Goal: Task Accomplishment & Management: Complete application form

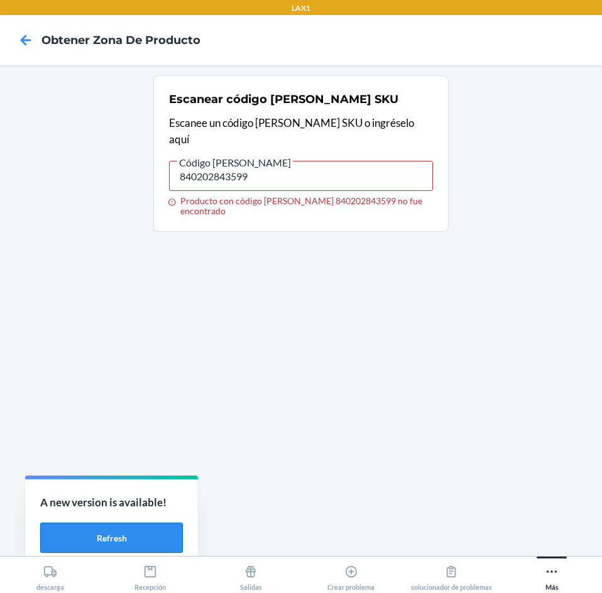
click at [137, 533] on button "Refresh" at bounding box center [111, 537] width 143 height 30
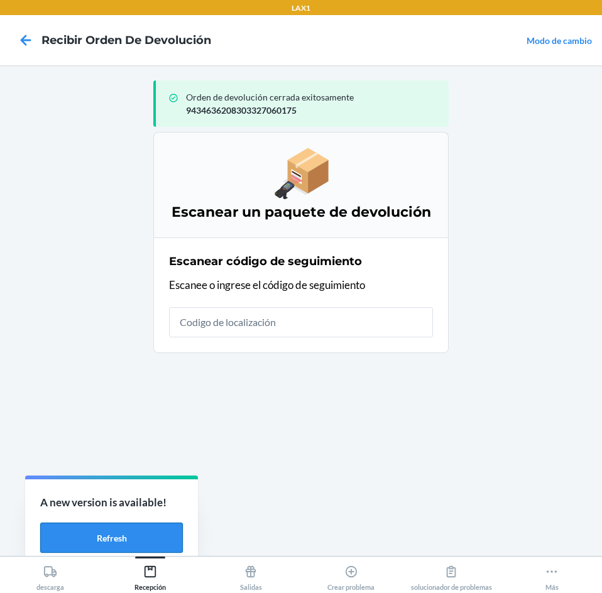
click at [110, 533] on button "Refresh" at bounding box center [111, 537] width 143 height 30
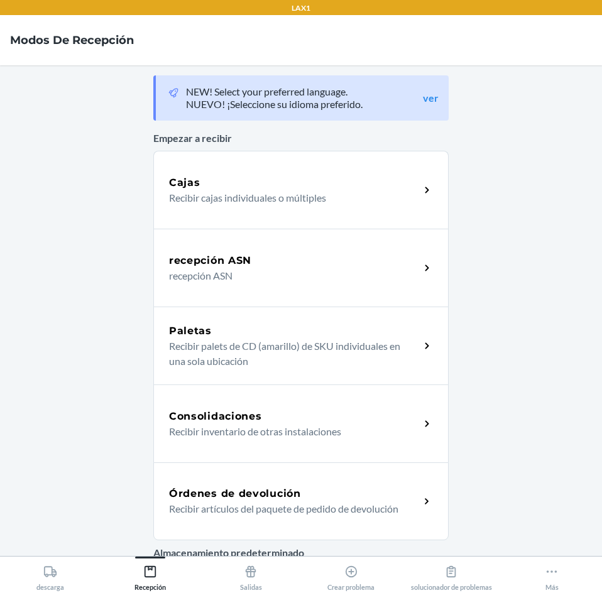
click at [315, 500] on div "Órdenes de devolución" at bounding box center [294, 493] width 251 height 15
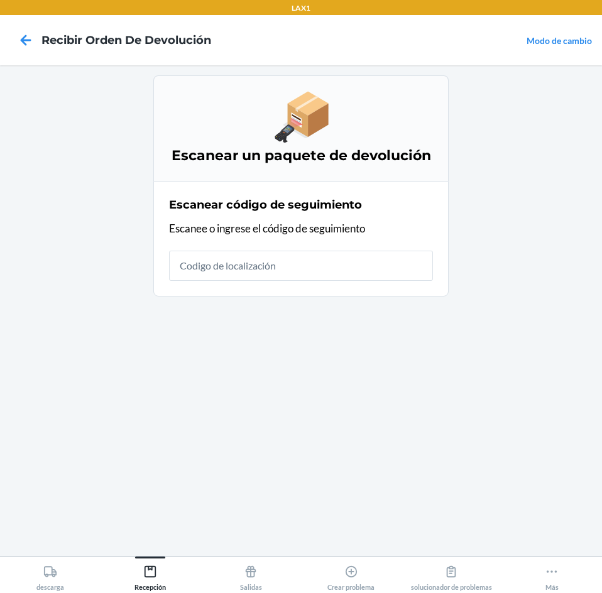
click at [387, 261] on input "text" at bounding box center [301, 266] width 264 height 30
type input "42092408943463620"
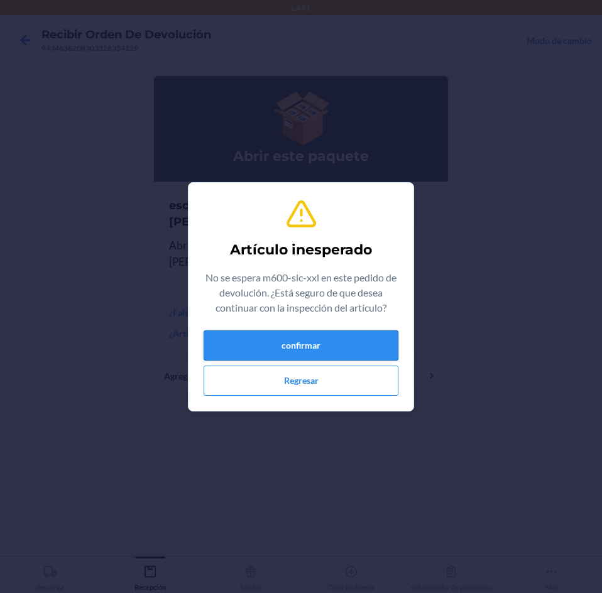
click at [341, 350] on button "confirmar" at bounding box center [300, 345] width 195 height 30
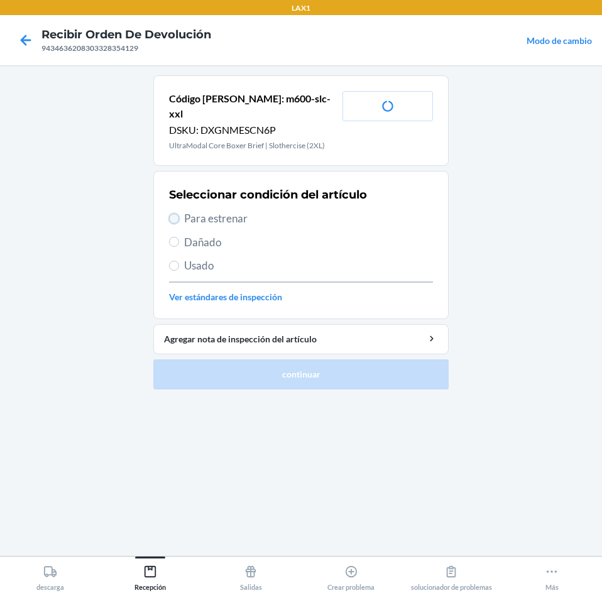
click at [178, 214] on input "Para estrenar" at bounding box center [174, 219] width 10 height 10
radio input "true"
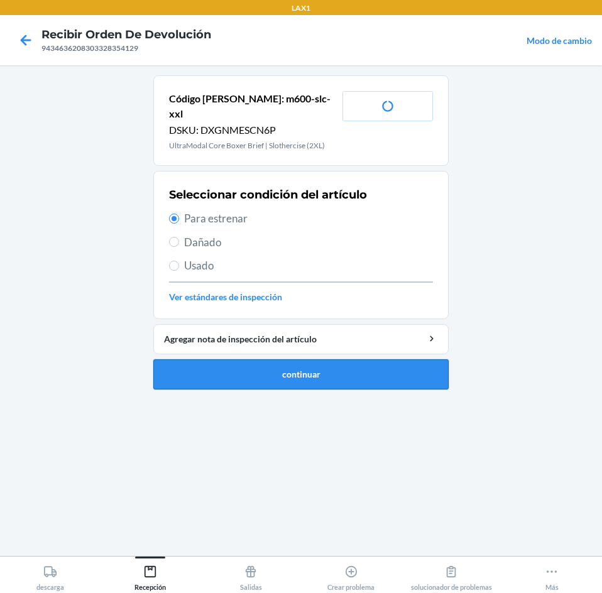
click at [246, 364] on button "continuar" at bounding box center [300, 374] width 295 height 30
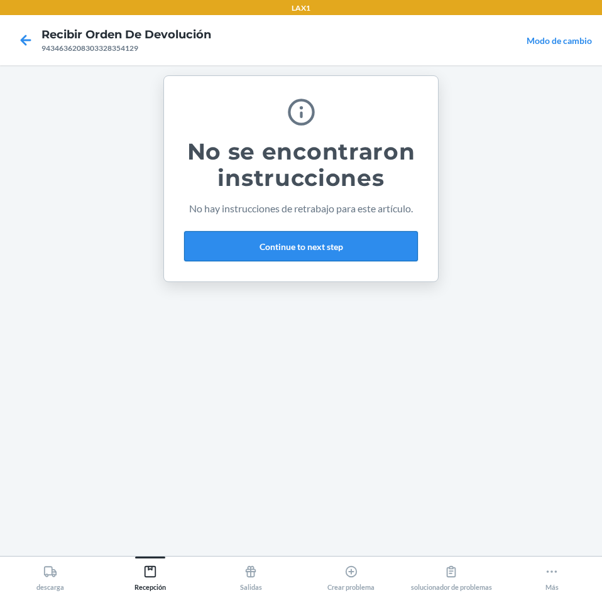
click at [376, 256] on button "Continue to next step" at bounding box center [301, 246] width 234 height 30
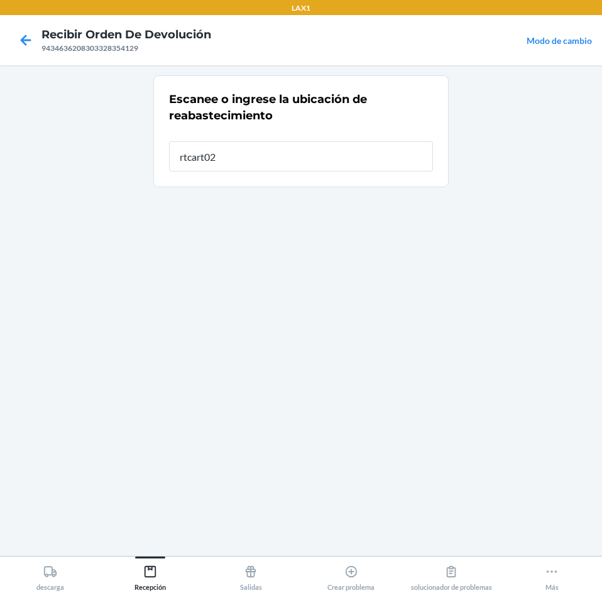
type input "rtcart020"
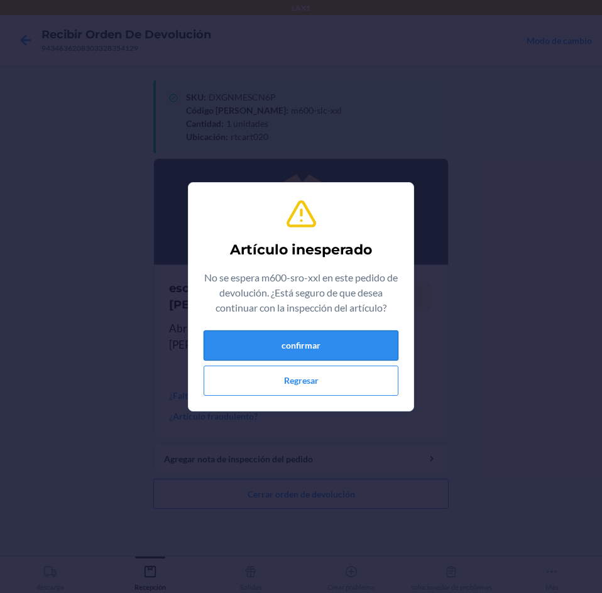
click at [322, 351] on button "confirmar" at bounding box center [300, 345] width 195 height 30
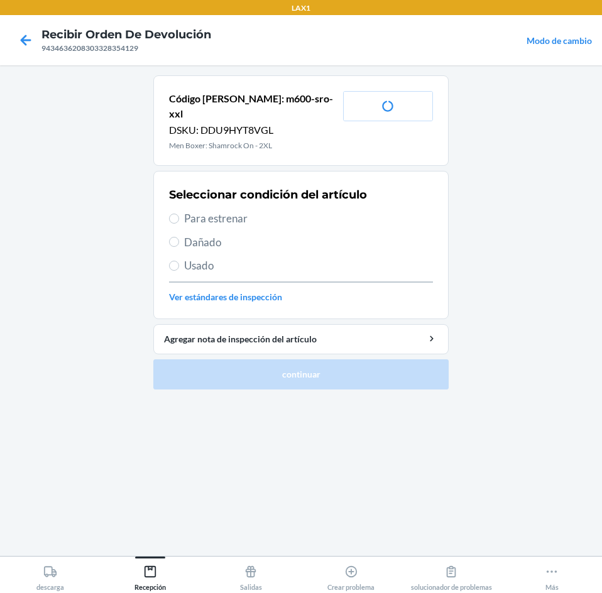
click at [217, 210] on span "Para estrenar" at bounding box center [308, 218] width 249 height 16
click at [179, 214] on input "Para estrenar" at bounding box center [174, 219] width 10 height 10
radio input "true"
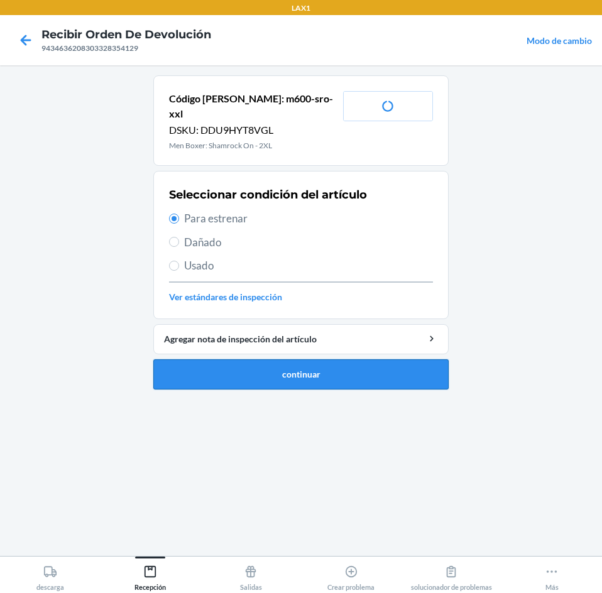
click at [267, 361] on button "continuar" at bounding box center [300, 374] width 295 height 30
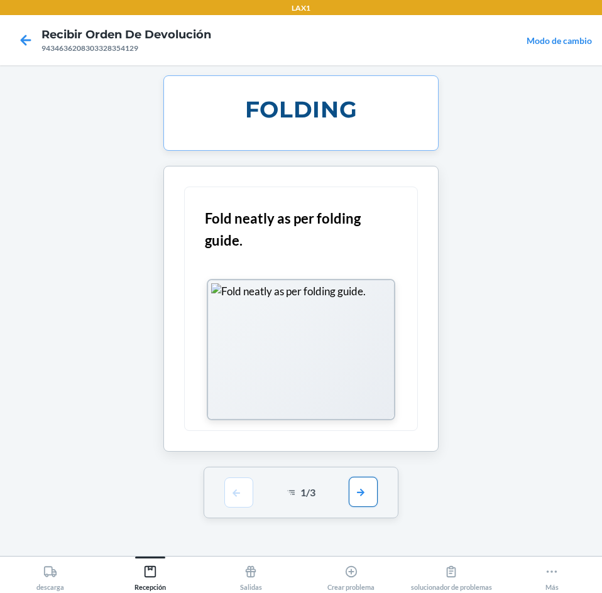
click at [350, 492] on button "button" at bounding box center [363, 492] width 29 height 30
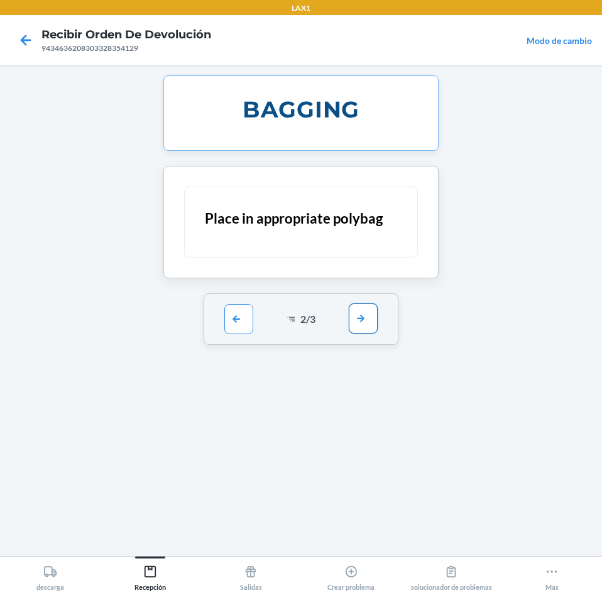
click at [370, 312] on button "button" at bounding box center [363, 318] width 29 height 30
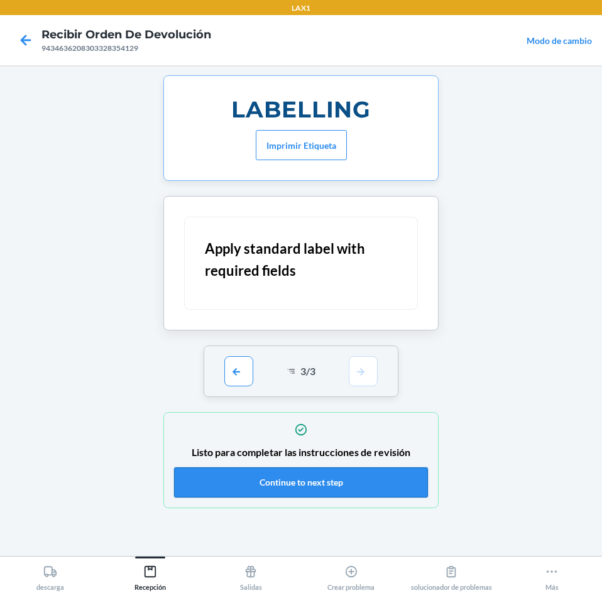
click at [385, 485] on button "Continue to next step" at bounding box center [301, 482] width 254 height 30
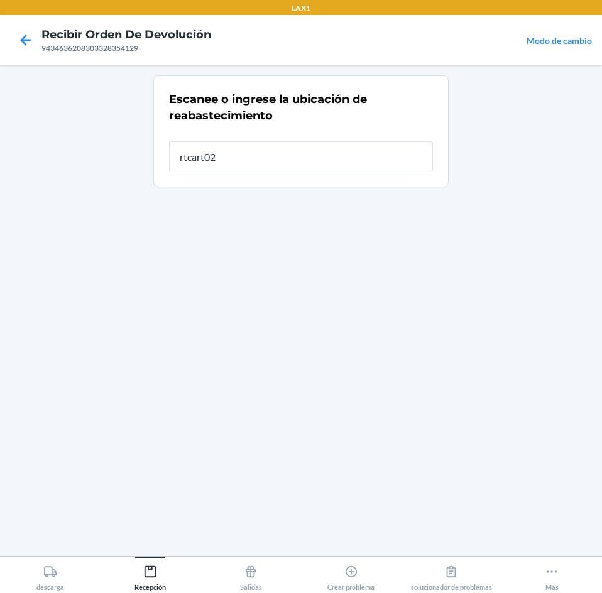
type input "rtcart020"
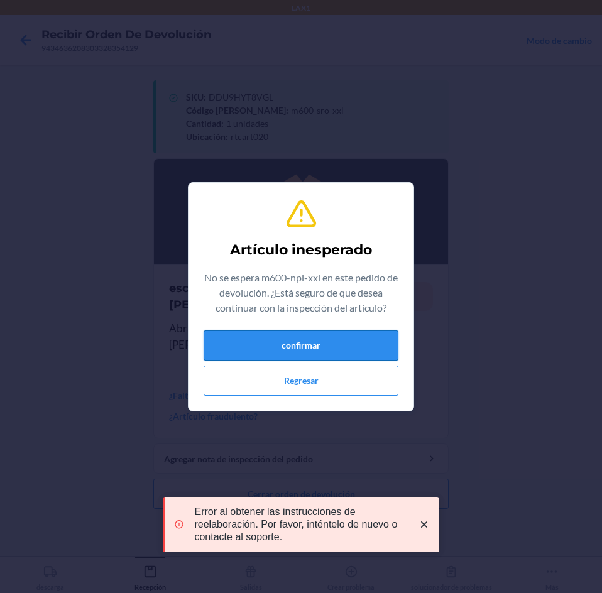
click at [362, 347] on button "confirmar" at bounding box center [300, 345] width 195 height 30
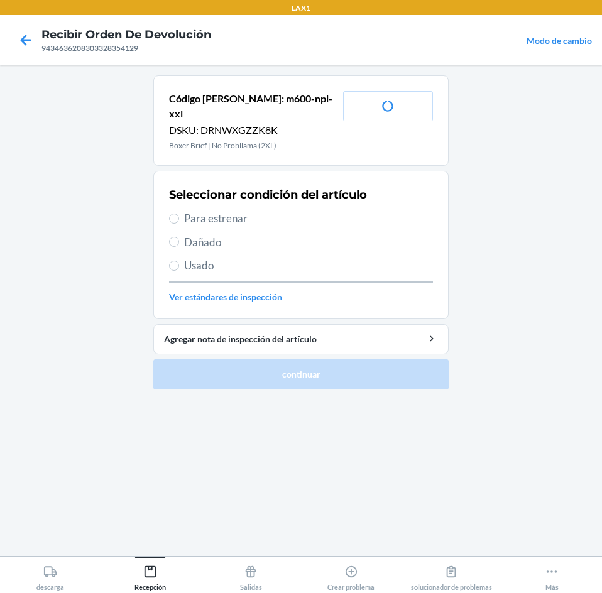
click at [211, 210] on span "Para estrenar" at bounding box center [308, 218] width 249 height 16
click at [179, 214] on input "Para estrenar" at bounding box center [174, 219] width 10 height 10
radio input "true"
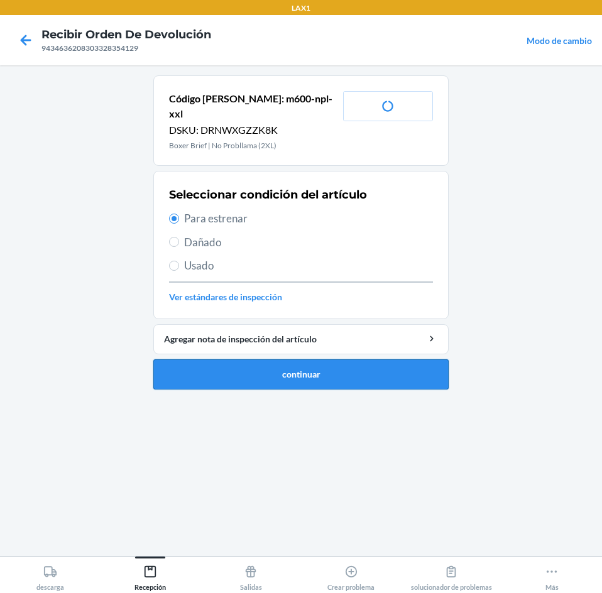
click at [286, 359] on button "continuar" at bounding box center [300, 374] width 295 height 30
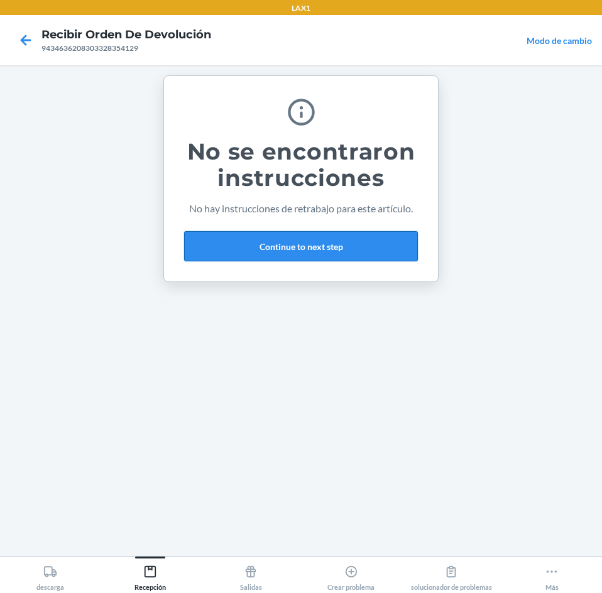
click at [336, 241] on button "Continue to next step" at bounding box center [301, 246] width 234 height 30
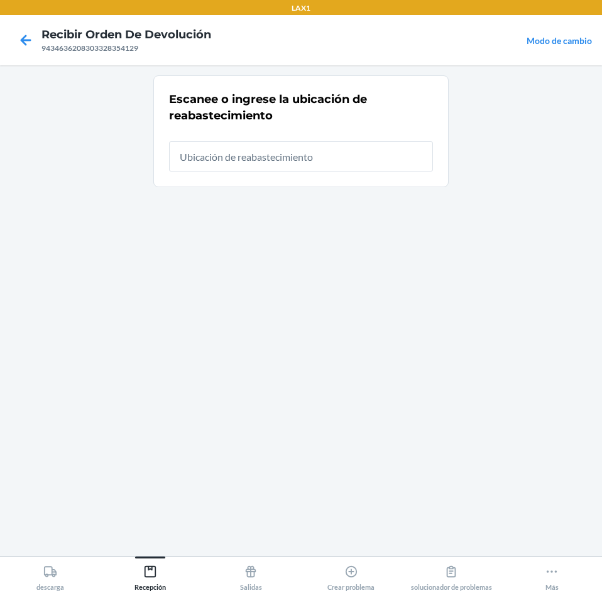
click at [362, 161] on input "text" at bounding box center [301, 156] width 264 height 30
type input "rtcart020"
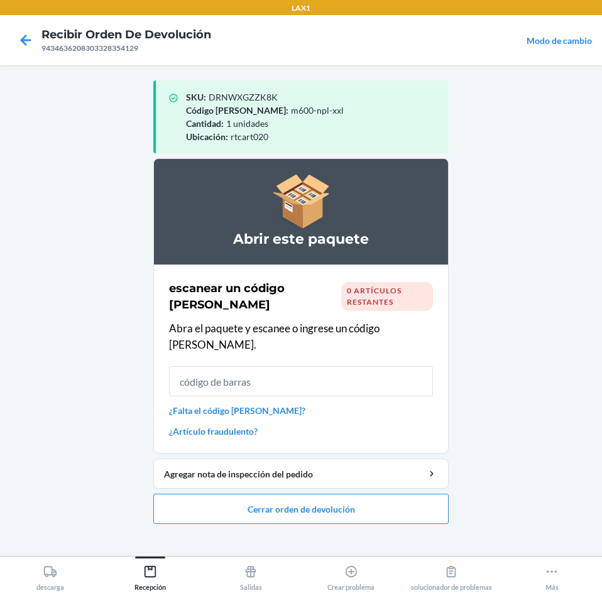
click at [407, 367] on input "text" at bounding box center [301, 381] width 264 height 30
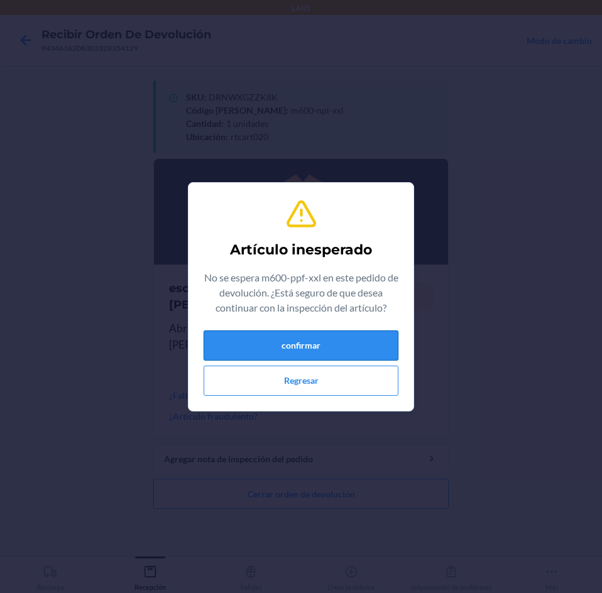
click at [328, 339] on button "confirmar" at bounding box center [300, 345] width 195 height 30
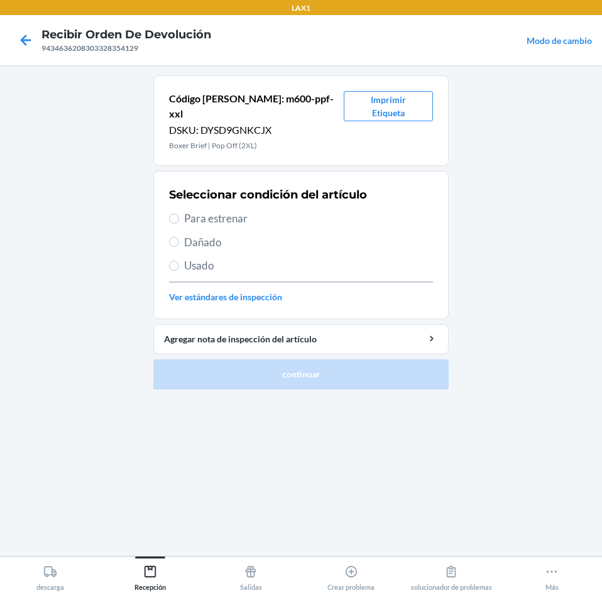
click at [189, 210] on span "Para estrenar" at bounding box center [308, 218] width 249 height 16
click at [179, 214] on input "Para estrenar" at bounding box center [174, 219] width 10 height 10
radio input "true"
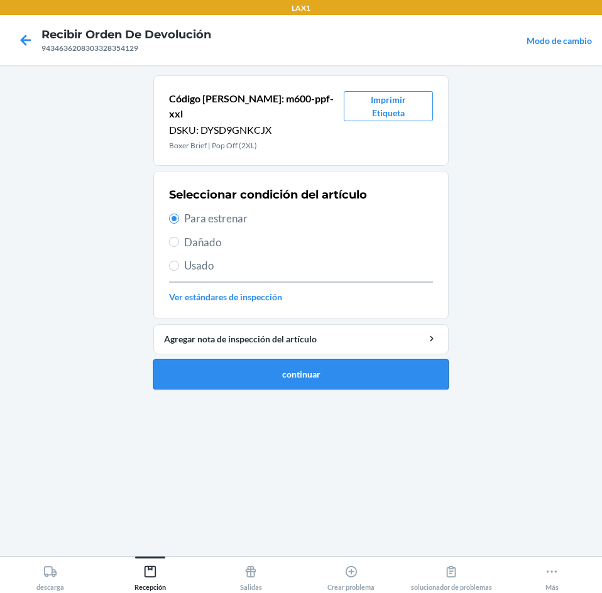
click at [318, 359] on button "continuar" at bounding box center [300, 374] width 295 height 30
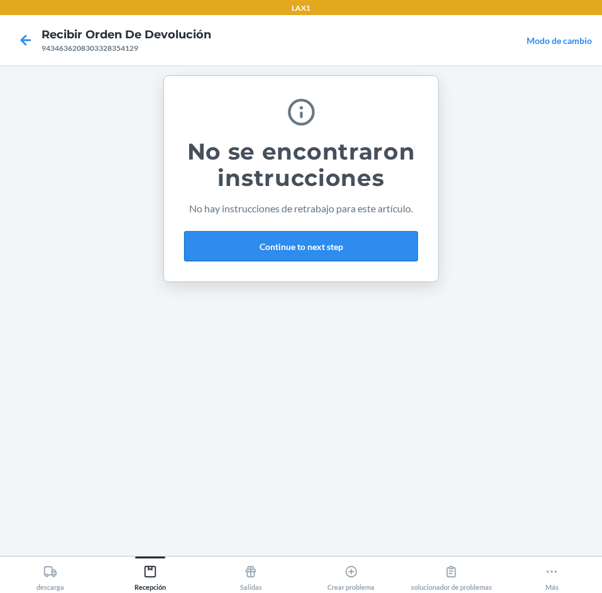
click at [345, 242] on button "Continue to next step" at bounding box center [301, 246] width 234 height 30
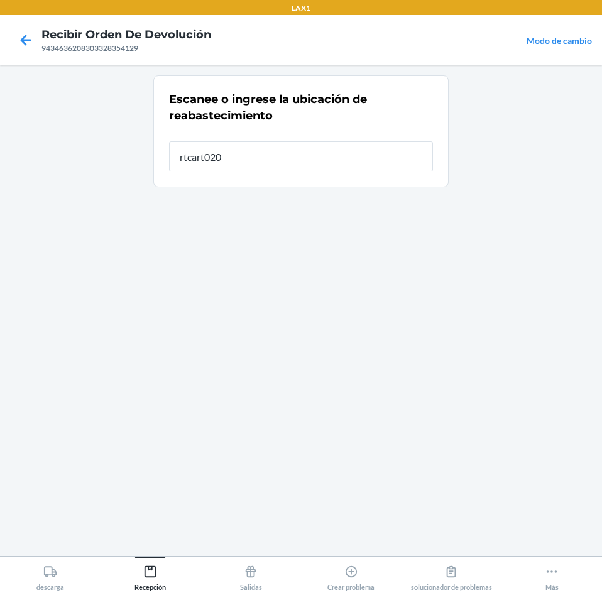
type input "rtcart020"
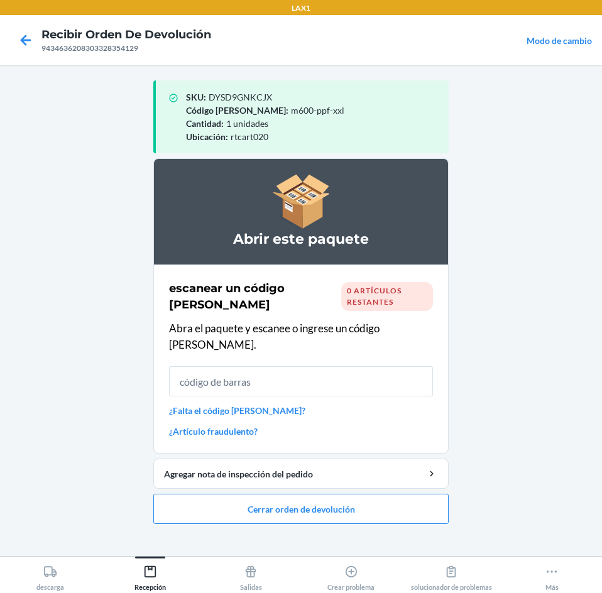
click at [340, 366] on input "text" at bounding box center [301, 381] width 264 height 30
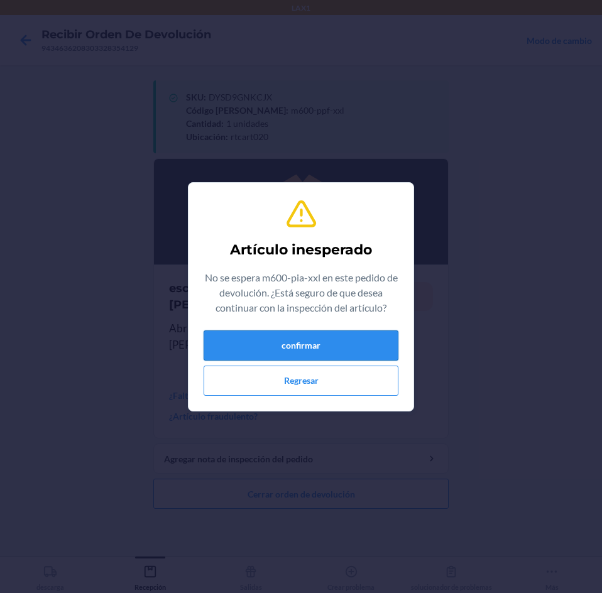
click at [362, 339] on button "confirmar" at bounding box center [300, 345] width 195 height 30
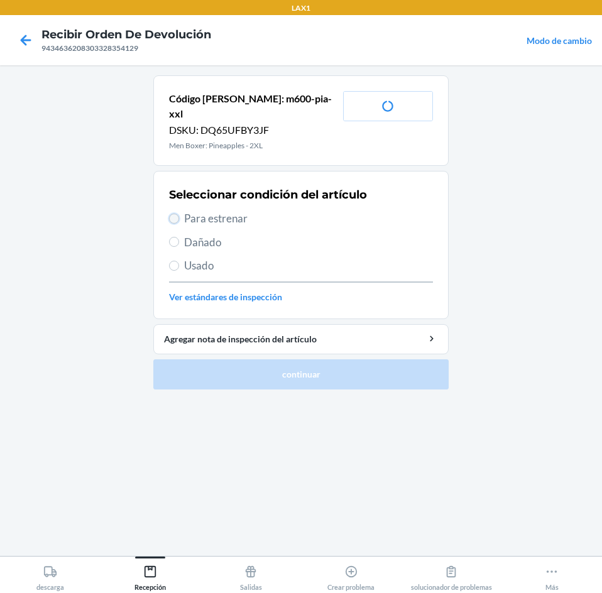
click at [178, 214] on input "Para estrenar" at bounding box center [174, 219] width 10 height 10
radio input "true"
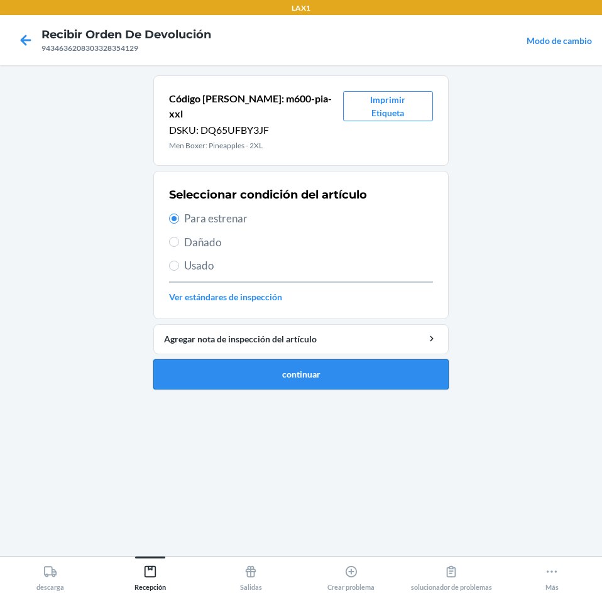
click at [205, 363] on button "continuar" at bounding box center [300, 374] width 295 height 30
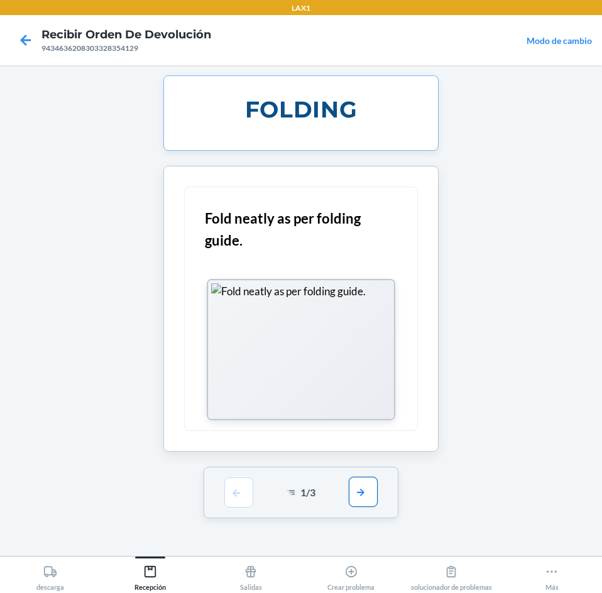
click at [362, 492] on button "button" at bounding box center [363, 492] width 29 height 30
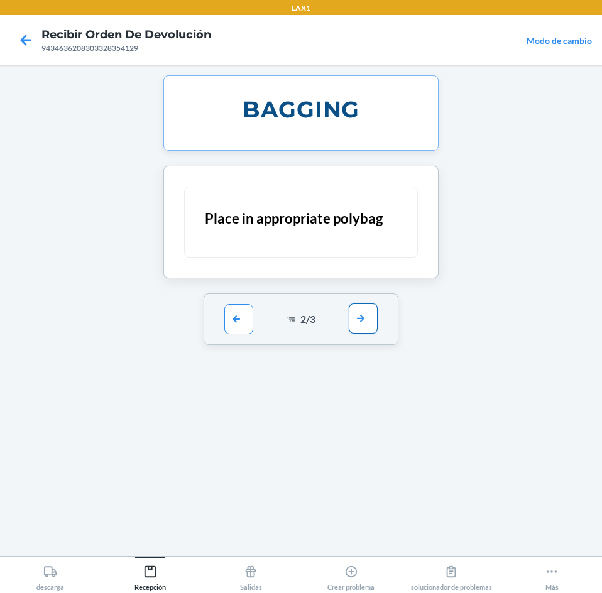
click at [376, 310] on button "button" at bounding box center [363, 318] width 29 height 30
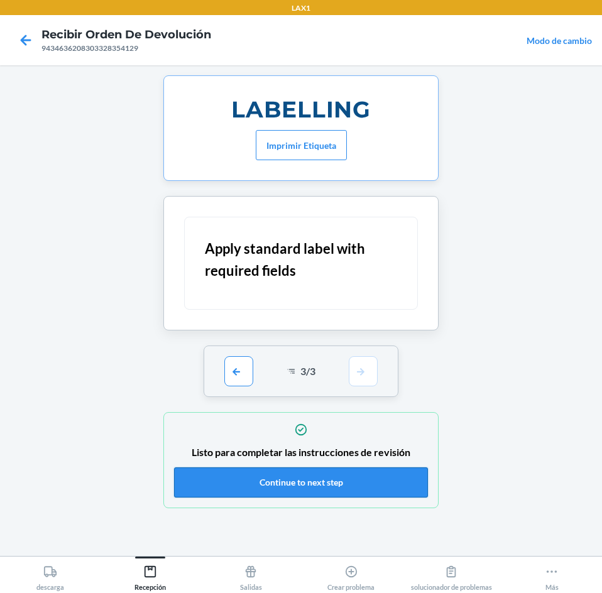
click at [362, 478] on button "Continue to next step" at bounding box center [301, 482] width 254 height 30
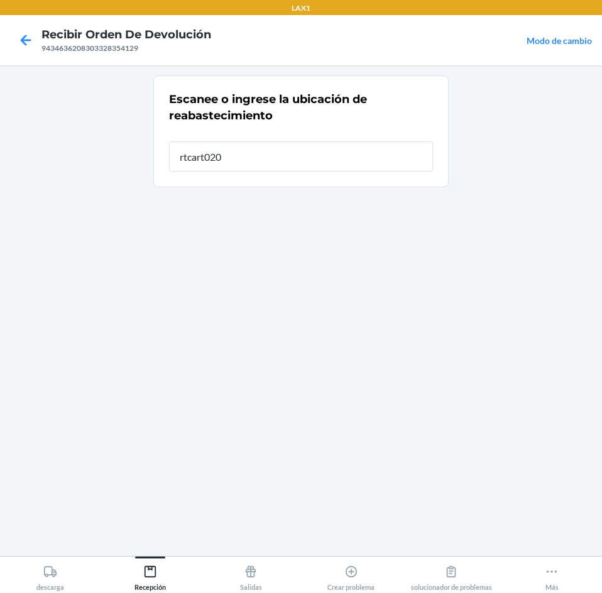
type input "rtcart020"
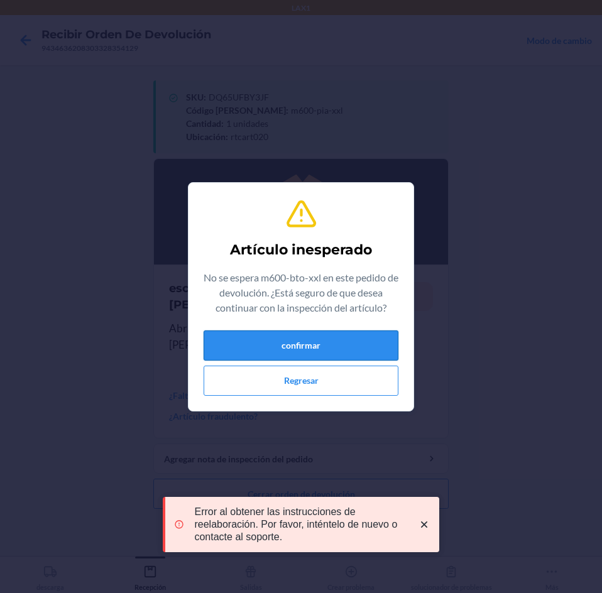
click at [318, 337] on button "confirmar" at bounding box center [300, 345] width 195 height 30
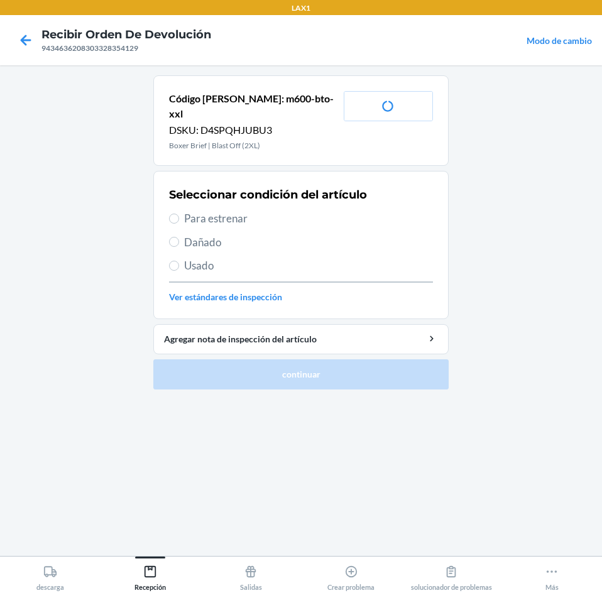
click at [204, 210] on span "Para estrenar" at bounding box center [308, 218] width 249 height 16
click at [179, 214] on input "Para estrenar" at bounding box center [174, 219] width 10 height 10
radio input "true"
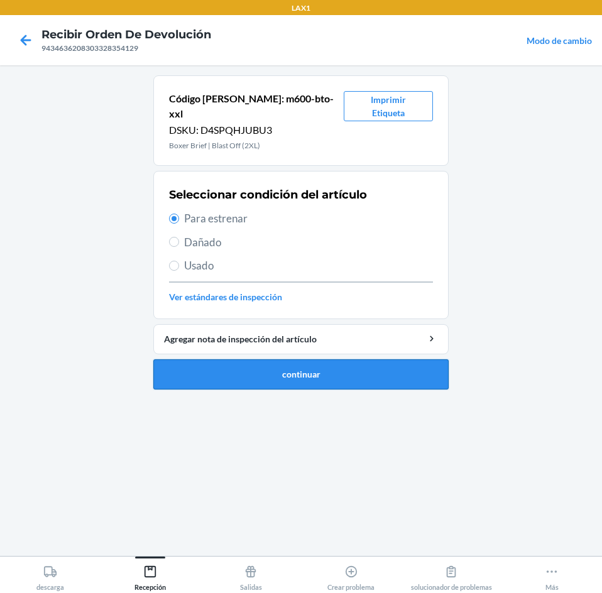
click at [221, 359] on button "continuar" at bounding box center [300, 374] width 295 height 30
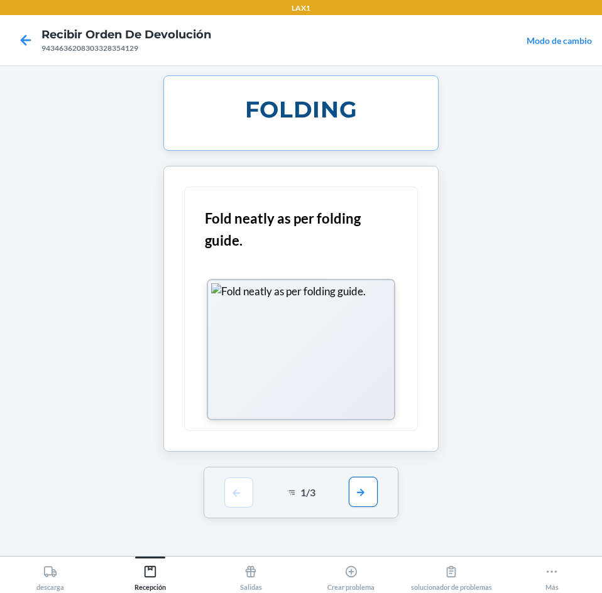
click at [365, 484] on button "button" at bounding box center [363, 492] width 29 height 30
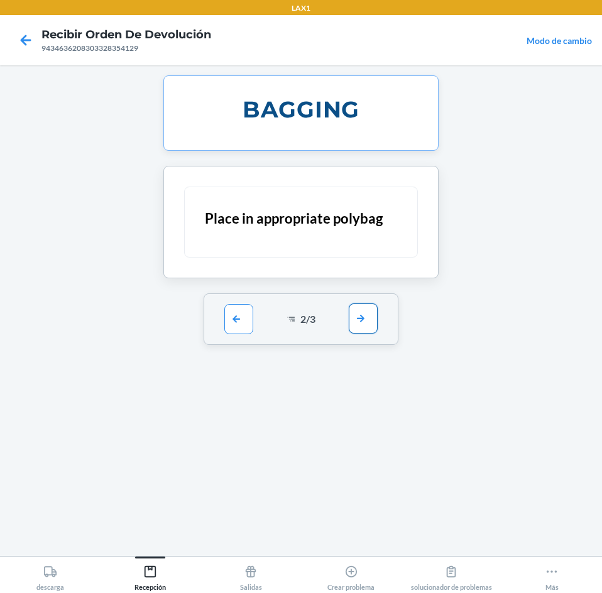
click at [358, 324] on button "button" at bounding box center [363, 318] width 29 height 30
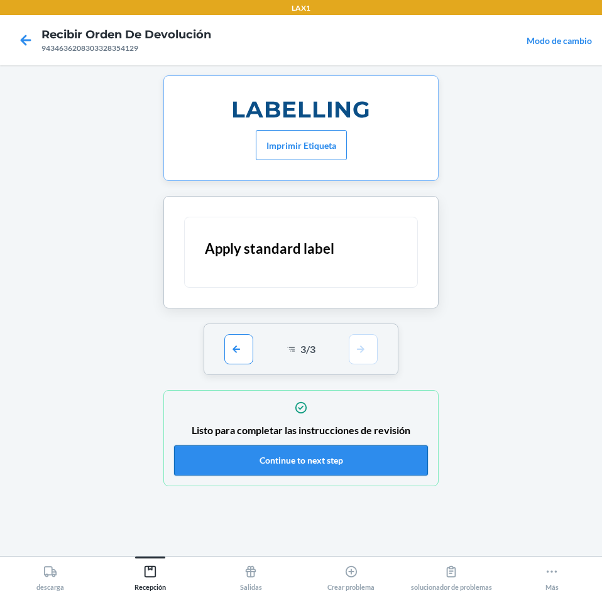
click at [343, 456] on button "Continue to next step" at bounding box center [301, 460] width 254 height 30
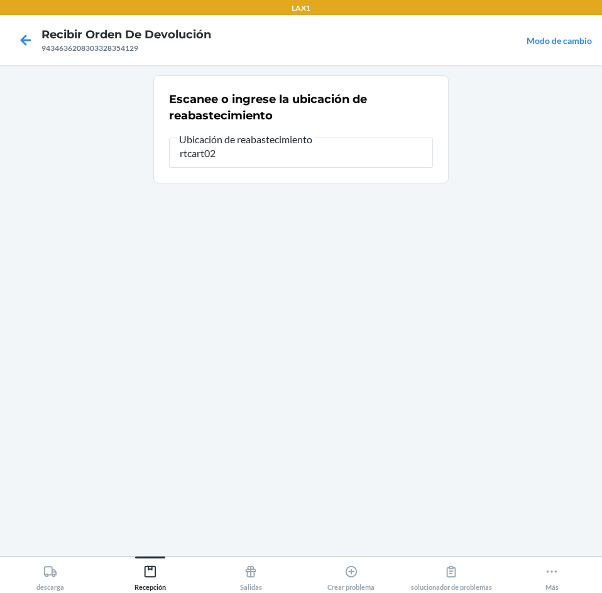
type input "rtcart020"
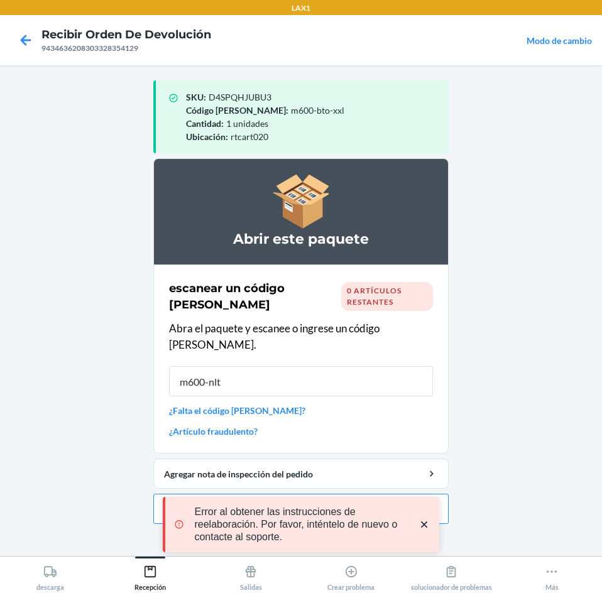
type input "m600-nlt-"
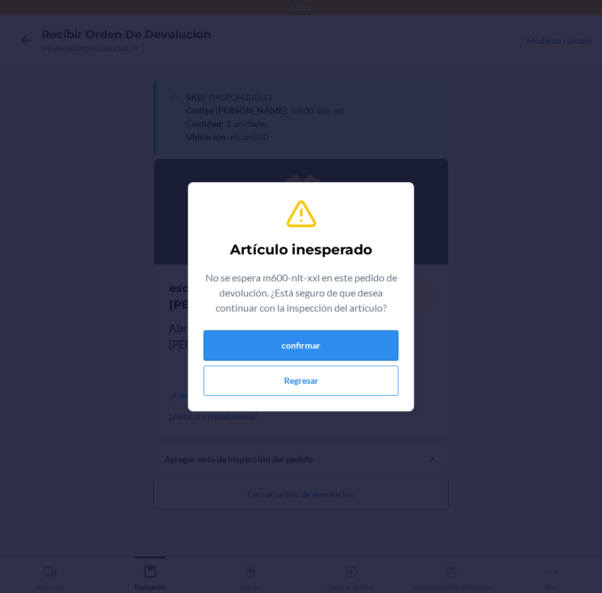
click at [262, 350] on button "confirmar" at bounding box center [300, 345] width 195 height 30
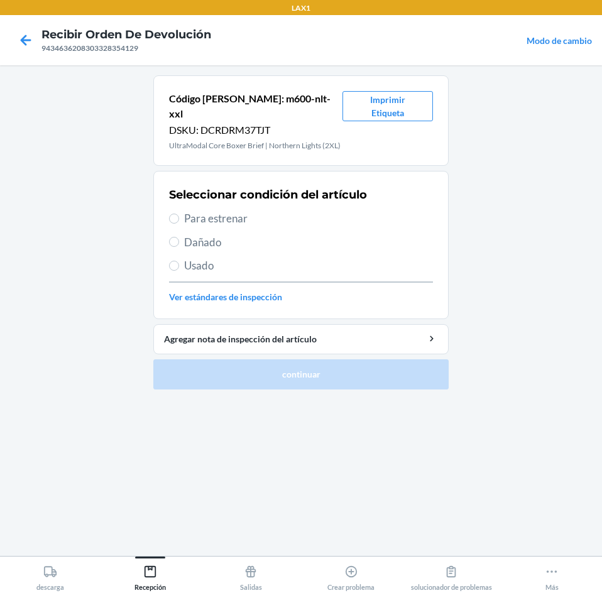
click at [188, 210] on span "Para estrenar" at bounding box center [308, 218] width 249 height 16
click at [179, 214] on input "Para estrenar" at bounding box center [174, 219] width 10 height 10
radio input "true"
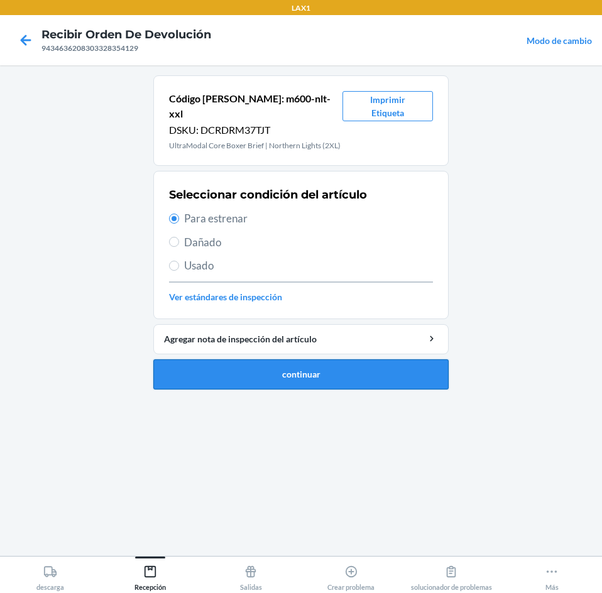
click at [204, 359] on button "continuar" at bounding box center [300, 374] width 295 height 30
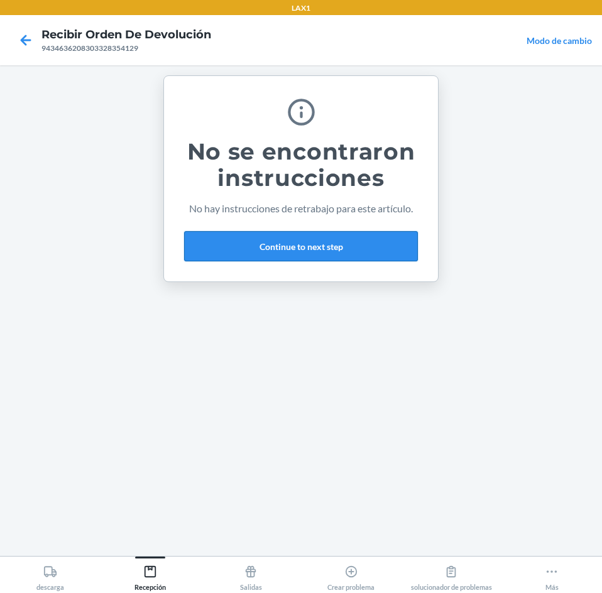
click at [294, 248] on button "Continue to next step" at bounding box center [301, 246] width 234 height 30
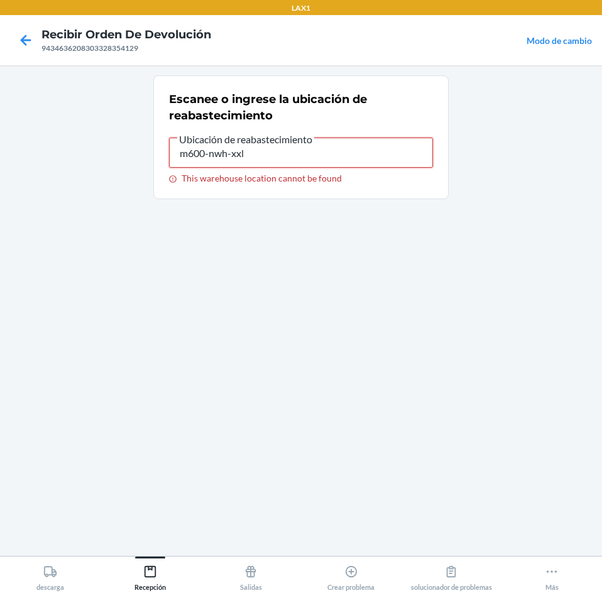
click at [273, 158] on input "m600-nwh-xxl" at bounding box center [301, 153] width 264 height 30
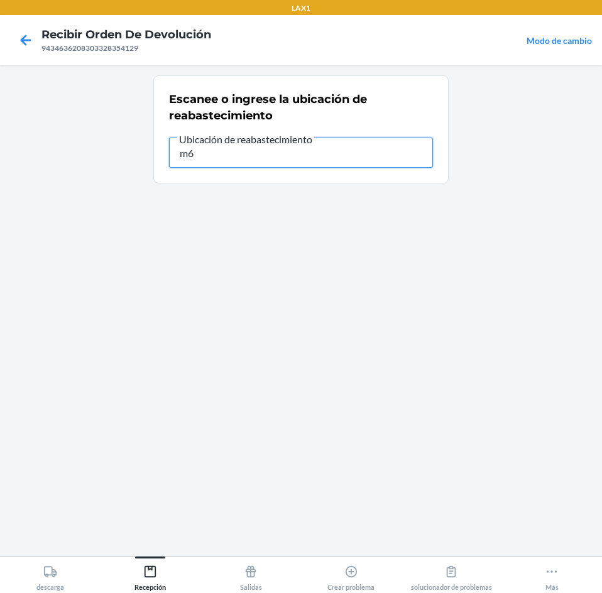
type input "m"
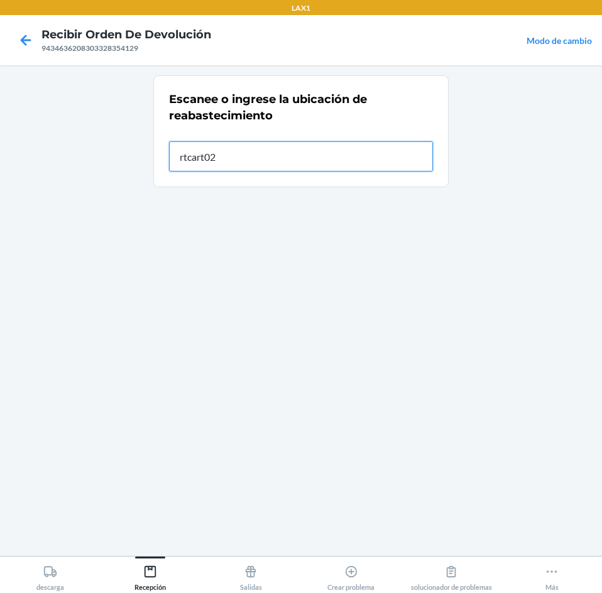
type input "rtcart020"
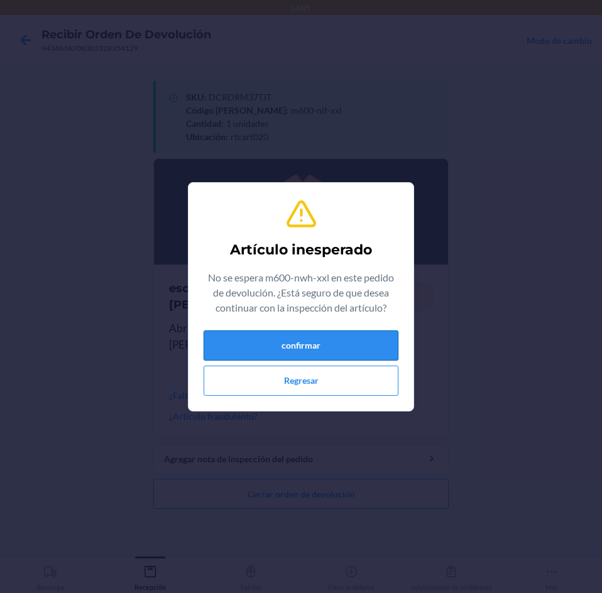
click at [286, 343] on button "confirmar" at bounding box center [300, 345] width 195 height 30
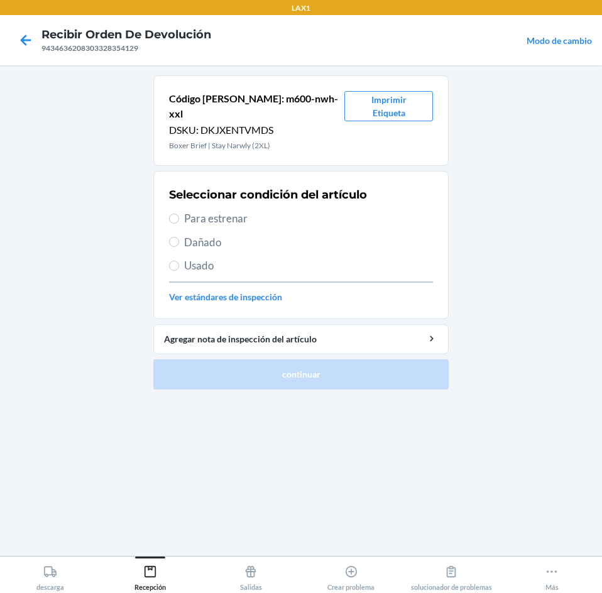
click at [208, 210] on span "Para estrenar" at bounding box center [308, 218] width 249 height 16
click at [179, 214] on input "Para estrenar" at bounding box center [174, 219] width 10 height 10
radio input "true"
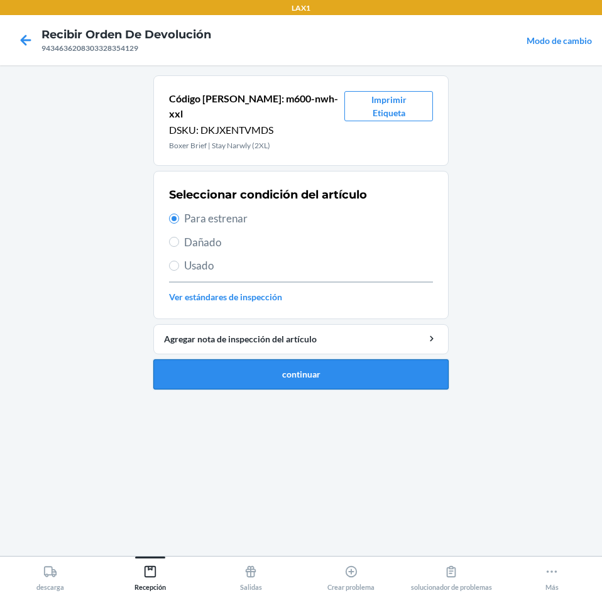
click at [207, 360] on button "continuar" at bounding box center [300, 374] width 295 height 30
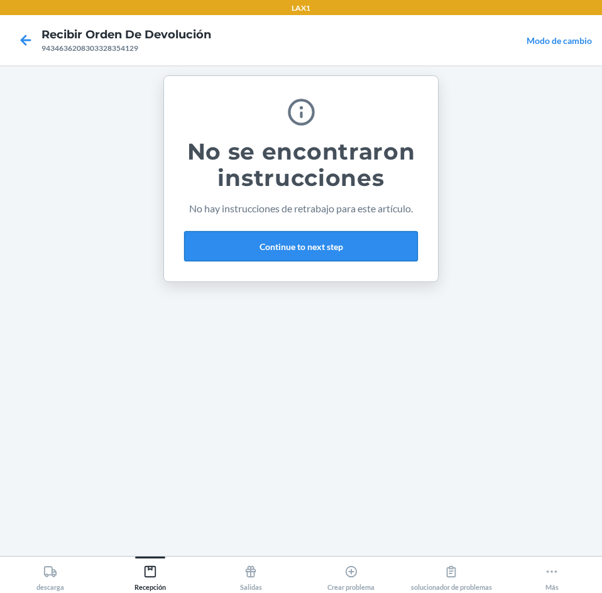
click at [319, 258] on button "Continue to next step" at bounding box center [301, 246] width 234 height 30
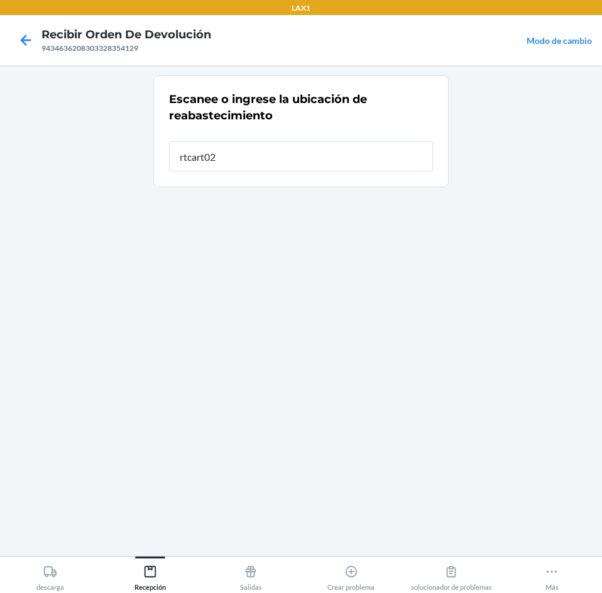
type input "rtcart020"
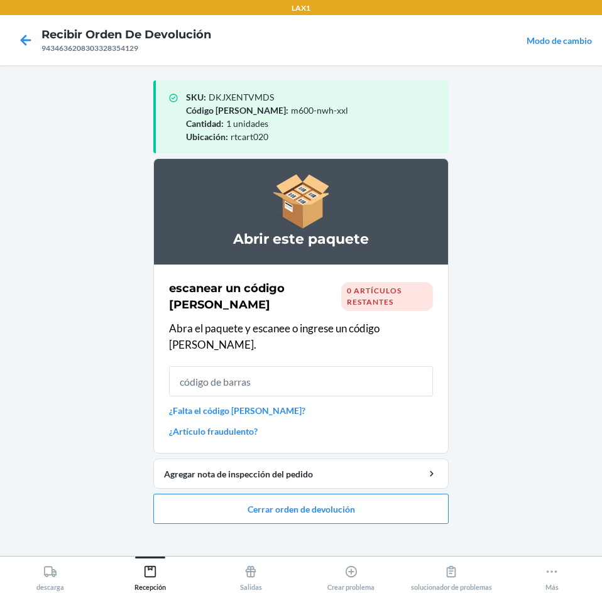
click at [298, 369] on input "text" at bounding box center [301, 381] width 264 height 30
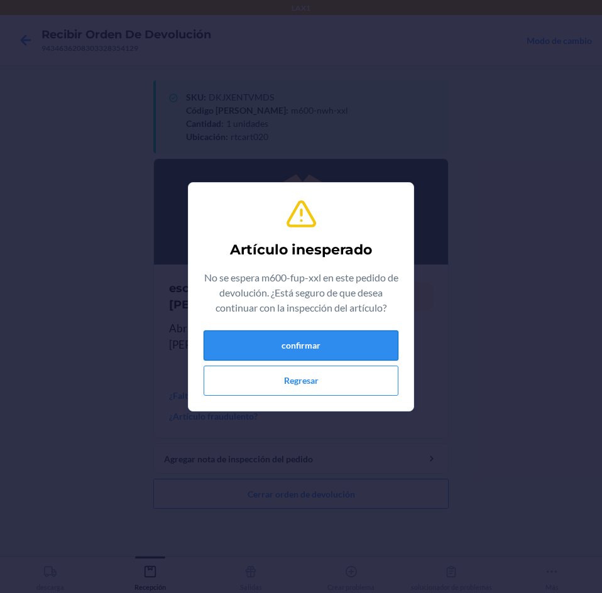
click at [270, 347] on button "confirmar" at bounding box center [300, 345] width 195 height 30
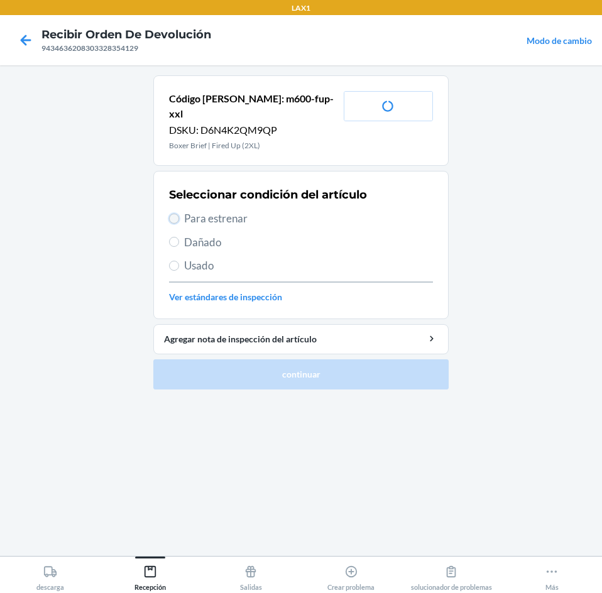
click at [175, 214] on input "Para estrenar" at bounding box center [174, 219] width 10 height 10
radio input "true"
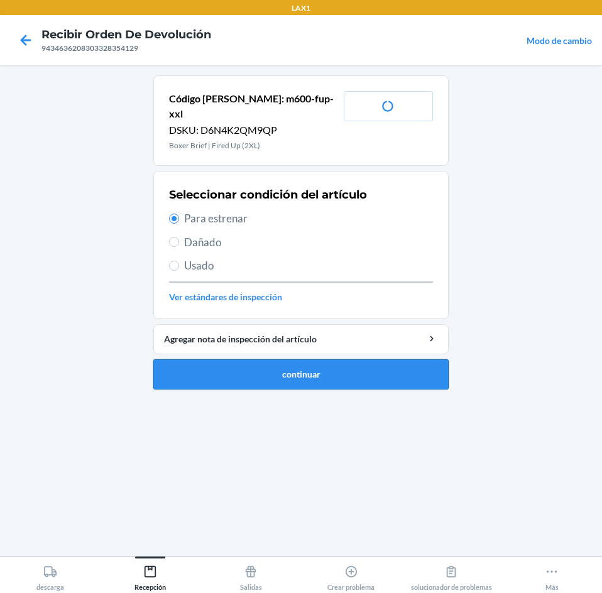
click at [234, 359] on button "continuar" at bounding box center [300, 374] width 295 height 30
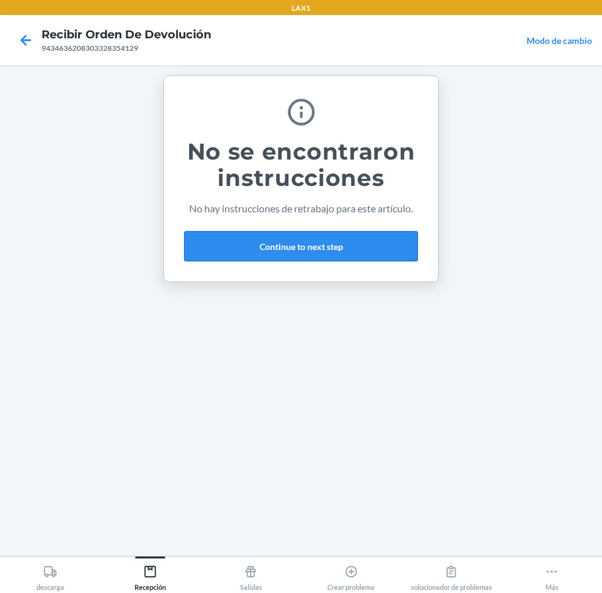
click at [246, 246] on button "Continue to next step" at bounding box center [301, 246] width 234 height 30
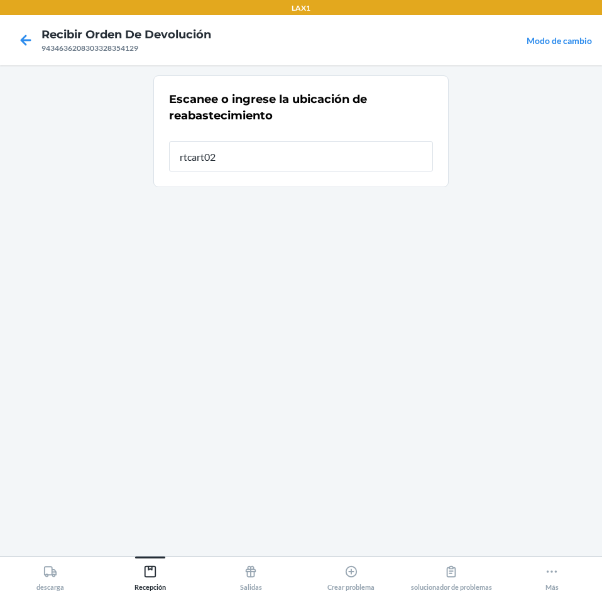
type input "rtcart020"
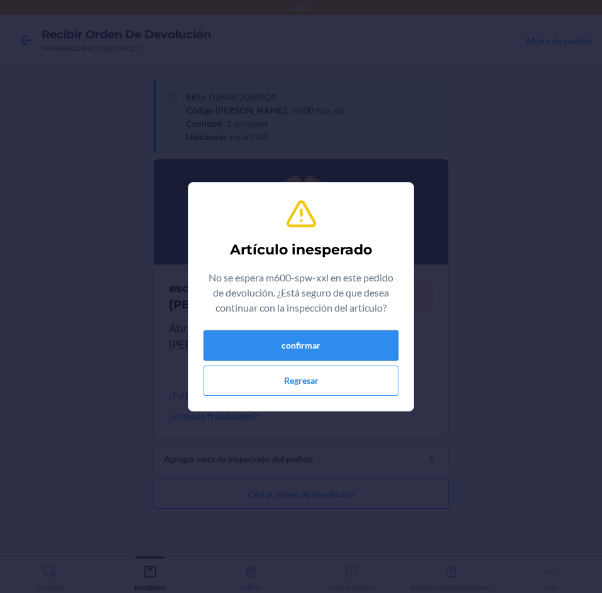
click at [301, 330] on button "confirmar" at bounding box center [300, 345] width 195 height 30
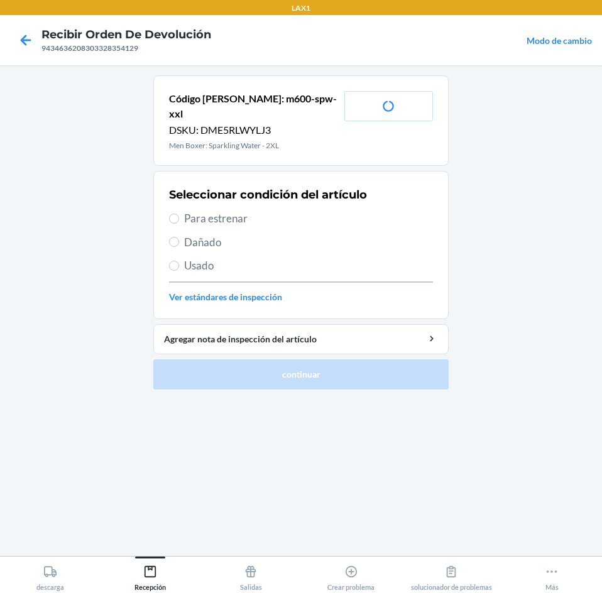
click at [186, 210] on span "Para estrenar" at bounding box center [308, 218] width 249 height 16
click at [179, 214] on input "Para estrenar" at bounding box center [174, 219] width 10 height 10
radio input "true"
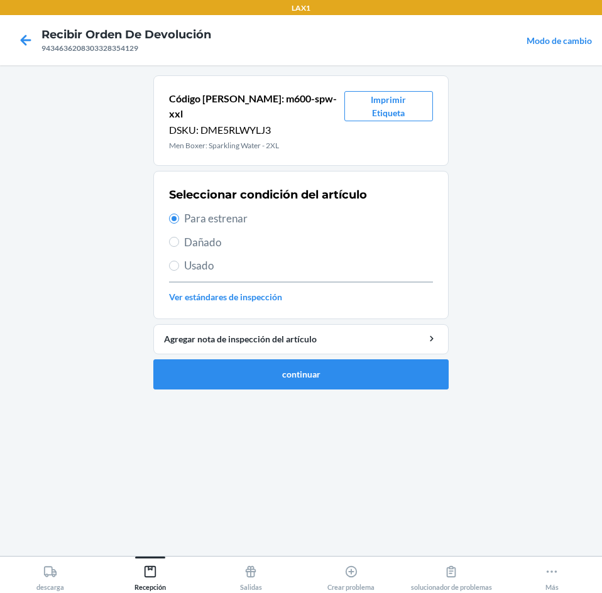
click at [187, 257] on span "Usado" at bounding box center [308, 265] width 249 height 16
click at [179, 261] on input "Usado" at bounding box center [174, 266] width 10 height 10
radio input "true"
radio input "false"
click at [241, 359] on button "continuar" at bounding box center [300, 374] width 295 height 30
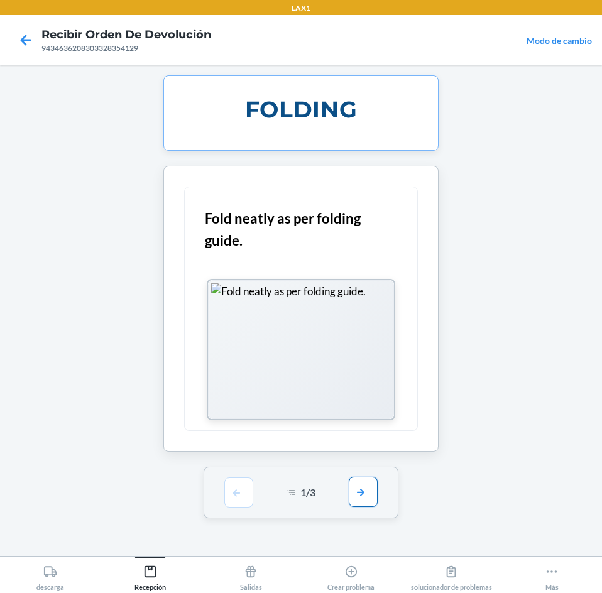
click at [374, 487] on button "button" at bounding box center [363, 492] width 29 height 30
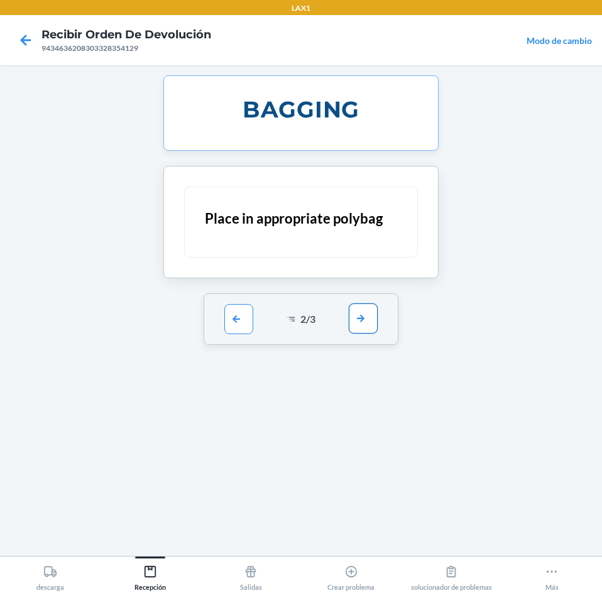
click at [355, 317] on button "button" at bounding box center [363, 318] width 29 height 30
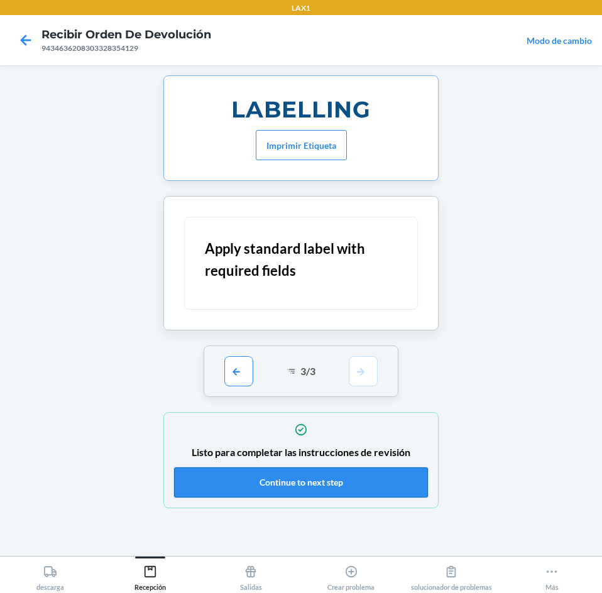
click at [349, 479] on button "Continue to next step" at bounding box center [301, 482] width 254 height 30
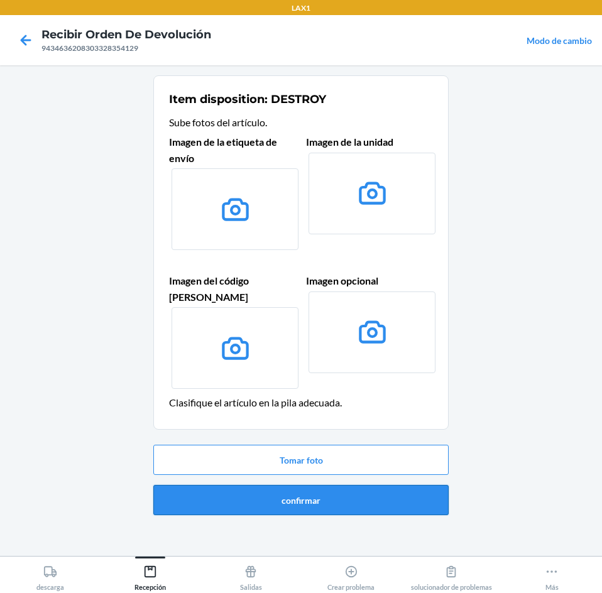
click at [370, 485] on button "confirmar" at bounding box center [300, 500] width 295 height 30
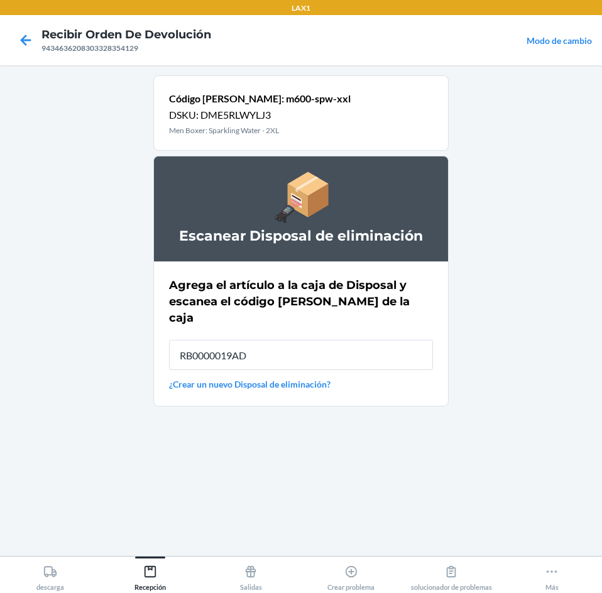
type input "RB0000019AD"
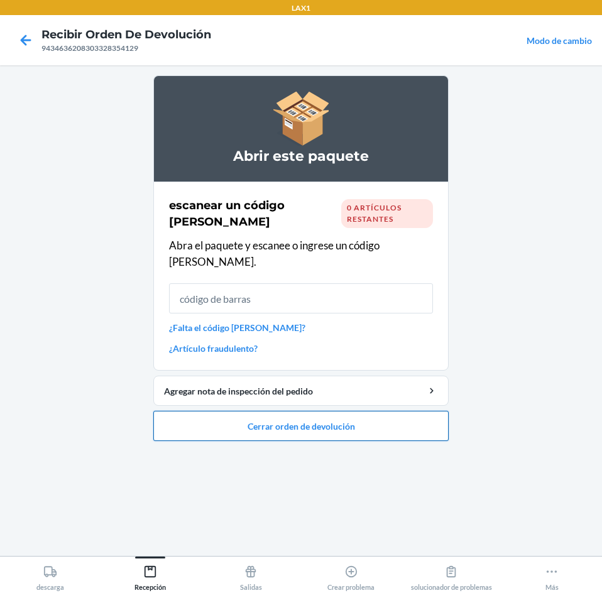
click at [392, 411] on button "Cerrar orden de devolución" at bounding box center [300, 426] width 295 height 30
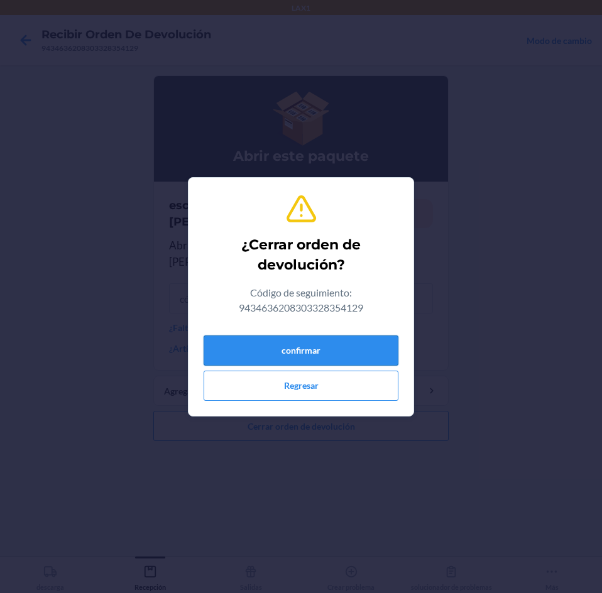
click at [381, 355] on button "confirmar" at bounding box center [300, 350] width 195 height 30
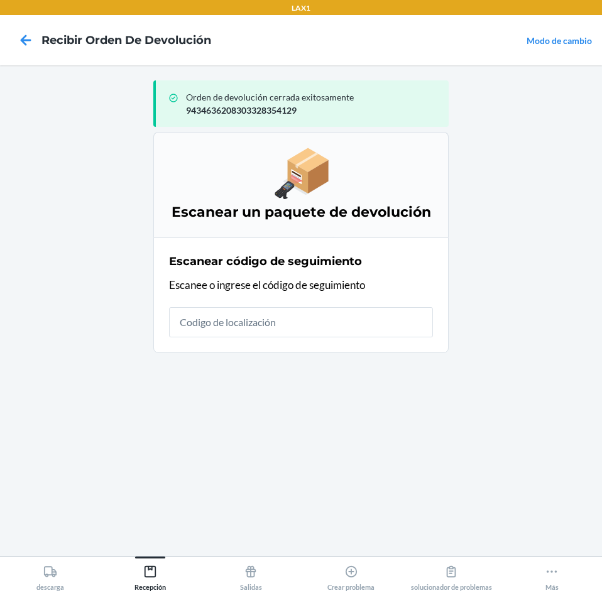
click at [266, 321] on input "text" at bounding box center [301, 322] width 264 height 30
type input "42092408943463"
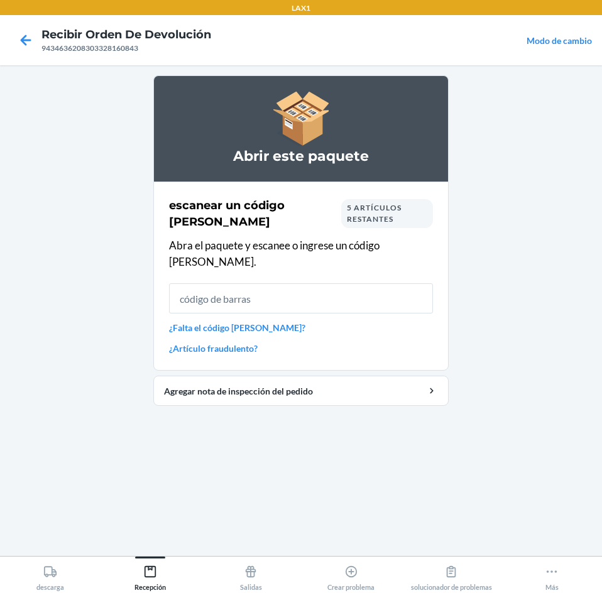
click at [343, 283] on input "text" at bounding box center [301, 298] width 264 height 30
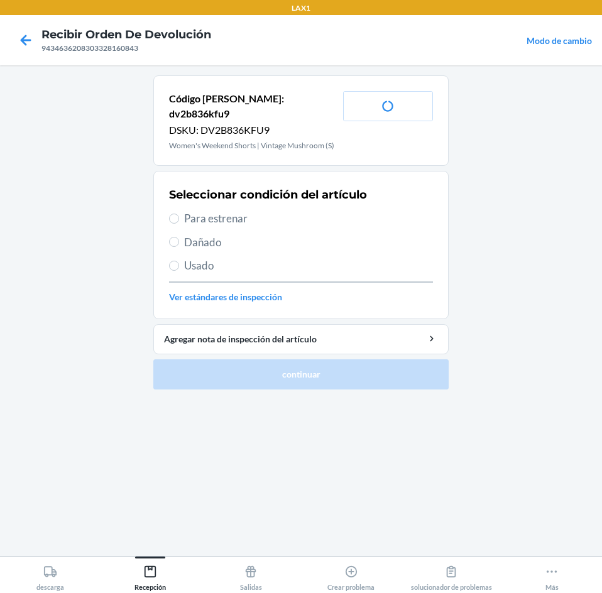
click at [198, 210] on span "Para estrenar" at bounding box center [308, 218] width 249 height 16
click at [179, 214] on input "Para estrenar" at bounding box center [174, 219] width 10 height 10
radio input "true"
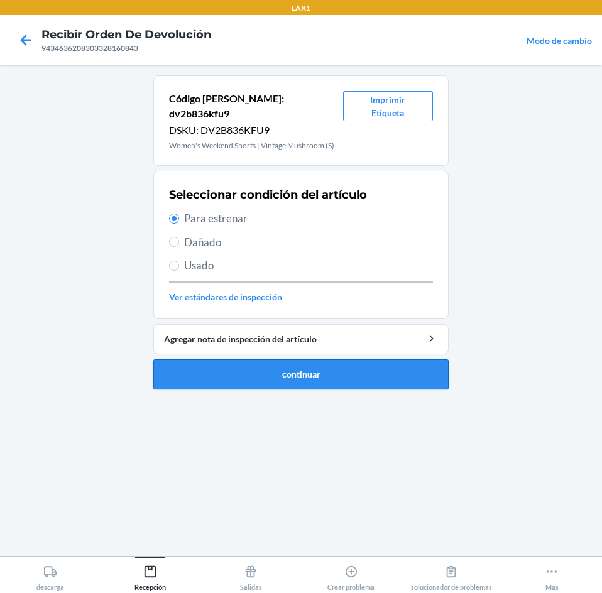
click at [290, 366] on button "continuar" at bounding box center [300, 374] width 295 height 30
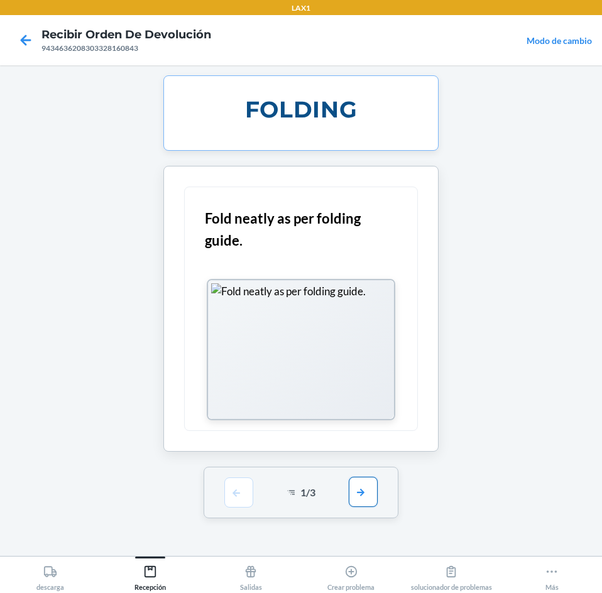
click at [363, 500] on button "button" at bounding box center [363, 492] width 29 height 30
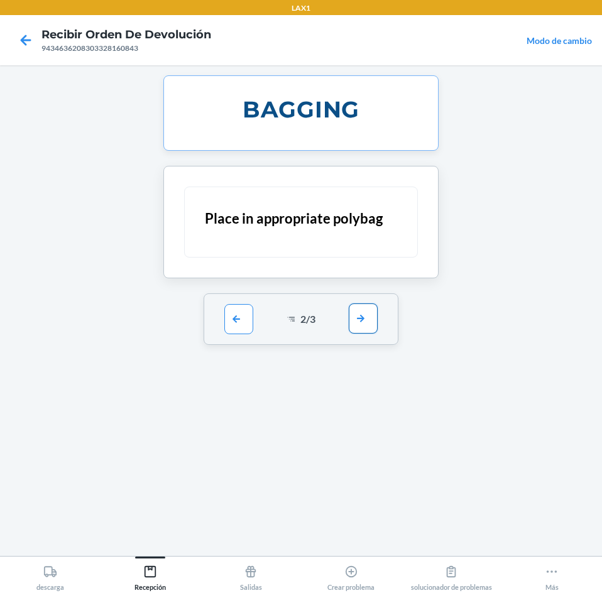
click at [358, 318] on button "button" at bounding box center [363, 318] width 29 height 30
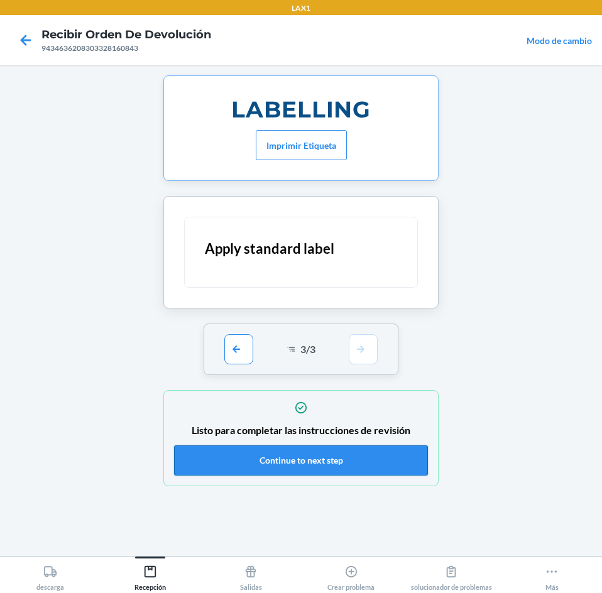
click at [378, 468] on button "Continue to next step" at bounding box center [301, 460] width 254 height 30
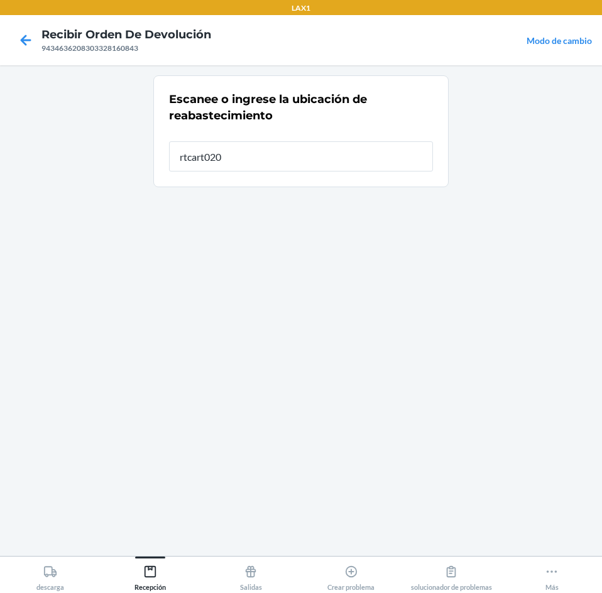
type input "rtcart020"
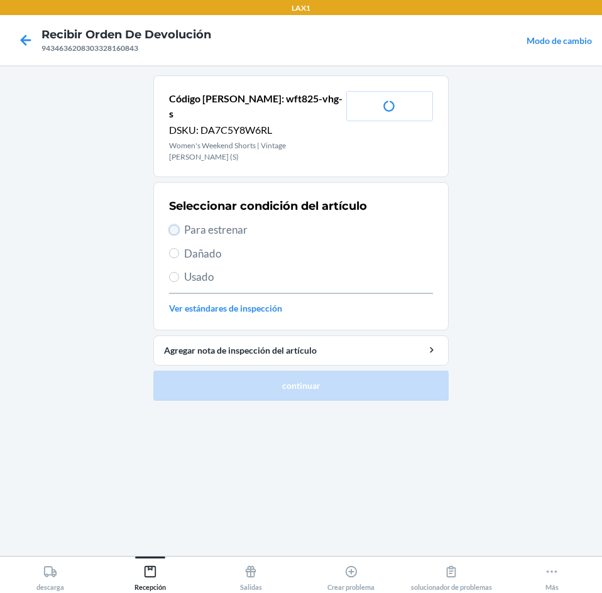
click at [178, 225] on input "Para estrenar" at bounding box center [174, 230] width 10 height 10
radio input "true"
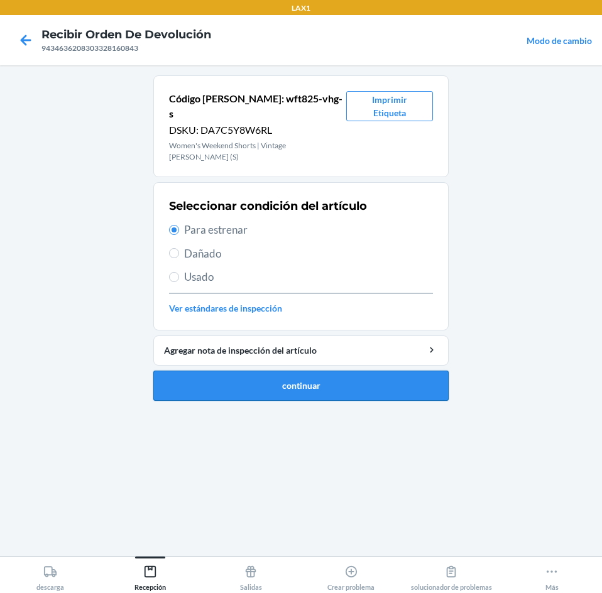
click at [246, 370] on button "continuar" at bounding box center [300, 385] width 295 height 30
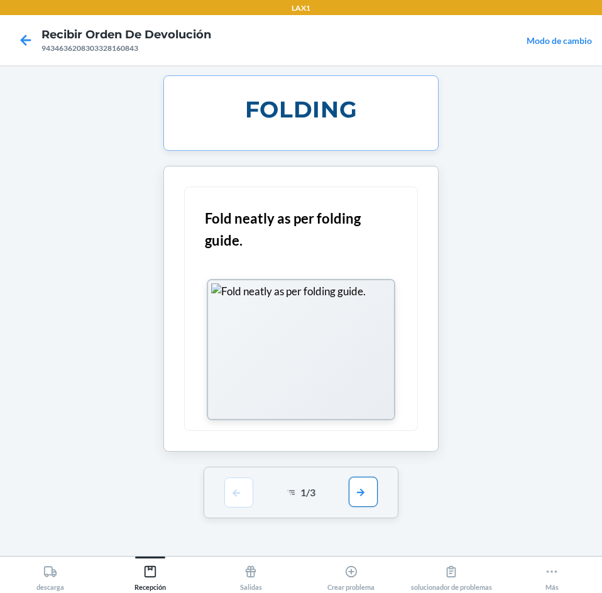
click at [367, 491] on button "button" at bounding box center [363, 492] width 29 height 30
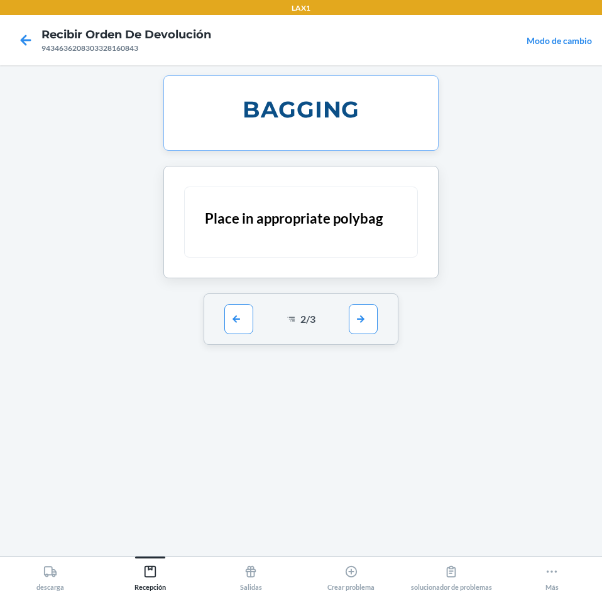
click at [364, 336] on div "2 / 3" at bounding box center [300, 318] width 195 height 51
click at [359, 310] on button "button" at bounding box center [363, 318] width 29 height 30
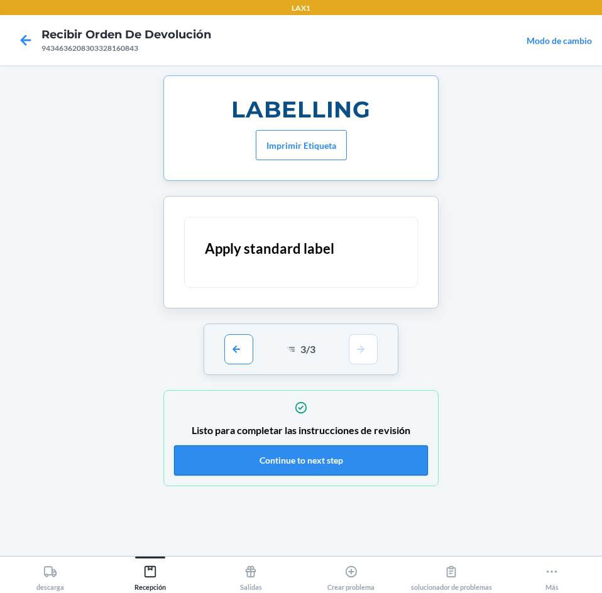
click at [278, 468] on button "Continue to next step" at bounding box center [301, 460] width 254 height 30
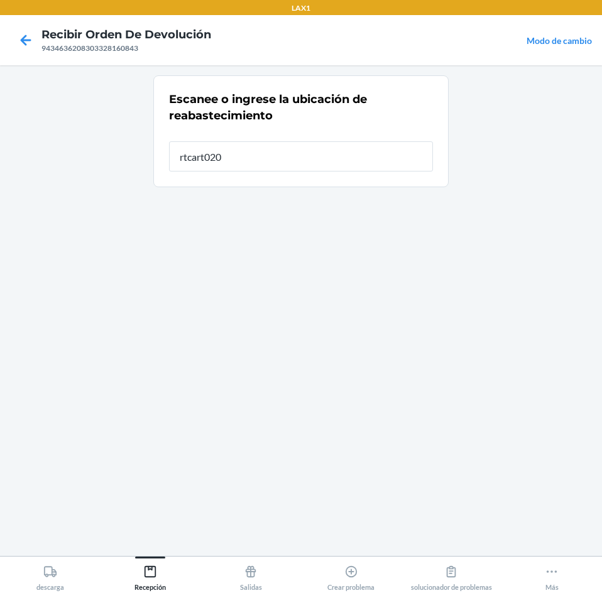
type input "rtcart020"
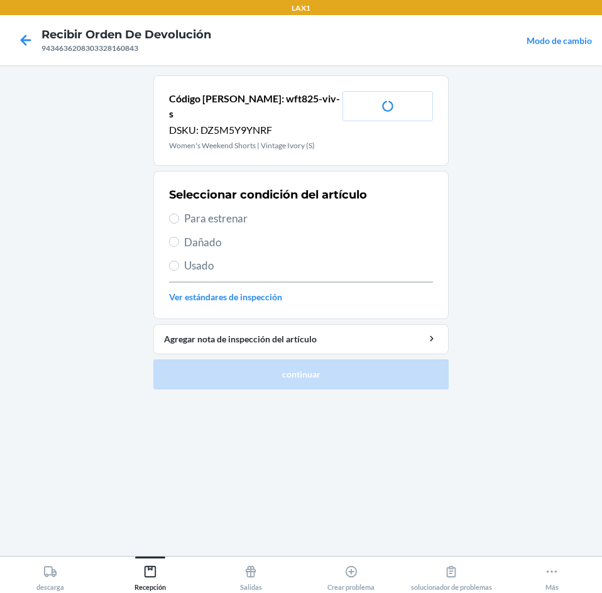
click at [209, 210] on span "Para estrenar" at bounding box center [308, 218] width 249 height 16
click at [179, 214] on input "Para estrenar" at bounding box center [174, 219] width 10 height 10
radio input "true"
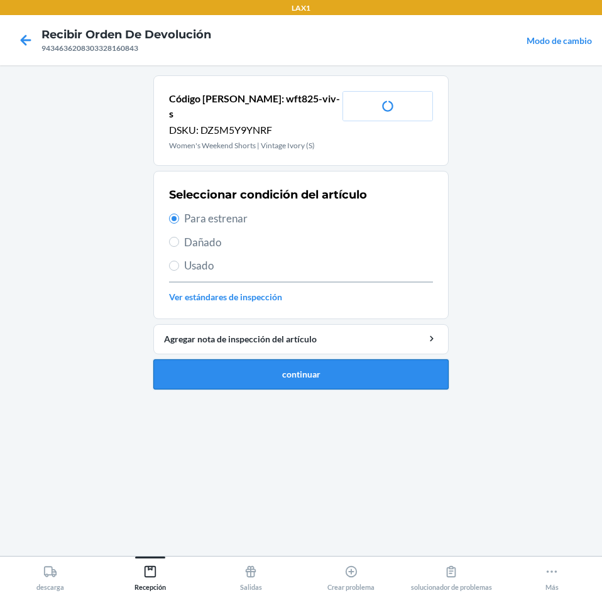
click at [237, 367] on button "continuar" at bounding box center [300, 374] width 295 height 30
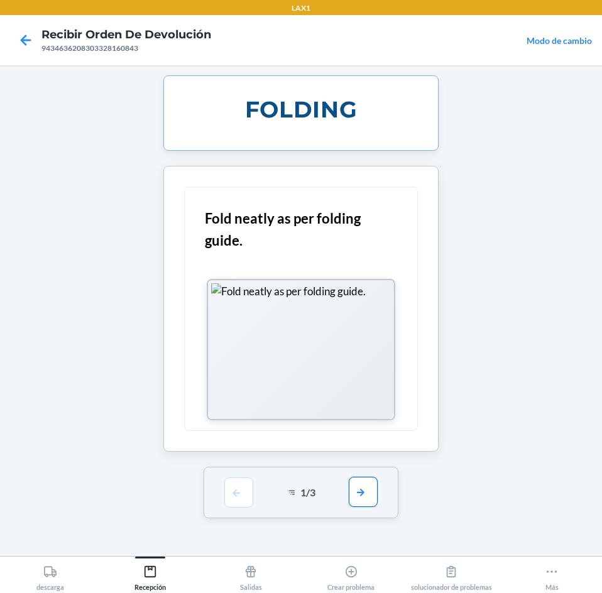
click at [370, 502] on button "button" at bounding box center [363, 492] width 29 height 30
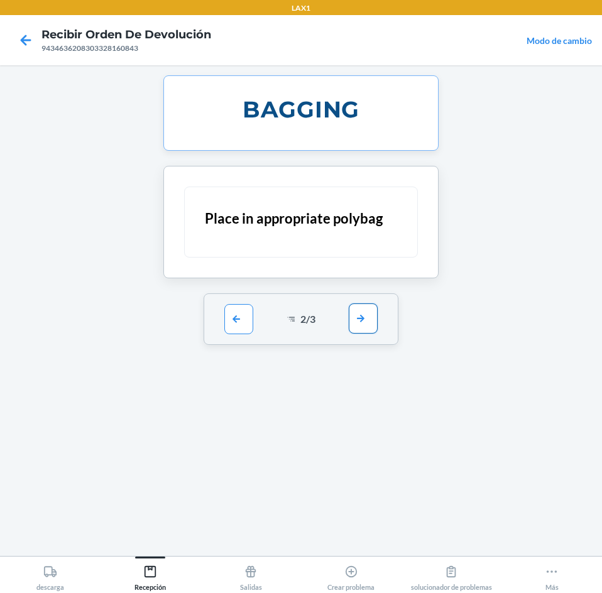
click at [366, 314] on button "button" at bounding box center [363, 318] width 29 height 30
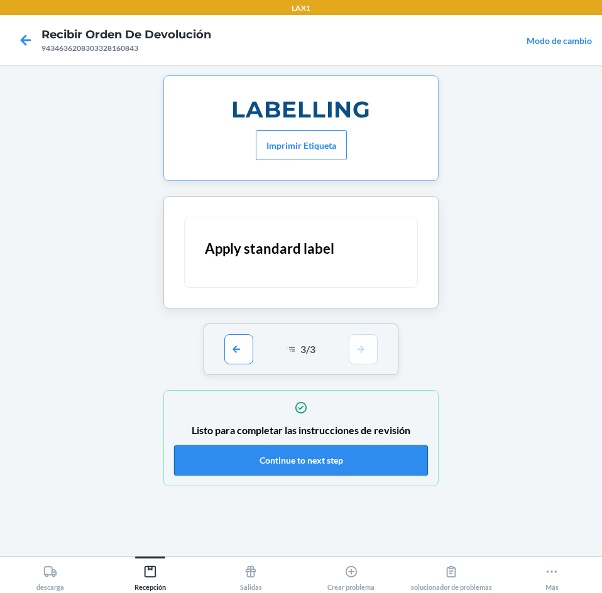
click at [373, 450] on button "Continue to next step" at bounding box center [301, 460] width 254 height 30
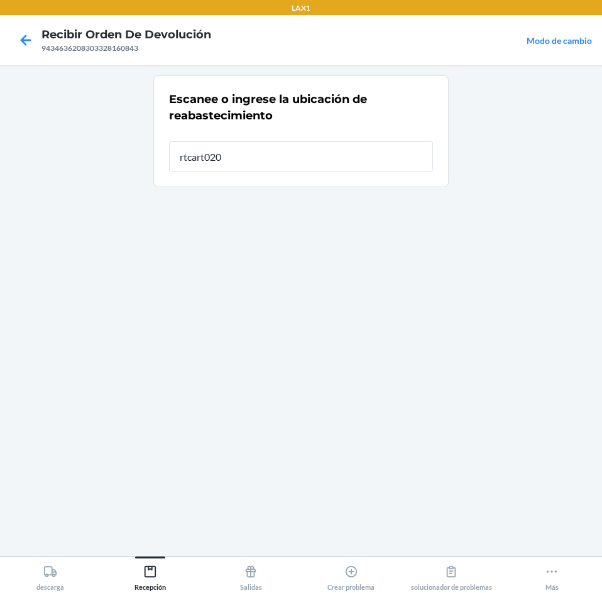
type input "rtcart020"
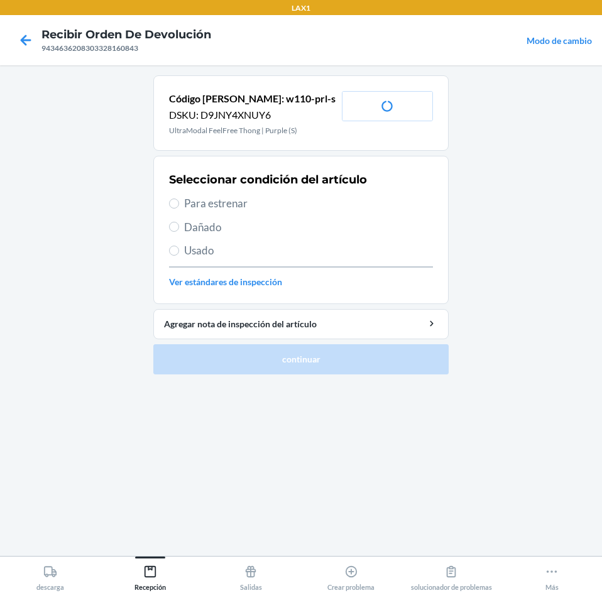
click at [224, 206] on span "Para estrenar" at bounding box center [308, 203] width 249 height 16
click at [179, 206] on input "Para estrenar" at bounding box center [174, 203] width 10 height 10
radio input "true"
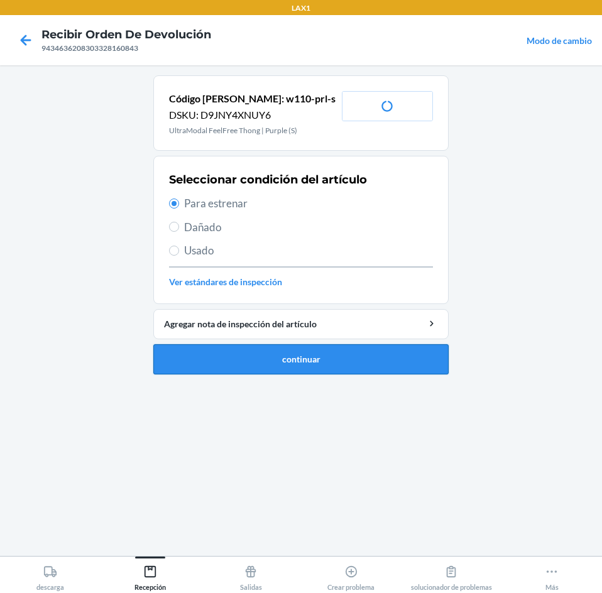
click at [236, 355] on button "continuar" at bounding box center [300, 359] width 295 height 30
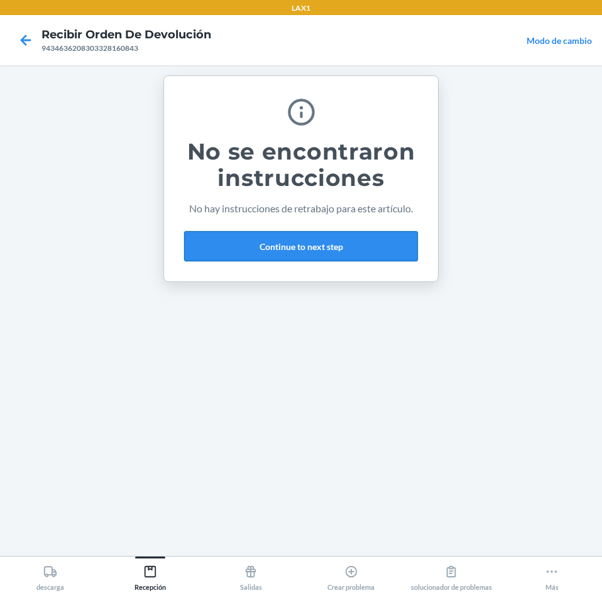
click at [364, 243] on button "Continue to next step" at bounding box center [301, 246] width 234 height 30
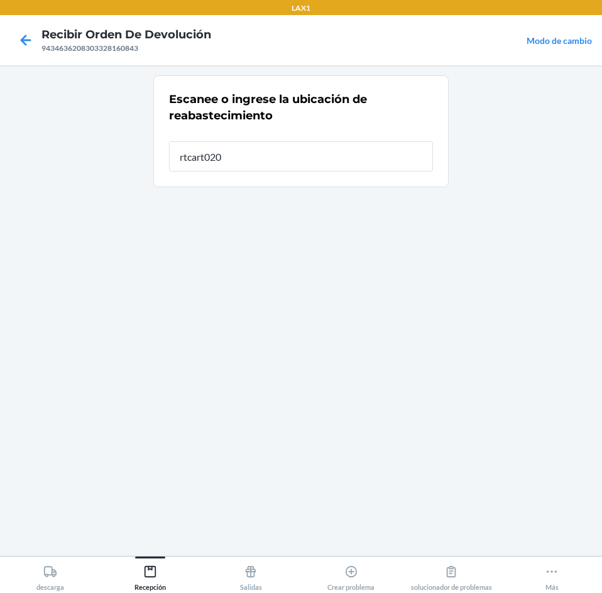
type input "rtcart020"
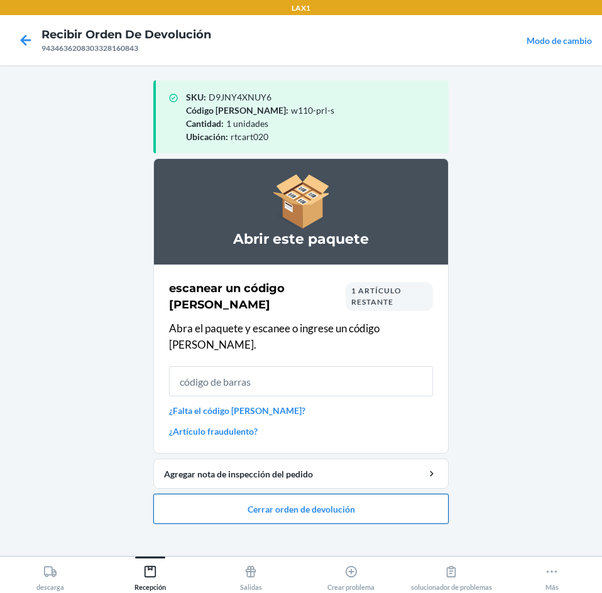
click at [392, 499] on button "Cerrar orden de devolución" at bounding box center [300, 509] width 295 height 30
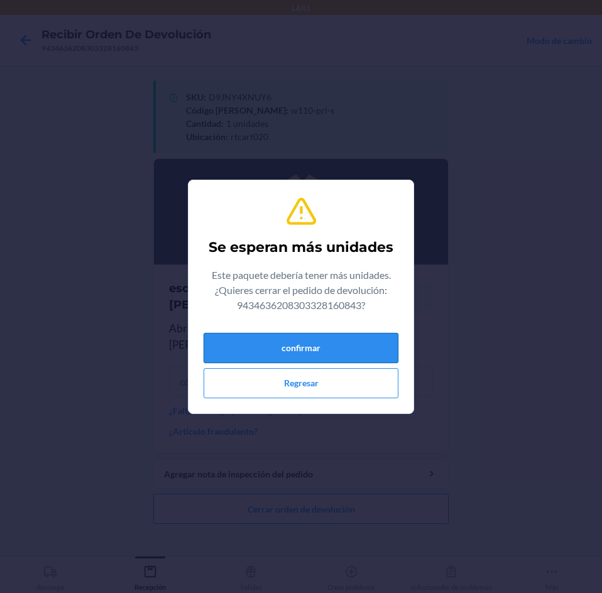
click at [345, 349] on button "confirmar" at bounding box center [300, 348] width 195 height 30
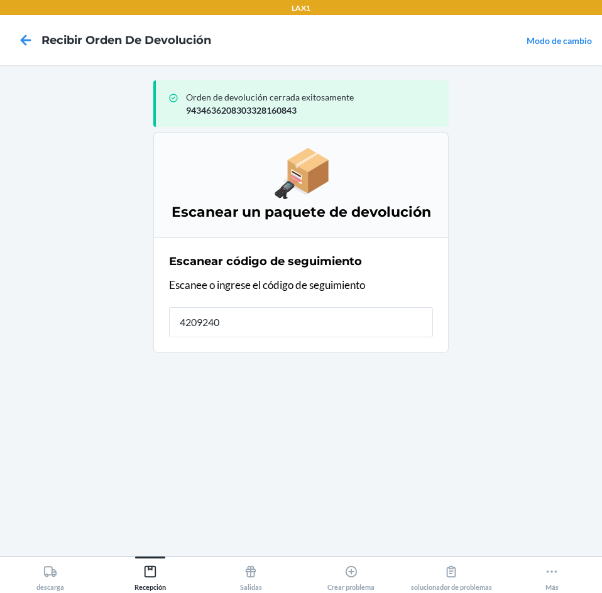
type input "42092408"
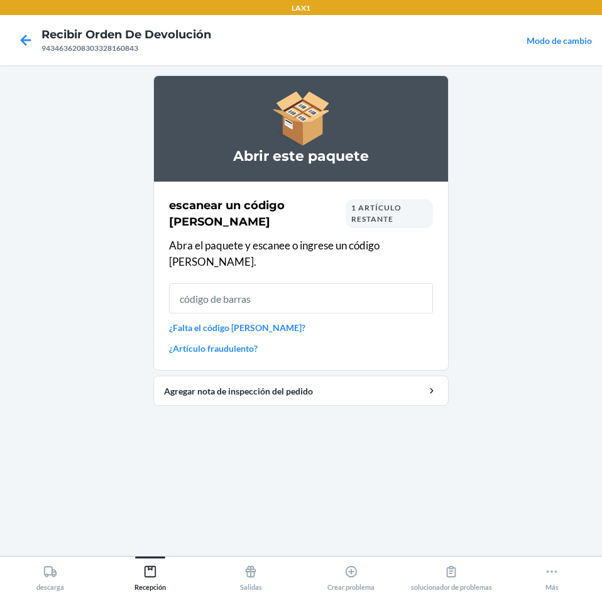
click at [320, 283] on input "text" at bounding box center [301, 298] width 264 height 30
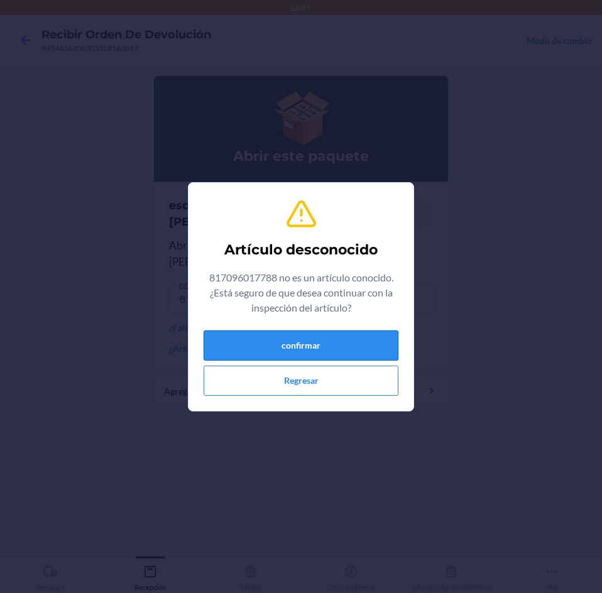
click at [284, 343] on button "confirmar" at bounding box center [300, 345] width 195 height 30
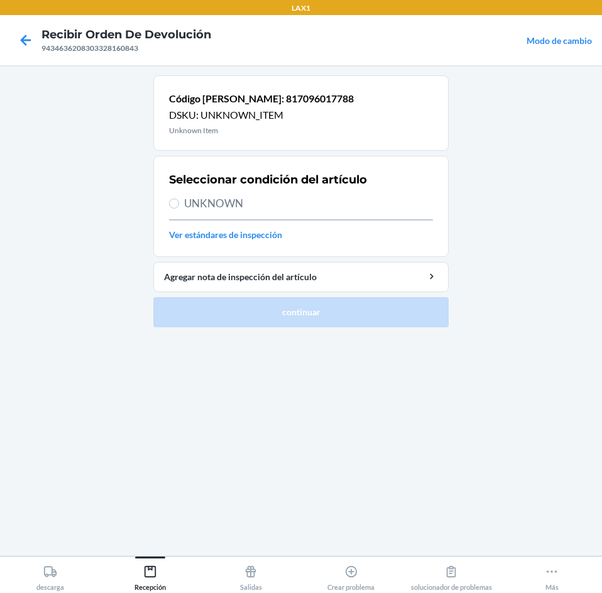
click at [182, 200] on label "UNKNOWN" at bounding box center [301, 203] width 264 height 16
click at [179, 200] on input "UNKNOWN" at bounding box center [174, 203] width 10 height 10
radio input "true"
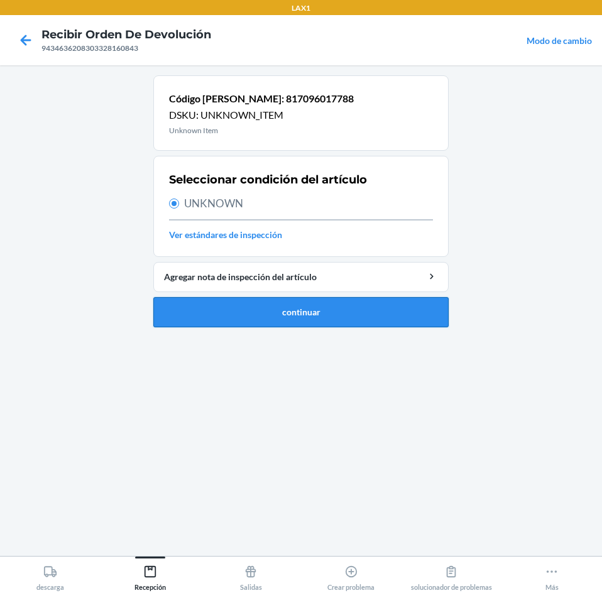
click at [209, 319] on button "continuar" at bounding box center [300, 312] width 295 height 30
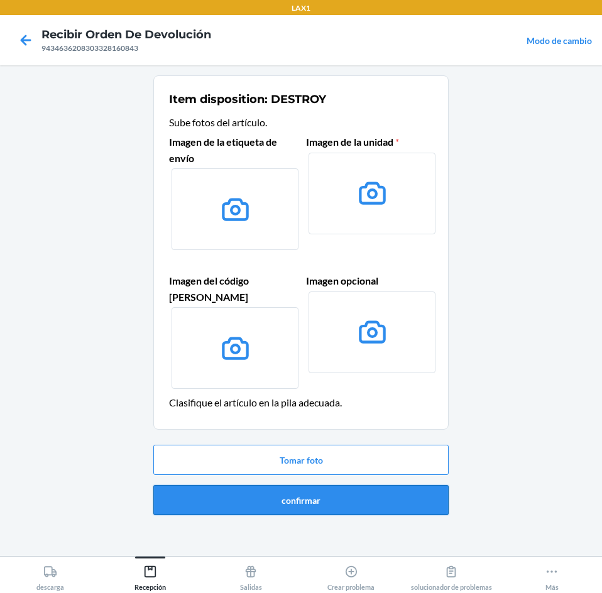
click at [293, 489] on button "confirmar" at bounding box center [300, 500] width 295 height 30
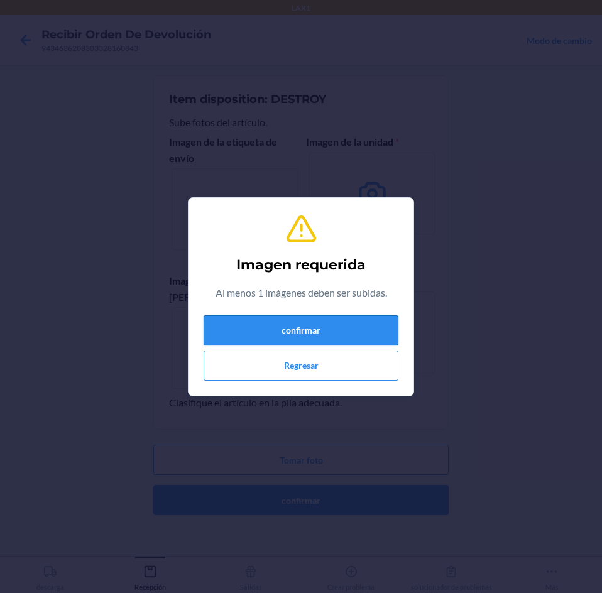
click at [347, 322] on button "confirmar" at bounding box center [300, 330] width 195 height 30
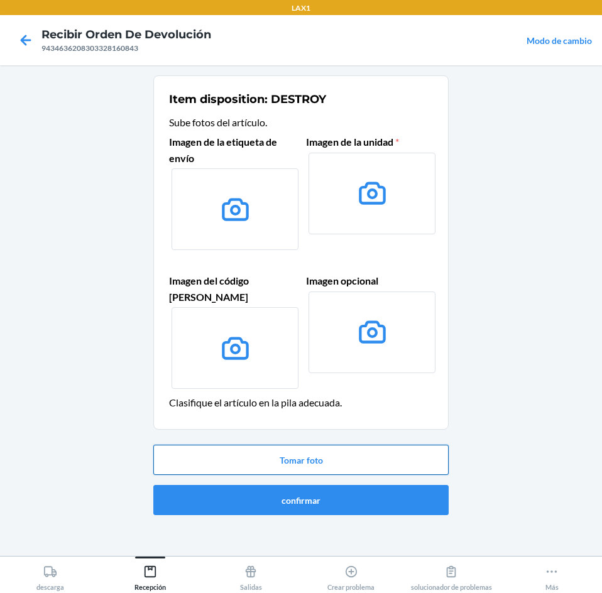
click at [382, 451] on button "Tomar foto" at bounding box center [300, 460] width 295 height 30
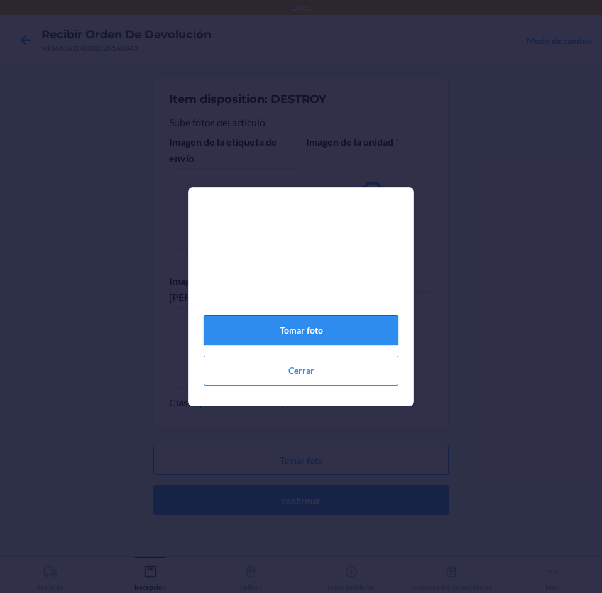
click at [341, 333] on button "Tomar foto" at bounding box center [300, 330] width 195 height 30
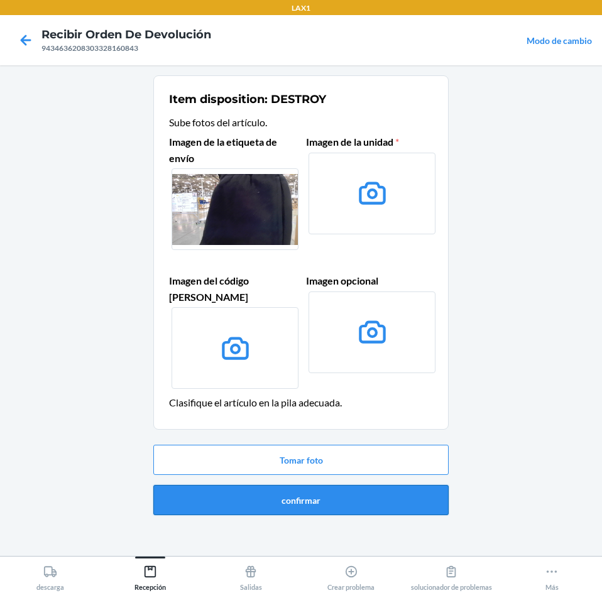
click at [322, 485] on button "confirmar" at bounding box center [300, 500] width 295 height 30
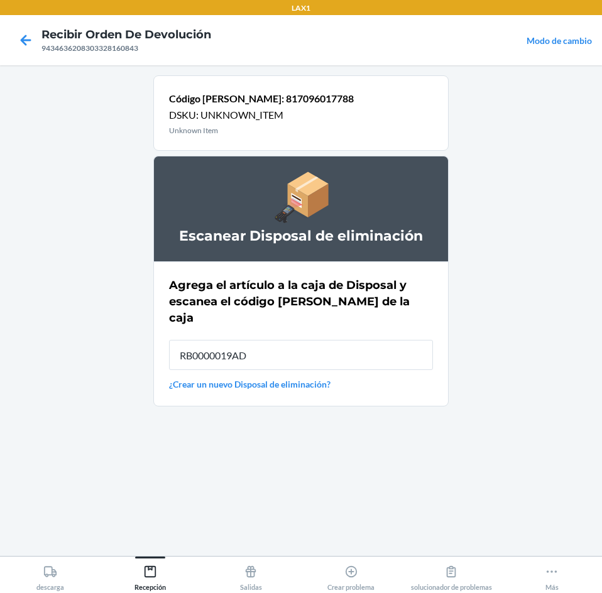
type input "RB0000019AD"
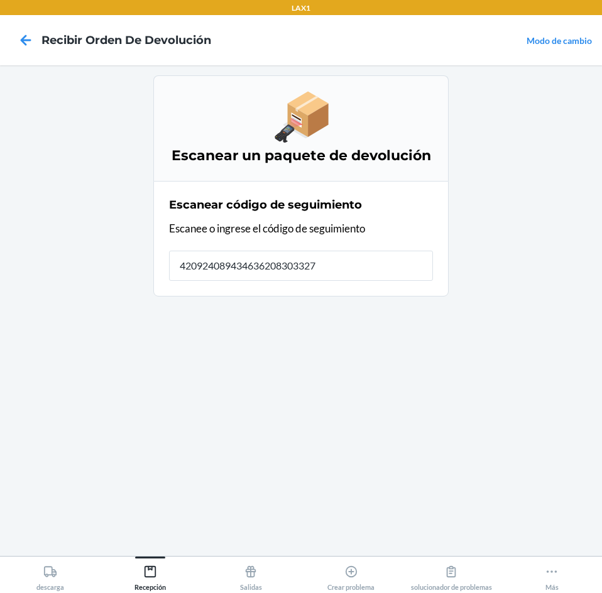
type input "4209240894346362083033270"
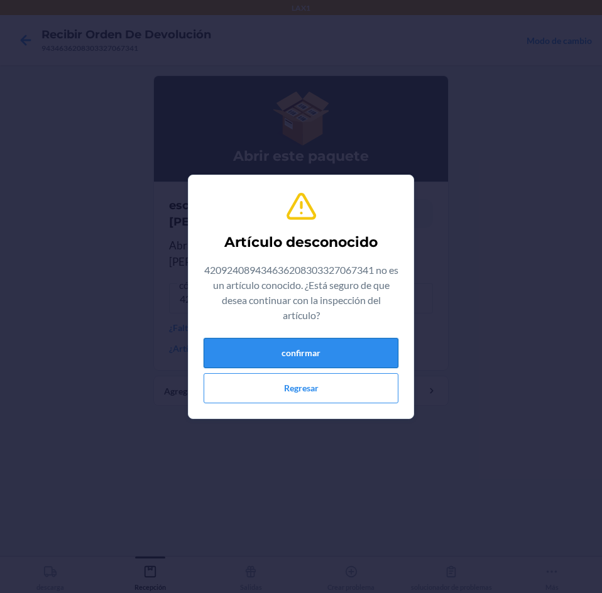
click at [301, 342] on button "confirmar" at bounding box center [300, 353] width 195 height 30
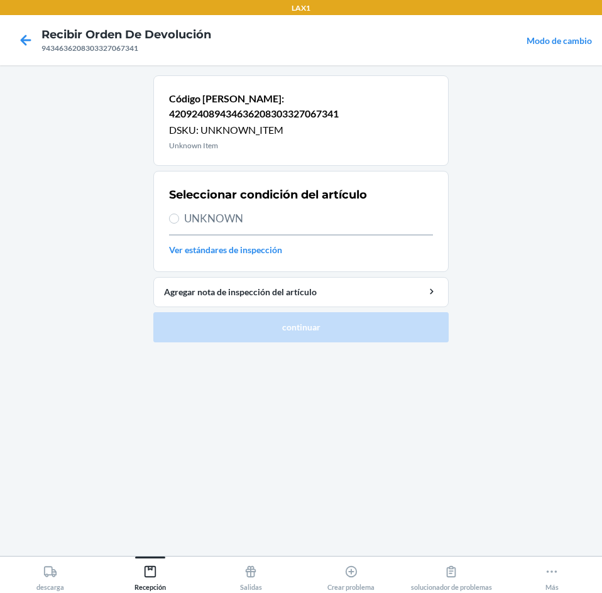
click at [206, 210] on span "UNKNOWN" at bounding box center [308, 218] width 249 height 16
click at [179, 214] on input "UNKNOWN" at bounding box center [174, 219] width 10 height 10
radio input "true"
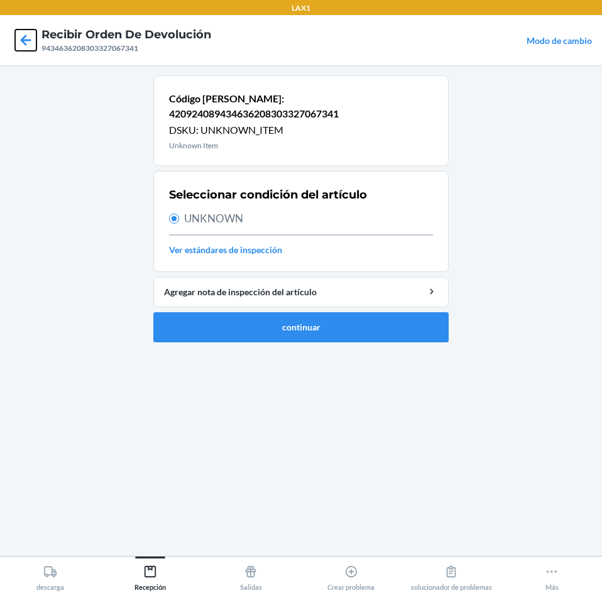
click at [31, 32] on icon at bounding box center [25, 40] width 21 height 21
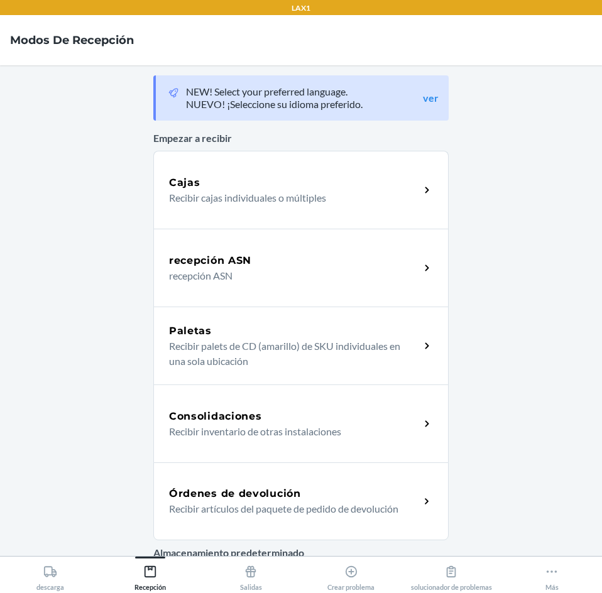
drag, startPoint x: 342, startPoint y: 507, endPoint x: 337, endPoint y: 378, distance: 129.5
click at [343, 507] on p "Recibir artículos del paquete de pedido de devolución" at bounding box center [289, 508] width 241 height 15
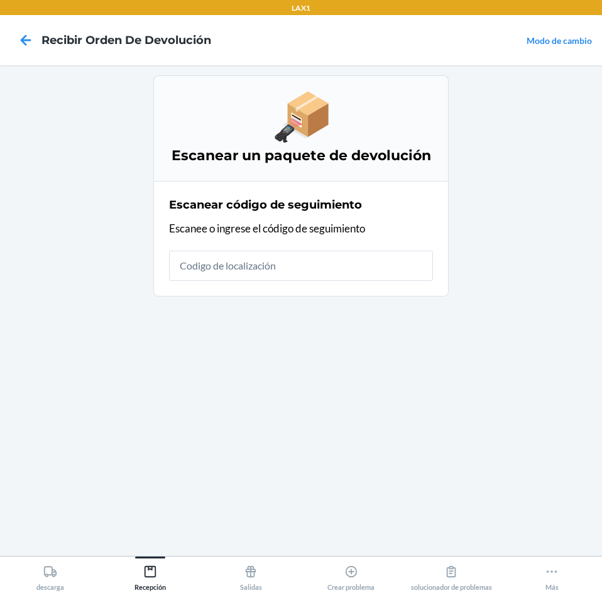
click at [340, 267] on input "text" at bounding box center [301, 266] width 264 height 30
type input "420924089434636208303327067"
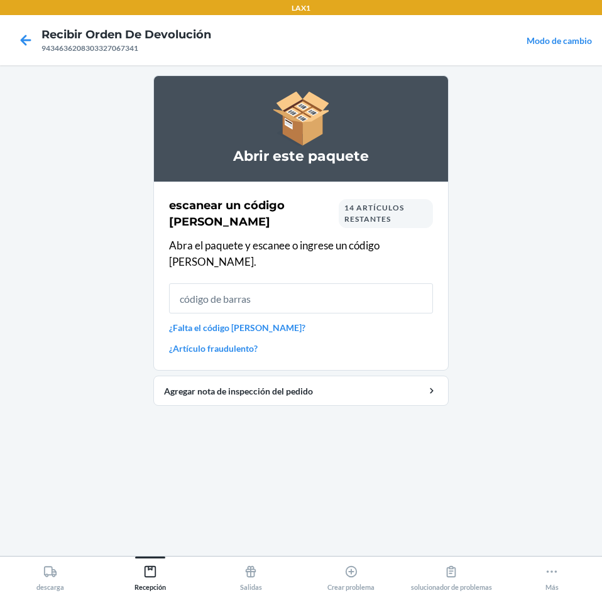
click at [351, 283] on input "text" at bounding box center [301, 298] width 264 height 30
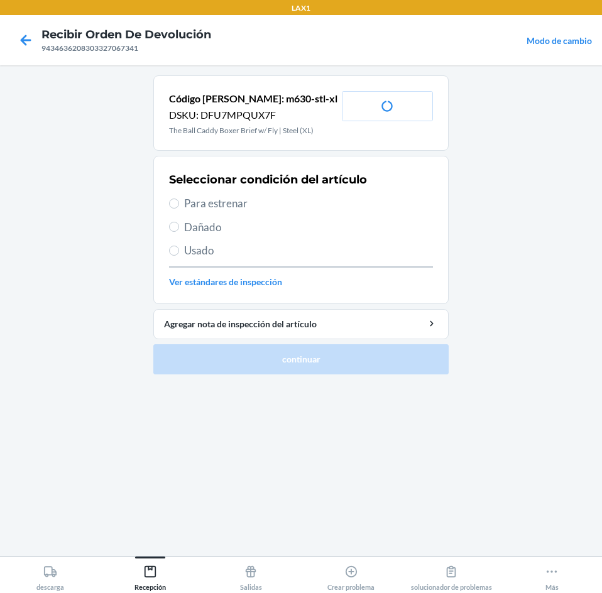
click at [195, 203] on span "Para estrenar" at bounding box center [308, 203] width 249 height 16
click at [179, 203] on input "Para estrenar" at bounding box center [174, 203] width 10 height 10
radio input "true"
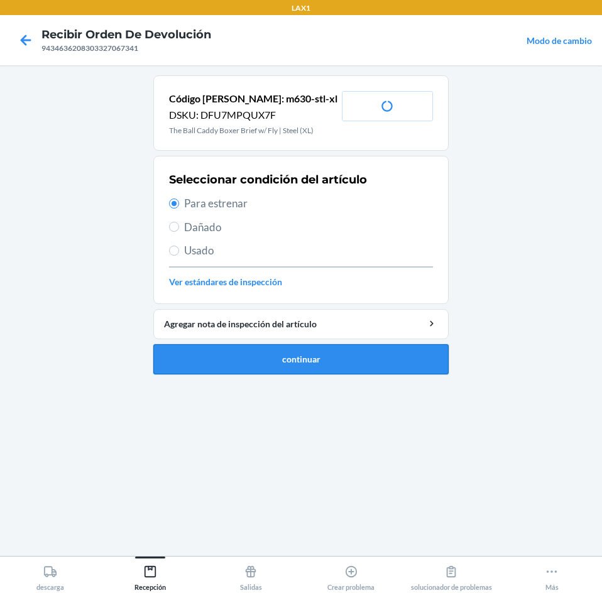
click at [210, 372] on button "continuar" at bounding box center [300, 359] width 295 height 30
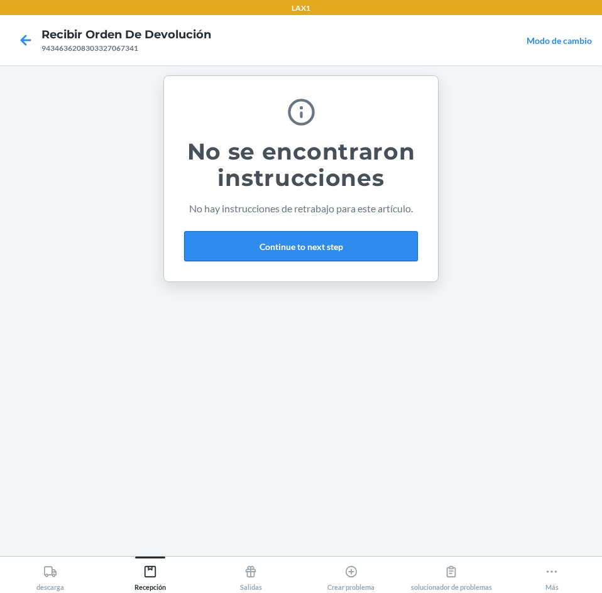
click at [376, 241] on button "Continue to next step" at bounding box center [301, 246] width 234 height 30
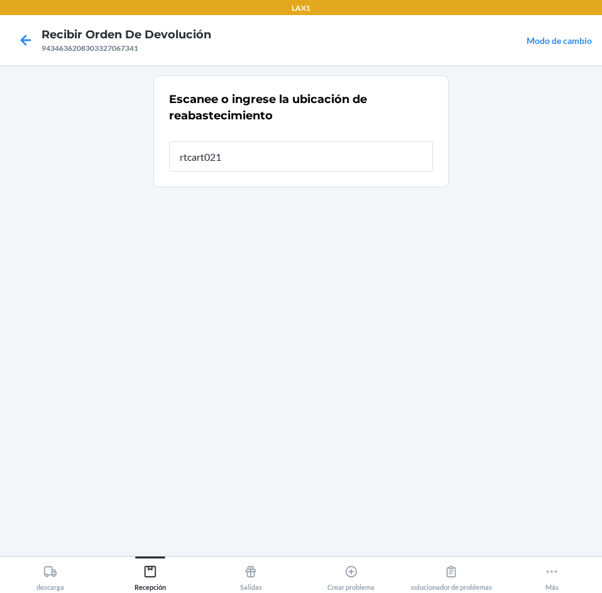
type input "rtcart021"
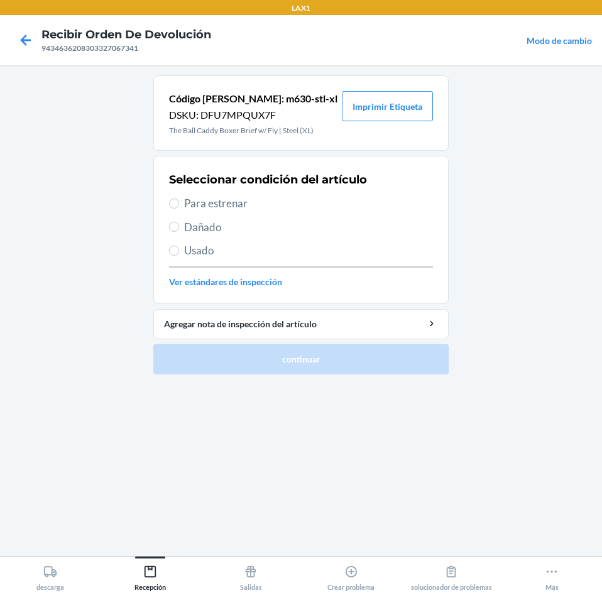
click at [190, 196] on span "Para estrenar" at bounding box center [308, 203] width 249 height 16
click at [179, 198] on input "Para estrenar" at bounding box center [174, 203] width 10 height 10
radio input "true"
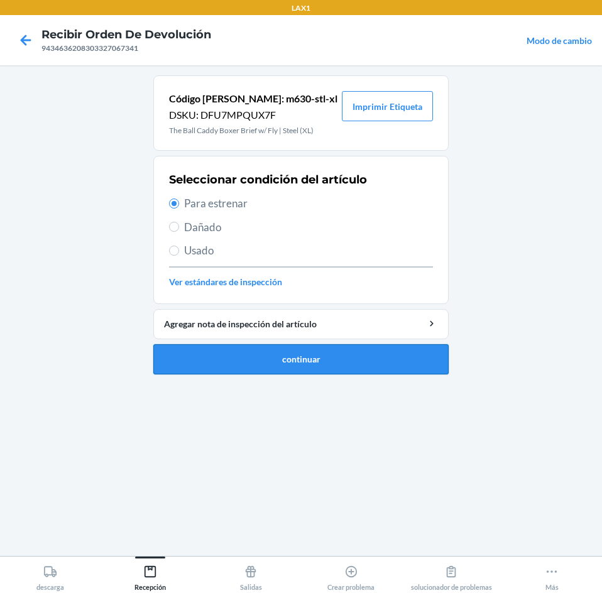
click at [239, 359] on button "continuar" at bounding box center [300, 359] width 295 height 30
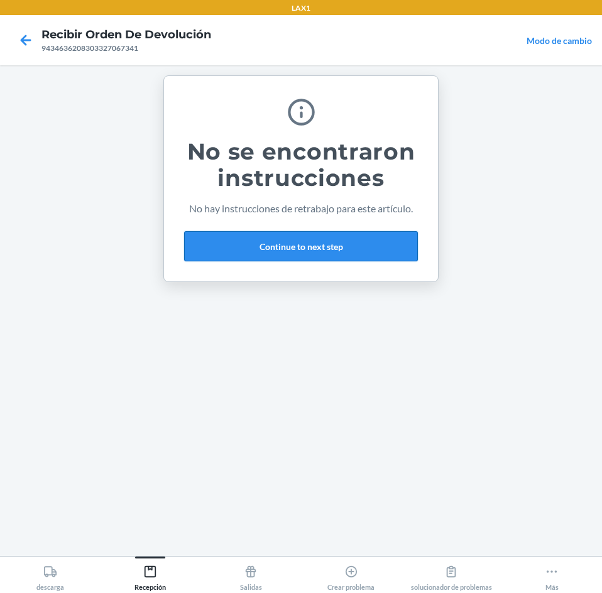
click at [320, 242] on button "Continue to next step" at bounding box center [301, 246] width 234 height 30
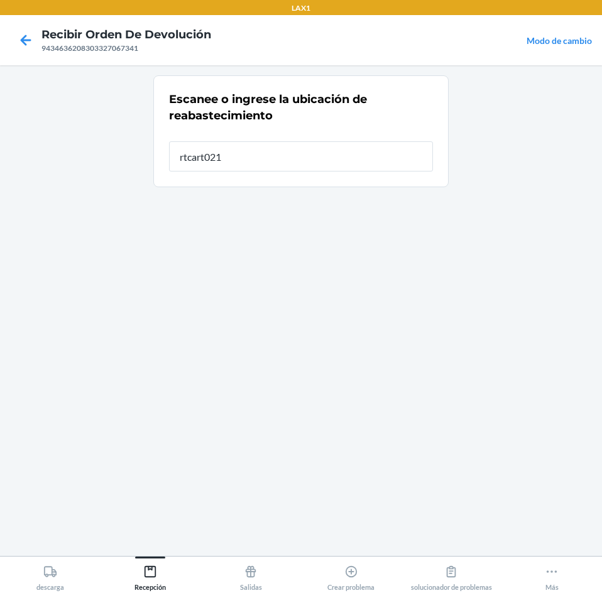
type input "rtcart021"
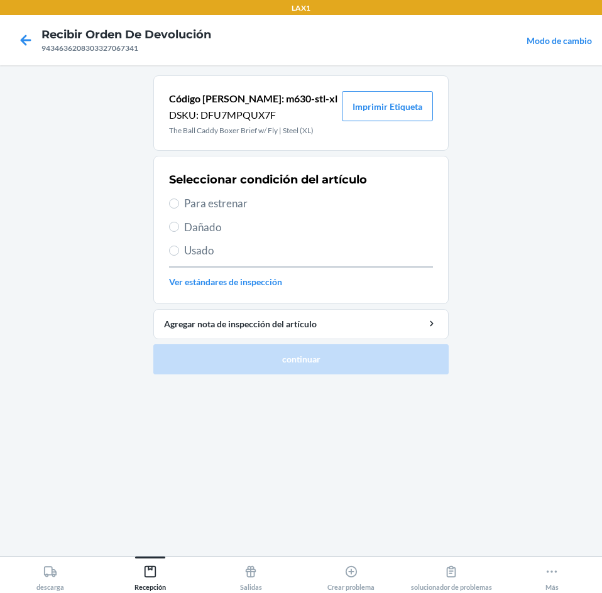
click at [222, 204] on span "Para estrenar" at bounding box center [308, 203] width 249 height 16
click at [179, 204] on input "Para estrenar" at bounding box center [174, 203] width 10 height 10
radio input "true"
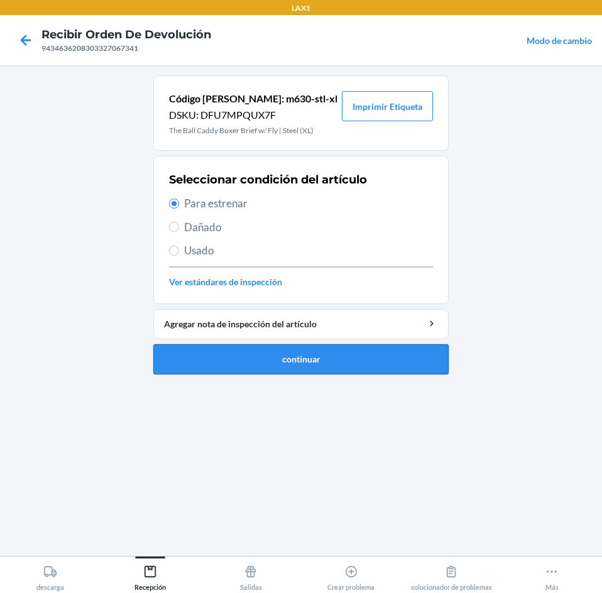
click at [193, 348] on button "continuar" at bounding box center [300, 359] width 295 height 30
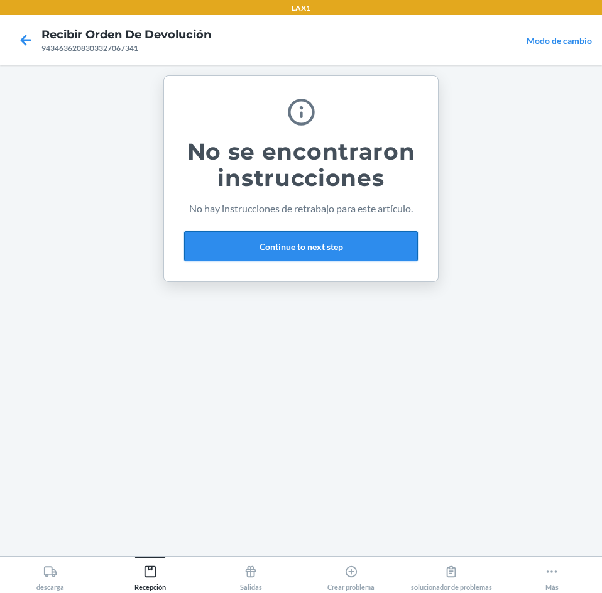
click at [333, 238] on button "Continue to next step" at bounding box center [301, 246] width 234 height 30
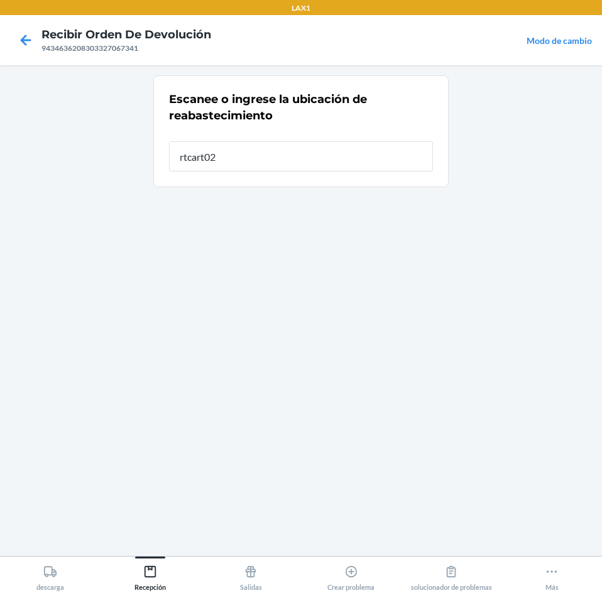
type input "rtcart021"
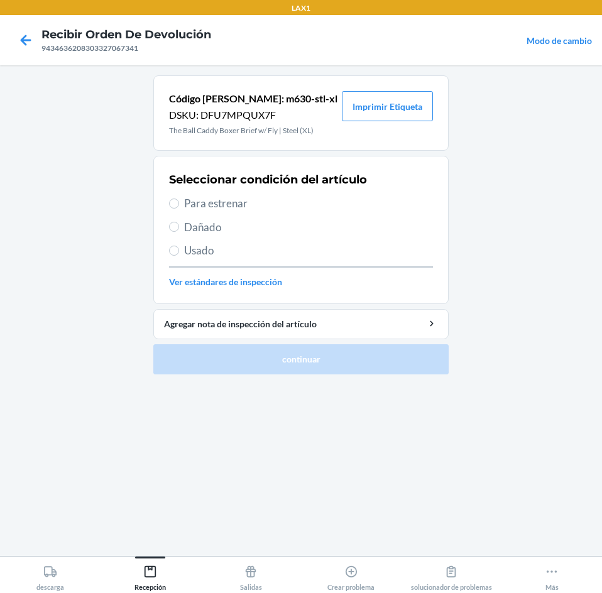
click at [215, 201] on span "Para estrenar" at bounding box center [308, 203] width 249 height 16
click at [179, 201] on input "Para estrenar" at bounding box center [174, 203] width 10 height 10
radio input "true"
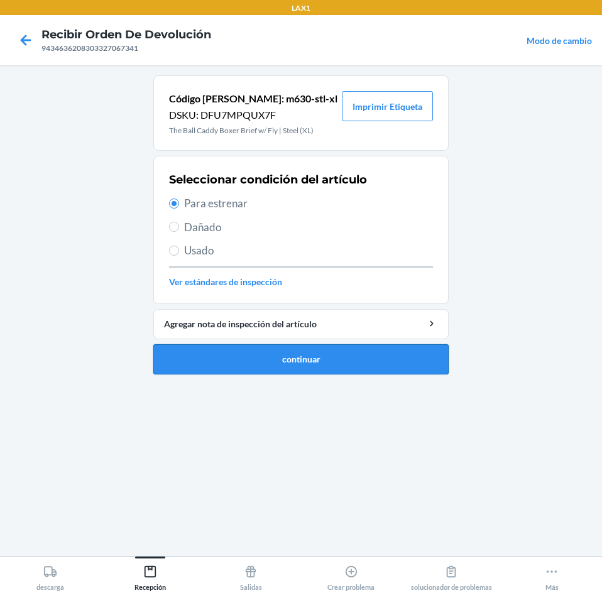
click at [200, 356] on button "continuar" at bounding box center [300, 359] width 295 height 30
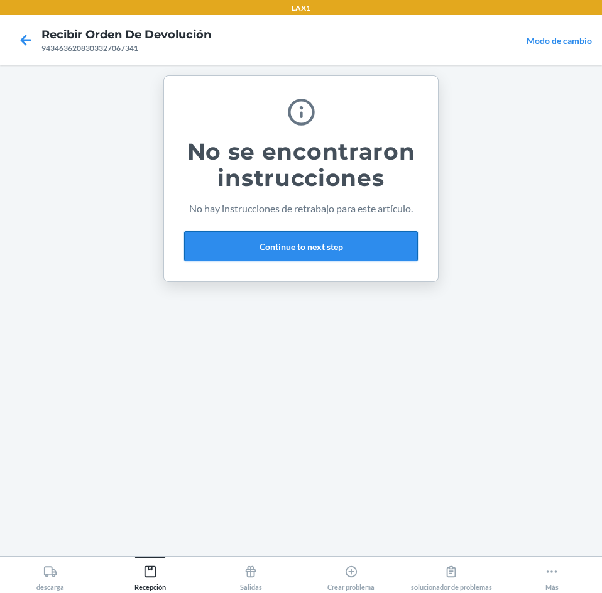
click at [312, 244] on button "Continue to next step" at bounding box center [301, 246] width 234 height 30
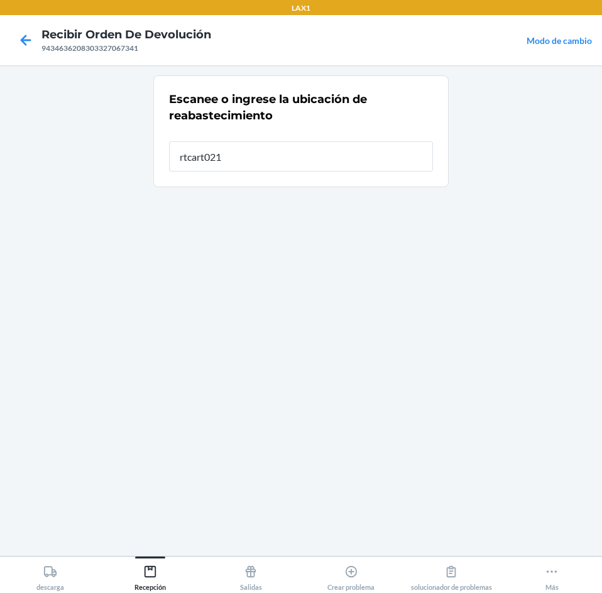
type input "rtcart021"
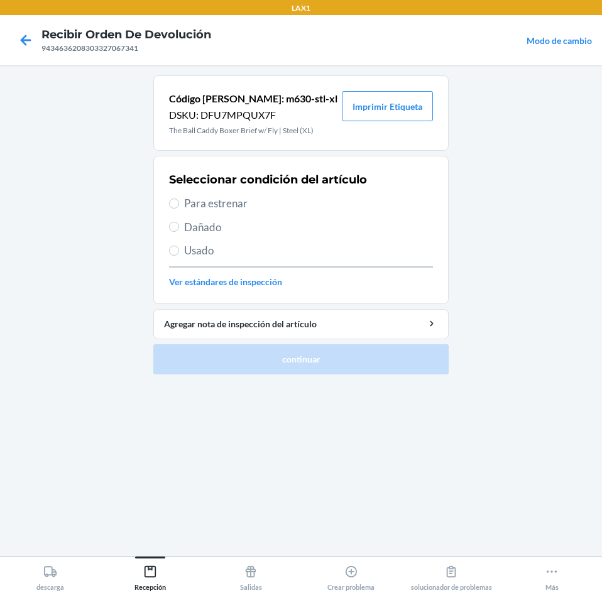
click at [208, 207] on span "Para estrenar" at bounding box center [308, 203] width 249 height 16
click at [179, 207] on input "Para estrenar" at bounding box center [174, 203] width 10 height 10
radio input "true"
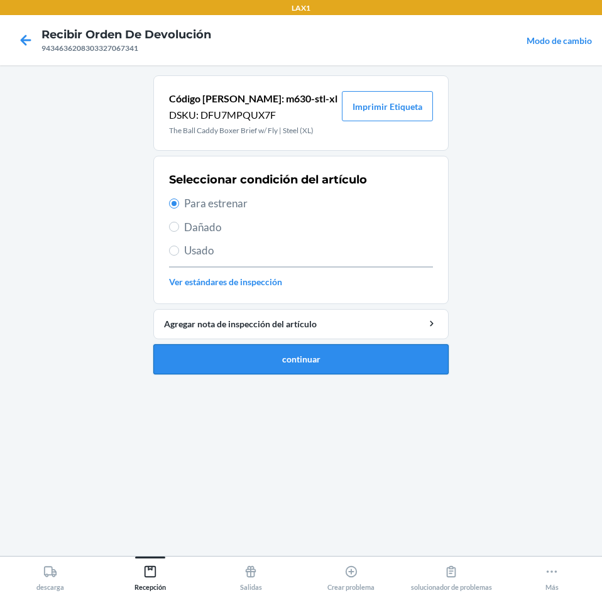
click at [215, 353] on button "continuar" at bounding box center [300, 359] width 295 height 30
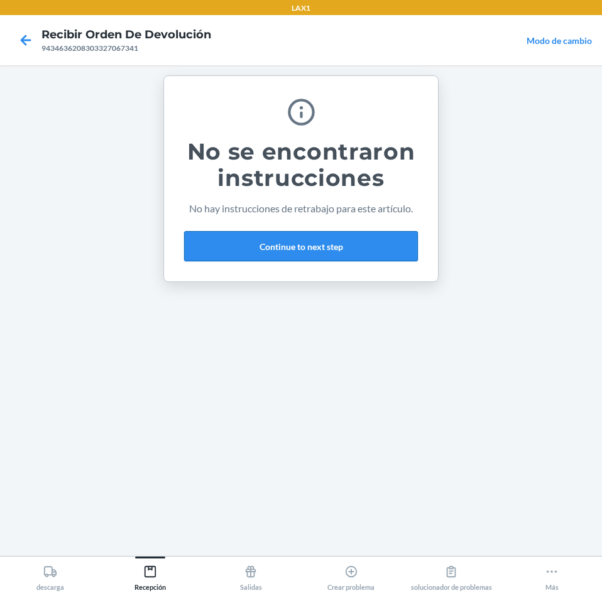
click at [266, 244] on button "Continue to next step" at bounding box center [301, 246] width 234 height 30
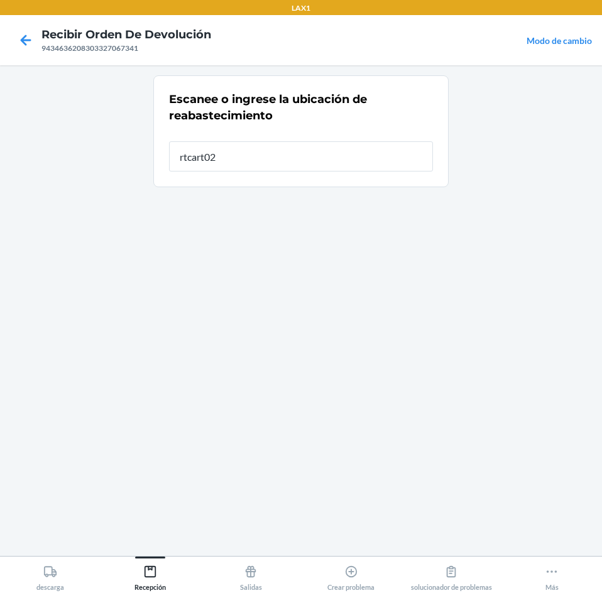
type input "rtcart021"
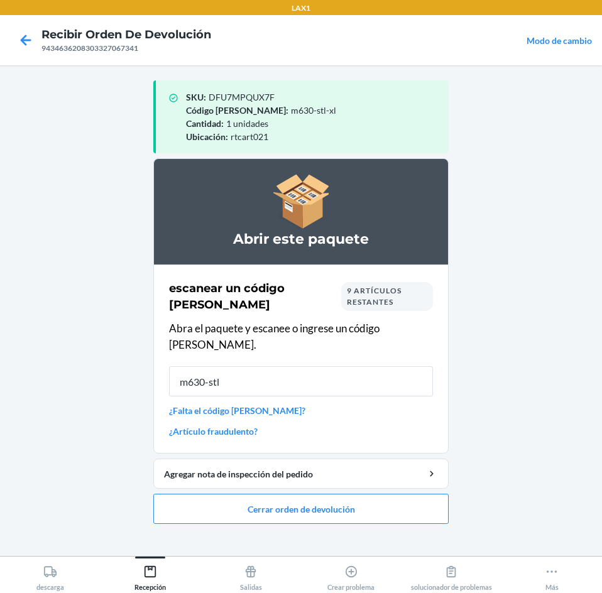
type input "m630-stl-"
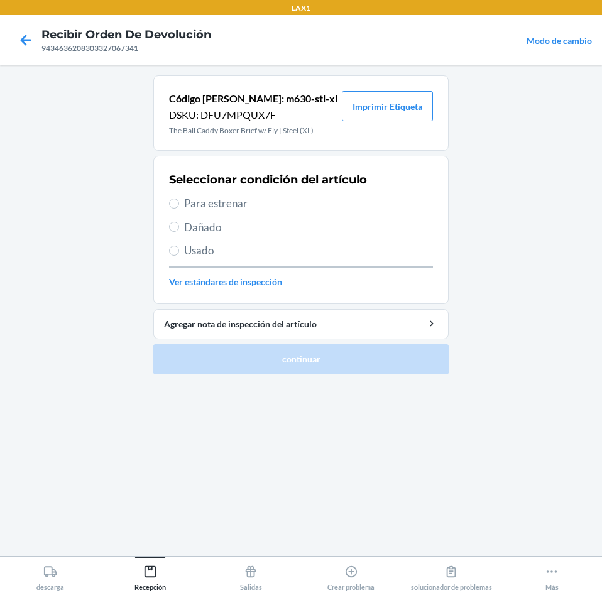
click at [205, 195] on div "Seleccionar condición del artículo Para estrenar Dañado Usado Ver estándares de…" at bounding box center [301, 230] width 264 height 124
click at [177, 200] on input "Para estrenar" at bounding box center [174, 203] width 10 height 10
radio input "true"
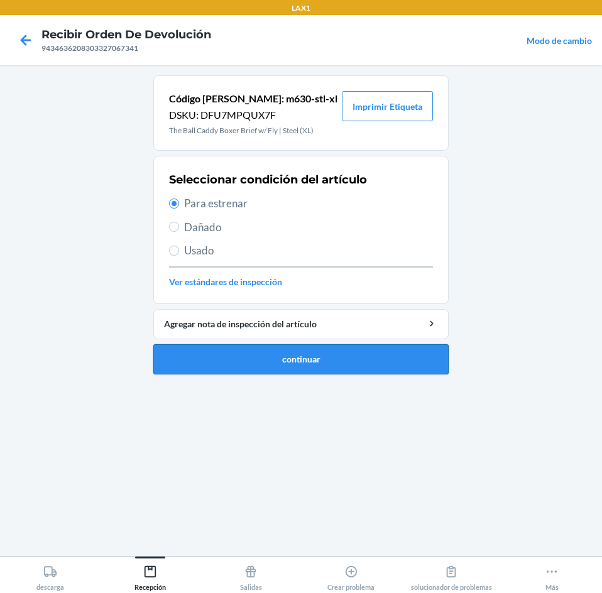
click at [247, 368] on button "continuar" at bounding box center [300, 359] width 295 height 30
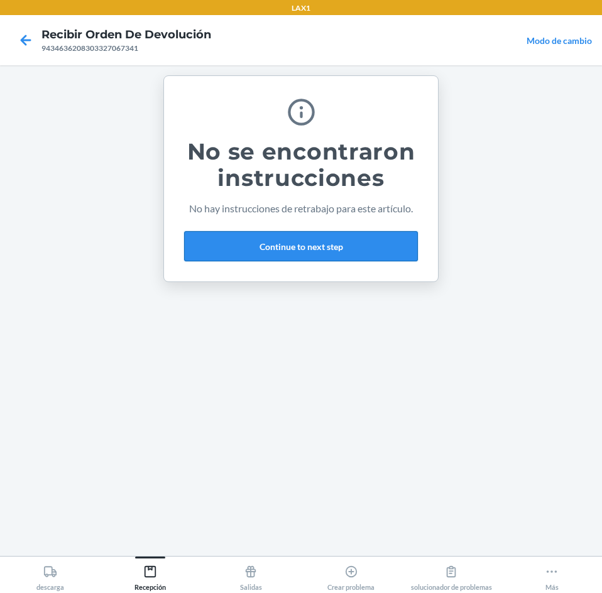
click at [311, 232] on button "Continue to next step" at bounding box center [301, 246] width 234 height 30
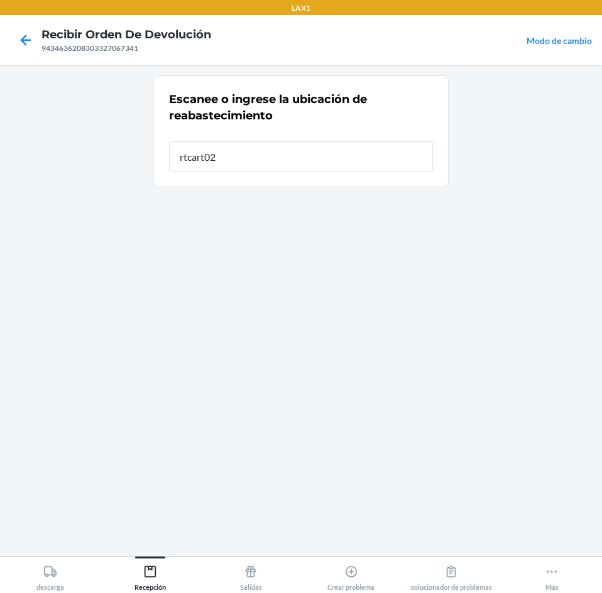
type input "rtcart021"
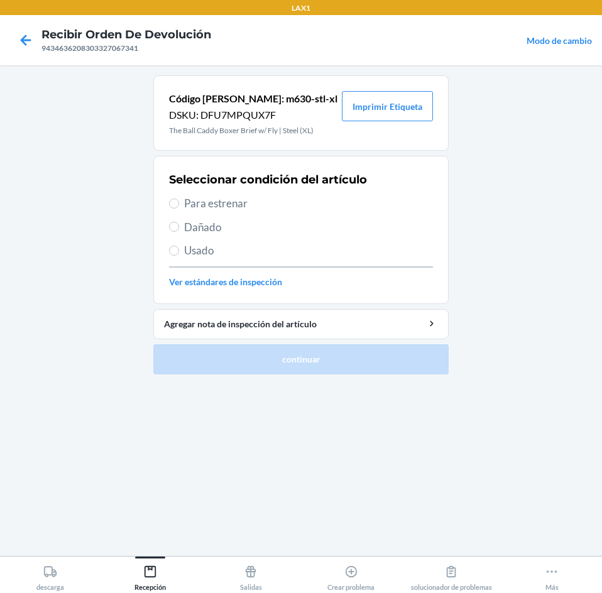
drag, startPoint x: 192, startPoint y: 206, endPoint x: 192, endPoint y: 235, distance: 29.5
click at [193, 206] on span "Para estrenar" at bounding box center [308, 203] width 249 height 16
click at [179, 206] on input "Para estrenar" at bounding box center [174, 203] width 10 height 10
radio input "true"
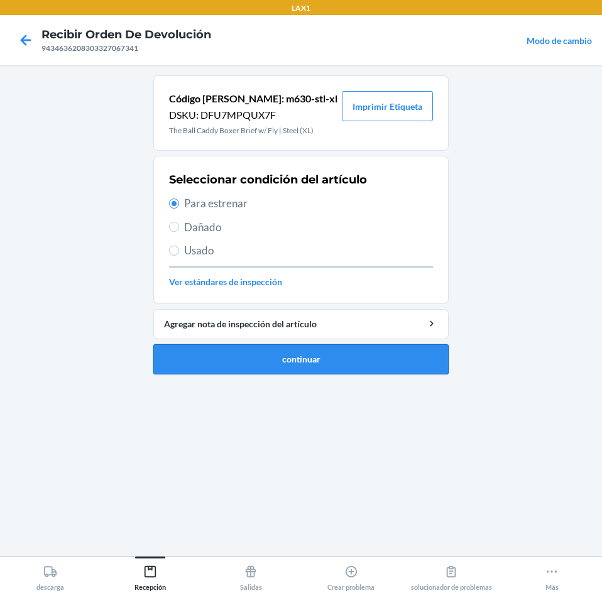
click at [202, 350] on button "continuar" at bounding box center [300, 359] width 295 height 30
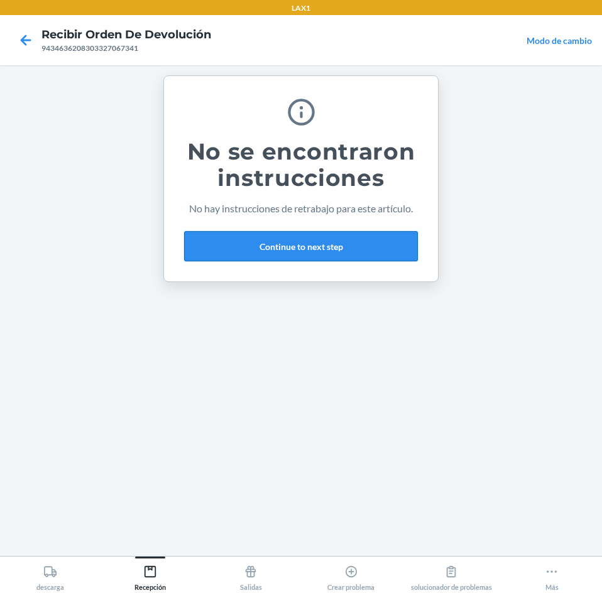
click at [370, 250] on button "Continue to next step" at bounding box center [301, 246] width 234 height 30
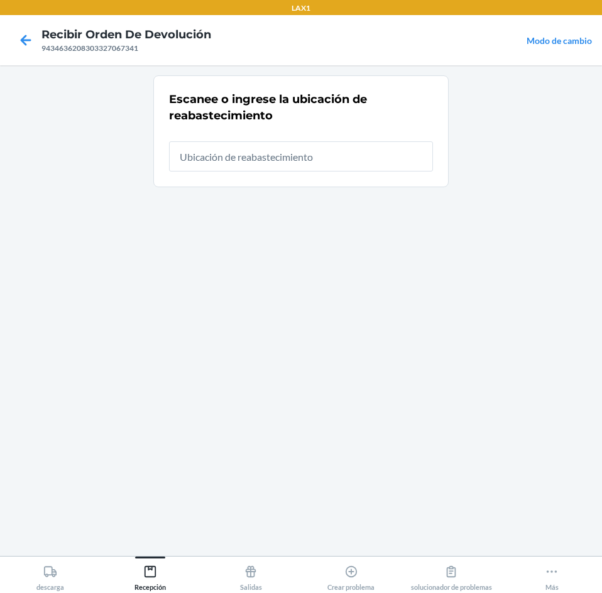
click at [390, 168] on input "text" at bounding box center [301, 156] width 264 height 30
type input "rtcart021"
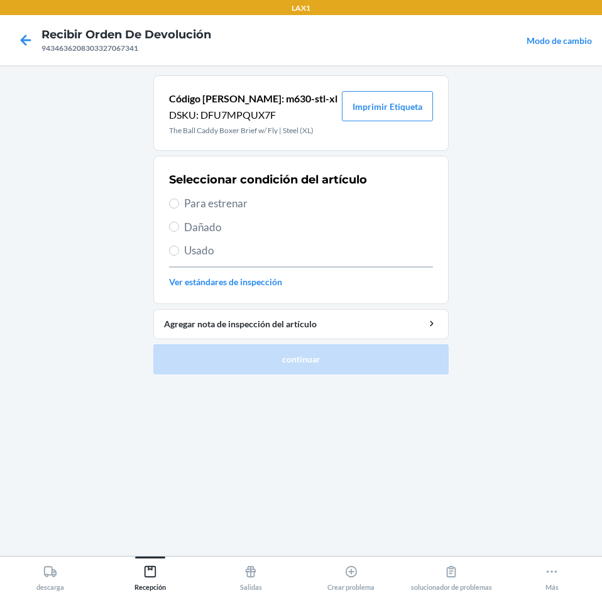
click at [224, 205] on span "Para estrenar" at bounding box center [308, 203] width 249 height 16
click at [179, 205] on input "Para estrenar" at bounding box center [174, 203] width 10 height 10
radio input "true"
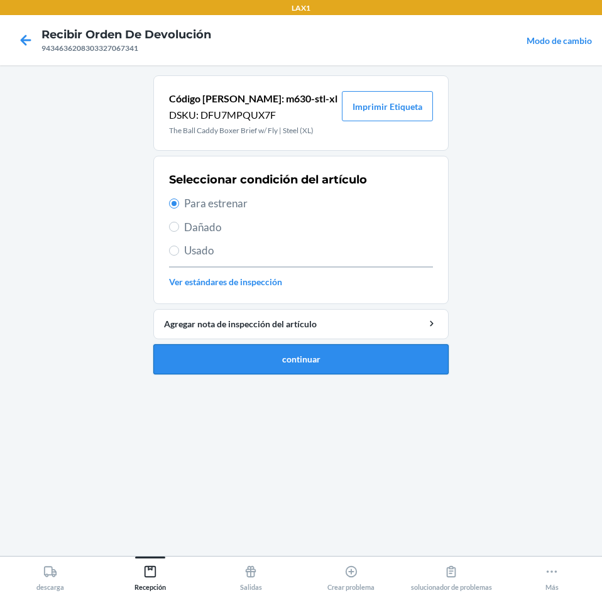
click at [234, 360] on button "continuar" at bounding box center [300, 359] width 295 height 30
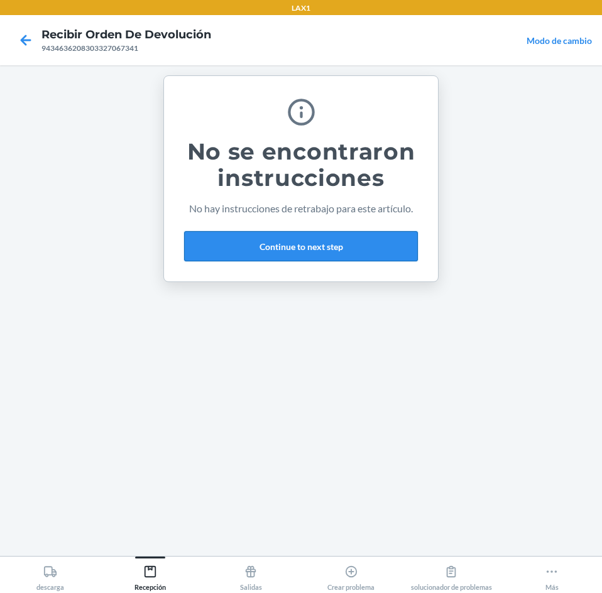
click at [400, 251] on button "Continue to next step" at bounding box center [301, 246] width 234 height 30
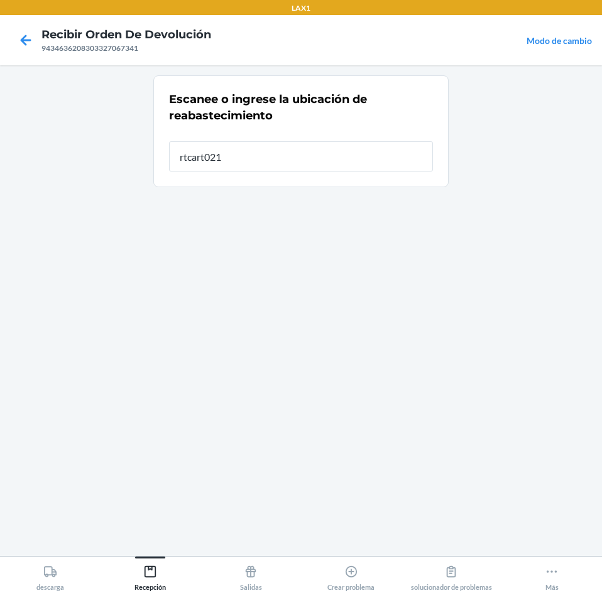
type input "rtcart021"
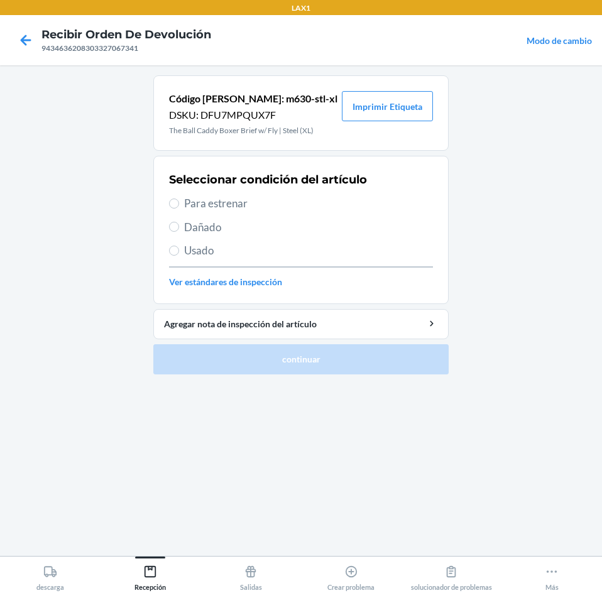
click at [210, 208] on span "Para estrenar" at bounding box center [308, 203] width 249 height 16
click at [179, 208] on input "Para estrenar" at bounding box center [174, 203] width 10 height 10
radio input "true"
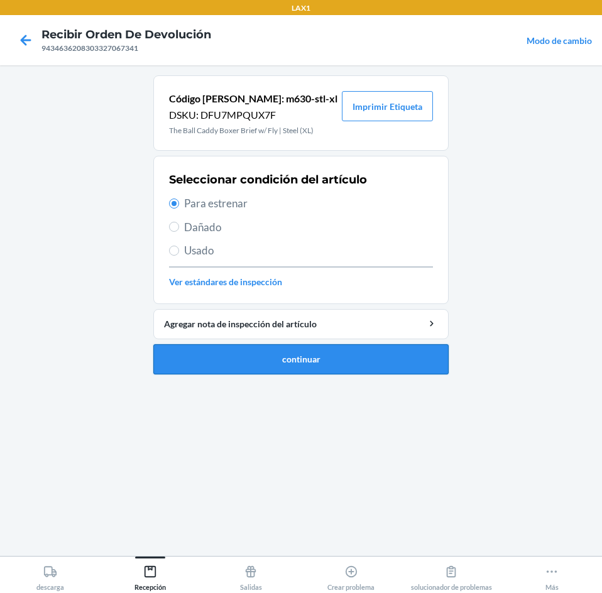
click at [198, 359] on button "continuar" at bounding box center [300, 359] width 295 height 30
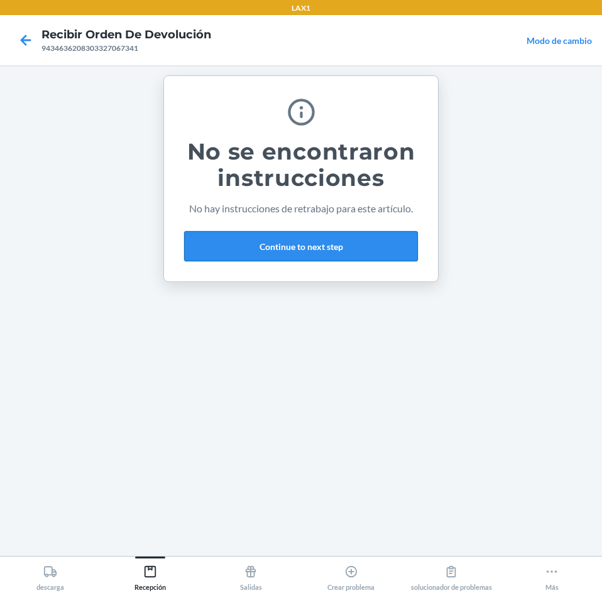
click at [333, 240] on button "Continue to next step" at bounding box center [301, 246] width 234 height 30
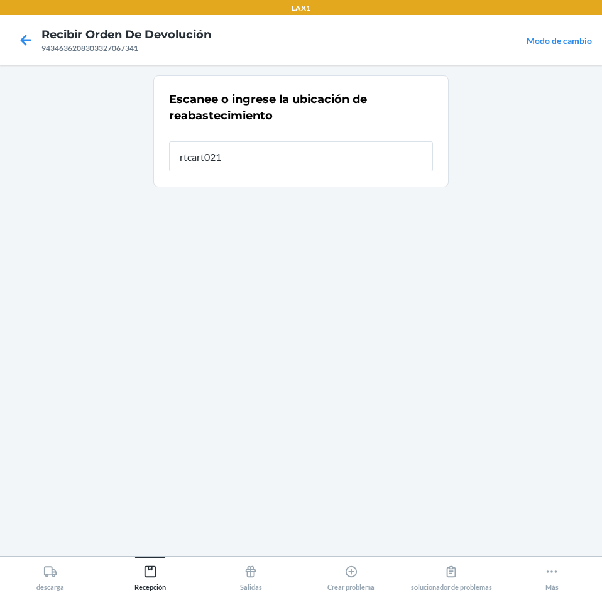
type input "rtcart021"
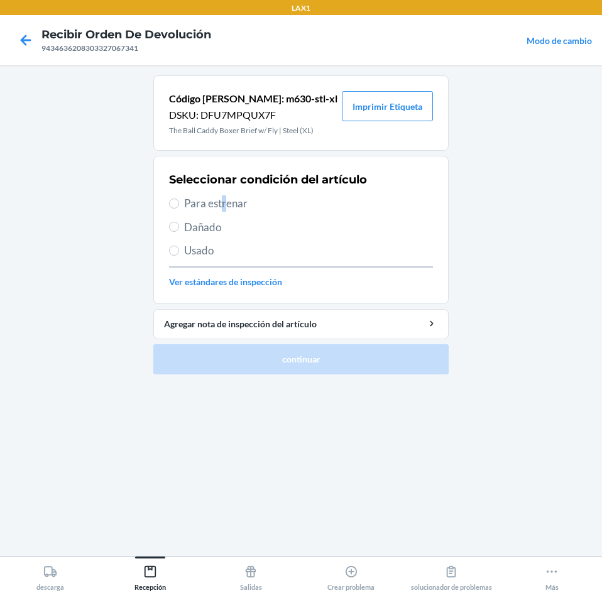
click at [224, 207] on span "Para estrenar" at bounding box center [308, 203] width 249 height 16
click at [179, 197] on div "Seleccionar condición del artículo Para estrenar Dañado Usado Ver estándares de…" at bounding box center [301, 230] width 264 height 124
click at [178, 203] on input "Para estrenar" at bounding box center [174, 203] width 10 height 10
radio input "true"
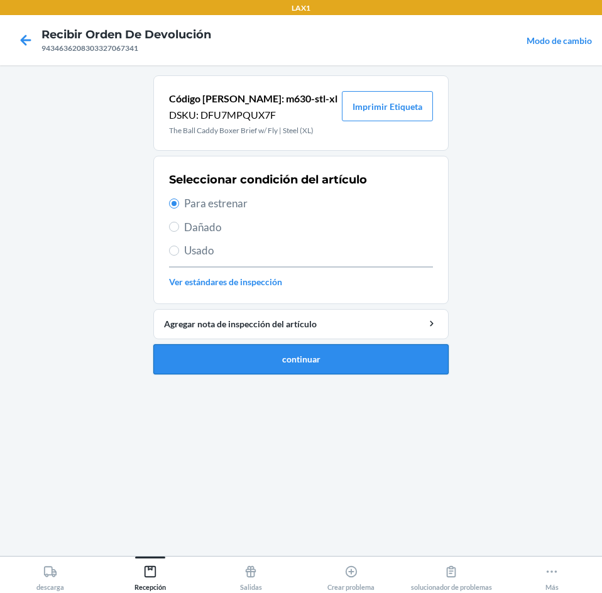
click at [223, 359] on button "continuar" at bounding box center [300, 359] width 295 height 30
click at [370, 355] on button "continuar" at bounding box center [300, 359] width 295 height 30
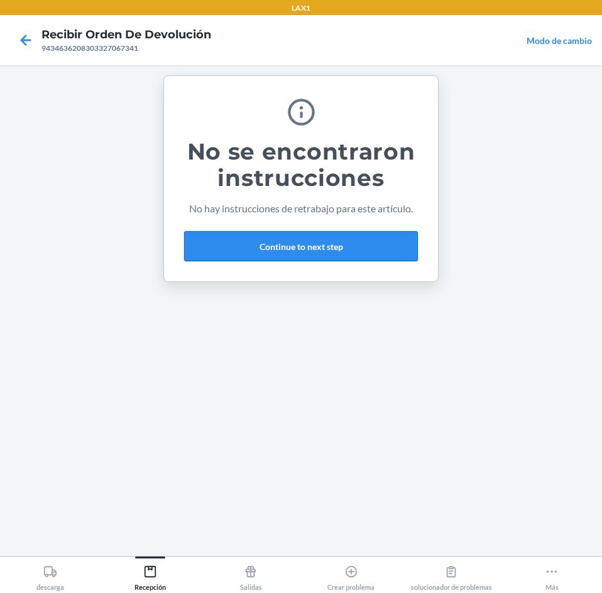
click at [372, 242] on button "Continue to next step" at bounding box center [301, 246] width 234 height 30
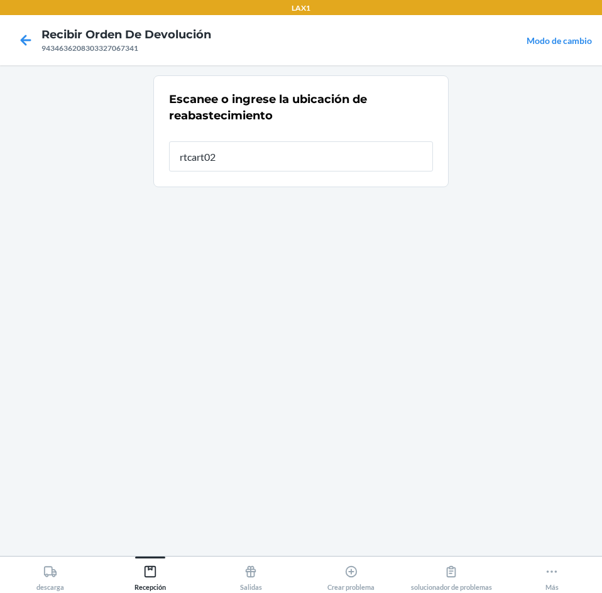
type input "rtcart021"
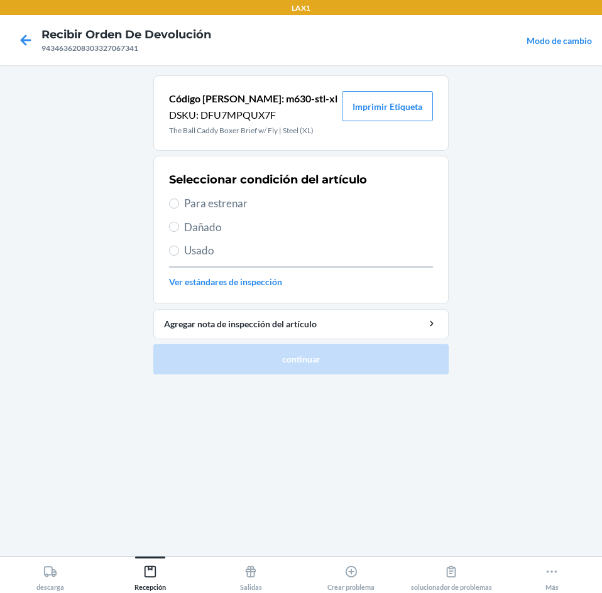
click at [203, 203] on span "Para estrenar" at bounding box center [308, 203] width 249 height 16
click at [179, 203] on input "Para estrenar" at bounding box center [174, 203] width 10 height 10
radio input "true"
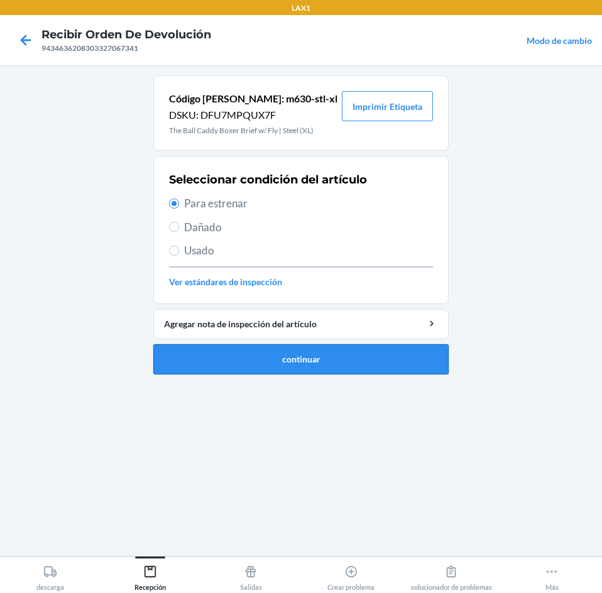
click at [186, 371] on button "continuar" at bounding box center [300, 359] width 295 height 30
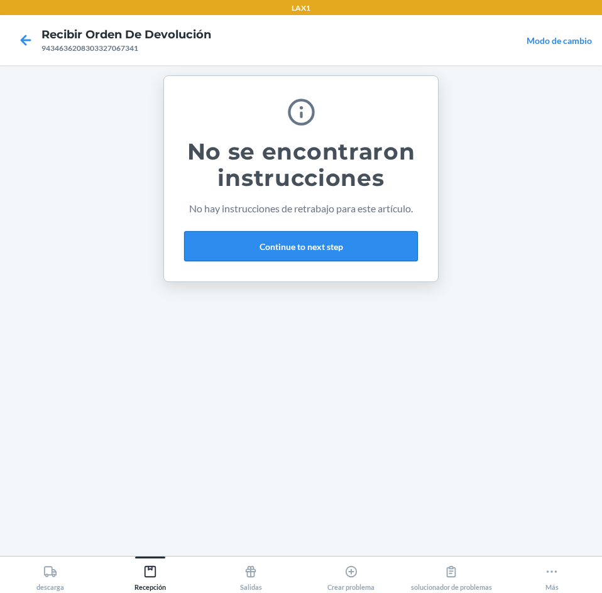
click at [308, 241] on button "Continue to next step" at bounding box center [301, 246] width 234 height 30
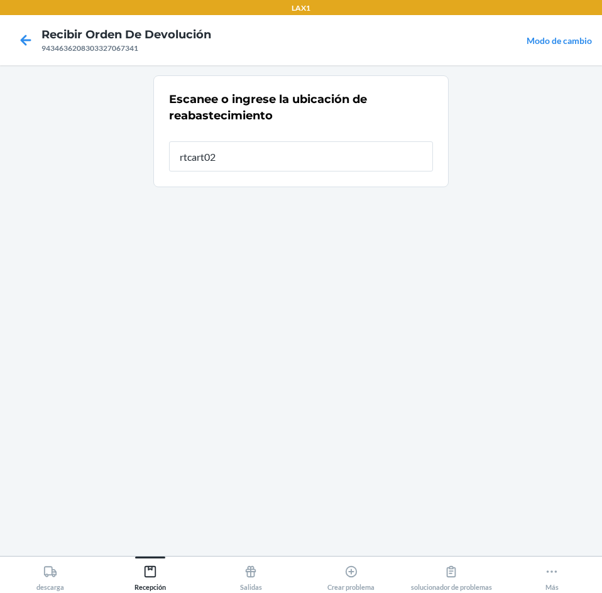
type input "rtcart021"
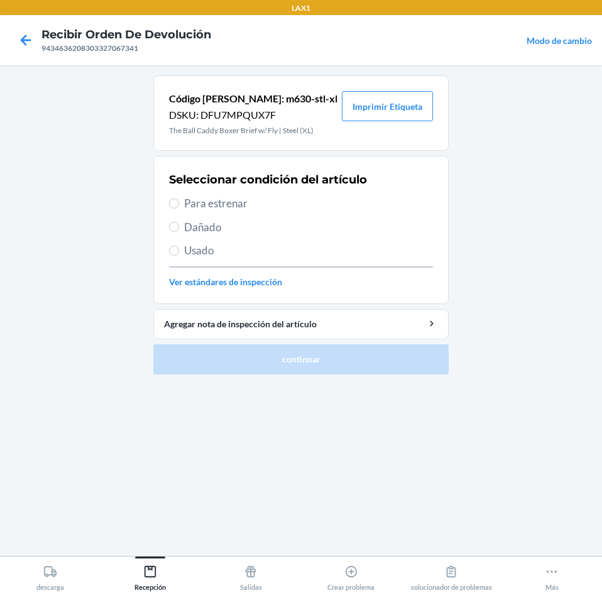
click at [211, 202] on span "Para estrenar" at bounding box center [308, 203] width 249 height 16
click at [179, 202] on input "Para estrenar" at bounding box center [174, 203] width 10 height 10
radio input "true"
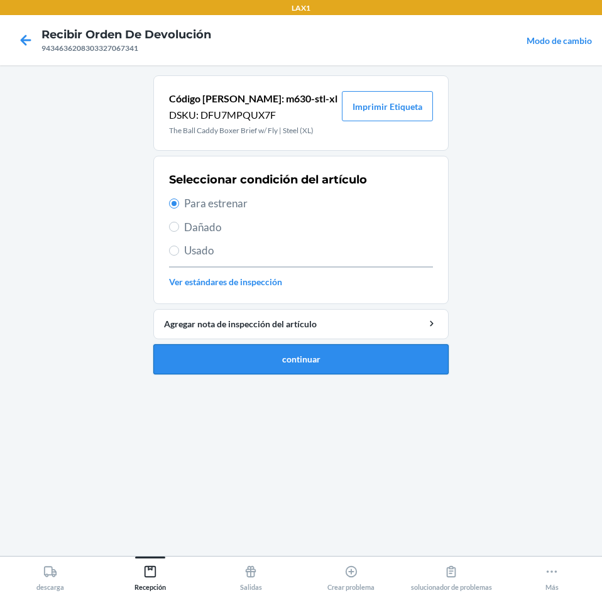
click at [195, 367] on button "continuar" at bounding box center [300, 359] width 295 height 30
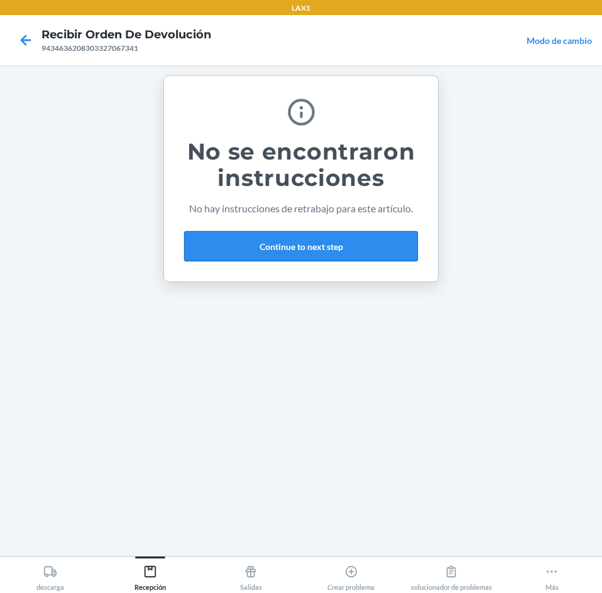
click at [327, 244] on button "Continue to next step" at bounding box center [301, 246] width 234 height 30
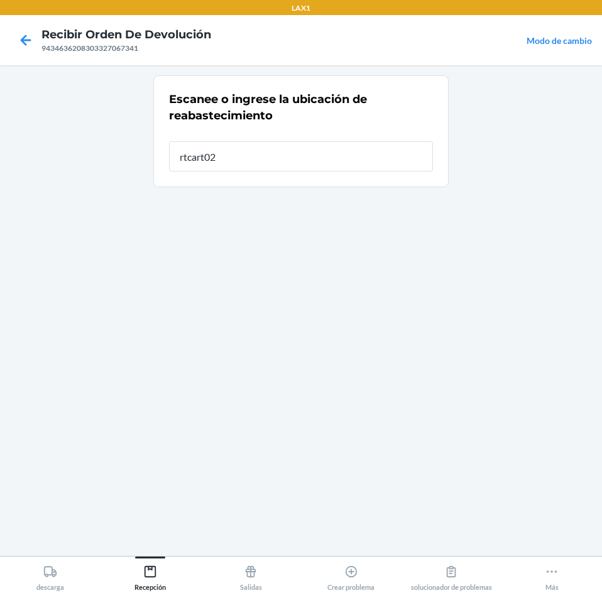
type input "rtcart021"
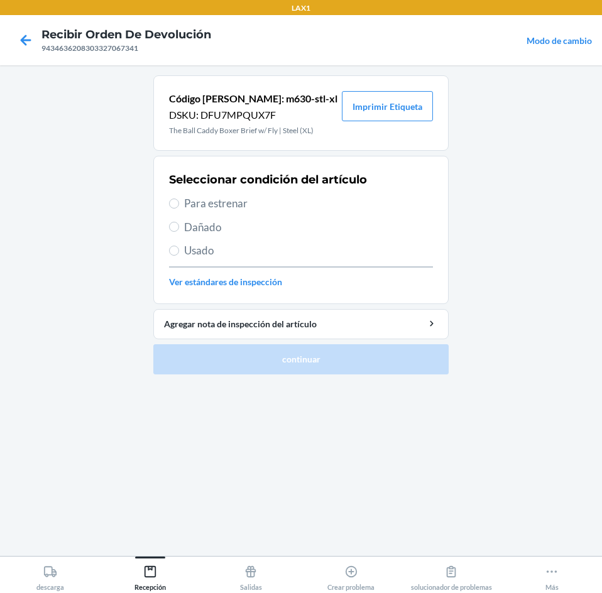
click at [190, 203] on span "Para estrenar" at bounding box center [308, 203] width 249 height 16
click at [179, 203] on input "Para estrenar" at bounding box center [174, 203] width 10 height 10
radio input "true"
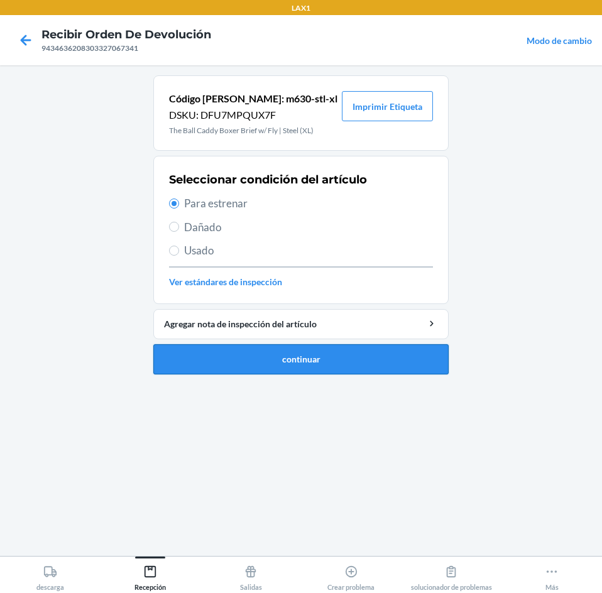
click at [205, 359] on button "continuar" at bounding box center [300, 359] width 295 height 30
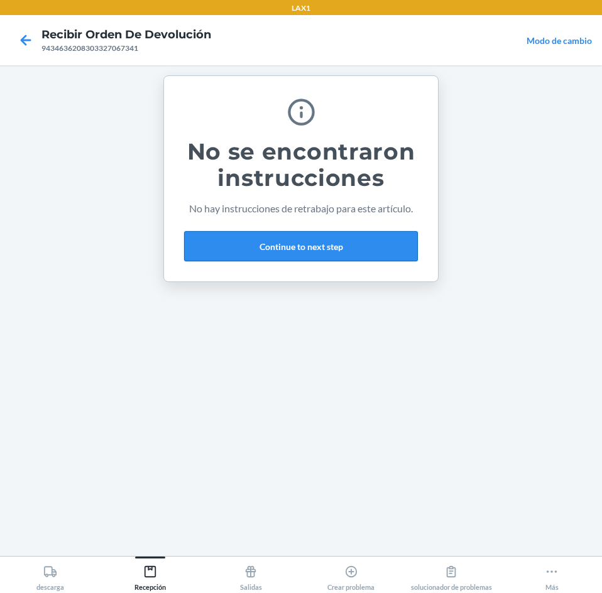
click at [372, 242] on button "Continue to next step" at bounding box center [301, 246] width 234 height 30
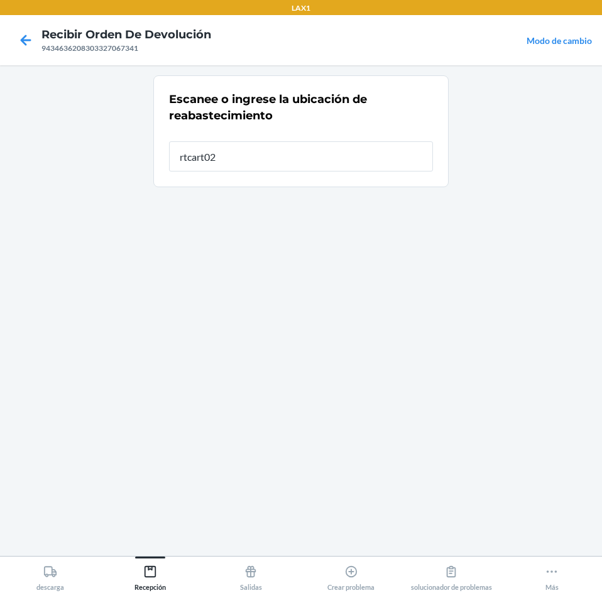
type input "rtcart021"
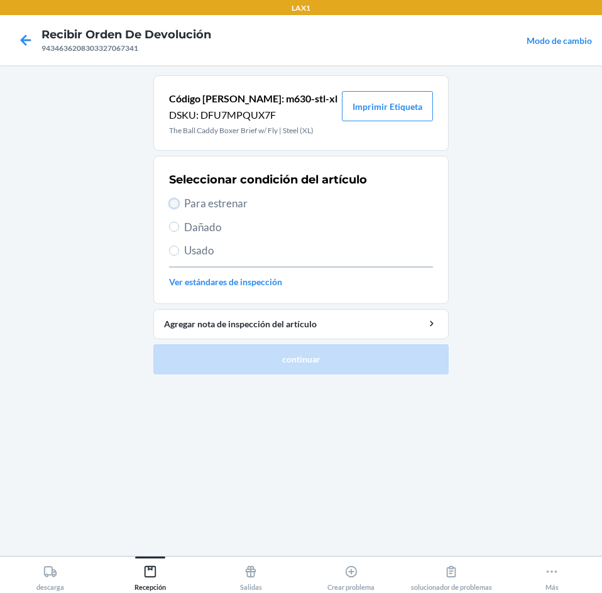
click at [178, 203] on input "Para estrenar" at bounding box center [174, 203] width 10 height 10
radio input "true"
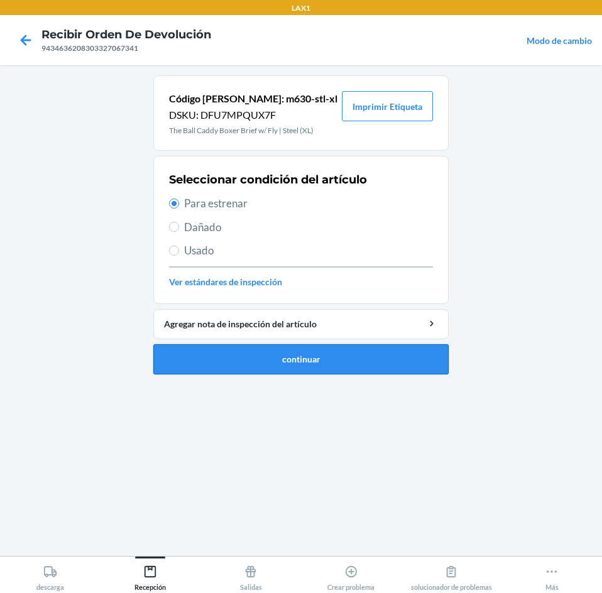
click at [218, 364] on button "continuar" at bounding box center [300, 359] width 295 height 30
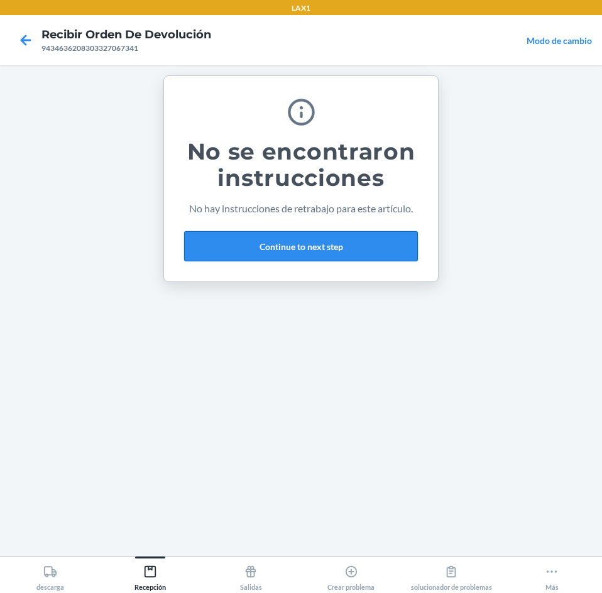
click at [374, 251] on button "Continue to next step" at bounding box center [301, 246] width 234 height 30
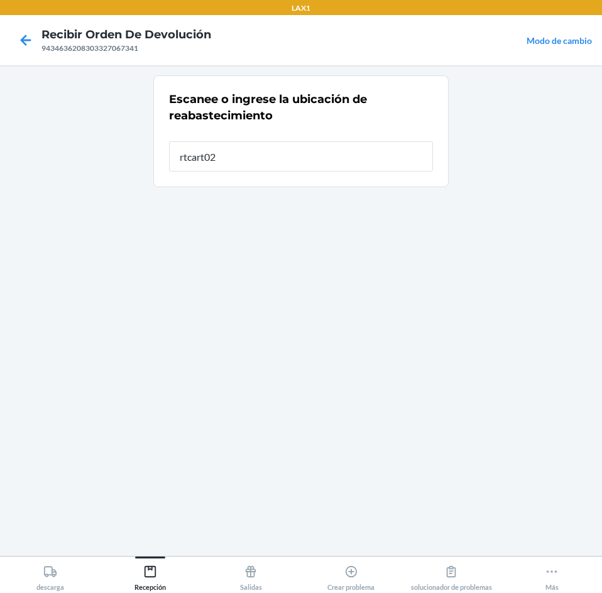
type input "rtcart021"
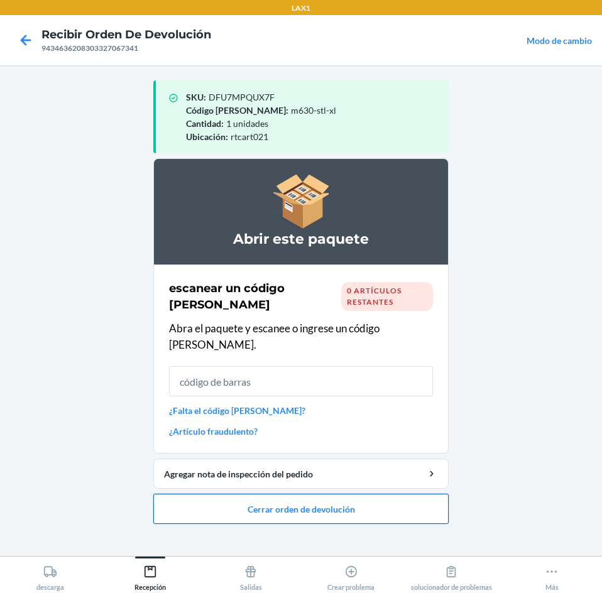
click at [408, 500] on button "Cerrar orden de devolución" at bounding box center [300, 509] width 295 height 30
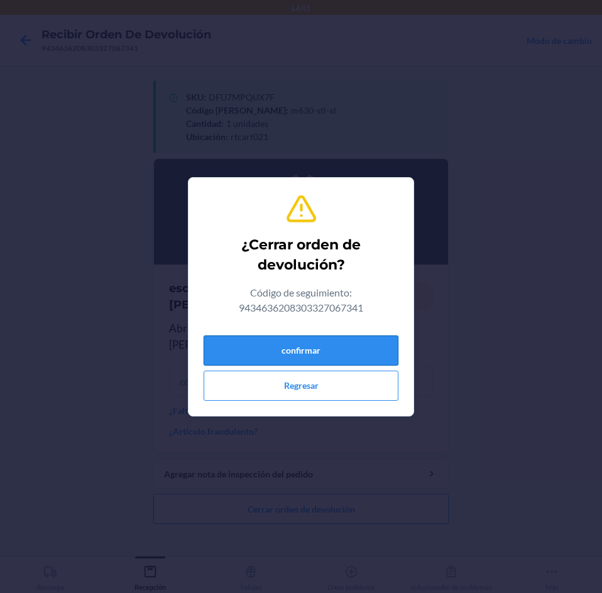
drag, startPoint x: 385, startPoint y: 350, endPoint x: 377, endPoint y: 347, distance: 8.2
click at [382, 349] on button "confirmar" at bounding box center [300, 350] width 195 height 30
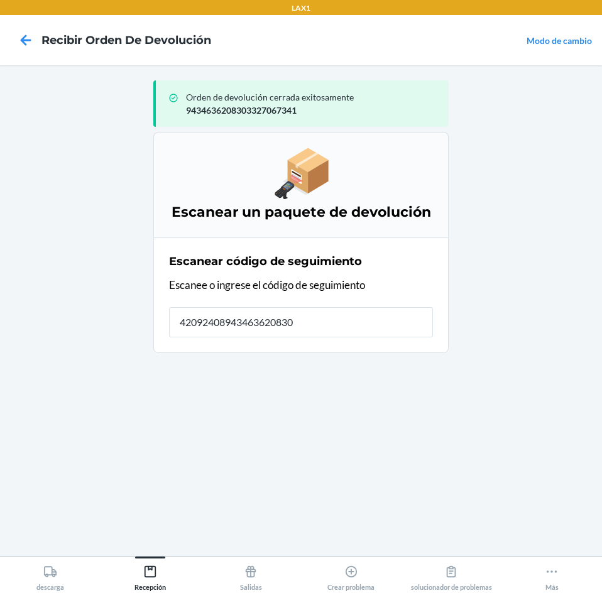
type input "420924089434636208303"
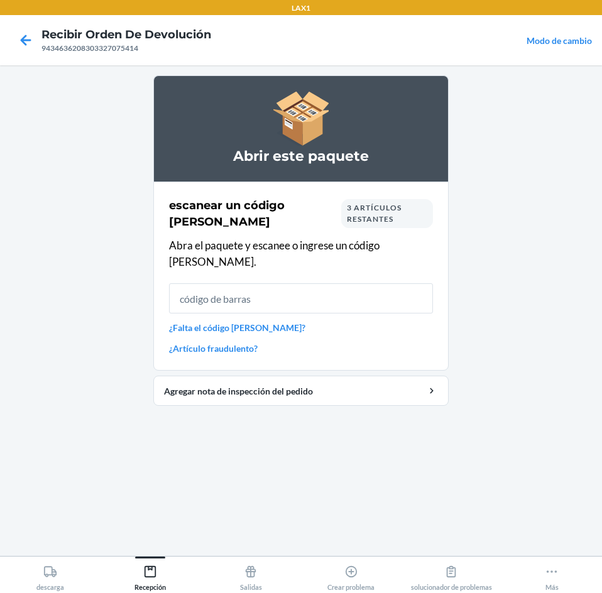
click at [354, 216] on span "3 artículos restantes" at bounding box center [374, 213] width 55 height 21
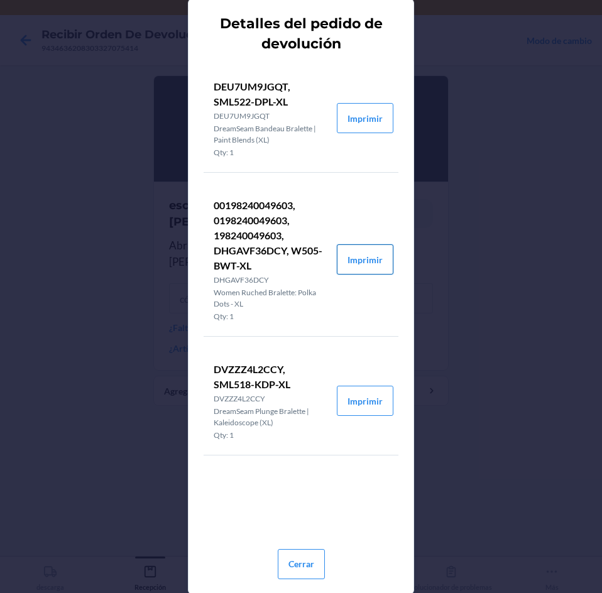
click at [381, 266] on button "Imprimir" at bounding box center [365, 259] width 57 height 30
click at [367, 405] on button "Imprimir" at bounding box center [365, 401] width 57 height 30
click at [373, 116] on button "Imprimir" at bounding box center [365, 118] width 57 height 30
click at [301, 553] on button "Cerrar" at bounding box center [301, 564] width 47 height 30
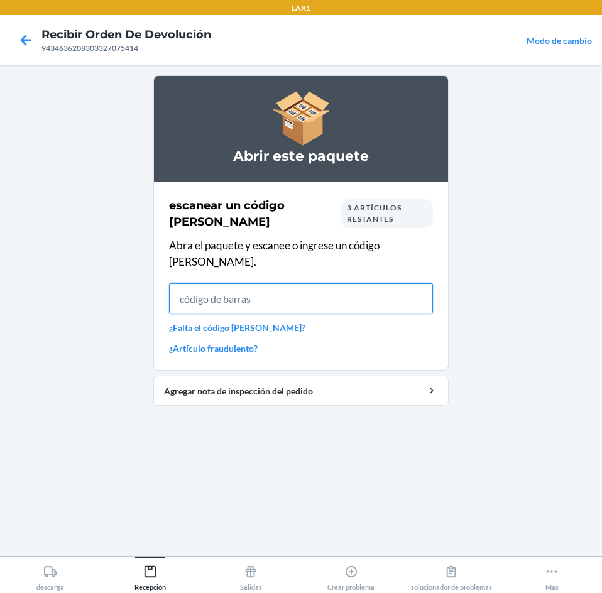
click at [396, 283] on input "text" at bounding box center [301, 298] width 264 height 30
type input "deu7um9"
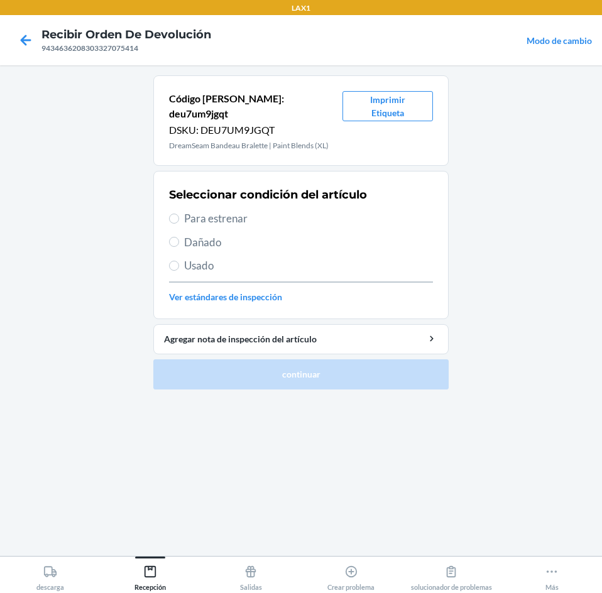
click at [180, 210] on label "Para estrenar" at bounding box center [301, 218] width 264 height 16
click at [179, 214] on input "Para estrenar" at bounding box center [174, 219] width 10 height 10
radio input "true"
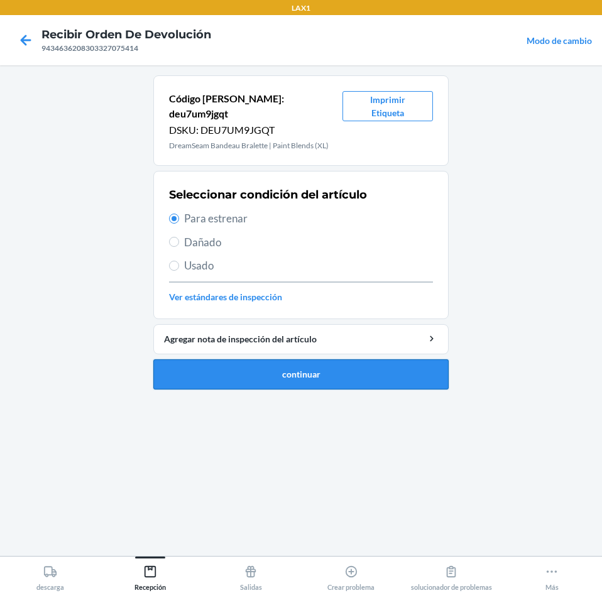
click at [265, 359] on button "continuar" at bounding box center [300, 374] width 295 height 30
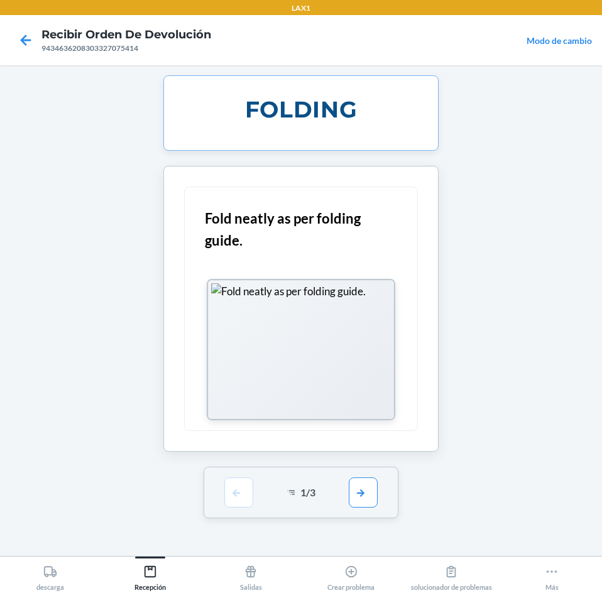
click at [365, 465] on section "FOLDING Fold neatly as per folding guide. 1 / 3" at bounding box center [300, 296] width 295 height 443
click at [374, 496] on button "button" at bounding box center [363, 492] width 29 height 30
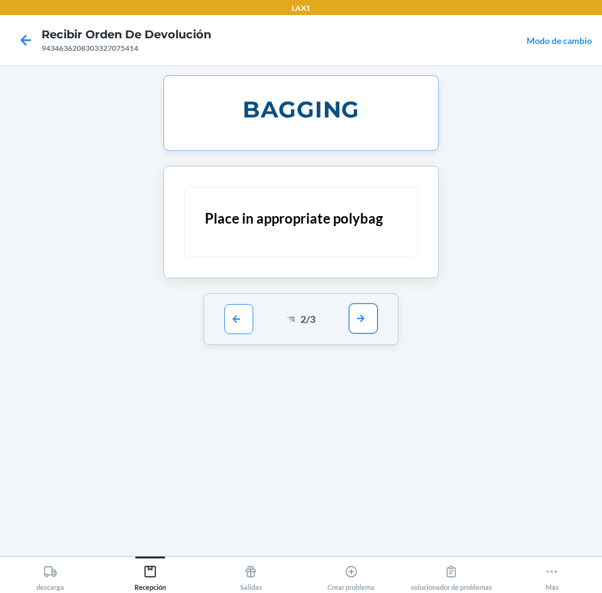
click at [367, 323] on button "button" at bounding box center [363, 318] width 29 height 30
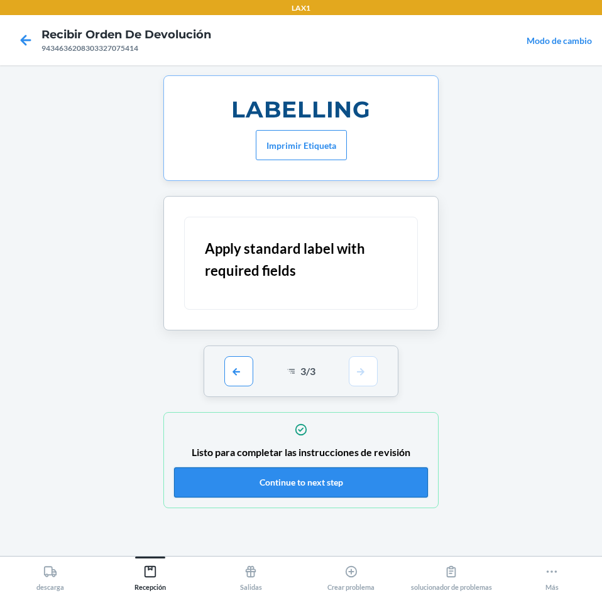
click at [357, 489] on button "Continue to next step" at bounding box center [301, 482] width 254 height 30
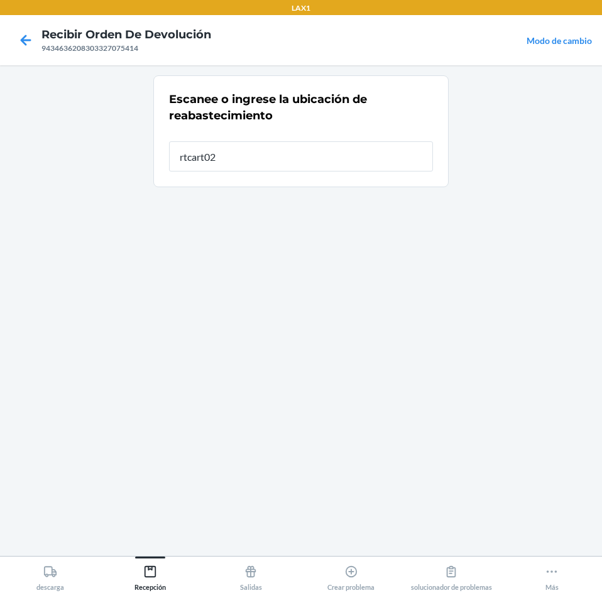
type input "rtcart021"
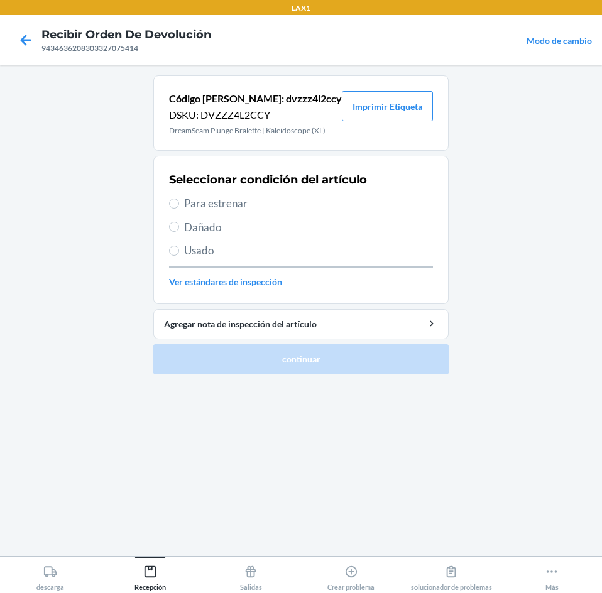
click at [182, 205] on label "Para estrenar" at bounding box center [301, 203] width 264 height 16
click at [179, 205] on input "Para estrenar" at bounding box center [174, 203] width 10 height 10
radio input "true"
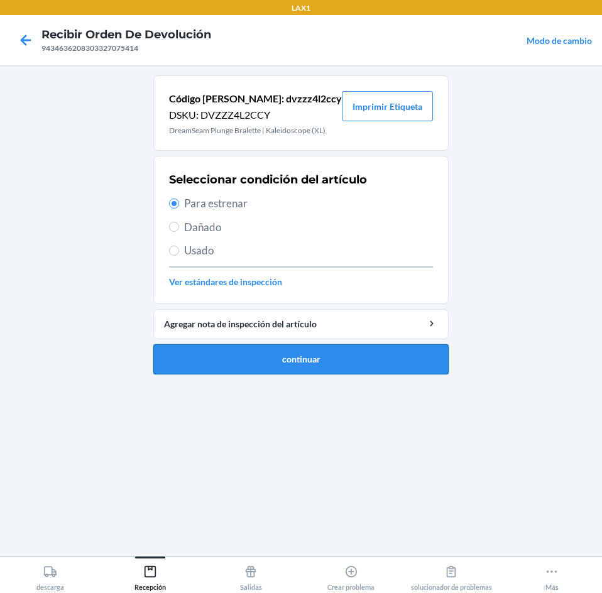
click at [197, 370] on button "continuar" at bounding box center [300, 359] width 295 height 30
click at [328, 364] on button "continuar" at bounding box center [300, 359] width 295 height 30
click at [416, 355] on button "continuar" at bounding box center [300, 359] width 295 height 30
click at [202, 354] on button "continuar" at bounding box center [300, 359] width 295 height 30
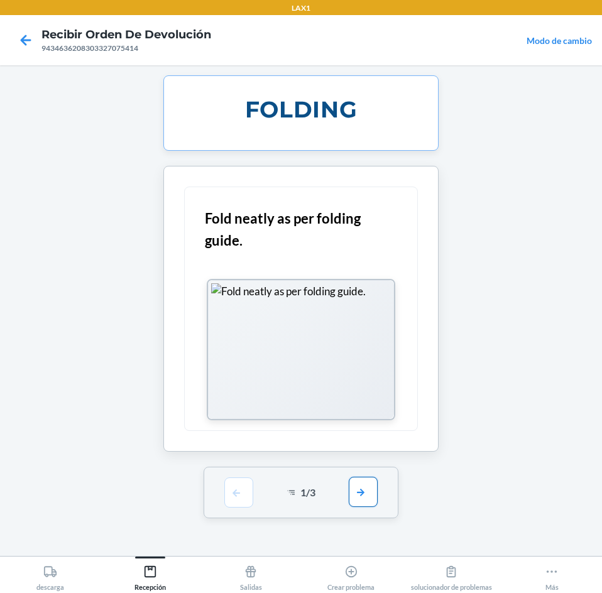
click at [365, 501] on button "button" at bounding box center [363, 492] width 29 height 30
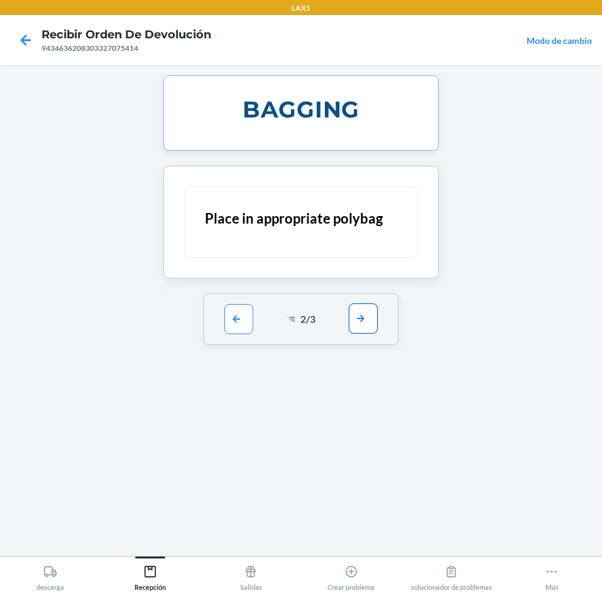
click at [366, 320] on button "button" at bounding box center [363, 318] width 29 height 30
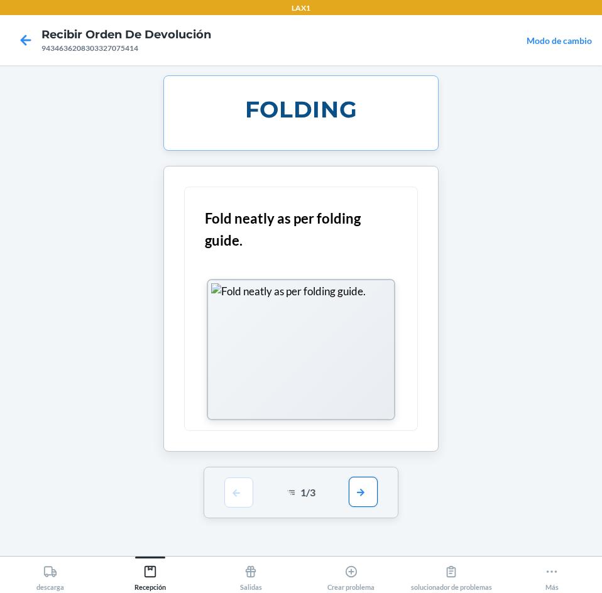
click at [366, 502] on button "button" at bounding box center [363, 492] width 29 height 30
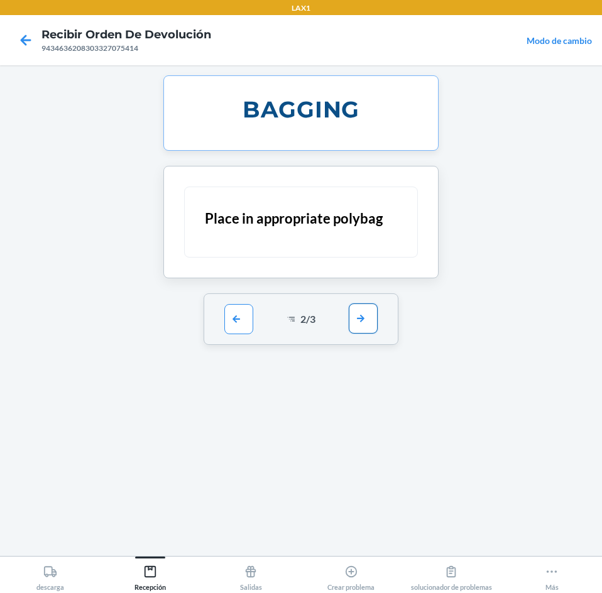
click at [370, 327] on button "button" at bounding box center [363, 318] width 29 height 30
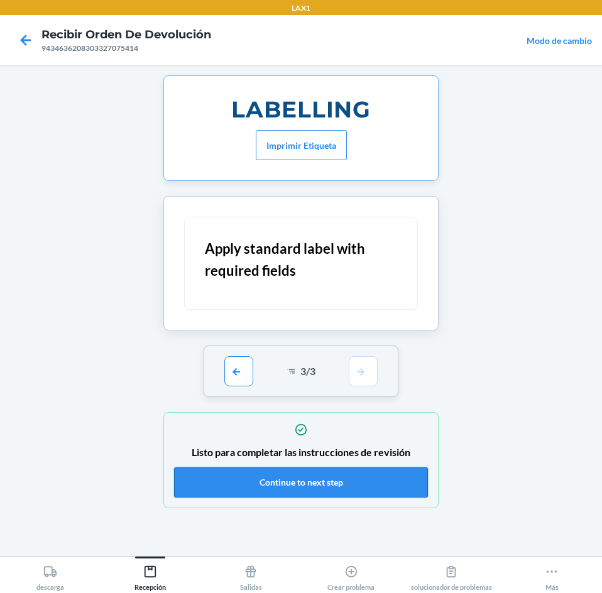
click at [396, 484] on button "Continue to next step" at bounding box center [301, 482] width 254 height 30
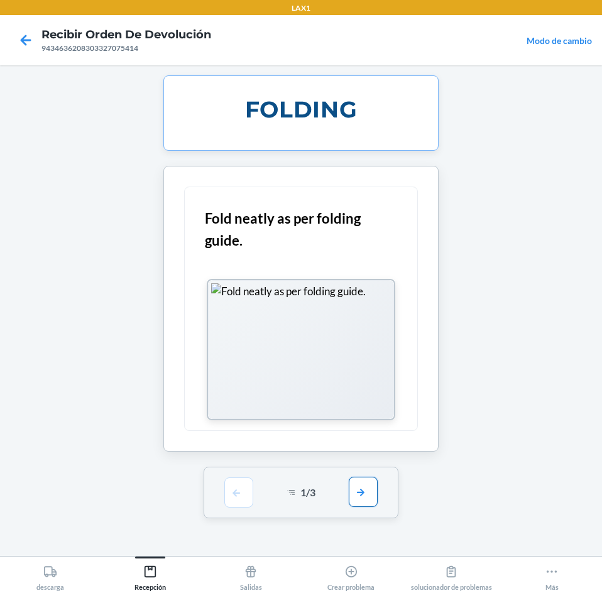
click at [355, 483] on button "button" at bounding box center [363, 492] width 29 height 30
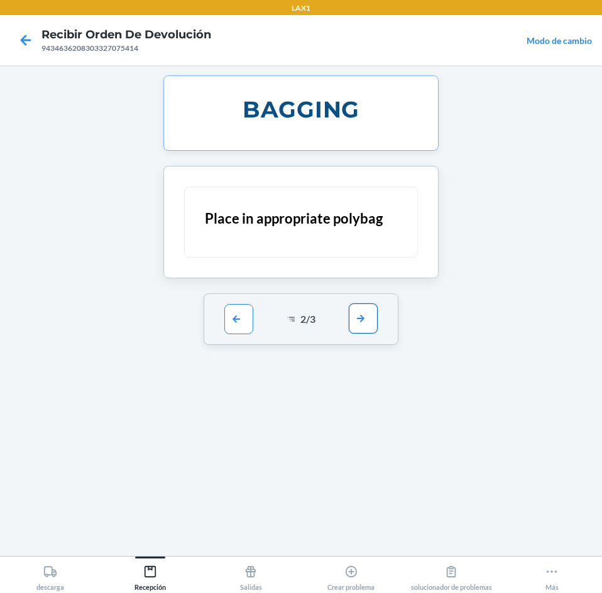
click at [364, 312] on button "button" at bounding box center [363, 318] width 29 height 30
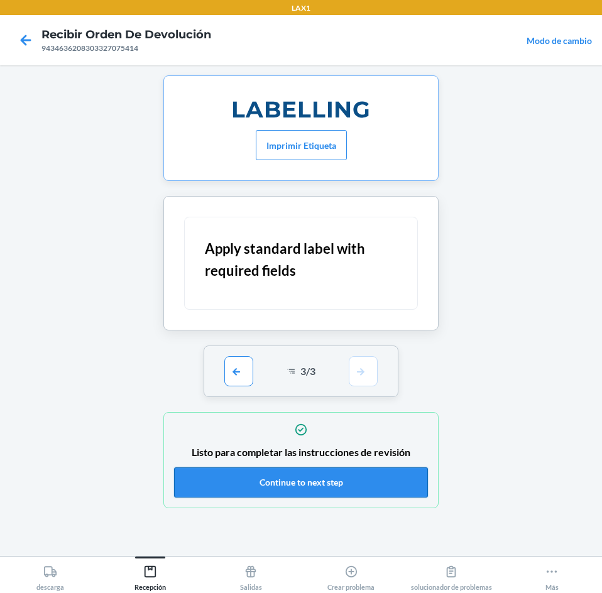
click at [389, 484] on button "Continue to next step" at bounding box center [301, 482] width 254 height 30
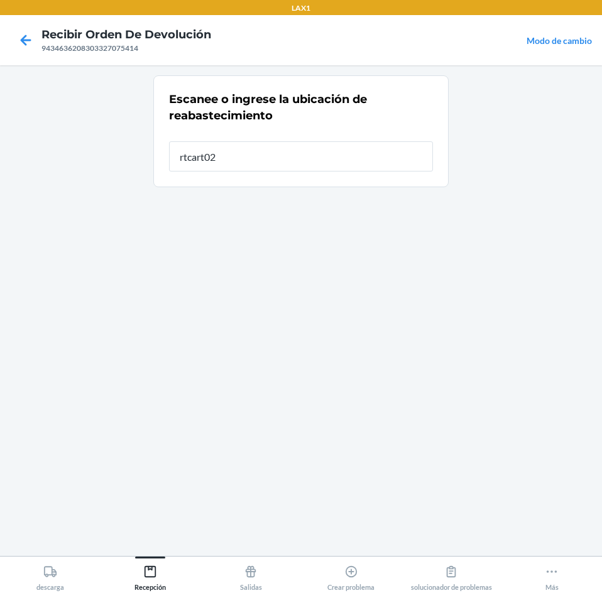
type input "rtcart021"
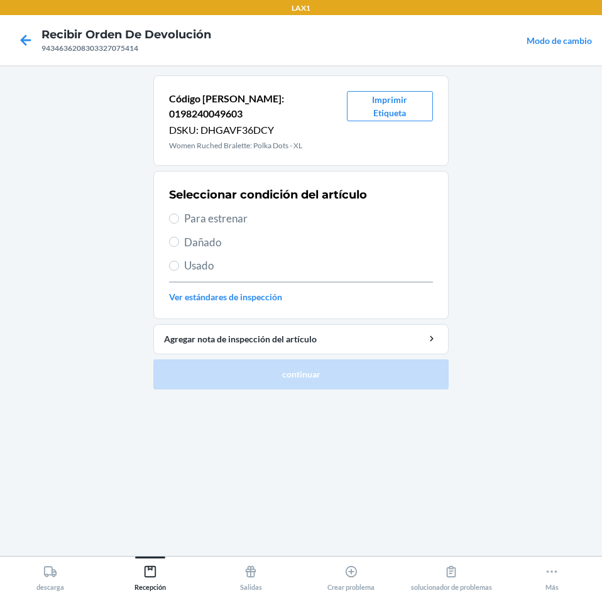
click at [202, 210] on span "Para estrenar" at bounding box center [308, 218] width 249 height 16
click at [179, 214] on input "Para estrenar" at bounding box center [174, 219] width 10 height 10
radio input "true"
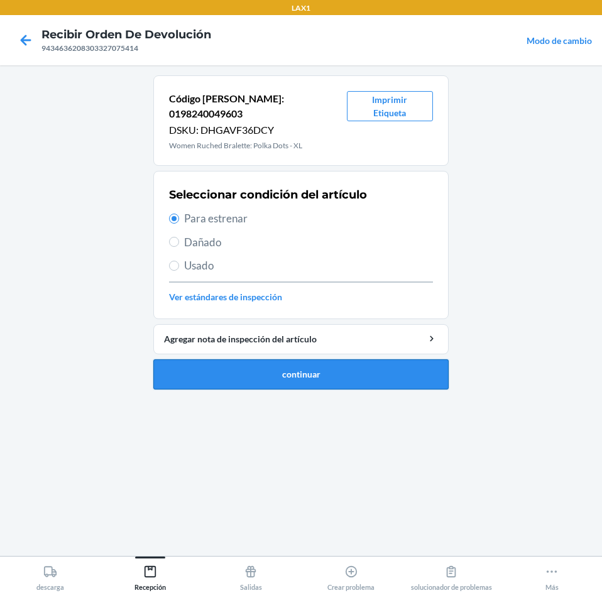
click at [211, 364] on button "continuar" at bounding box center [300, 374] width 295 height 30
click at [393, 361] on button "continuar" at bounding box center [300, 374] width 295 height 30
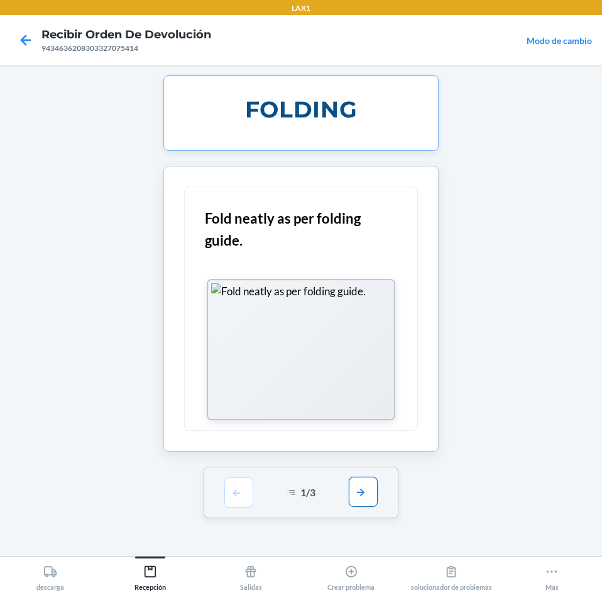
click at [355, 485] on button "button" at bounding box center [363, 492] width 29 height 30
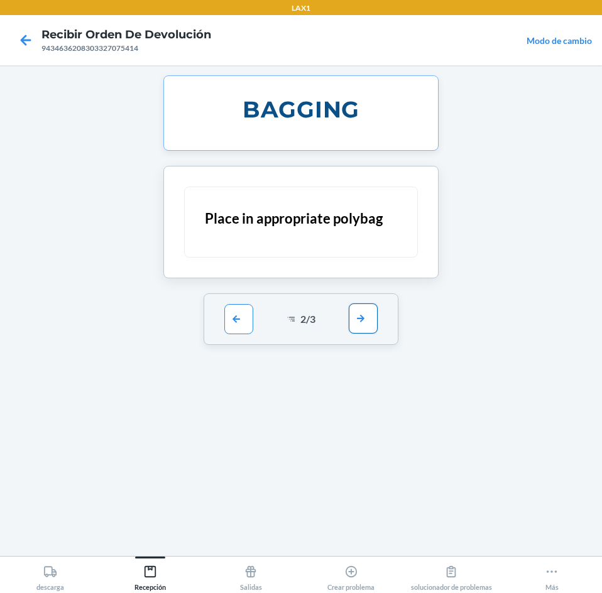
click at [350, 313] on button "button" at bounding box center [363, 318] width 29 height 30
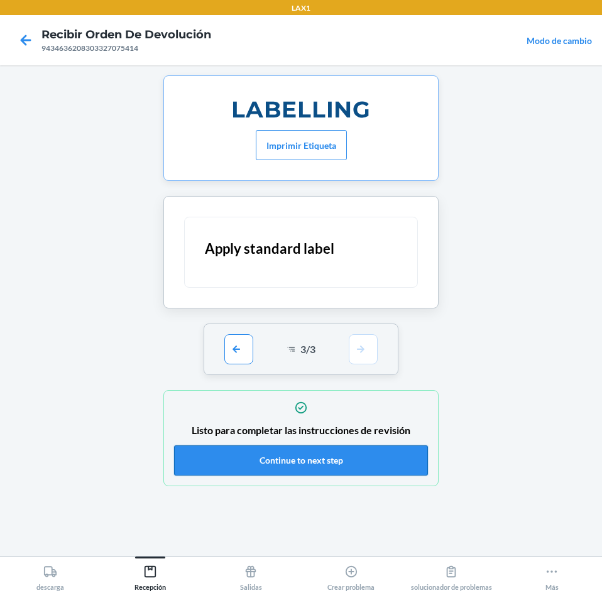
click at [366, 459] on button "Continue to next step" at bounding box center [301, 460] width 254 height 30
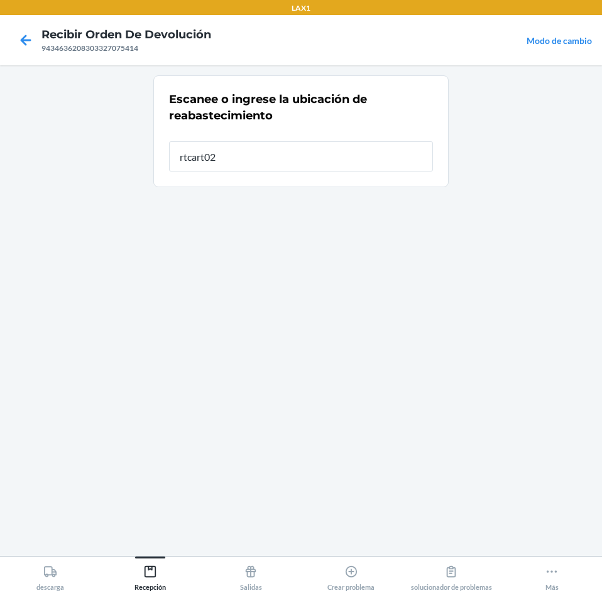
type input "rtcart021"
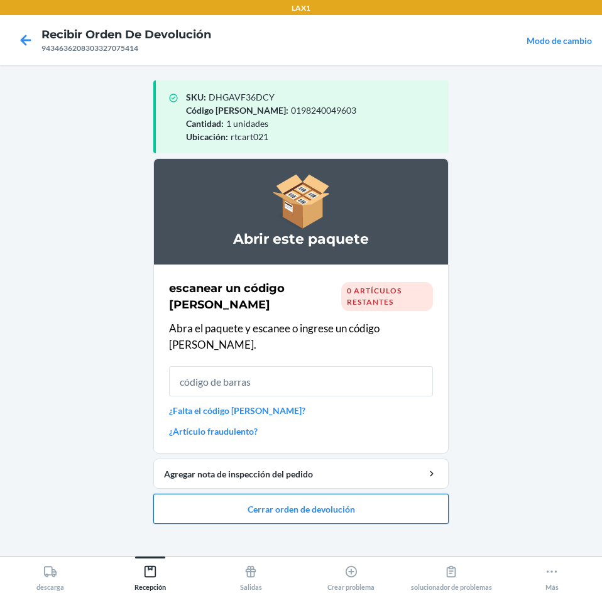
click at [379, 494] on button "Cerrar orden de devolución" at bounding box center [300, 509] width 295 height 30
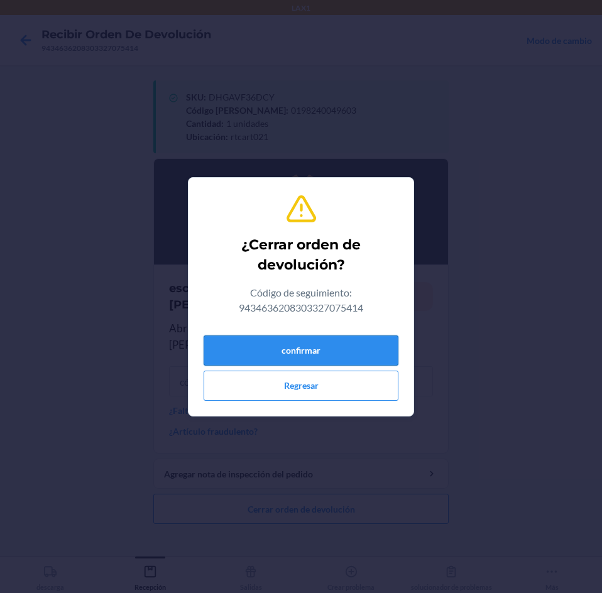
click at [379, 352] on button "confirmar" at bounding box center [300, 350] width 195 height 30
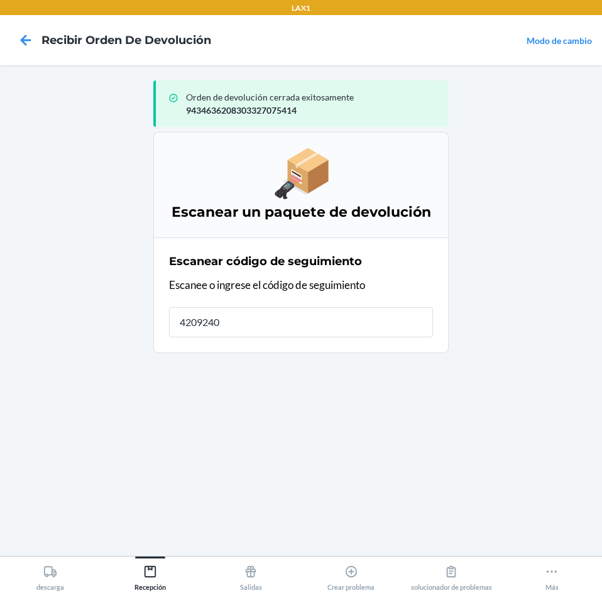
type input "42092408"
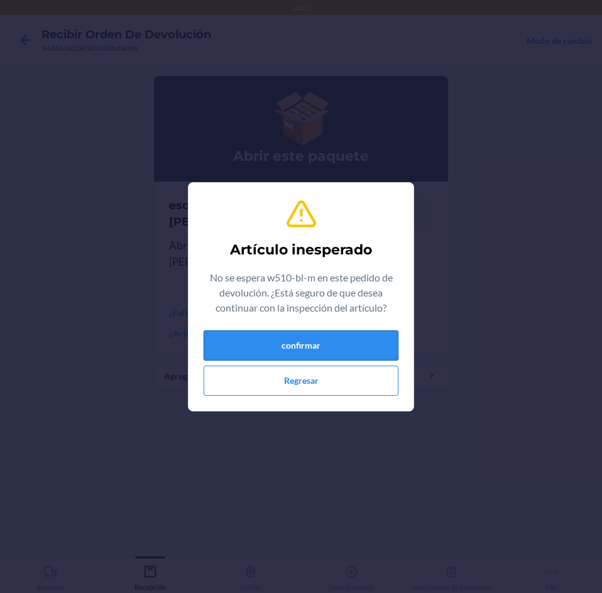
click at [330, 353] on button "confirmar" at bounding box center [300, 345] width 195 height 30
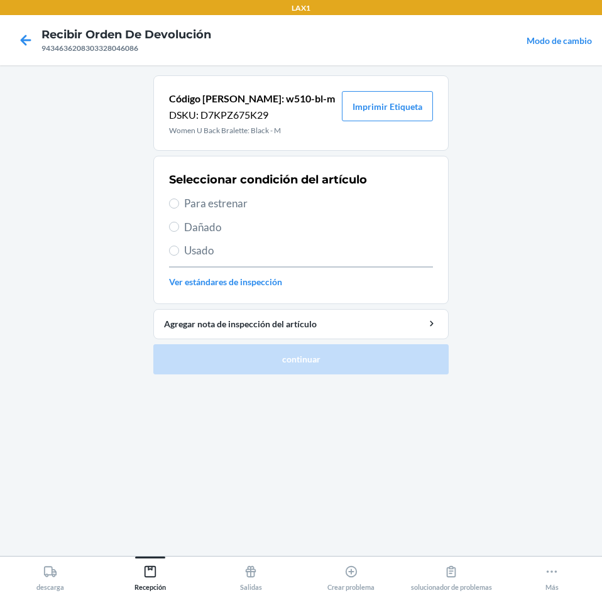
click at [235, 205] on span "Para estrenar" at bounding box center [308, 203] width 249 height 16
click at [179, 205] on input "Para estrenar" at bounding box center [174, 203] width 10 height 10
radio input "true"
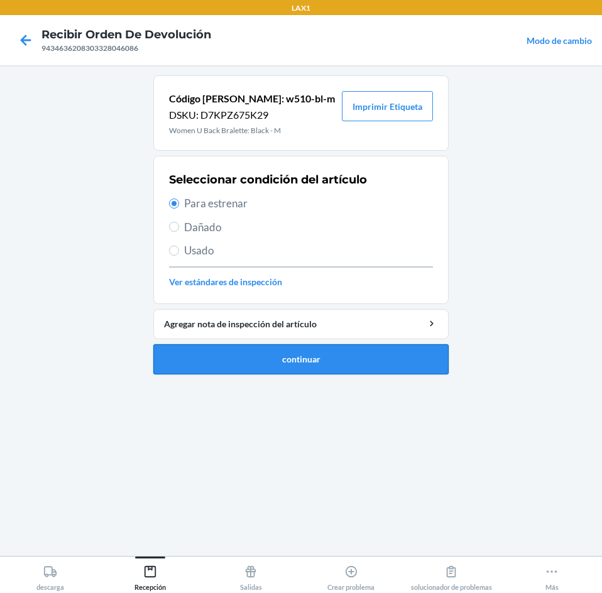
click at [303, 354] on button "continuar" at bounding box center [300, 359] width 295 height 30
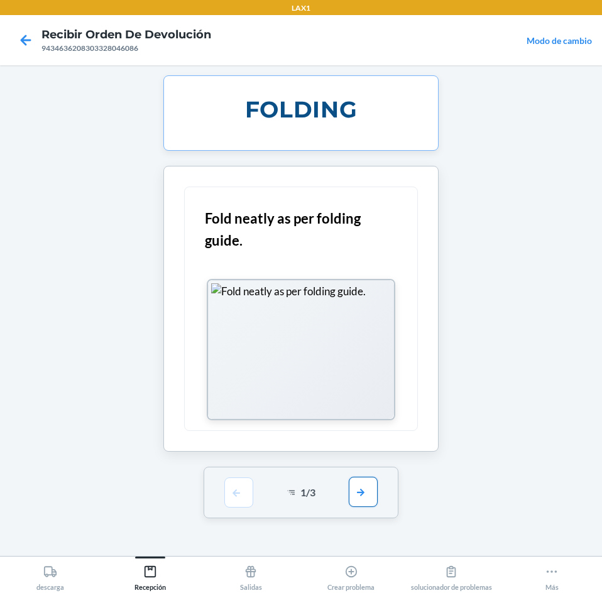
click at [367, 493] on button "button" at bounding box center [363, 492] width 29 height 30
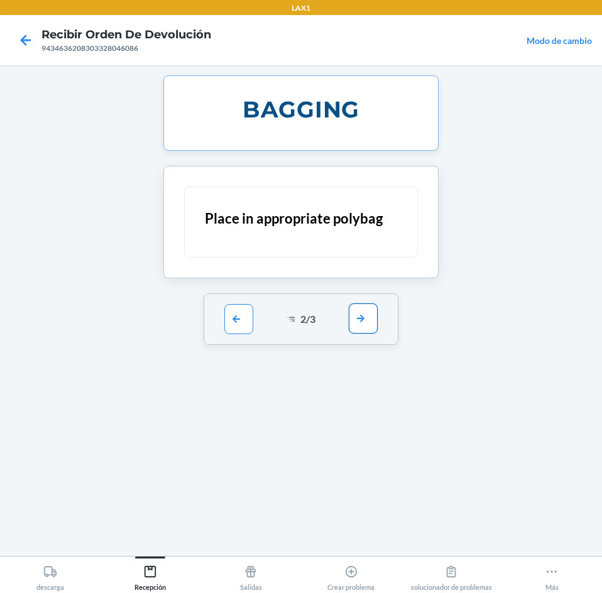
click at [363, 328] on button "button" at bounding box center [363, 318] width 29 height 30
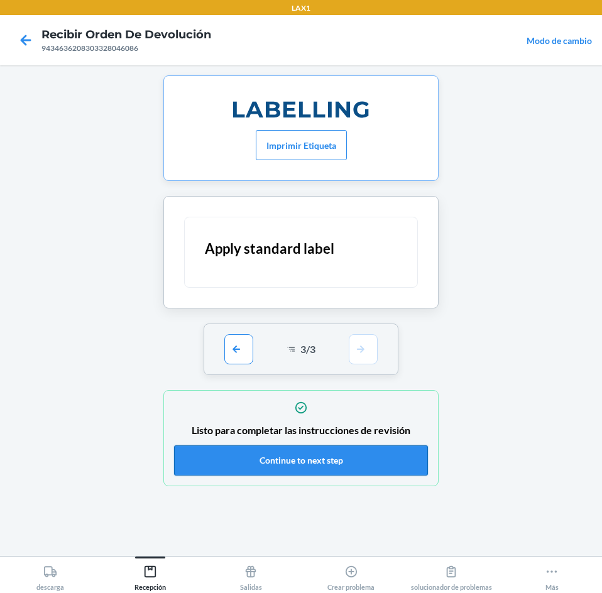
click at [379, 456] on button "Continue to next step" at bounding box center [301, 460] width 254 height 30
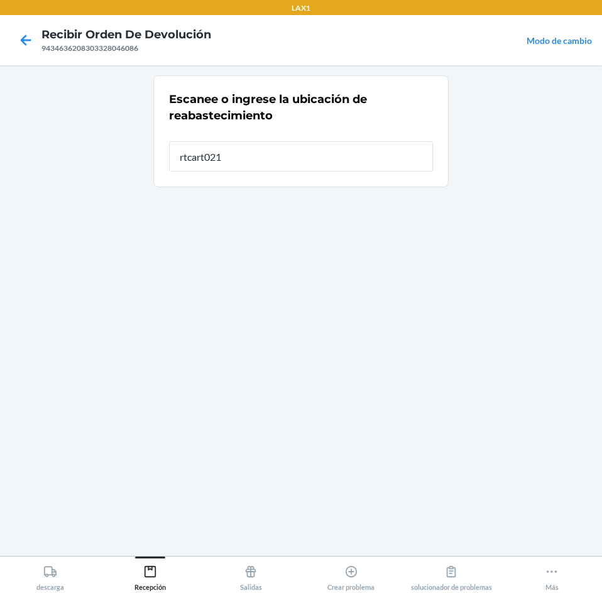
type input "rtcart021"
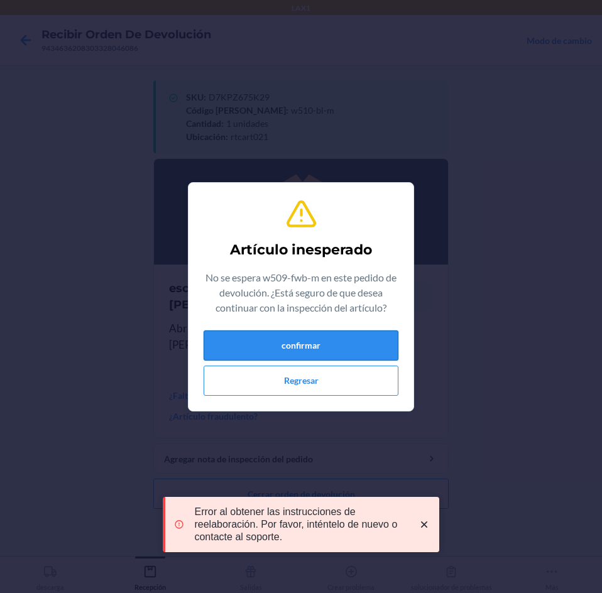
click at [266, 338] on button "confirmar" at bounding box center [300, 345] width 195 height 30
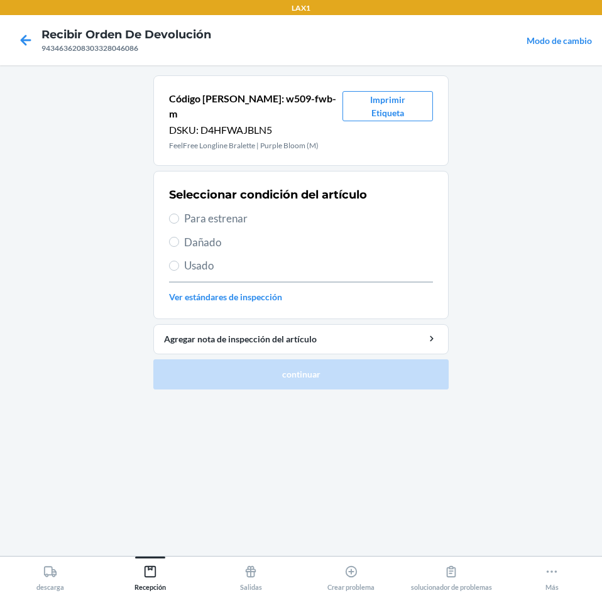
click at [205, 210] on span "Para estrenar" at bounding box center [308, 218] width 249 height 16
click at [179, 214] on input "Para estrenar" at bounding box center [174, 219] width 10 height 10
radio input "true"
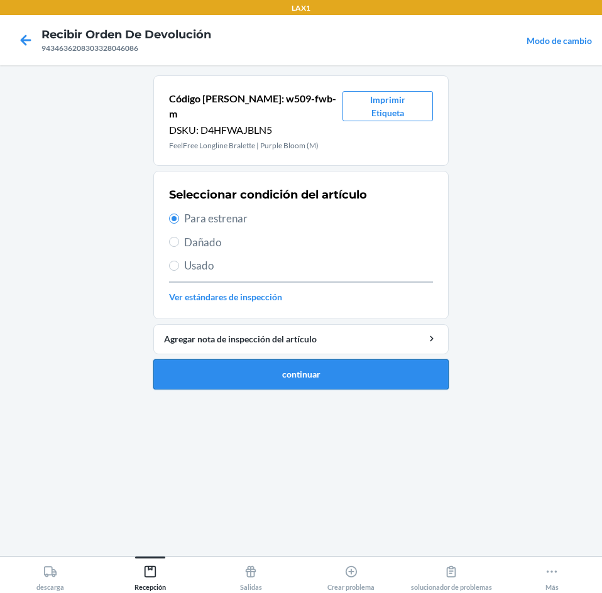
click at [404, 359] on button "continuar" at bounding box center [300, 374] width 295 height 30
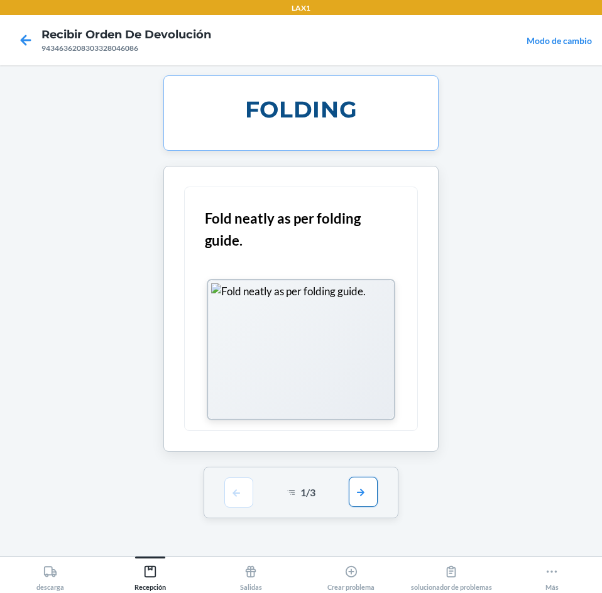
click at [368, 501] on button "button" at bounding box center [363, 492] width 29 height 30
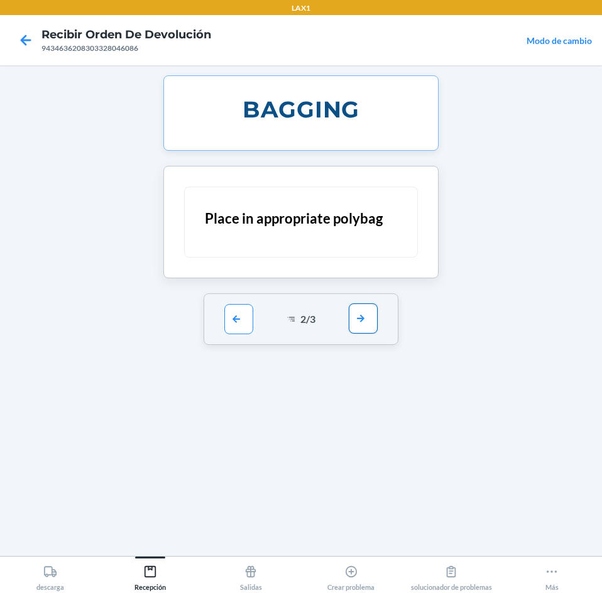
click at [369, 319] on button "button" at bounding box center [363, 318] width 29 height 30
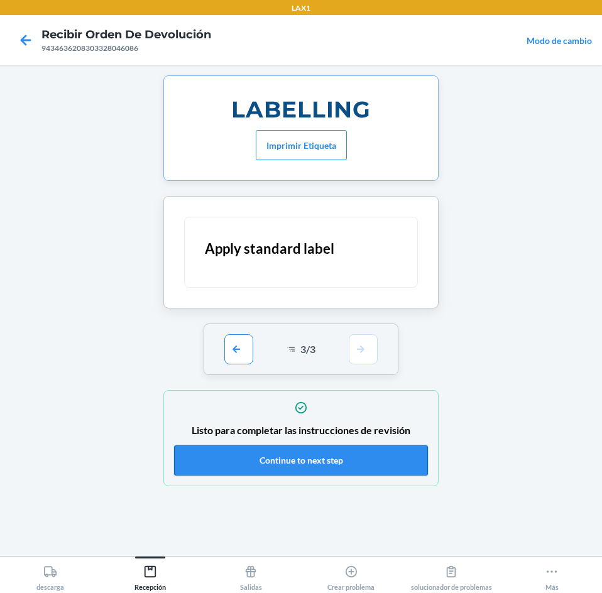
click at [377, 458] on button "Continue to next step" at bounding box center [301, 460] width 254 height 30
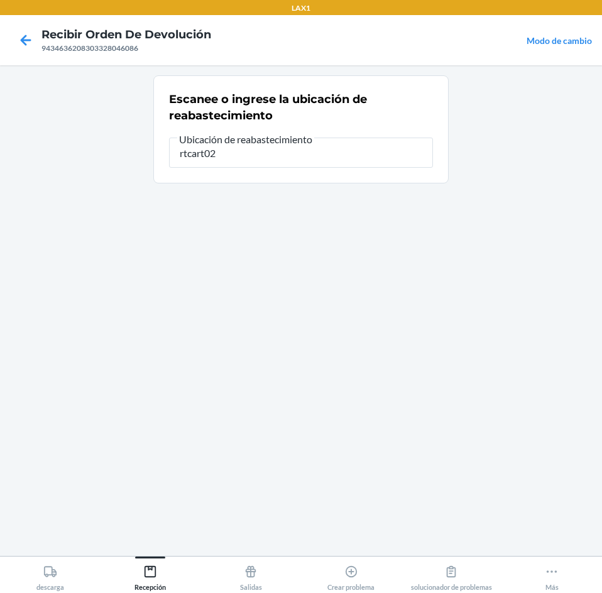
type input "rtcart021"
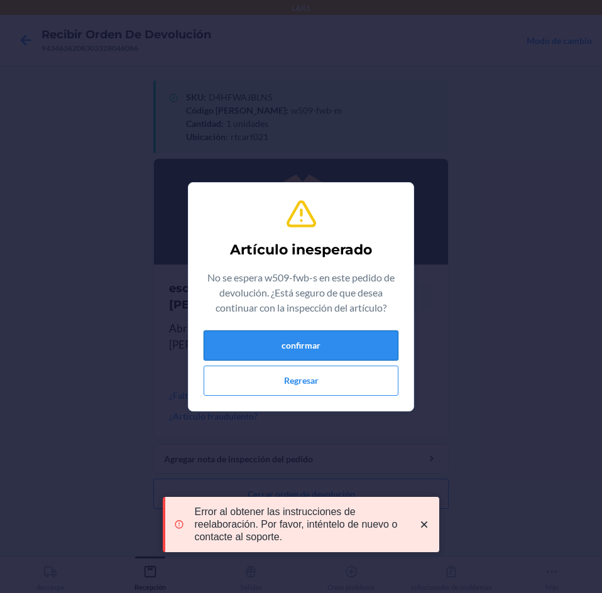
click at [339, 354] on button "confirmar" at bounding box center [300, 345] width 195 height 30
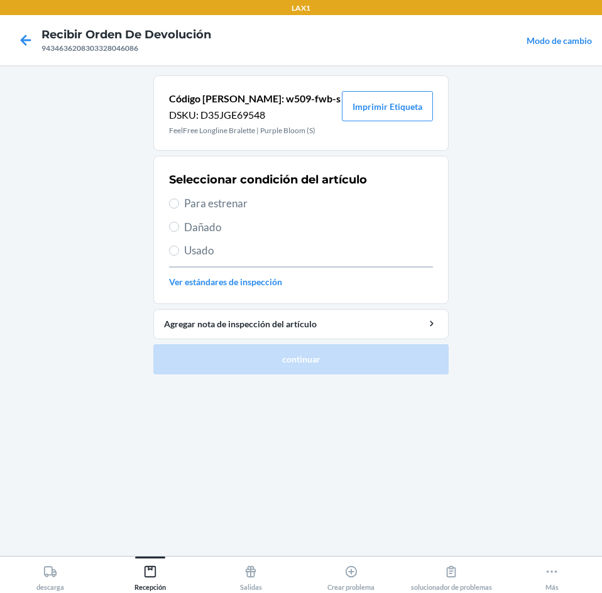
click at [181, 198] on label "Para estrenar" at bounding box center [301, 203] width 264 height 16
click at [179, 198] on input "Para estrenar" at bounding box center [174, 203] width 10 height 10
radio input "true"
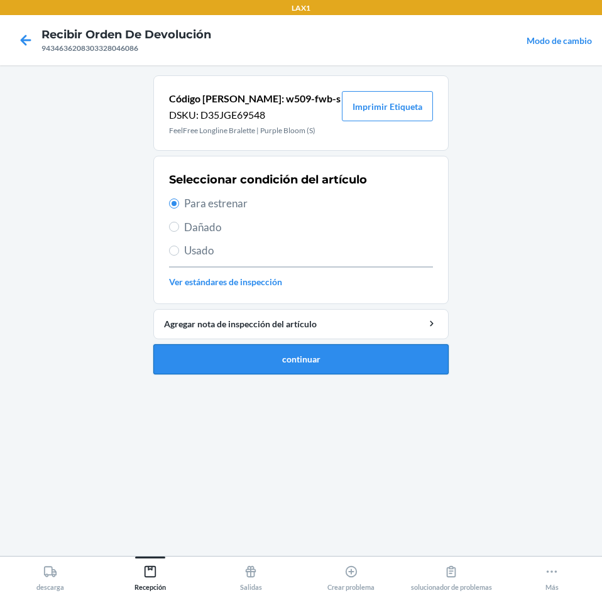
click at [335, 363] on button "continuar" at bounding box center [300, 359] width 295 height 30
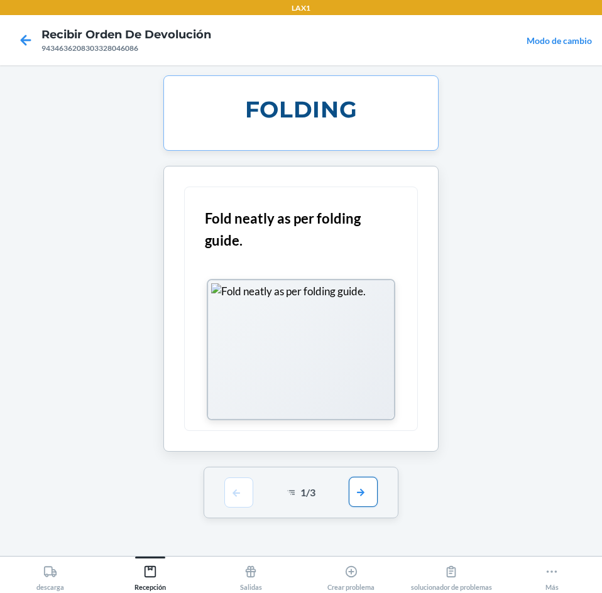
click at [369, 493] on button "button" at bounding box center [363, 492] width 29 height 30
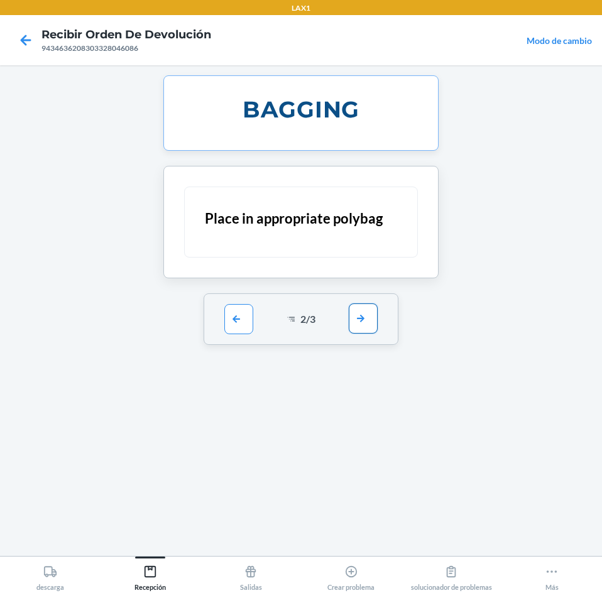
click at [354, 324] on button "button" at bounding box center [363, 318] width 29 height 30
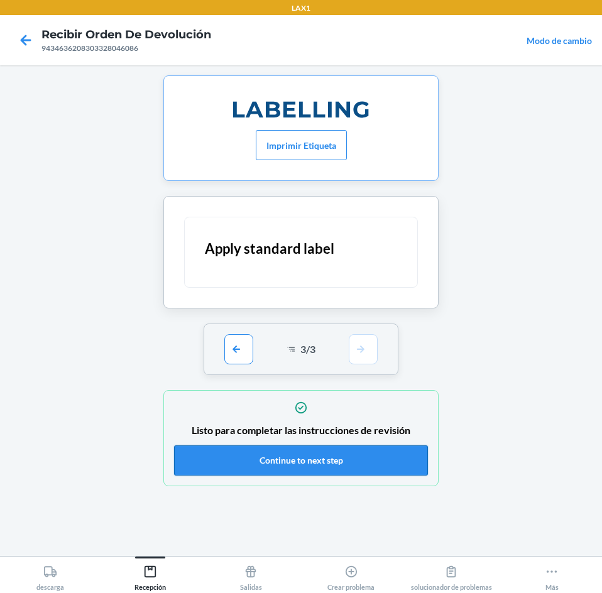
click at [365, 453] on button "Continue to next step" at bounding box center [301, 460] width 254 height 30
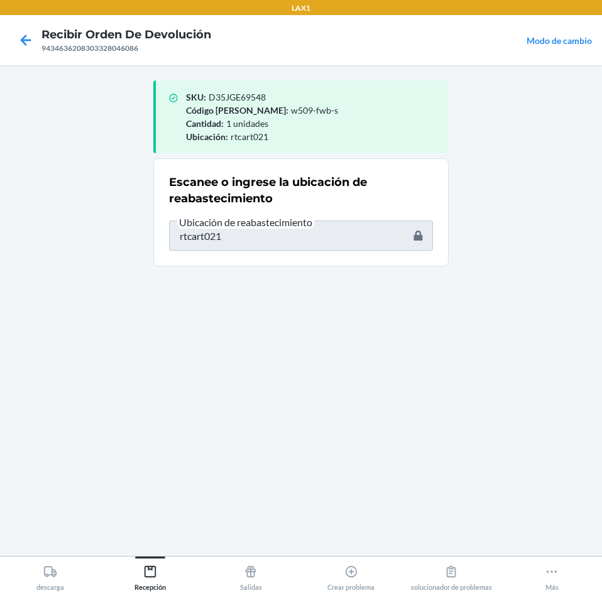
type input "w509-piv-s"
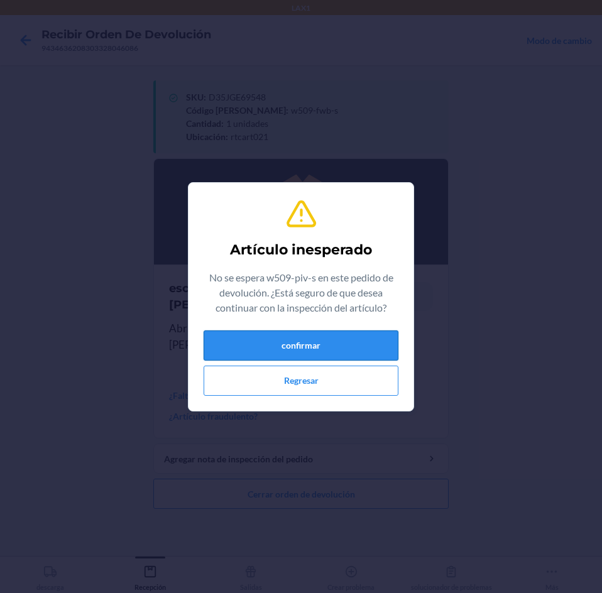
click at [270, 338] on button "confirmar" at bounding box center [300, 345] width 195 height 30
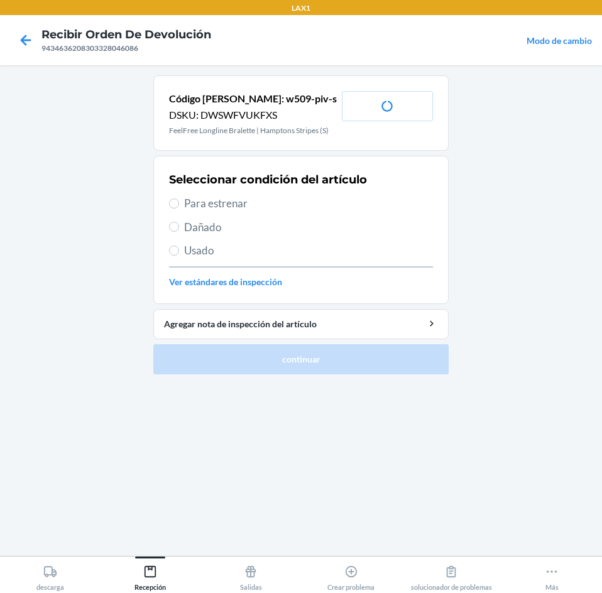
click at [185, 204] on span "Para estrenar" at bounding box center [308, 203] width 249 height 16
click at [179, 204] on input "Para estrenar" at bounding box center [174, 203] width 10 height 10
radio input "true"
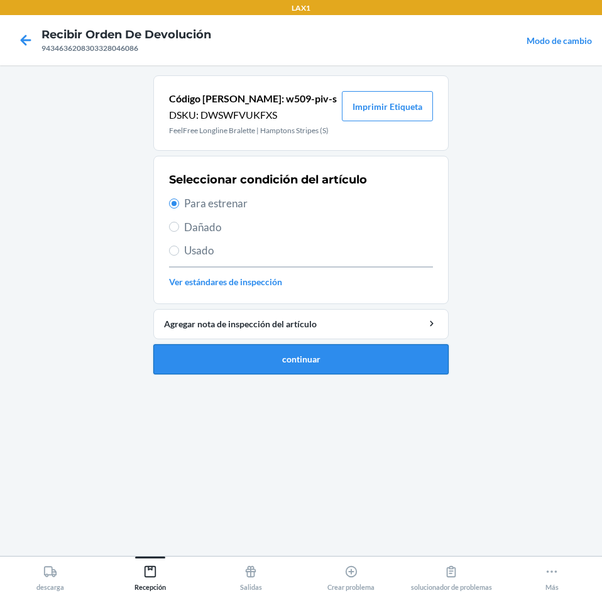
click at [201, 363] on button "continuar" at bounding box center [300, 359] width 295 height 30
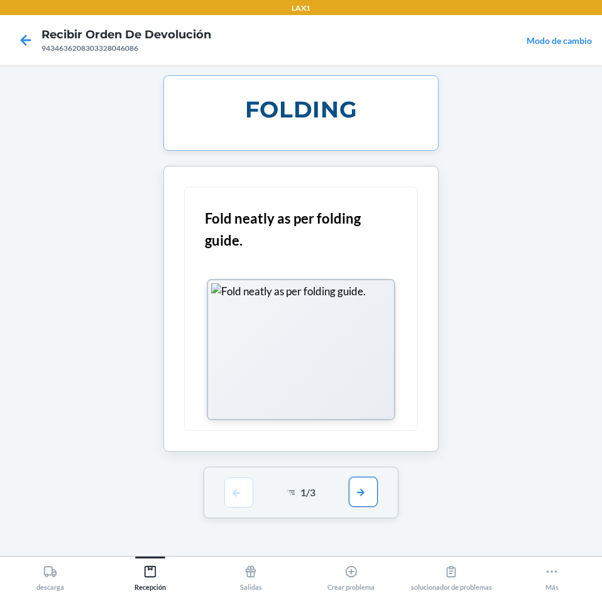
click at [356, 481] on button "button" at bounding box center [363, 492] width 29 height 30
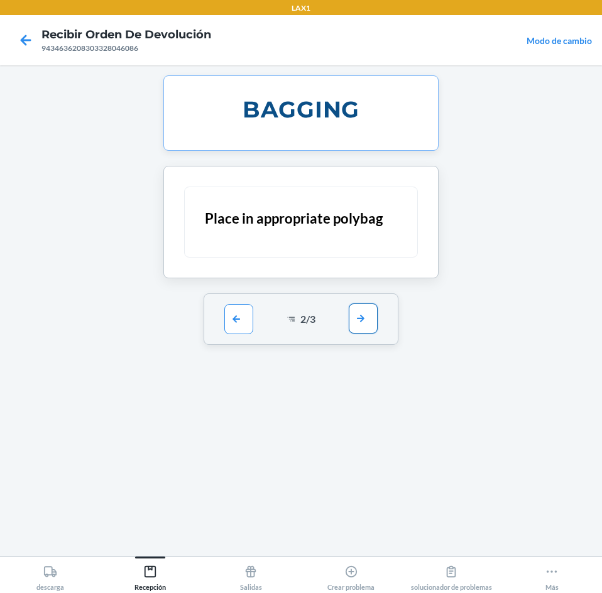
click at [349, 320] on button "button" at bounding box center [363, 318] width 29 height 30
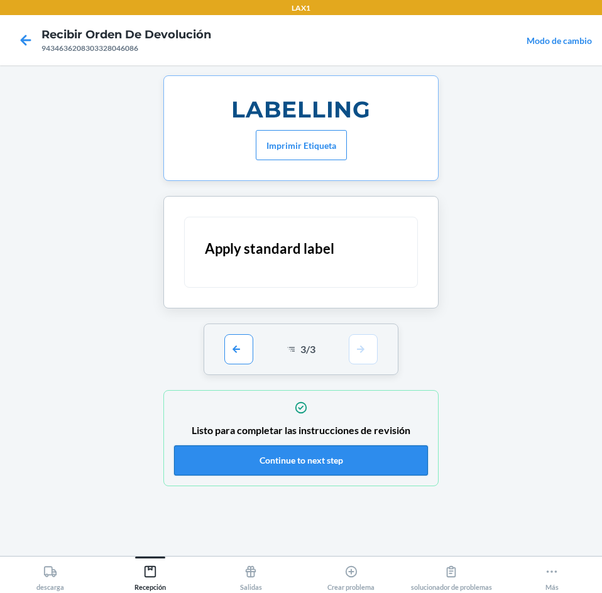
click at [352, 455] on button "Continue to next step" at bounding box center [301, 460] width 254 height 30
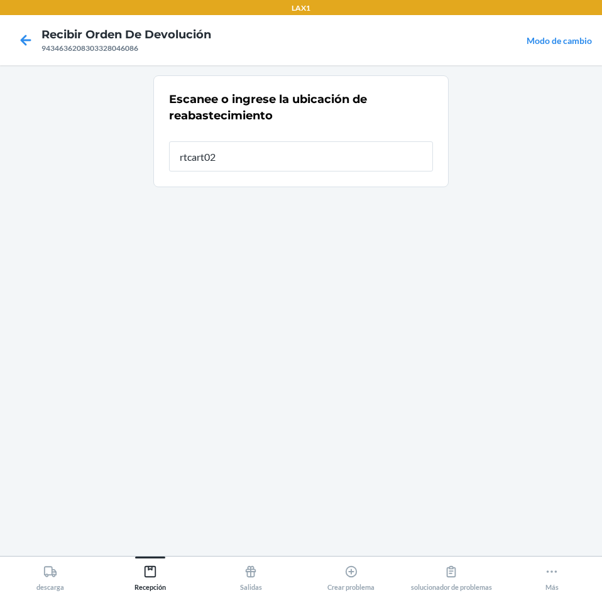
type input "rtcart021"
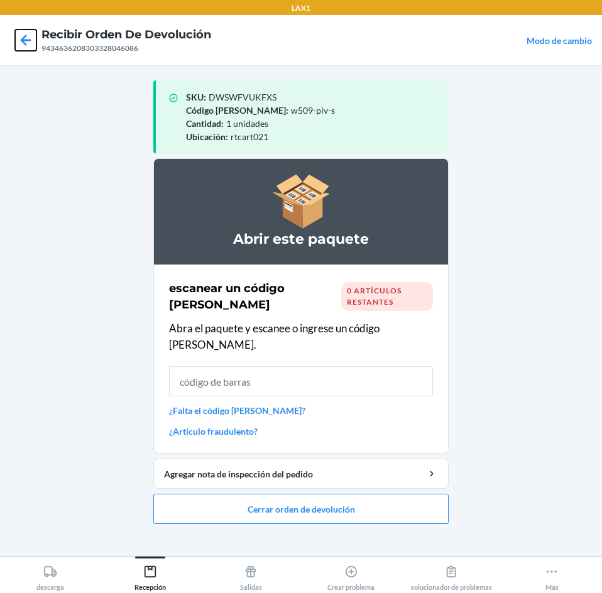
click at [26, 32] on icon at bounding box center [25, 40] width 21 height 21
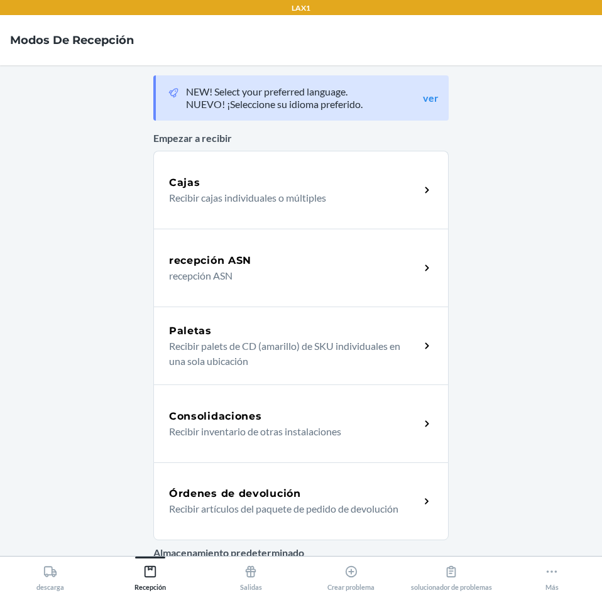
click at [242, 498] on h5 "Órdenes de devolución" at bounding box center [235, 493] width 132 height 15
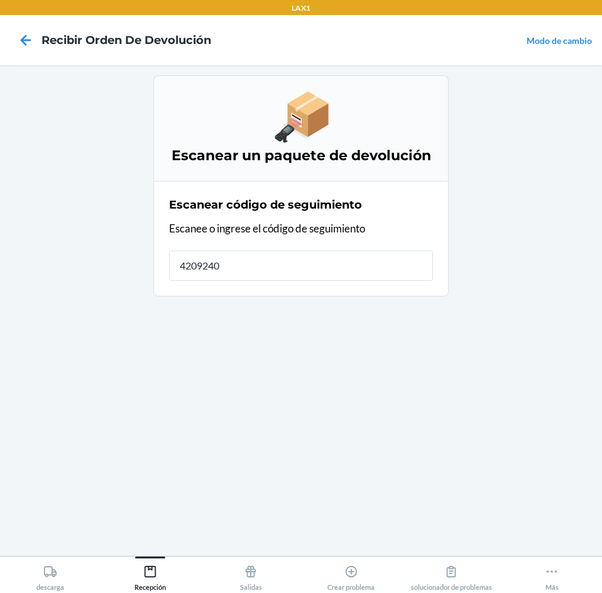
type input "42092408"
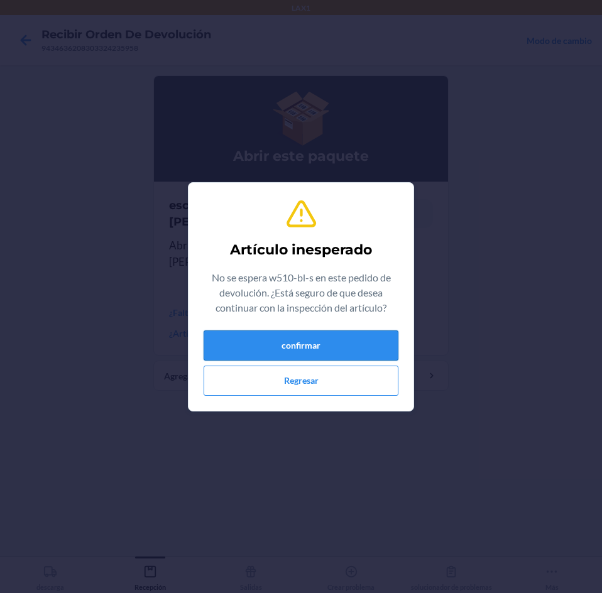
click at [340, 343] on button "confirmar" at bounding box center [300, 345] width 195 height 30
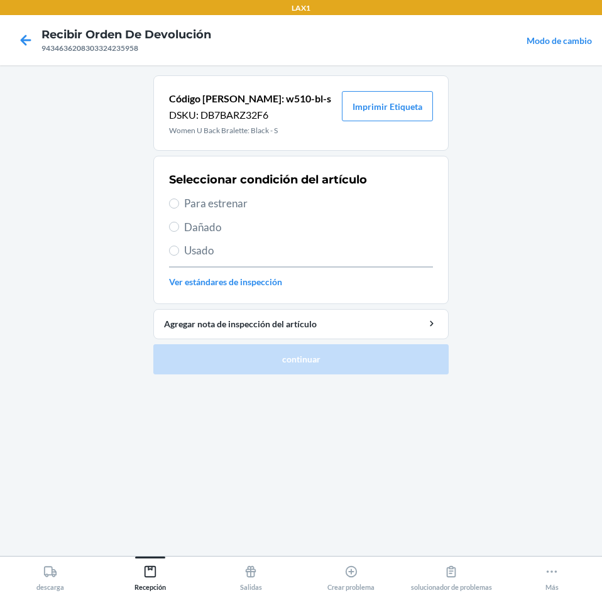
click at [183, 202] on label "Para estrenar" at bounding box center [301, 203] width 264 height 16
click at [179, 202] on input "Para estrenar" at bounding box center [174, 203] width 10 height 10
radio input "true"
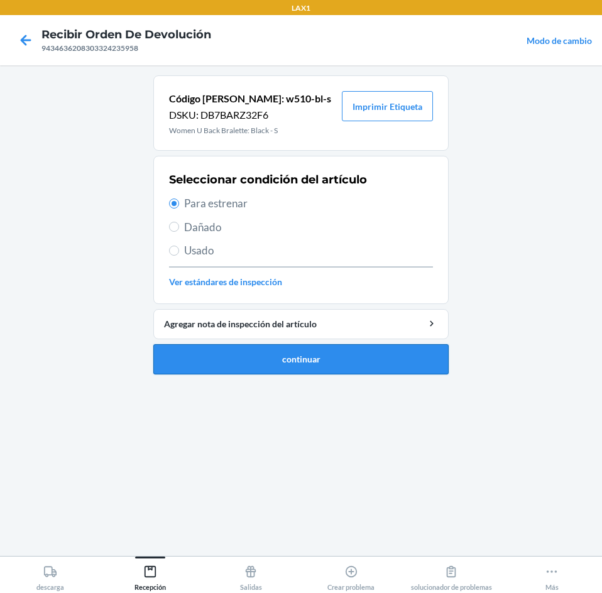
click at [241, 357] on button "continuar" at bounding box center [300, 359] width 295 height 30
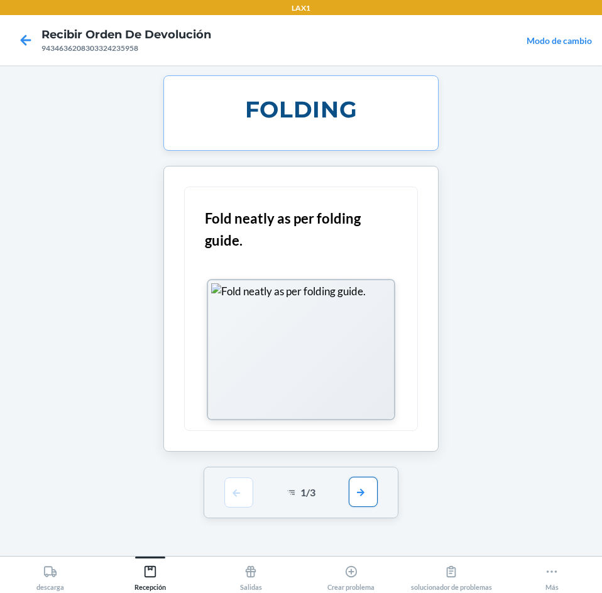
click at [363, 485] on button "button" at bounding box center [363, 492] width 29 height 30
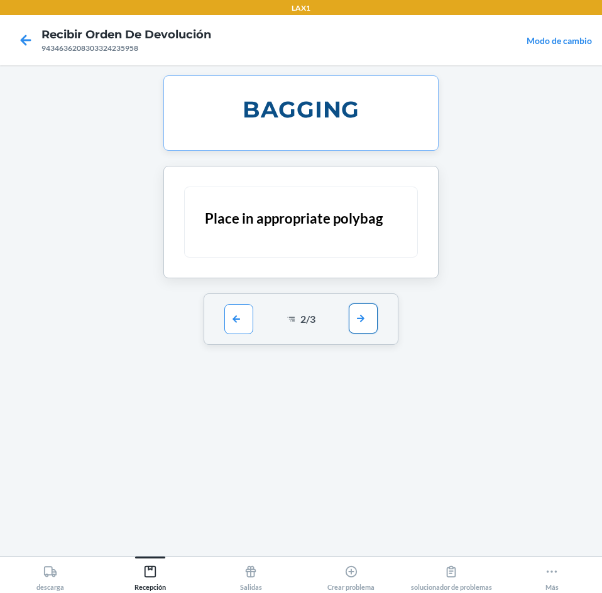
click at [370, 323] on button "button" at bounding box center [363, 318] width 29 height 30
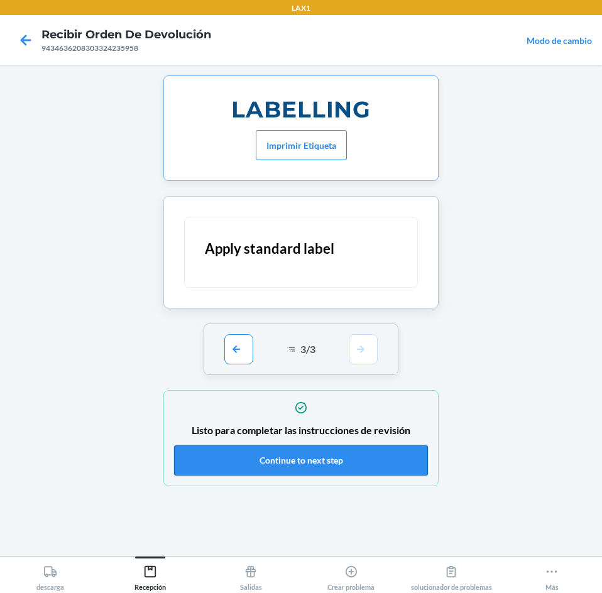
click at [389, 458] on button "Continue to next step" at bounding box center [301, 460] width 254 height 30
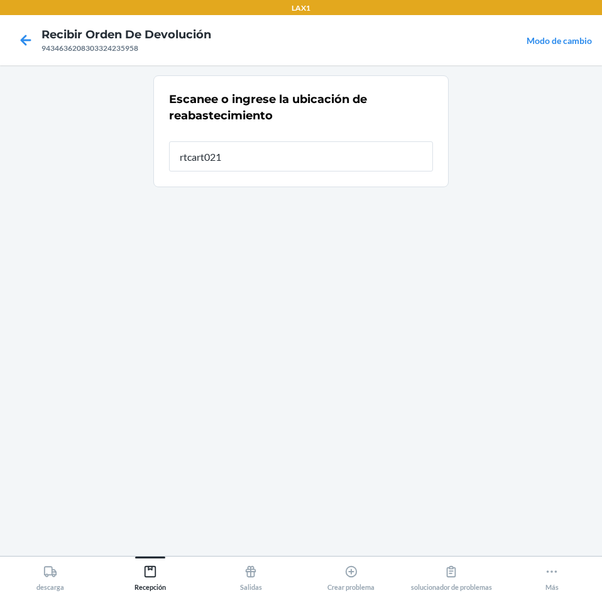
type input "rtcart021"
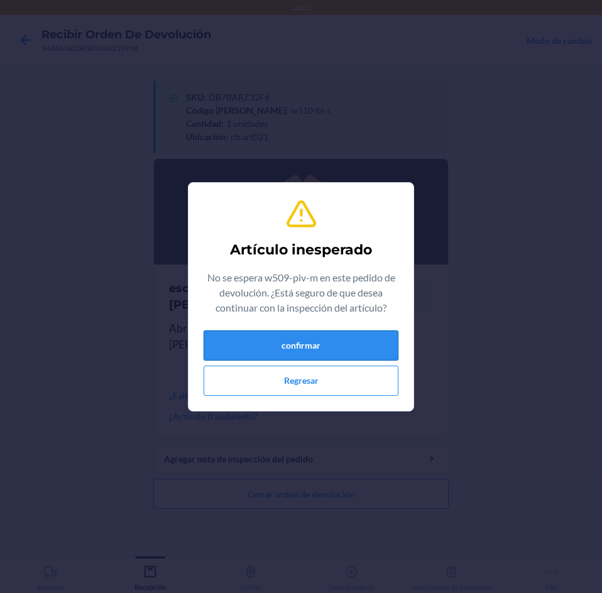
click at [300, 345] on button "confirmar" at bounding box center [300, 345] width 195 height 30
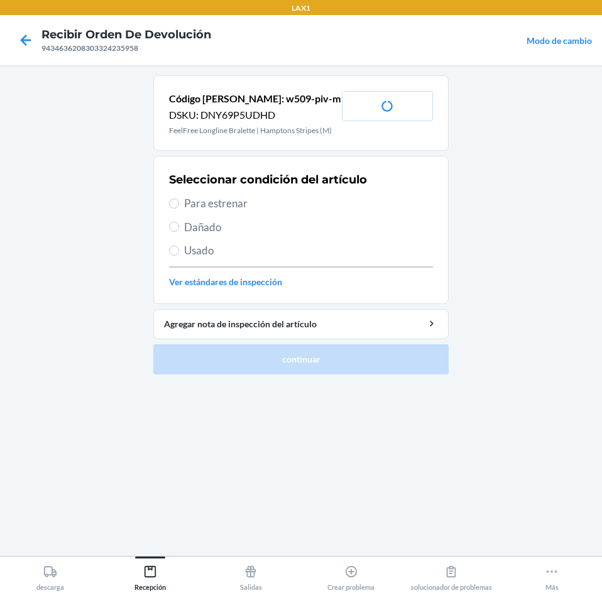
click at [230, 201] on span "Para estrenar" at bounding box center [308, 203] width 249 height 16
click at [179, 201] on input "Para estrenar" at bounding box center [174, 203] width 10 height 10
radio input "true"
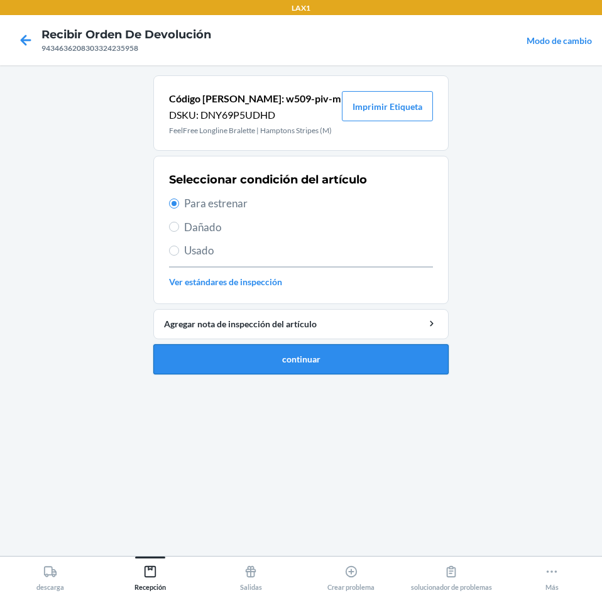
click at [259, 357] on button "continuar" at bounding box center [300, 359] width 295 height 30
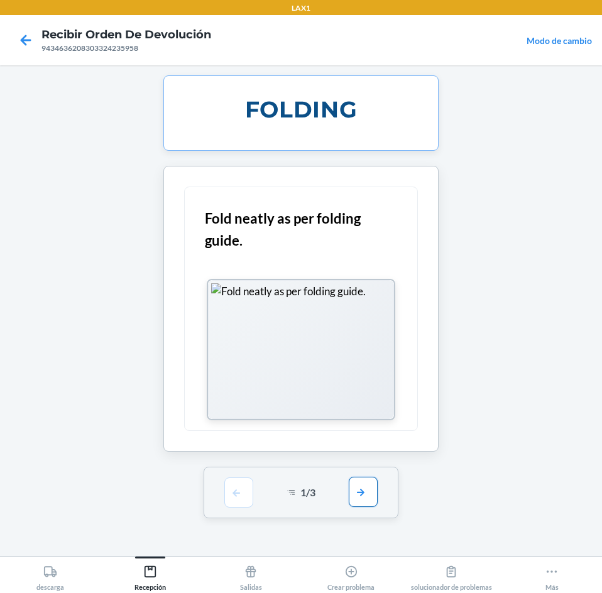
click at [362, 487] on button "button" at bounding box center [363, 492] width 29 height 30
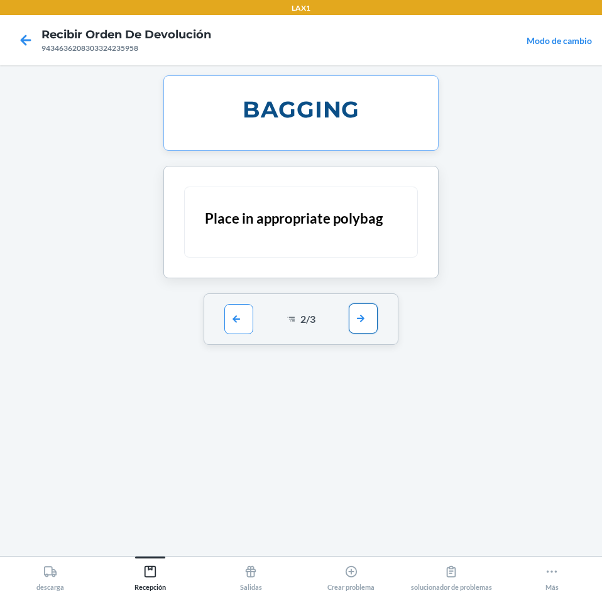
click at [354, 316] on button "button" at bounding box center [363, 318] width 29 height 30
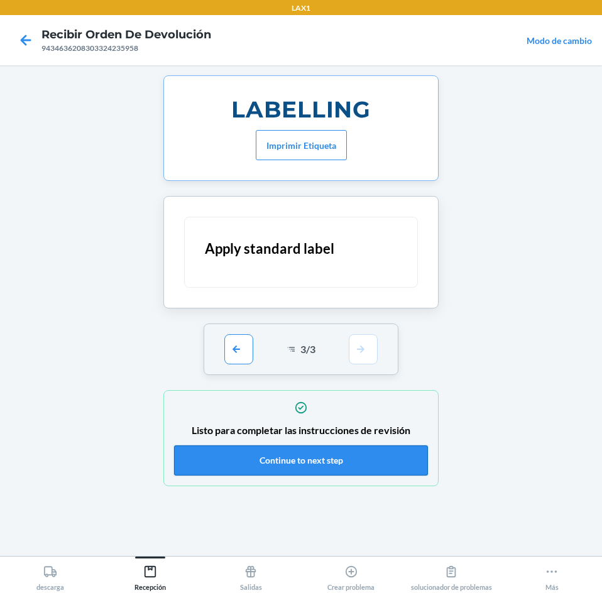
click at [357, 468] on button "Continue to next step" at bounding box center [301, 460] width 254 height 30
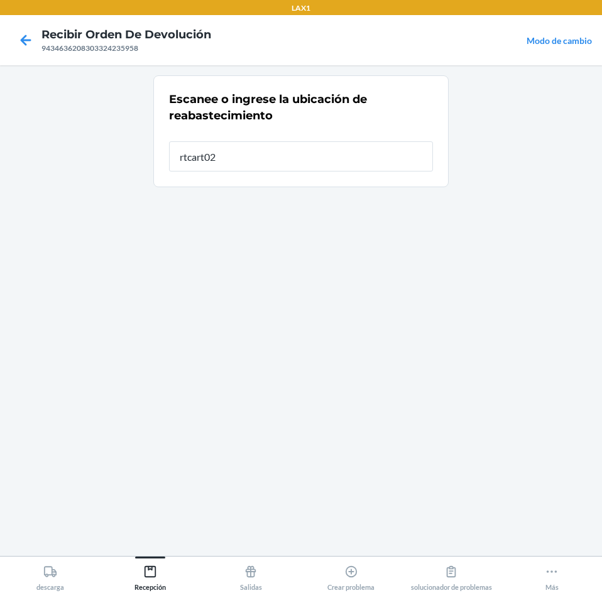
type input "rtcart021"
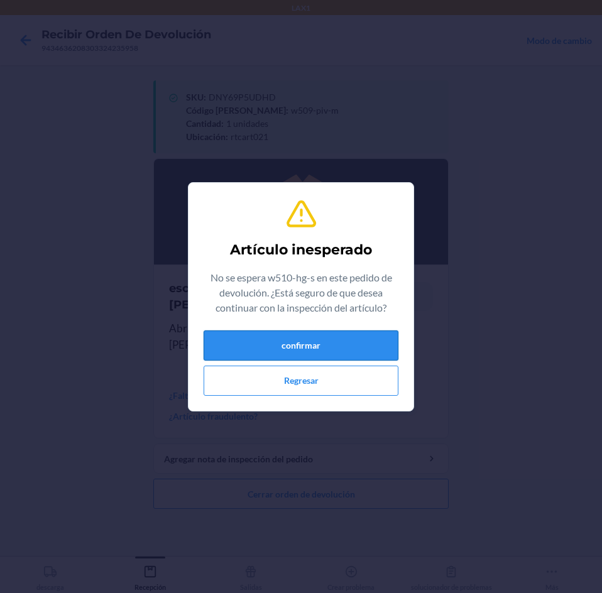
click at [333, 334] on button "confirmar" at bounding box center [300, 345] width 195 height 30
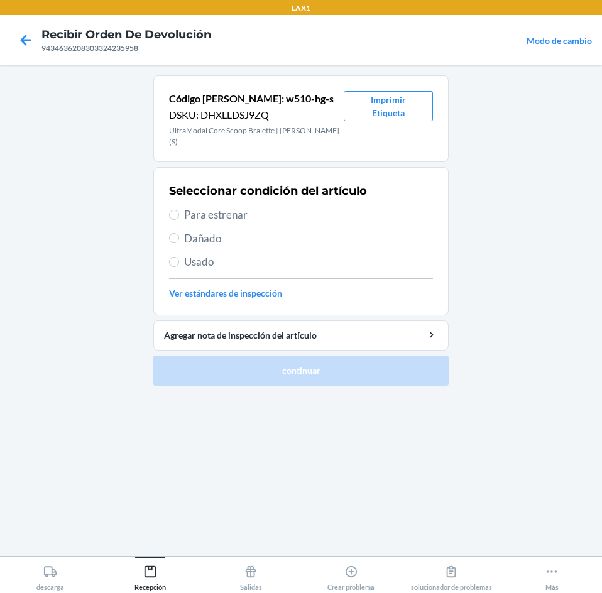
click at [204, 207] on span "Para estrenar" at bounding box center [308, 215] width 249 height 16
click at [179, 210] on input "Para estrenar" at bounding box center [174, 215] width 10 height 10
radio input "true"
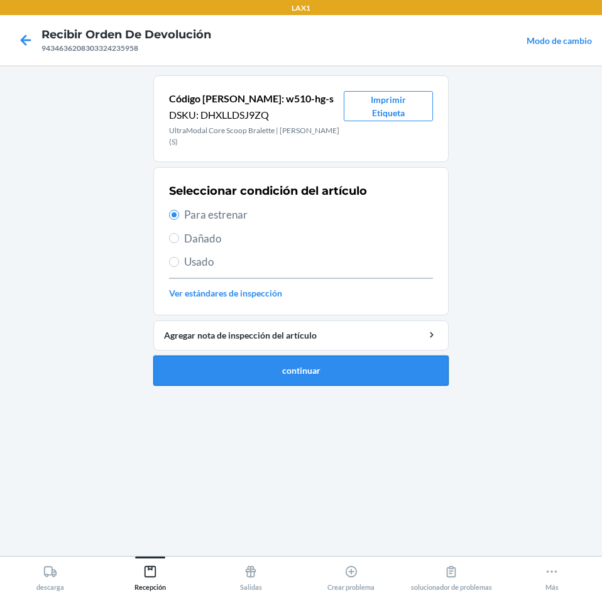
click at [252, 371] on button "continuar" at bounding box center [300, 370] width 295 height 30
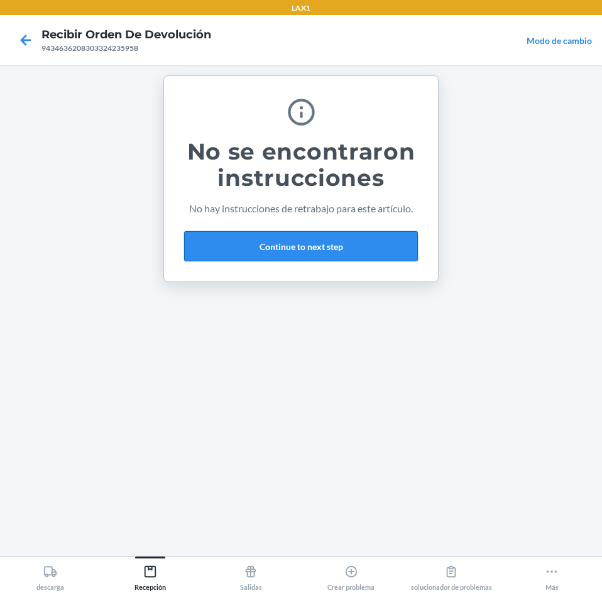
click at [348, 244] on button "Continue to next step" at bounding box center [301, 246] width 234 height 30
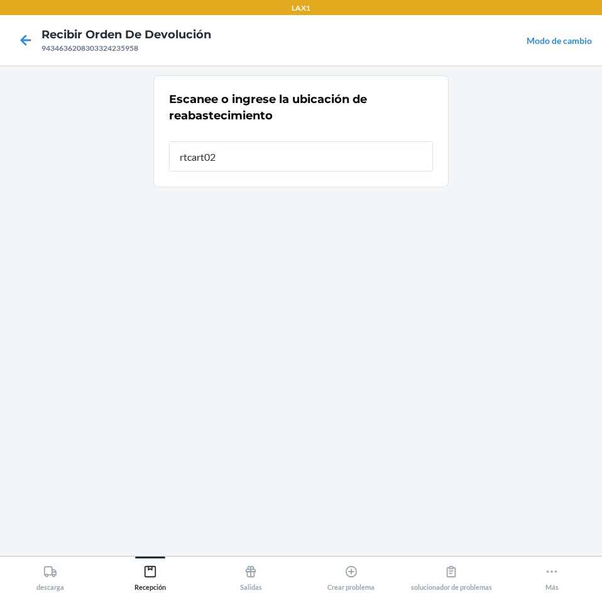
type input "rtcart021"
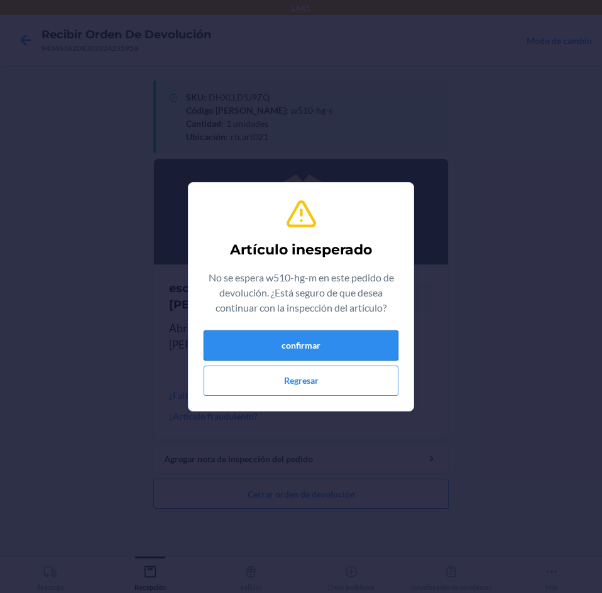
click at [318, 343] on button "confirmar" at bounding box center [300, 345] width 195 height 30
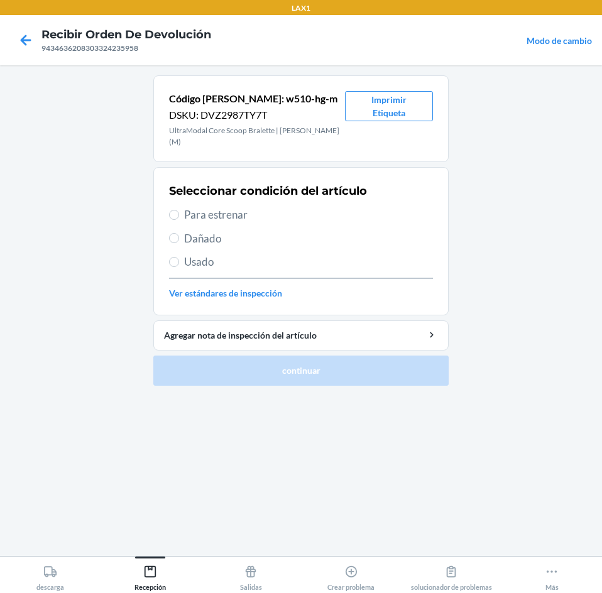
click at [188, 207] on span "Para estrenar" at bounding box center [308, 215] width 249 height 16
click at [179, 210] on input "Para estrenar" at bounding box center [174, 215] width 10 height 10
radio input "true"
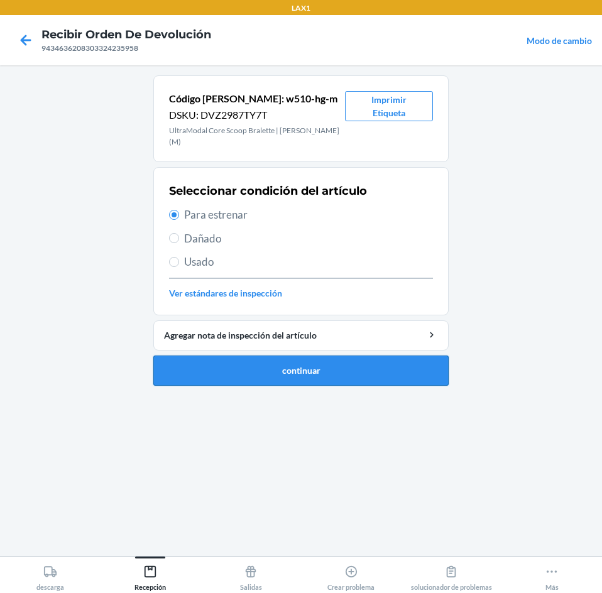
click at [241, 355] on button "continuar" at bounding box center [300, 370] width 295 height 30
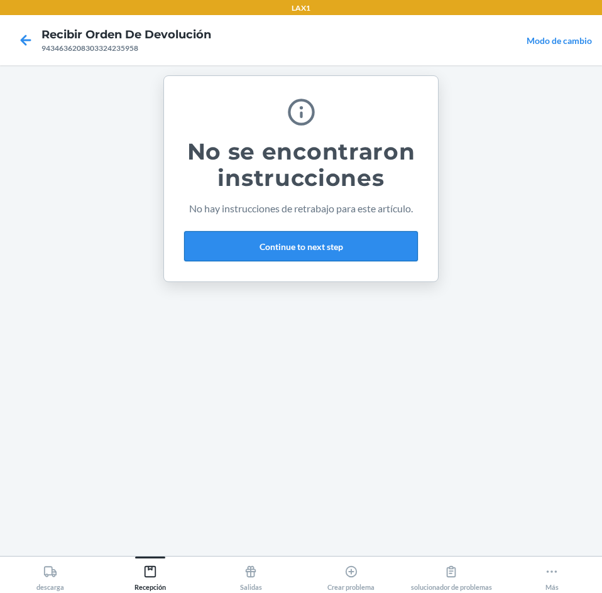
click at [360, 247] on button "Continue to next step" at bounding box center [301, 246] width 234 height 30
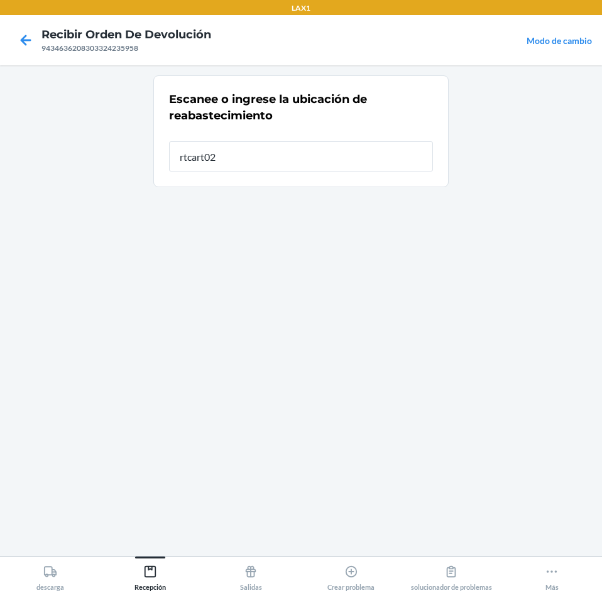
type input "rtcart021"
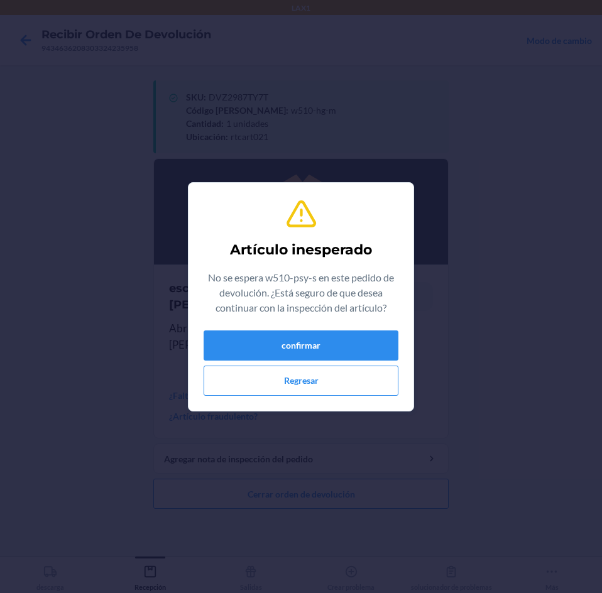
click at [374, 360] on div "confirmar Regresar" at bounding box center [300, 362] width 195 height 65
click at [382, 341] on button "confirmar" at bounding box center [300, 345] width 195 height 30
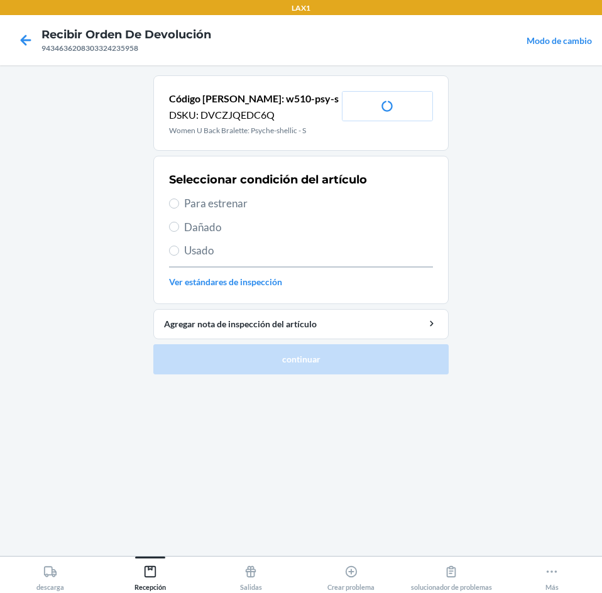
click at [197, 202] on span "Para estrenar" at bounding box center [308, 203] width 249 height 16
click at [179, 202] on input "Para estrenar" at bounding box center [174, 203] width 10 height 10
radio input "true"
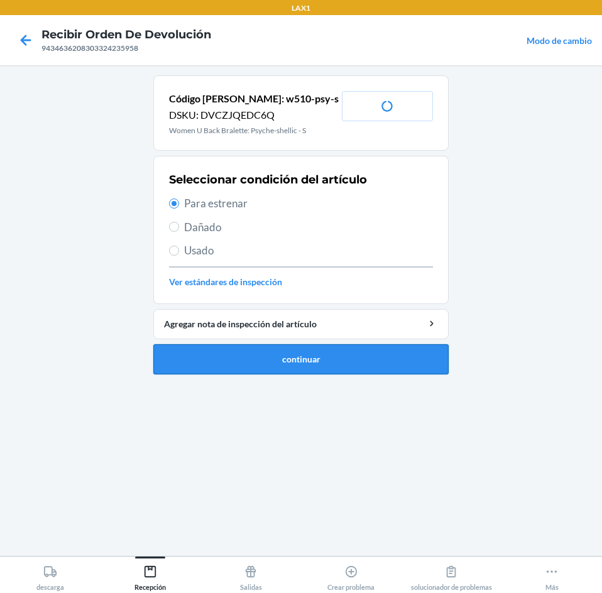
click at [222, 371] on button "continuar" at bounding box center [300, 359] width 295 height 30
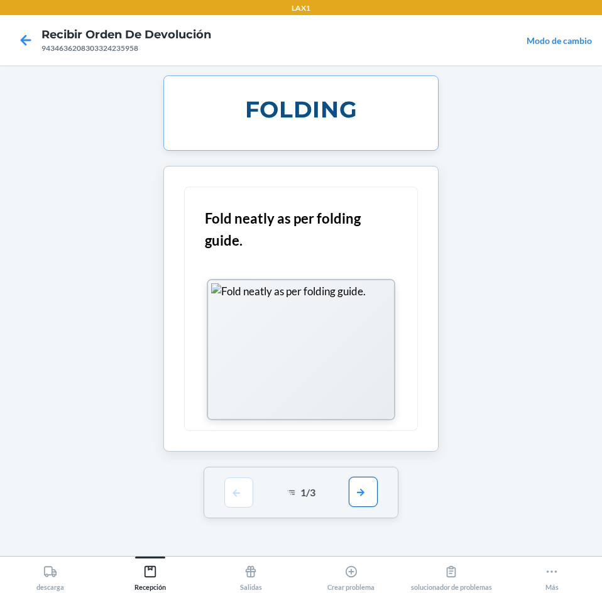
click at [355, 487] on button "button" at bounding box center [363, 492] width 29 height 30
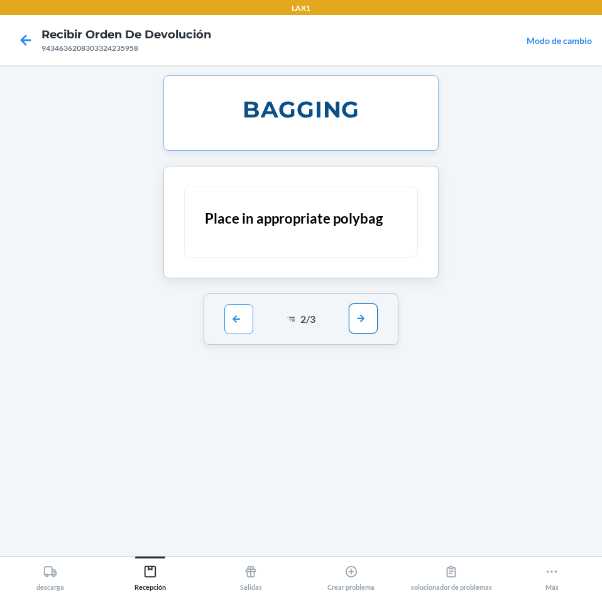
click at [376, 317] on button "button" at bounding box center [363, 318] width 29 height 30
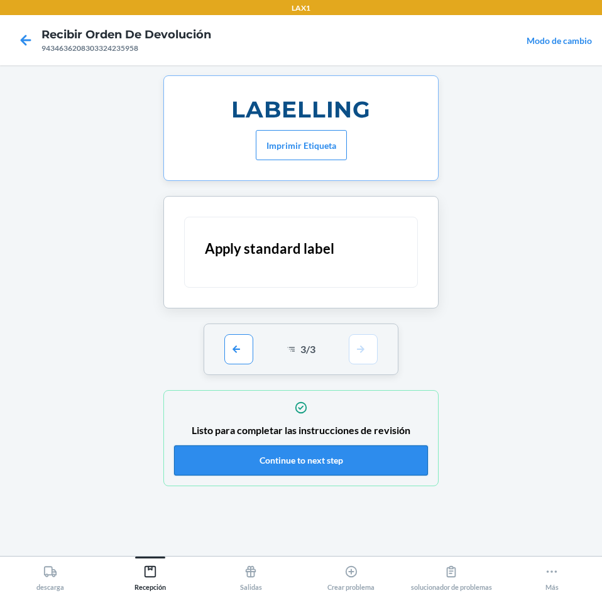
click at [357, 454] on button "Continue to next step" at bounding box center [301, 460] width 254 height 30
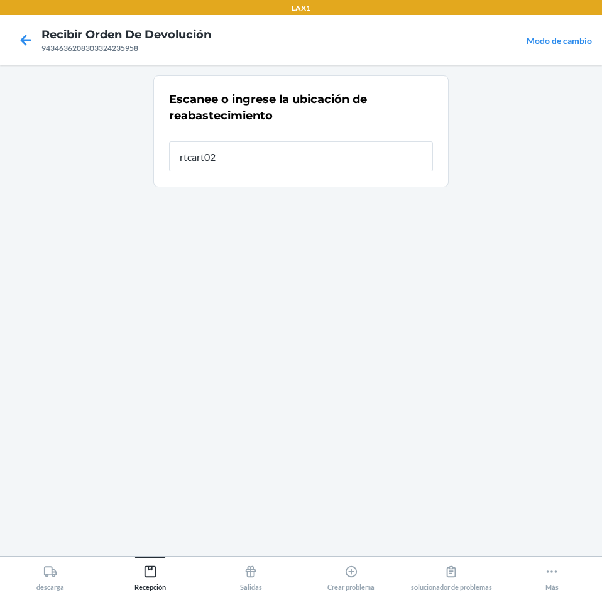
type input "rtcart021"
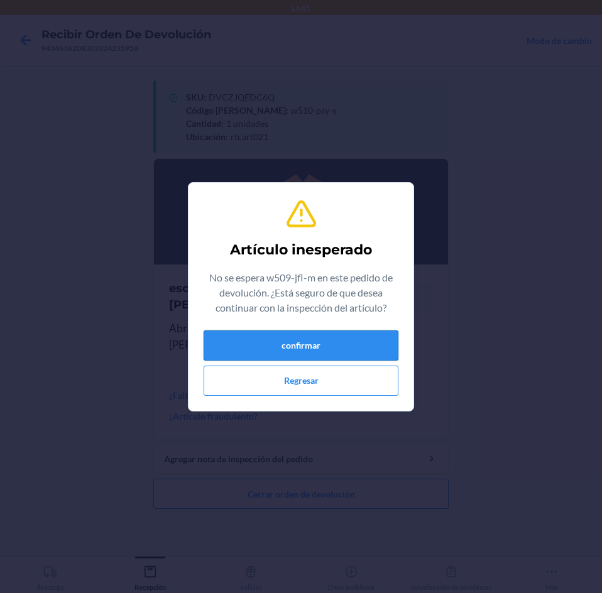
click at [293, 342] on button "confirmar" at bounding box center [300, 345] width 195 height 30
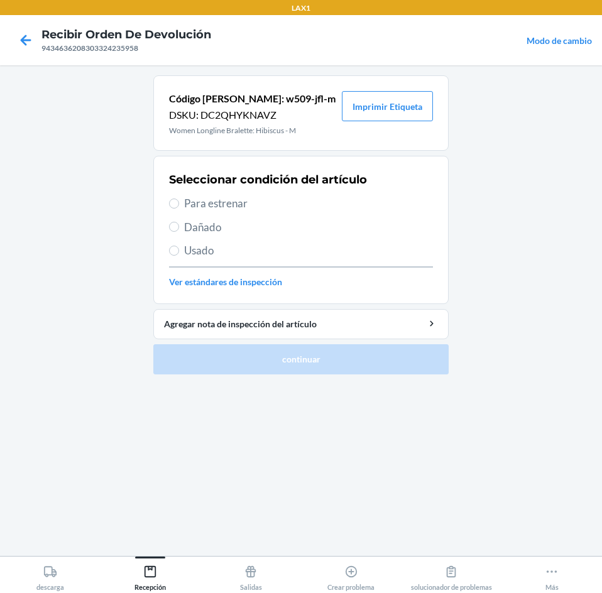
click at [190, 202] on span "Para estrenar" at bounding box center [308, 203] width 249 height 16
click at [179, 202] on input "Para estrenar" at bounding box center [174, 203] width 10 height 10
radio input "true"
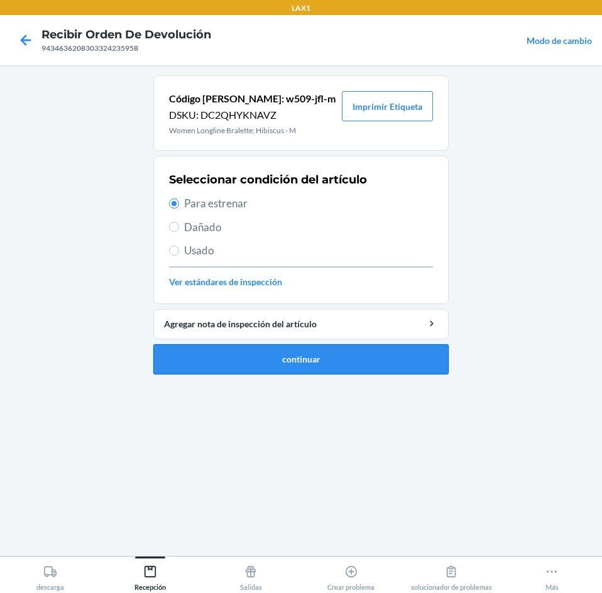
click at [196, 365] on button "continuar" at bounding box center [300, 359] width 295 height 30
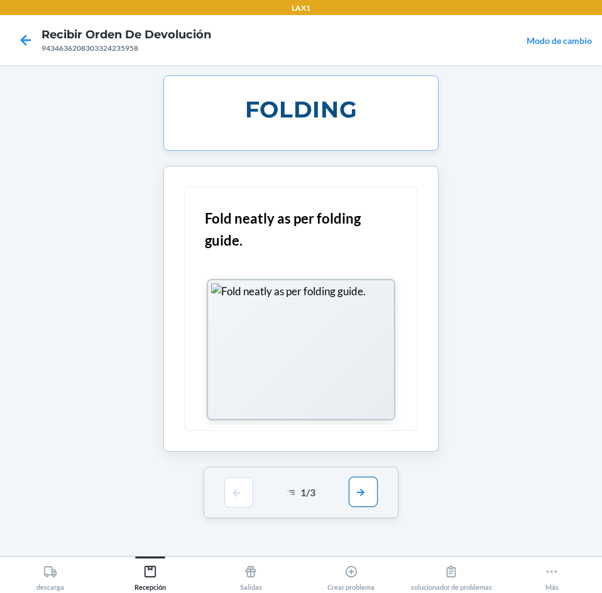
click at [357, 495] on button "button" at bounding box center [363, 492] width 29 height 30
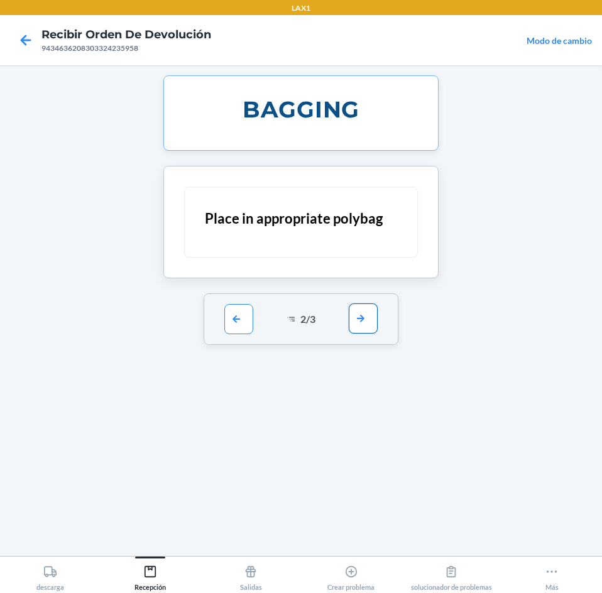
click at [371, 321] on button "button" at bounding box center [363, 318] width 29 height 30
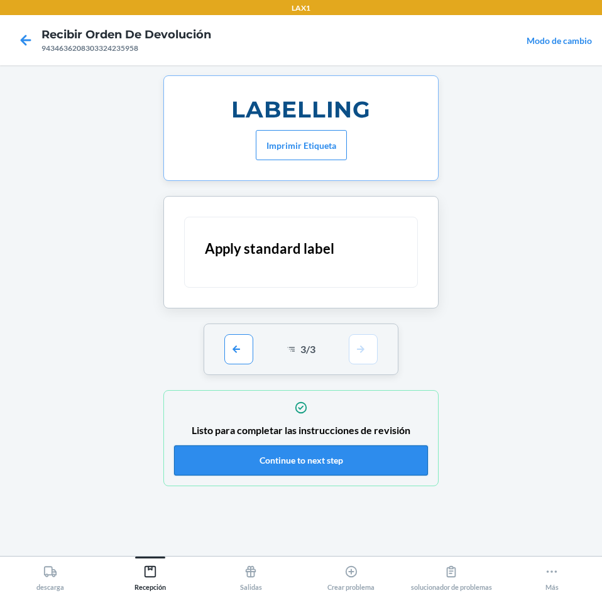
click at [359, 457] on button "Continue to next step" at bounding box center [301, 460] width 254 height 30
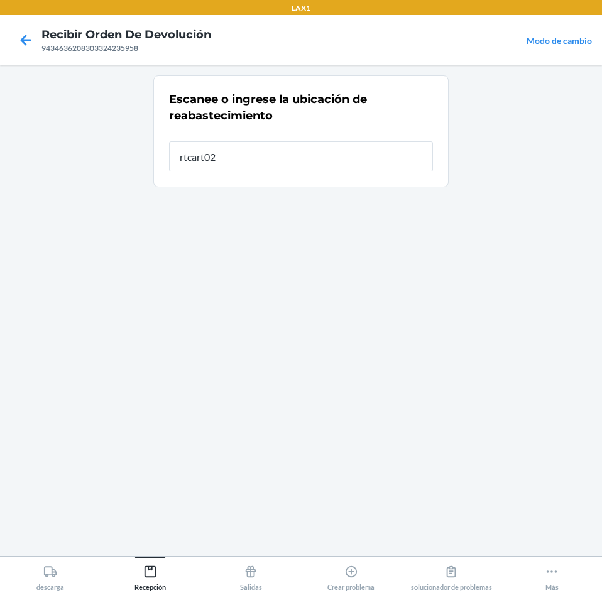
type input "rtcart021"
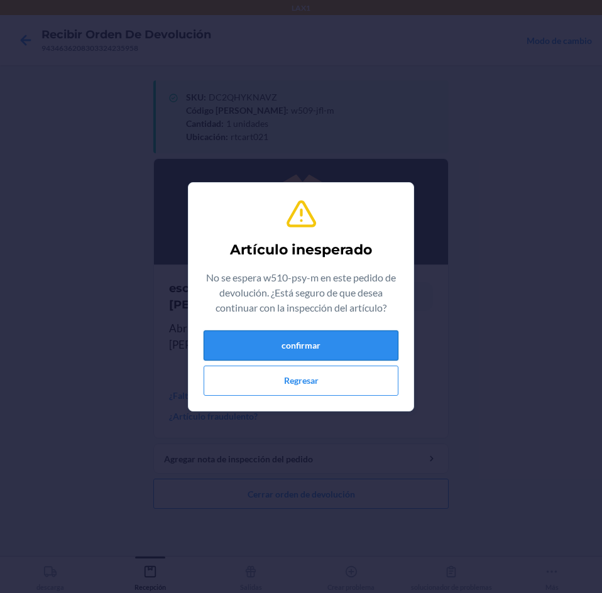
click at [338, 347] on button "confirmar" at bounding box center [300, 345] width 195 height 30
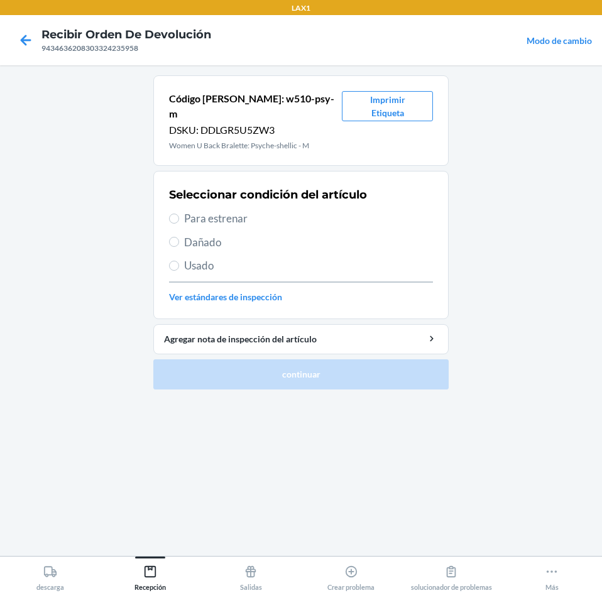
click at [190, 210] on span "Para estrenar" at bounding box center [308, 218] width 249 height 16
click at [179, 214] on input "Para estrenar" at bounding box center [174, 219] width 10 height 10
radio input "true"
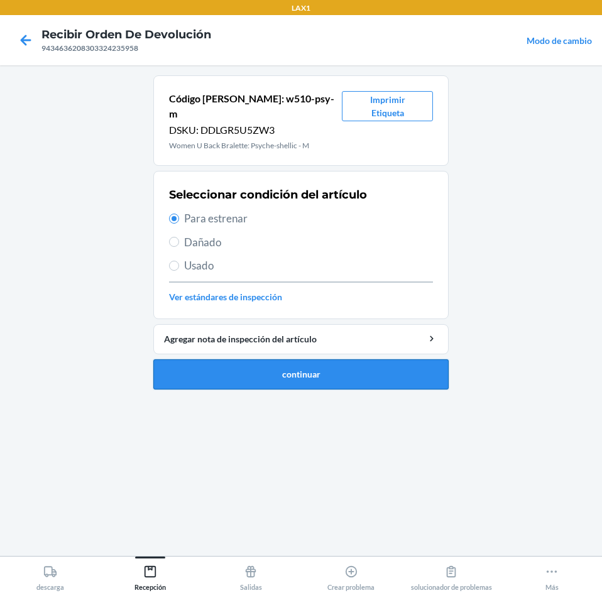
click at [239, 359] on button "continuar" at bounding box center [300, 374] width 295 height 30
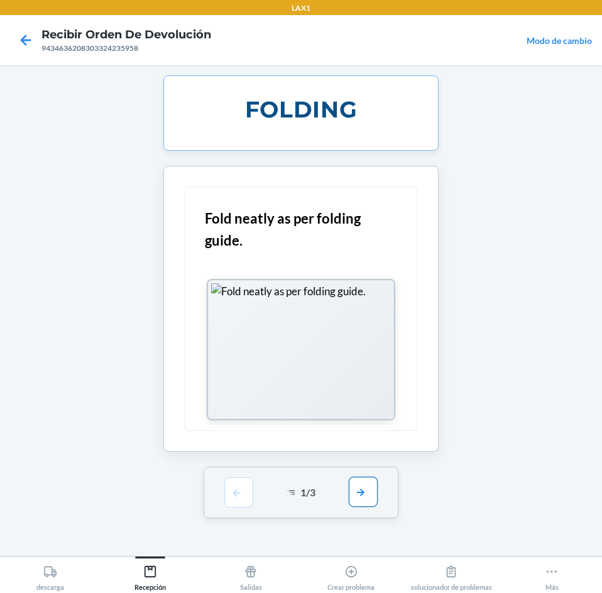
click at [352, 484] on button "button" at bounding box center [363, 492] width 29 height 30
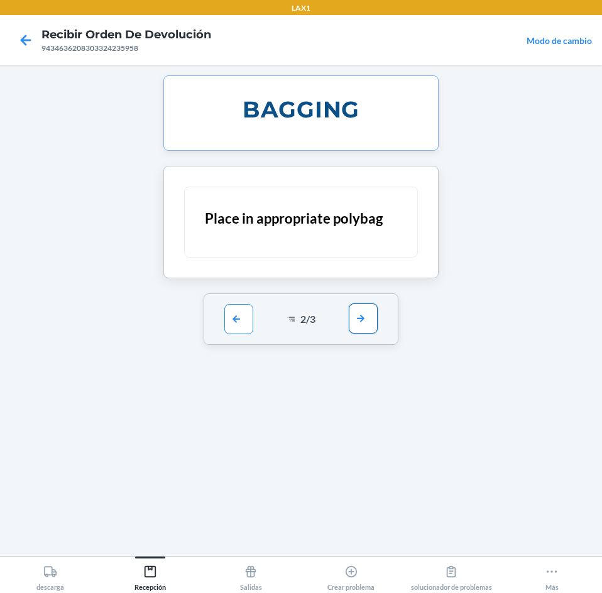
click at [360, 326] on button "button" at bounding box center [363, 318] width 29 height 30
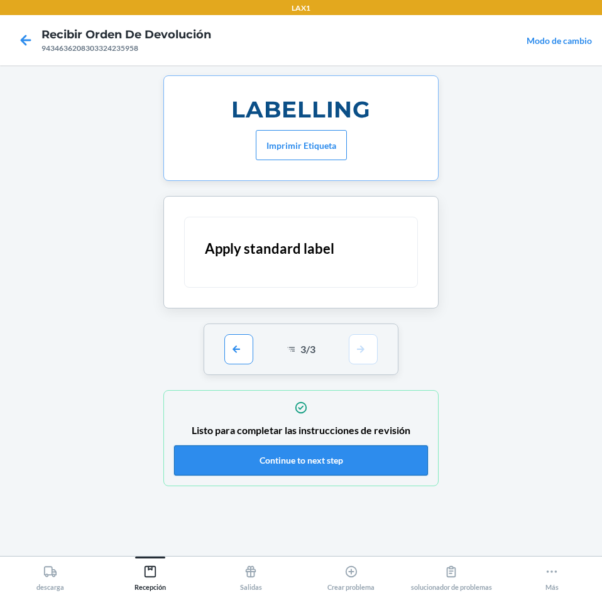
click at [389, 462] on button "Continue to next step" at bounding box center [301, 460] width 254 height 30
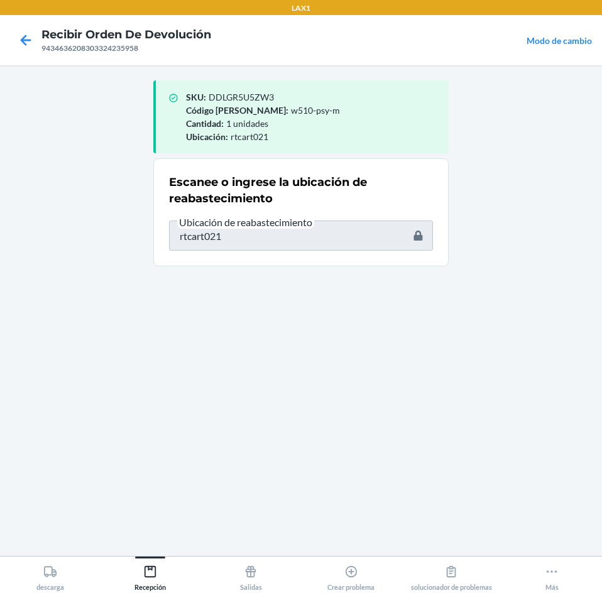
type input "w509-jfl-s"
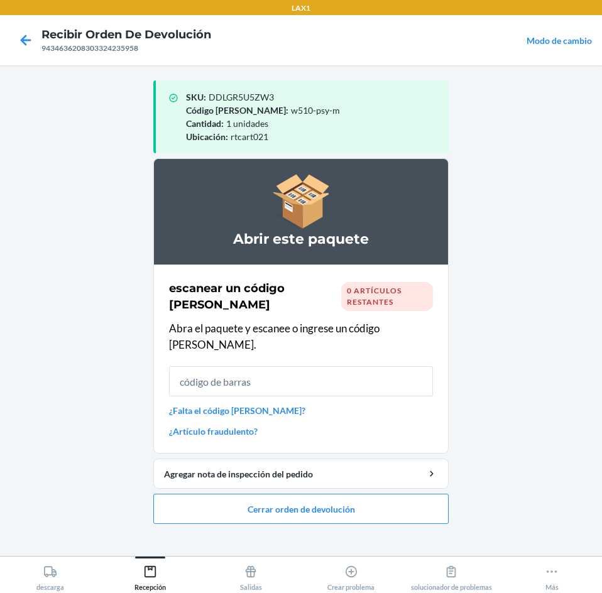
click at [303, 367] on input "text" at bounding box center [301, 381] width 264 height 30
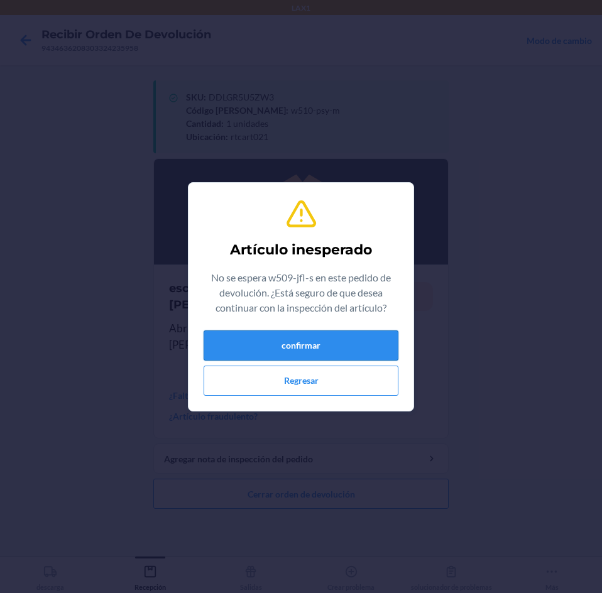
click at [354, 350] on button "confirmar" at bounding box center [300, 345] width 195 height 30
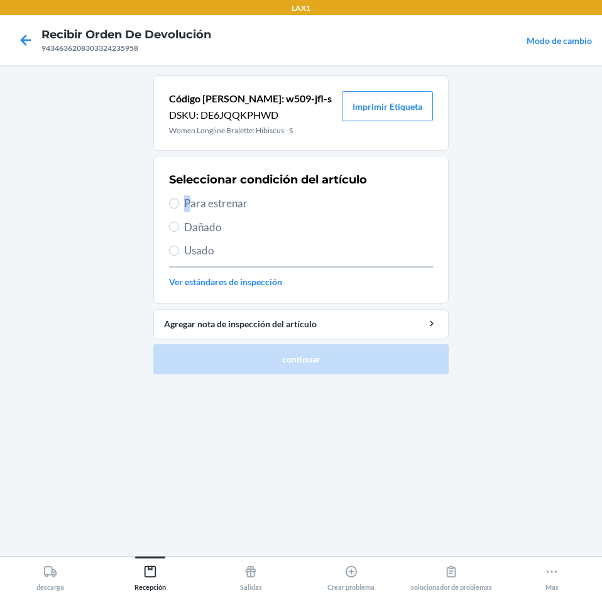
click at [188, 201] on span "Para estrenar" at bounding box center [308, 203] width 249 height 16
click at [169, 205] on input "Para estrenar" at bounding box center [174, 203] width 10 height 10
radio input "true"
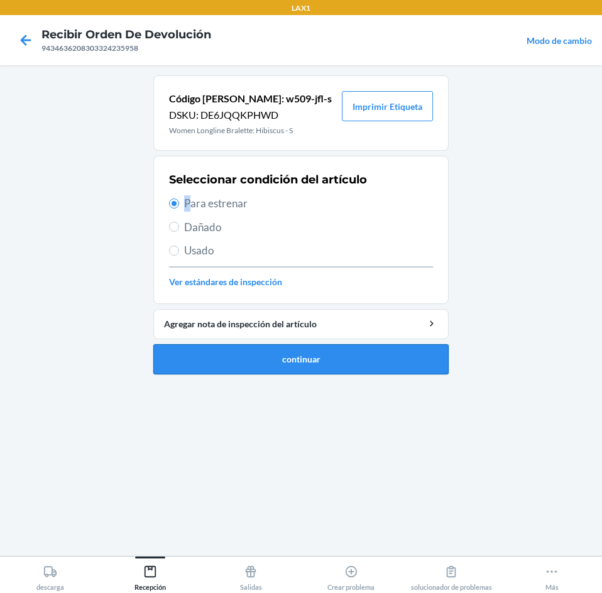
click at [262, 354] on button "continuar" at bounding box center [300, 359] width 295 height 30
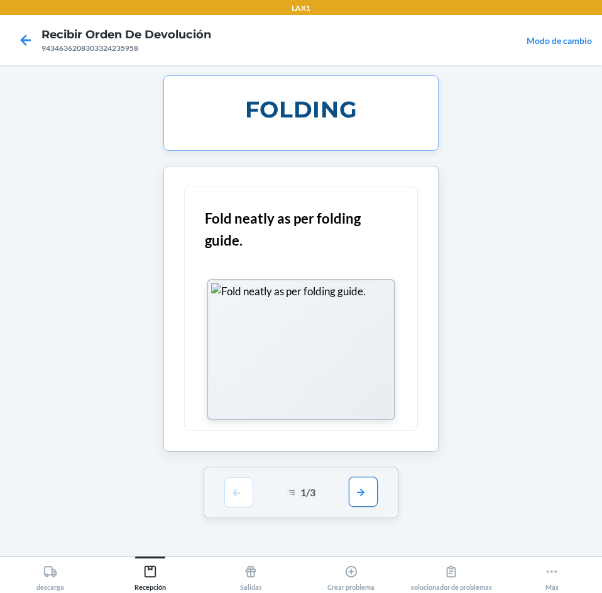
click at [365, 490] on button "button" at bounding box center [363, 492] width 29 height 30
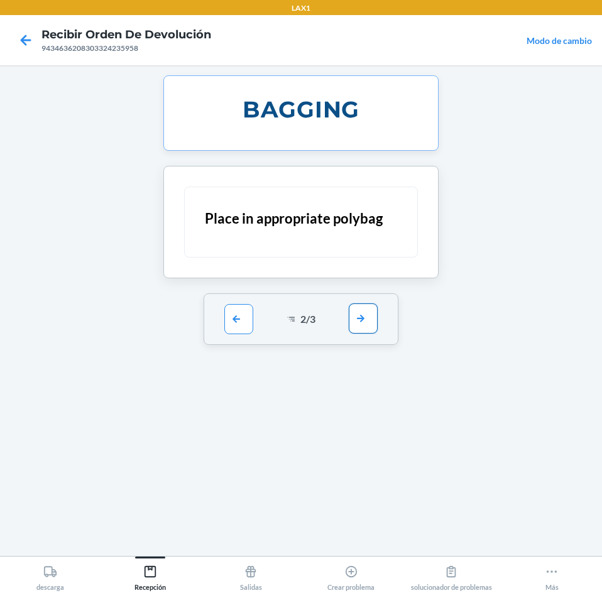
click at [365, 316] on button "button" at bounding box center [363, 318] width 29 height 30
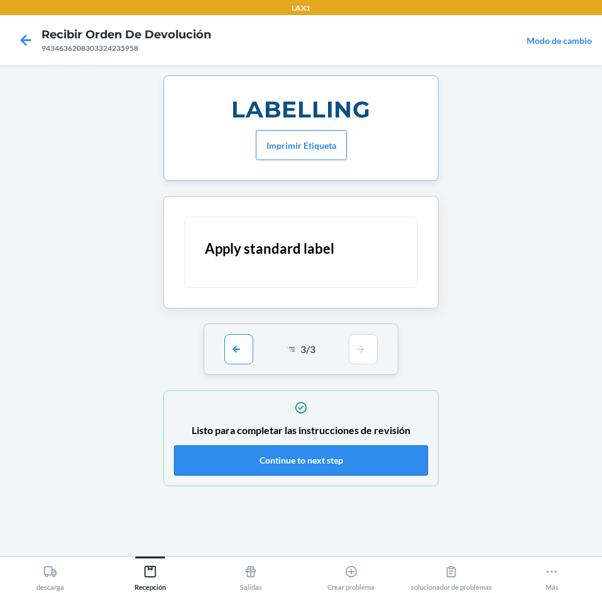
click at [355, 458] on button "Continue to next step" at bounding box center [301, 460] width 254 height 30
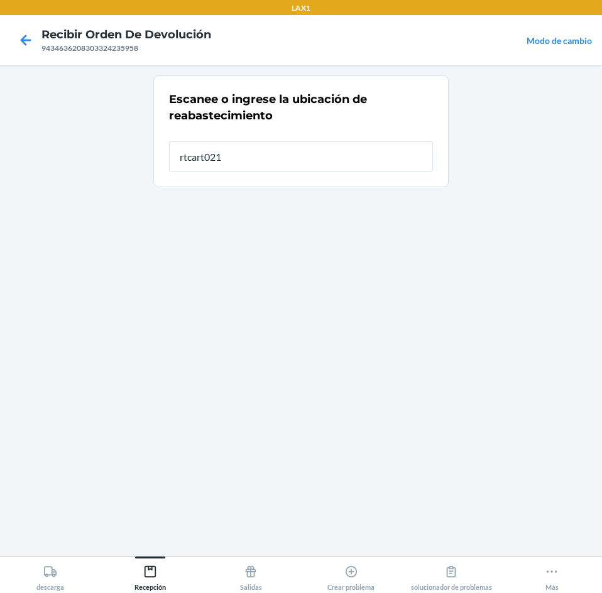
type input "rtcart021"
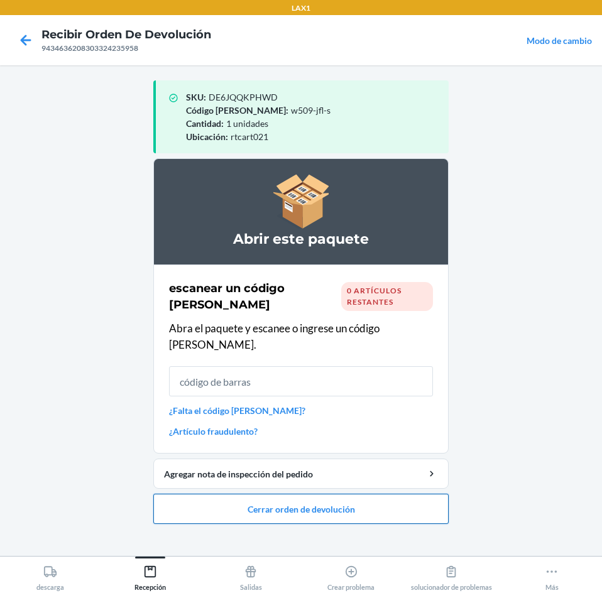
click at [422, 498] on button "Cerrar orden de devolución" at bounding box center [300, 509] width 295 height 30
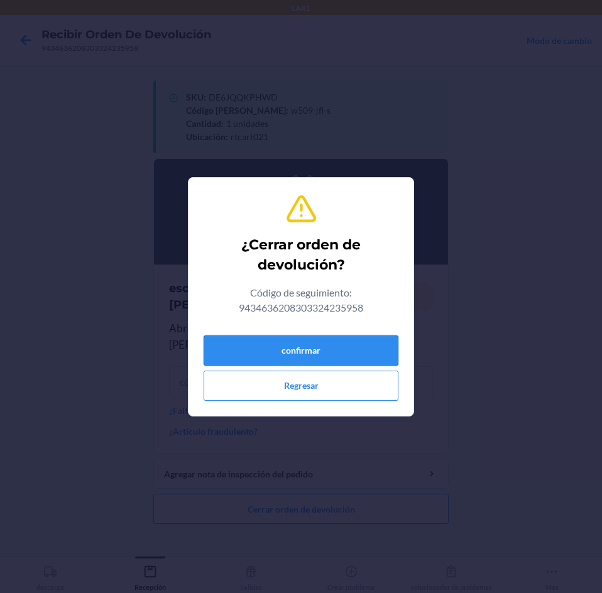
click at [351, 345] on button "confirmar" at bounding box center [300, 350] width 195 height 30
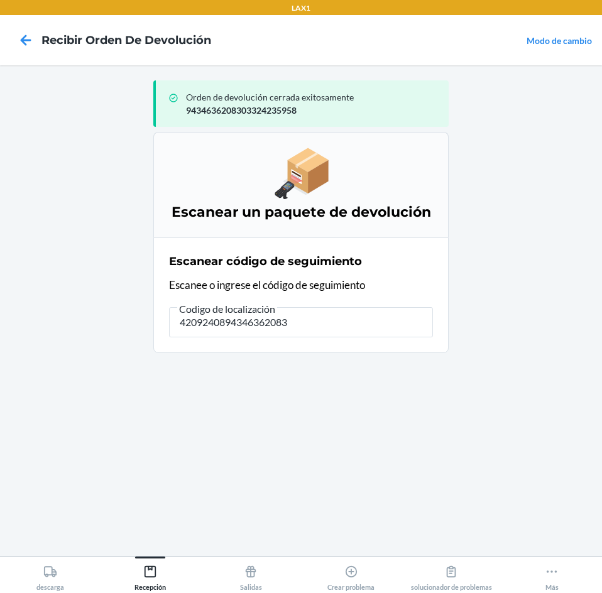
type input "42092408943463620830"
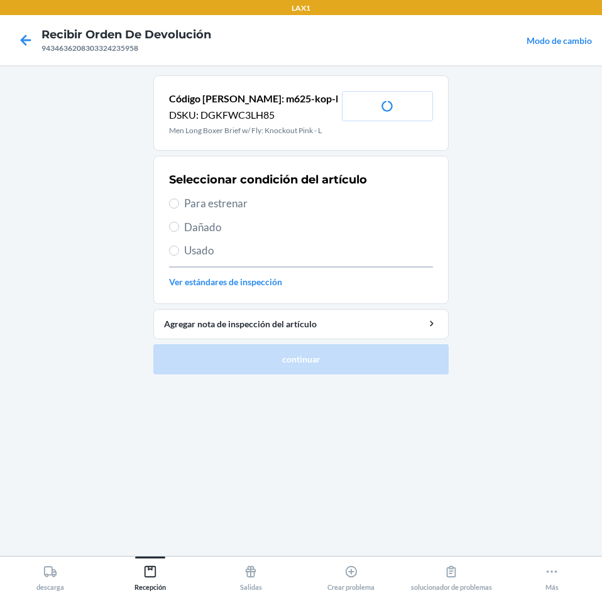
drag, startPoint x: 191, startPoint y: 198, endPoint x: 208, endPoint y: 234, distance: 39.3
click at [192, 202] on span "Para estrenar" at bounding box center [308, 203] width 249 height 16
click at [179, 202] on input "Para estrenar" at bounding box center [174, 203] width 10 height 10
radio input "true"
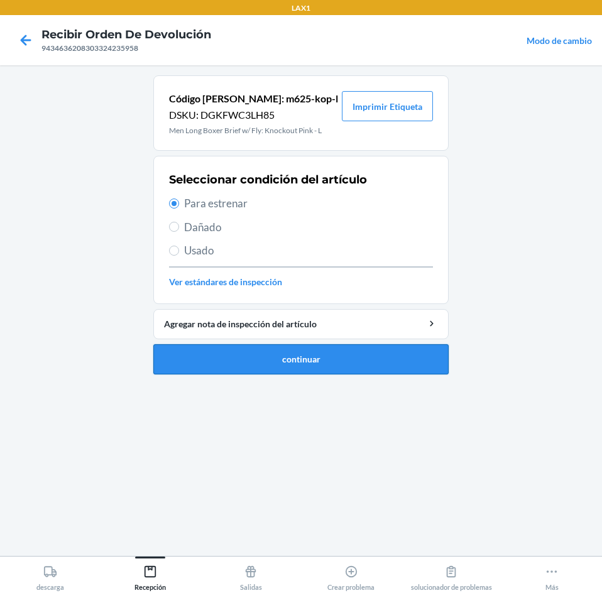
click at [306, 353] on button "continuar" at bounding box center [300, 359] width 295 height 30
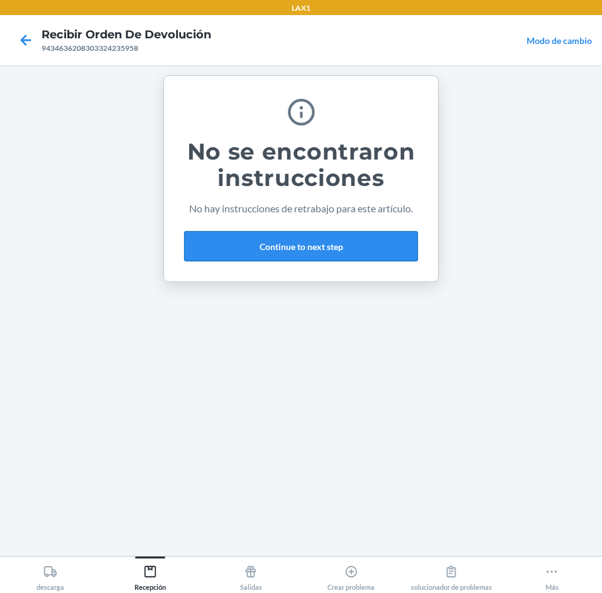
click at [389, 244] on button "Continue to next step" at bounding box center [301, 246] width 234 height 30
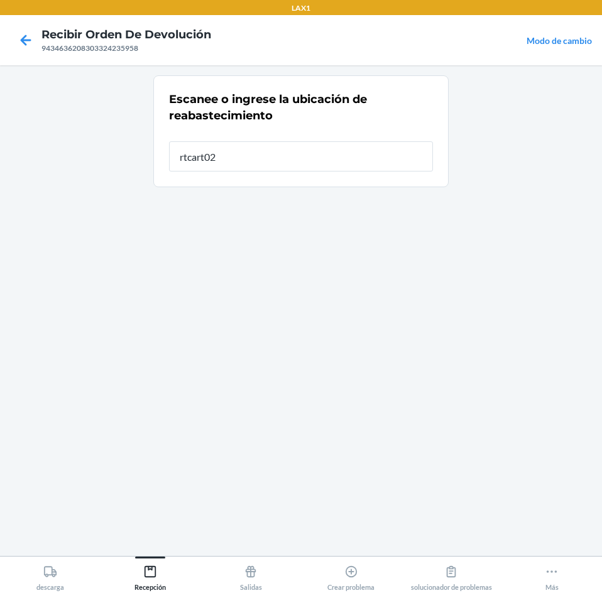
type input "rtcart021"
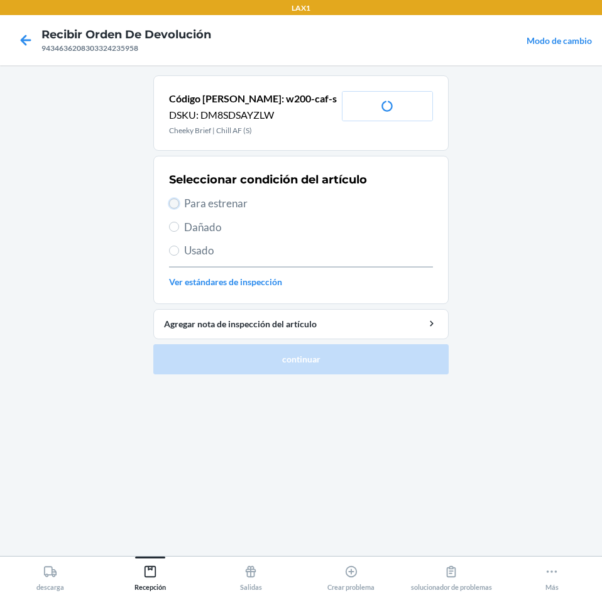
click at [176, 205] on input "Para estrenar" at bounding box center [174, 203] width 10 height 10
radio input "true"
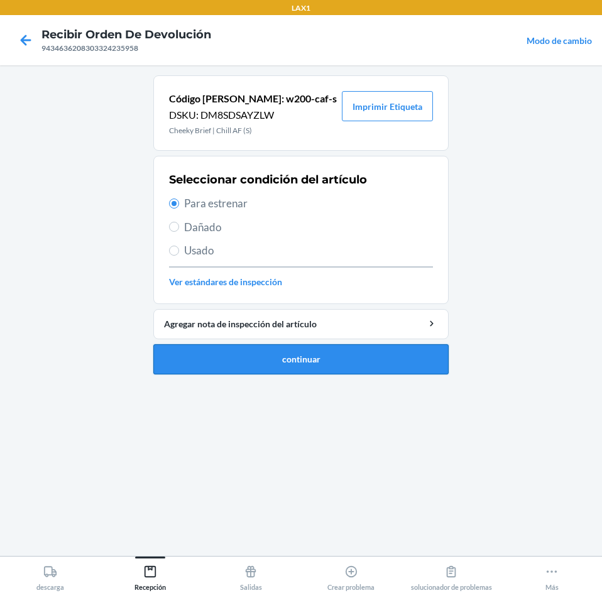
click at [249, 350] on button "continuar" at bounding box center [300, 359] width 295 height 30
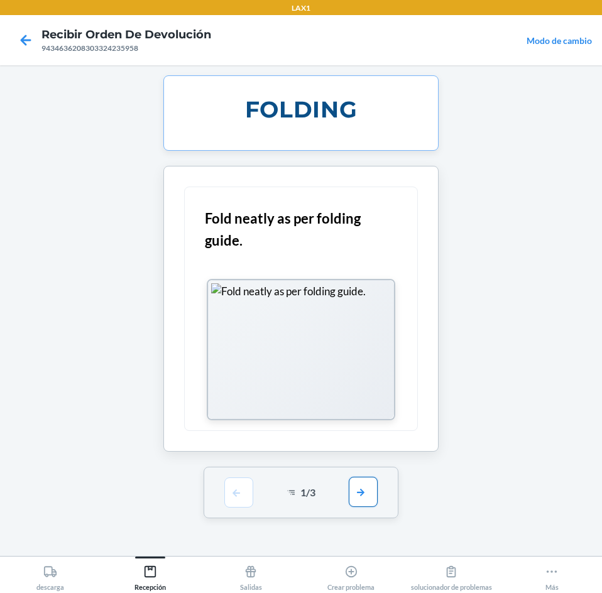
click at [363, 487] on button "button" at bounding box center [363, 492] width 29 height 30
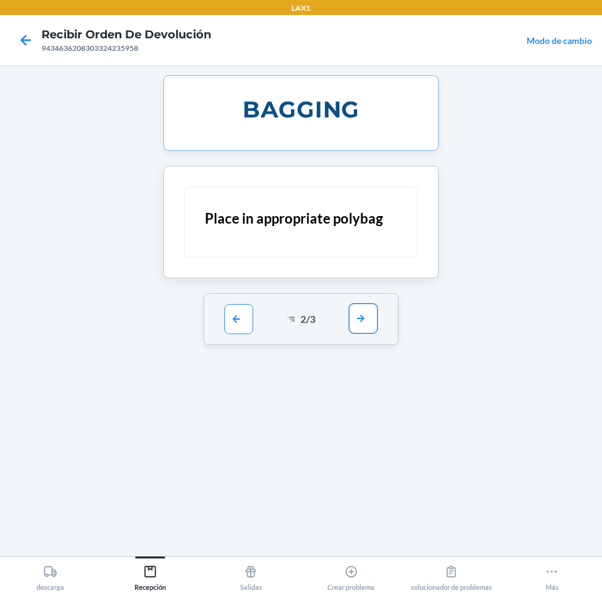
click at [362, 326] on button "button" at bounding box center [363, 318] width 29 height 30
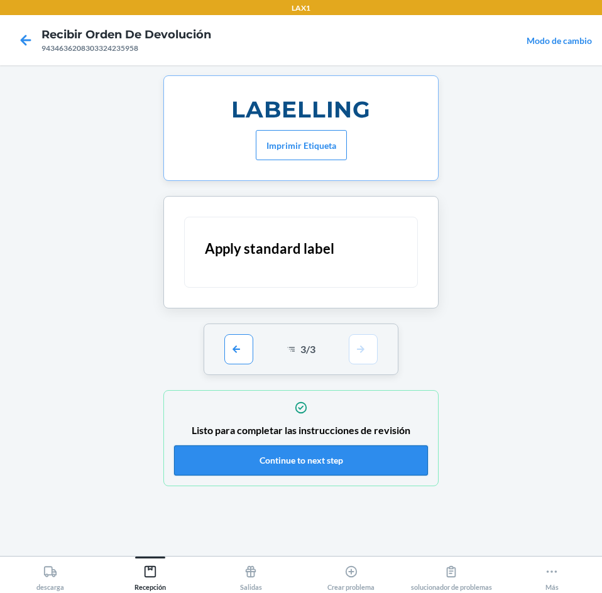
click at [377, 461] on button "Continue to next step" at bounding box center [301, 460] width 254 height 30
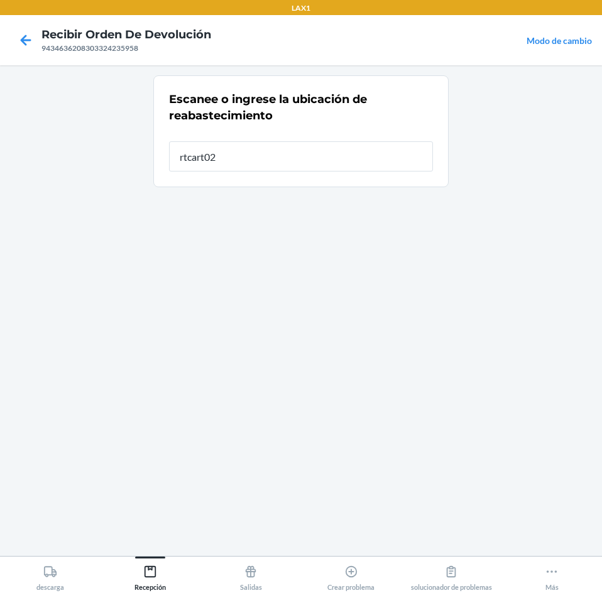
type input "rtcart021"
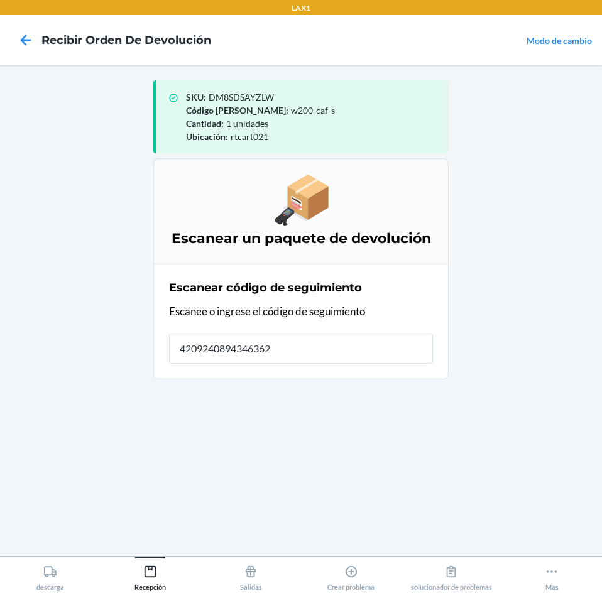
type input "42092408943463620"
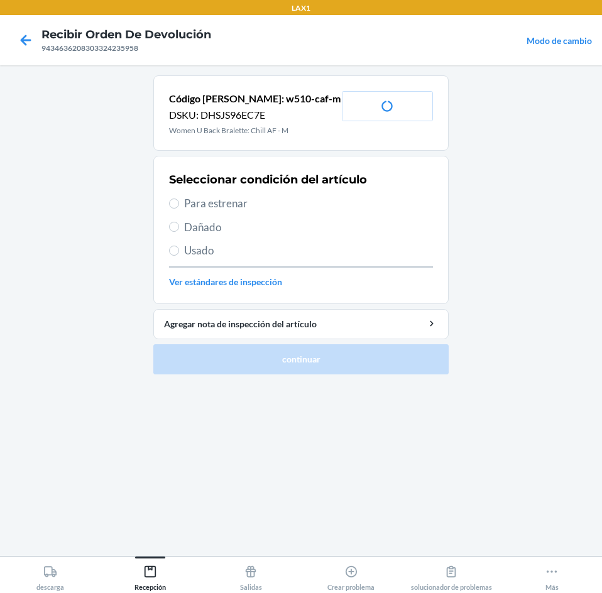
click at [181, 201] on label "Para estrenar" at bounding box center [301, 203] width 264 height 16
click at [179, 201] on input "Para estrenar" at bounding box center [174, 203] width 10 height 10
radio input "true"
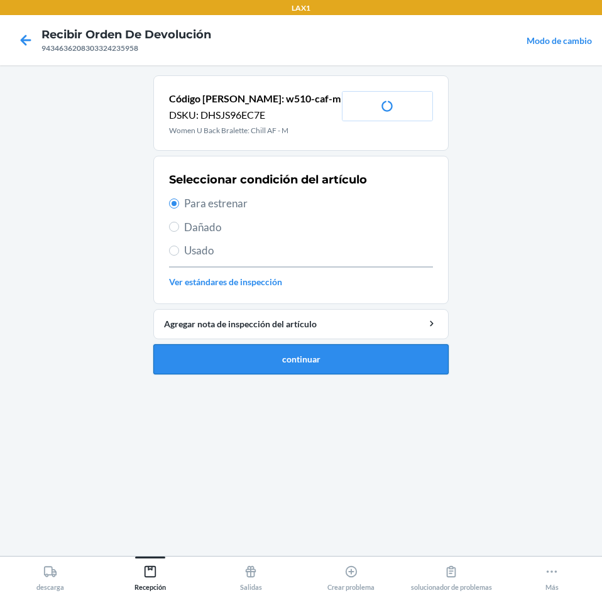
click at [173, 353] on button "continuar" at bounding box center [300, 359] width 295 height 30
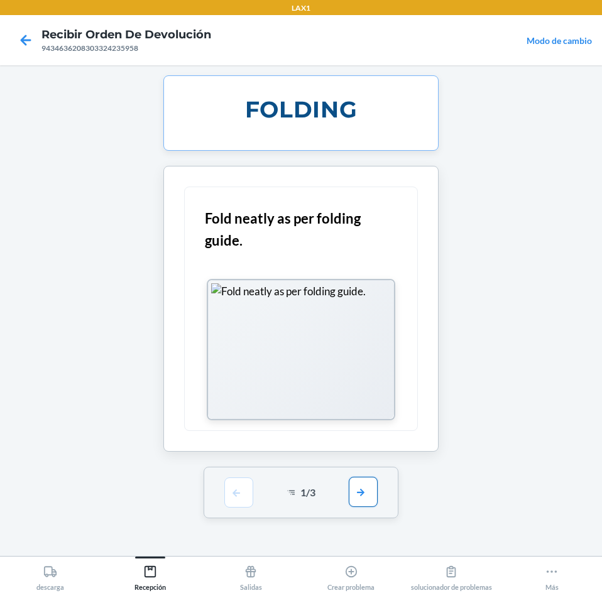
click at [369, 490] on button "button" at bounding box center [363, 492] width 29 height 30
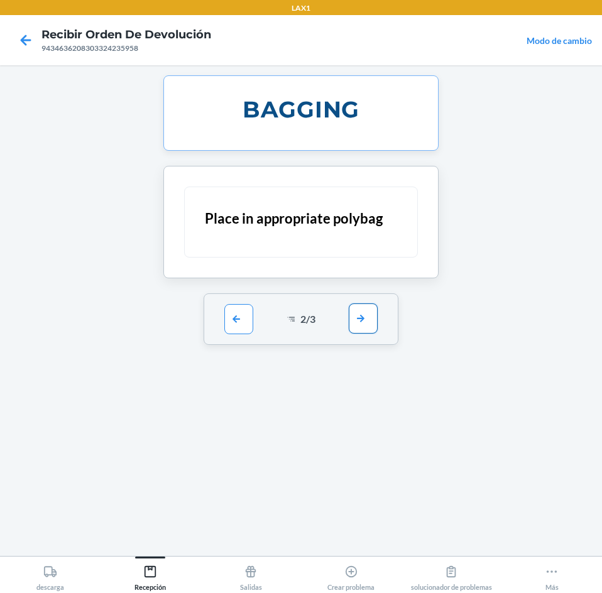
click at [366, 309] on button "button" at bounding box center [363, 318] width 29 height 30
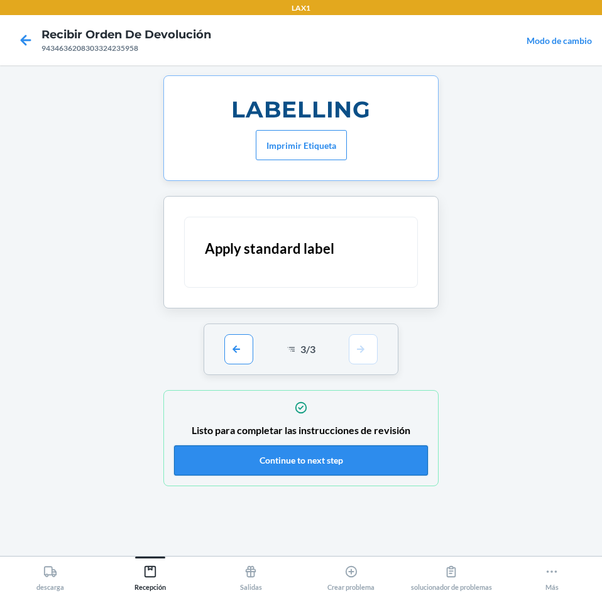
click at [388, 460] on button "Continue to next step" at bounding box center [301, 460] width 254 height 30
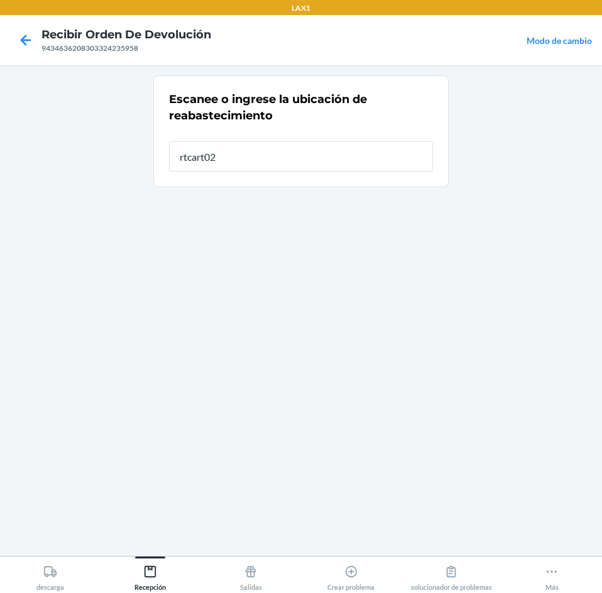
type input "rtcart021"
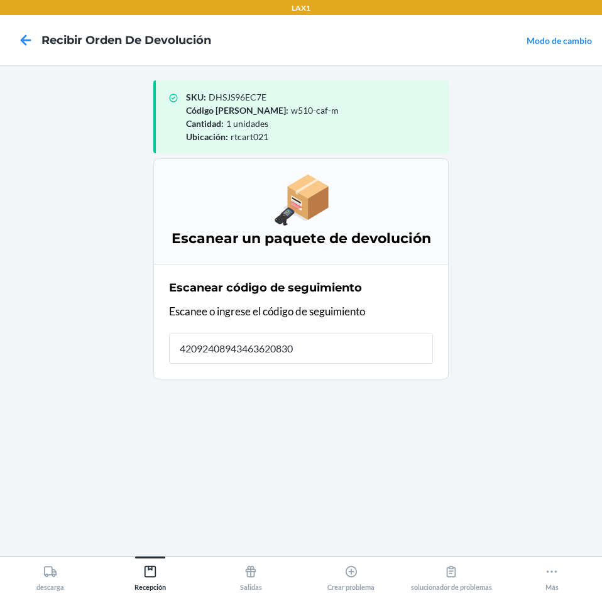
type input "420924089434636208303"
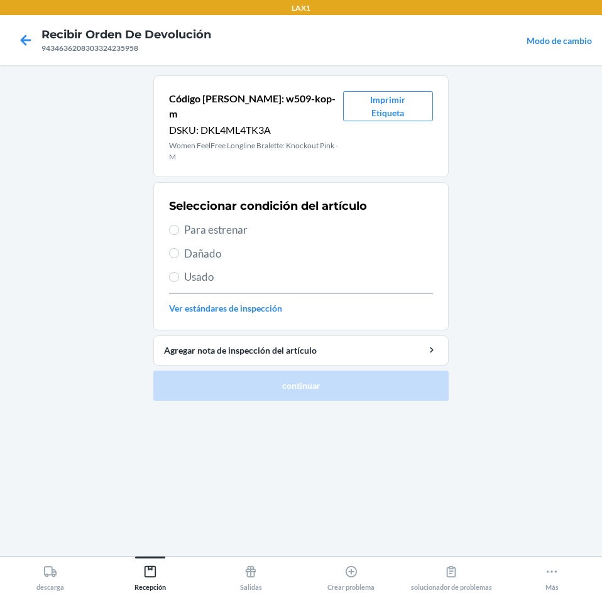
click at [185, 222] on span "Para estrenar" at bounding box center [308, 230] width 249 height 16
click at [179, 225] on input "Para estrenar" at bounding box center [174, 230] width 10 height 10
radio input "true"
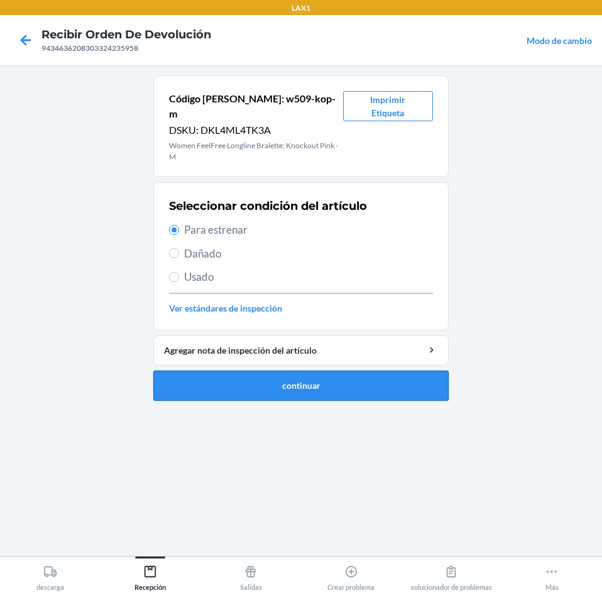
click at [205, 370] on button "continuar" at bounding box center [300, 385] width 295 height 30
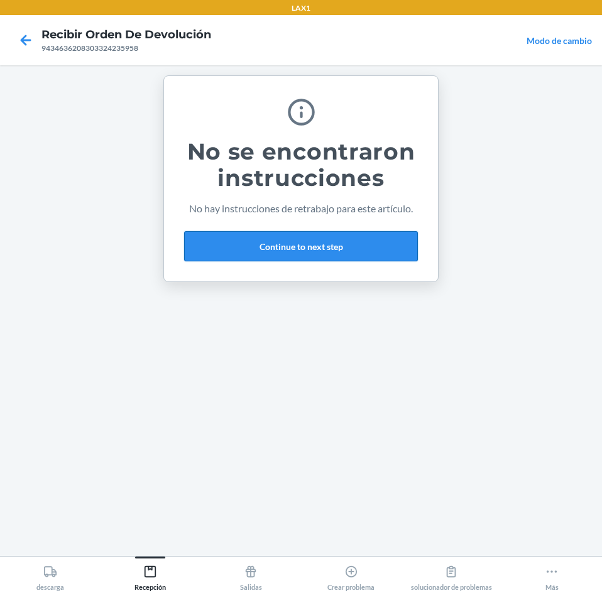
click at [262, 246] on button "Continue to next step" at bounding box center [301, 246] width 234 height 30
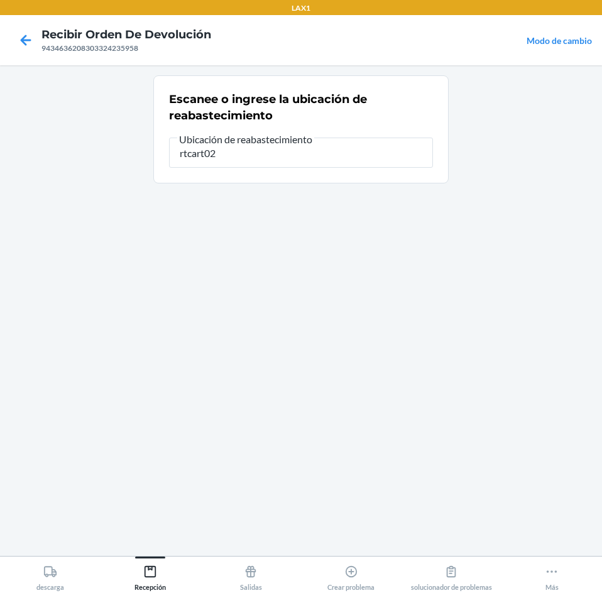
type input "rtcart021"
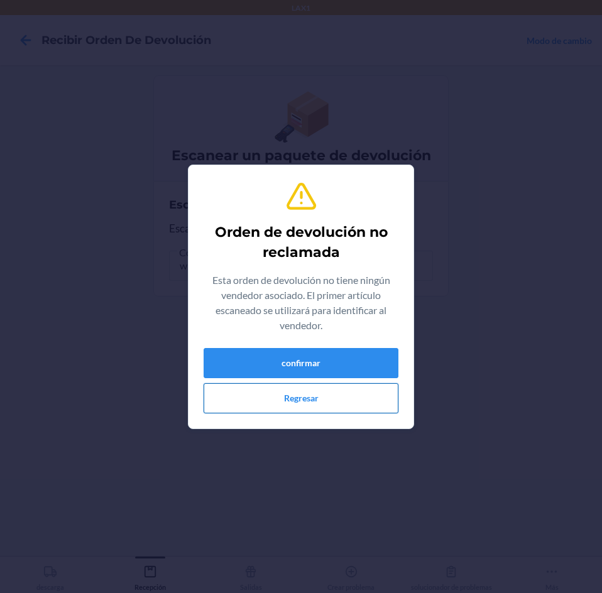
click at [304, 401] on button "Regresar" at bounding box center [300, 398] width 195 height 30
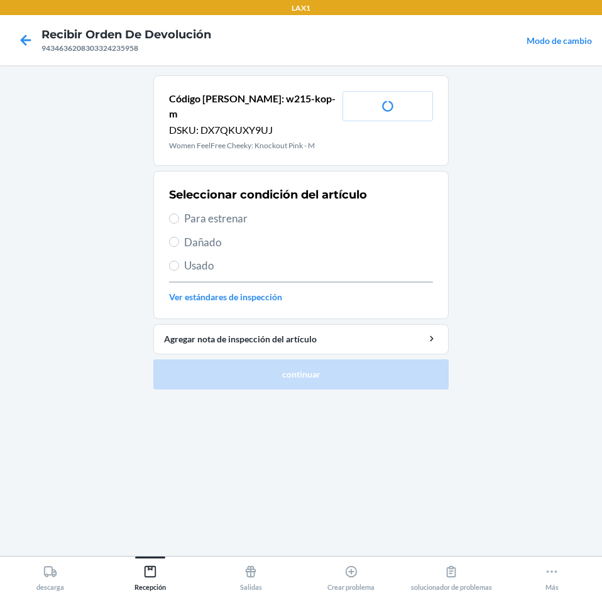
click at [210, 210] on span "Para estrenar" at bounding box center [308, 218] width 249 height 16
click at [179, 214] on input "Para estrenar" at bounding box center [174, 219] width 10 height 10
radio input "true"
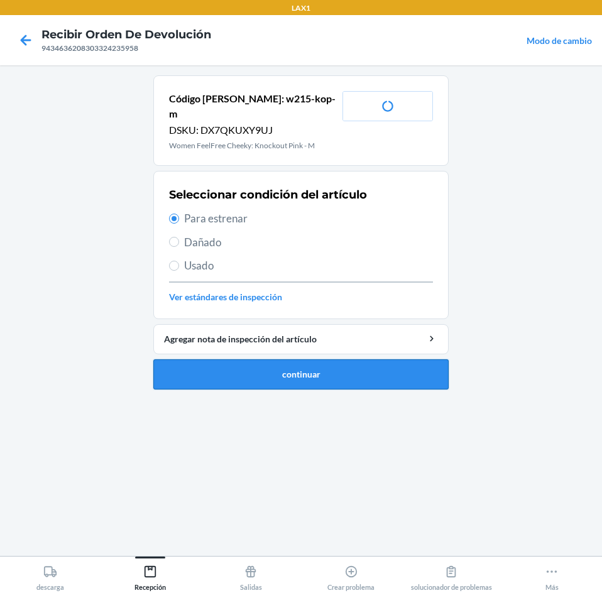
click at [256, 360] on button "continuar" at bounding box center [300, 374] width 295 height 30
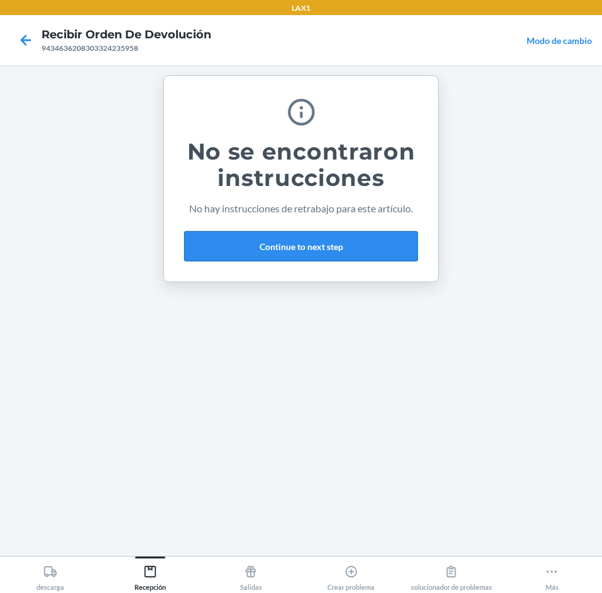
click at [345, 242] on button "Continue to next step" at bounding box center [301, 246] width 234 height 30
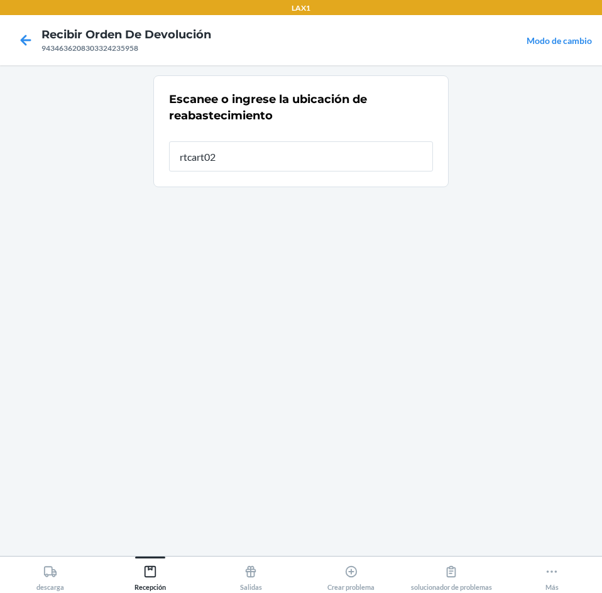
type input "rtcart021"
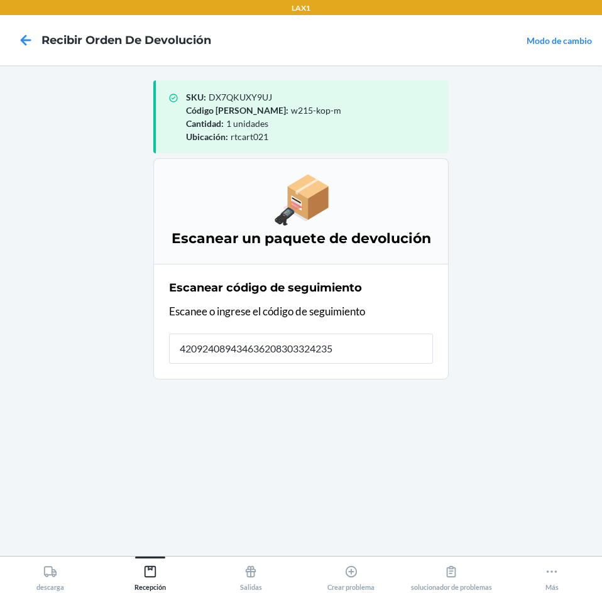
type input "4209240894346362083033242359"
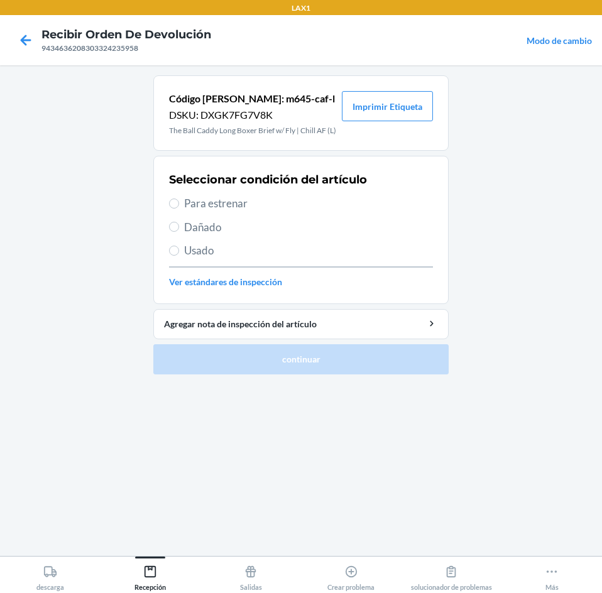
click at [202, 207] on span "Para estrenar" at bounding box center [308, 203] width 249 height 16
click at [179, 207] on input "Para estrenar" at bounding box center [174, 203] width 10 height 10
radio input "true"
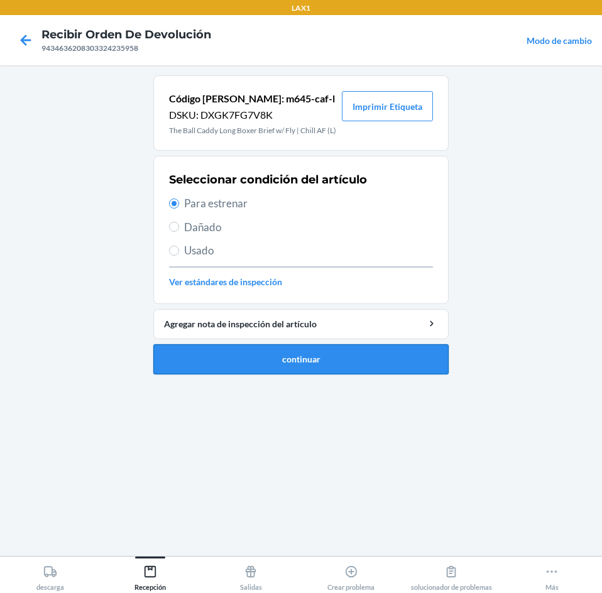
click at [203, 363] on button "continuar" at bounding box center [300, 359] width 295 height 30
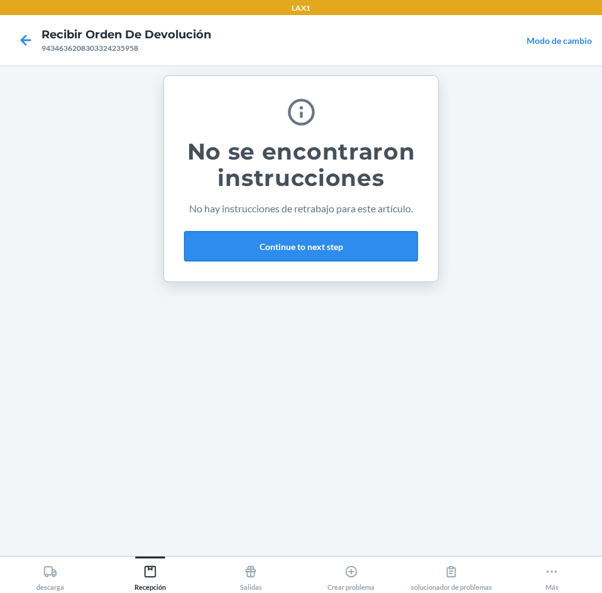
click at [389, 241] on button "Continue to next step" at bounding box center [301, 246] width 234 height 30
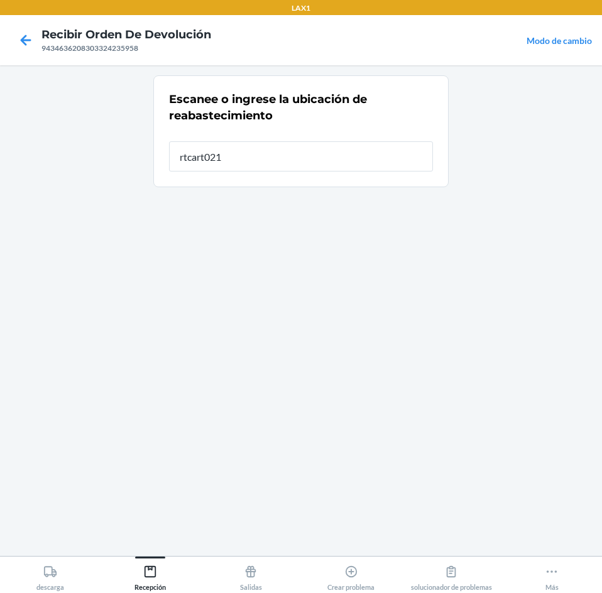
type input "rtcart021"
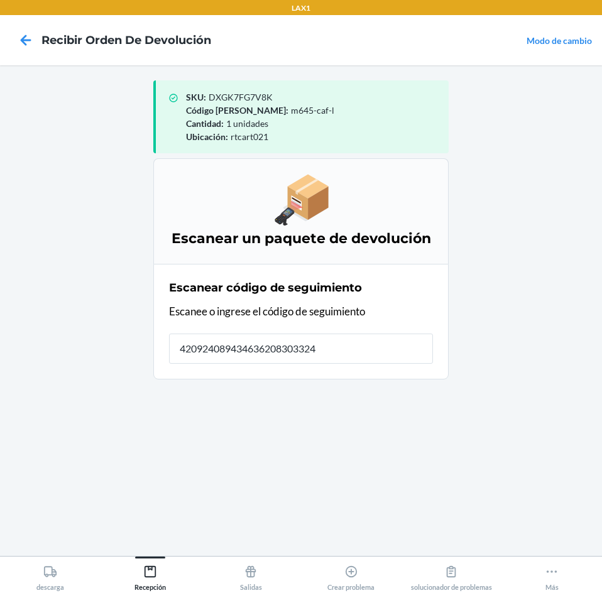
type input "4209240894346362083033242"
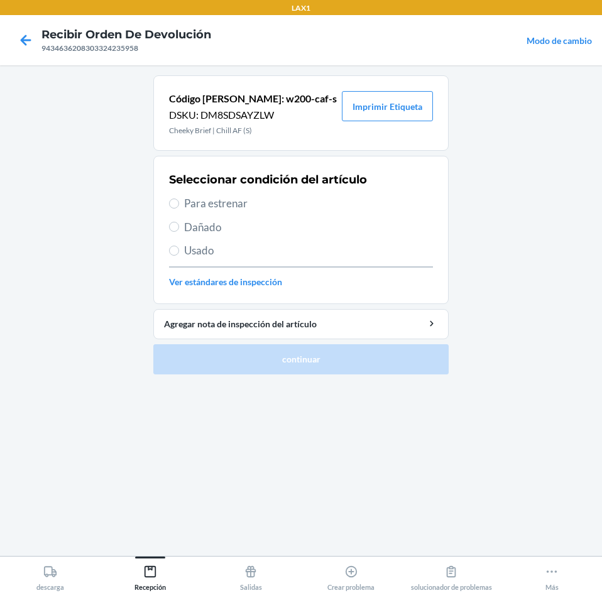
click at [207, 205] on span "Para estrenar" at bounding box center [308, 203] width 249 height 16
click at [179, 205] on input "Para estrenar" at bounding box center [174, 203] width 10 height 10
radio input "true"
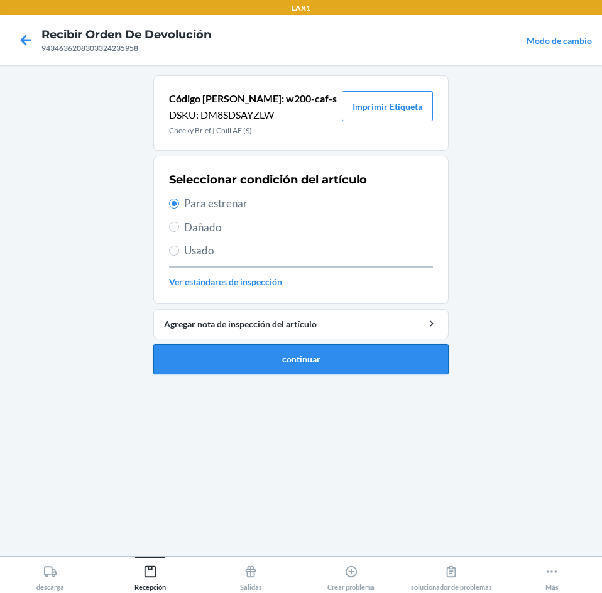
click at [200, 360] on button "continuar" at bounding box center [300, 359] width 295 height 30
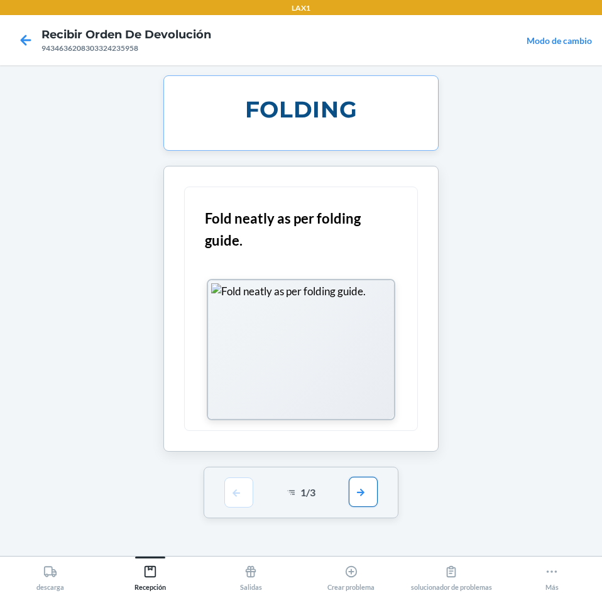
click at [357, 490] on button "button" at bounding box center [363, 492] width 29 height 30
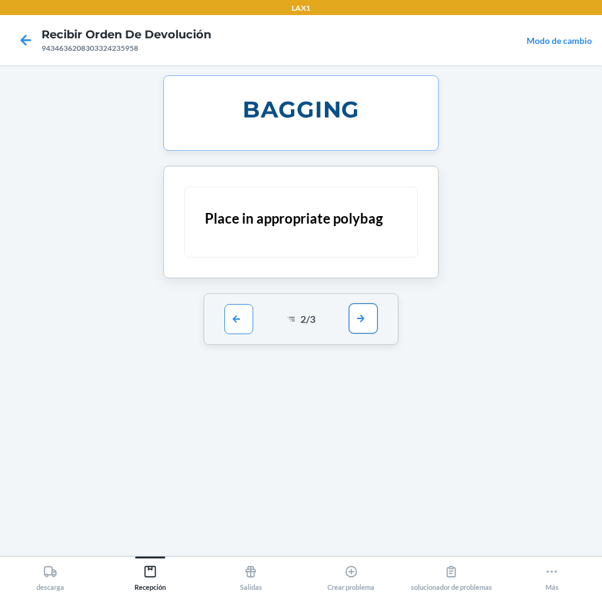
click at [365, 318] on button "button" at bounding box center [363, 318] width 29 height 30
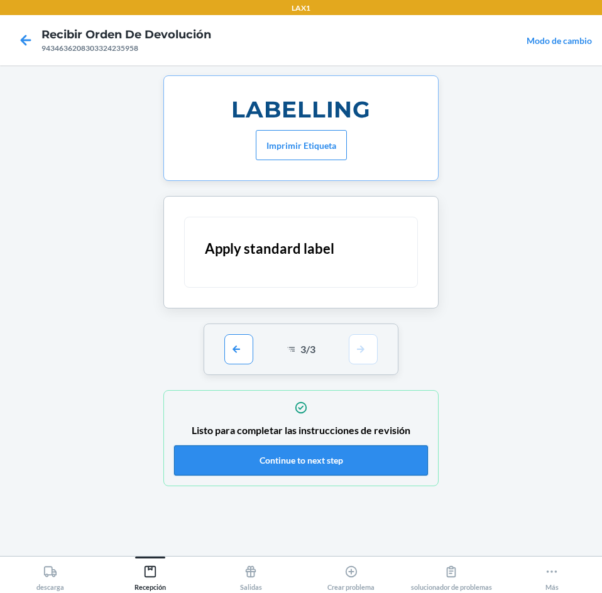
click at [408, 455] on button "Continue to next step" at bounding box center [301, 460] width 254 height 30
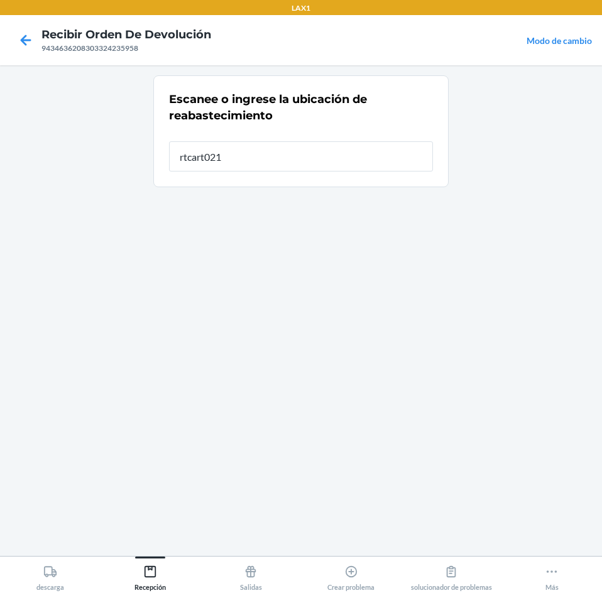
type input "rtcart021"
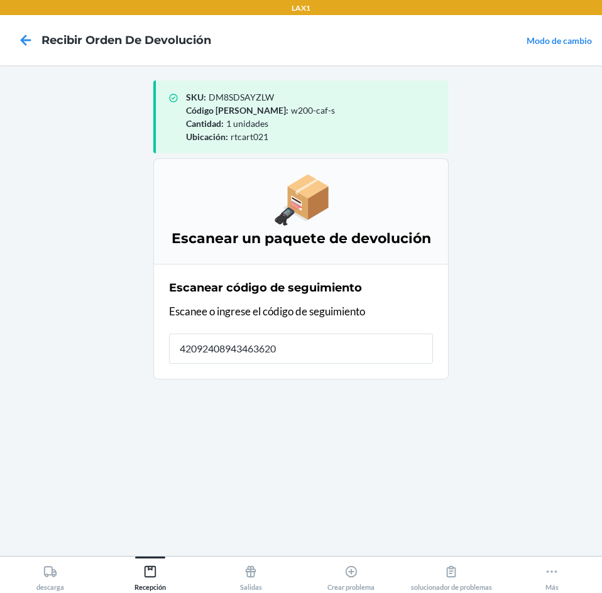
type input "420924089434636208"
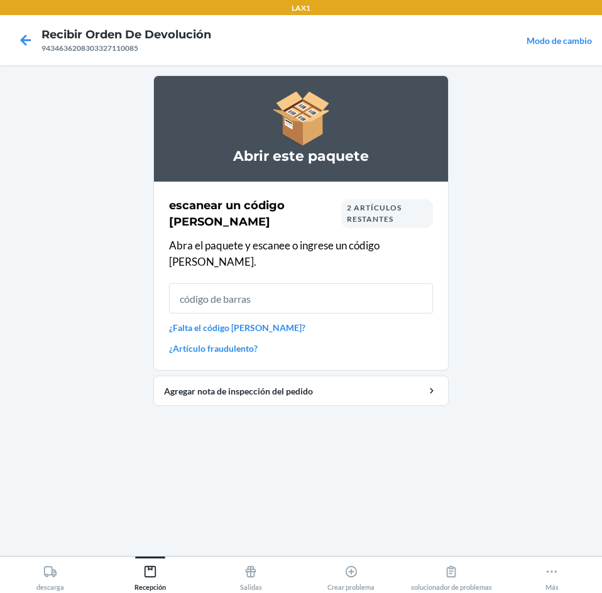
click at [360, 202] on div "2 artículos restantes" at bounding box center [387, 213] width 92 height 29
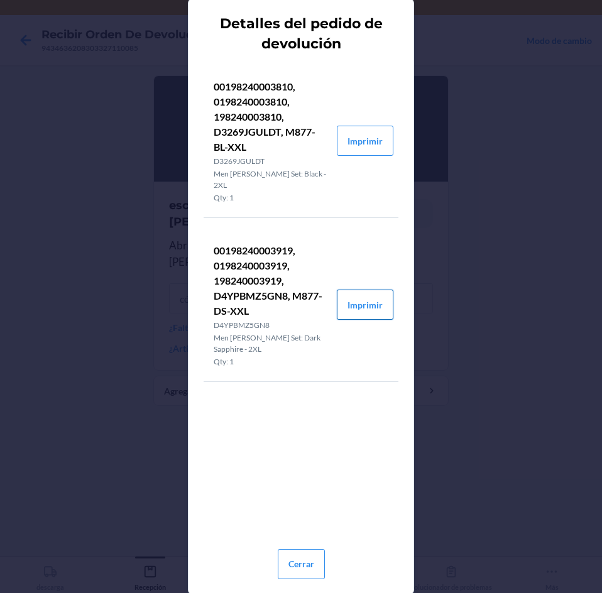
click at [364, 305] on button "Imprimir" at bounding box center [365, 304] width 57 height 30
click at [361, 136] on button "Imprimir" at bounding box center [365, 141] width 57 height 30
click at [291, 560] on button "Cerrar" at bounding box center [301, 564] width 47 height 30
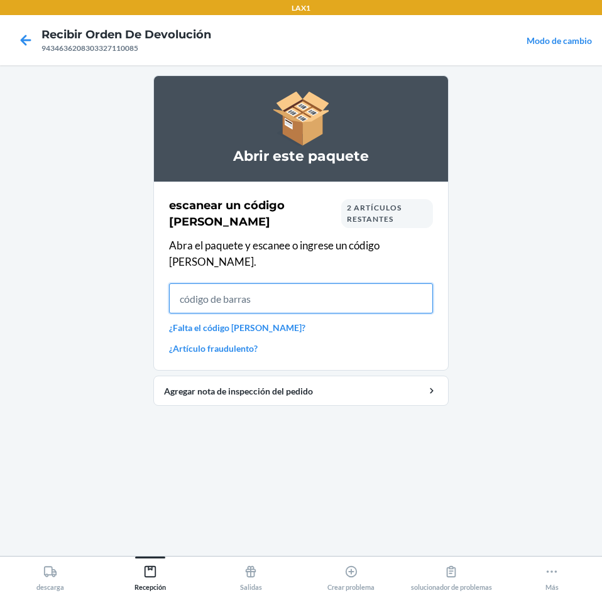
click at [360, 283] on input "text" at bounding box center [301, 298] width 264 height 30
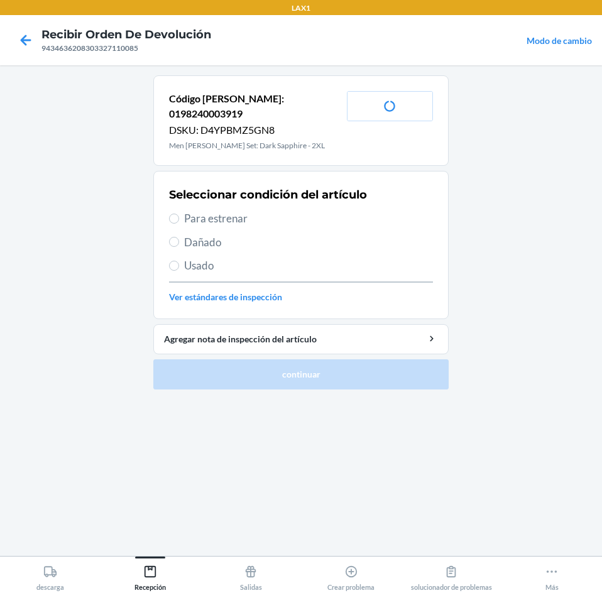
click at [237, 210] on span "Para estrenar" at bounding box center [308, 218] width 249 height 16
click at [179, 214] on input "Para estrenar" at bounding box center [174, 219] width 10 height 10
radio input "true"
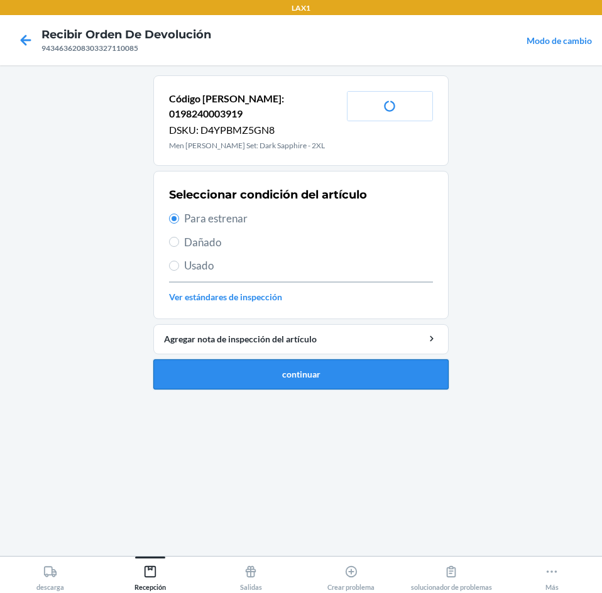
click at [281, 359] on button "continuar" at bounding box center [300, 374] width 295 height 30
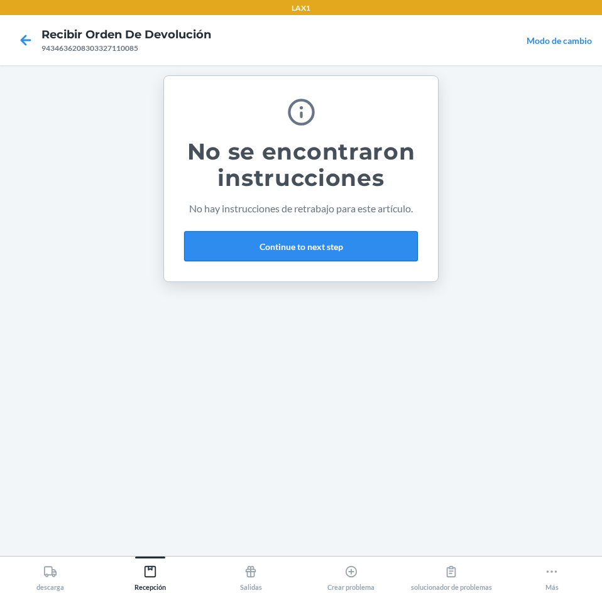
click at [401, 243] on button "Continue to next step" at bounding box center [301, 246] width 234 height 30
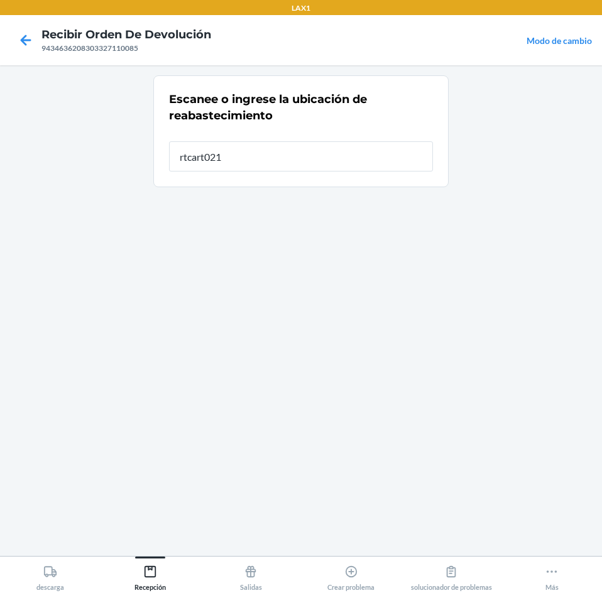
type input "rtcart021"
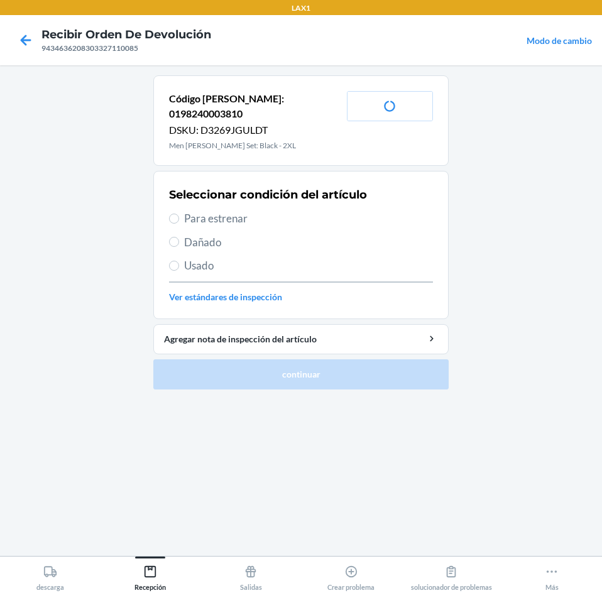
drag, startPoint x: 210, startPoint y: 204, endPoint x: 215, endPoint y: 225, distance: 21.2
click at [210, 210] on span "Para estrenar" at bounding box center [308, 218] width 249 height 16
click at [175, 214] on input "Para estrenar" at bounding box center [174, 219] width 10 height 10
radio input "true"
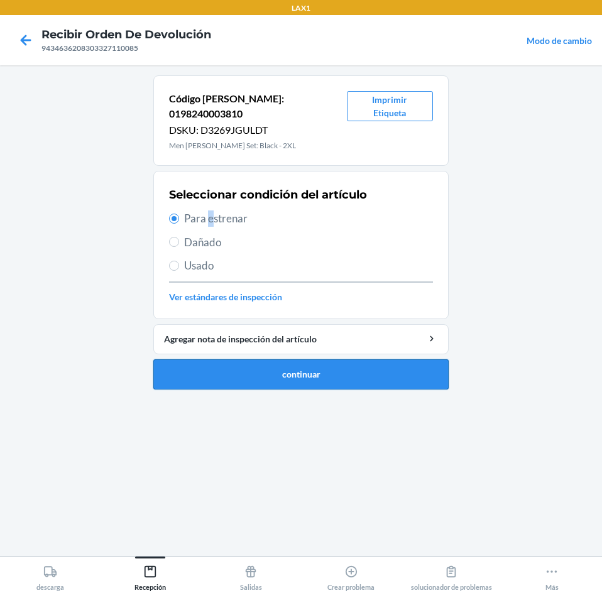
click at [232, 359] on button "continuar" at bounding box center [300, 374] width 295 height 30
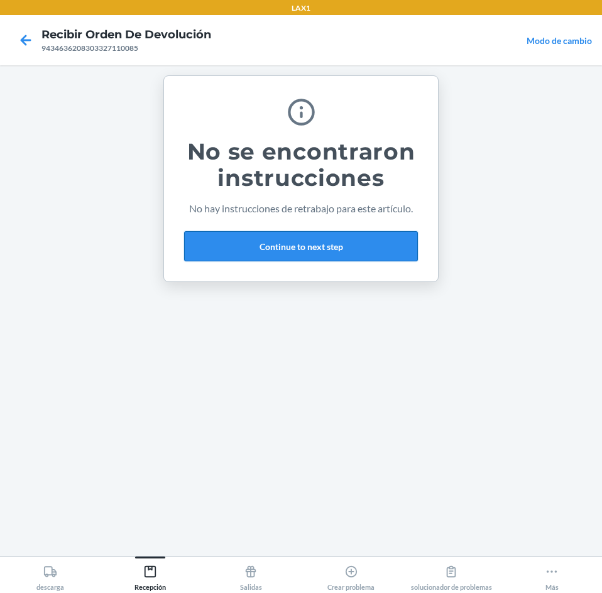
click at [380, 239] on button "Continue to next step" at bounding box center [301, 246] width 234 height 30
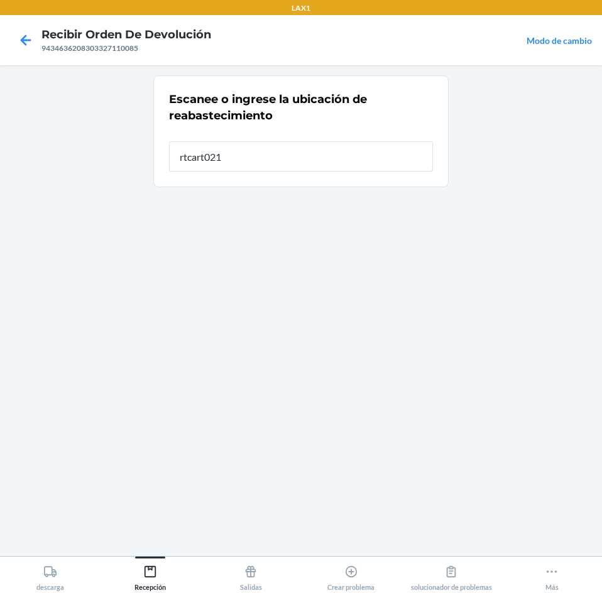
type input "rtcart021"
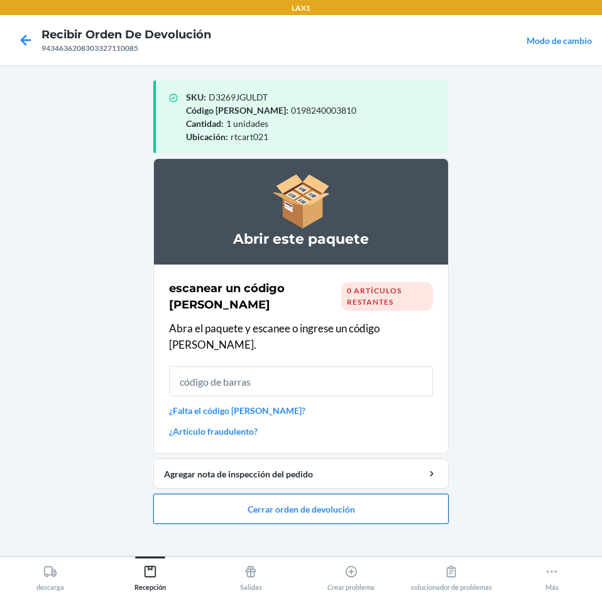
click at [413, 499] on button "Cerrar orden de devolución" at bounding box center [300, 509] width 295 height 30
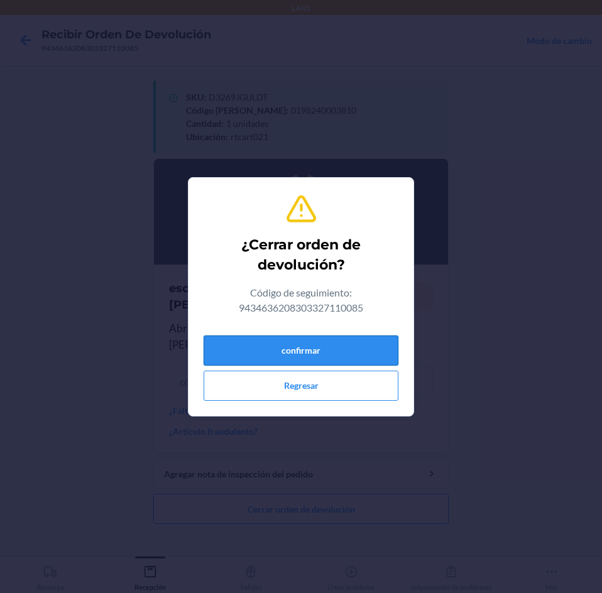
click at [339, 341] on button "confirmar" at bounding box center [300, 350] width 195 height 30
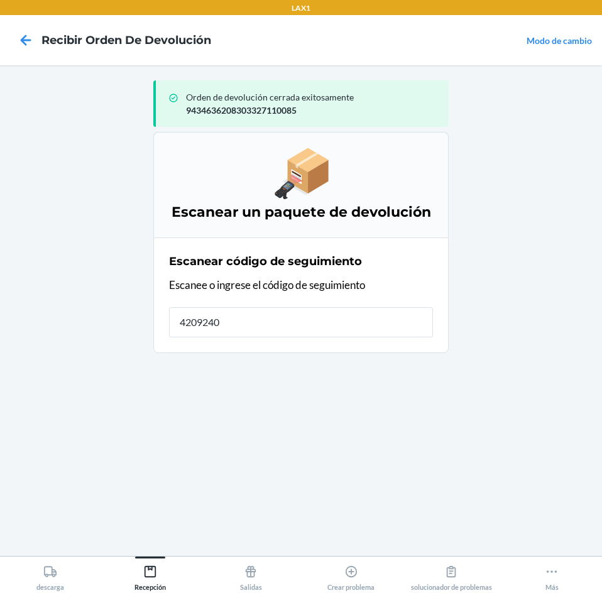
type input "42092408"
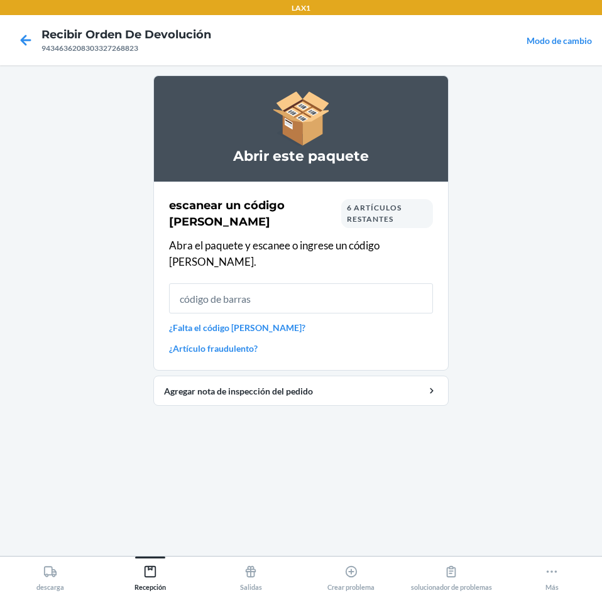
click at [318, 285] on input "text" at bounding box center [301, 298] width 264 height 30
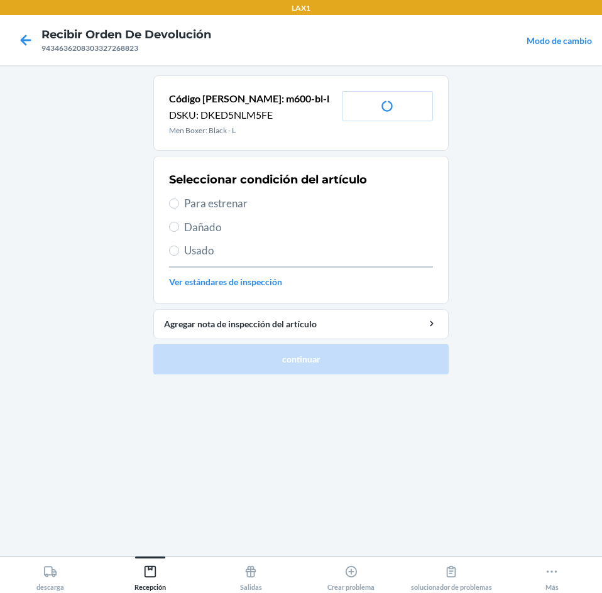
click at [223, 199] on span "Para estrenar" at bounding box center [308, 203] width 249 height 16
click at [179, 199] on input "Para estrenar" at bounding box center [174, 203] width 10 height 10
radio input "true"
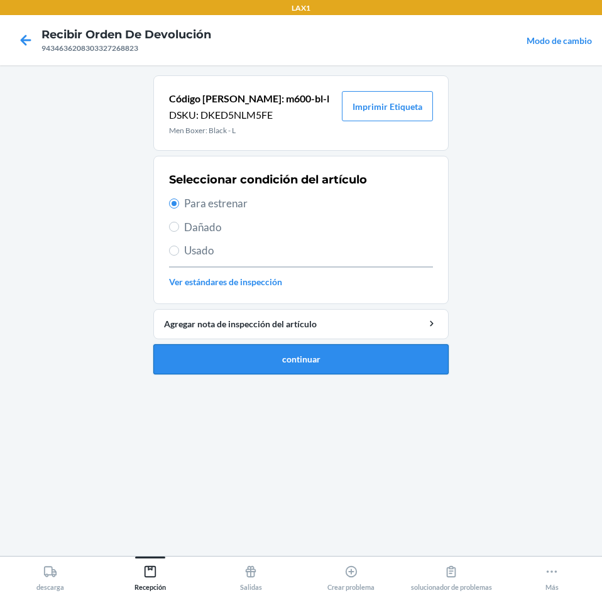
click at [238, 353] on button "continuar" at bounding box center [300, 359] width 295 height 30
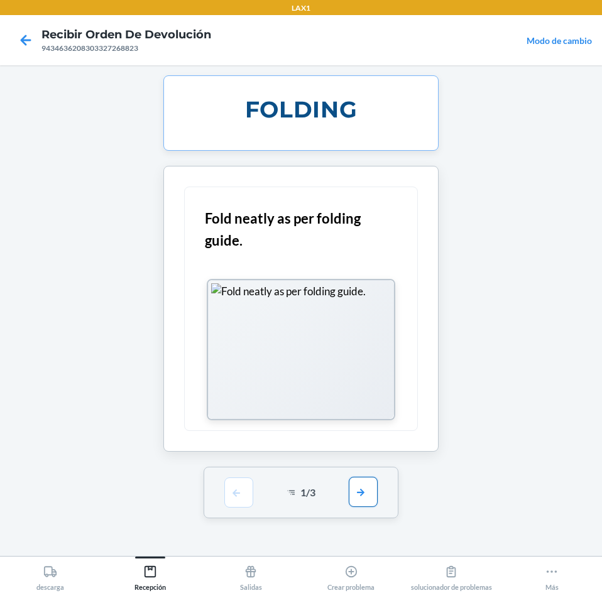
click at [358, 487] on button "button" at bounding box center [363, 492] width 29 height 30
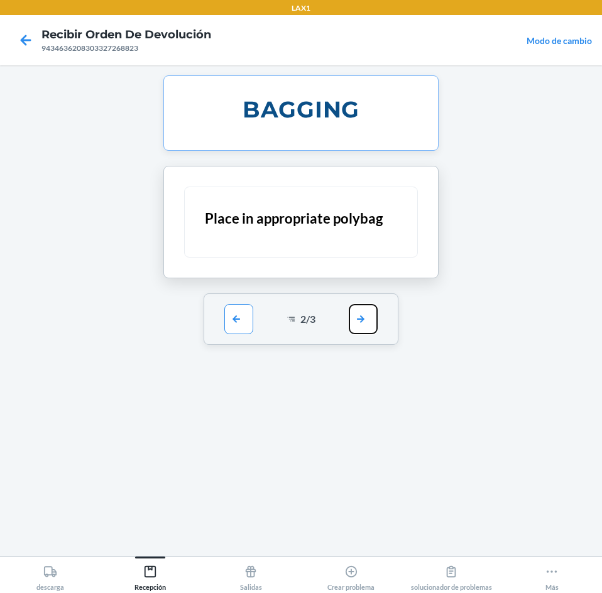
drag, startPoint x: 368, startPoint y: 320, endPoint x: 367, endPoint y: 330, distance: 10.7
click at [367, 323] on button "button" at bounding box center [363, 319] width 29 height 30
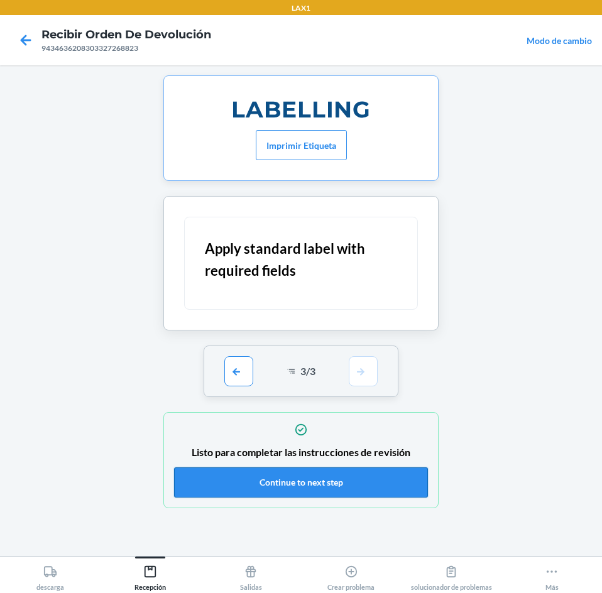
click at [388, 478] on button "Continue to next step" at bounding box center [301, 482] width 254 height 30
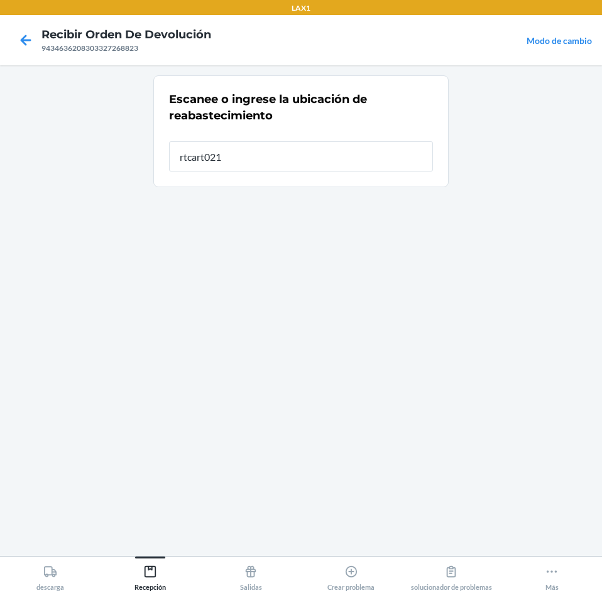
type input "rtcart021"
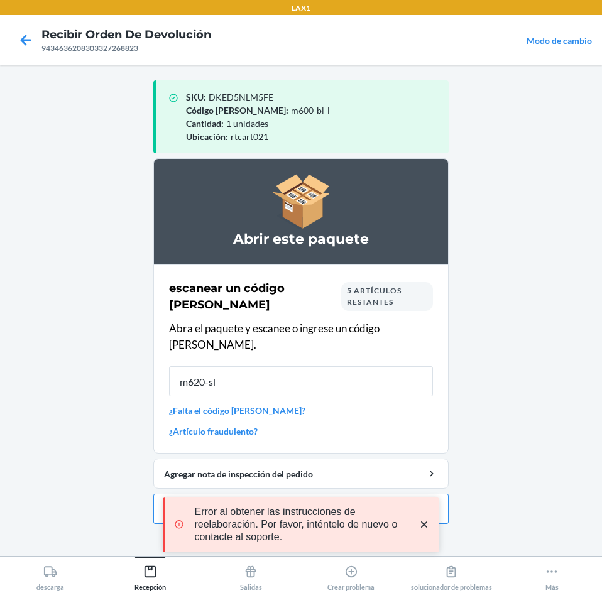
type input "m620-sle"
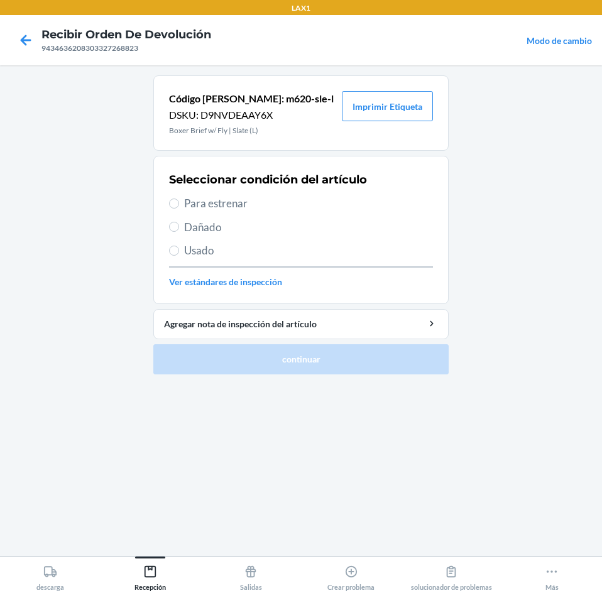
click at [227, 198] on span "Para estrenar" at bounding box center [308, 203] width 249 height 16
click at [179, 198] on input "Para estrenar" at bounding box center [174, 203] width 10 height 10
radio input "true"
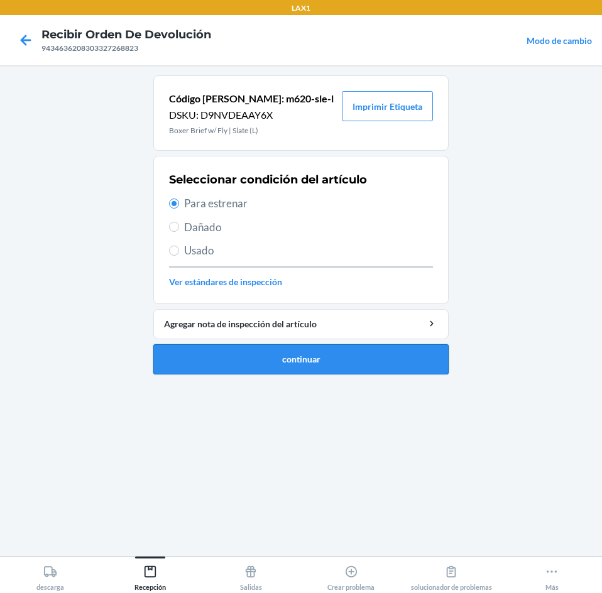
click at [214, 359] on button "continuar" at bounding box center [300, 359] width 295 height 30
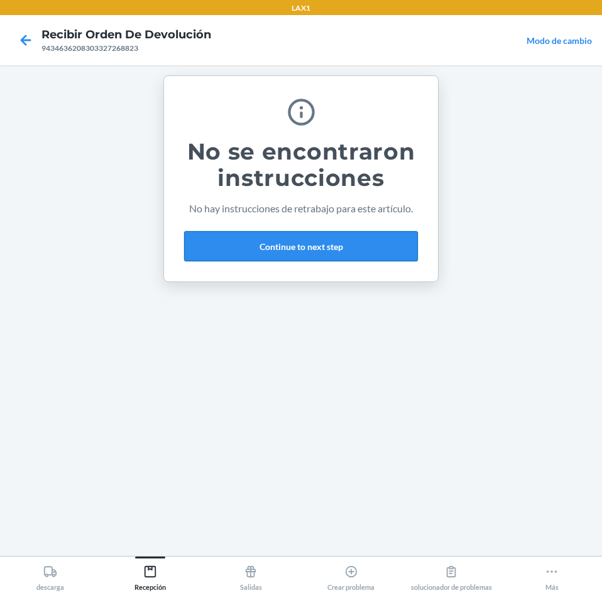
click at [358, 248] on button "Continue to next step" at bounding box center [301, 246] width 234 height 30
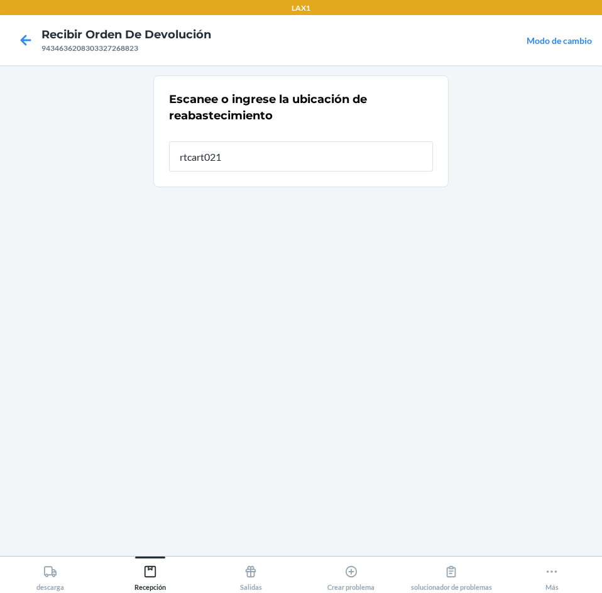
type input "rtcart021"
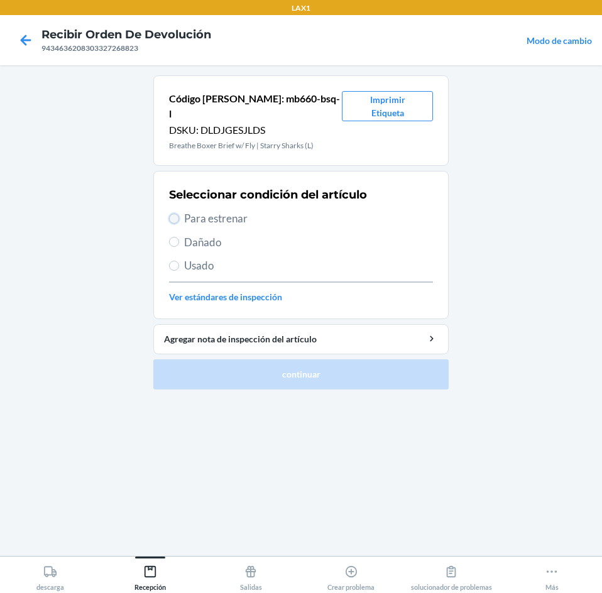
click at [173, 214] on input "Para estrenar" at bounding box center [174, 219] width 10 height 10
radio input "true"
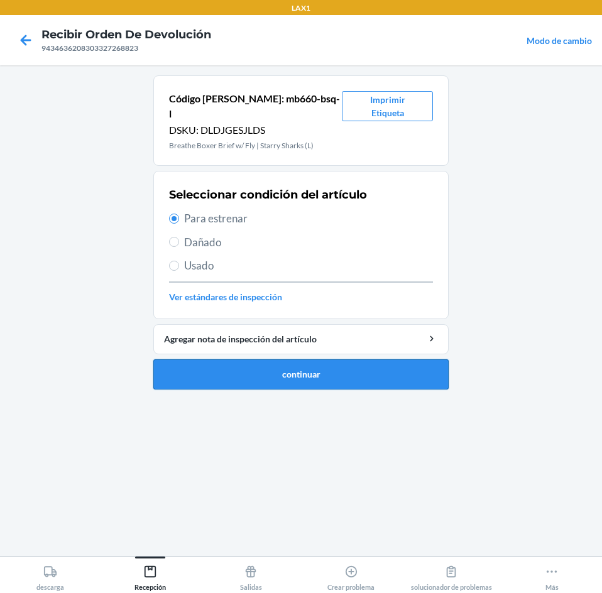
click at [192, 362] on button "continuar" at bounding box center [300, 374] width 295 height 30
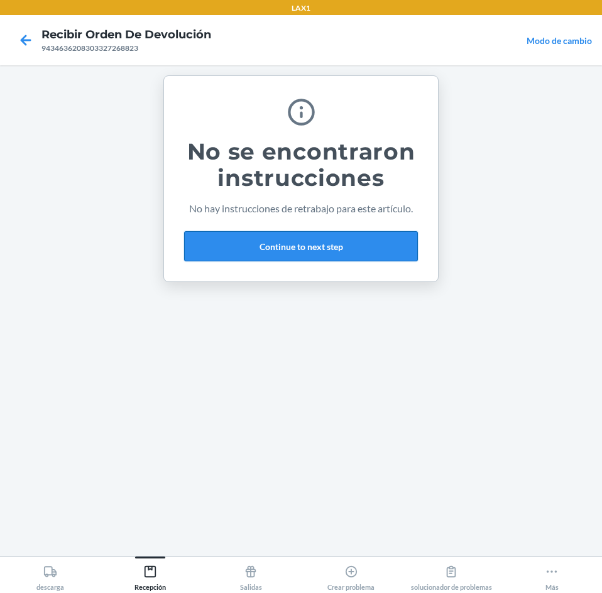
click at [332, 240] on button "Continue to next step" at bounding box center [301, 246] width 234 height 30
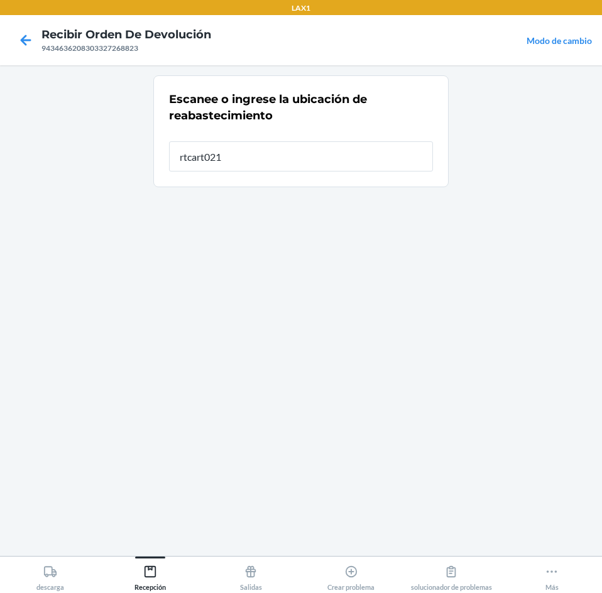
type input "rtcart021"
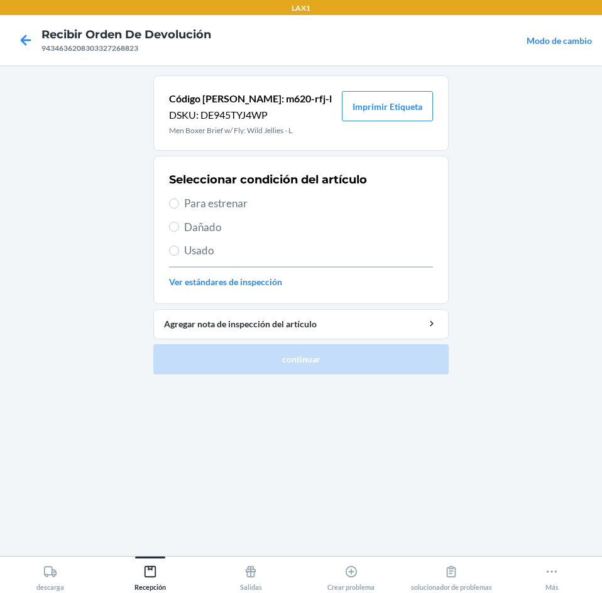
click at [190, 197] on span "Para estrenar" at bounding box center [308, 203] width 249 height 16
click at [179, 198] on input "Para estrenar" at bounding box center [174, 203] width 10 height 10
radio input "true"
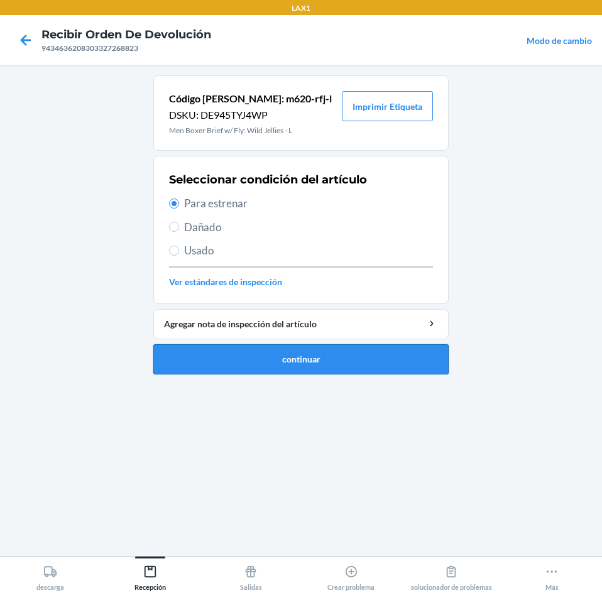
click at [229, 365] on button "continuar" at bounding box center [300, 359] width 295 height 30
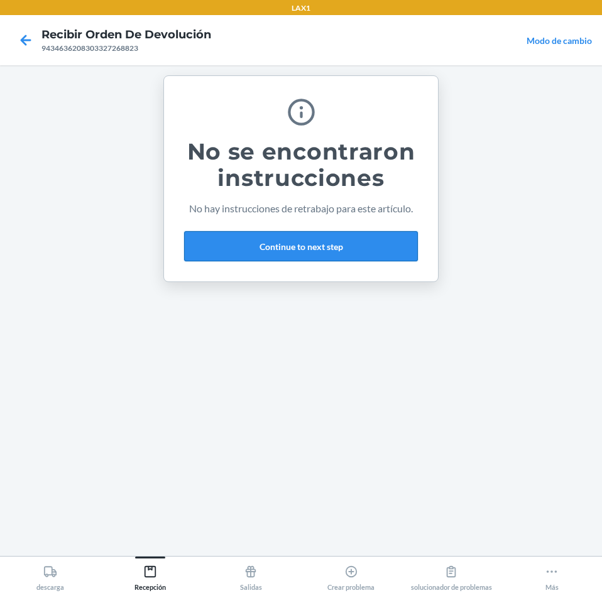
click at [333, 242] on button "Continue to next step" at bounding box center [301, 246] width 234 height 30
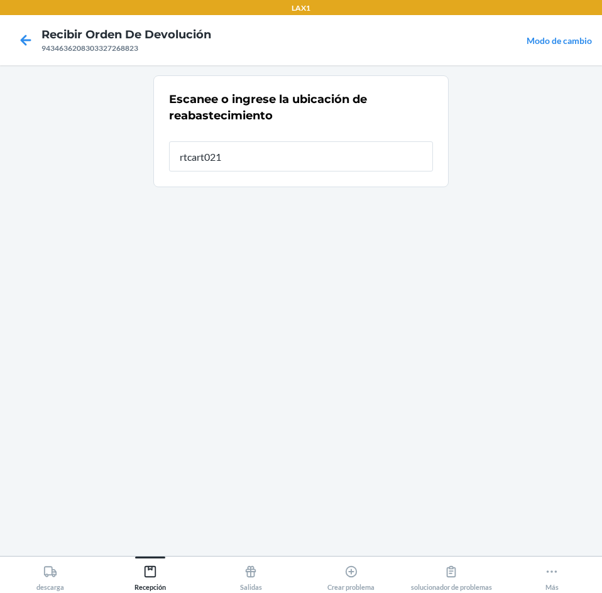
type input "rtcart021"
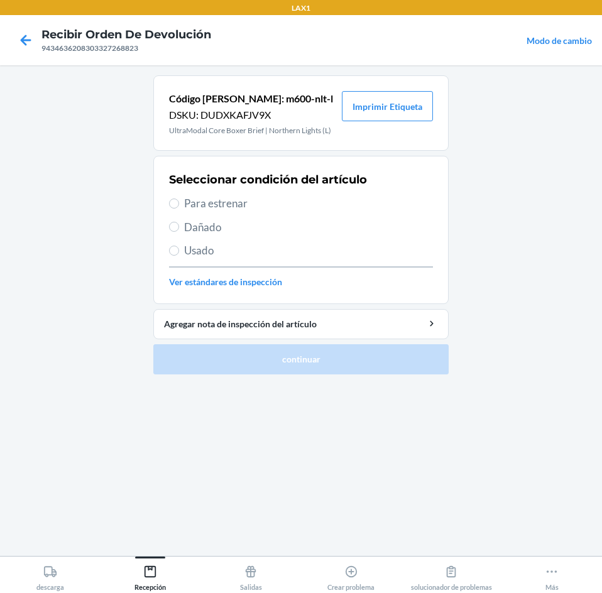
click at [209, 247] on span "Usado" at bounding box center [308, 250] width 249 height 16
click at [179, 247] on input "Usado" at bounding box center [174, 251] width 10 height 10
radio input "true"
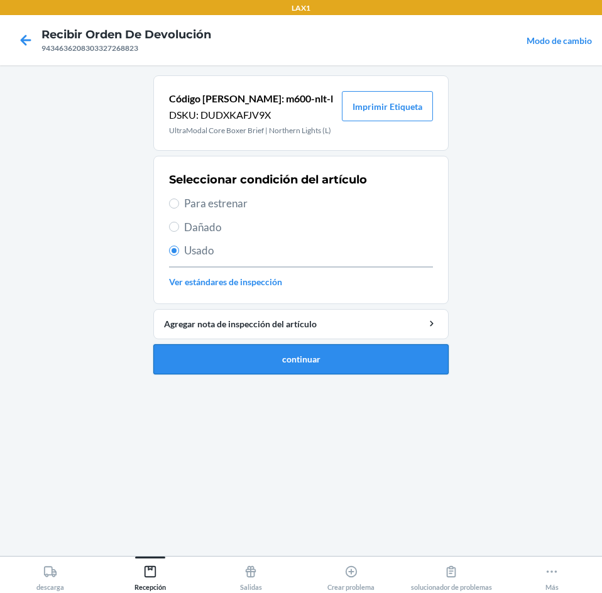
click at [237, 362] on button "continuar" at bounding box center [300, 359] width 295 height 30
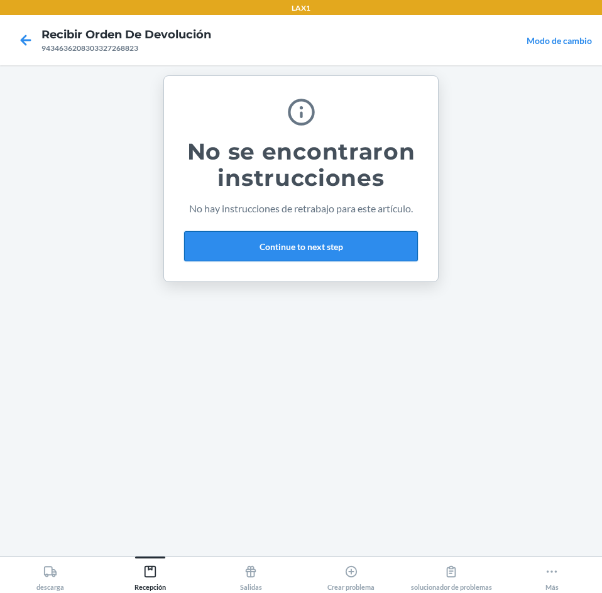
click at [314, 241] on button "Continue to next step" at bounding box center [301, 246] width 234 height 30
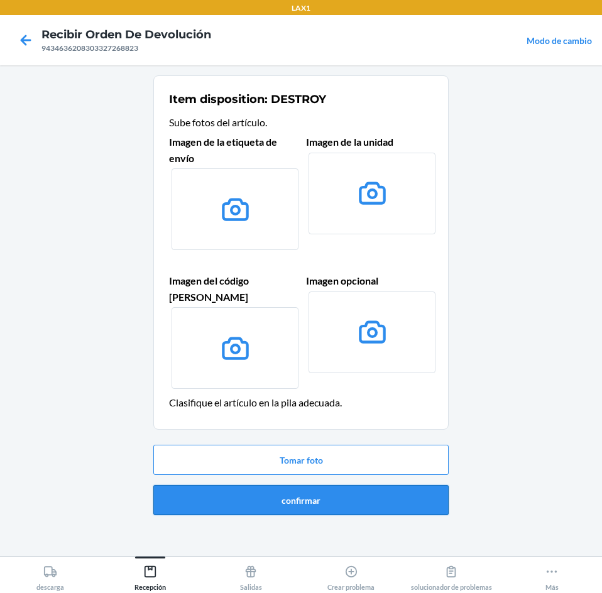
click at [323, 492] on button "confirmar" at bounding box center [300, 500] width 295 height 30
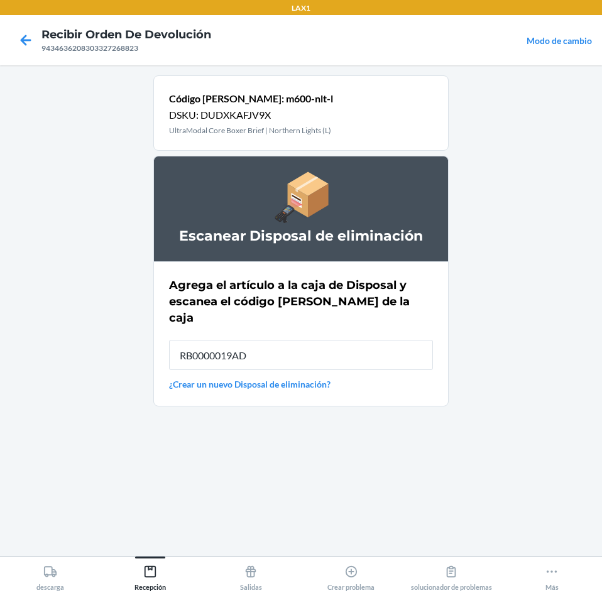
type input "RB0000019AD"
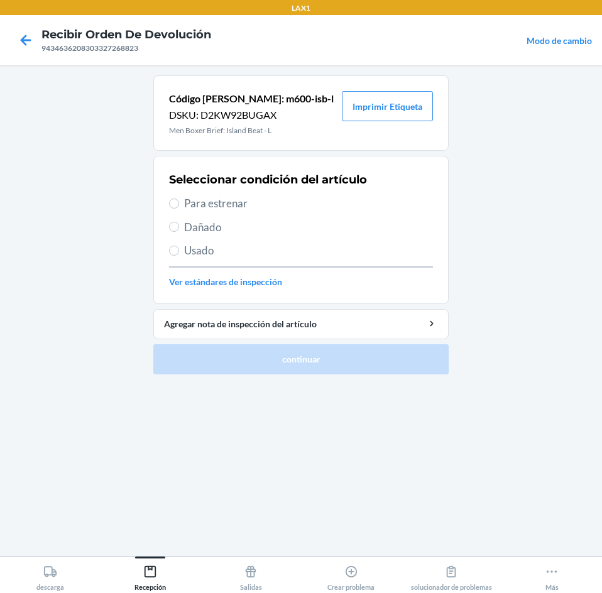
click at [212, 255] on span "Usado" at bounding box center [308, 250] width 249 height 16
click at [179, 255] on input "Usado" at bounding box center [174, 251] width 10 height 10
radio input "true"
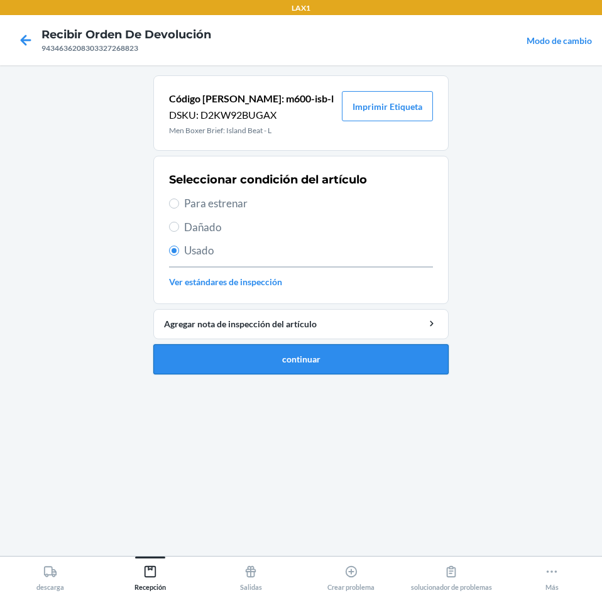
click at [238, 357] on button "continuar" at bounding box center [300, 359] width 295 height 30
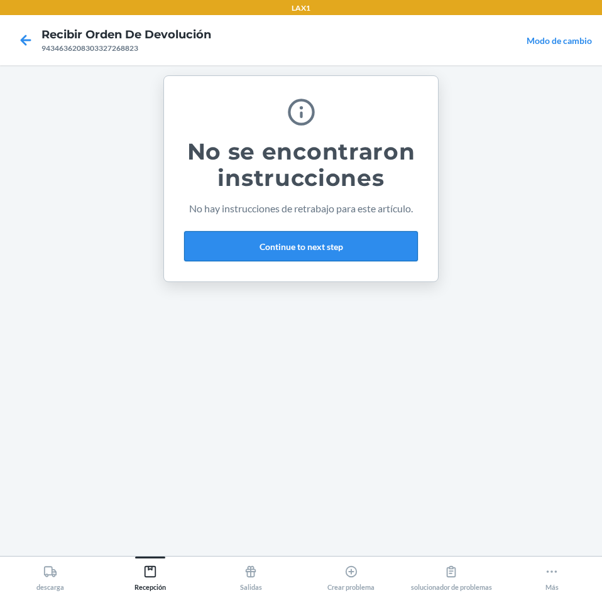
click at [367, 251] on button "Continue to next step" at bounding box center [301, 246] width 234 height 30
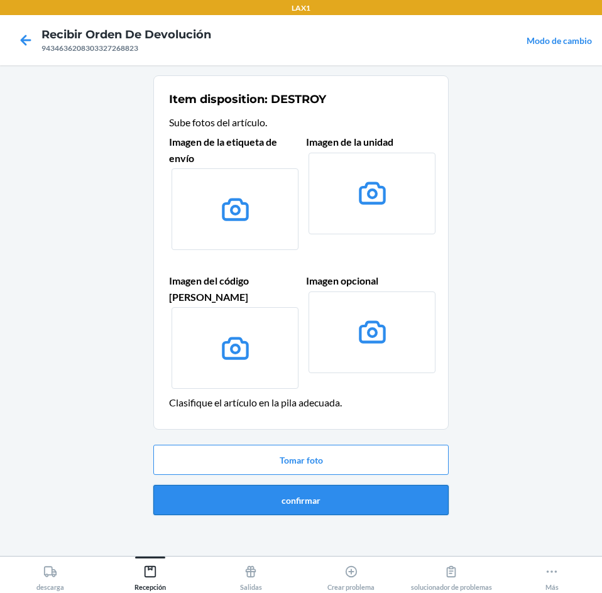
click at [376, 485] on button "confirmar" at bounding box center [300, 500] width 295 height 30
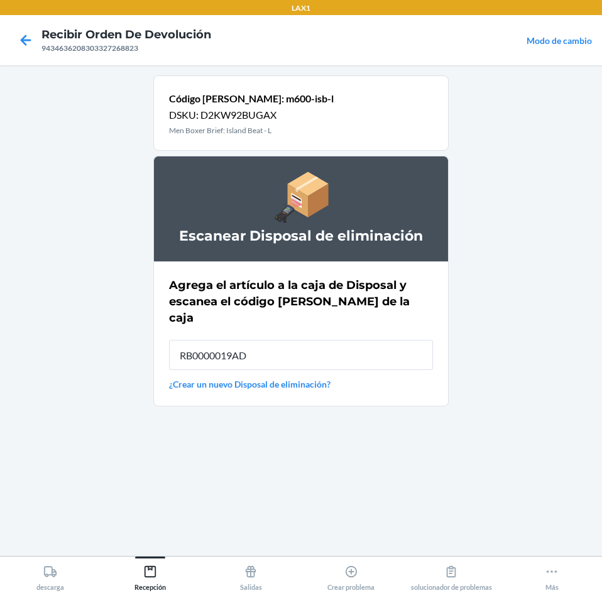
type input "RB0000019AD"
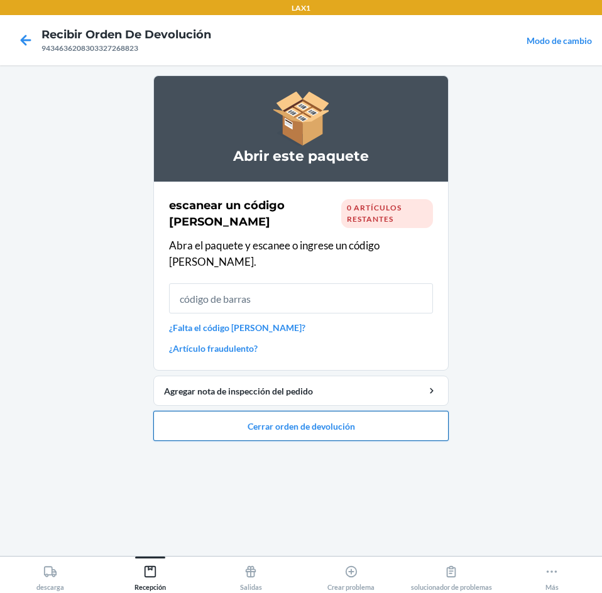
click at [410, 414] on button "Cerrar orden de devolución" at bounding box center [300, 426] width 295 height 30
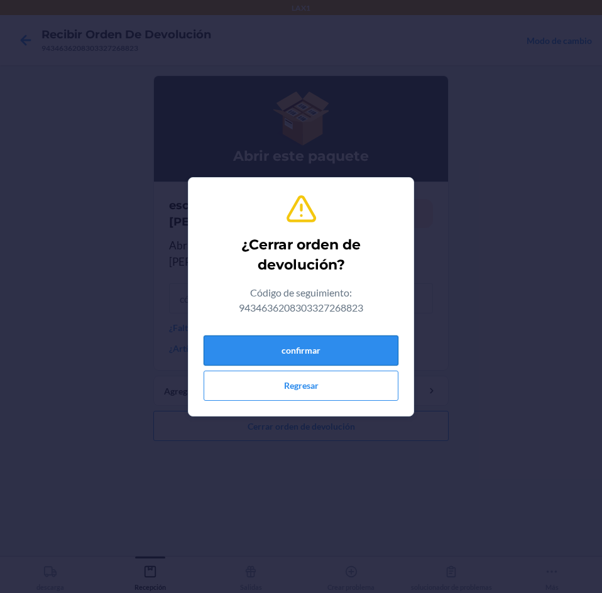
click at [371, 345] on button "confirmar" at bounding box center [300, 350] width 195 height 30
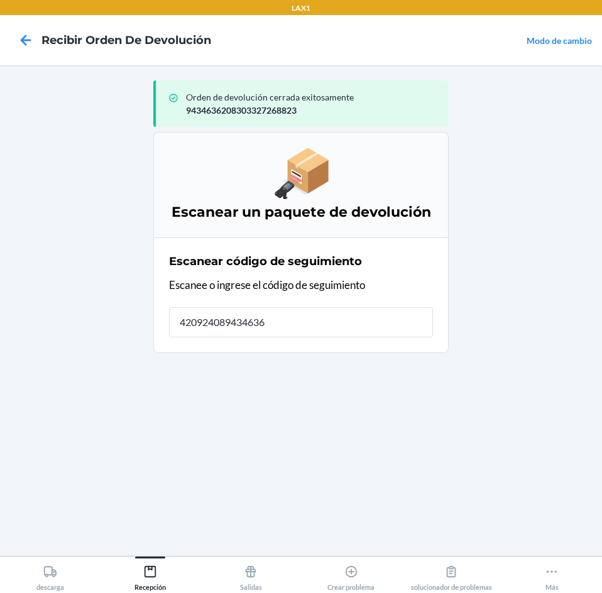
type input "4209240894346361"
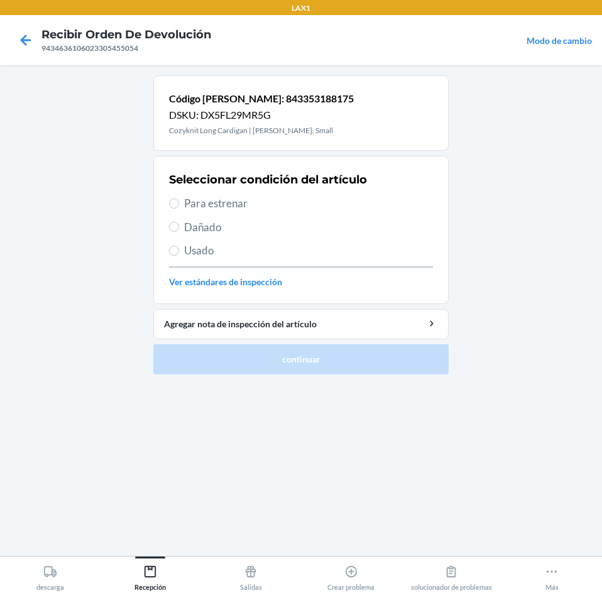
click at [178, 197] on label "Para estrenar" at bounding box center [301, 203] width 264 height 16
click at [178, 198] on input "Para estrenar" at bounding box center [174, 203] width 10 height 10
radio input "true"
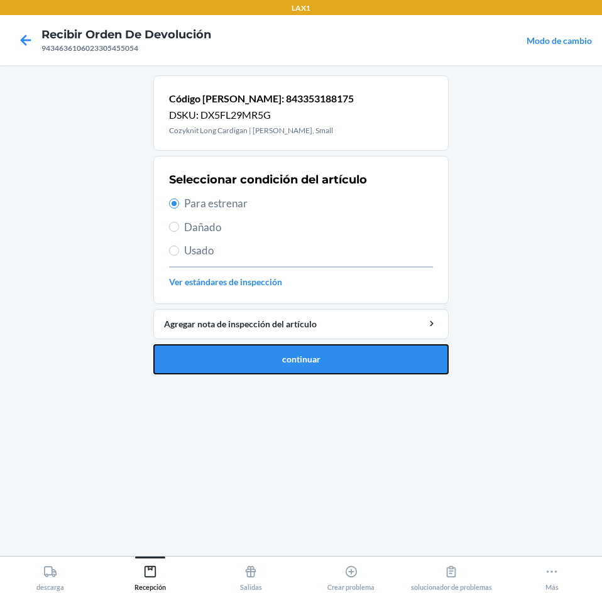
drag, startPoint x: 200, startPoint y: 354, endPoint x: 204, endPoint y: 348, distance: 7.3
click at [203, 351] on button "continuar" at bounding box center [300, 359] width 295 height 30
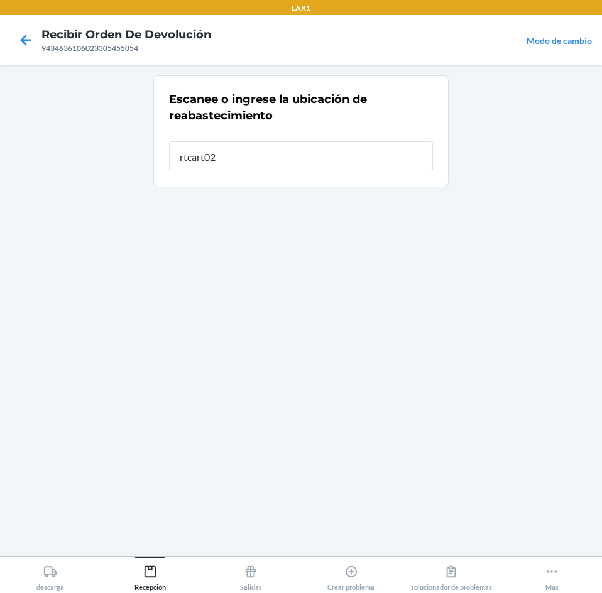
type input "rtcart021"
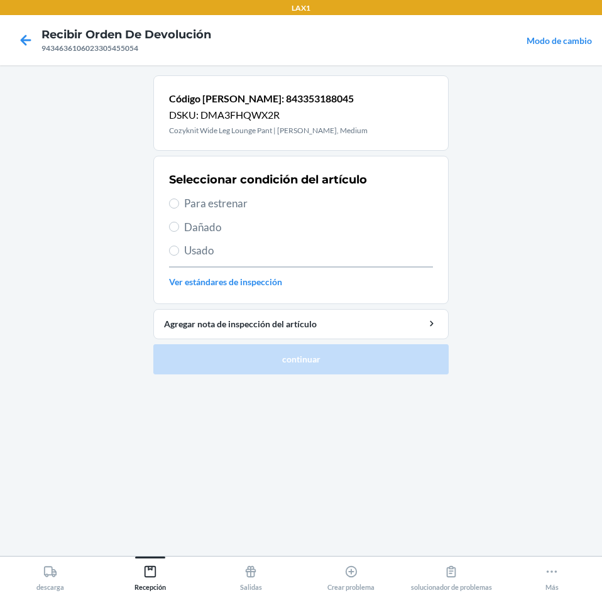
drag, startPoint x: 222, startPoint y: 202, endPoint x: 219, endPoint y: 281, distance: 78.6
click at [222, 203] on span "Para estrenar" at bounding box center [308, 203] width 249 height 16
click at [179, 203] on input "Para estrenar" at bounding box center [174, 203] width 10 height 10
radio input "true"
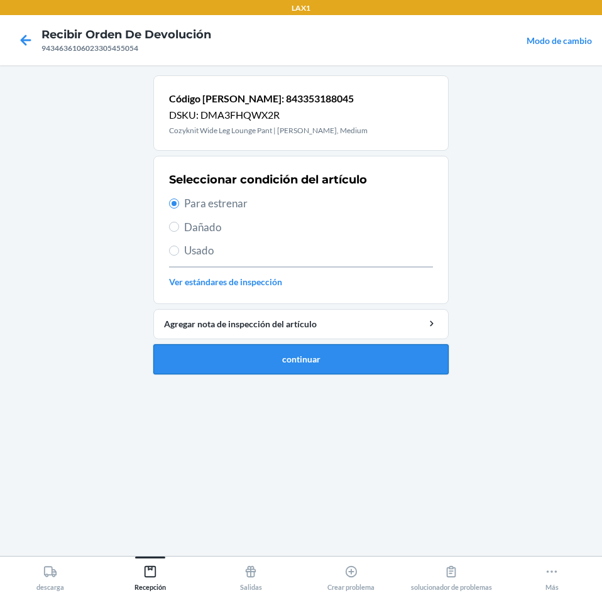
click at [247, 362] on button "continuar" at bounding box center [300, 359] width 295 height 30
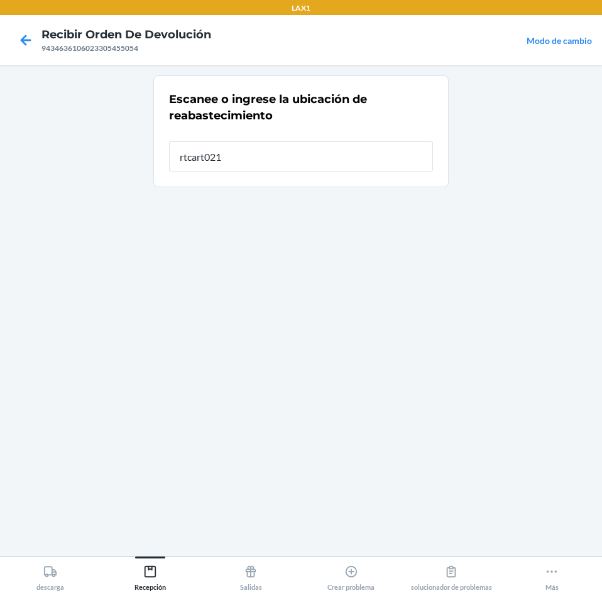
type input "rtcart021"
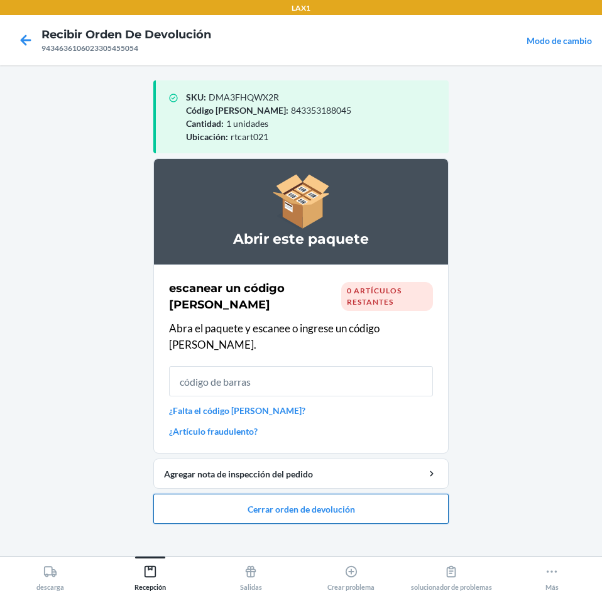
click at [419, 496] on button "Cerrar orden de devolución" at bounding box center [300, 509] width 295 height 30
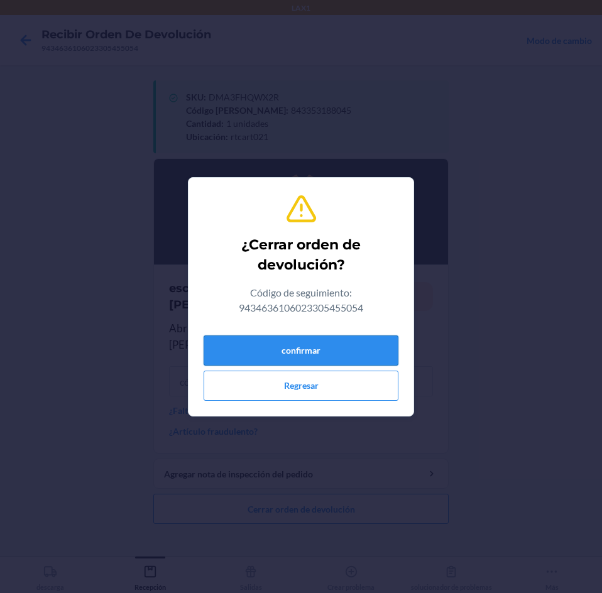
click at [357, 354] on button "confirmar" at bounding box center [300, 350] width 195 height 30
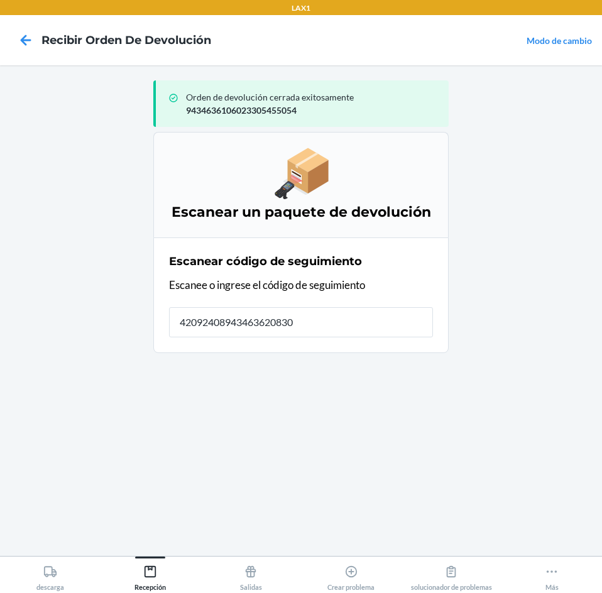
type input "420924089434636208303"
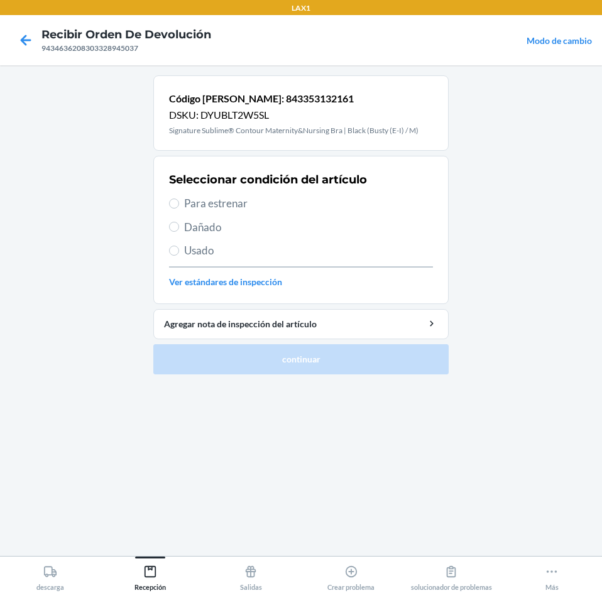
drag, startPoint x: 180, startPoint y: 197, endPoint x: 220, endPoint y: 247, distance: 64.2
click at [180, 197] on label "Para estrenar" at bounding box center [301, 203] width 264 height 16
click at [179, 198] on input "Para estrenar" at bounding box center [174, 203] width 10 height 10
radio input "true"
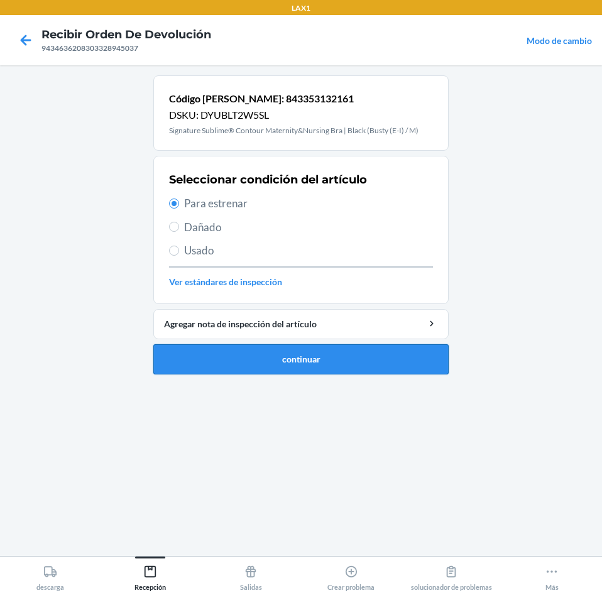
click at [377, 359] on button "continuar" at bounding box center [300, 359] width 295 height 30
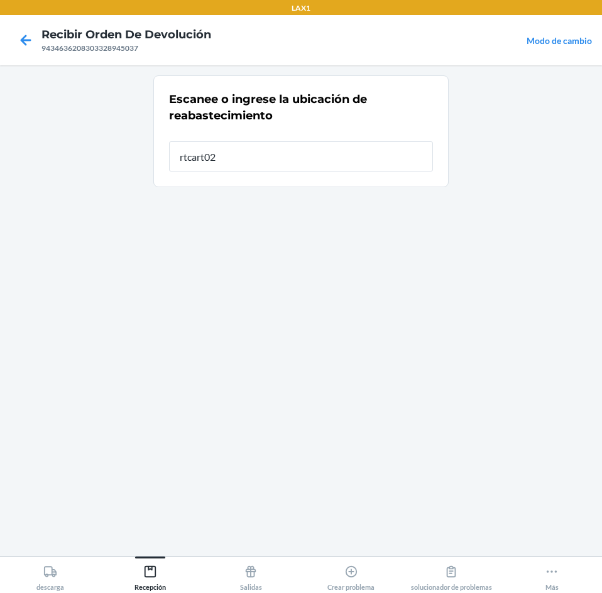
type input "rtcart021"
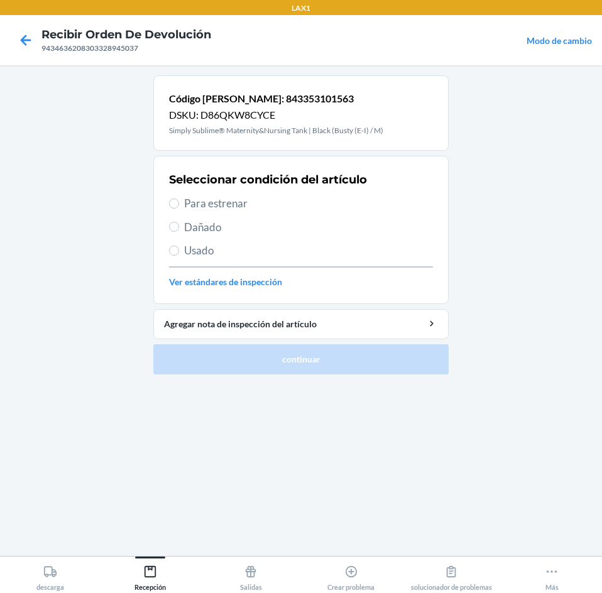
click at [207, 212] on div "Seleccionar condición del artículo Para estrenar Dañado Usado Ver estándares de…" at bounding box center [301, 230] width 264 height 124
click at [210, 205] on span "Para estrenar" at bounding box center [308, 203] width 249 height 16
click at [179, 205] on input "Para estrenar" at bounding box center [174, 203] width 10 height 10
radio input "true"
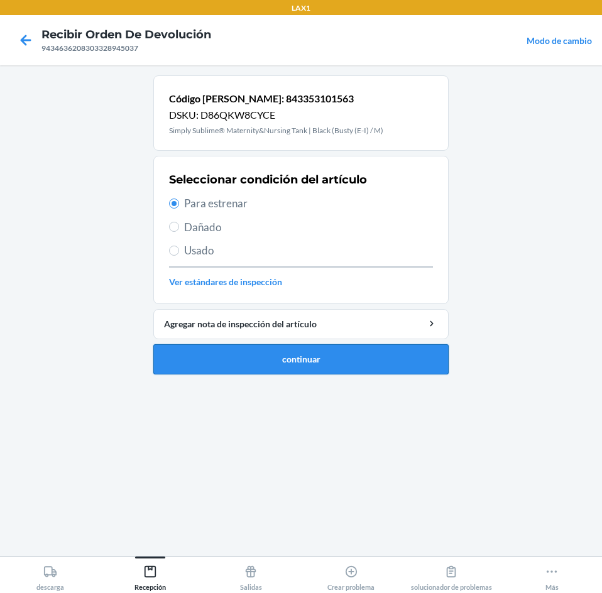
click at [352, 364] on button "continuar" at bounding box center [300, 359] width 295 height 30
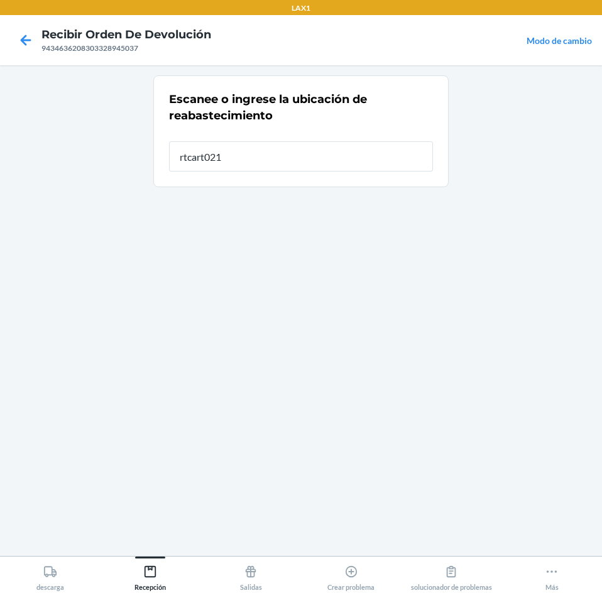
type input "rtcart021"
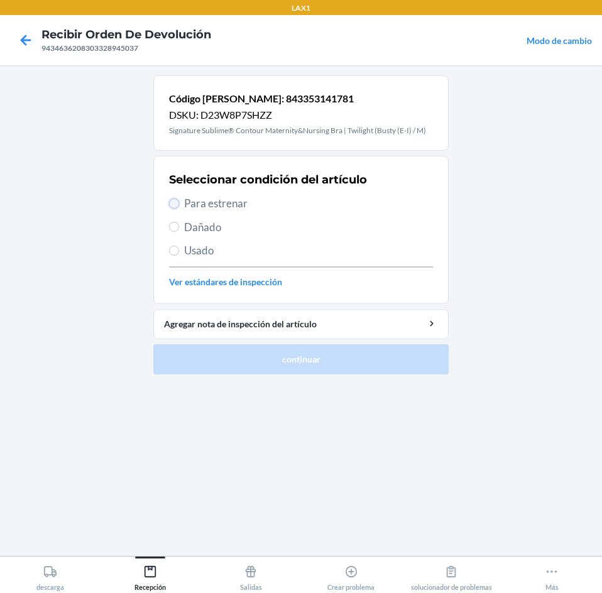
click at [175, 200] on input "Para estrenar" at bounding box center [174, 203] width 10 height 10
radio input "true"
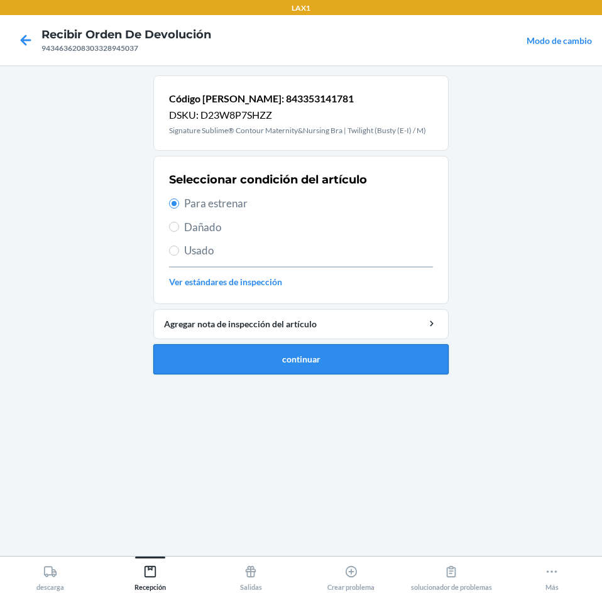
click at [363, 352] on button "continuar" at bounding box center [300, 359] width 295 height 30
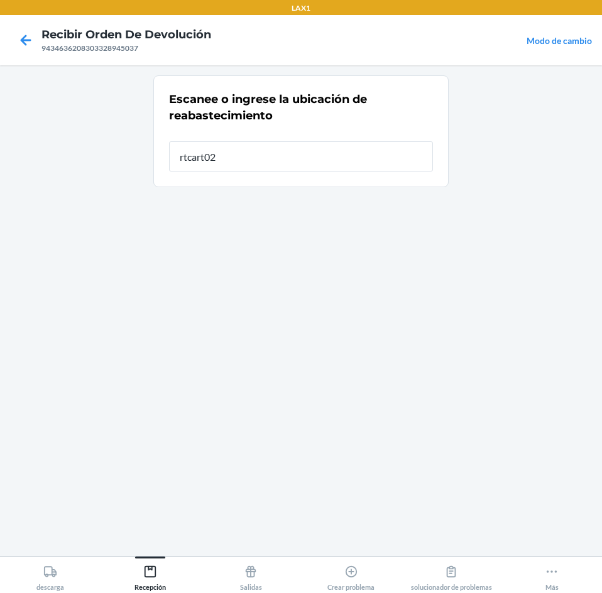
type input "rtcart021"
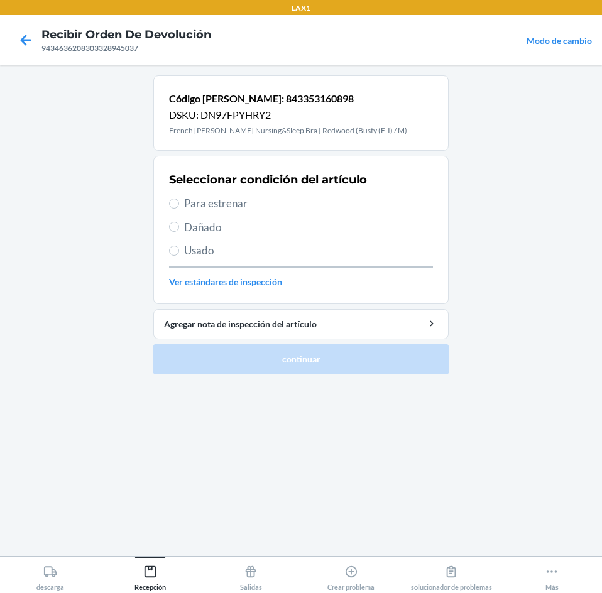
click at [185, 205] on span "Para estrenar" at bounding box center [308, 203] width 249 height 16
click at [179, 205] on input "Para estrenar" at bounding box center [174, 203] width 10 height 10
radio input "true"
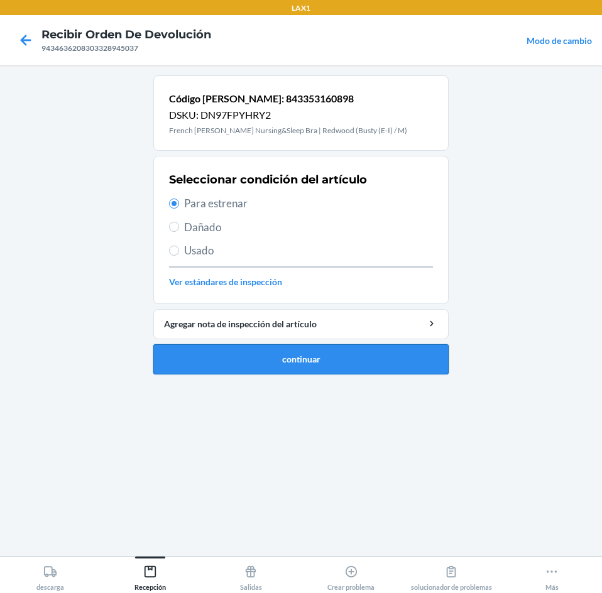
click at [386, 352] on button "continuar" at bounding box center [300, 359] width 295 height 30
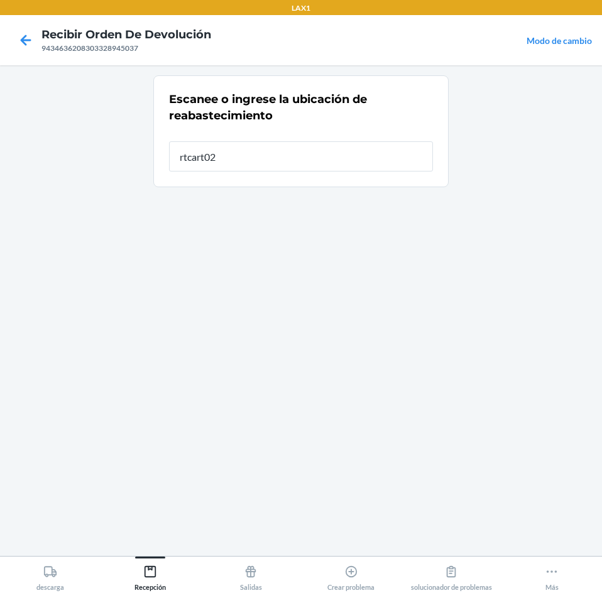
type input "rtcart021"
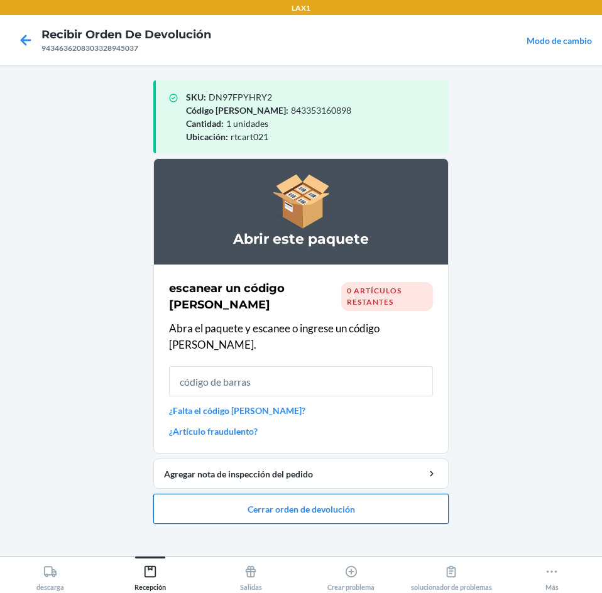
click at [337, 494] on button "Cerrar orden de devolución" at bounding box center [300, 509] width 295 height 30
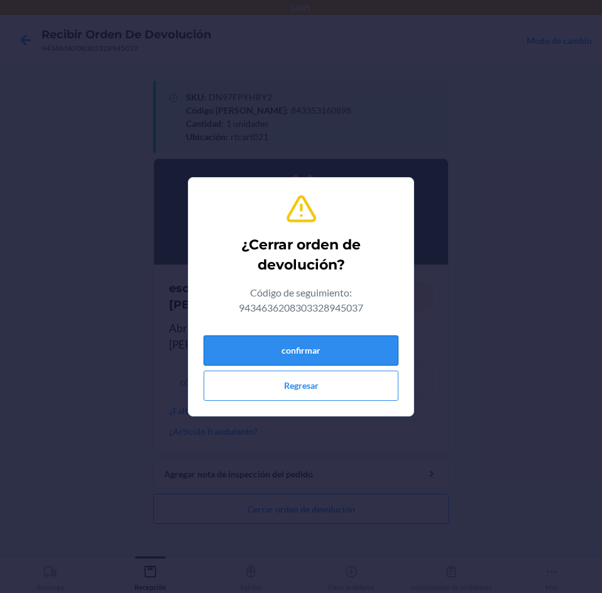
click at [364, 342] on button "confirmar" at bounding box center [300, 350] width 195 height 30
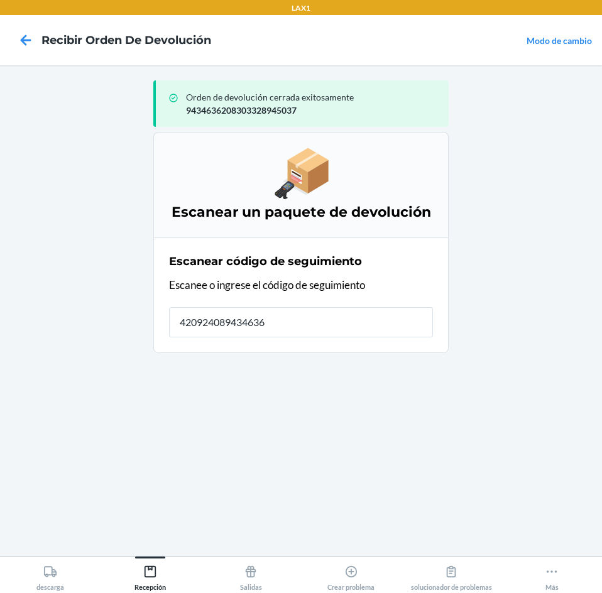
type input "4209240894346362"
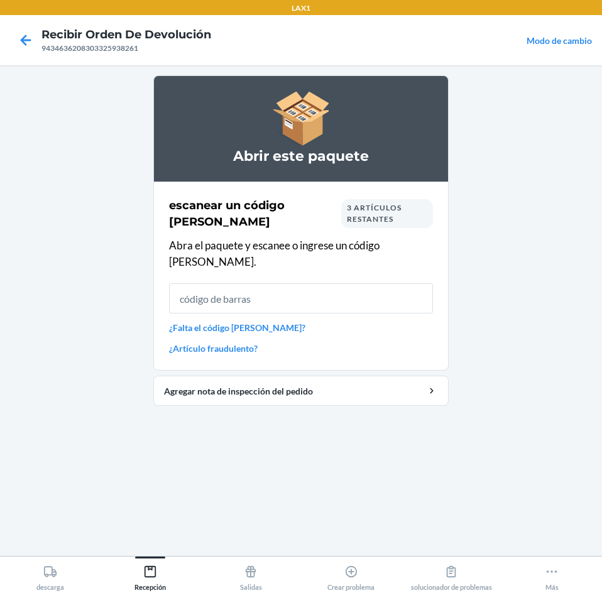
click at [369, 210] on span "3 artículos restantes" at bounding box center [374, 213] width 55 height 21
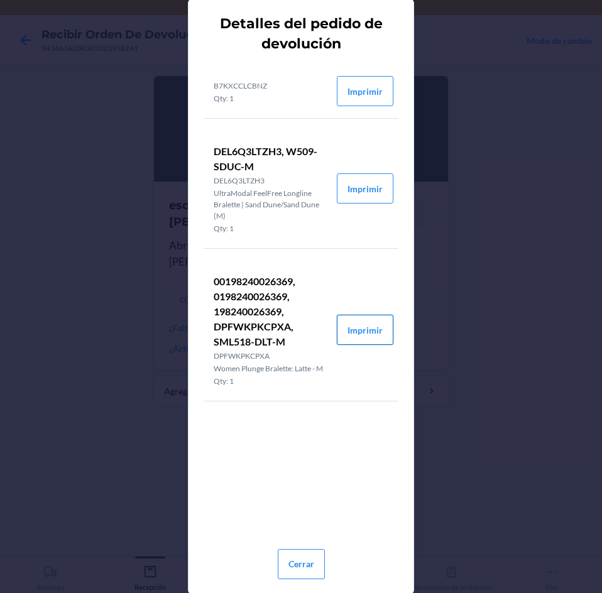
click at [370, 317] on button "Imprimir" at bounding box center [365, 330] width 57 height 30
click at [374, 92] on button "Imprimir" at bounding box center [365, 91] width 57 height 30
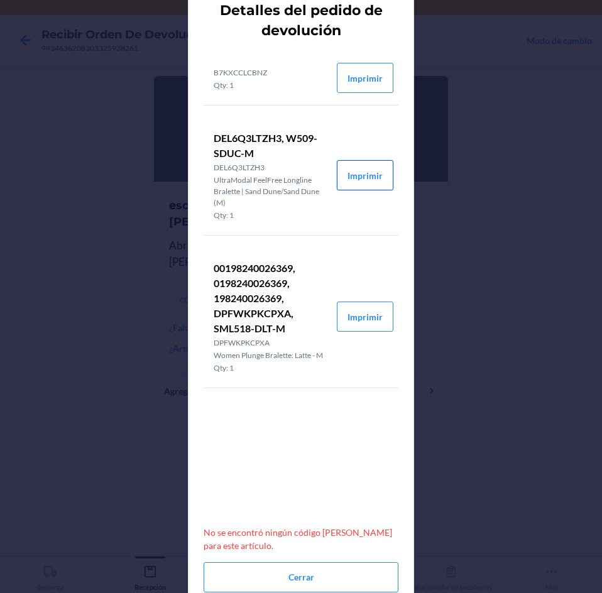
click at [372, 173] on button "Imprimir" at bounding box center [365, 175] width 57 height 30
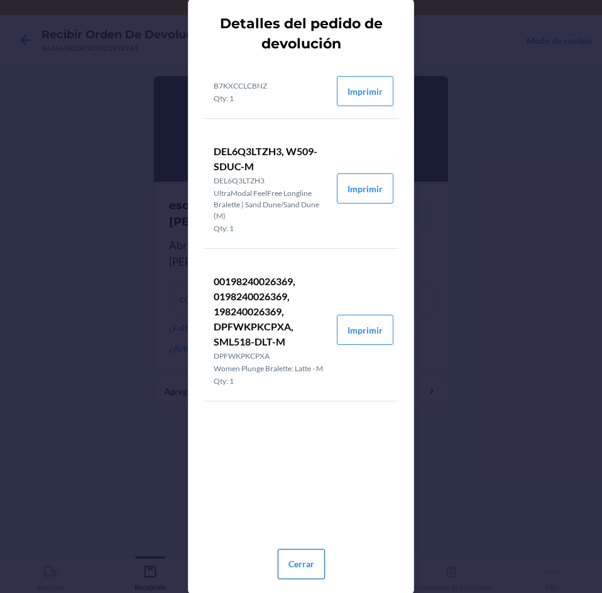
click at [310, 569] on button "Cerrar" at bounding box center [301, 564] width 47 height 30
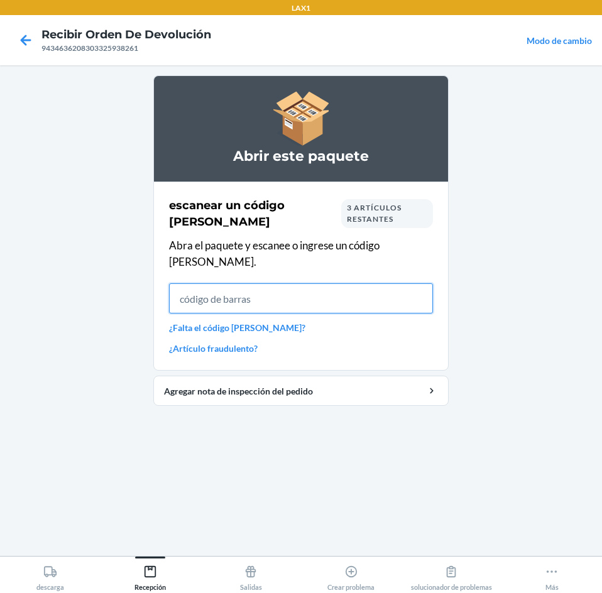
click at [411, 293] on input "text" at bounding box center [301, 298] width 264 height 30
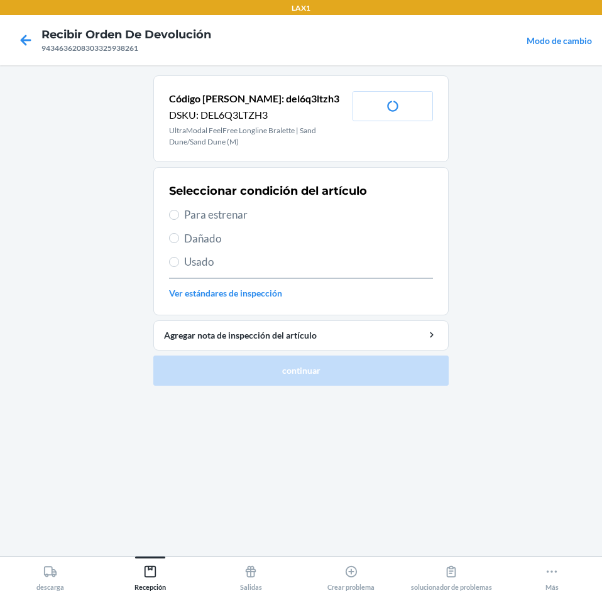
click at [190, 209] on span "Para estrenar" at bounding box center [308, 215] width 249 height 16
click at [179, 210] on input "Para estrenar" at bounding box center [174, 215] width 10 height 10
radio input "true"
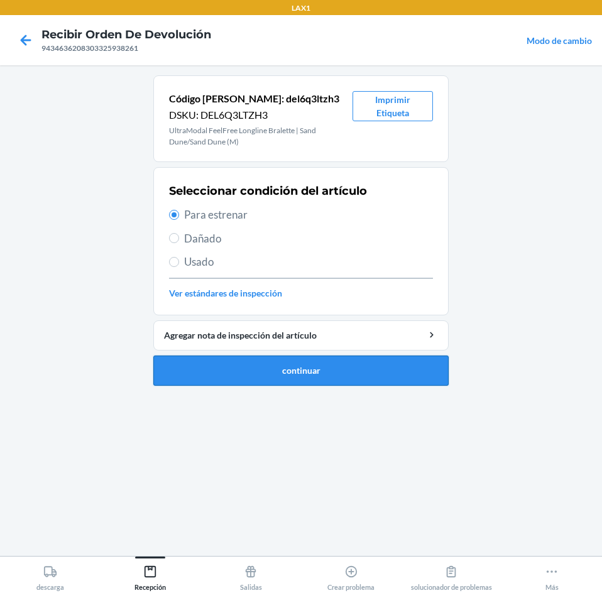
click at [341, 369] on button "continuar" at bounding box center [300, 370] width 295 height 30
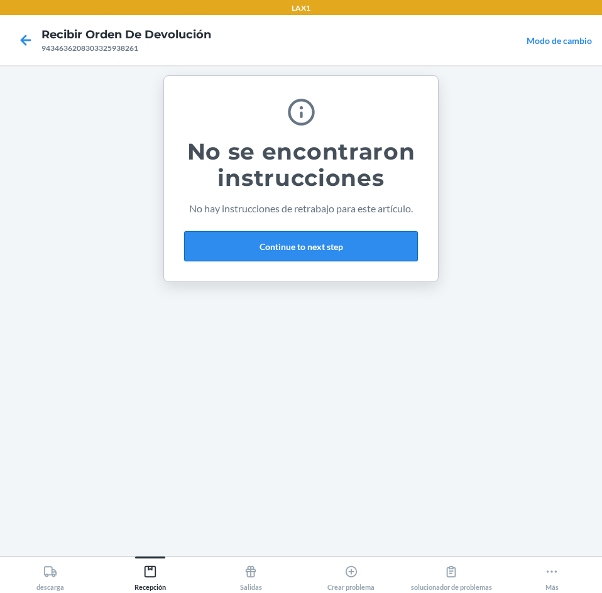
click at [384, 239] on button "Continue to next step" at bounding box center [301, 246] width 234 height 30
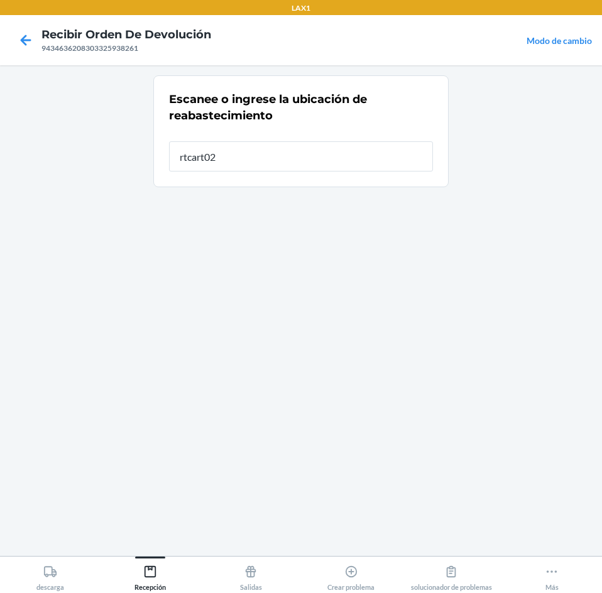
type input "rtcart021"
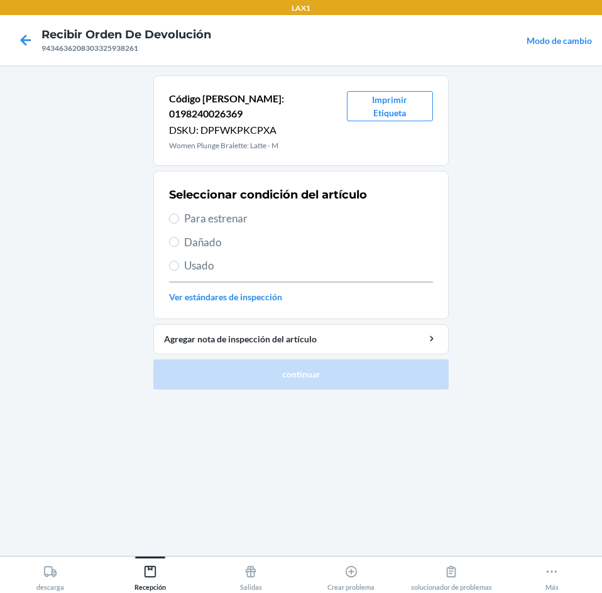
click at [197, 210] on span "Para estrenar" at bounding box center [308, 218] width 249 height 16
click at [179, 214] on input "Para estrenar" at bounding box center [174, 219] width 10 height 10
radio input "true"
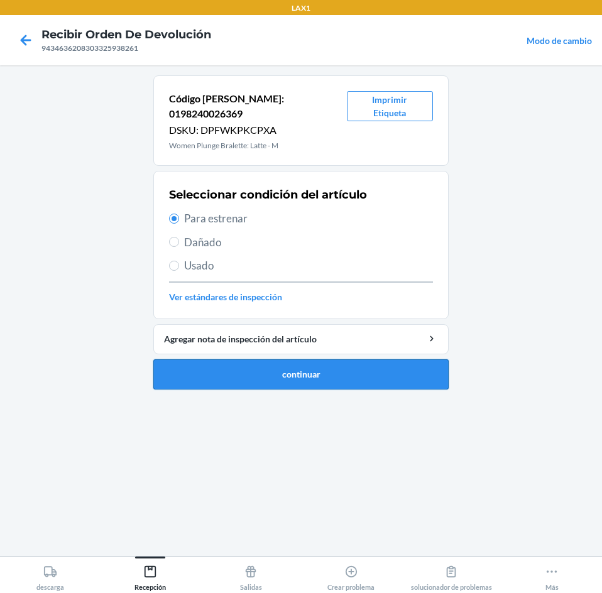
click at [268, 359] on button "continuar" at bounding box center [300, 374] width 295 height 30
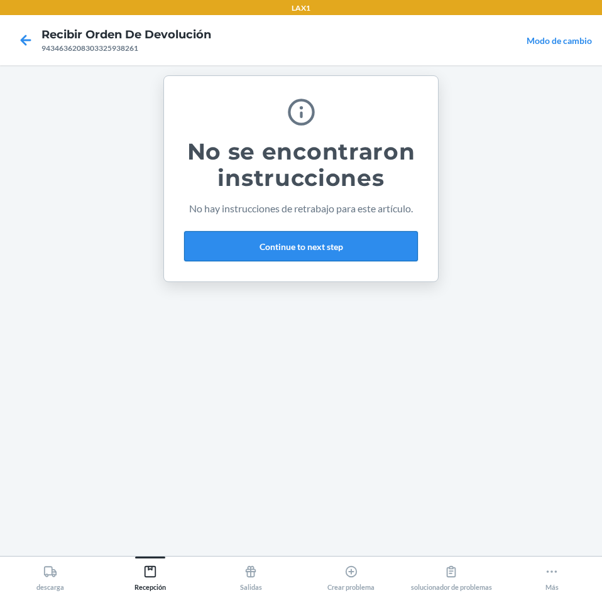
click at [348, 252] on button "Continue to next step" at bounding box center [301, 246] width 234 height 30
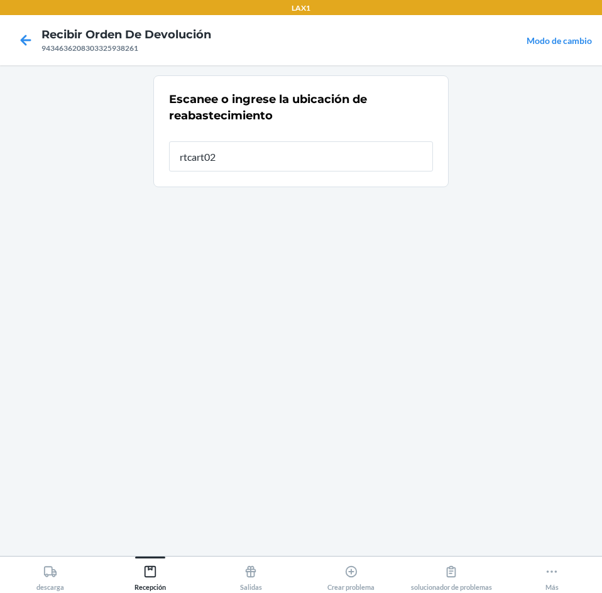
type input "rtcart021"
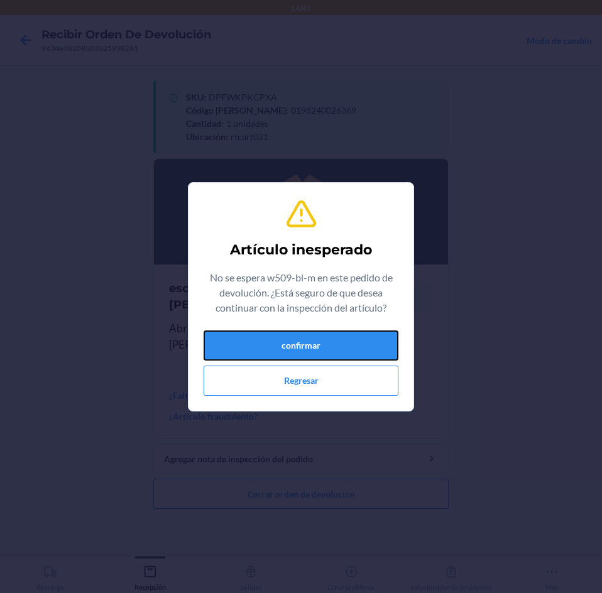
click at [260, 347] on button "confirmar" at bounding box center [300, 345] width 195 height 30
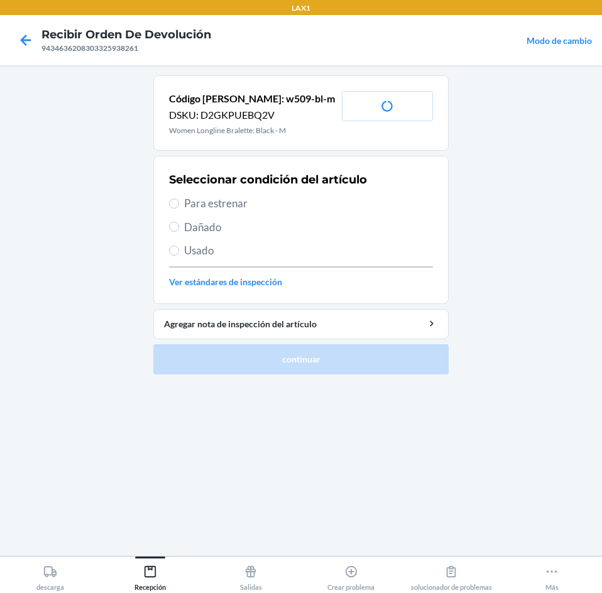
click at [193, 205] on span "Para estrenar" at bounding box center [308, 203] width 249 height 16
click at [179, 205] on input "Para estrenar" at bounding box center [174, 203] width 10 height 10
radio input "true"
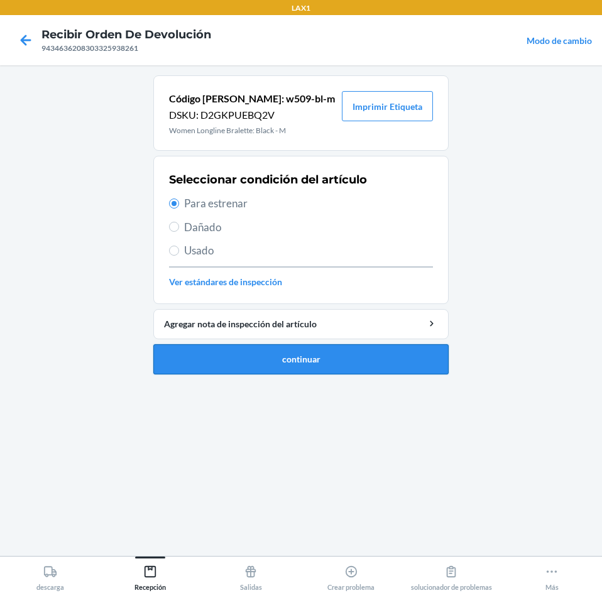
click at [366, 357] on button "continuar" at bounding box center [300, 359] width 295 height 30
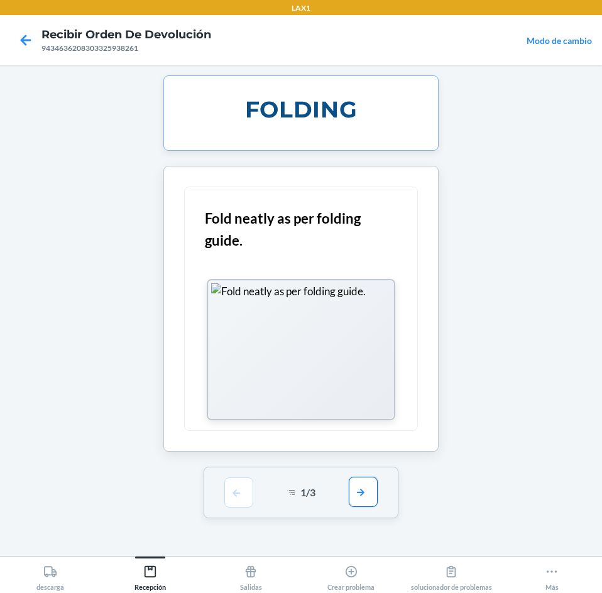
click at [364, 494] on button "button" at bounding box center [363, 492] width 29 height 30
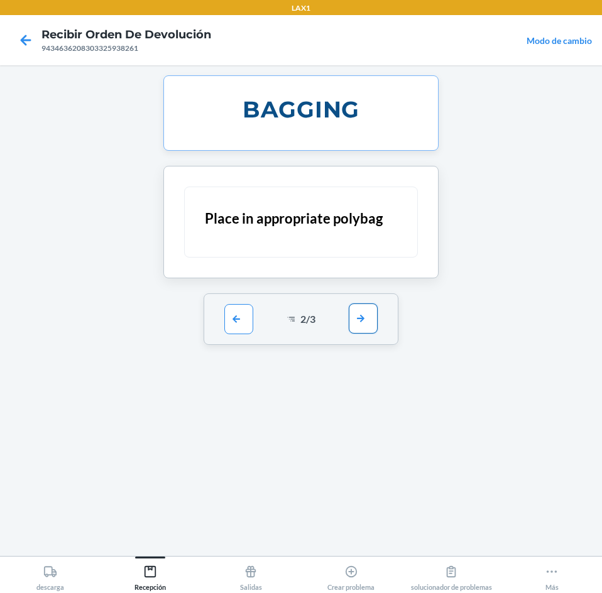
click at [355, 320] on button "button" at bounding box center [363, 318] width 29 height 30
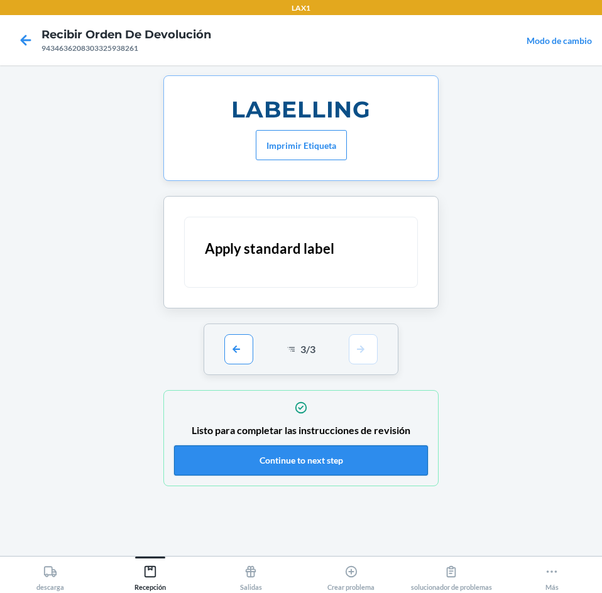
click at [382, 461] on button "Continue to next step" at bounding box center [301, 460] width 254 height 30
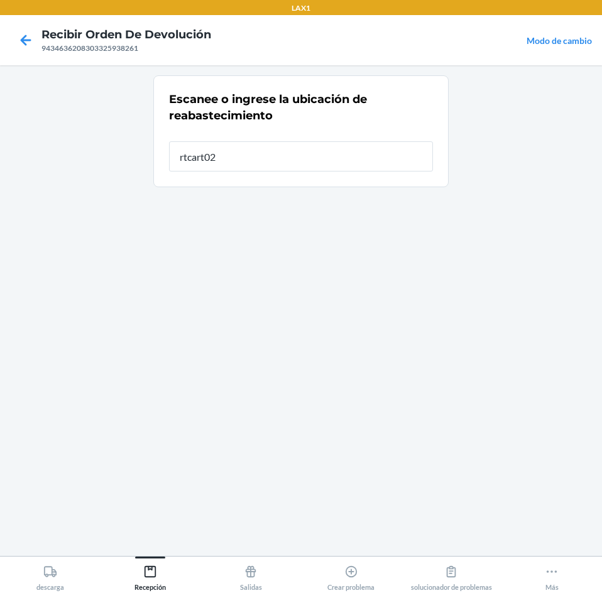
type input "rtcart021"
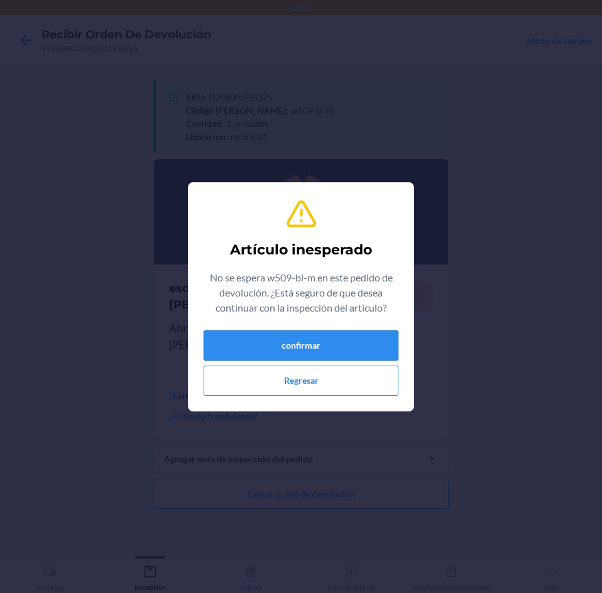
click at [330, 336] on button "confirmar" at bounding box center [300, 345] width 195 height 30
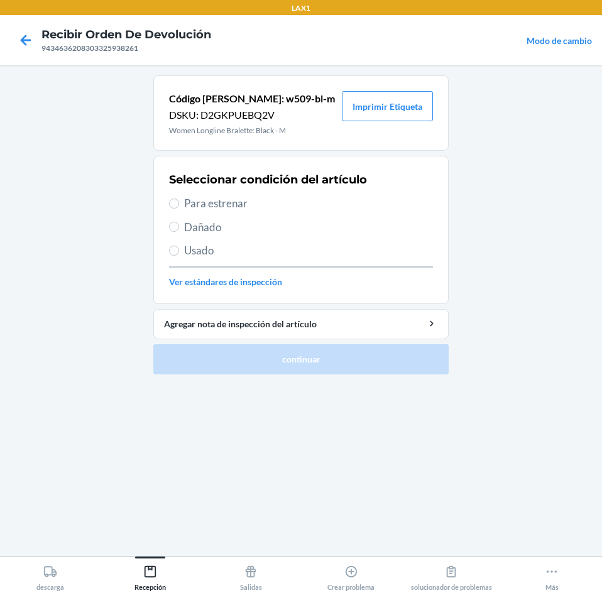
click at [193, 203] on span "Para estrenar" at bounding box center [308, 203] width 249 height 16
click at [179, 203] on input "Para estrenar" at bounding box center [174, 203] width 10 height 10
radio input "true"
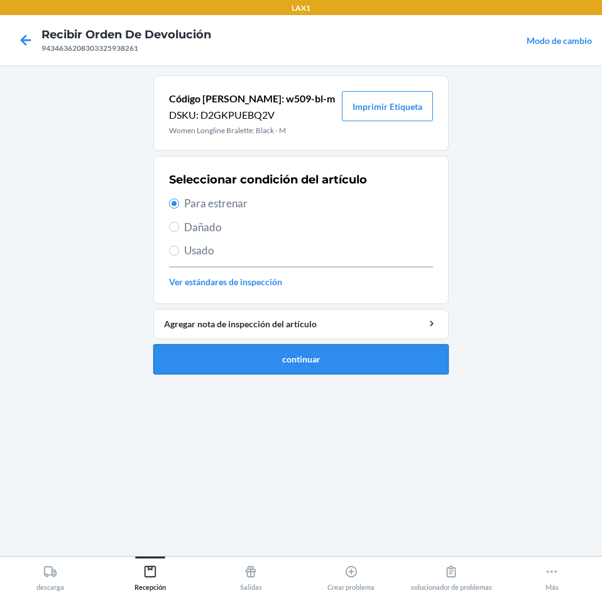
click at [197, 356] on button "continuar" at bounding box center [300, 359] width 295 height 30
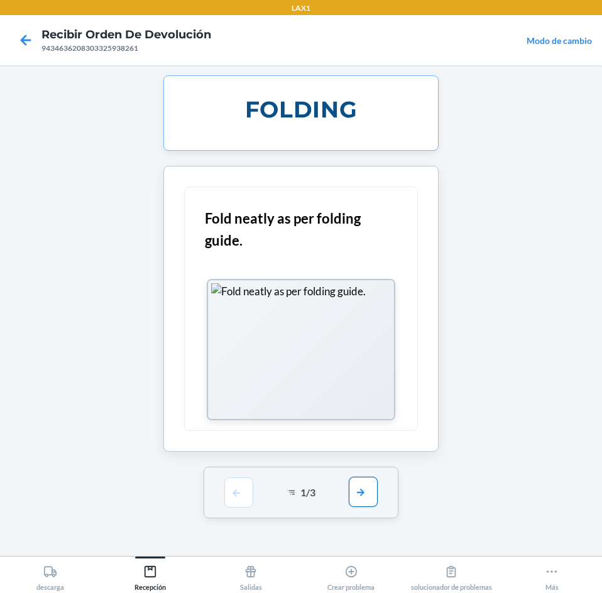
click at [365, 489] on button "button" at bounding box center [363, 492] width 29 height 30
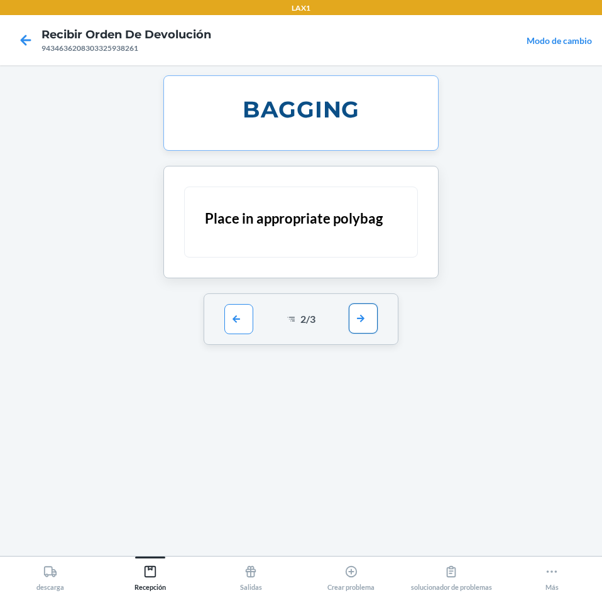
click at [364, 314] on button "button" at bounding box center [363, 318] width 29 height 30
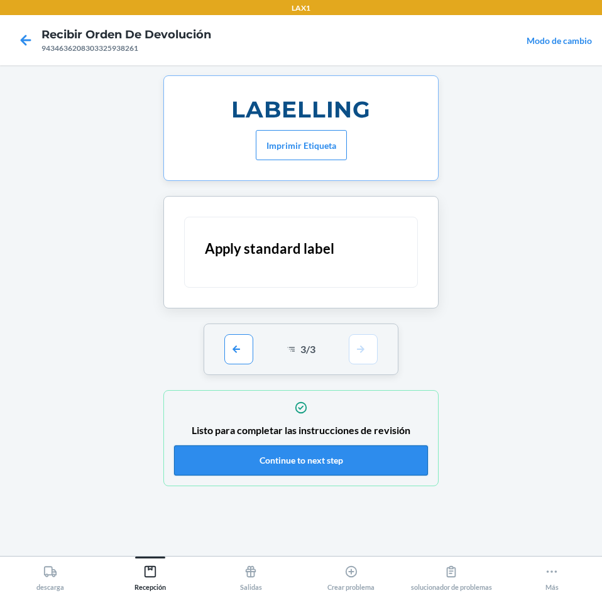
click at [395, 463] on button "Continue to next step" at bounding box center [301, 460] width 254 height 30
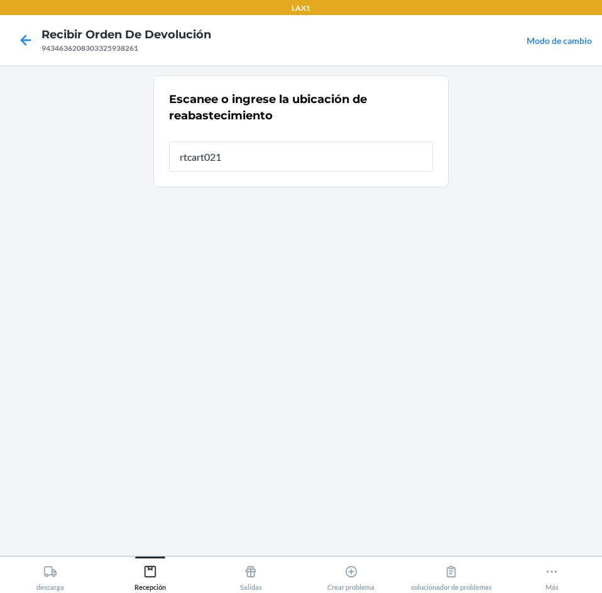
type input "rtcart021"
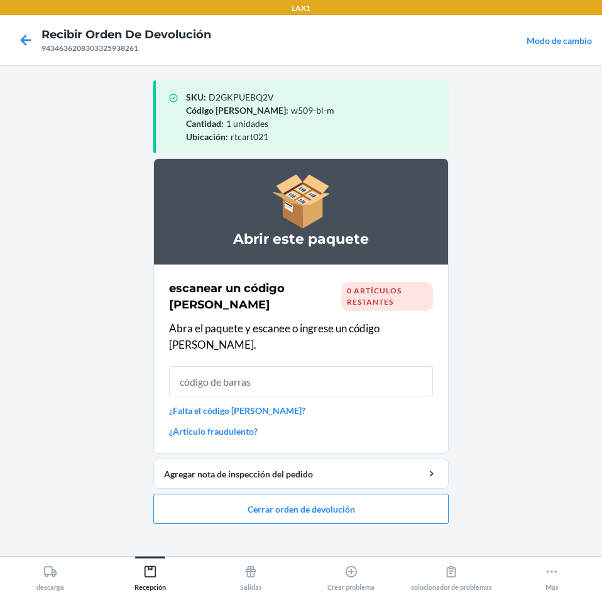
click at [301, 366] on input "text" at bounding box center [301, 381] width 264 height 30
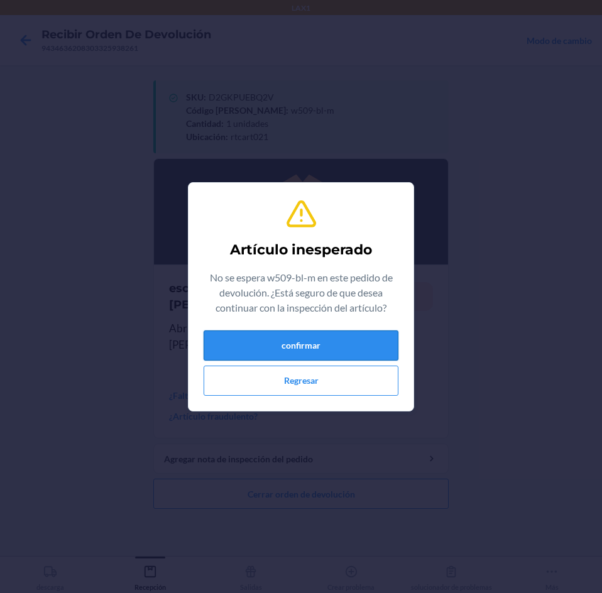
click at [296, 347] on button "confirmar" at bounding box center [300, 345] width 195 height 30
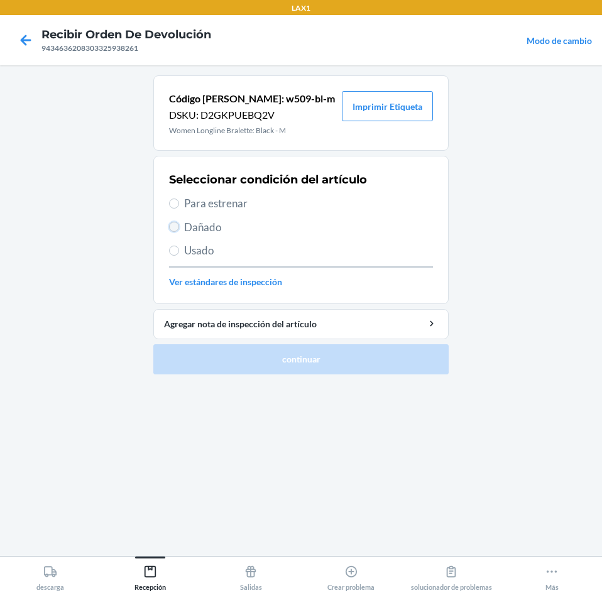
click at [174, 228] on input "Dañado" at bounding box center [174, 227] width 10 height 10
radio input "true"
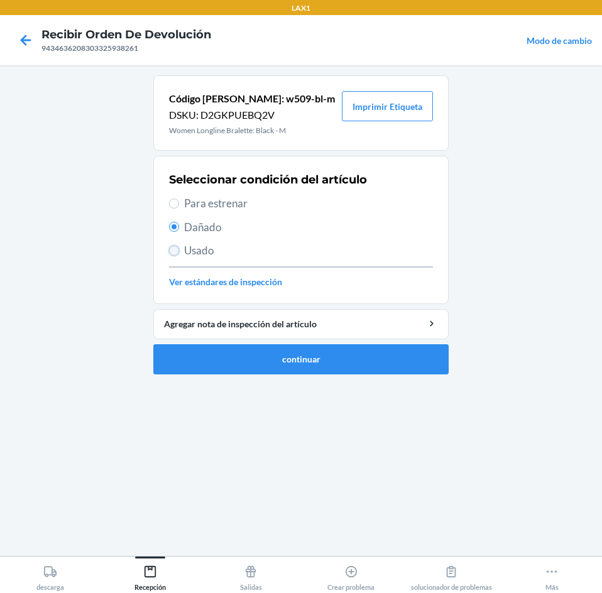
click at [178, 251] on input "Usado" at bounding box center [174, 251] width 10 height 10
radio input "true"
radio input "false"
click at [205, 323] on div "Agregar nota de inspección del artículo" at bounding box center [301, 323] width 274 height 13
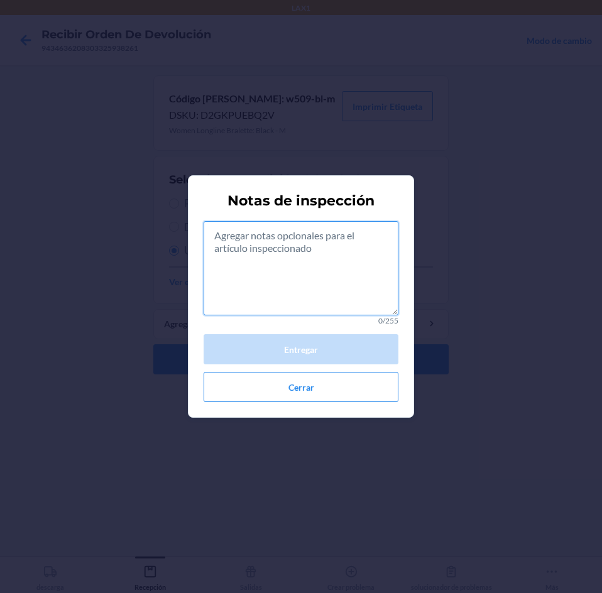
click at [318, 286] on textarea at bounding box center [300, 268] width 195 height 94
click at [326, 389] on button "Cerrar" at bounding box center [300, 387] width 195 height 30
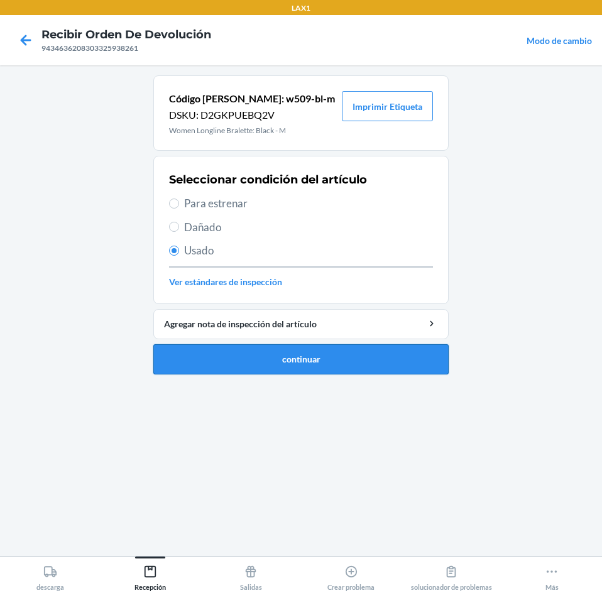
click at [225, 360] on button "continuar" at bounding box center [300, 359] width 295 height 30
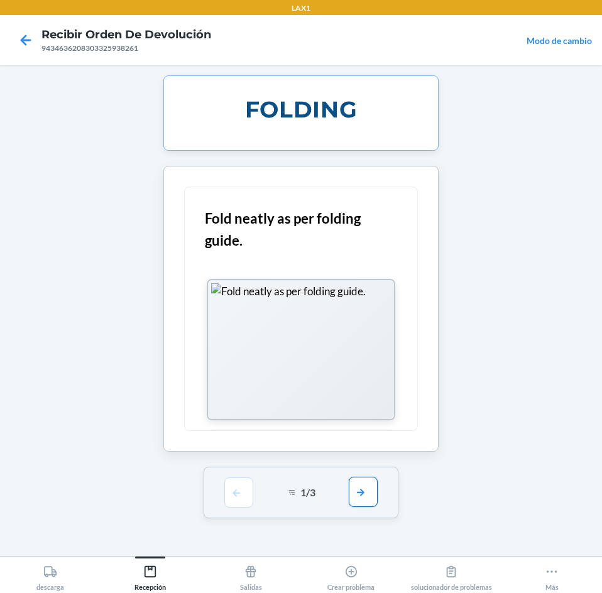
click at [357, 497] on button "button" at bounding box center [363, 492] width 29 height 30
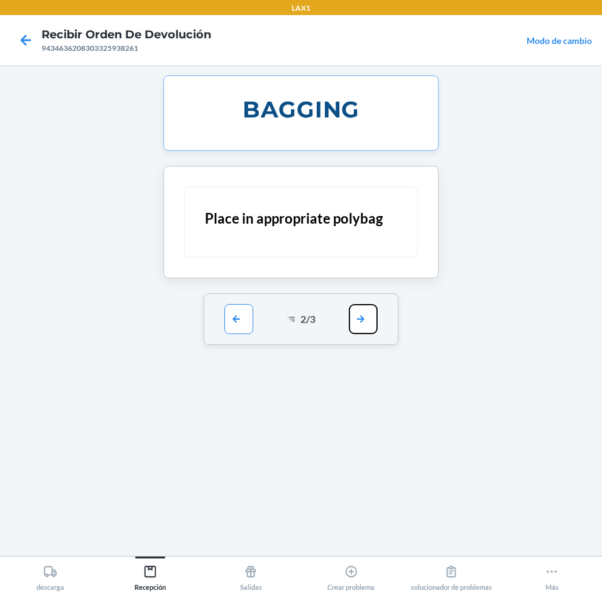
click at [363, 316] on button "button" at bounding box center [363, 319] width 29 height 30
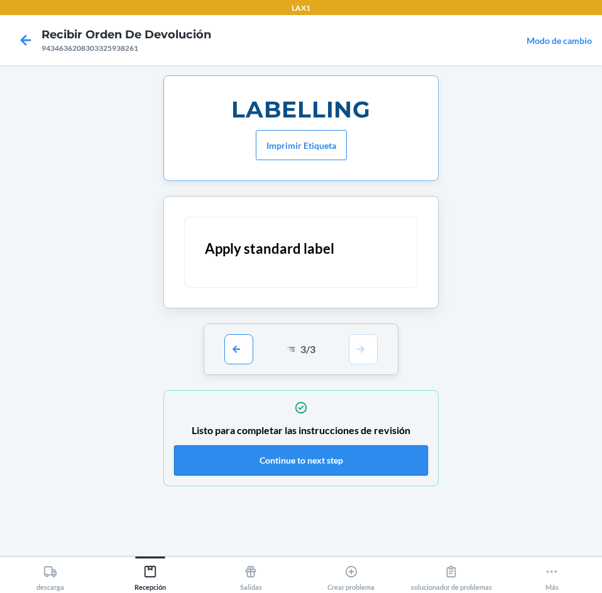
click at [355, 466] on button "Continue to next step" at bounding box center [301, 460] width 254 height 30
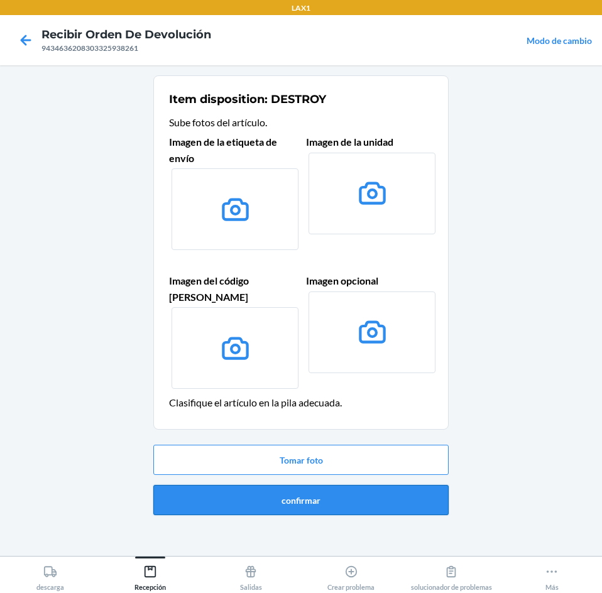
click at [395, 485] on button "confirmar" at bounding box center [300, 500] width 295 height 30
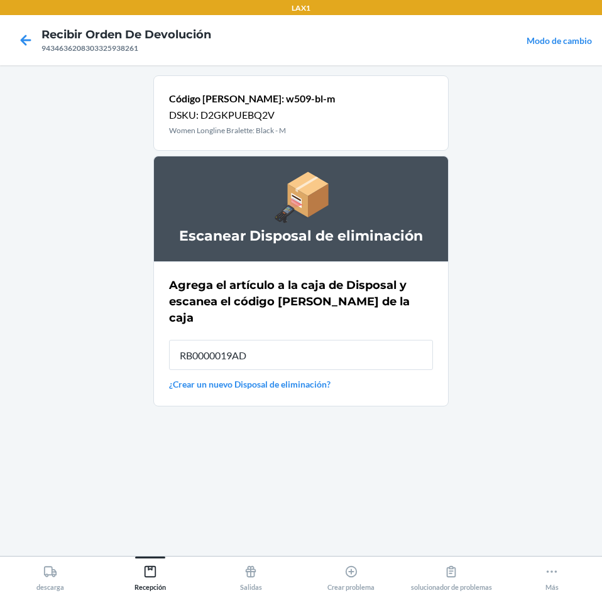
type input "RB0000019AD"
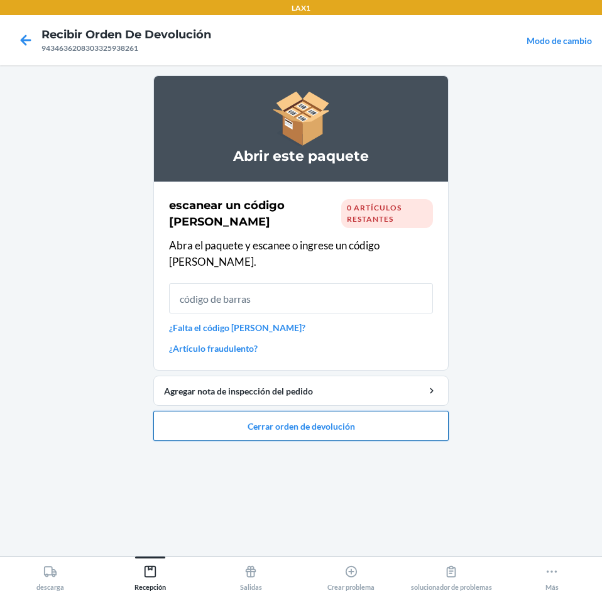
click at [404, 416] on button "Cerrar orden de devolución" at bounding box center [300, 426] width 295 height 30
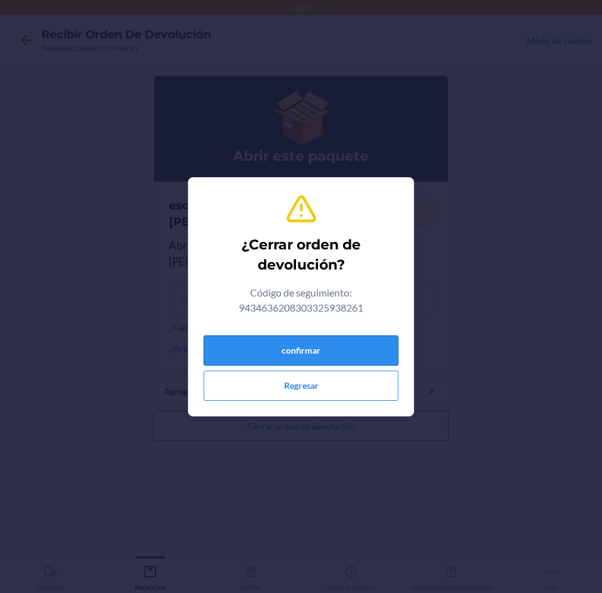
click at [369, 341] on button "confirmar" at bounding box center [300, 350] width 195 height 30
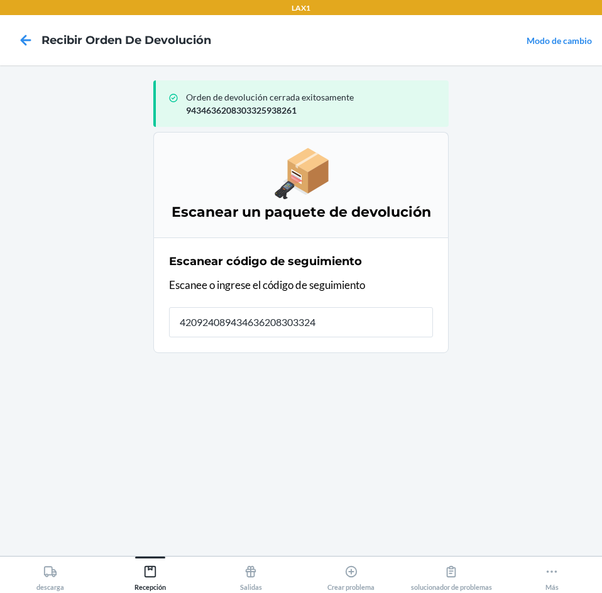
type input "4209240894346362083033242"
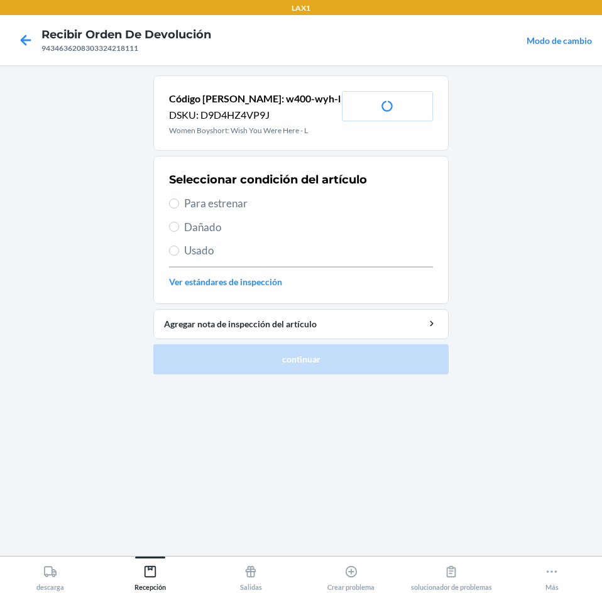
click at [216, 204] on span "Para estrenar" at bounding box center [308, 203] width 249 height 16
click at [179, 204] on input "Para estrenar" at bounding box center [174, 203] width 10 height 10
radio input "true"
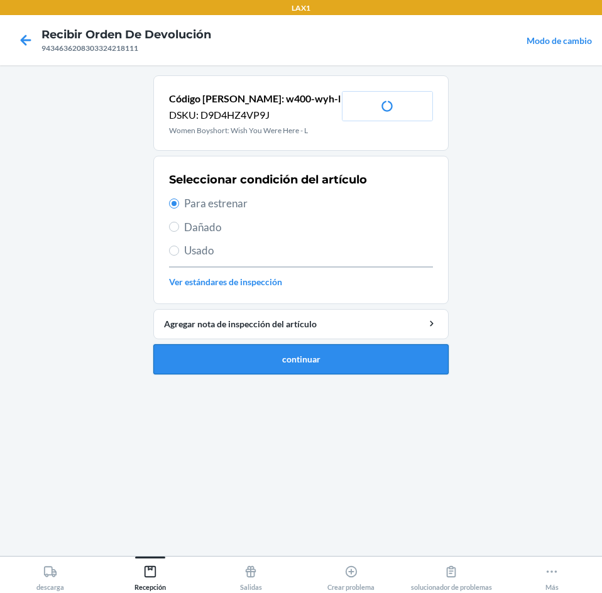
click at [276, 358] on button "continuar" at bounding box center [300, 359] width 295 height 30
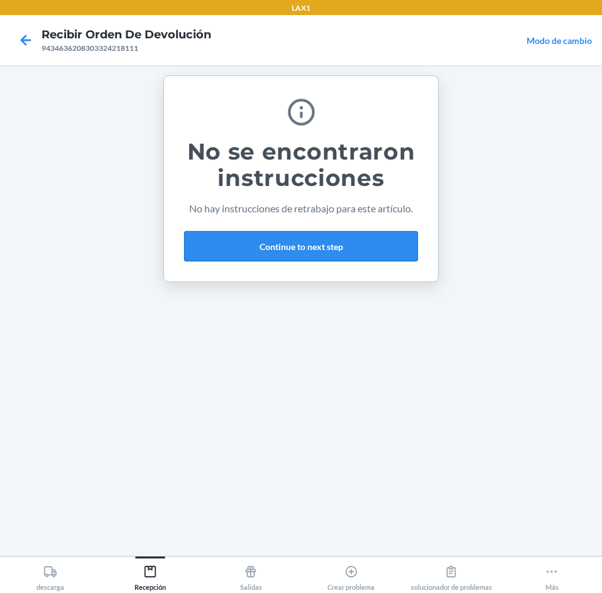
click at [388, 246] on button "Continue to next step" at bounding box center [301, 246] width 234 height 30
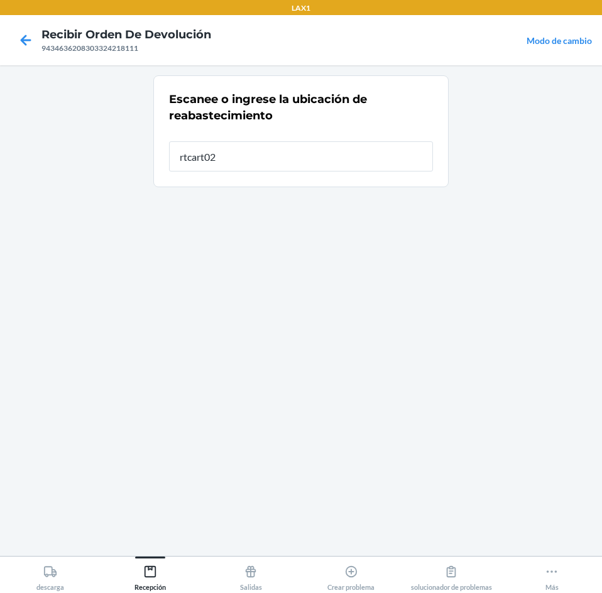
type input "rtcart021"
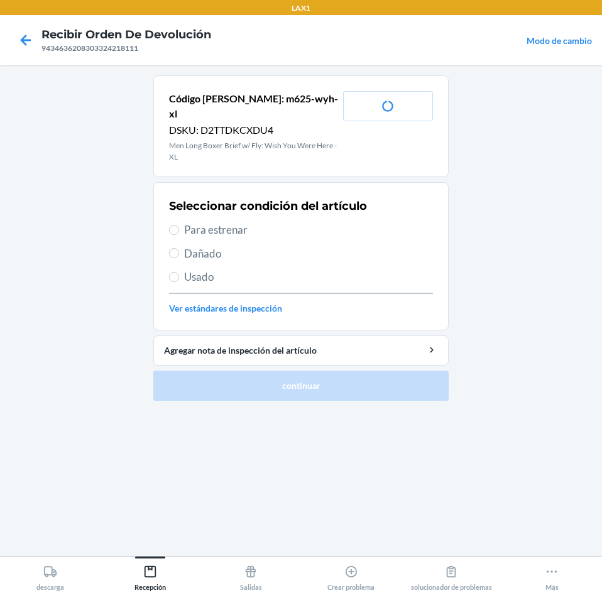
click at [181, 222] on label "Para estrenar" at bounding box center [301, 230] width 264 height 16
click at [179, 225] on input "Para estrenar" at bounding box center [174, 230] width 10 height 10
radio input "true"
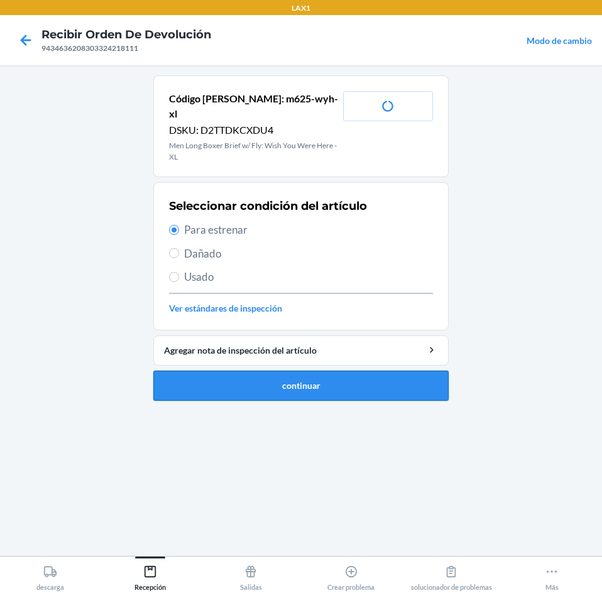
click at [220, 370] on button "continuar" at bounding box center [300, 385] width 295 height 30
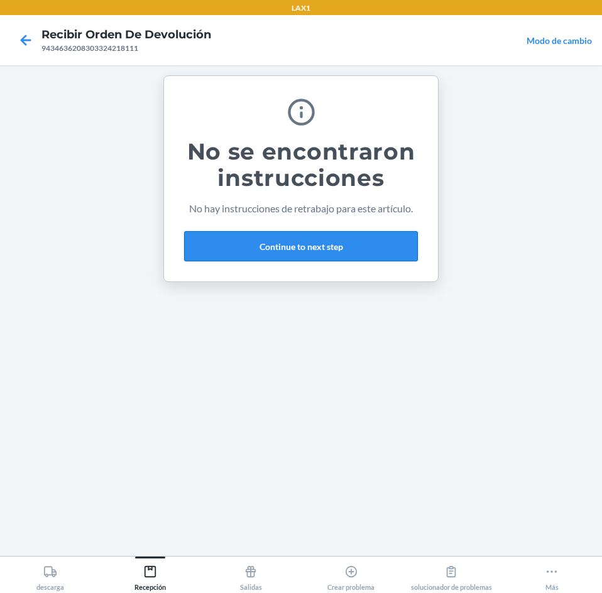
click at [350, 244] on button "Continue to next step" at bounding box center [301, 246] width 234 height 30
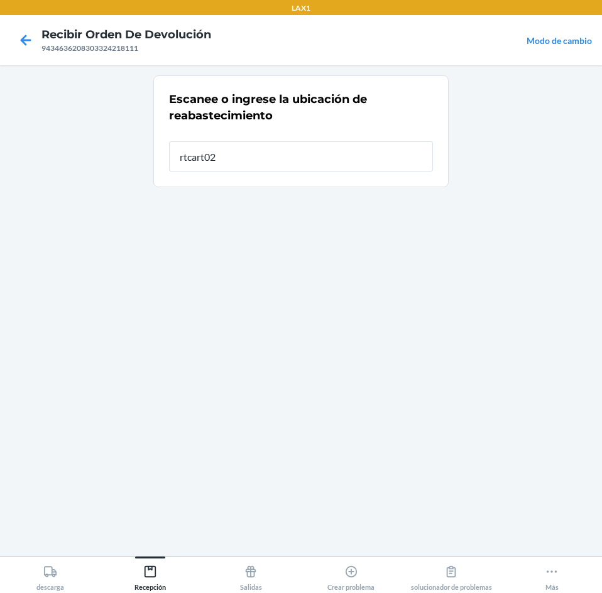
type input "rtcart021"
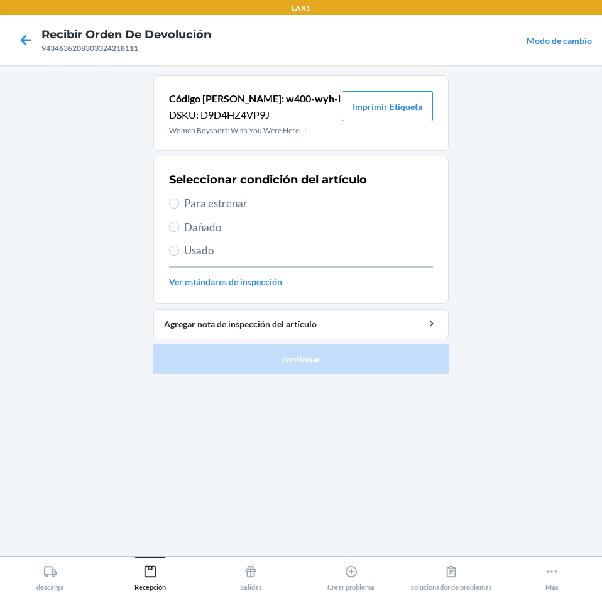
click at [188, 203] on span "Para estrenar" at bounding box center [308, 203] width 249 height 16
click at [179, 203] on input "Para estrenar" at bounding box center [174, 203] width 10 height 10
radio input "true"
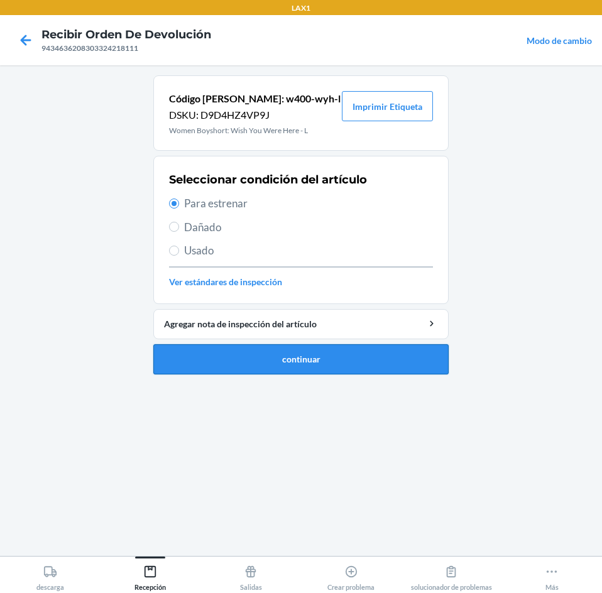
click at [230, 365] on button "continuar" at bounding box center [300, 359] width 295 height 30
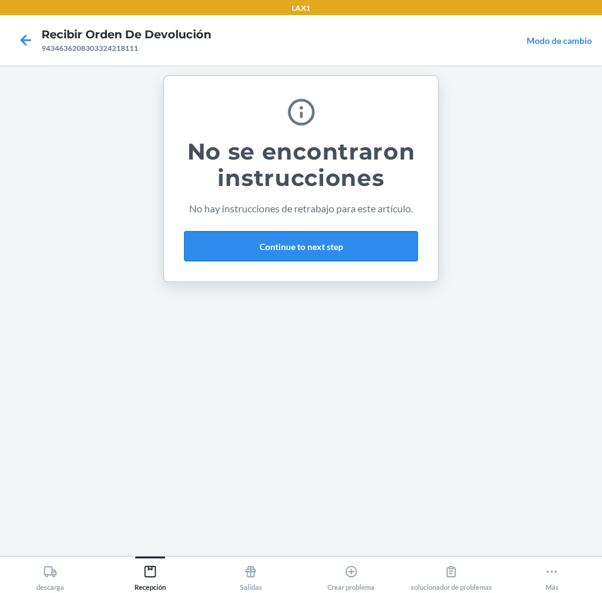
click at [381, 236] on button "Continue to next step" at bounding box center [301, 246] width 234 height 30
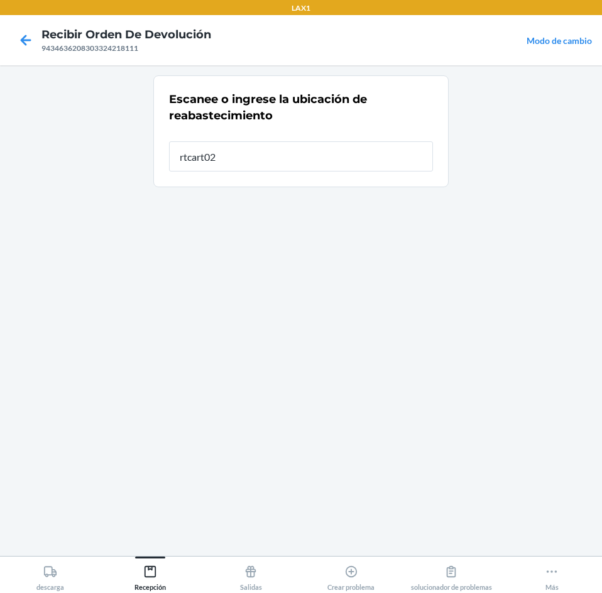
type input "rtcart021"
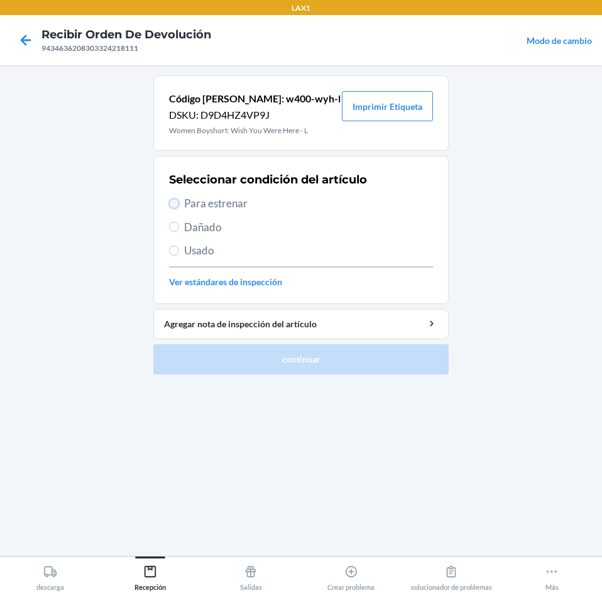
click at [170, 205] on input "Para estrenar" at bounding box center [174, 203] width 10 height 10
radio input "true"
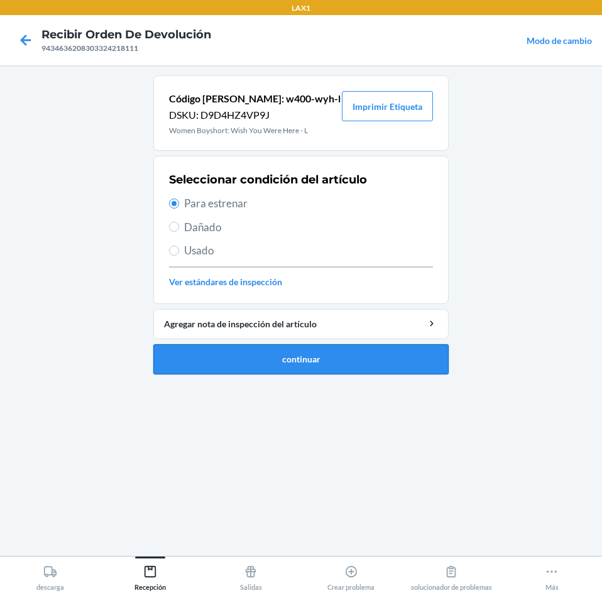
click at [220, 360] on button "continuar" at bounding box center [300, 359] width 295 height 30
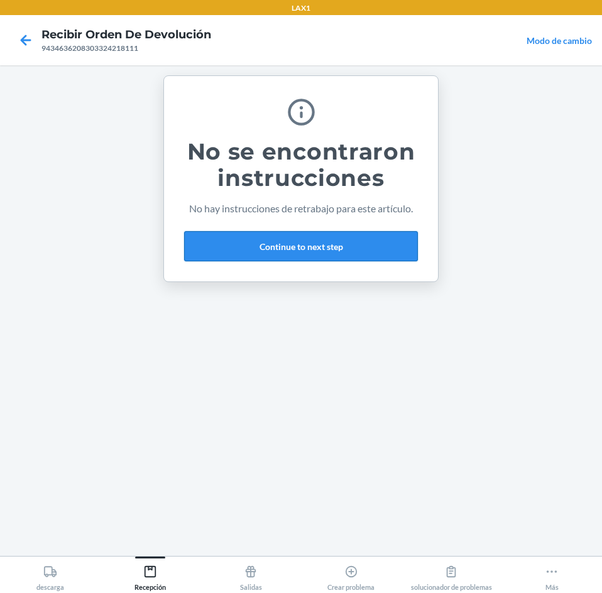
click at [360, 241] on button "Continue to next step" at bounding box center [301, 246] width 234 height 30
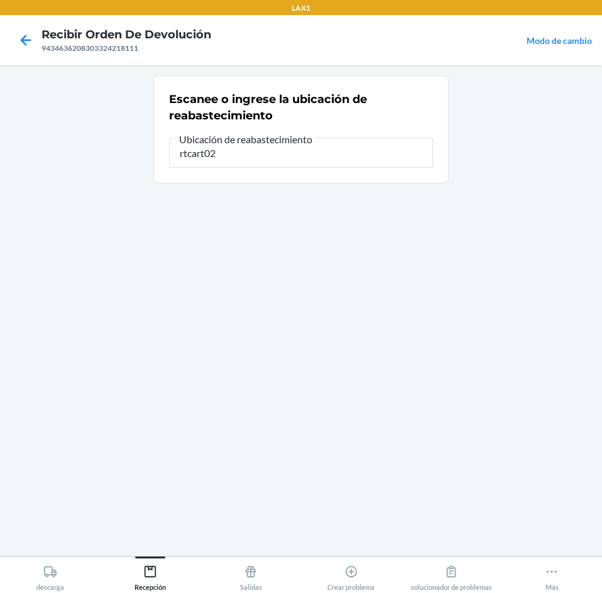
type input "rtcart021"
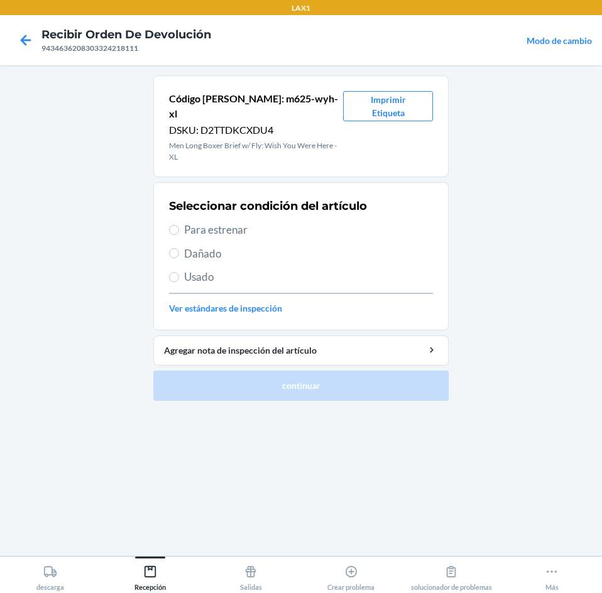
click at [168, 210] on section "Seleccionar condición del artículo Para estrenar Dañado Usado Ver estándares de…" at bounding box center [300, 256] width 295 height 148
click at [175, 225] on input "Para estrenar" at bounding box center [174, 230] width 10 height 10
radio input "true"
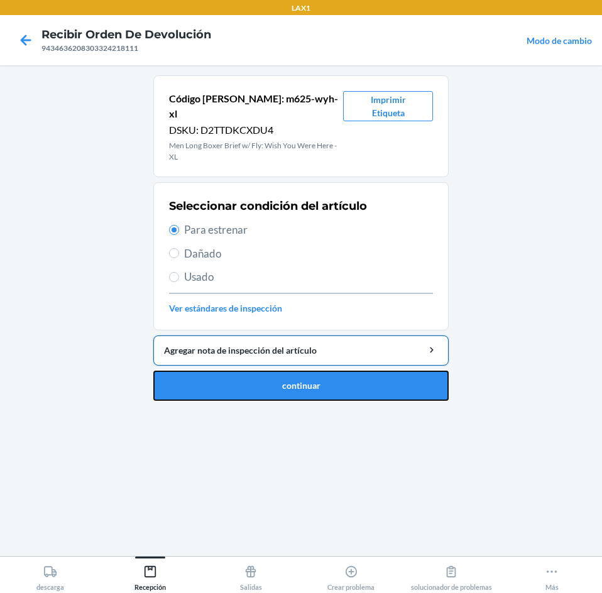
drag, startPoint x: 193, startPoint y: 360, endPoint x: 183, endPoint y: 344, distance: 18.3
click at [193, 370] on button "continuar" at bounding box center [300, 385] width 295 height 30
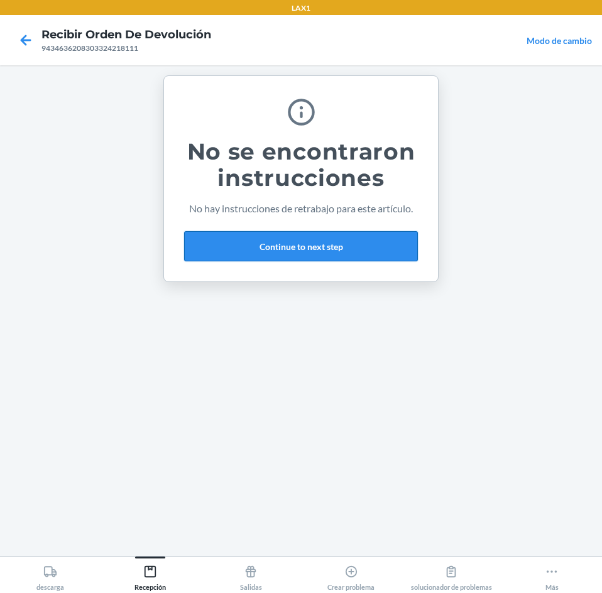
click at [309, 249] on button "Continue to next step" at bounding box center [301, 246] width 234 height 30
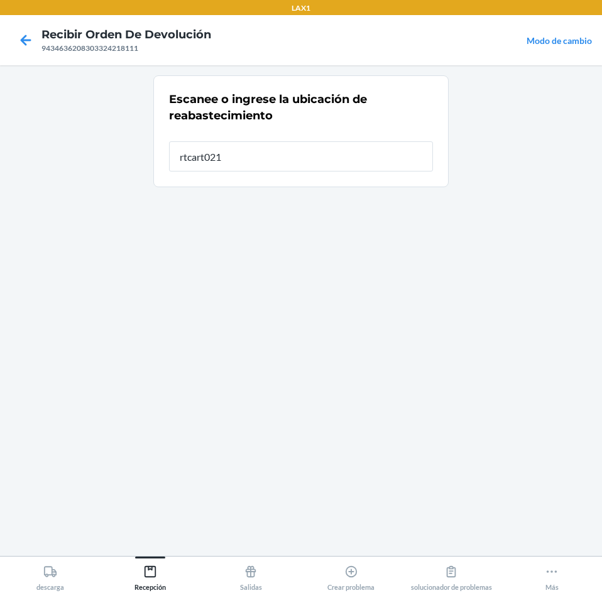
type input "rtcart021"
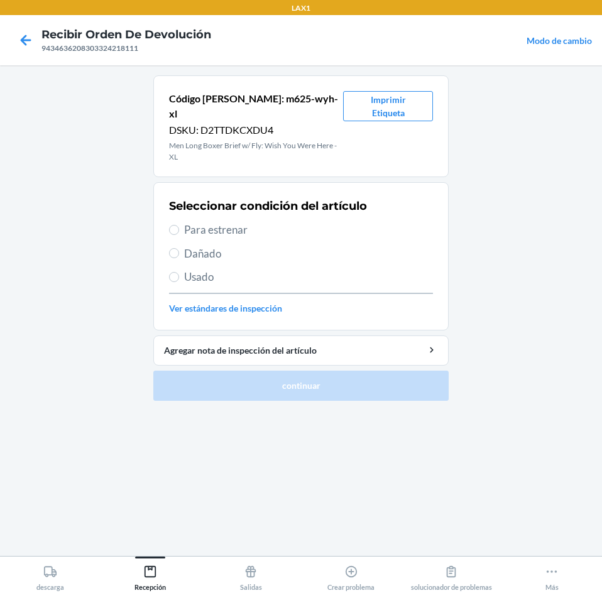
click at [202, 222] on span "Para estrenar" at bounding box center [308, 230] width 249 height 16
click at [179, 225] on input "Para estrenar" at bounding box center [174, 230] width 10 height 10
radio input "true"
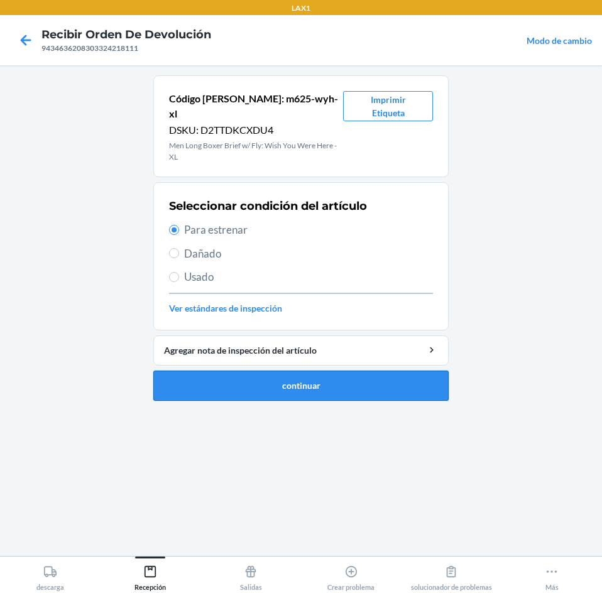
click at [201, 372] on button "continuar" at bounding box center [300, 385] width 295 height 30
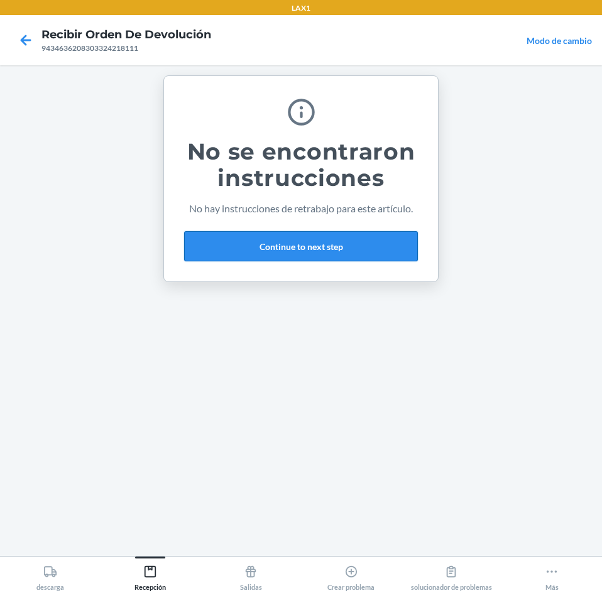
click at [316, 247] on button "Continue to next step" at bounding box center [301, 246] width 234 height 30
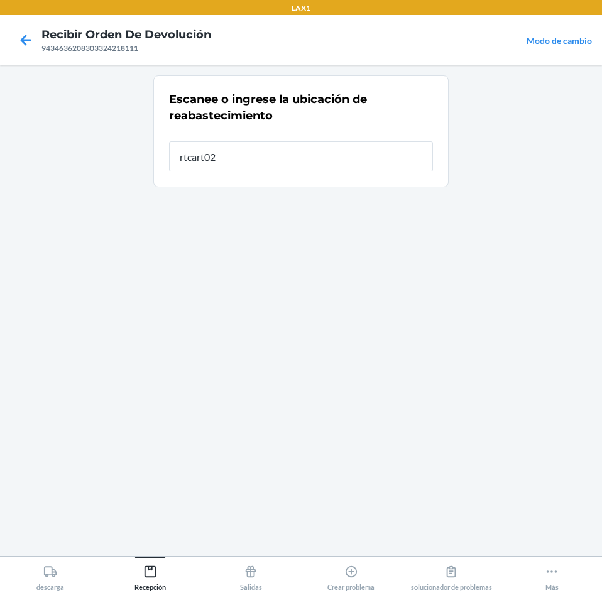
type input "rtcart021"
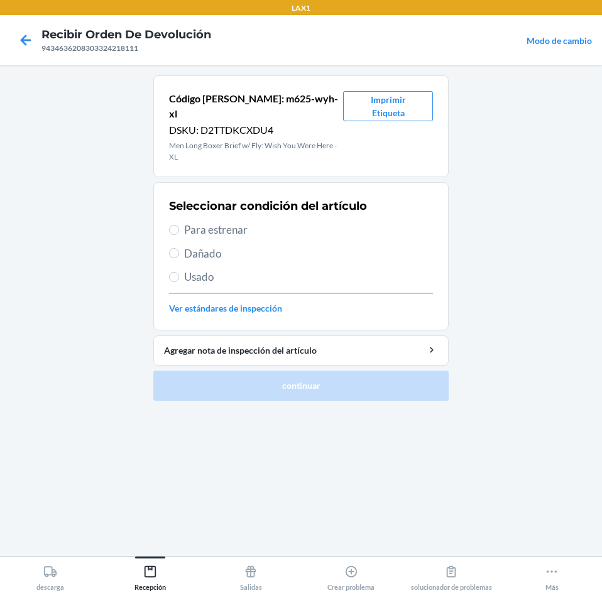
click at [210, 222] on span "Para estrenar" at bounding box center [308, 230] width 249 height 16
click at [179, 225] on input "Para estrenar" at bounding box center [174, 230] width 10 height 10
radio input "true"
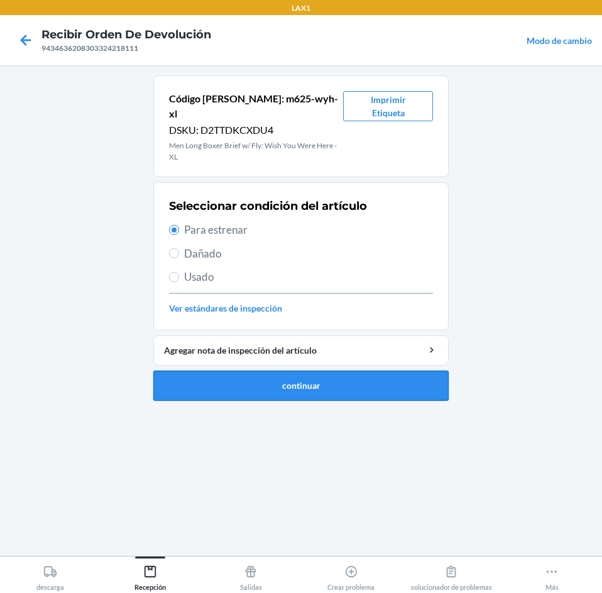
click at [246, 377] on button "continuar" at bounding box center [300, 385] width 295 height 30
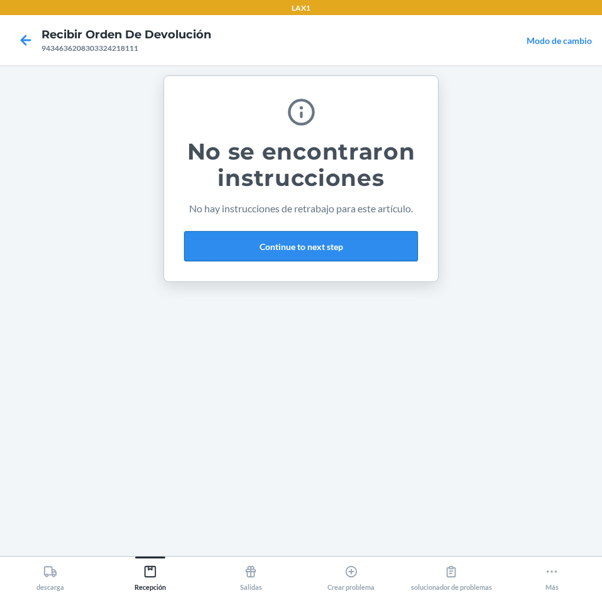
click at [367, 244] on button "Continue to next step" at bounding box center [301, 246] width 234 height 30
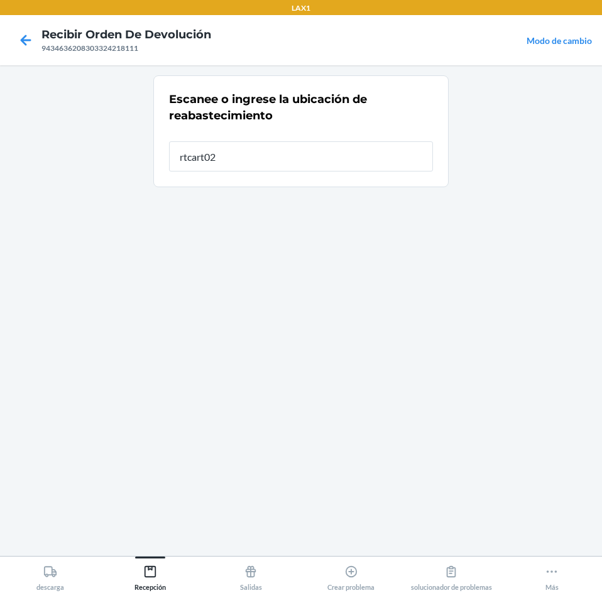
type input "rtcart021"
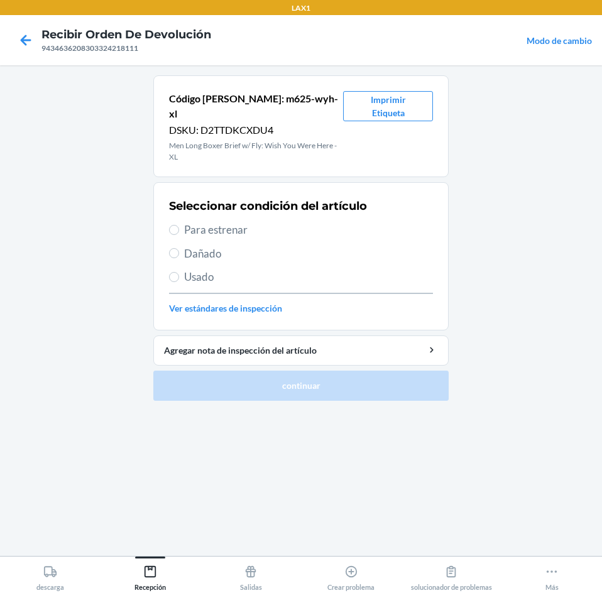
click at [217, 222] on span "Para estrenar" at bounding box center [308, 230] width 249 height 16
click at [179, 225] on input "Para estrenar" at bounding box center [174, 230] width 10 height 10
radio input "true"
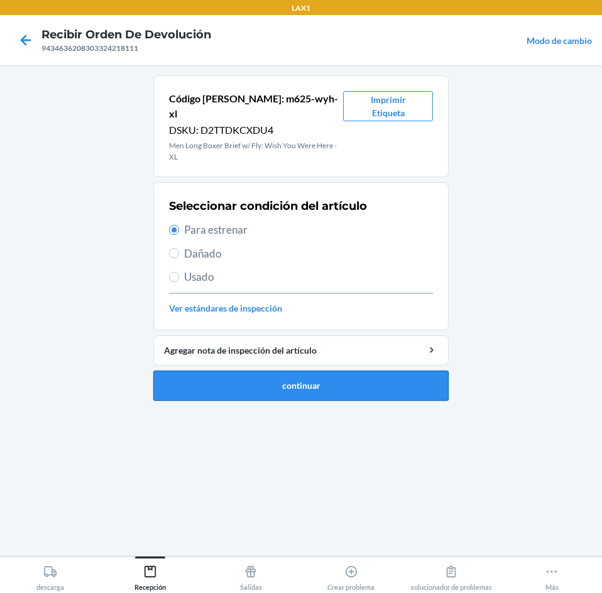
click at [225, 374] on button "continuar" at bounding box center [300, 385] width 295 height 30
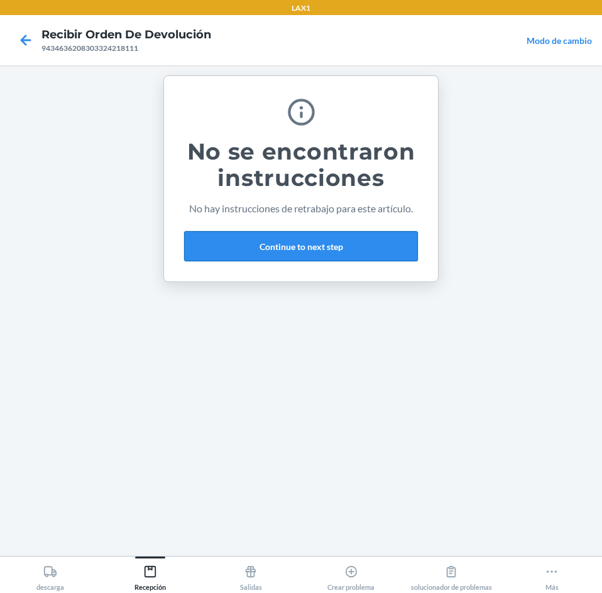
click at [381, 244] on button "Continue to next step" at bounding box center [301, 246] width 234 height 30
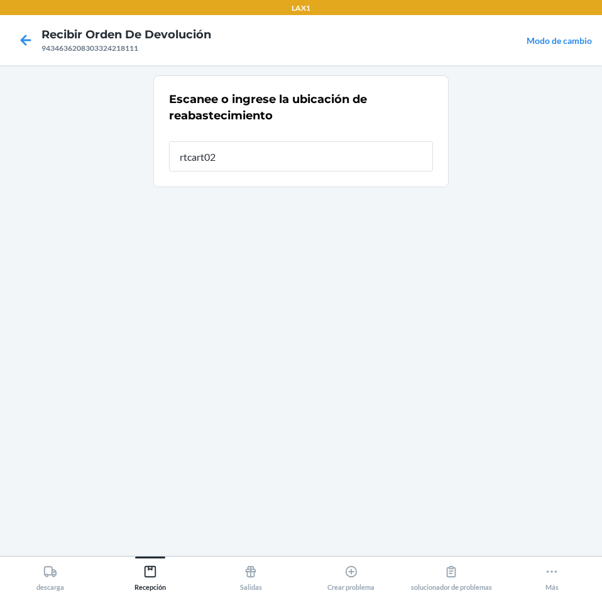
type input "rtcart021"
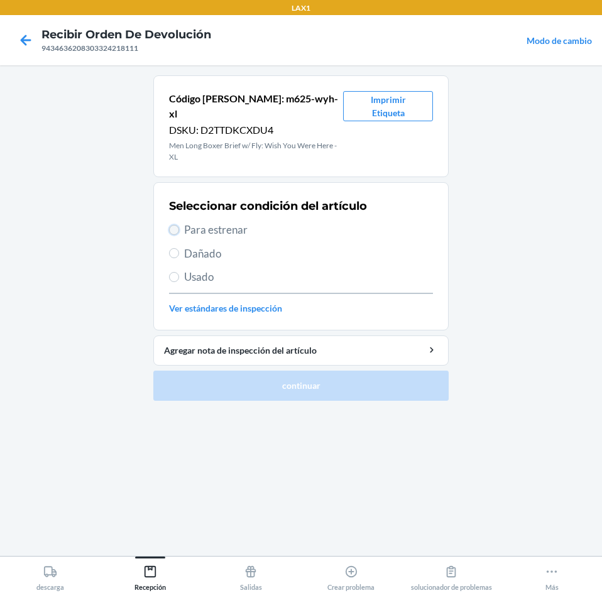
click at [173, 225] on input "Para estrenar" at bounding box center [174, 230] width 10 height 10
radio input "true"
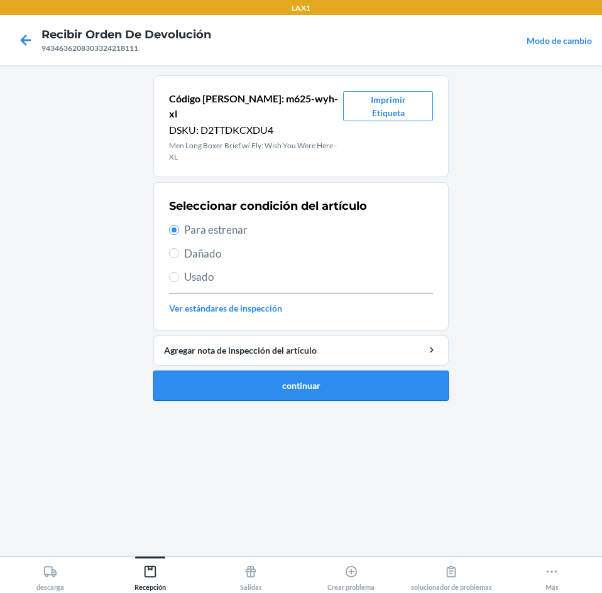
click at [246, 378] on button "continuar" at bounding box center [300, 385] width 295 height 30
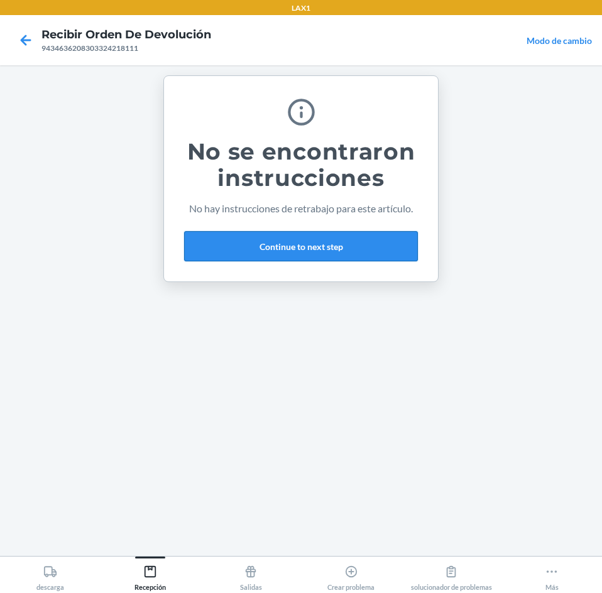
click at [314, 249] on button "Continue to next step" at bounding box center [301, 246] width 234 height 30
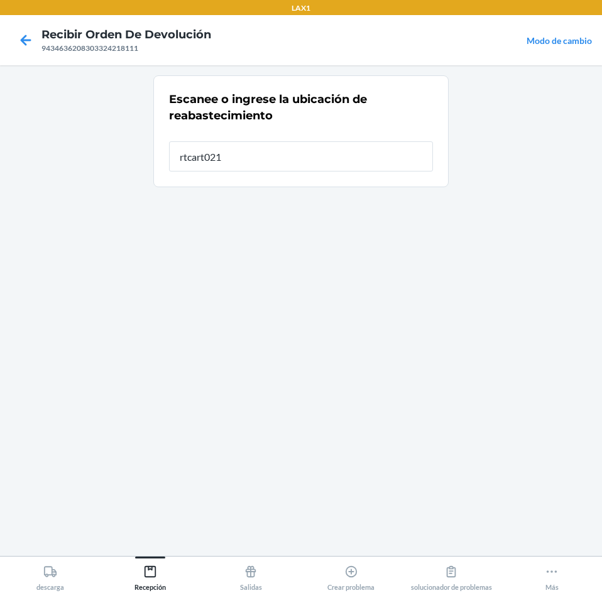
type input "rtcart021"
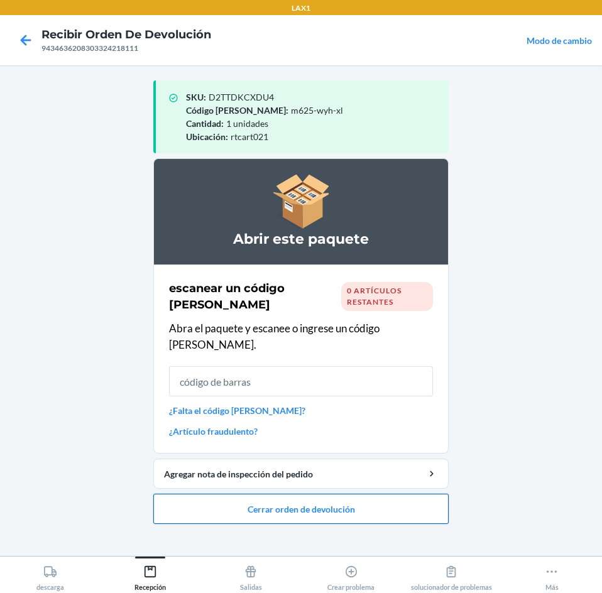
click at [317, 494] on button "Cerrar orden de devolución" at bounding box center [300, 509] width 295 height 30
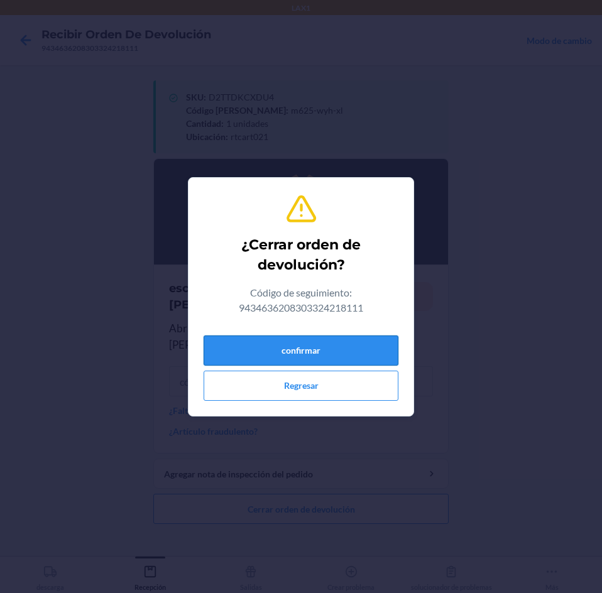
click at [379, 354] on button "confirmar" at bounding box center [300, 350] width 195 height 30
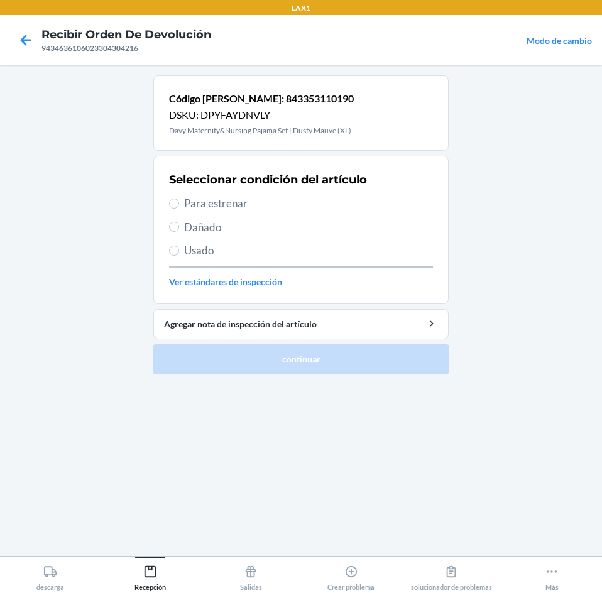
click at [183, 205] on label "Para estrenar" at bounding box center [301, 203] width 264 height 16
click at [179, 205] on input "Para estrenar" at bounding box center [174, 203] width 10 height 10
radio input "true"
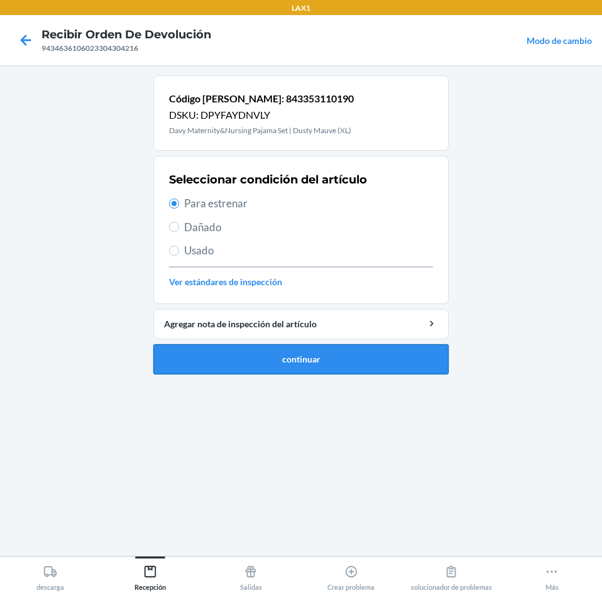
click at [355, 367] on button "continuar" at bounding box center [300, 359] width 295 height 30
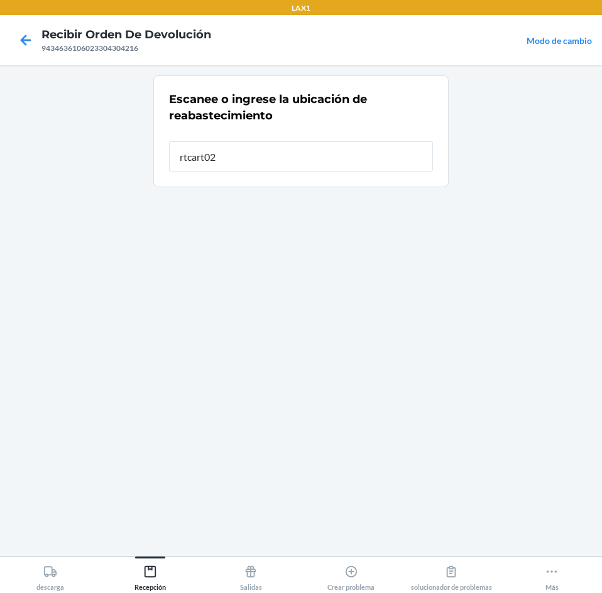
type input "rtcart021"
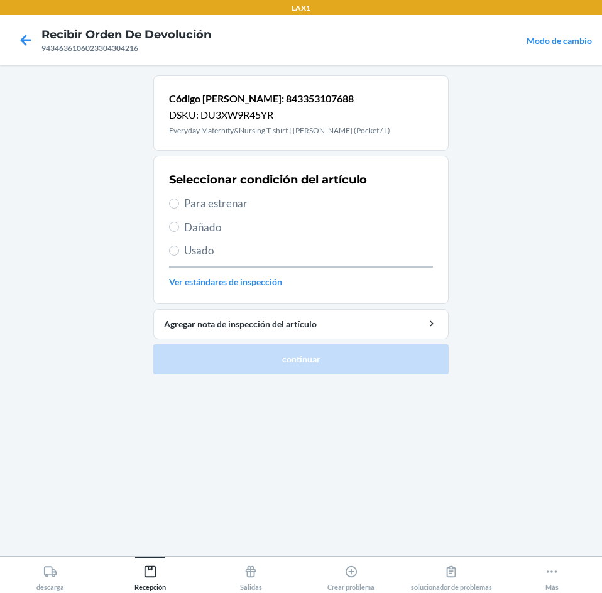
click at [237, 205] on span "Para estrenar" at bounding box center [308, 203] width 249 height 16
click at [179, 205] on input "Para estrenar" at bounding box center [174, 203] width 10 height 10
radio input "true"
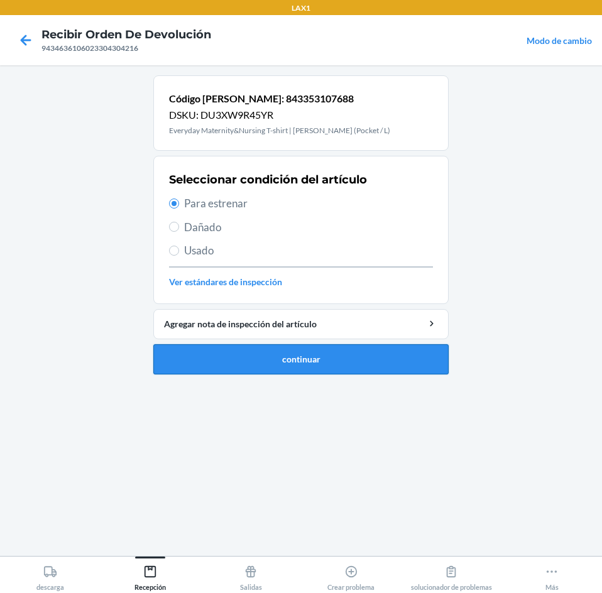
click at [226, 364] on button "continuar" at bounding box center [300, 359] width 295 height 30
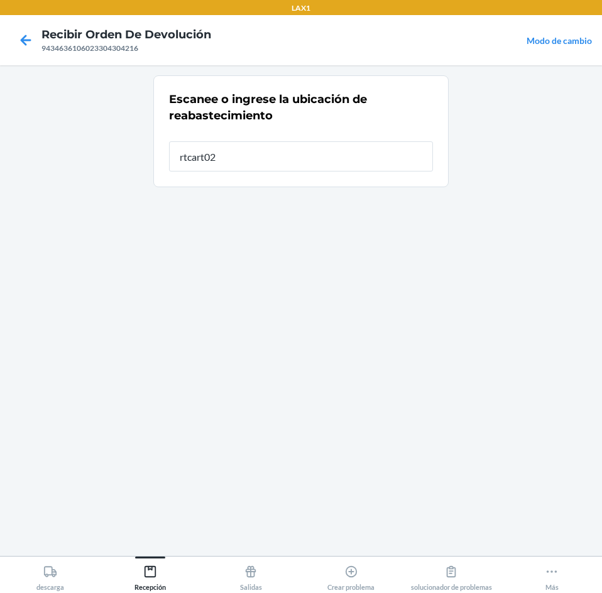
type input "rtcart021"
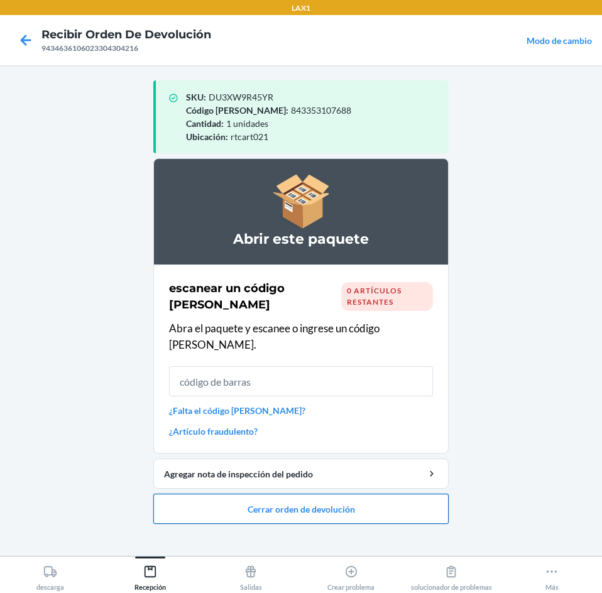
click at [413, 494] on button "Cerrar orden de devolución" at bounding box center [300, 509] width 295 height 30
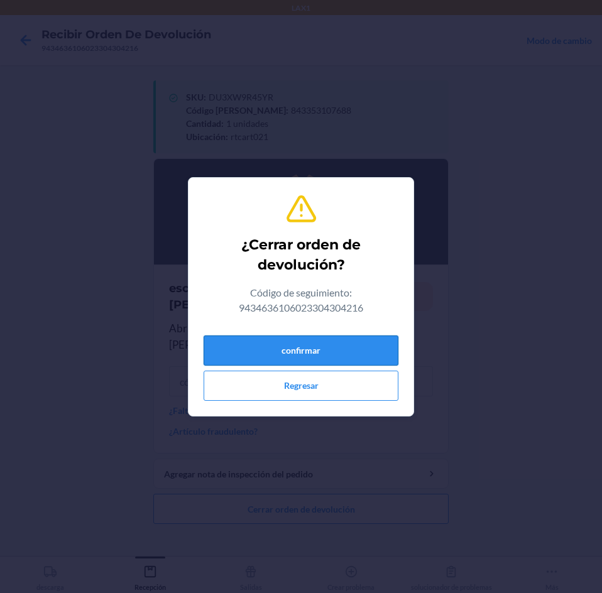
drag, startPoint x: 306, startPoint y: 352, endPoint x: 311, endPoint y: 349, distance: 6.5
click at [311, 349] on button "confirmar" at bounding box center [300, 350] width 195 height 30
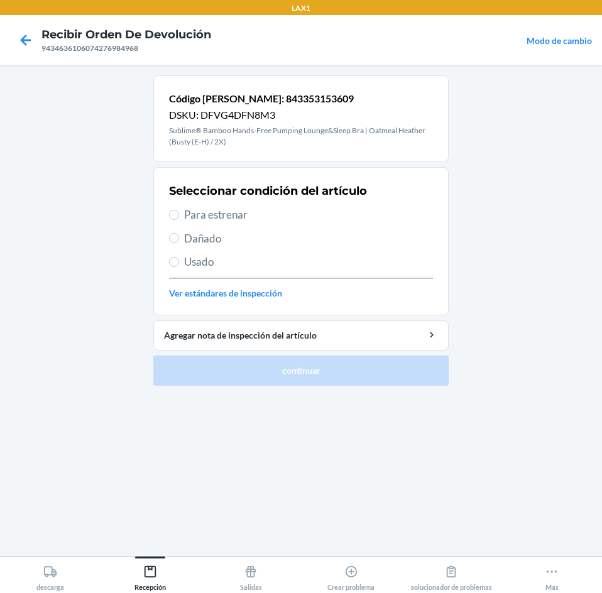
click at [181, 212] on label "Para estrenar" at bounding box center [301, 215] width 264 height 16
click at [179, 212] on input "Para estrenar" at bounding box center [174, 215] width 10 height 10
radio input "true"
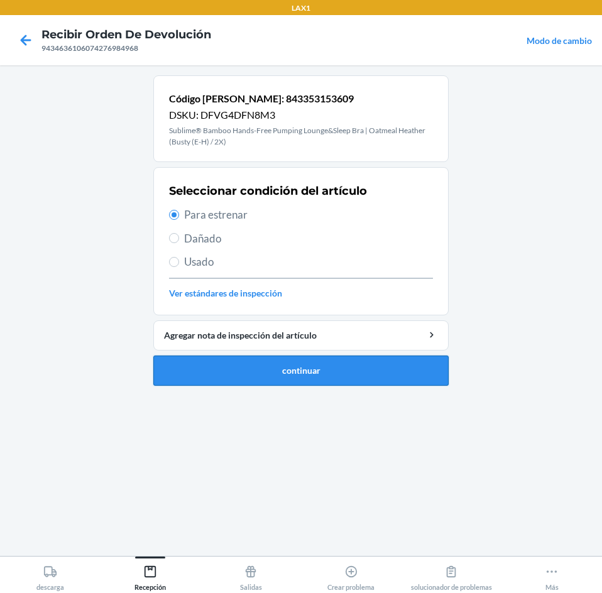
click at [200, 376] on button "continuar" at bounding box center [300, 370] width 295 height 30
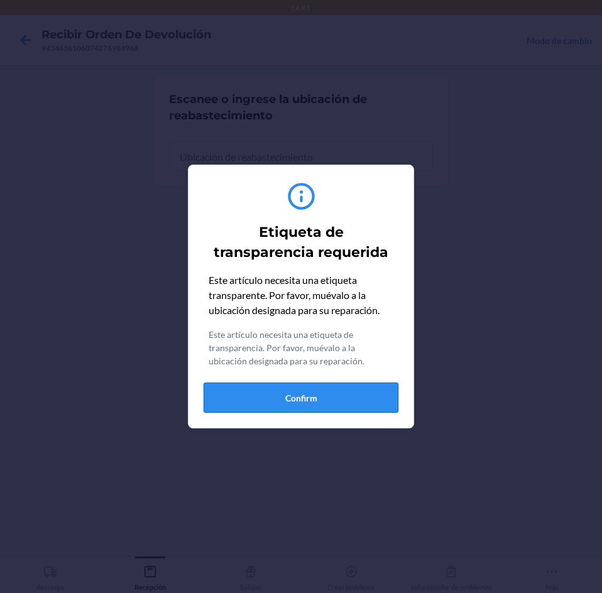
click at [306, 393] on button "Confirm" at bounding box center [300, 397] width 195 height 30
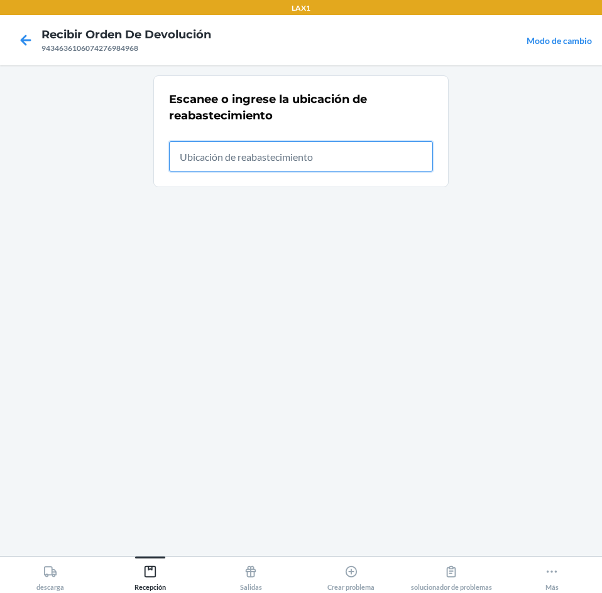
click at [343, 151] on input "text" at bounding box center [301, 156] width 264 height 30
type input "rtcart021"
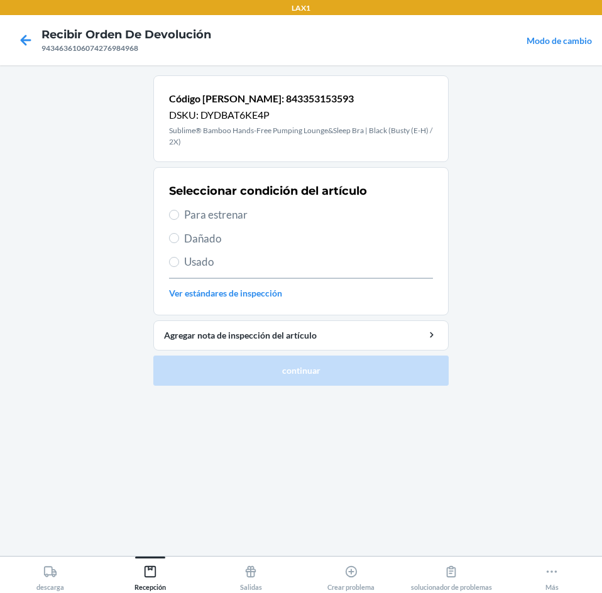
click at [227, 215] on span "Para estrenar" at bounding box center [308, 215] width 249 height 16
click at [179, 215] on input "Para estrenar" at bounding box center [174, 215] width 10 height 10
radio input "true"
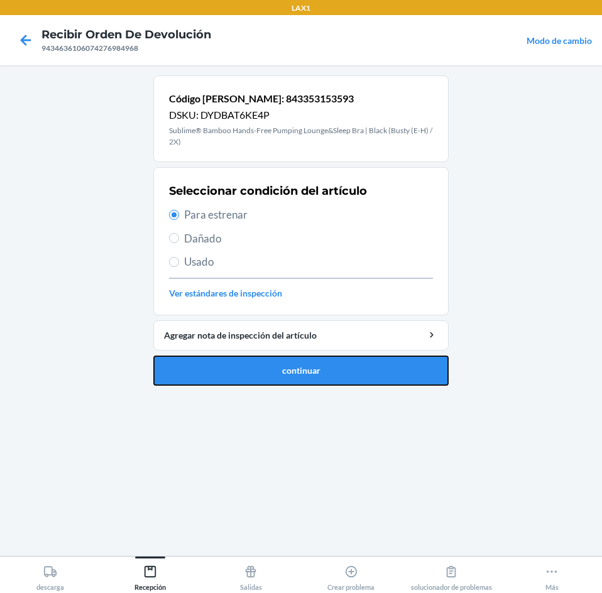
drag, startPoint x: 230, startPoint y: 360, endPoint x: 241, endPoint y: 355, distance: 11.0
click at [232, 360] on button "continuar" at bounding box center [300, 370] width 295 height 30
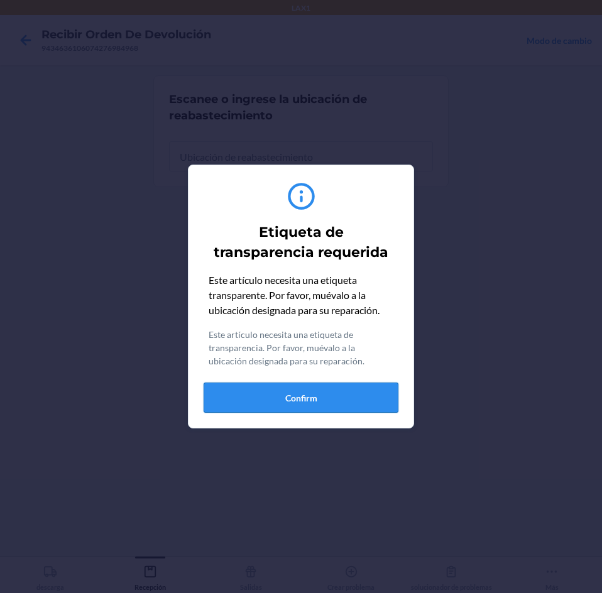
click at [357, 391] on button "Confirm" at bounding box center [300, 397] width 195 height 30
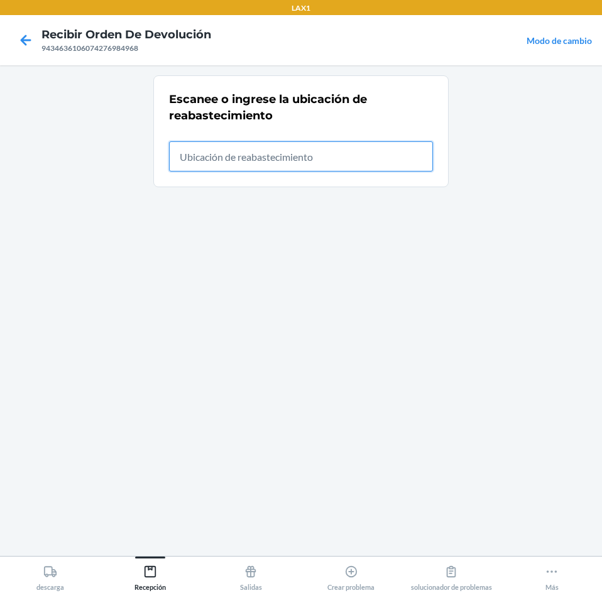
click at [338, 161] on input "text" at bounding box center [301, 156] width 264 height 30
type input "rtcart021"
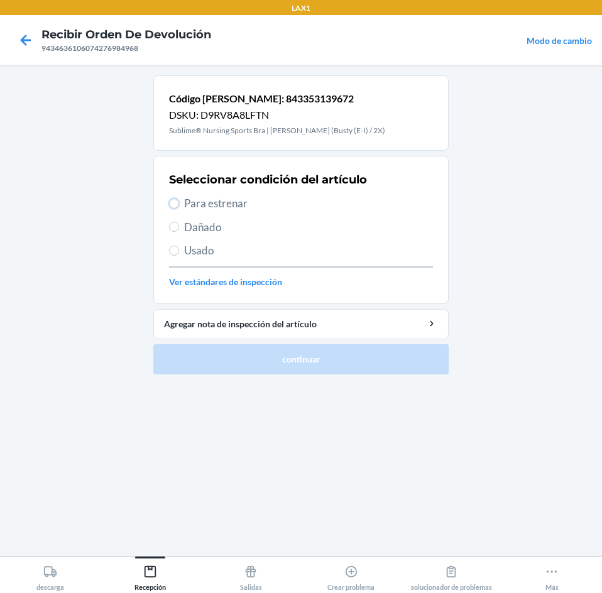
drag, startPoint x: 176, startPoint y: 200, endPoint x: 185, endPoint y: 287, distance: 87.1
click at [176, 201] on input "Para estrenar" at bounding box center [174, 203] width 10 height 10
radio input "true"
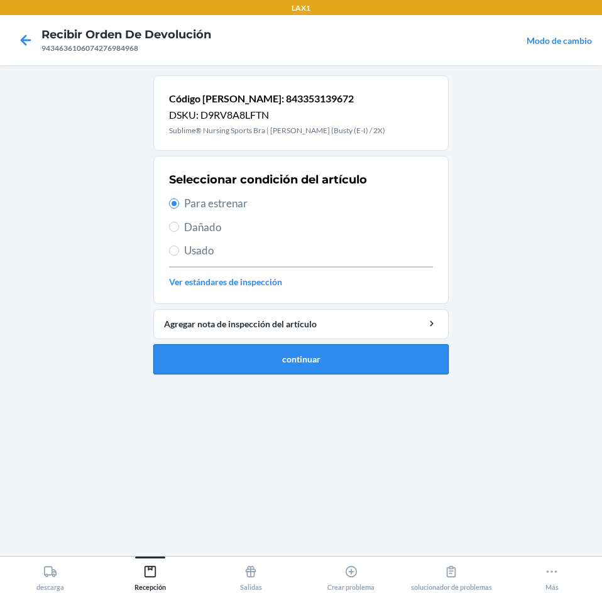
click at [207, 358] on button "continuar" at bounding box center [300, 359] width 295 height 30
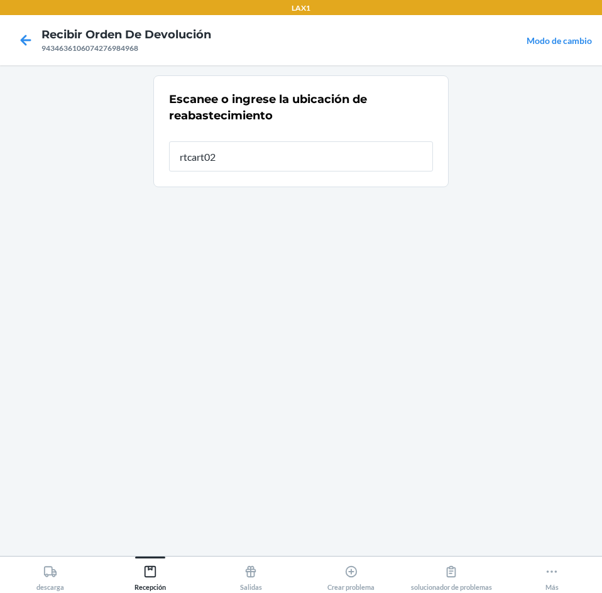
type input "rtcart021"
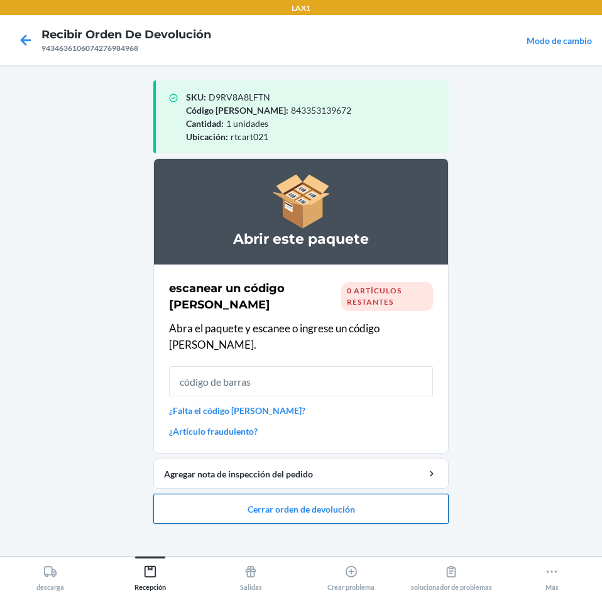
click at [381, 495] on button "Cerrar orden de devolución" at bounding box center [300, 509] width 295 height 30
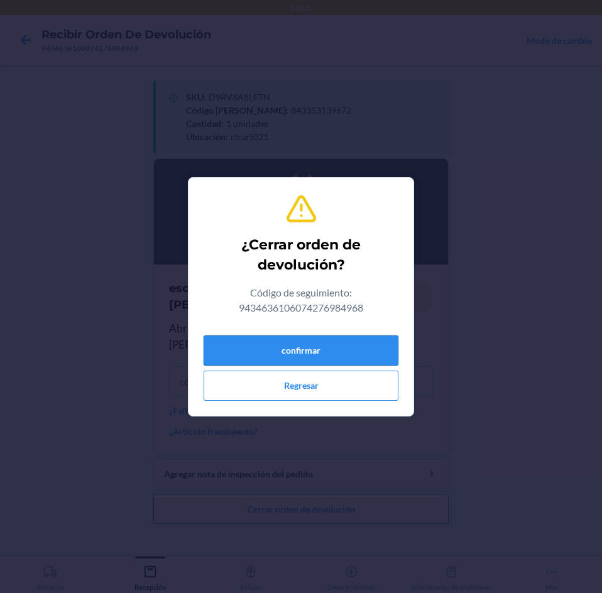
click at [342, 337] on button "confirmar" at bounding box center [300, 350] width 195 height 30
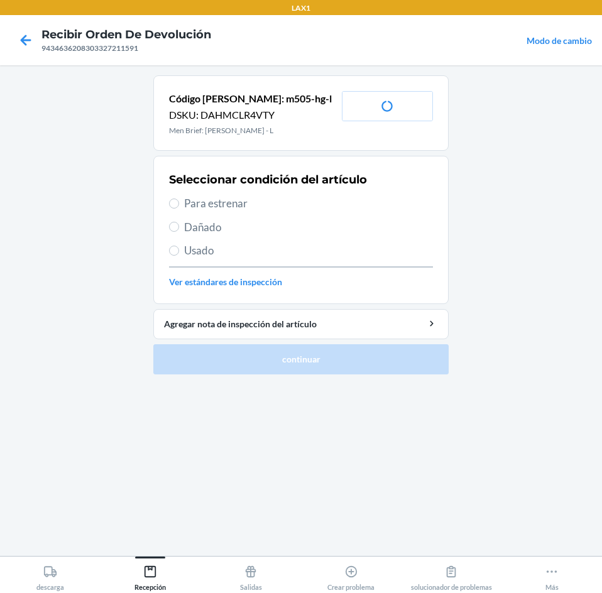
click at [183, 194] on div "Seleccionar condición del artículo Para estrenar Dañado Usado Ver estándares de…" at bounding box center [301, 230] width 264 height 124
click at [187, 205] on span "Para estrenar" at bounding box center [308, 203] width 249 height 16
click at [179, 205] on input "Para estrenar" at bounding box center [174, 203] width 10 height 10
radio input "true"
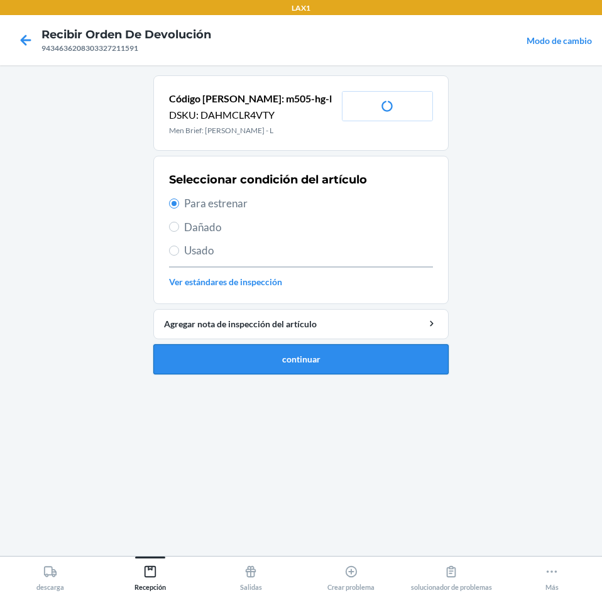
click at [272, 364] on button "continuar" at bounding box center [300, 359] width 295 height 30
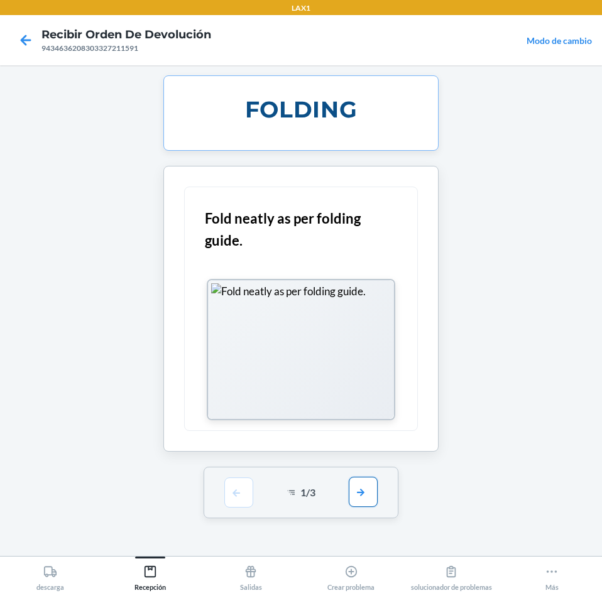
click at [372, 492] on button "button" at bounding box center [363, 492] width 29 height 30
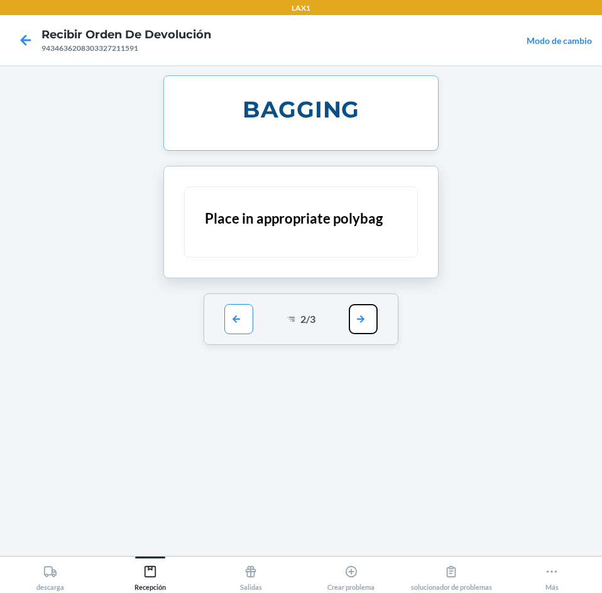
click at [365, 308] on button "button" at bounding box center [363, 319] width 29 height 30
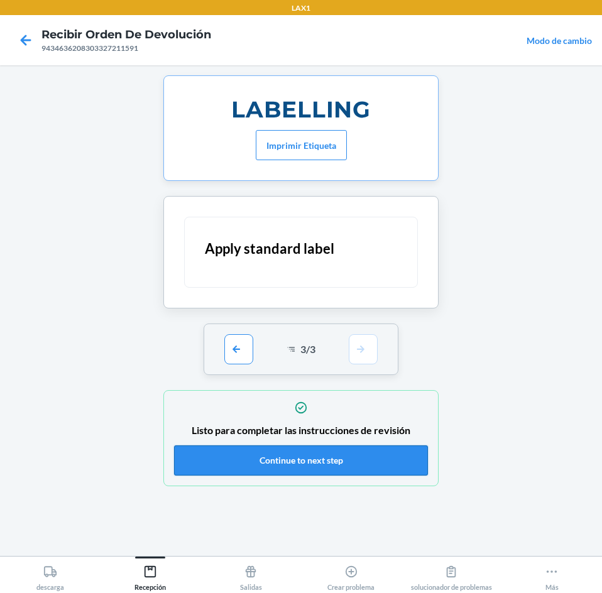
click at [392, 458] on button "Continue to next step" at bounding box center [301, 460] width 254 height 30
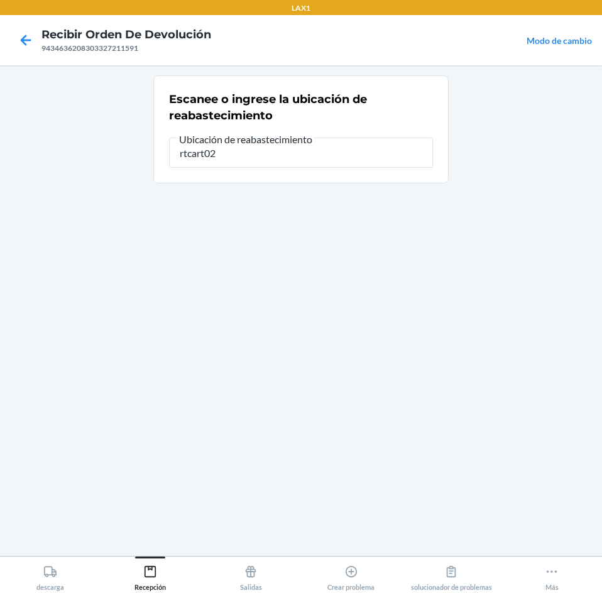
type input "rtcart021"
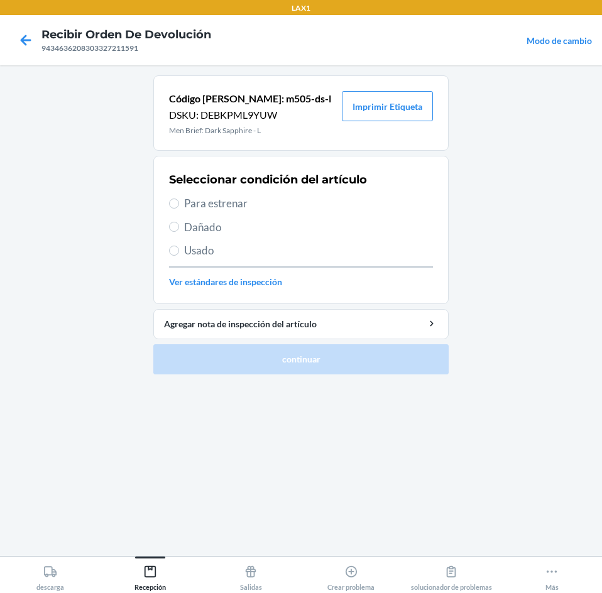
click at [220, 198] on span "Para estrenar" at bounding box center [308, 203] width 249 height 16
click at [179, 198] on input "Para estrenar" at bounding box center [174, 203] width 10 height 10
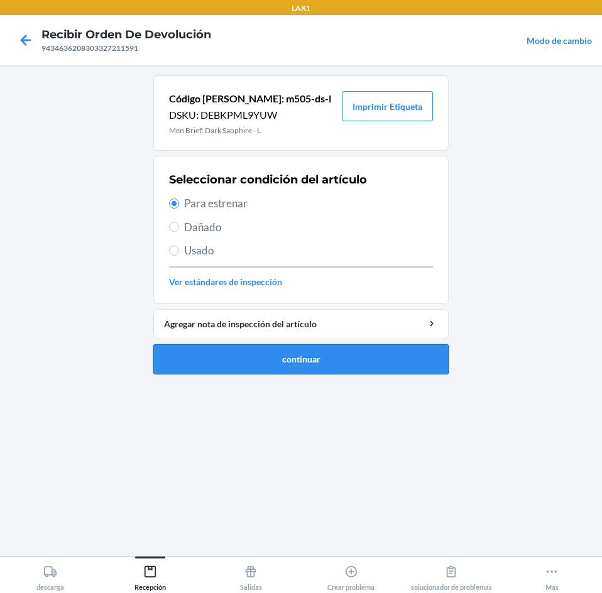
click at [232, 352] on button "continuar" at bounding box center [300, 359] width 295 height 30
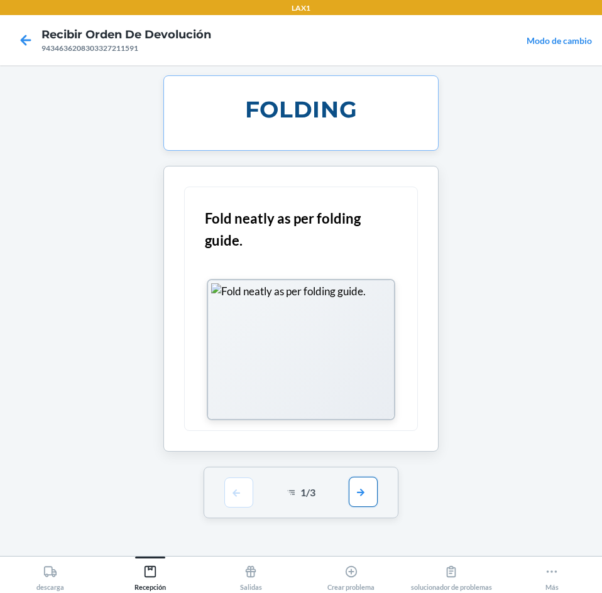
click at [367, 490] on button "button" at bounding box center [363, 492] width 29 height 30
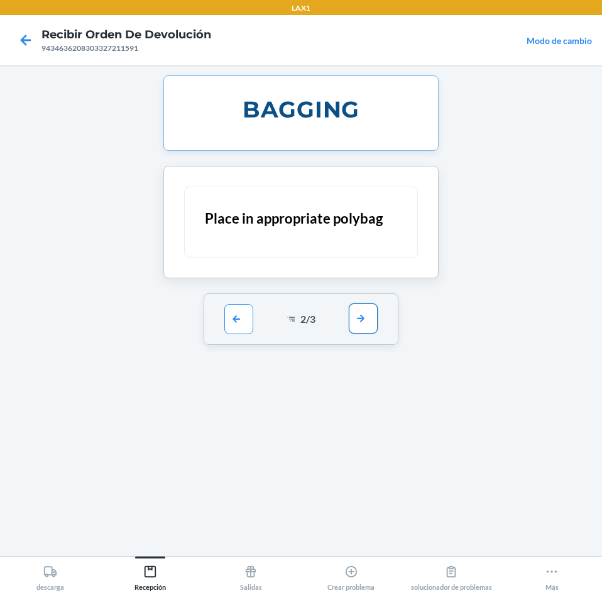
click at [368, 312] on button "button" at bounding box center [363, 318] width 29 height 30
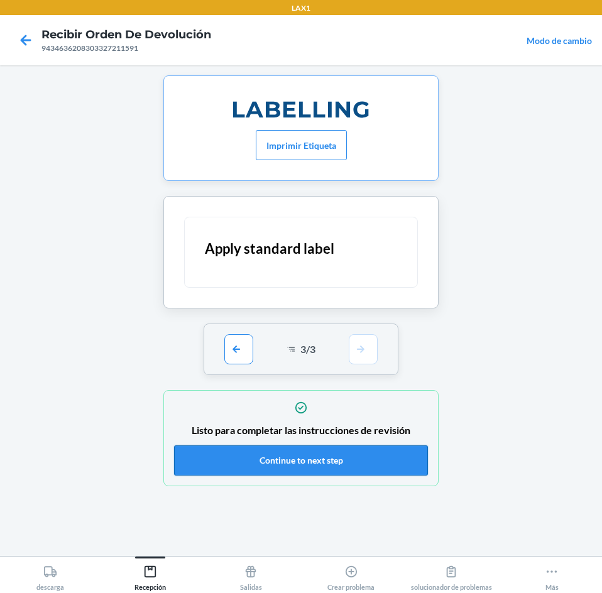
drag, startPoint x: 391, startPoint y: 460, endPoint x: 398, endPoint y: 445, distance: 16.3
click at [391, 460] on button "Continue to next step" at bounding box center [301, 460] width 254 height 30
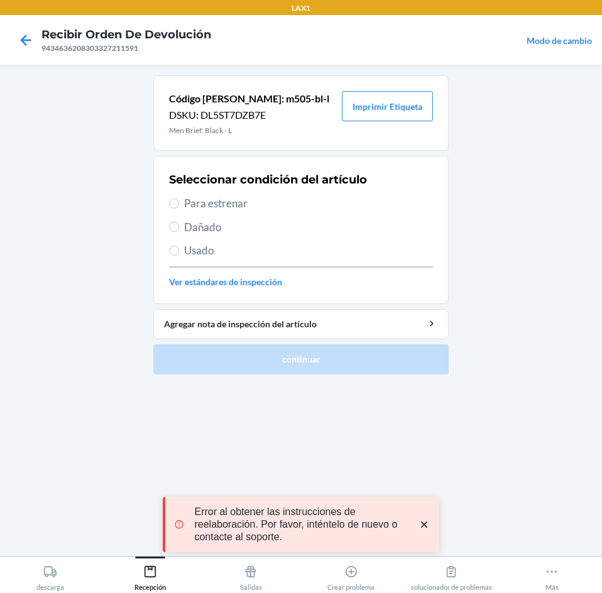
drag, startPoint x: 188, startPoint y: 205, endPoint x: 188, endPoint y: 217, distance: 11.3
click at [188, 205] on span "Para estrenar" at bounding box center [308, 203] width 249 height 16
click at [179, 205] on input "Para estrenar" at bounding box center [174, 203] width 10 height 10
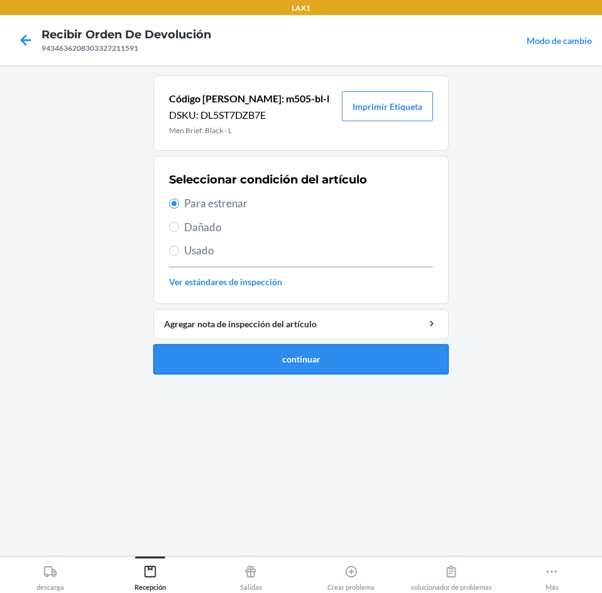
click at [294, 359] on button "continuar" at bounding box center [300, 359] width 295 height 30
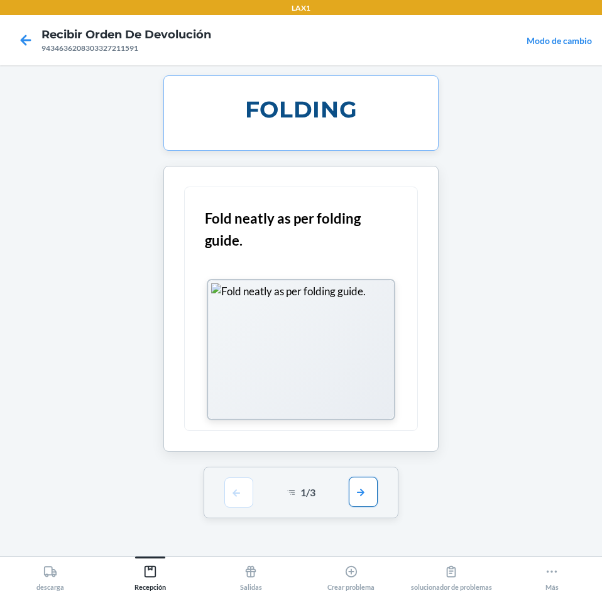
click at [361, 492] on button "button" at bounding box center [363, 492] width 29 height 30
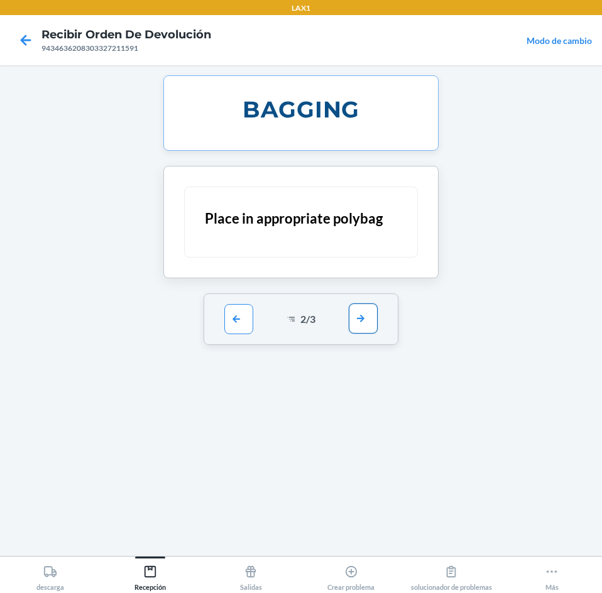
click at [361, 318] on button "button" at bounding box center [363, 318] width 29 height 30
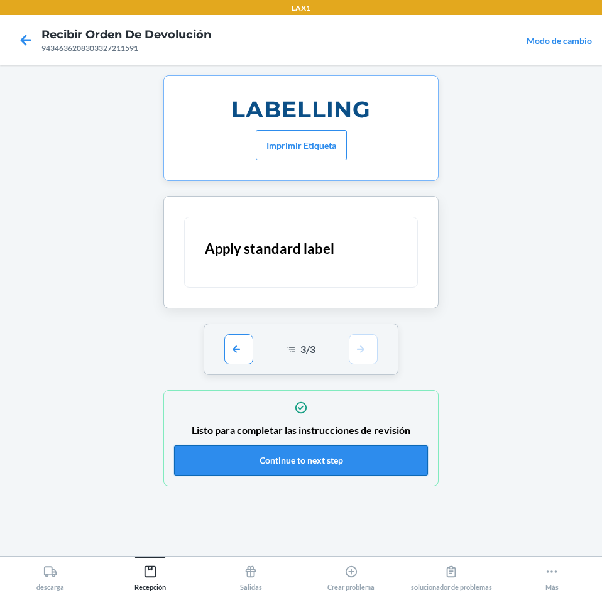
click at [361, 447] on button "Continue to next step" at bounding box center [301, 460] width 254 height 30
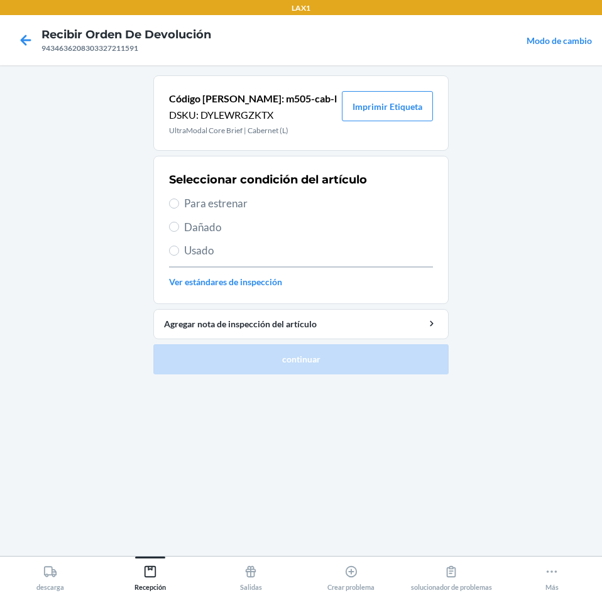
click at [185, 203] on span "Para estrenar" at bounding box center [308, 203] width 249 height 16
click at [179, 203] on input "Para estrenar" at bounding box center [174, 203] width 10 height 10
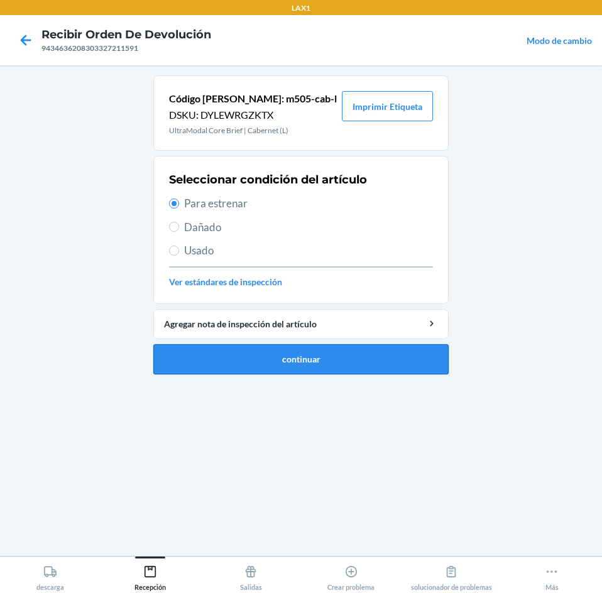
click at [234, 357] on button "continuar" at bounding box center [300, 359] width 295 height 30
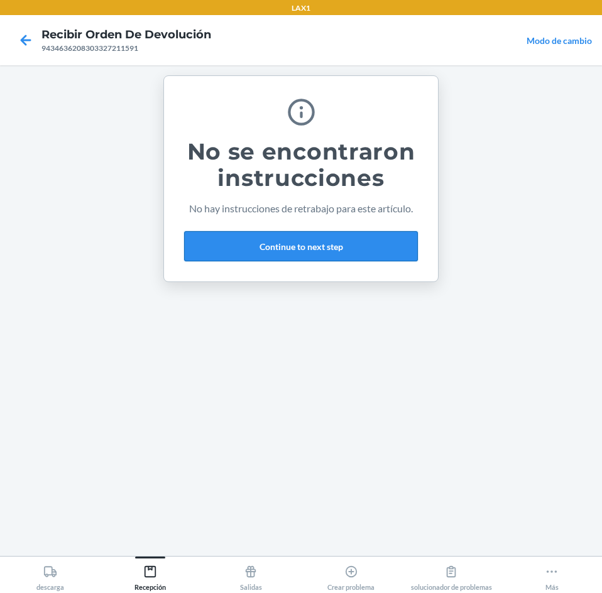
click at [338, 247] on button "Continue to next step" at bounding box center [301, 246] width 234 height 30
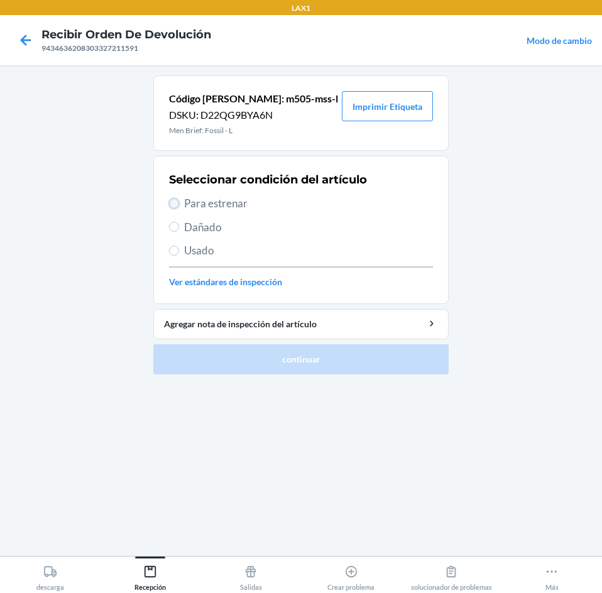
click at [169, 201] on input "Para estrenar" at bounding box center [174, 203] width 10 height 10
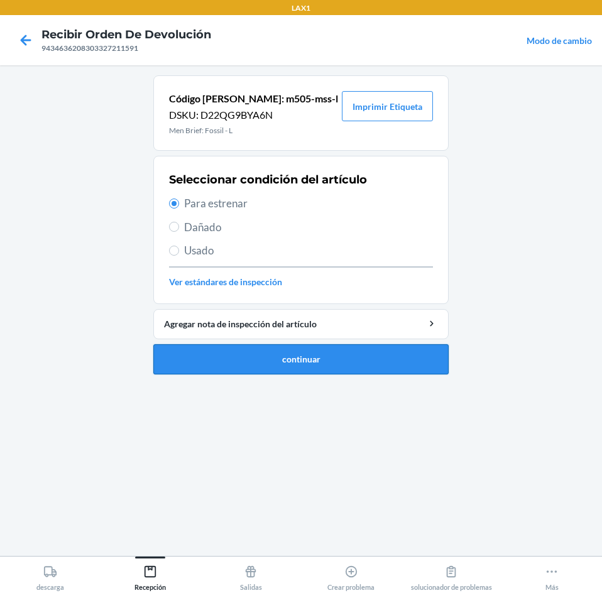
click at [190, 351] on button "continuar" at bounding box center [300, 359] width 295 height 30
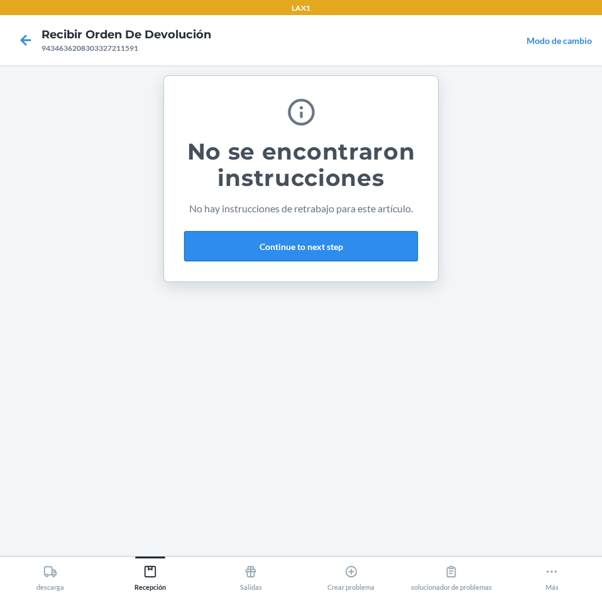
click at [350, 233] on button "Continue to next step" at bounding box center [301, 246] width 234 height 30
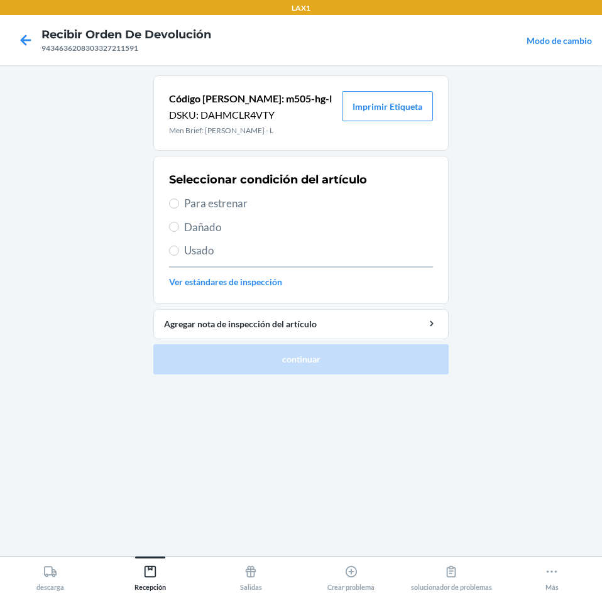
click at [196, 201] on span "Para estrenar" at bounding box center [308, 203] width 249 height 16
click at [179, 201] on input "Para estrenar" at bounding box center [174, 203] width 10 height 10
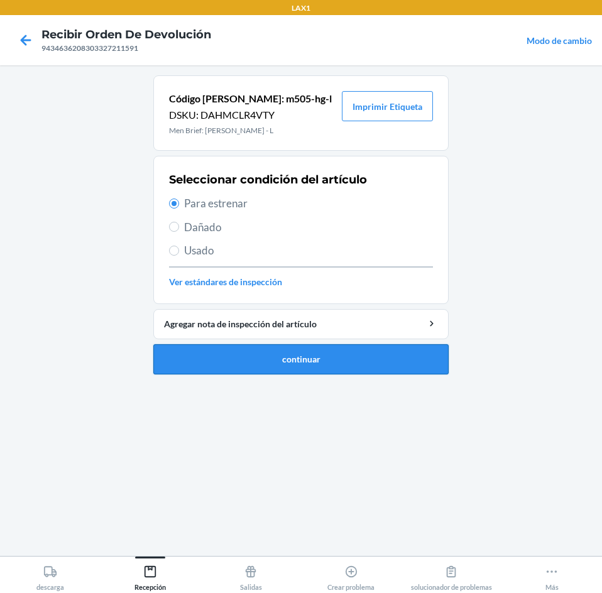
click at [227, 352] on button "continuar" at bounding box center [300, 359] width 295 height 30
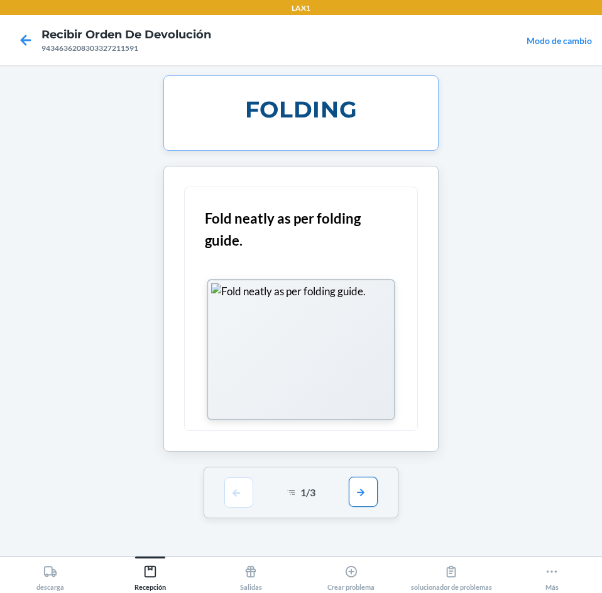
click at [365, 496] on button "button" at bounding box center [363, 492] width 29 height 30
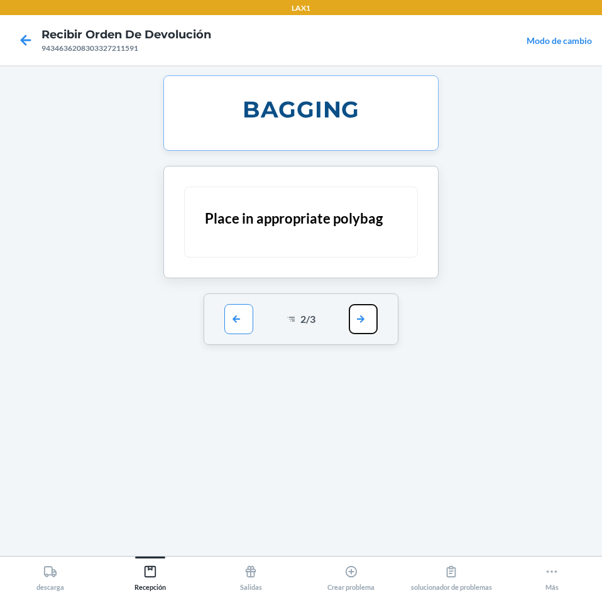
click at [370, 313] on button "button" at bounding box center [363, 319] width 29 height 30
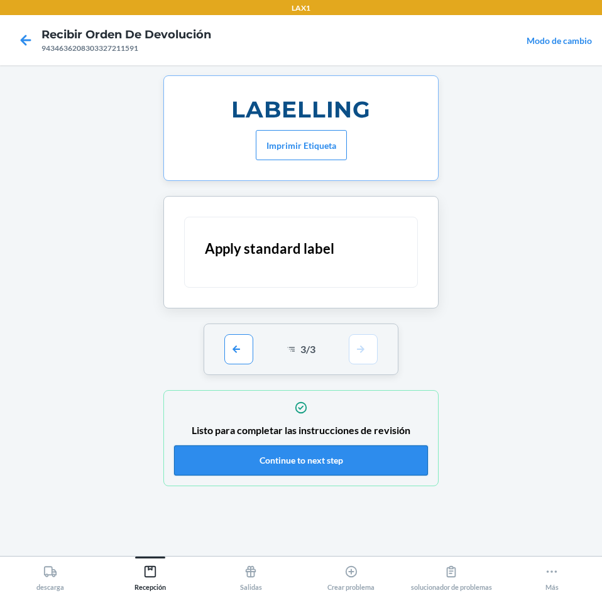
click at [337, 461] on button "Continue to next step" at bounding box center [301, 460] width 254 height 30
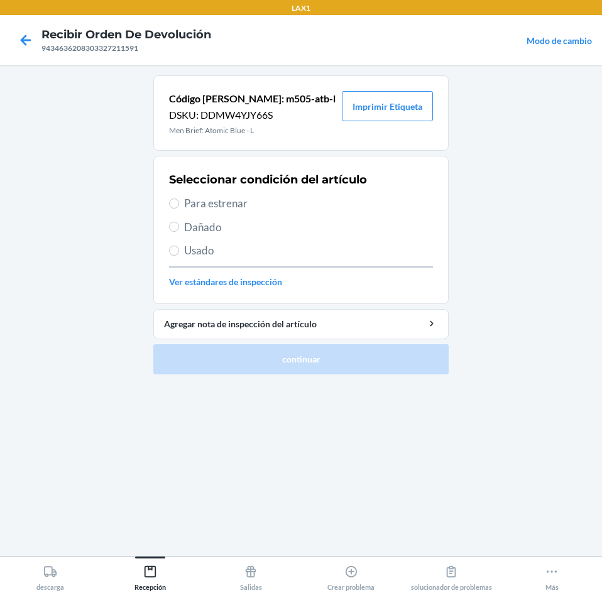
click at [185, 199] on span "Para estrenar" at bounding box center [308, 203] width 249 height 16
click at [179, 199] on input "Para estrenar" at bounding box center [174, 203] width 10 height 10
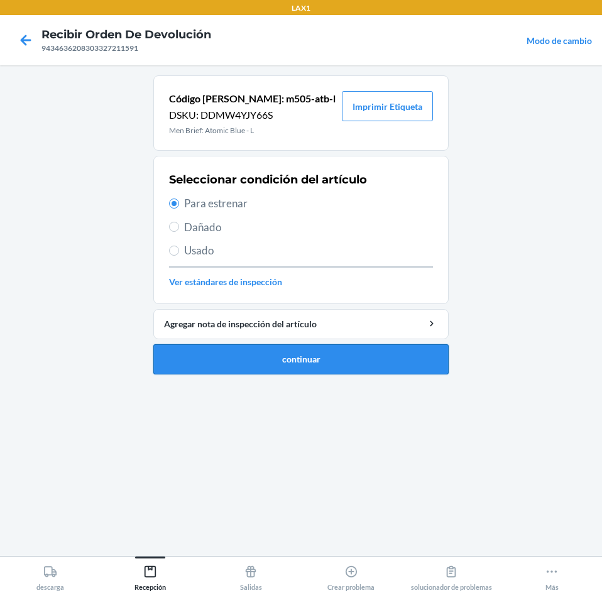
click at [254, 360] on button "continuar" at bounding box center [300, 359] width 295 height 30
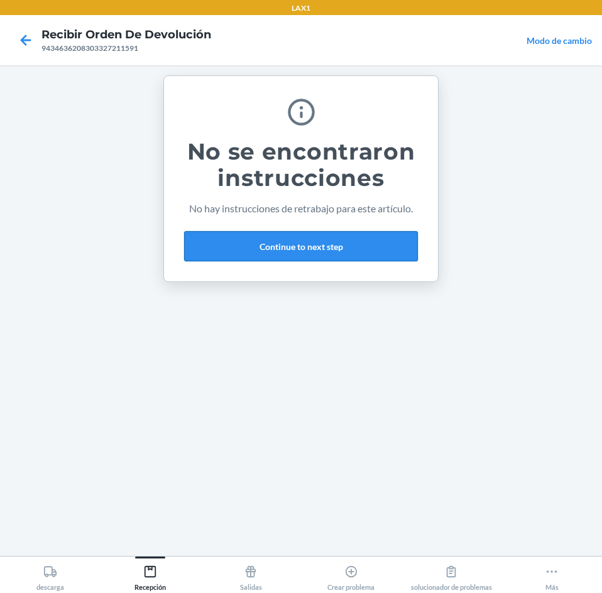
click at [286, 242] on button "Continue to next step" at bounding box center [301, 246] width 234 height 30
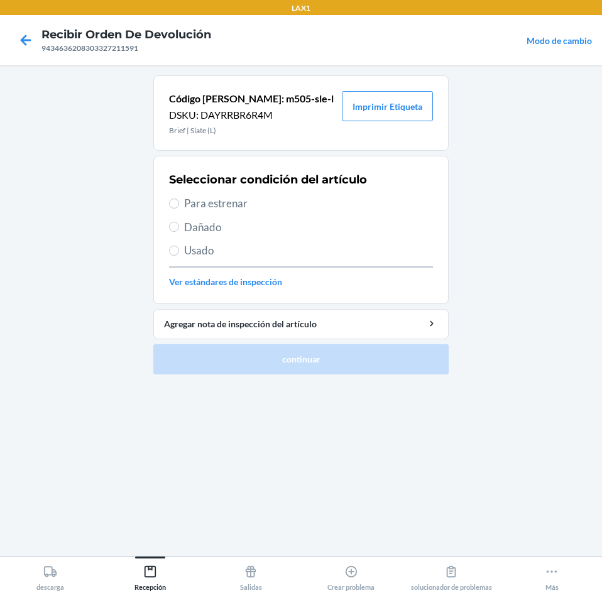
click at [208, 203] on span "Para estrenar" at bounding box center [308, 203] width 249 height 16
click at [179, 203] on input "Para estrenar" at bounding box center [174, 203] width 10 height 10
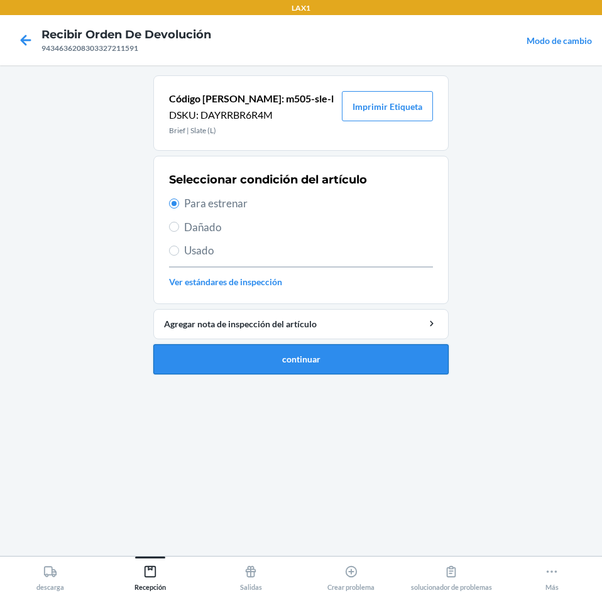
click at [234, 356] on button "continuar" at bounding box center [300, 359] width 295 height 30
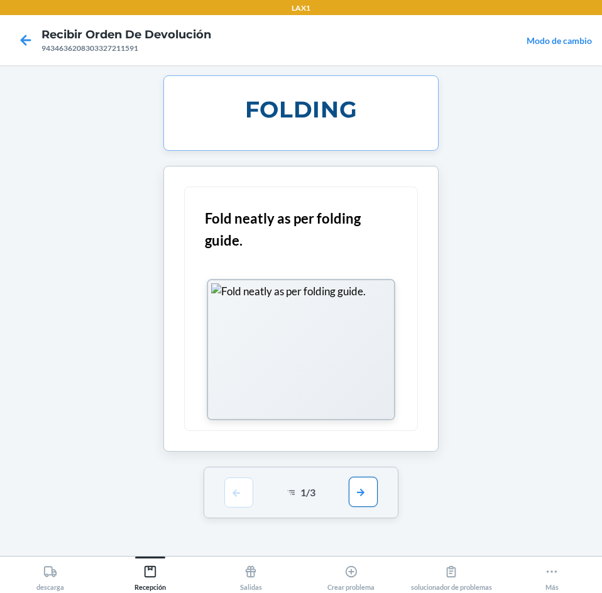
click at [365, 498] on button "button" at bounding box center [363, 492] width 29 height 30
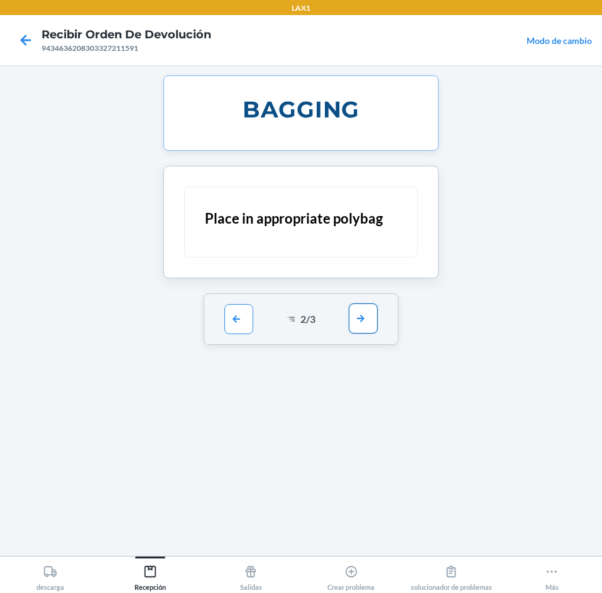
click at [357, 323] on button "button" at bounding box center [363, 318] width 29 height 30
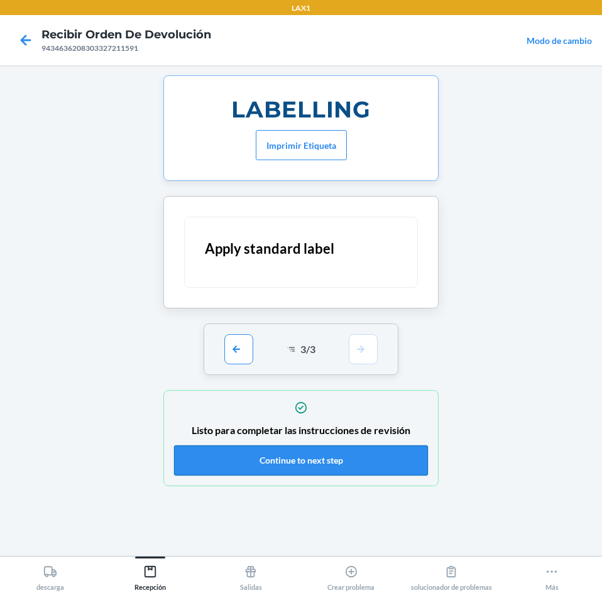
click at [388, 470] on button "Continue to next step" at bounding box center [301, 460] width 254 height 30
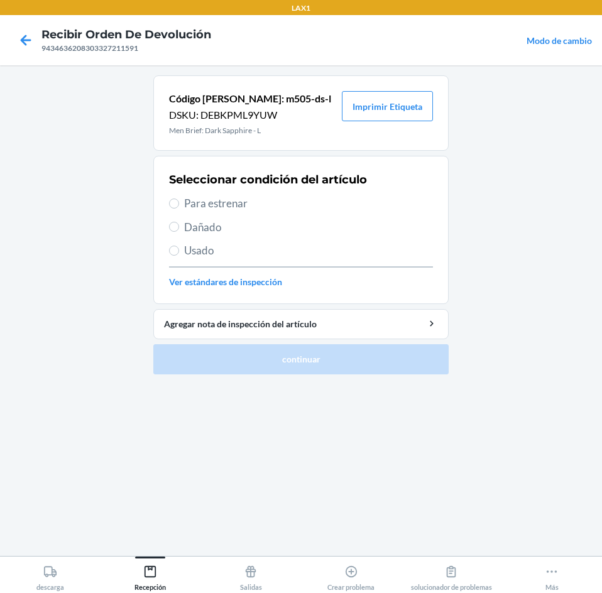
click at [182, 207] on label "Para estrenar" at bounding box center [301, 203] width 264 height 16
click at [179, 207] on input "Para estrenar" at bounding box center [174, 203] width 10 height 10
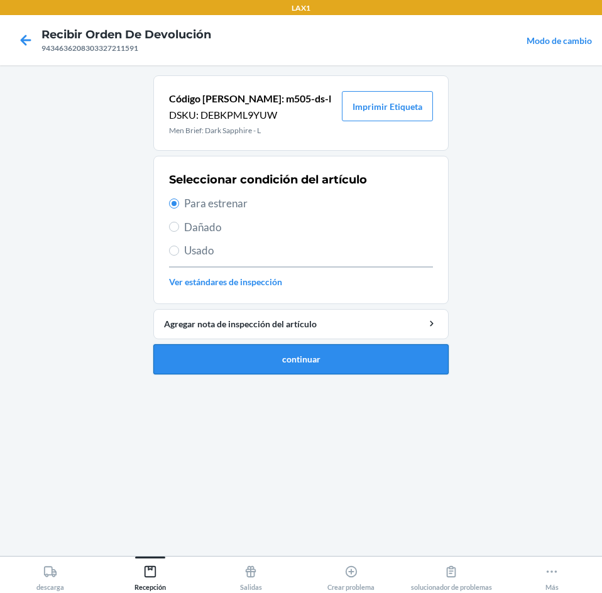
click at [223, 361] on button "continuar" at bounding box center [300, 359] width 295 height 30
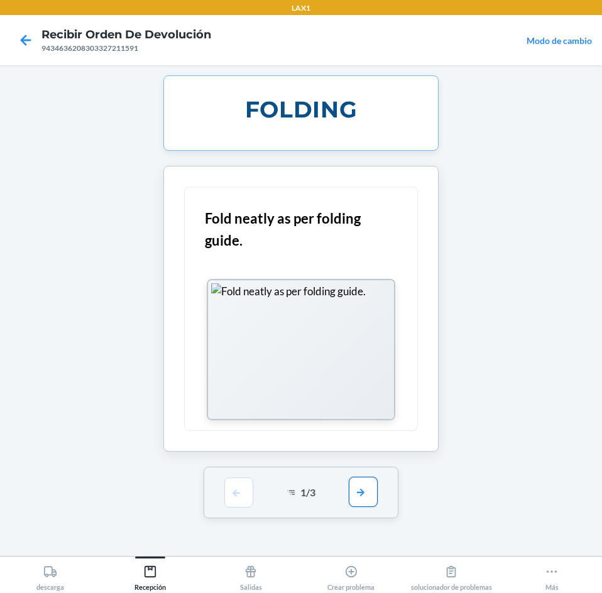
click at [355, 488] on button "button" at bounding box center [363, 492] width 29 height 30
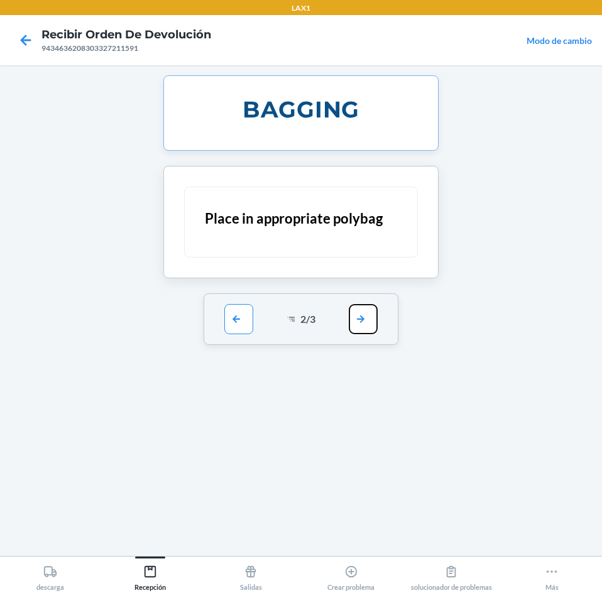
click at [367, 321] on button "button" at bounding box center [363, 319] width 29 height 30
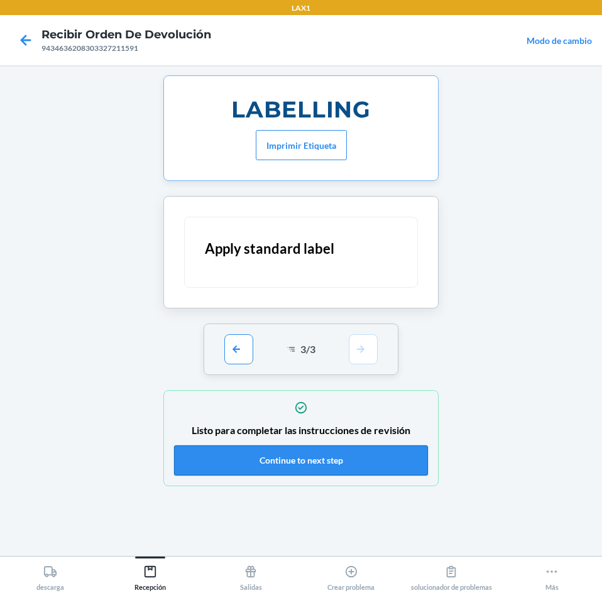
click at [344, 457] on button "Continue to next step" at bounding box center [301, 460] width 254 height 30
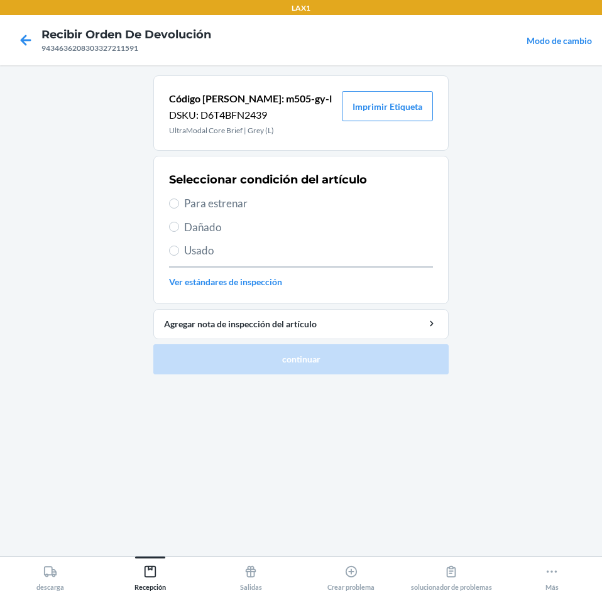
click at [199, 198] on span "Para estrenar" at bounding box center [308, 203] width 249 height 16
click at [179, 198] on input "Para estrenar" at bounding box center [174, 203] width 10 height 10
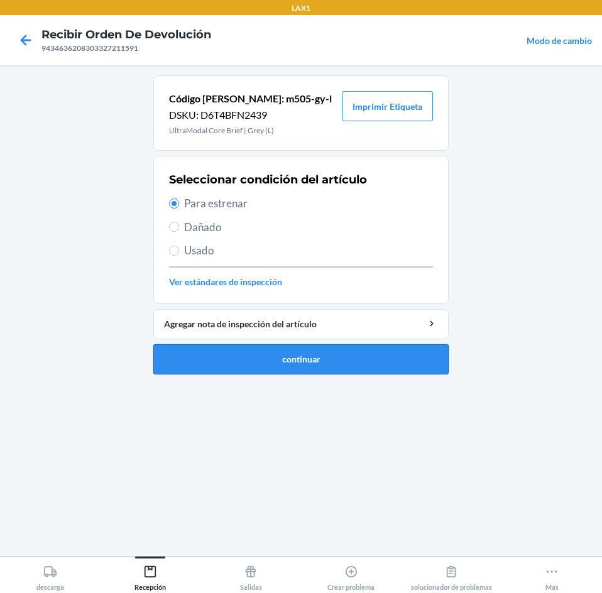
click at [224, 352] on button "continuar" at bounding box center [300, 359] width 295 height 30
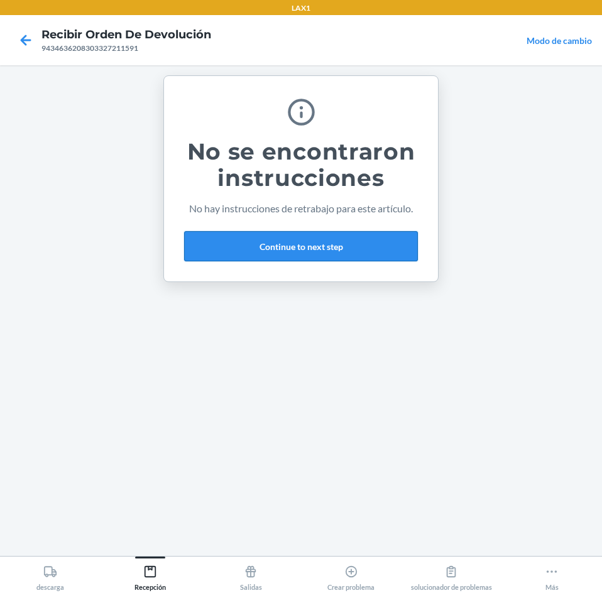
click at [345, 242] on button "Continue to next step" at bounding box center [301, 246] width 234 height 30
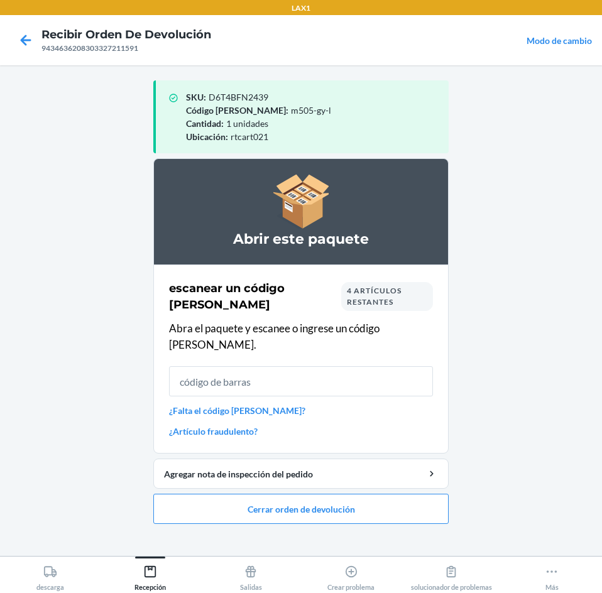
click at [225, 371] on input "text" at bounding box center [301, 381] width 264 height 30
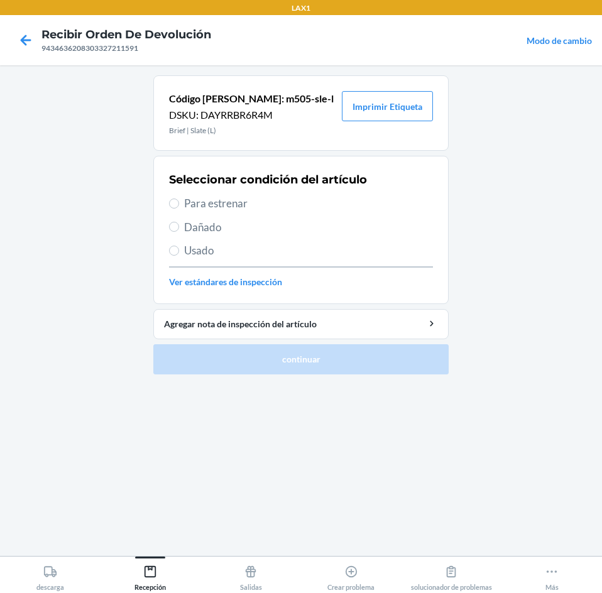
click at [192, 201] on span "Para estrenar" at bounding box center [308, 203] width 249 height 16
click at [179, 201] on input "Para estrenar" at bounding box center [174, 203] width 10 height 10
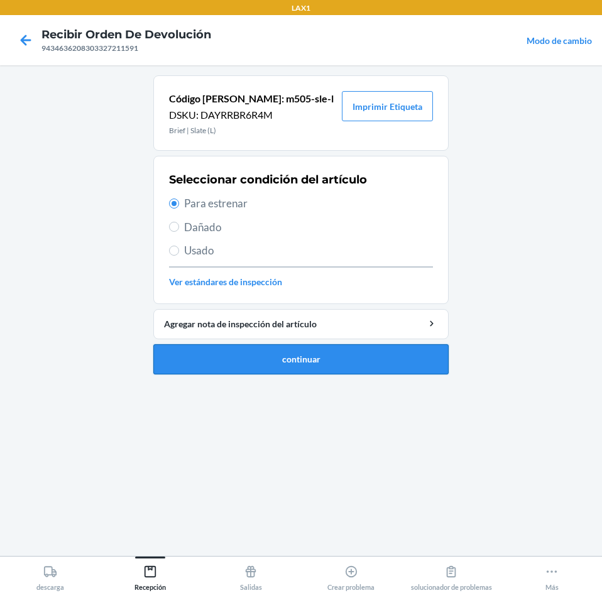
click at [180, 362] on button "continuar" at bounding box center [300, 359] width 295 height 30
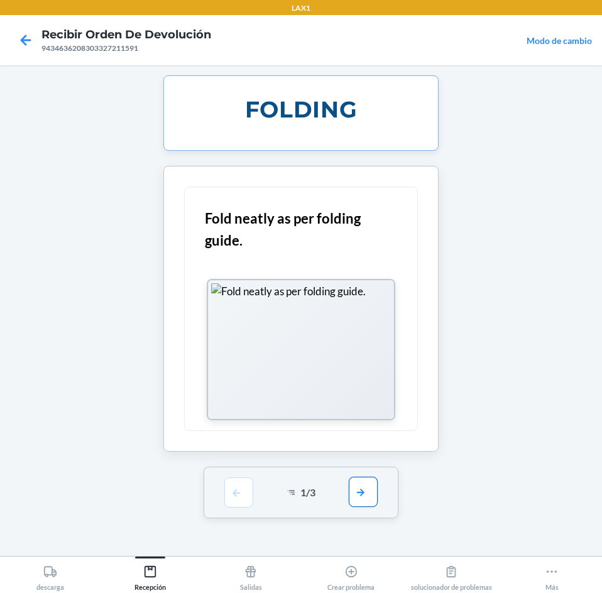
click at [361, 483] on button "button" at bounding box center [363, 492] width 29 height 30
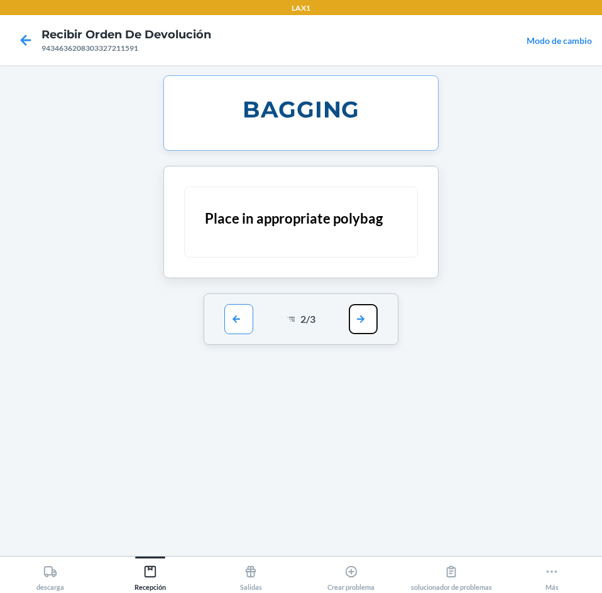
click at [369, 321] on button "button" at bounding box center [363, 319] width 29 height 30
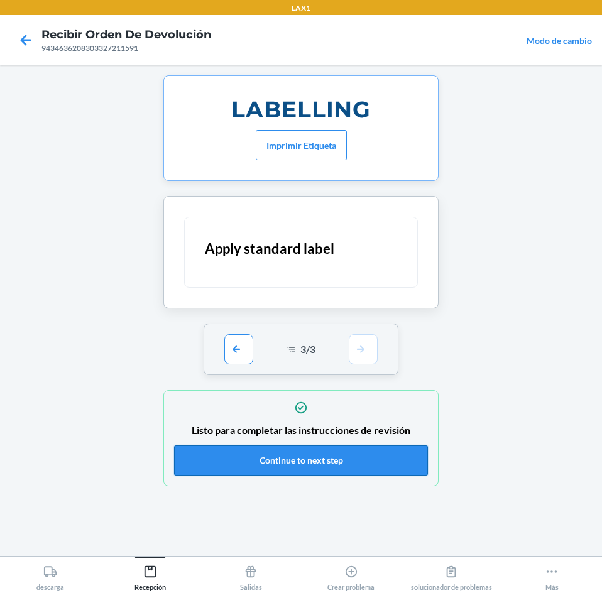
click at [399, 456] on button "Continue to next step" at bounding box center [301, 460] width 254 height 30
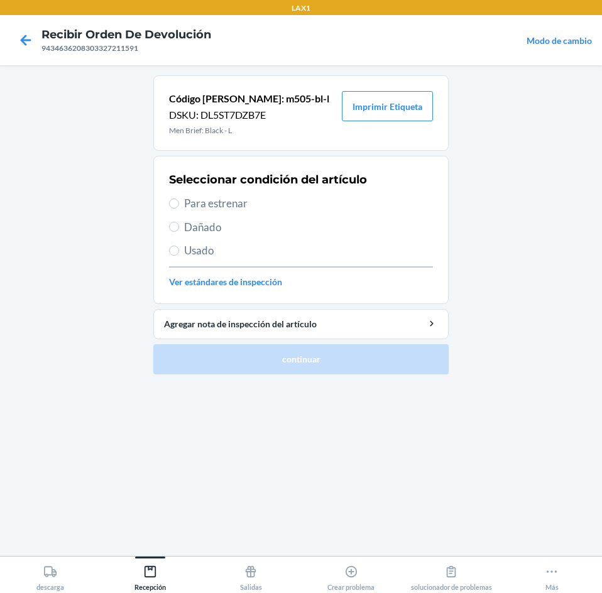
click at [186, 205] on span "Para estrenar" at bounding box center [308, 203] width 249 height 16
click at [179, 205] on input "Para estrenar" at bounding box center [174, 203] width 10 height 10
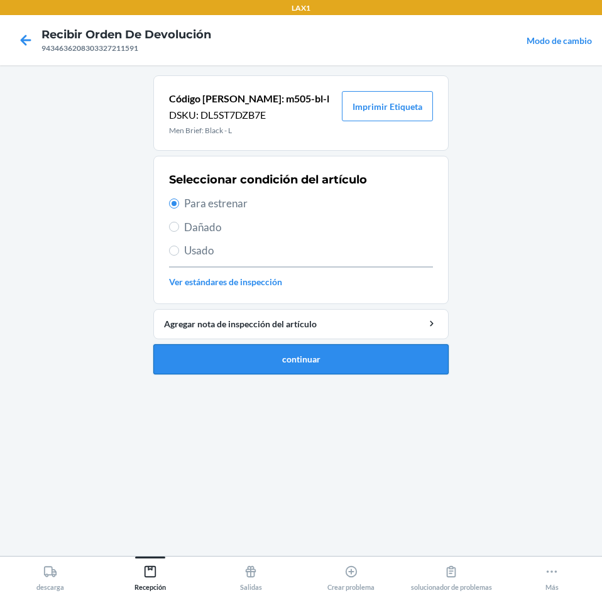
click at [245, 362] on button "continuar" at bounding box center [300, 359] width 295 height 30
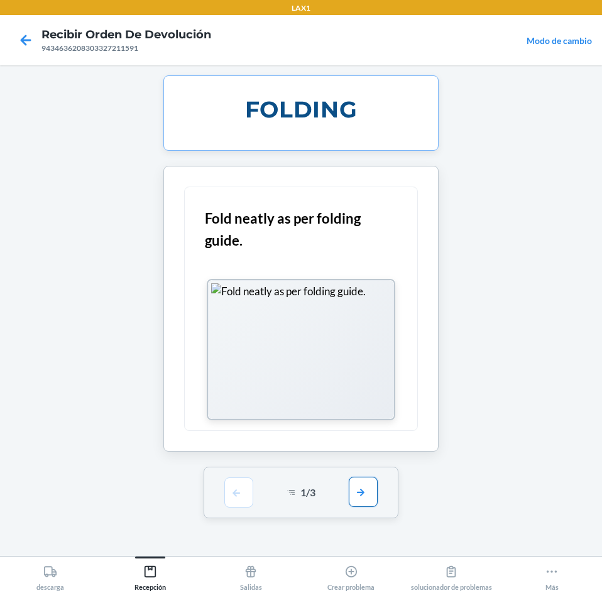
click at [370, 493] on button "button" at bounding box center [363, 492] width 29 height 30
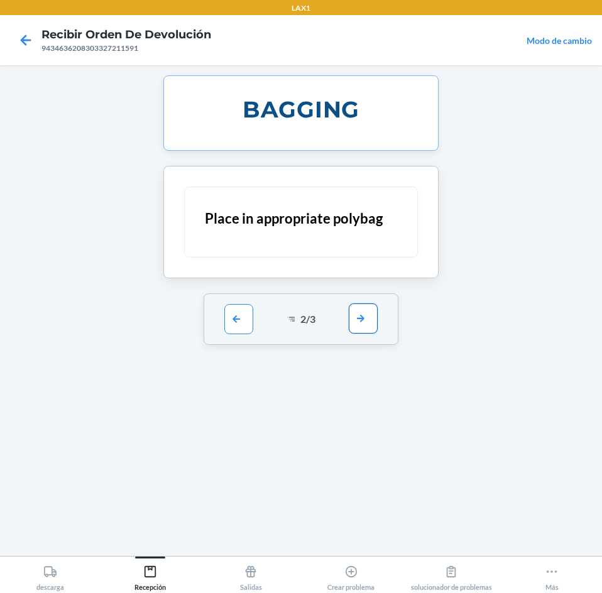
click at [367, 324] on button "button" at bounding box center [363, 318] width 29 height 30
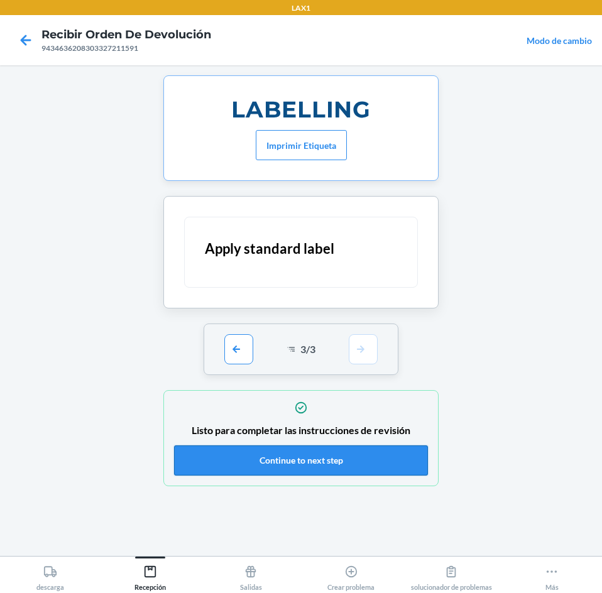
click at [377, 461] on button "Continue to next step" at bounding box center [301, 460] width 254 height 30
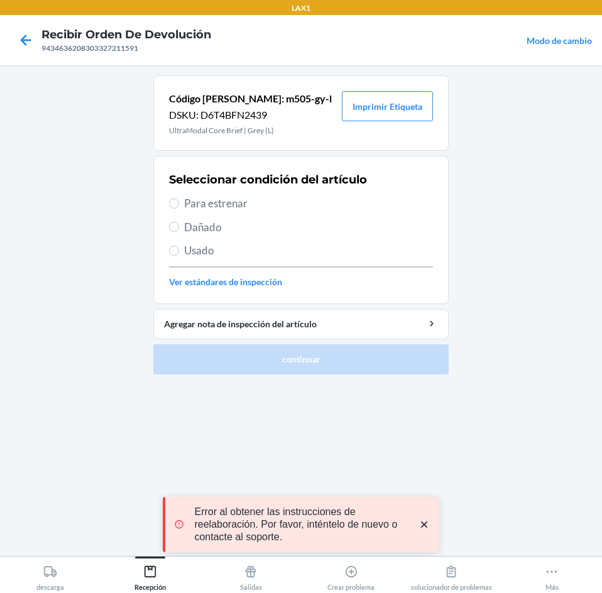
click at [192, 202] on span "Para estrenar" at bounding box center [308, 203] width 249 height 16
click at [179, 202] on input "Para estrenar" at bounding box center [174, 203] width 10 height 10
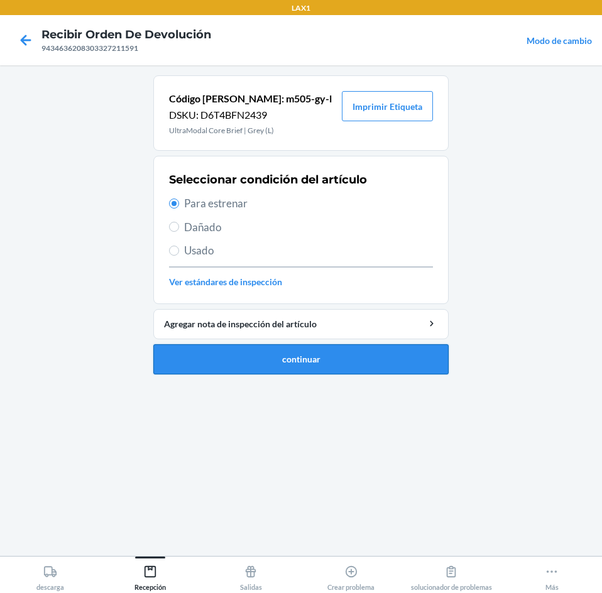
click at [246, 360] on button "continuar" at bounding box center [300, 359] width 295 height 30
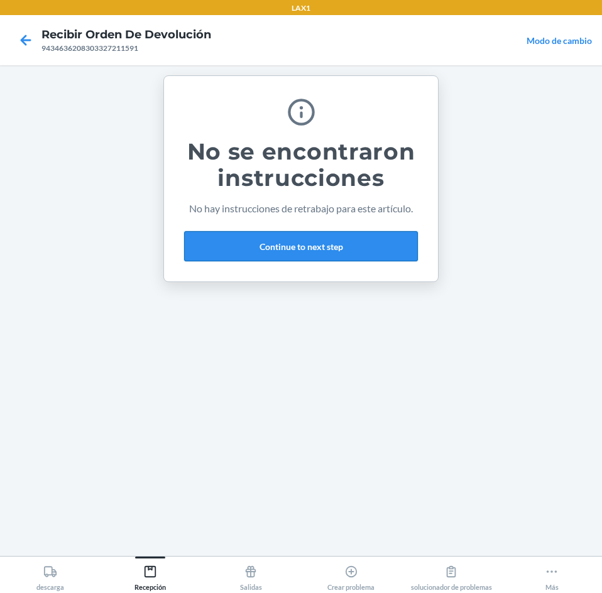
click at [278, 236] on button "Continue to next step" at bounding box center [301, 246] width 234 height 30
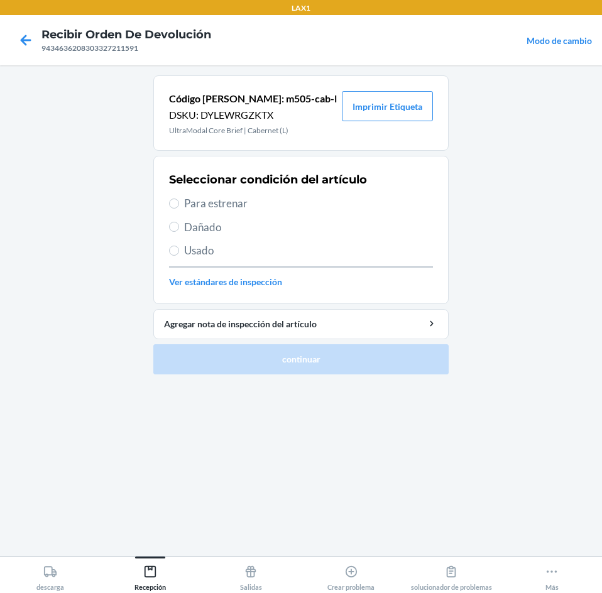
click at [203, 244] on span "Usado" at bounding box center [308, 250] width 249 height 16
click at [179, 246] on input "Usado" at bounding box center [174, 251] width 10 height 10
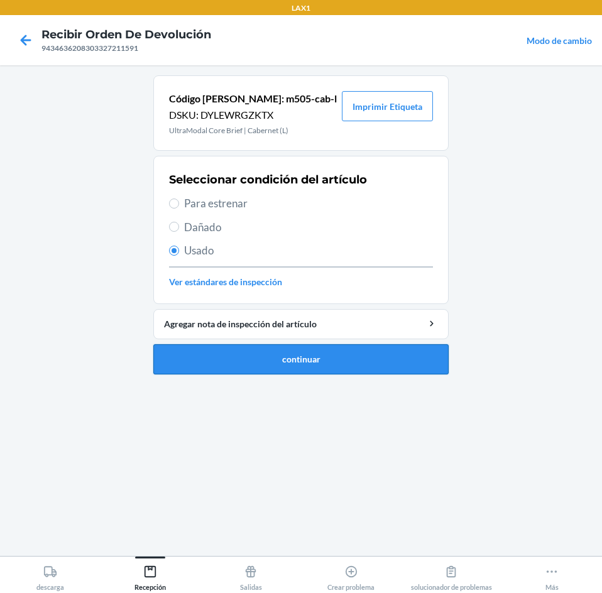
click at [203, 354] on button "continuar" at bounding box center [300, 359] width 295 height 30
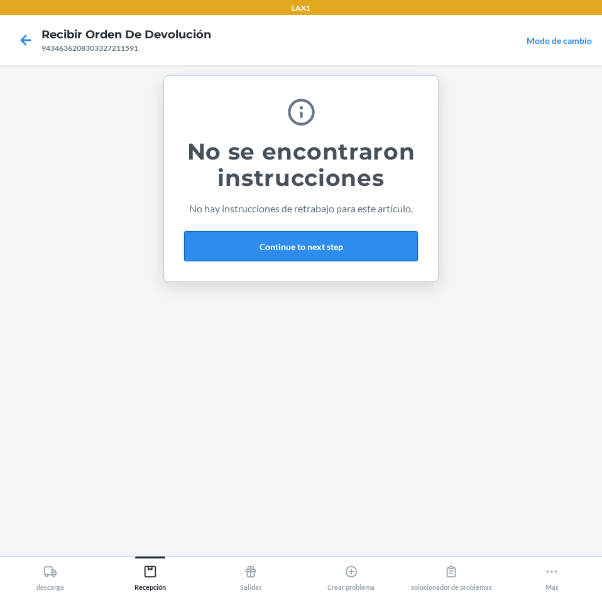
click at [349, 241] on button "Continue to next step" at bounding box center [301, 246] width 234 height 30
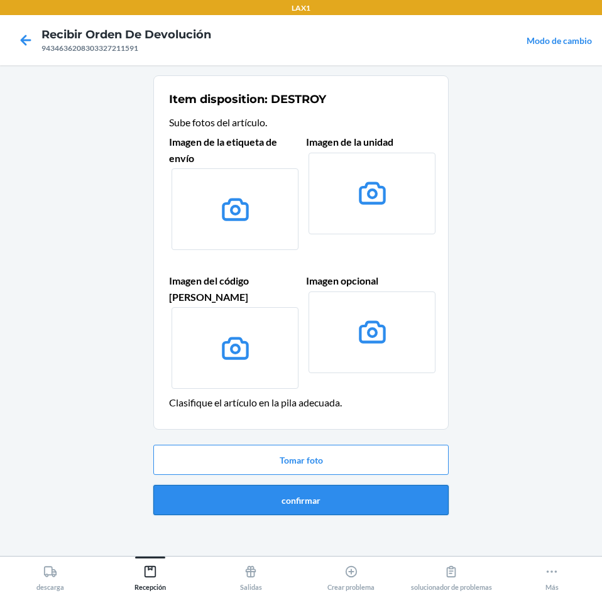
click at [427, 488] on button "confirmar" at bounding box center [300, 500] width 295 height 30
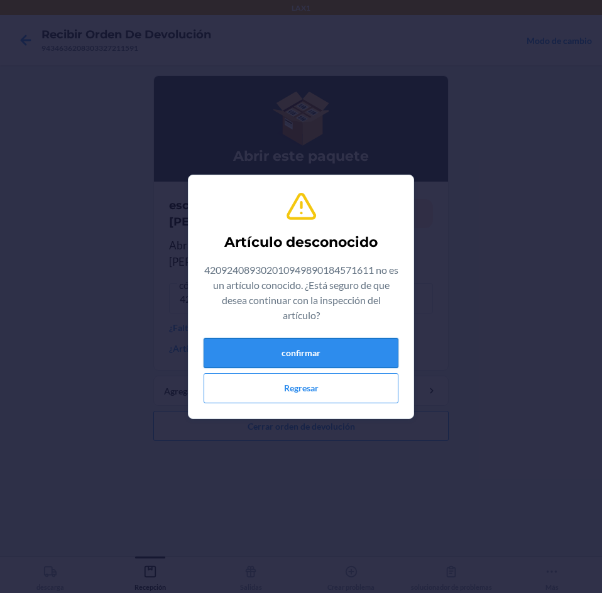
click at [390, 350] on button "confirmar" at bounding box center [300, 353] width 195 height 30
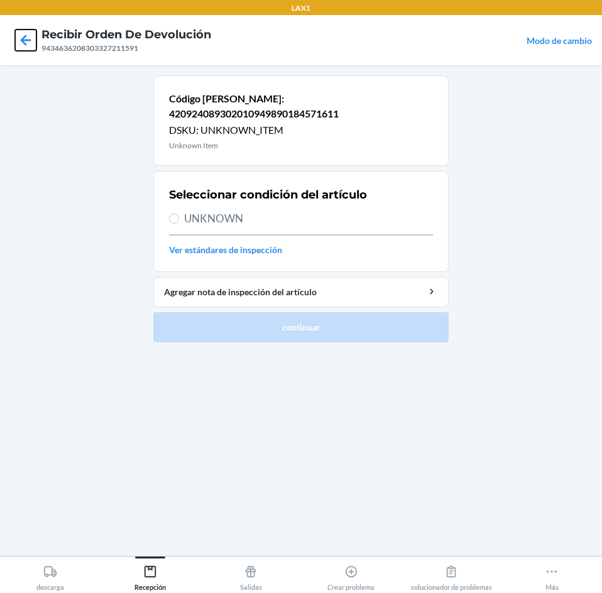
drag, startPoint x: 15, startPoint y: 38, endPoint x: 25, endPoint y: 41, distance: 10.5
click at [16, 38] on icon at bounding box center [25, 40] width 21 height 21
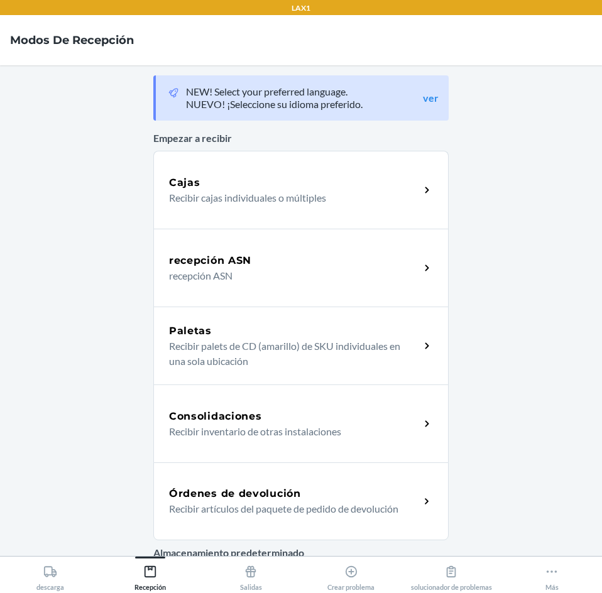
click at [357, 499] on div "Órdenes de devolución" at bounding box center [294, 493] width 251 height 15
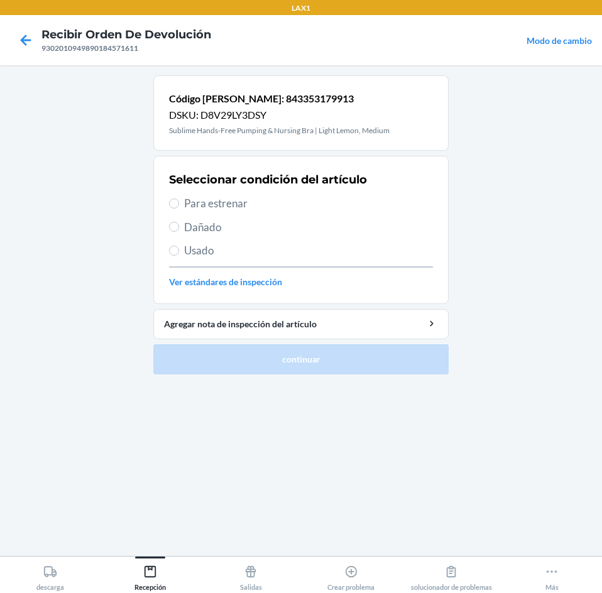
click at [206, 198] on span "Para estrenar" at bounding box center [308, 203] width 249 height 16
click at [179, 198] on input "Para estrenar" at bounding box center [174, 203] width 10 height 10
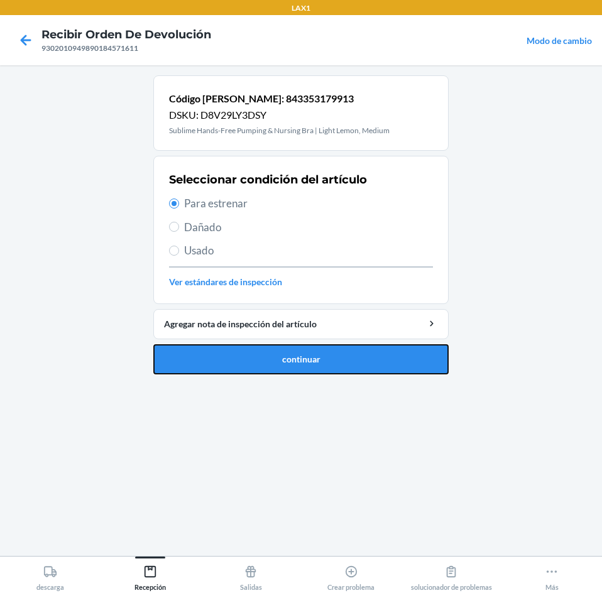
drag, startPoint x: 343, startPoint y: 360, endPoint x: 354, endPoint y: 354, distance: 12.1
click at [345, 359] on button "continuar" at bounding box center [300, 359] width 295 height 30
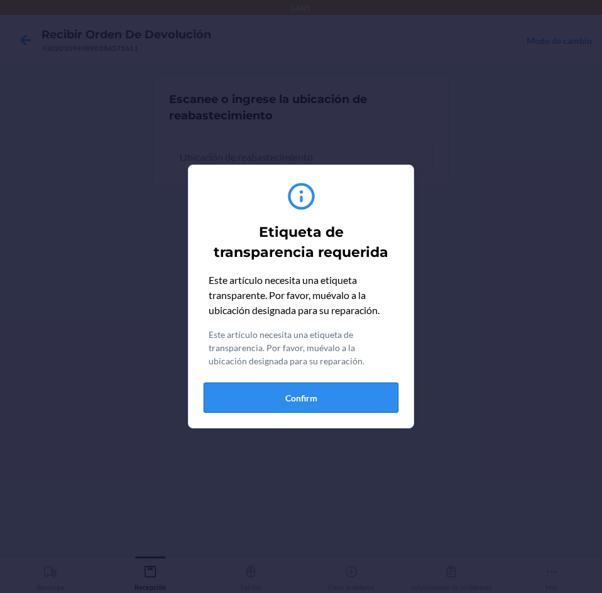
click at [348, 402] on button "Confirm" at bounding box center [300, 397] width 195 height 30
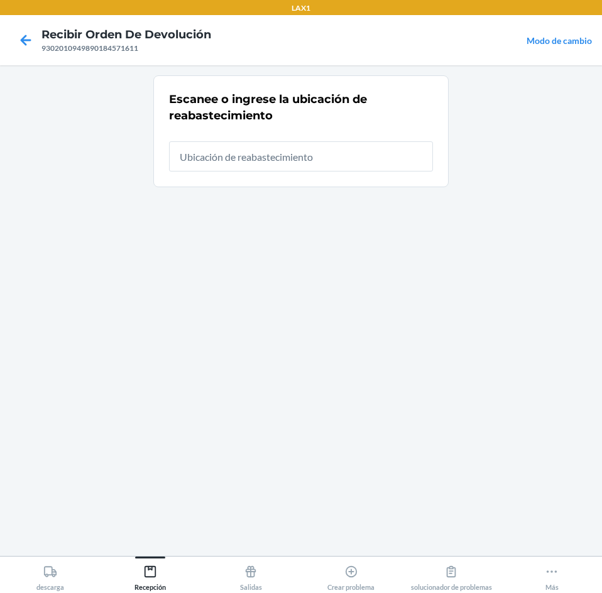
click at [399, 171] on div "Escanee o ingrese la ubicación de reabastecimiento" at bounding box center [301, 131] width 264 height 88
click at [391, 152] on input "text" at bounding box center [301, 156] width 264 height 30
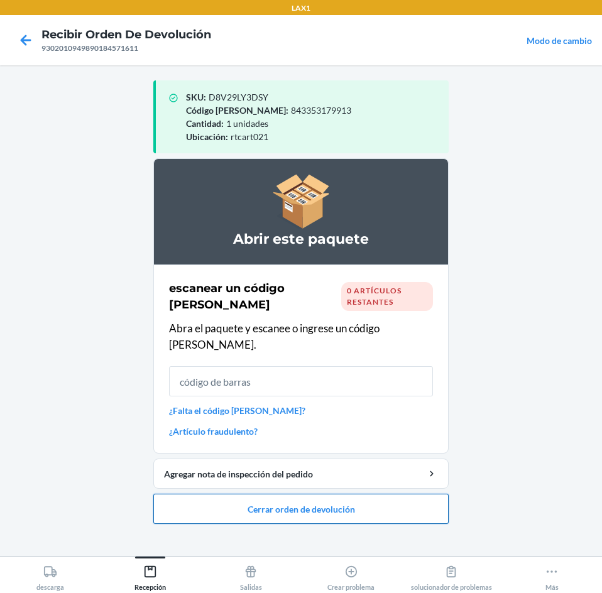
click at [412, 498] on button "Cerrar orden de devolución" at bounding box center [300, 509] width 295 height 30
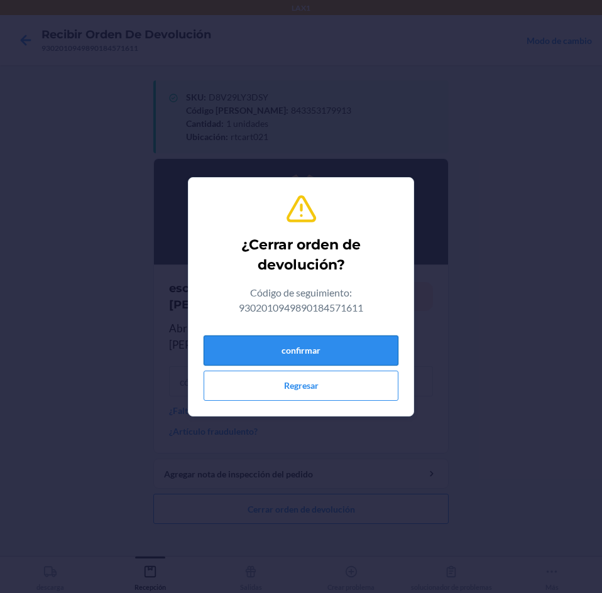
drag, startPoint x: 382, startPoint y: 355, endPoint x: 383, endPoint y: 343, distance: 12.0
click at [383, 349] on button "confirmar" at bounding box center [300, 350] width 195 height 30
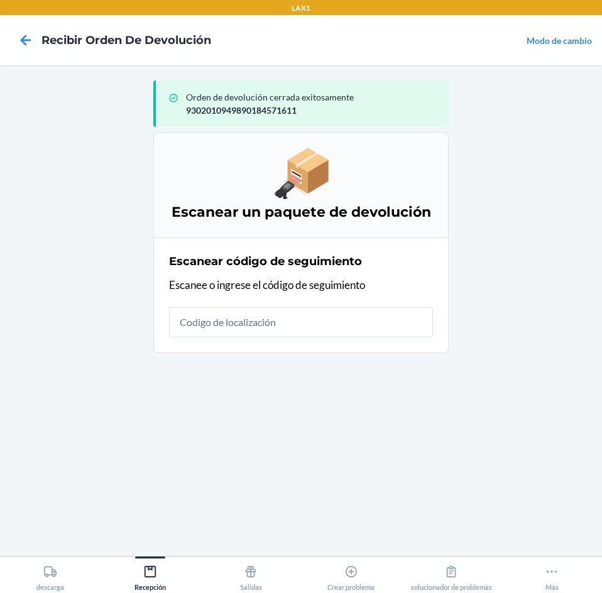
click at [41, 42] on h4 "Recibir orden de devolución" at bounding box center [126, 40] width 170 height 16
click at [20, 35] on icon at bounding box center [25, 40] width 21 height 21
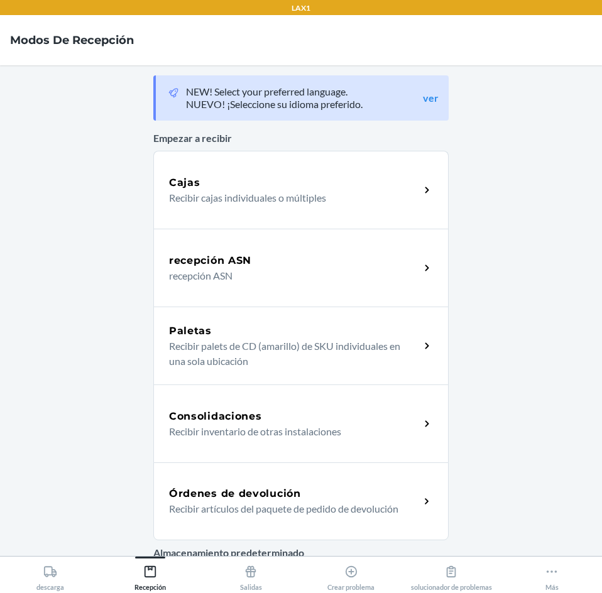
click at [373, 502] on p "Recibir artículos del paquete de pedido de devolución" at bounding box center [289, 508] width 241 height 15
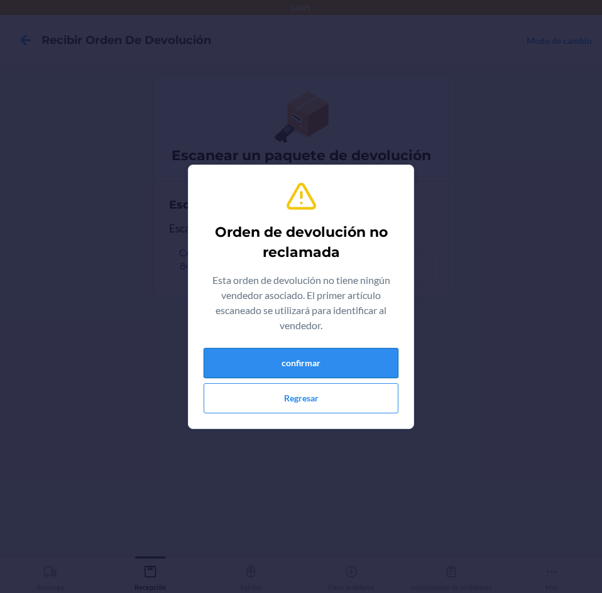
click at [291, 372] on button "confirmar" at bounding box center [300, 363] width 195 height 30
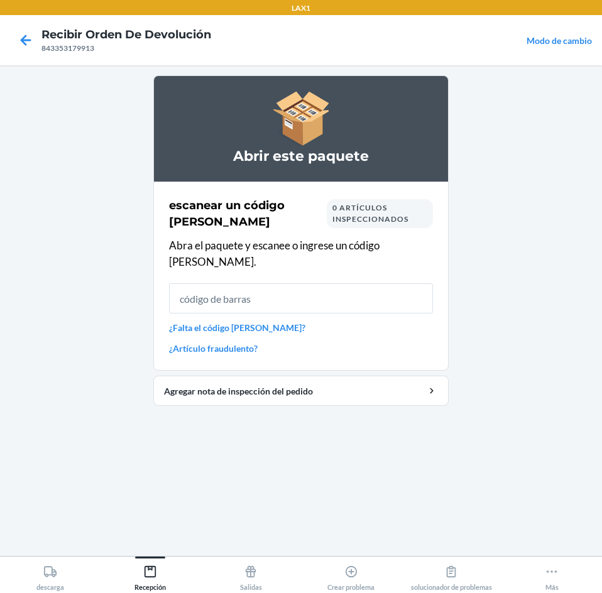
click at [283, 283] on input "text" at bounding box center [301, 298] width 264 height 30
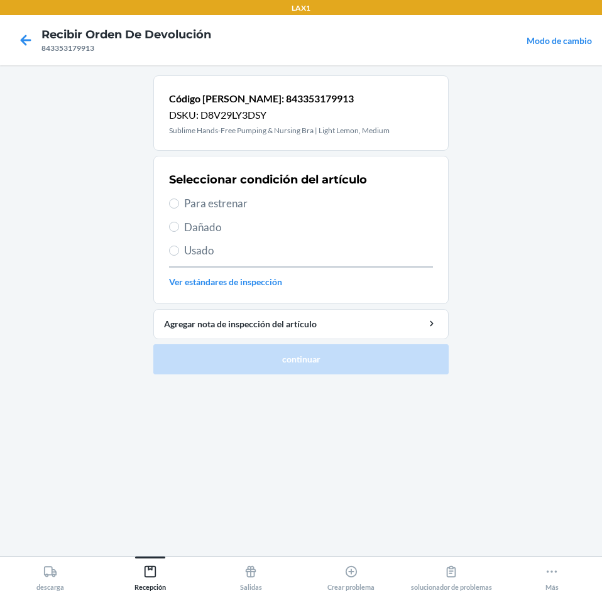
click at [196, 205] on span "Para estrenar" at bounding box center [308, 203] width 249 height 16
click at [179, 205] on input "Para estrenar" at bounding box center [174, 203] width 10 height 10
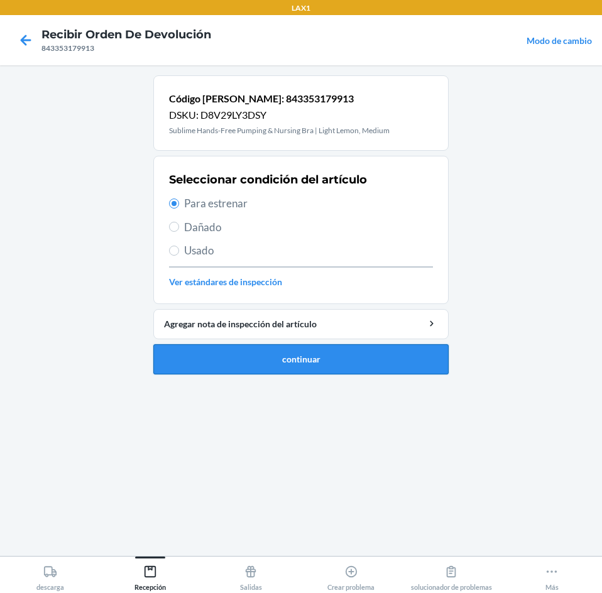
click at [236, 354] on button "continuar" at bounding box center [300, 359] width 295 height 30
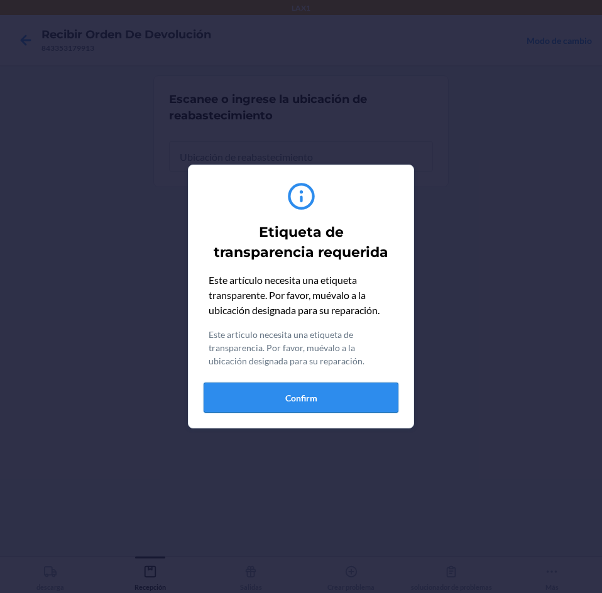
click at [328, 386] on button "Confirm" at bounding box center [300, 397] width 195 height 30
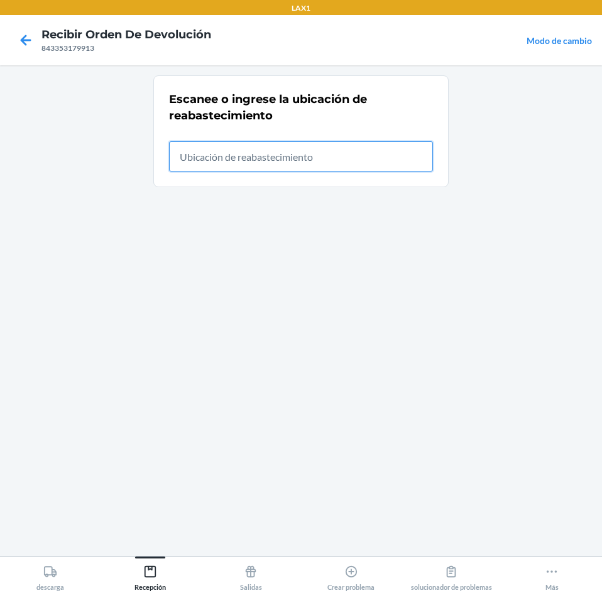
click at [377, 157] on input "text" at bounding box center [301, 156] width 264 height 30
click at [31, 41] on icon at bounding box center [25, 40] width 21 height 21
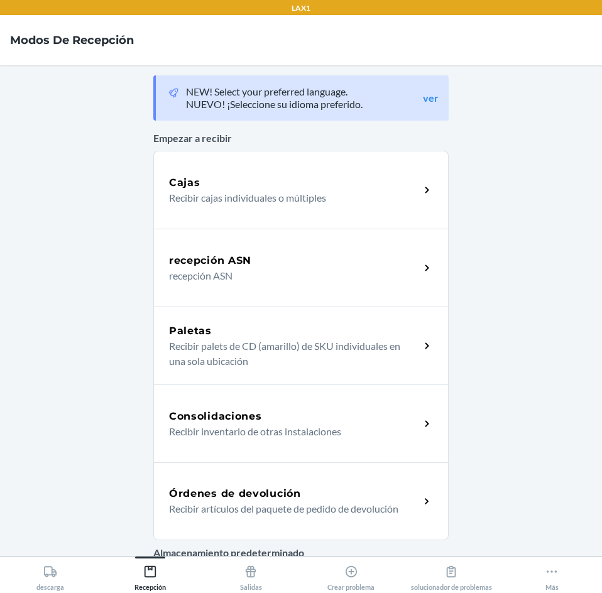
click at [416, 509] on div "Órdenes de devolución Recibir artículos del paquete de pedido de devolución" at bounding box center [300, 501] width 295 height 78
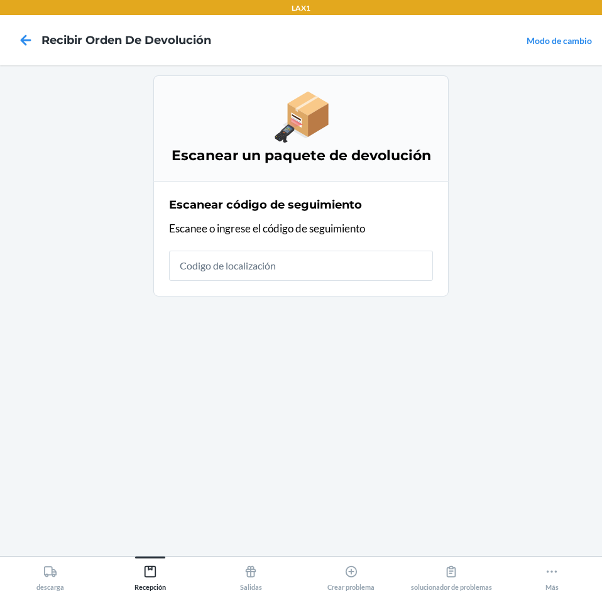
click at [391, 252] on input "text" at bounding box center [301, 266] width 264 height 30
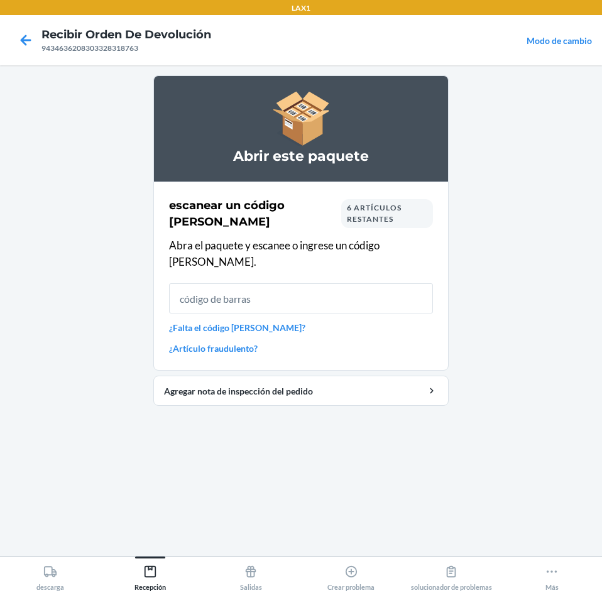
click at [205, 283] on input "text" at bounding box center [301, 298] width 264 height 30
click at [252, 321] on link "¿Falta el código [PERSON_NAME]?" at bounding box center [301, 327] width 264 height 13
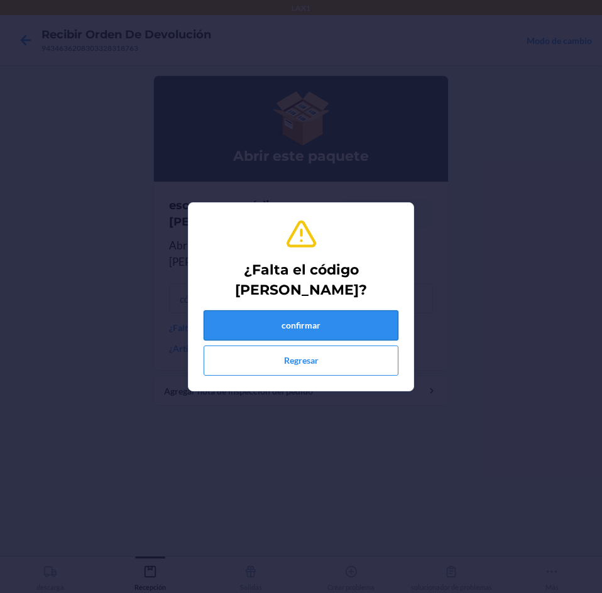
click at [282, 321] on button "confirmar" at bounding box center [300, 325] width 195 height 30
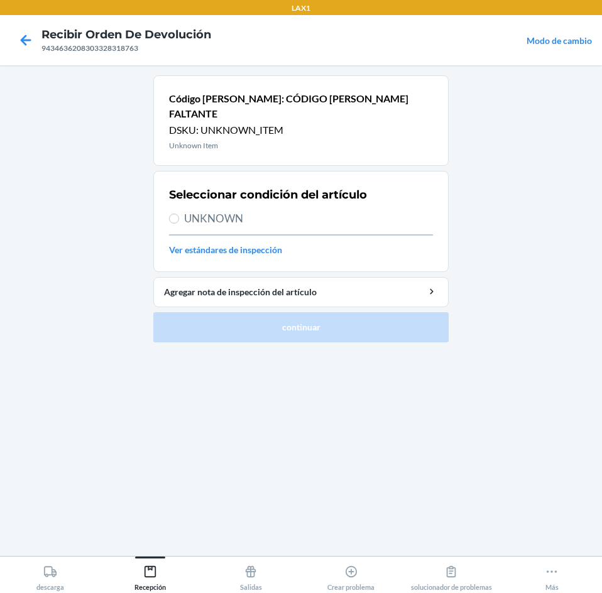
click at [185, 210] on span "UNKNOWN" at bounding box center [308, 218] width 249 height 16
click at [179, 214] on input "UNKNOWN" at bounding box center [174, 219] width 10 height 10
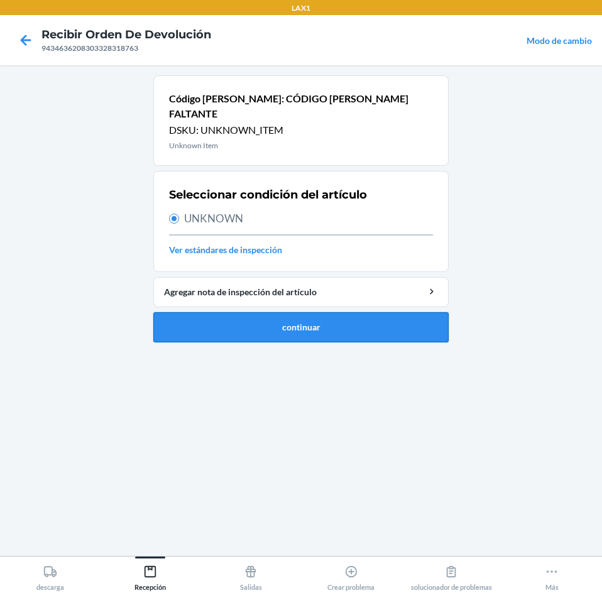
click at [252, 312] on button "continuar" at bounding box center [300, 327] width 295 height 30
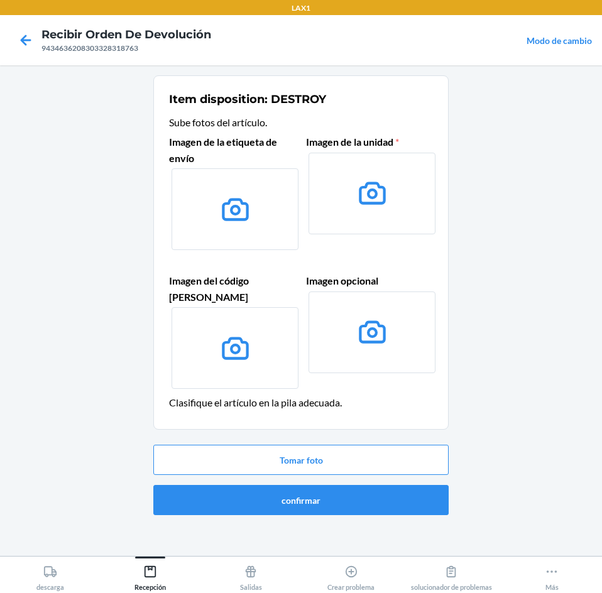
click at [376, 440] on div "Tomar foto confirmar" at bounding box center [300, 480] width 295 height 80
click at [379, 445] on button "Tomar foto" at bounding box center [300, 460] width 295 height 30
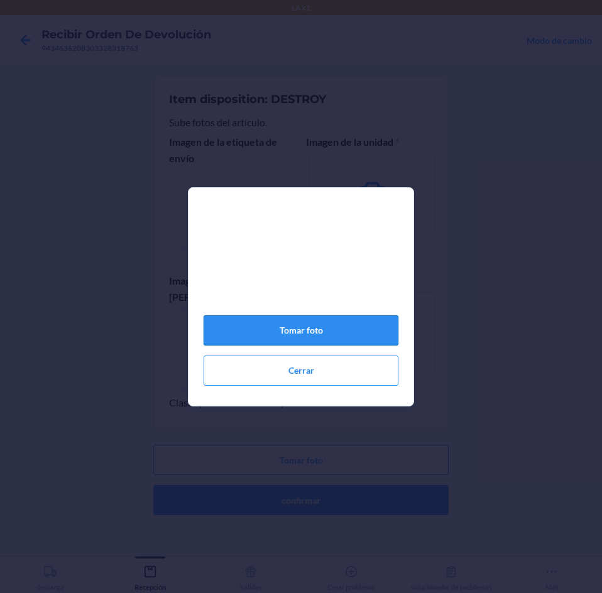
click at [357, 333] on button "Tomar foto" at bounding box center [300, 330] width 195 height 30
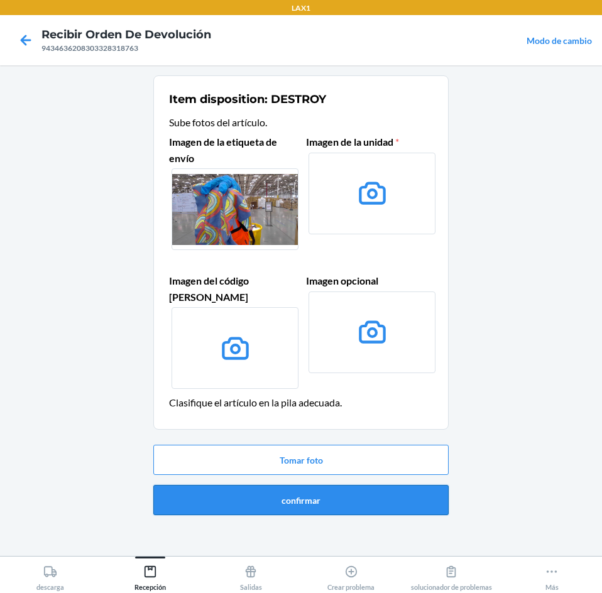
click at [384, 485] on button "confirmar" at bounding box center [300, 500] width 295 height 30
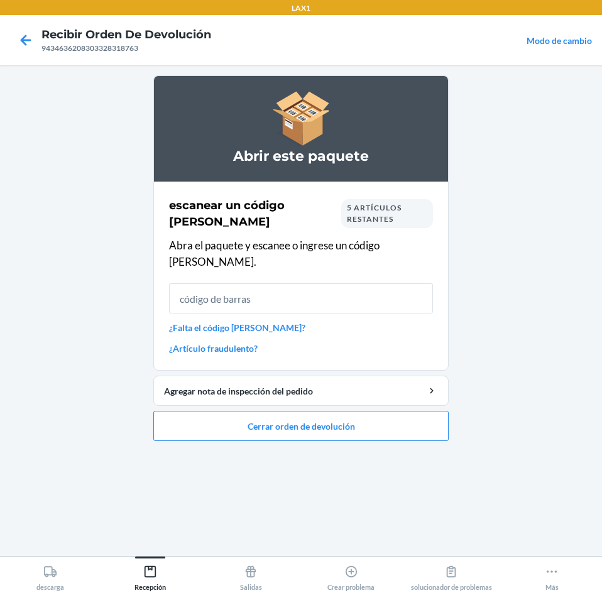
click at [228, 321] on link "¿Falta el código [PERSON_NAME]?" at bounding box center [301, 327] width 264 height 13
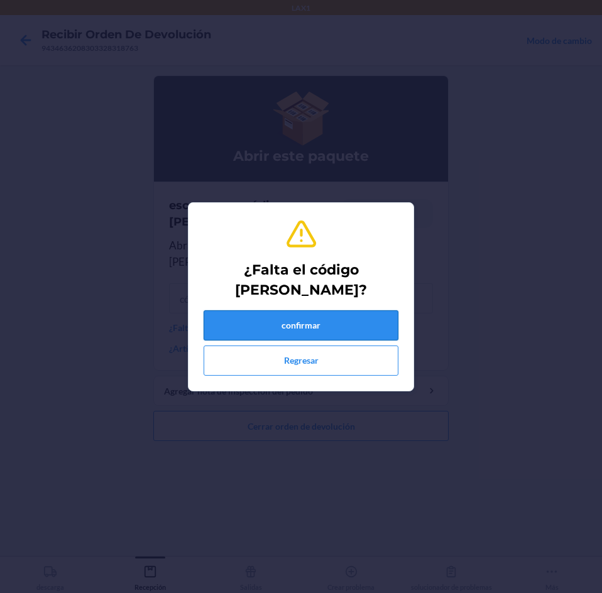
click at [288, 318] on button "confirmar" at bounding box center [300, 325] width 195 height 30
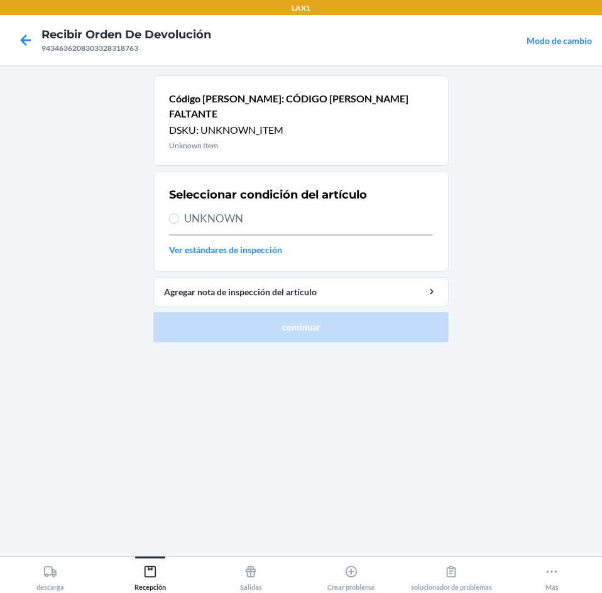
click at [229, 210] on span "UNKNOWN" at bounding box center [308, 218] width 249 height 16
click at [179, 214] on input "UNKNOWN" at bounding box center [174, 219] width 10 height 10
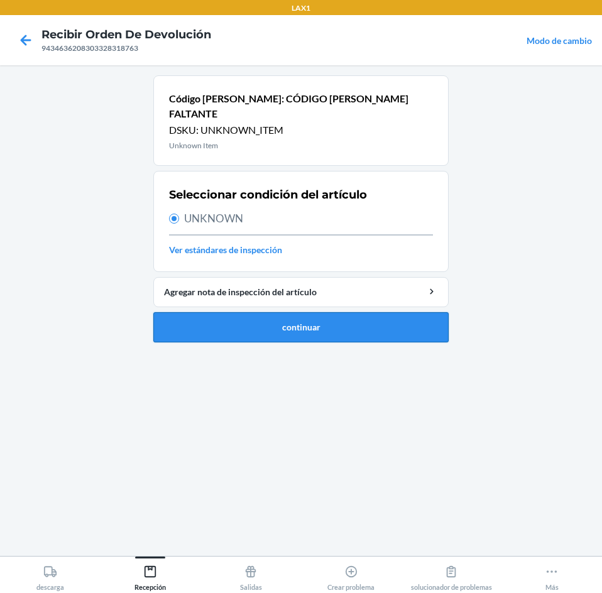
click at [234, 312] on button "continuar" at bounding box center [300, 327] width 295 height 30
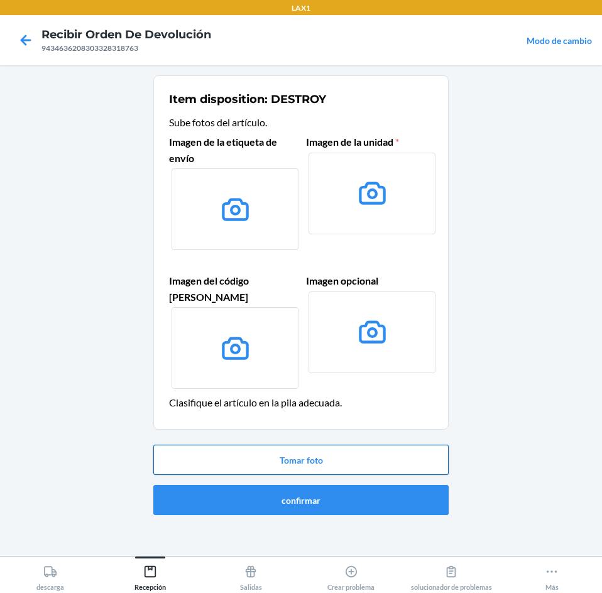
click at [322, 445] on button "Tomar foto" at bounding box center [300, 460] width 295 height 30
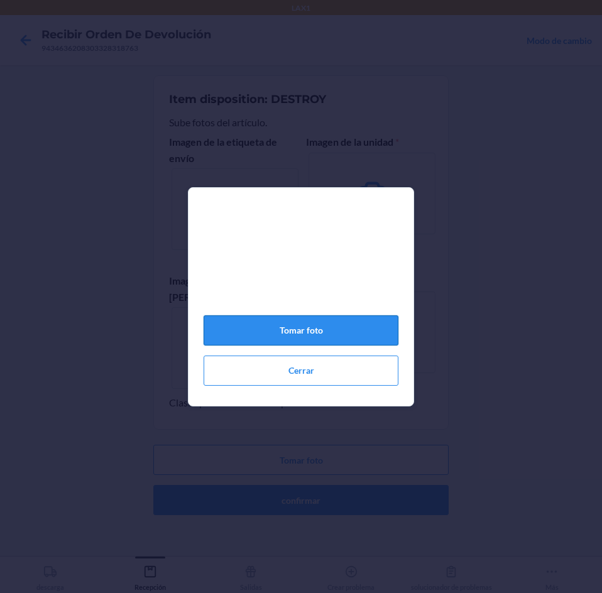
click at [273, 335] on button "Tomar foto" at bounding box center [300, 330] width 195 height 30
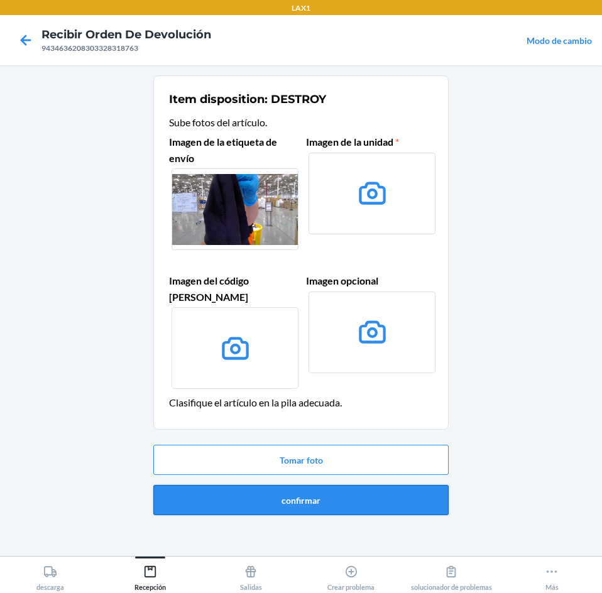
click at [353, 485] on button "confirmar" at bounding box center [300, 500] width 295 height 30
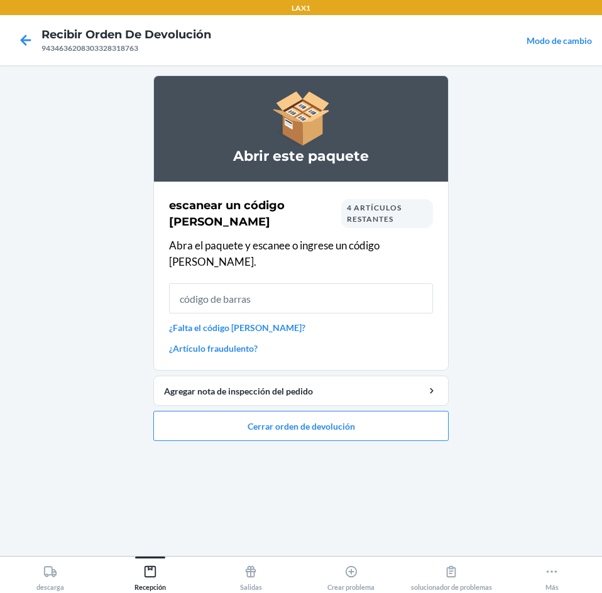
click at [224, 321] on link "¿Falta el código [PERSON_NAME]?" at bounding box center [301, 327] width 264 height 13
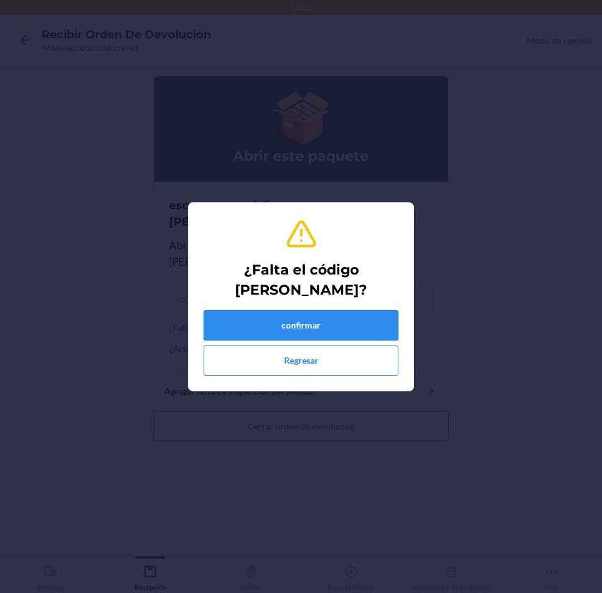
click at [268, 322] on button "confirmar" at bounding box center [300, 325] width 195 height 30
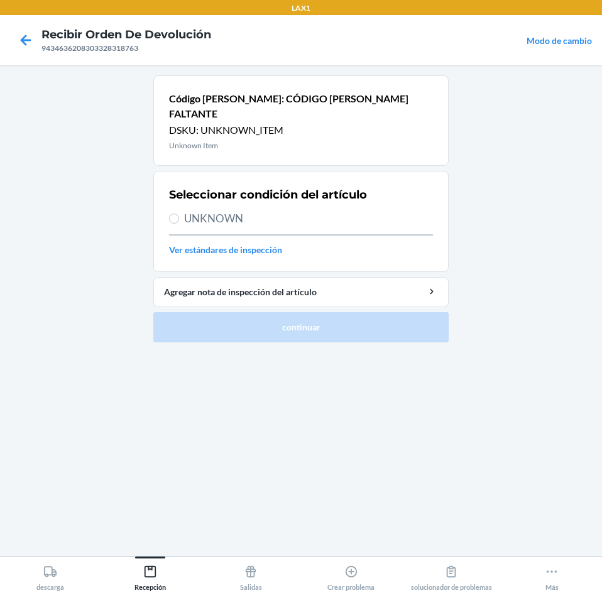
click at [208, 210] on span "UNKNOWN" at bounding box center [308, 218] width 249 height 16
click at [179, 214] on input "UNKNOWN" at bounding box center [174, 219] width 10 height 10
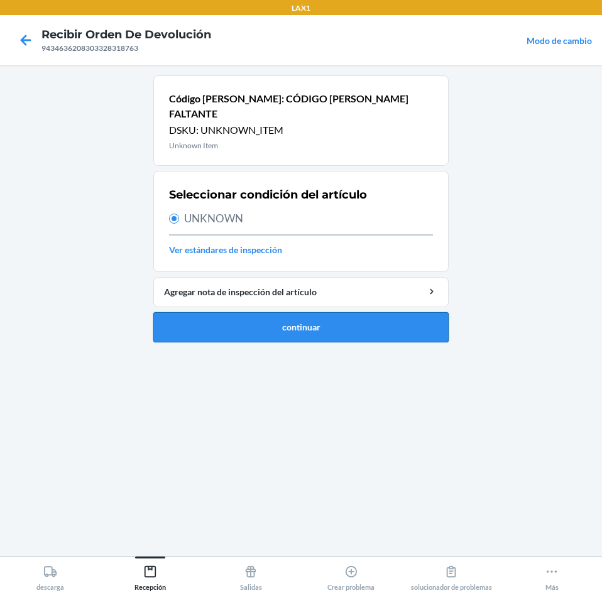
click at [351, 320] on button "continuar" at bounding box center [300, 327] width 295 height 30
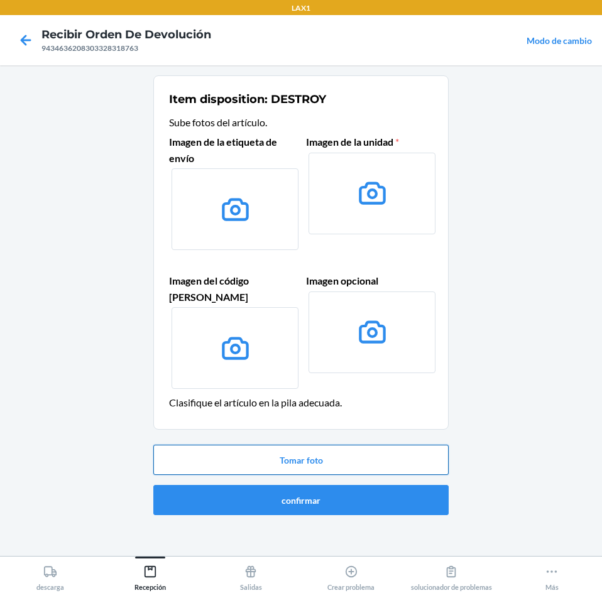
click at [336, 445] on button "Tomar foto" at bounding box center [300, 460] width 295 height 30
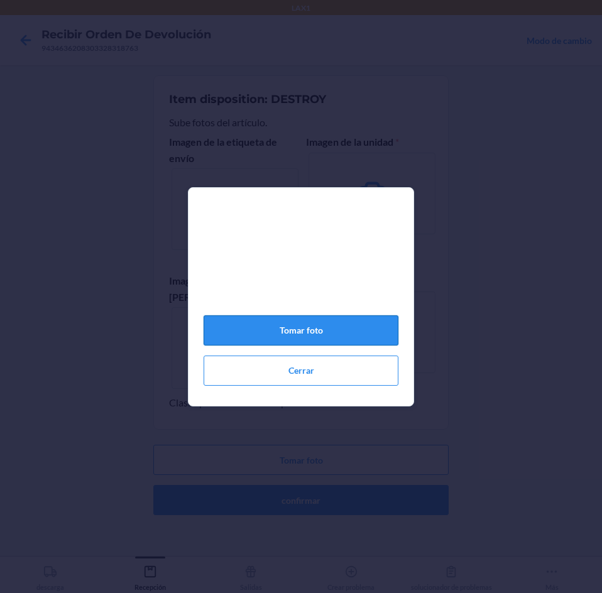
click at [330, 335] on button "Tomar foto" at bounding box center [300, 330] width 195 height 30
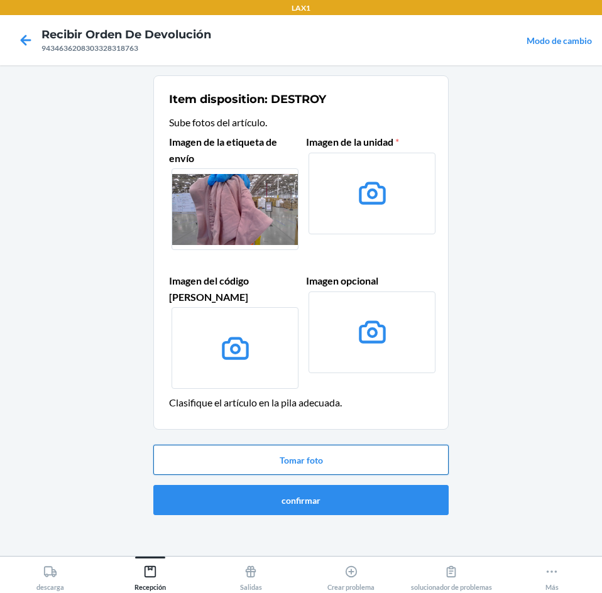
click at [377, 451] on button "Tomar foto" at bounding box center [300, 460] width 295 height 30
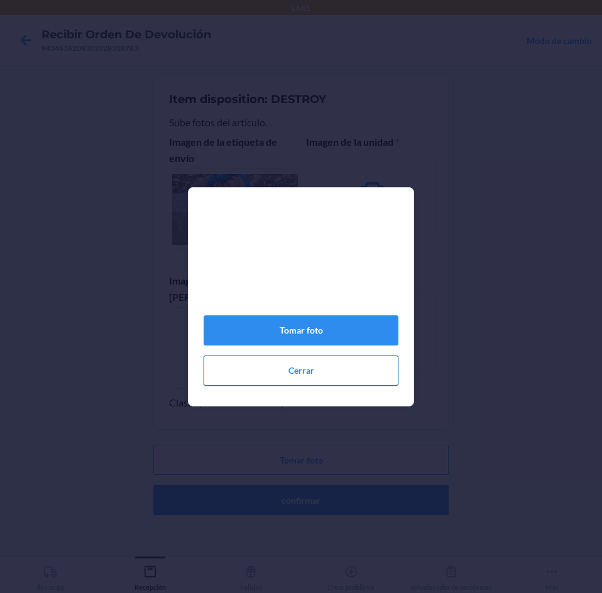
click at [366, 380] on button "Cerrar" at bounding box center [300, 370] width 195 height 30
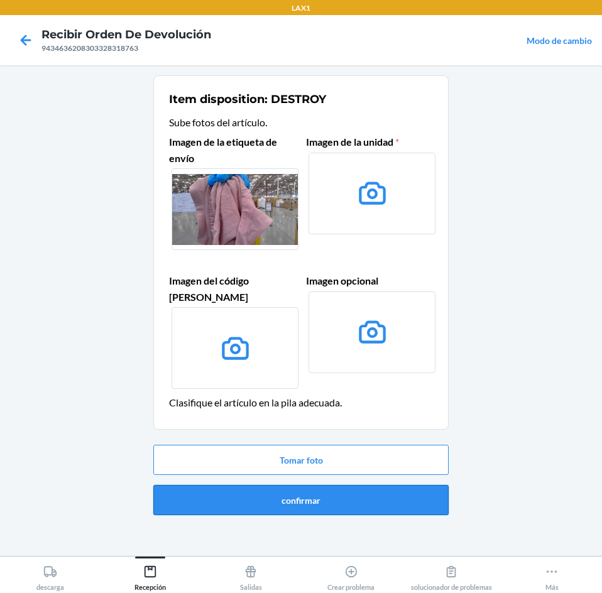
click at [383, 485] on button "confirmar" at bounding box center [300, 500] width 295 height 30
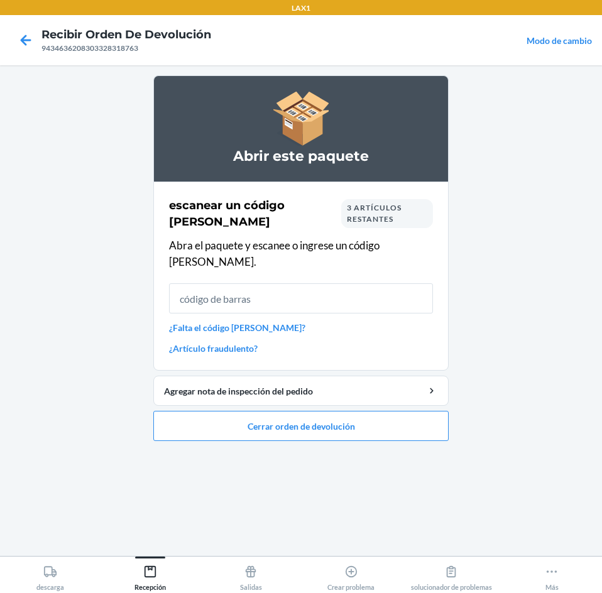
click at [265, 321] on link "¿Falta el código [PERSON_NAME]?" at bounding box center [301, 327] width 264 height 13
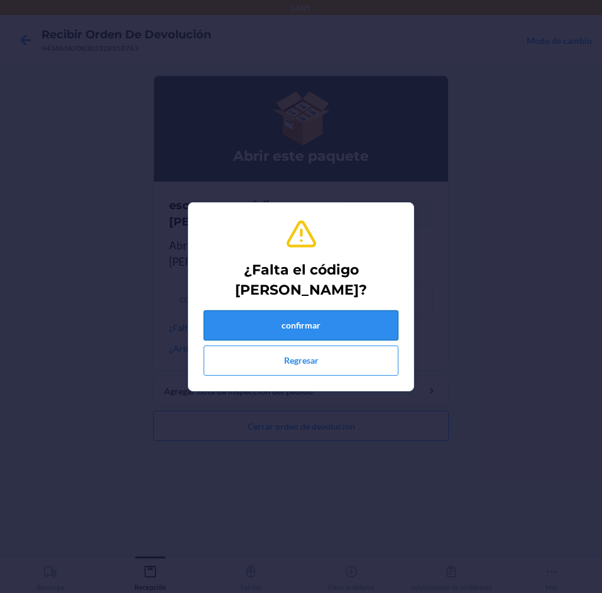
click at [266, 316] on button "confirmar" at bounding box center [300, 325] width 195 height 30
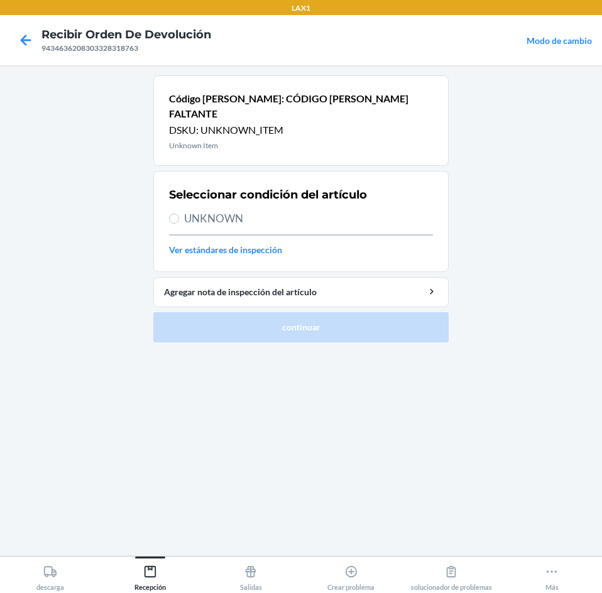
click at [220, 210] on span "UNKNOWN" at bounding box center [308, 218] width 249 height 16
click at [179, 214] on input "UNKNOWN" at bounding box center [174, 219] width 10 height 10
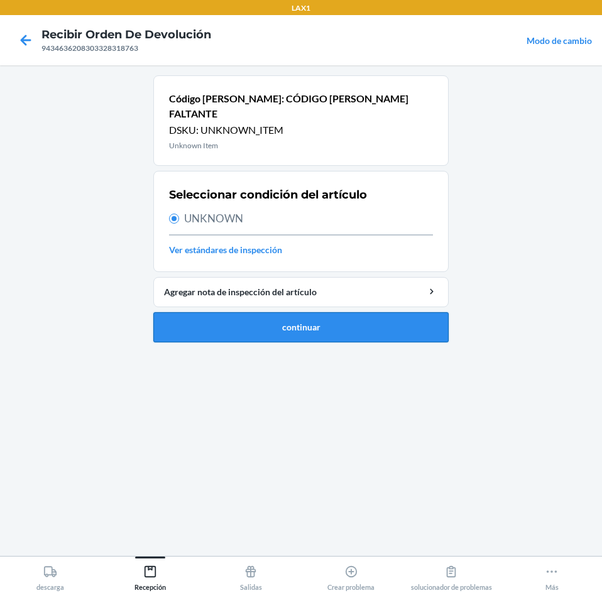
click at [239, 312] on button "continuar" at bounding box center [300, 327] width 295 height 30
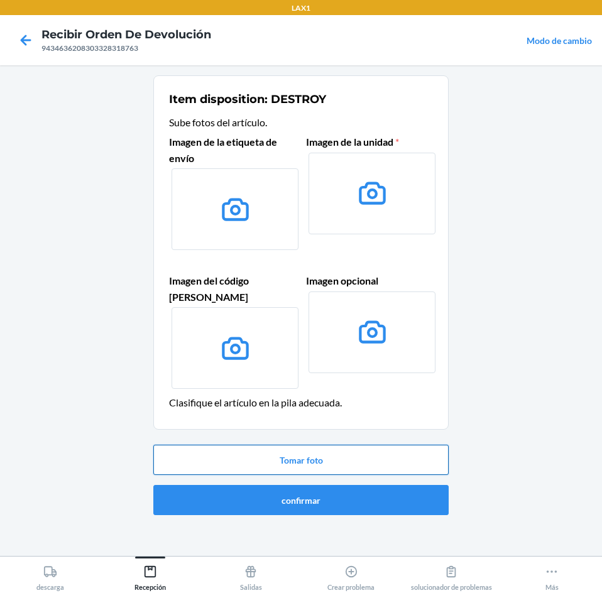
click at [369, 446] on button "Tomar foto" at bounding box center [300, 460] width 295 height 30
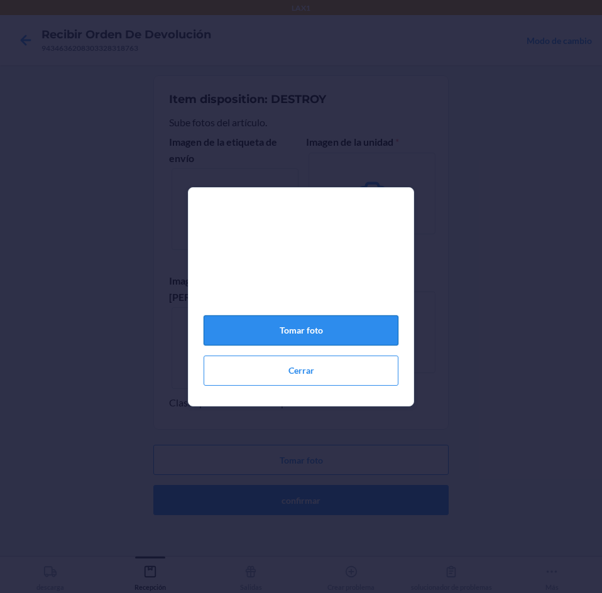
click at [347, 338] on button "Tomar foto" at bounding box center [300, 330] width 195 height 30
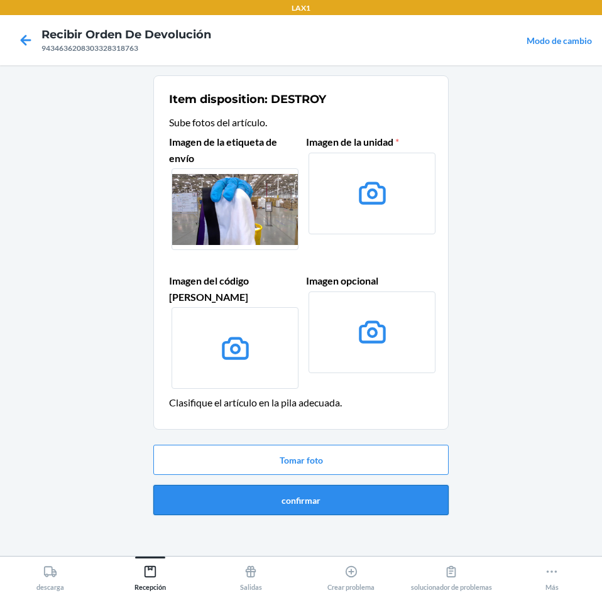
click at [374, 493] on button "confirmar" at bounding box center [300, 500] width 295 height 30
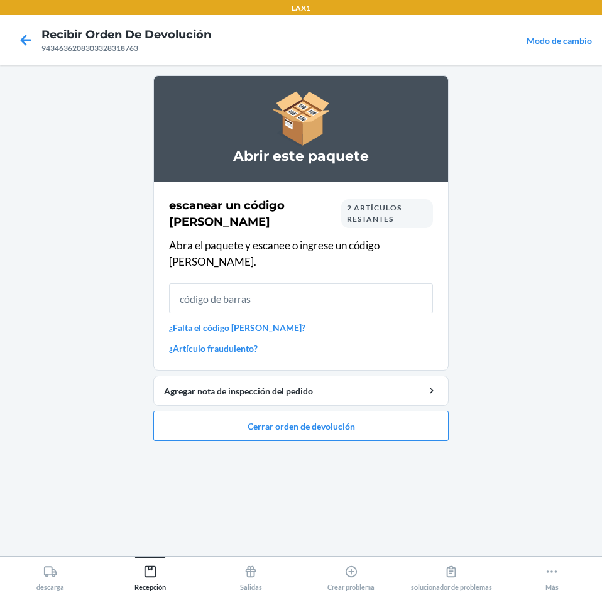
click at [243, 321] on link "¿Falta el código [PERSON_NAME]?" at bounding box center [301, 327] width 264 height 13
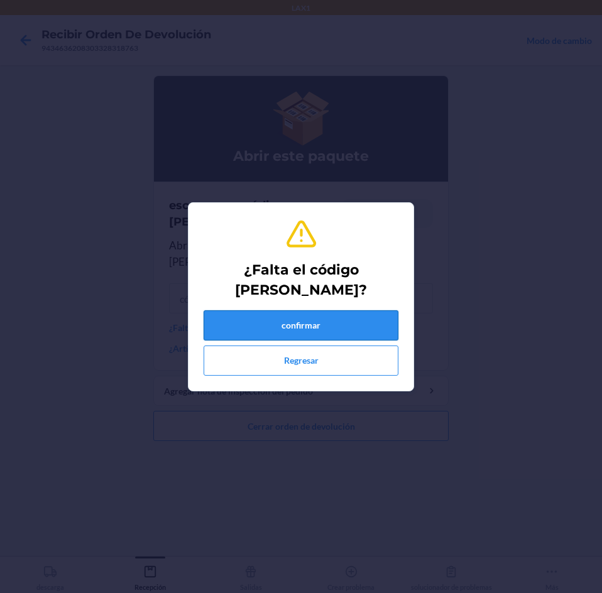
click at [274, 318] on button "confirmar" at bounding box center [300, 325] width 195 height 30
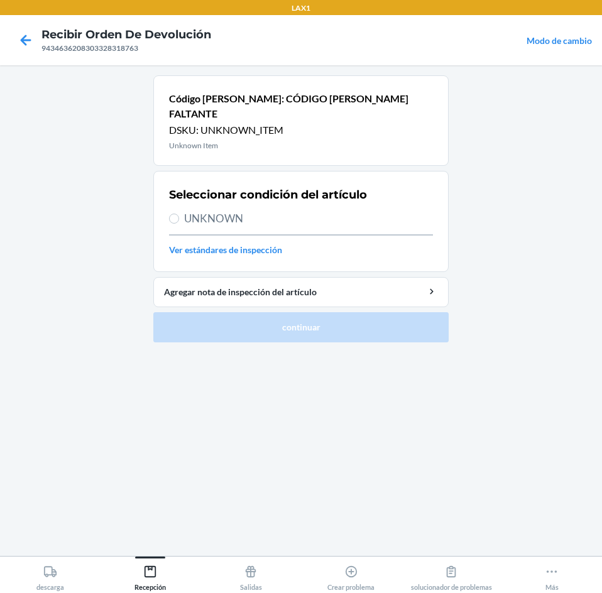
click at [206, 210] on span "UNKNOWN" at bounding box center [308, 218] width 249 height 16
click at [179, 214] on input "UNKNOWN" at bounding box center [174, 219] width 10 height 10
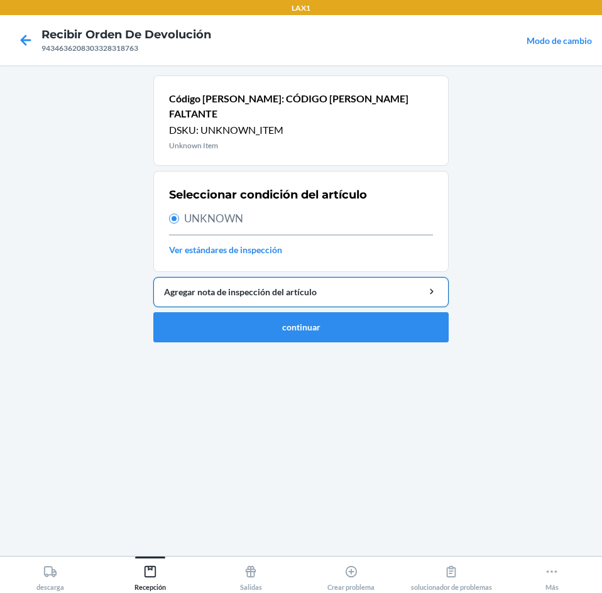
click at [290, 285] on div "Agregar nota de inspección del artículo" at bounding box center [301, 291] width 274 height 13
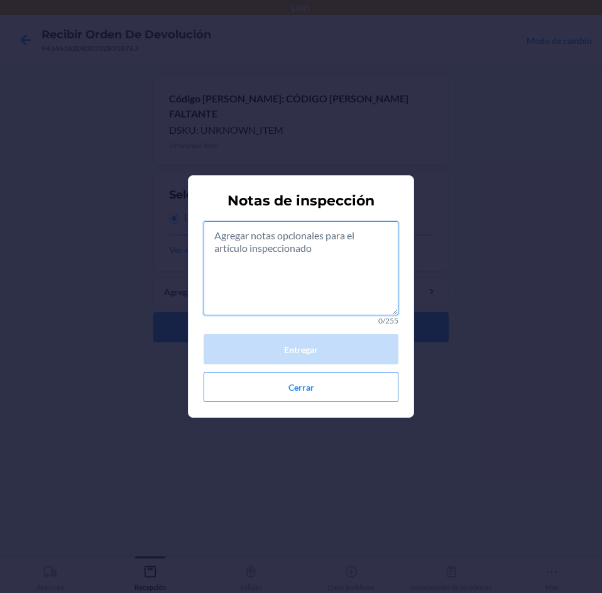
click at [303, 281] on textarea at bounding box center [300, 268] width 195 height 94
click at [337, 391] on button "Cerrar" at bounding box center [300, 387] width 195 height 30
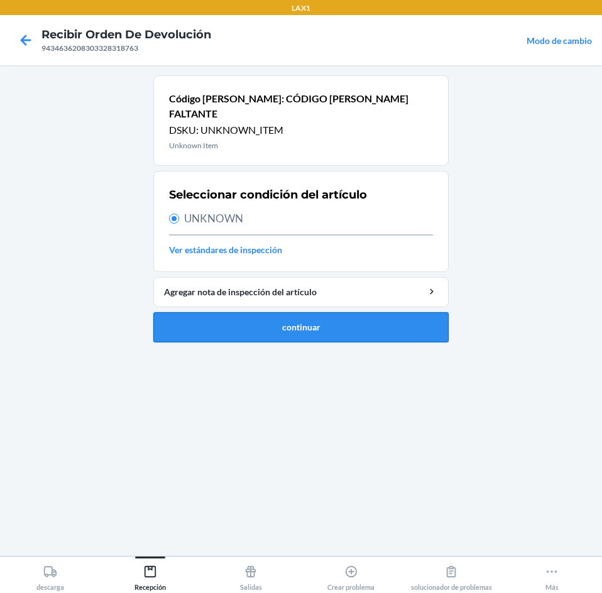
click at [293, 312] on button "continuar" at bounding box center [300, 327] width 295 height 30
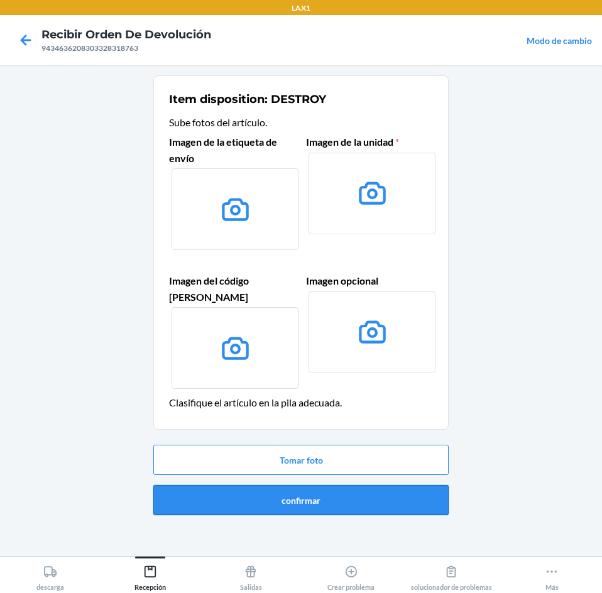
click at [392, 485] on button "confirmar" at bounding box center [300, 500] width 295 height 30
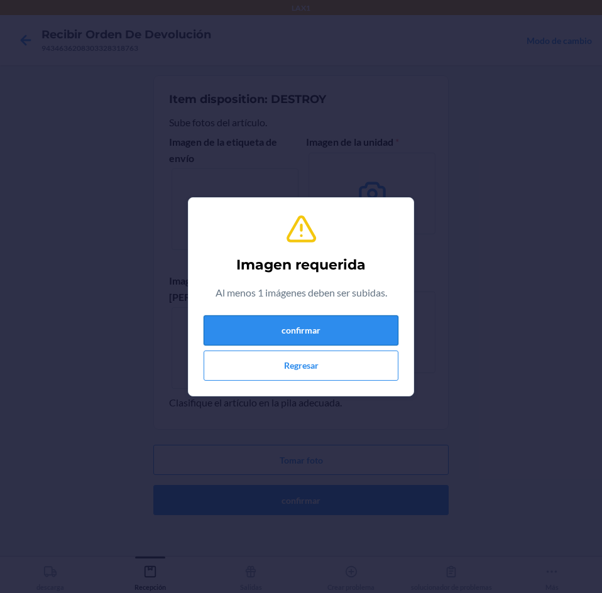
click at [330, 325] on button "confirmar" at bounding box center [300, 330] width 195 height 30
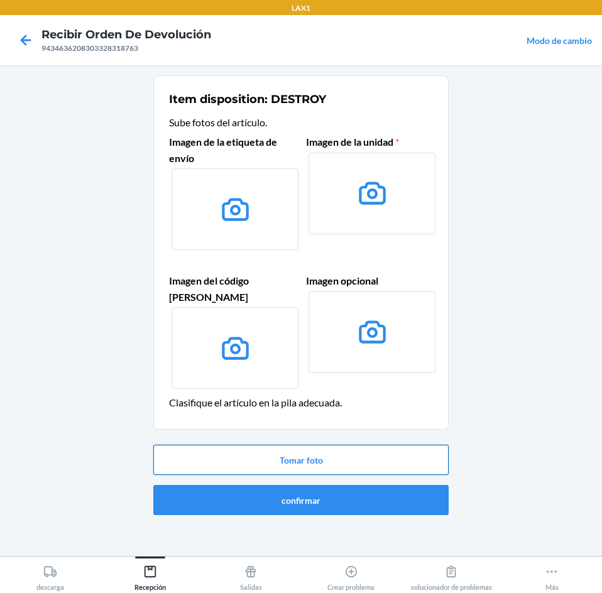
click at [342, 445] on button "Tomar foto" at bounding box center [300, 460] width 295 height 30
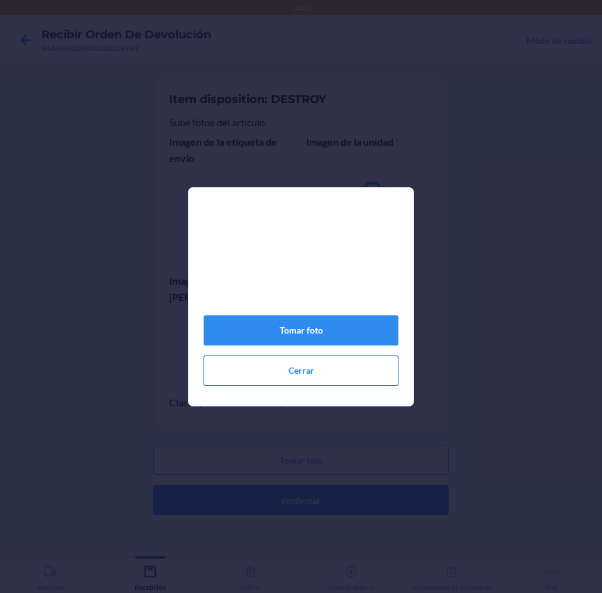
click at [353, 379] on button "Cerrar" at bounding box center [300, 370] width 195 height 30
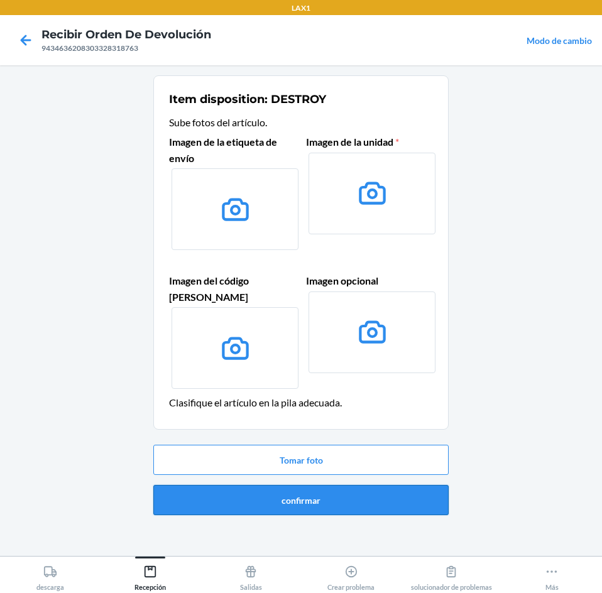
click at [424, 487] on button "confirmar" at bounding box center [300, 500] width 295 height 30
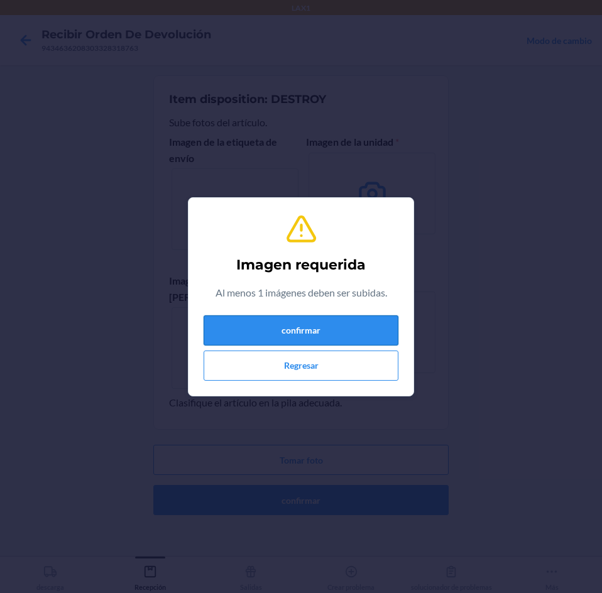
click at [326, 323] on button "confirmar" at bounding box center [300, 330] width 195 height 30
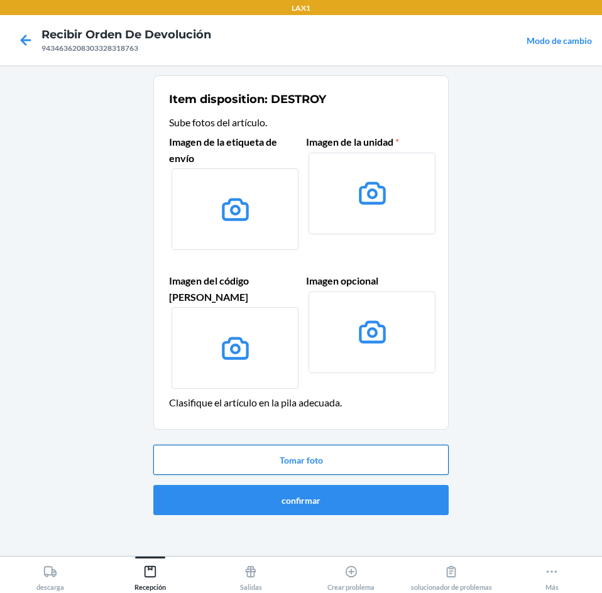
click at [349, 445] on button "Tomar foto" at bounding box center [300, 460] width 295 height 30
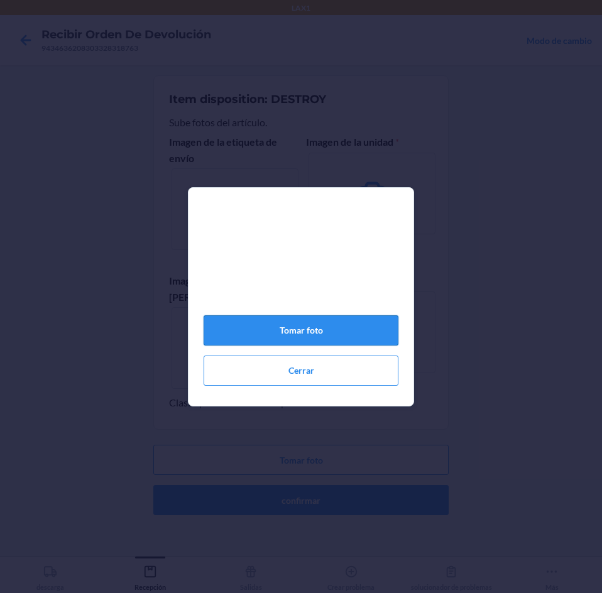
click at [346, 328] on button "Tomar foto" at bounding box center [300, 330] width 195 height 30
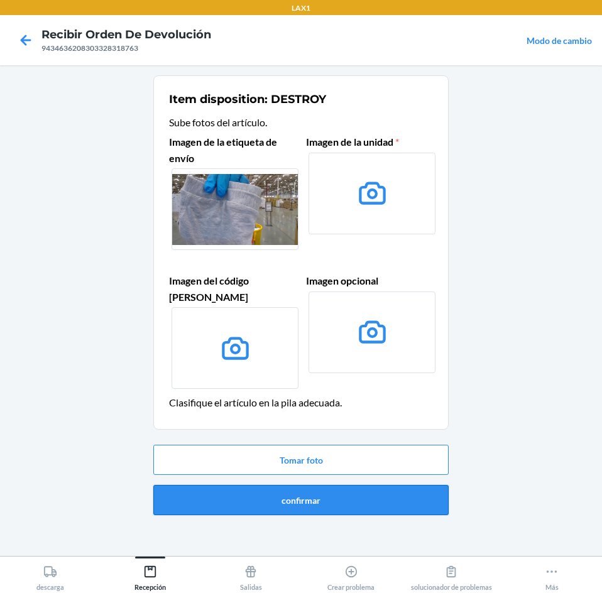
click at [409, 485] on button "confirmar" at bounding box center [300, 500] width 295 height 30
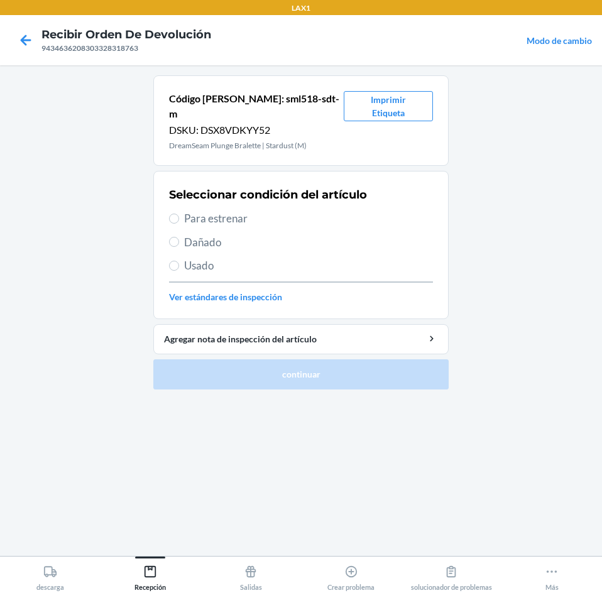
click at [190, 257] on span "Usado" at bounding box center [308, 265] width 249 height 16
click at [179, 261] on input "Usado" at bounding box center [174, 266] width 10 height 10
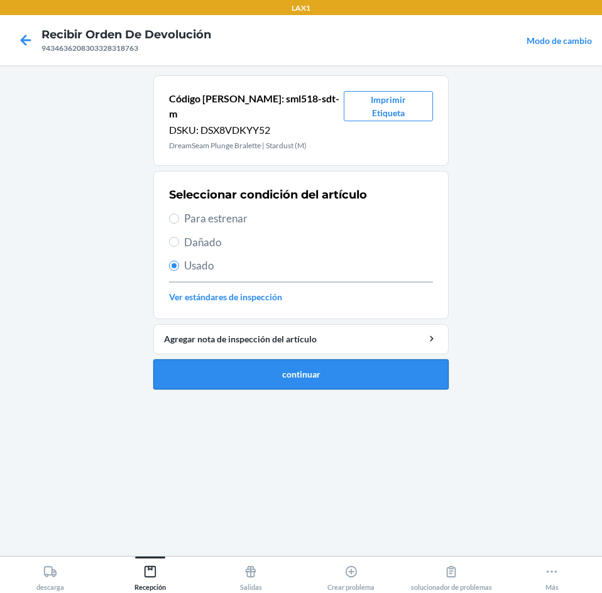
click at [241, 359] on button "continuar" at bounding box center [300, 374] width 295 height 30
click at [393, 347] on div "Código [PERSON_NAME]: sml518-sdt-m DSKU: DSX8VDKYY52 DreamSeam Plunge Bralette …" at bounding box center [300, 310] width 295 height 470
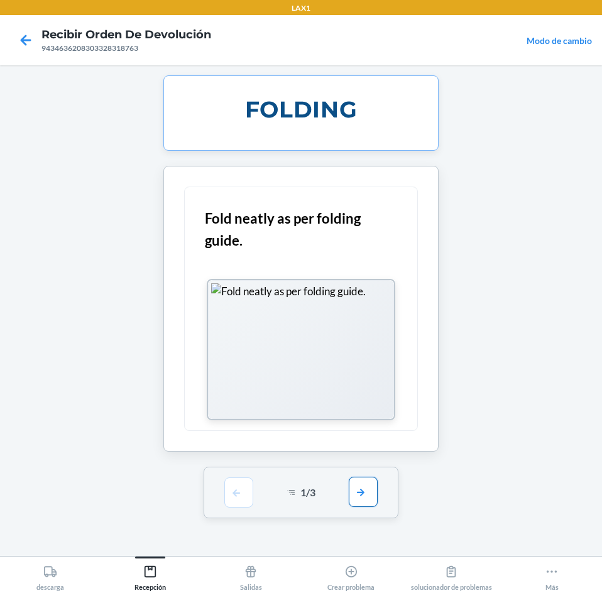
click at [367, 502] on button "button" at bounding box center [363, 492] width 29 height 30
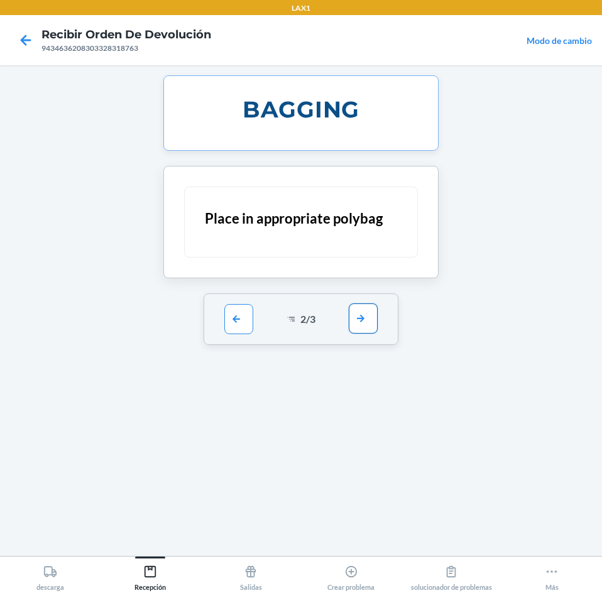
click at [364, 309] on button "button" at bounding box center [363, 318] width 29 height 30
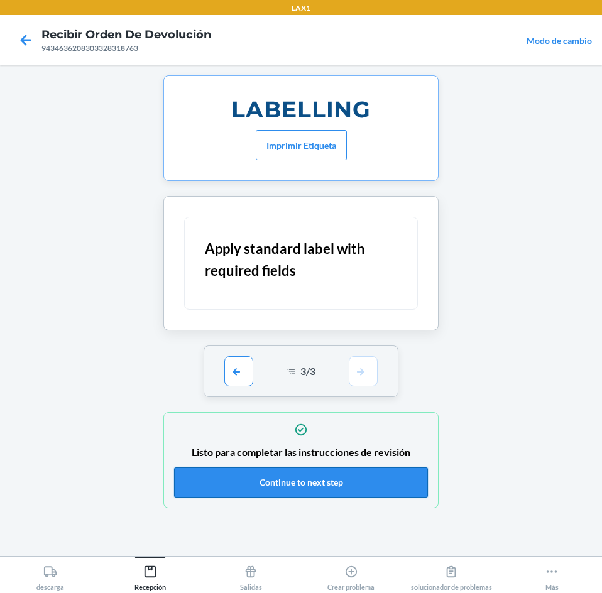
click at [390, 484] on button "Continue to next step" at bounding box center [301, 482] width 254 height 30
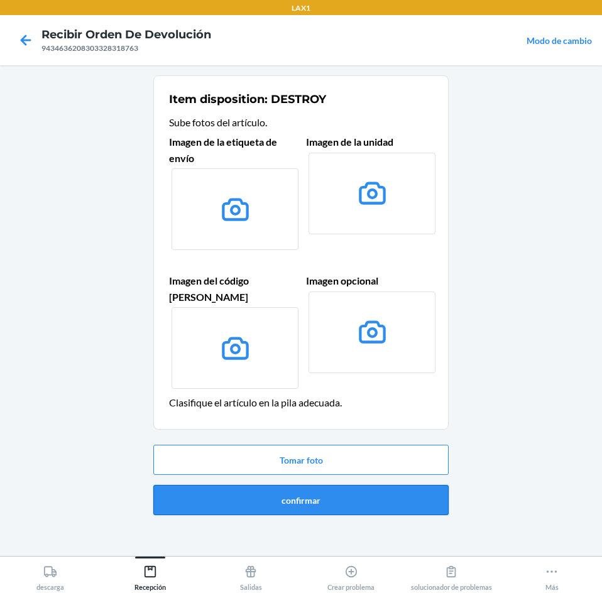
click at [435, 485] on button "confirmar" at bounding box center [300, 500] width 295 height 30
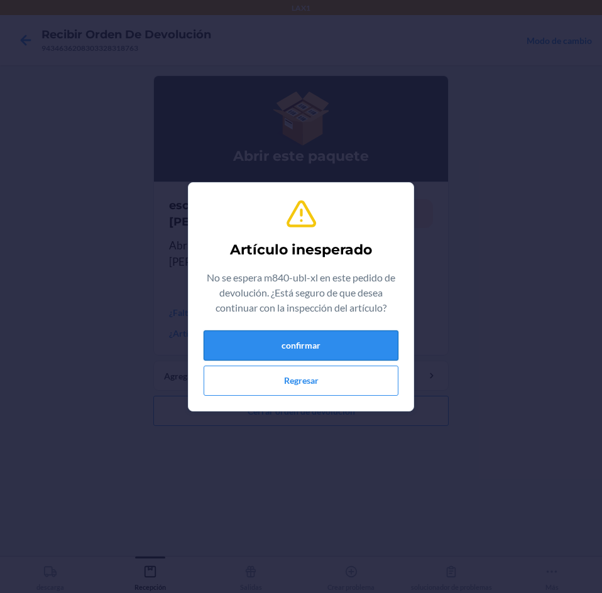
click at [366, 352] on button "confirmar" at bounding box center [300, 345] width 195 height 30
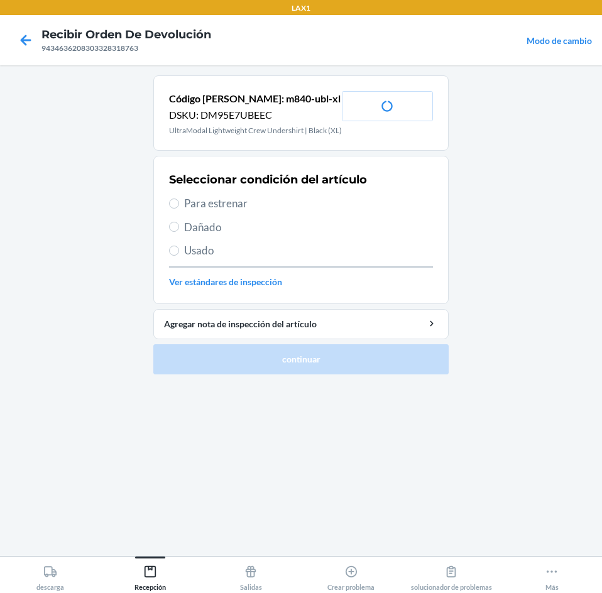
drag, startPoint x: 188, startPoint y: 207, endPoint x: 195, endPoint y: 214, distance: 9.3
click at [190, 208] on span "Para estrenar" at bounding box center [308, 203] width 249 height 16
click at [179, 208] on input "Para estrenar" at bounding box center [174, 203] width 10 height 10
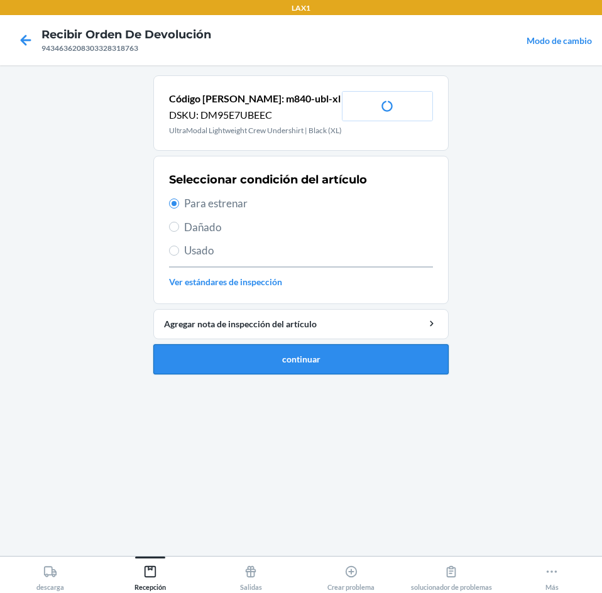
click at [369, 362] on button "continuar" at bounding box center [300, 359] width 295 height 30
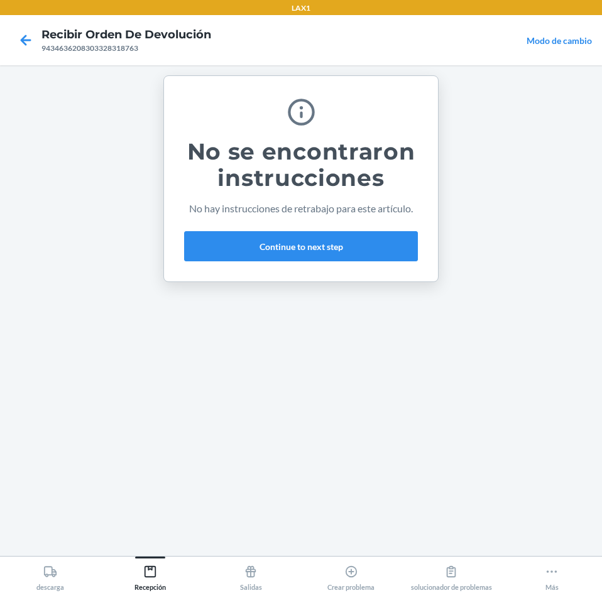
click at [426, 251] on div "No se encontraron instrucciones No hay instrucciones de retrabajo para este art…" at bounding box center [300, 178] width 275 height 207
click at [365, 237] on button "Continue to next step" at bounding box center [301, 246] width 234 height 30
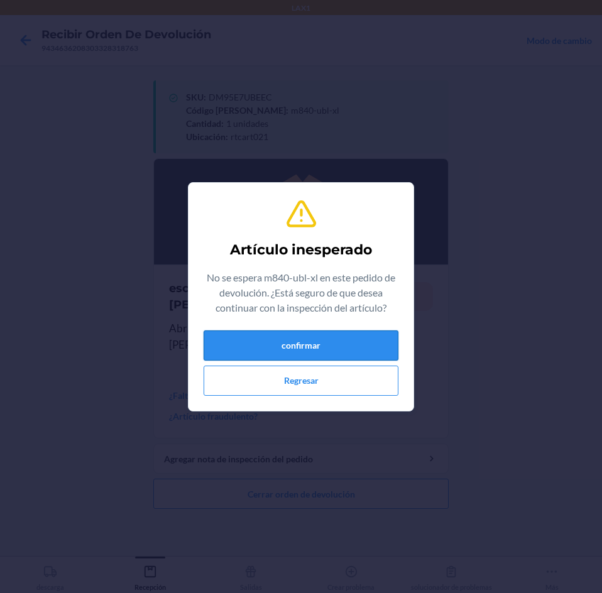
click at [325, 338] on button "confirmar" at bounding box center [300, 345] width 195 height 30
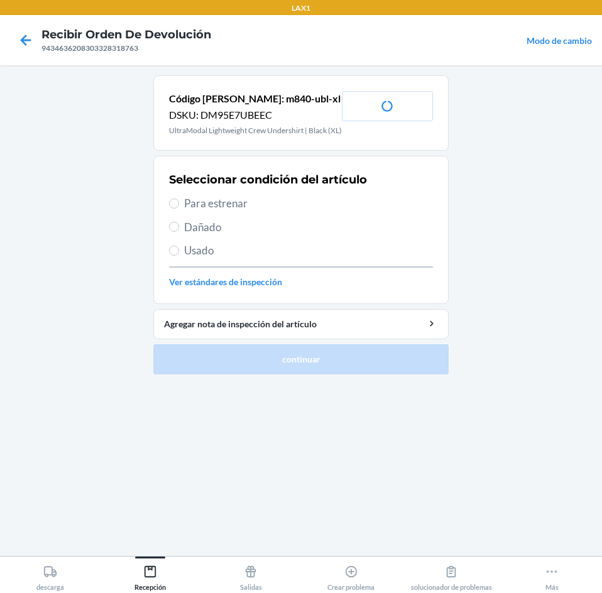
click at [205, 212] on span "Para estrenar" at bounding box center [308, 203] width 249 height 16
click at [179, 208] on input "Para estrenar" at bounding box center [174, 203] width 10 height 10
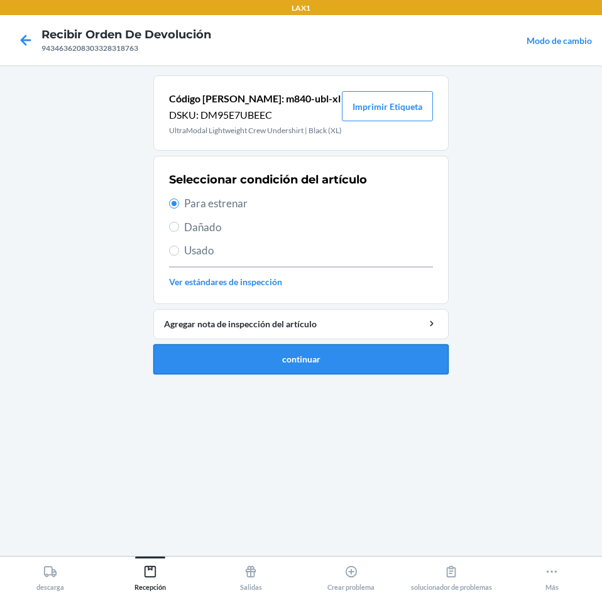
click at [245, 374] on button "continuar" at bounding box center [300, 359] width 295 height 30
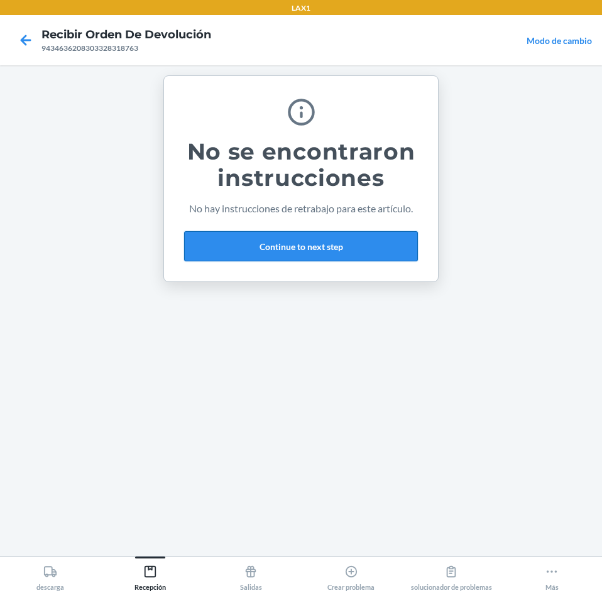
click at [401, 245] on button "Continue to next step" at bounding box center [301, 246] width 234 height 30
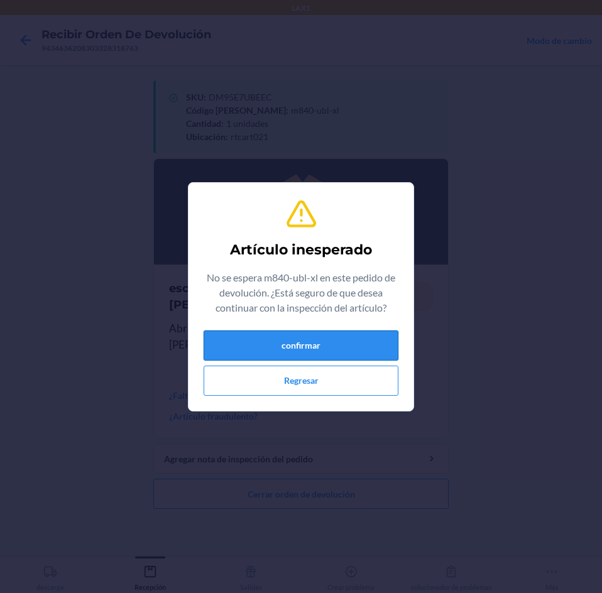
click at [264, 347] on button "confirmar" at bounding box center [300, 345] width 195 height 30
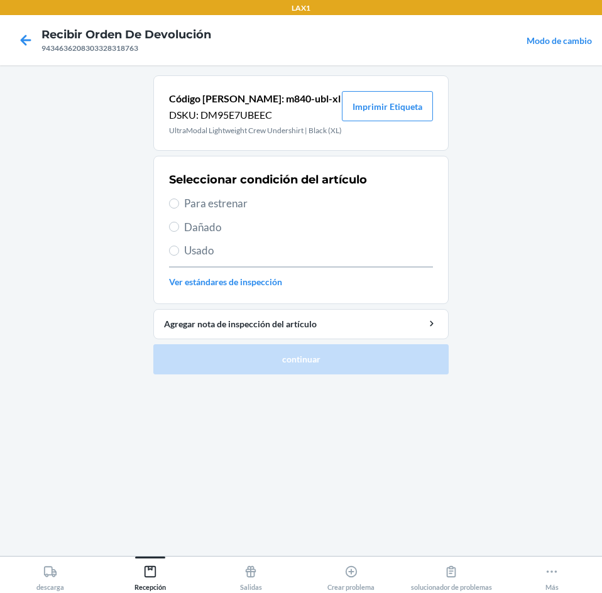
click at [196, 259] on span "Usado" at bounding box center [308, 250] width 249 height 16
click at [179, 256] on input "Usado" at bounding box center [174, 251] width 10 height 10
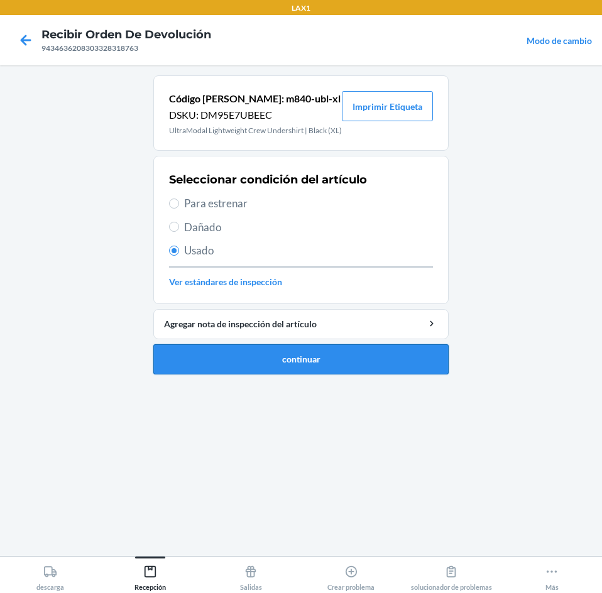
click at [278, 374] on button "continuar" at bounding box center [300, 359] width 295 height 30
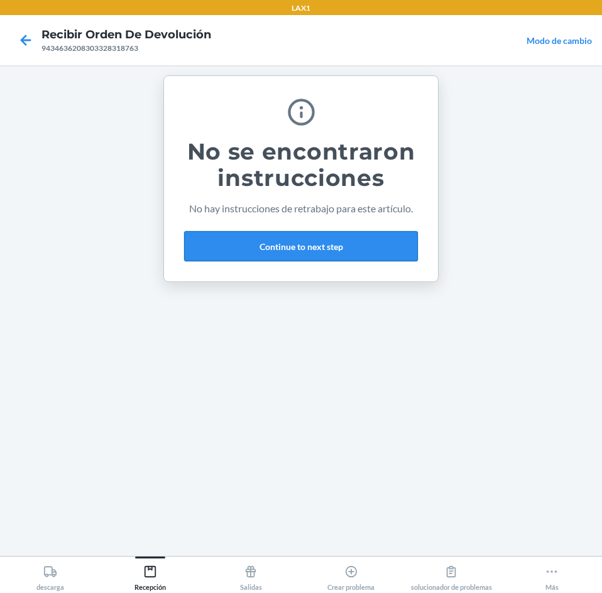
click at [281, 235] on button "Continue to next step" at bounding box center [301, 246] width 234 height 30
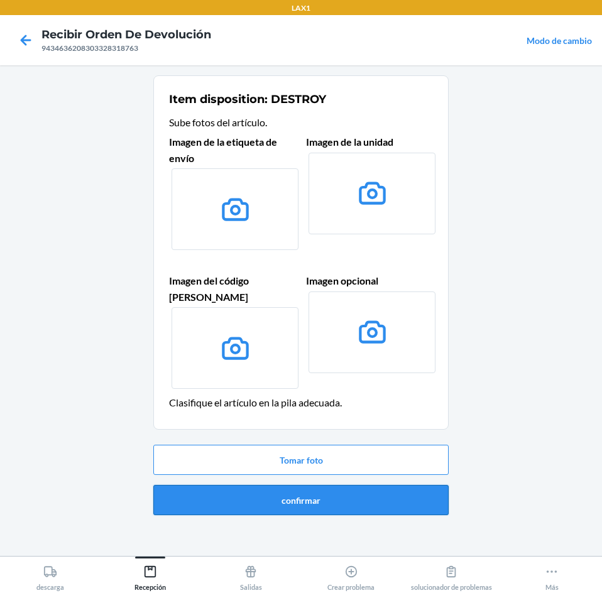
click at [416, 485] on button "confirmar" at bounding box center [300, 500] width 295 height 30
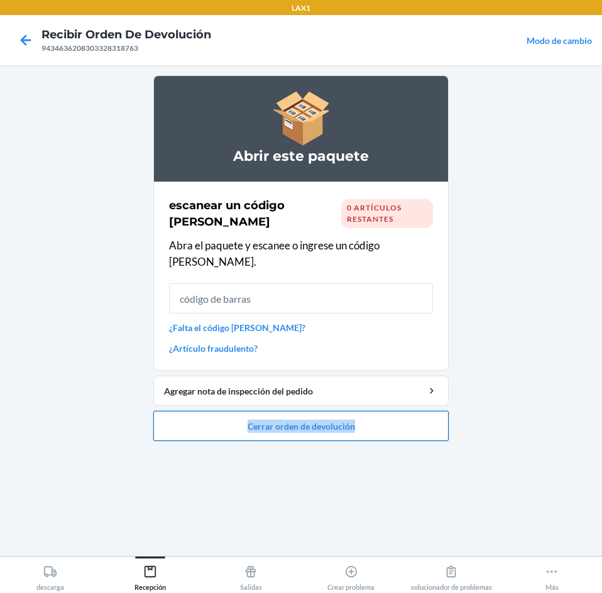
click at [422, 395] on li "Abrir este paquete escanear un código [PERSON_NAME] 0 artículos restantes Abra …" at bounding box center [300, 257] width 295 height 365
click at [409, 411] on button "Cerrar orden de devolución" at bounding box center [300, 426] width 295 height 30
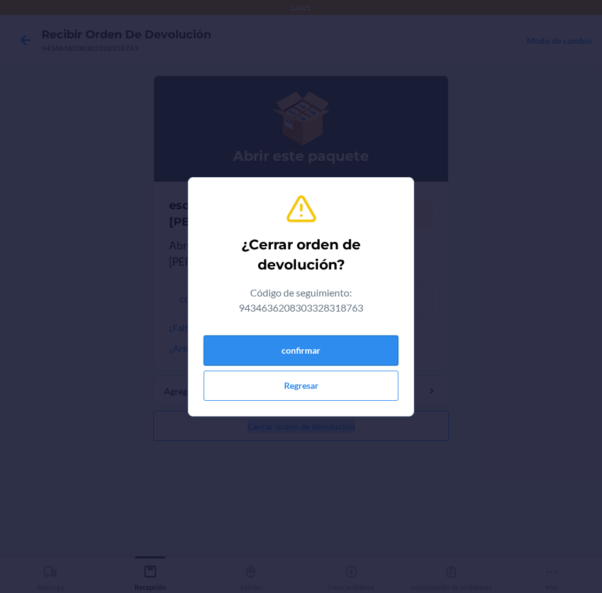
click at [370, 340] on button "confirmar" at bounding box center [300, 350] width 195 height 30
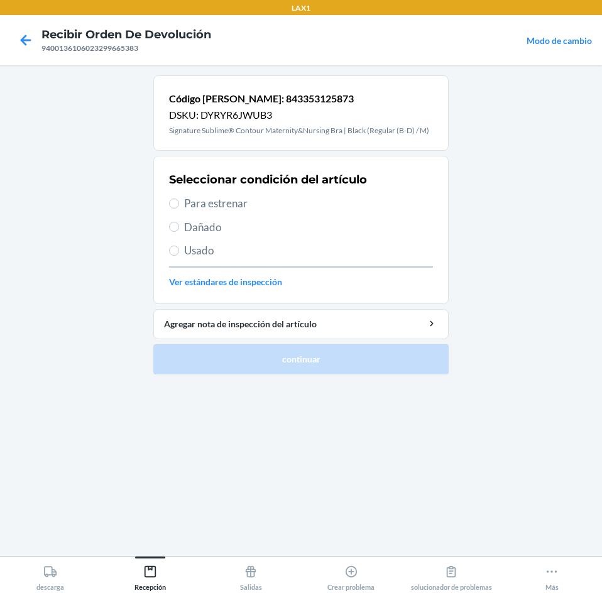
click at [184, 204] on span "Para estrenar" at bounding box center [308, 203] width 249 height 16
click at [179, 204] on input "Para estrenar" at bounding box center [174, 203] width 10 height 10
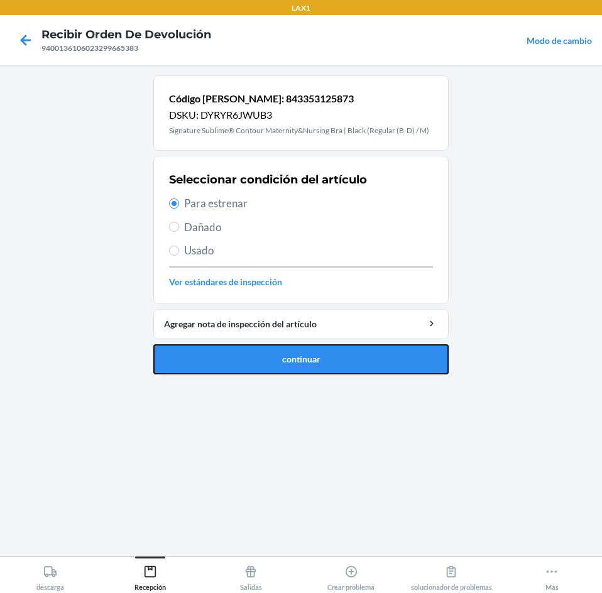
click at [282, 352] on button "continuar" at bounding box center [300, 359] width 295 height 30
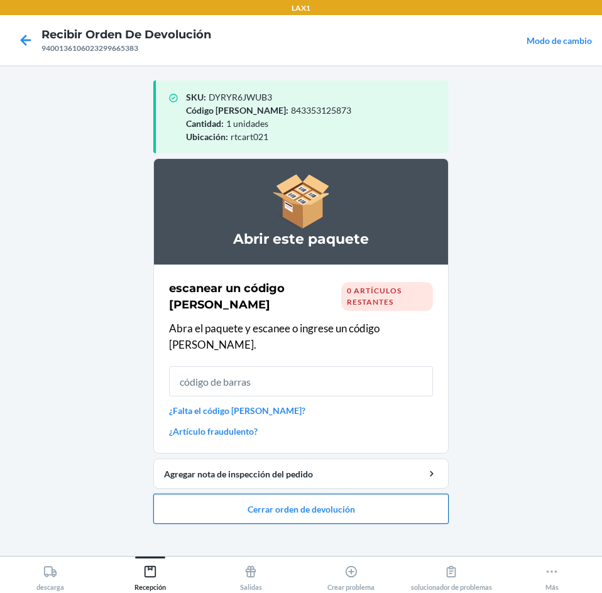
click at [411, 494] on button "Cerrar orden de devolución" at bounding box center [300, 509] width 295 height 30
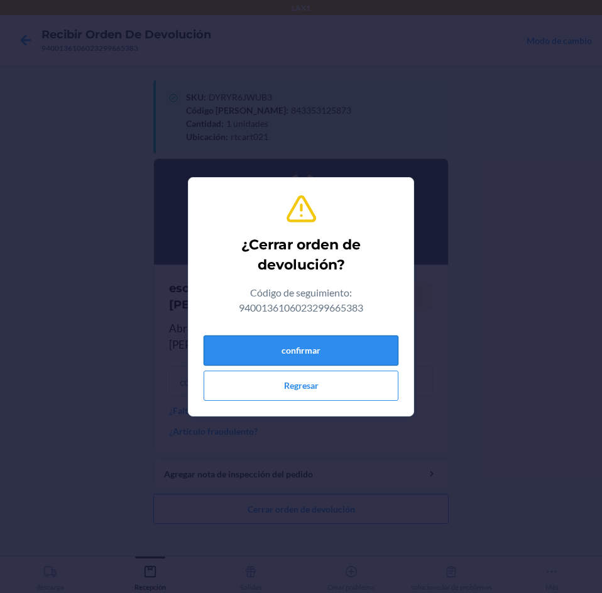
click at [366, 355] on button "confirmar" at bounding box center [300, 350] width 195 height 30
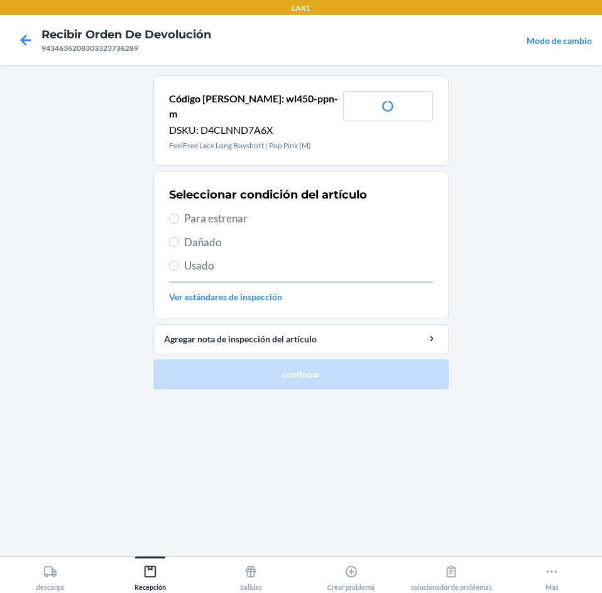
click at [196, 193] on div "Seleccionar condición del artículo Para estrenar Dañado Usado Ver estándares de…" at bounding box center [301, 245] width 264 height 124
click at [188, 210] on span "Para estrenar" at bounding box center [308, 218] width 249 height 16
click at [179, 214] on input "Para estrenar" at bounding box center [174, 219] width 10 height 10
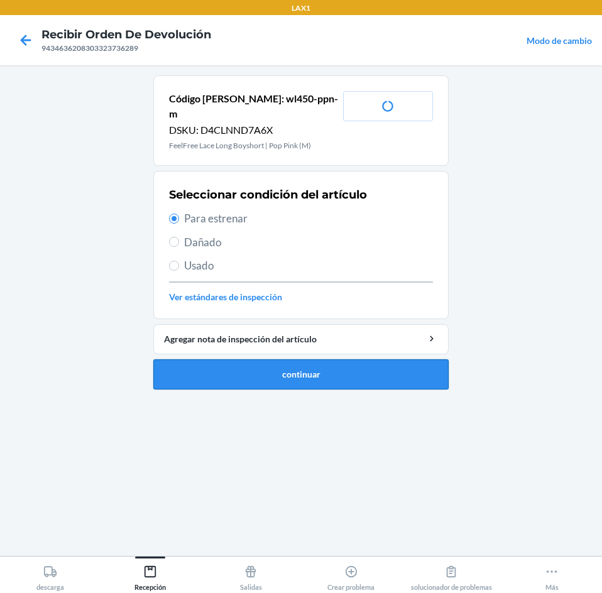
click at [229, 361] on button "continuar" at bounding box center [300, 374] width 295 height 30
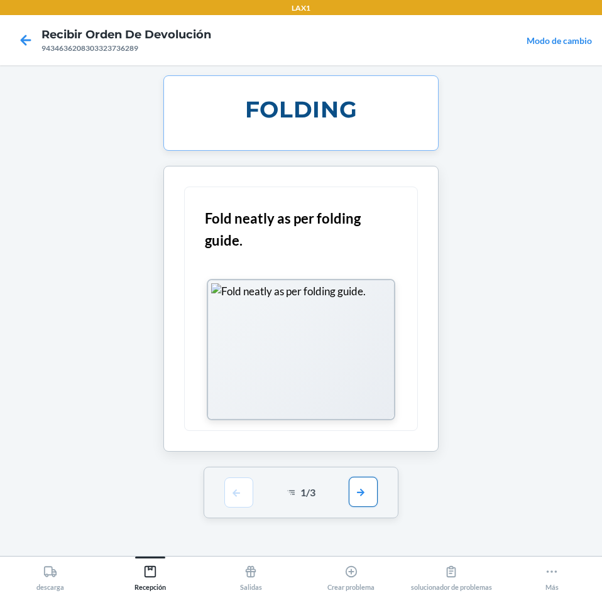
click at [368, 485] on button "button" at bounding box center [363, 492] width 29 height 30
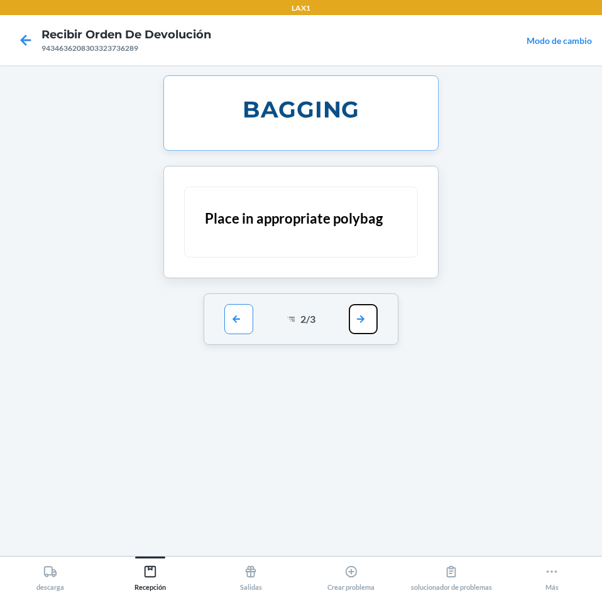
click at [362, 325] on button "button" at bounding box center [363, 319] width 29 height 30
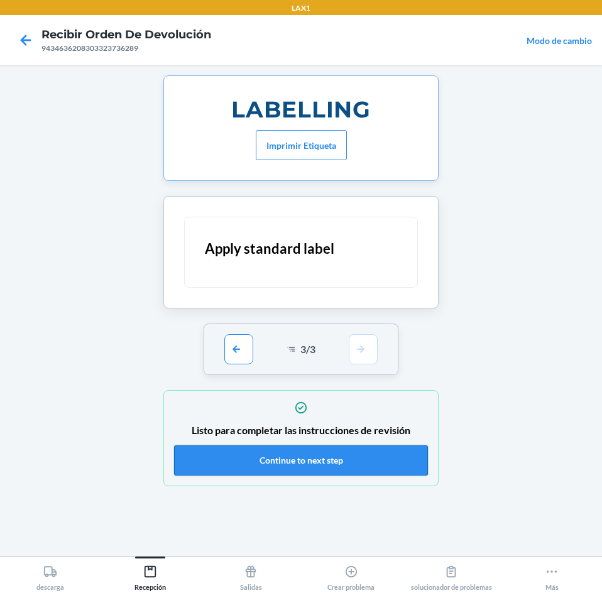
click at [341, 467] on button "Continue to next step" at bounding box center [301, 460] width 254 height 30
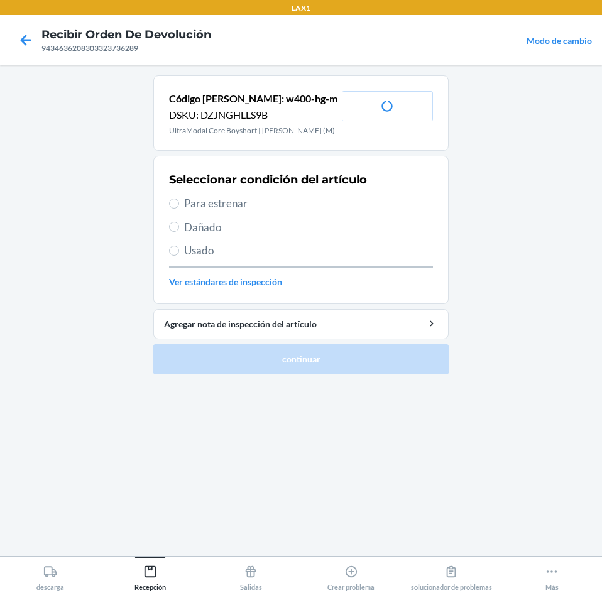
click at [181, 201] on label "Para estrenar" at bounding box center [301, 203] width 264 height 16
click at [179, 201] on input "Para estrenar" at bounding box center [174, 203] width 10 height 10
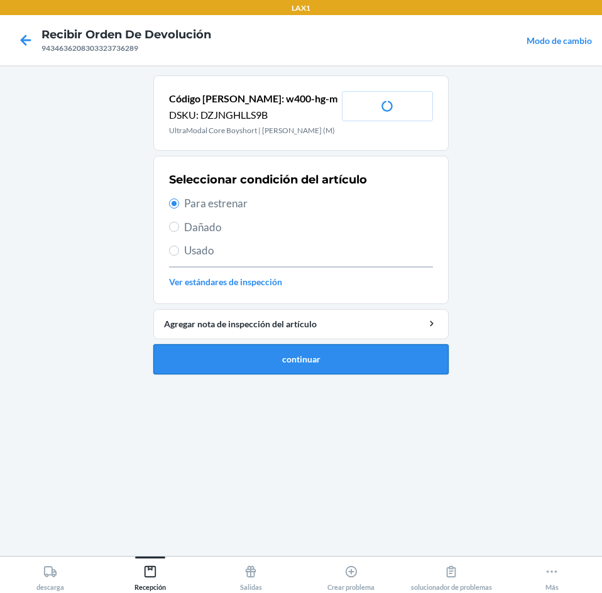
click at [220, 352] on button "continuar" at bounding box center [300, 359] width 295 height 30
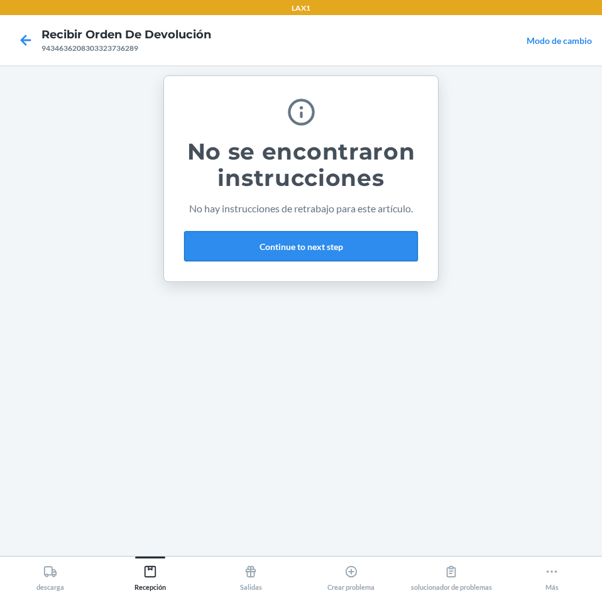
click at [299, 249] on button "Continue to next step" at bounding box center [301, 246] width 234 height 30
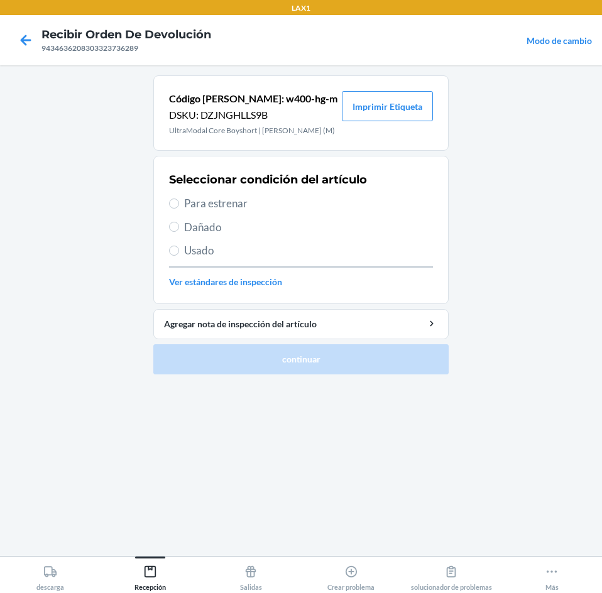
click at [202, 200] on span "Para estrenar" at bounding box center [308, 203] width 249 height 16
click at [179, 200] on input "Para estrenar" at bounding box center [174, 203] width 10 height 10
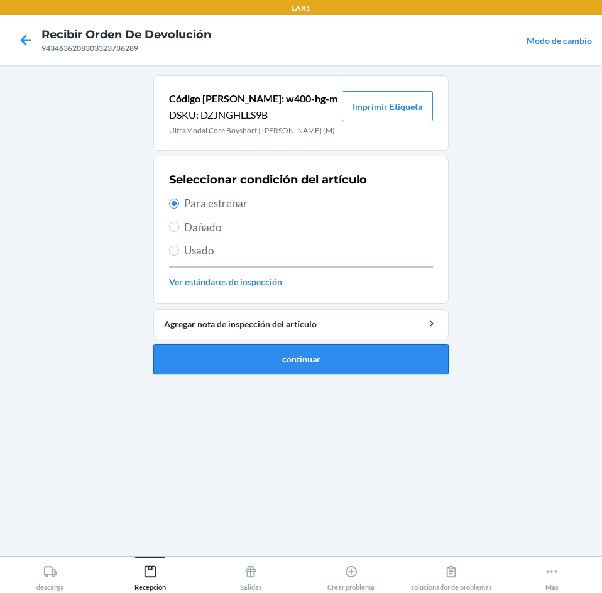
click at [237, 353] on button "continuar" at bounding box center [300, 359] width 295 height 30
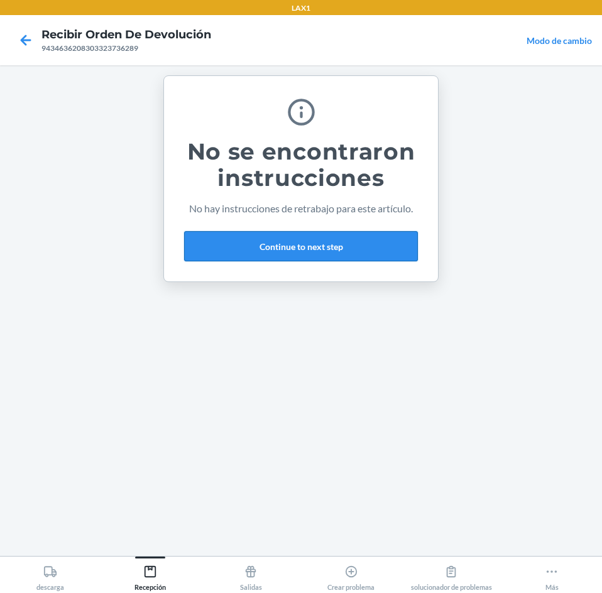
click at [288, 246] on button "Continue to next step" at bounding box center [301, 246] width 234 height 30
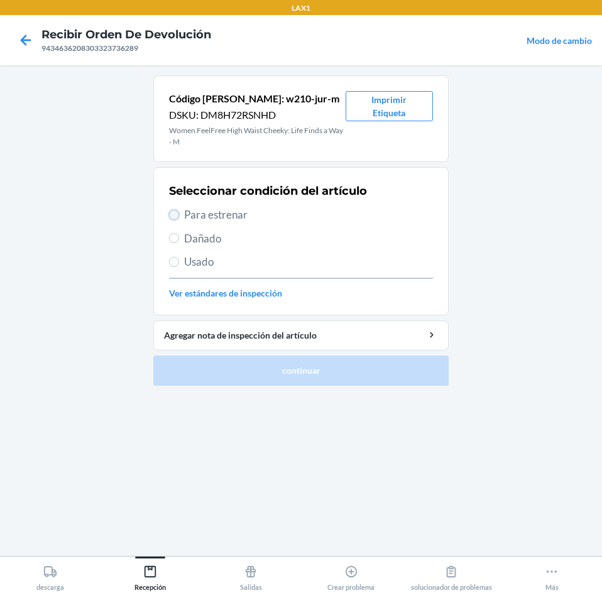
click at [174, 219] on input "Para estrenar" at bounding box center [174, 215] width 10 height 10
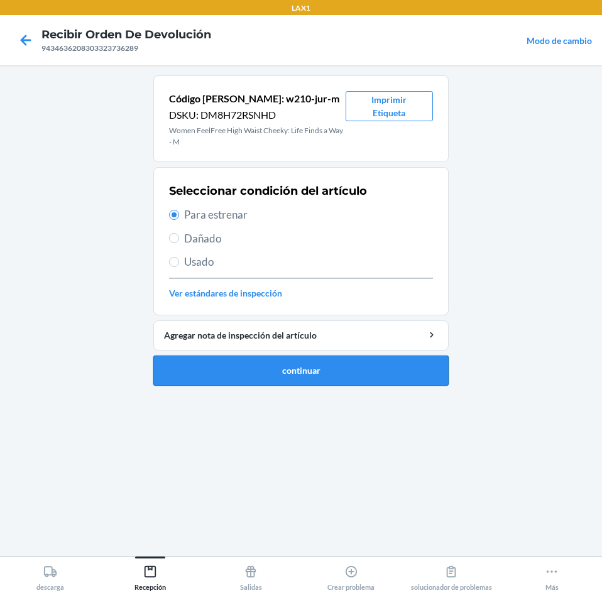
click at [247, 369] on button "continuar" at bounding box center [300, 370] width 295 height 30
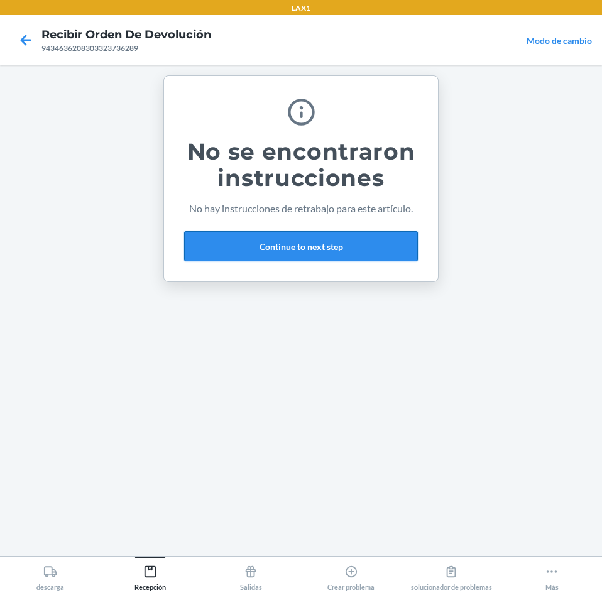
click at [344, 248] on button "Continue to next step" at bounding box center [301, 246] width 234 height 30
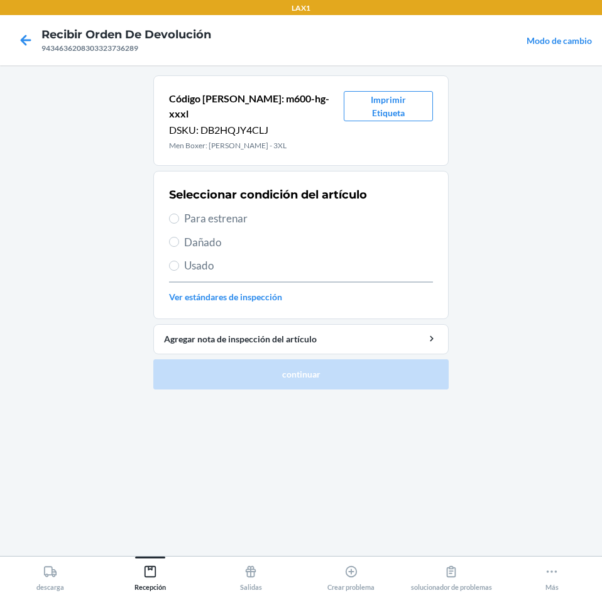
click at [179, 210] on label "Para estrenar" at bounding box center [301, 218] width 264 height 16
click at [179, 214] on input "Para estrenar" at bounding box center [174, 219] width 10 height 10
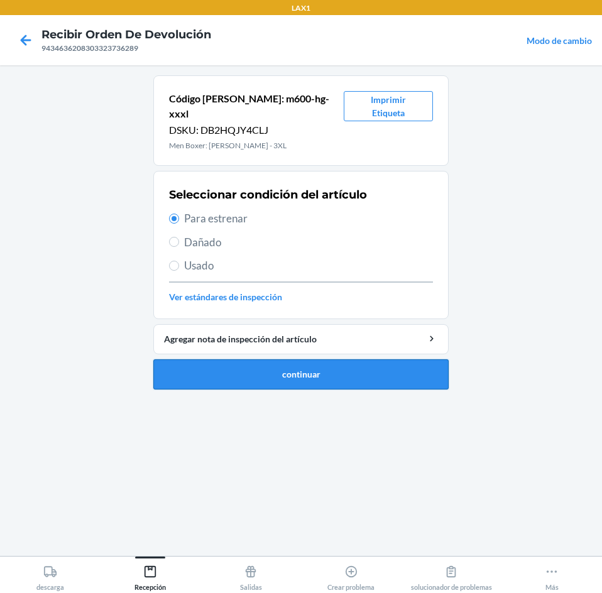
click at [203, 364] on button "continuar" at bounding box center [300, 374] width 295 height 30
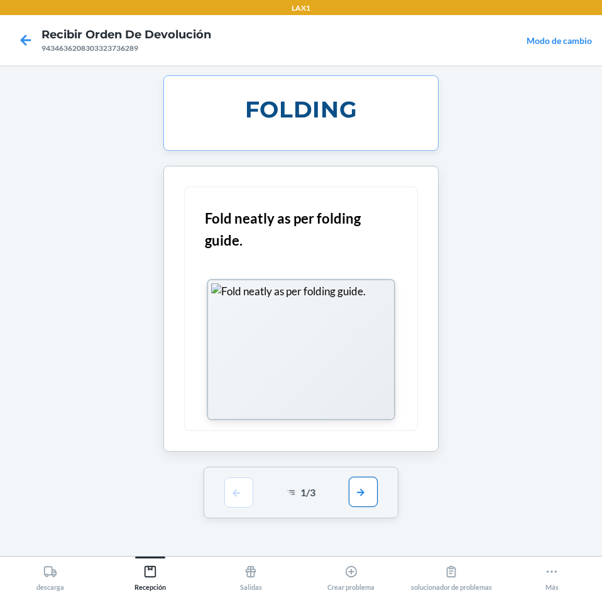
click at [357, 494] on button "button" at bounding box center [363, 492] width 29 height 30
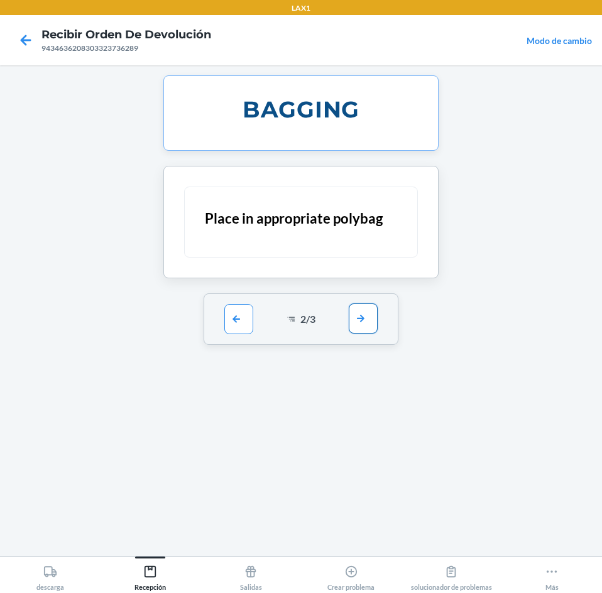
click at [376, 318] on button "button" at bounding box center [363, 318] width 29 height 30
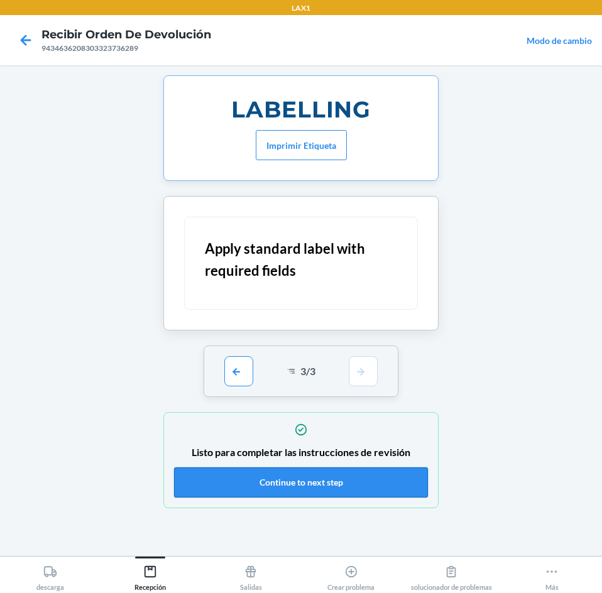
click at [275, 477] on button "Continue to next step" at bounding box center [301, 482] width 254 height 30
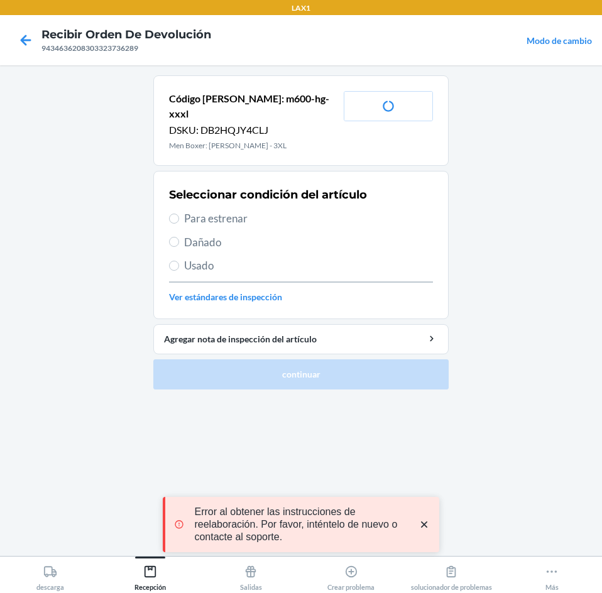
click at [189, 210] on span "Para estrenar" at bounding box center [308, 218] width 249 height 16
click at [179, 214] on input "Para estrenar" at bounding box center [174, 219] width 10 height 10
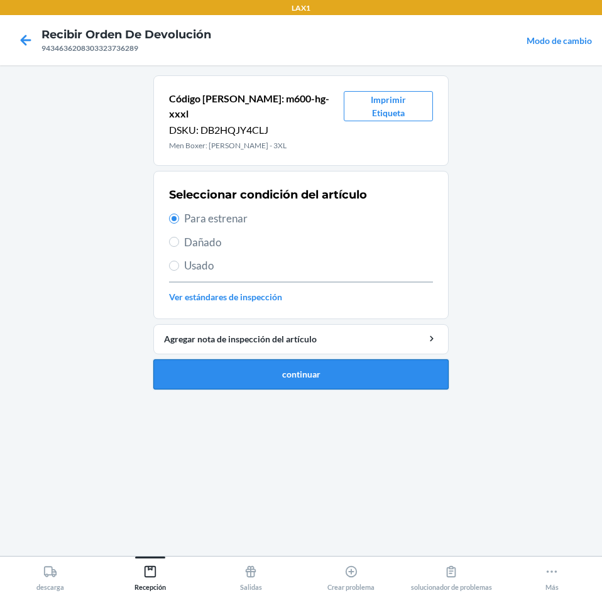
click at [232, 359] on button "continuar" at bounding box center [300, 374] width 295 height 30
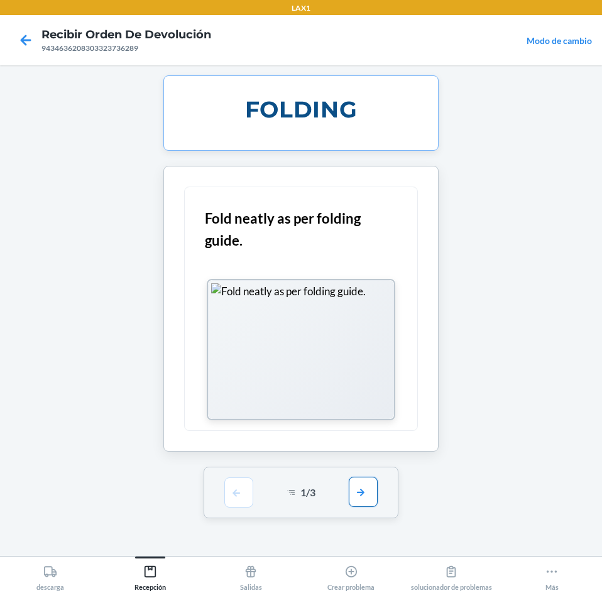
click at [366, 486] on button "button" at bounding box center [363, 492] width 29 height 30
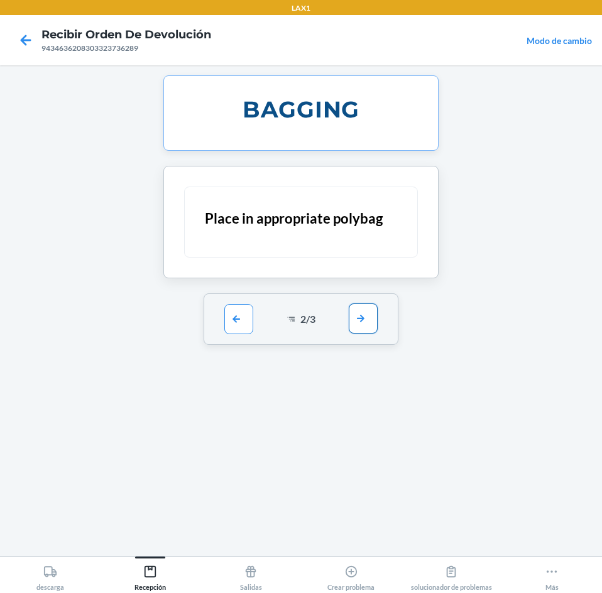
click at [361, 325] on button "button" at bounding box center [363, 318] width 29 height 30
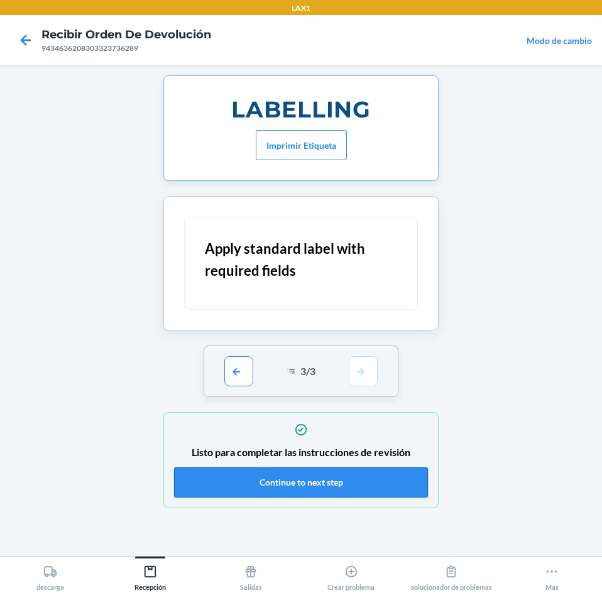
click at [311, 486] on button "Continue to next step" at bounding box center [301, 482] width 254 height 30
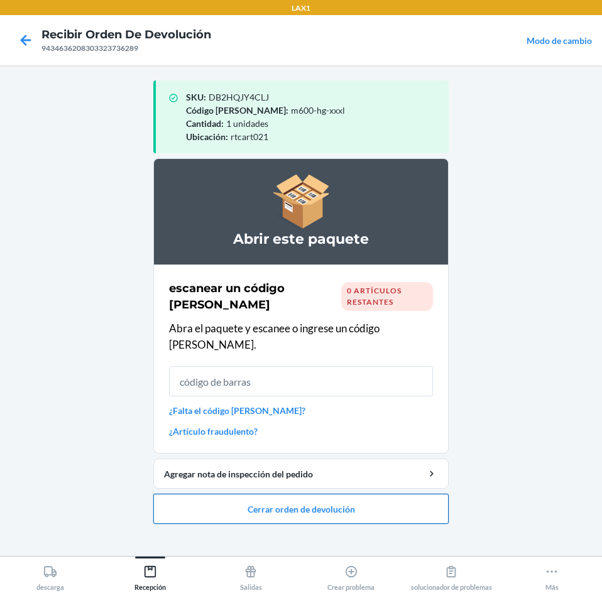
click at [411, 494] on button "Cerrar orden de devolución" at bounding box center [300, 509] width 295 height 30
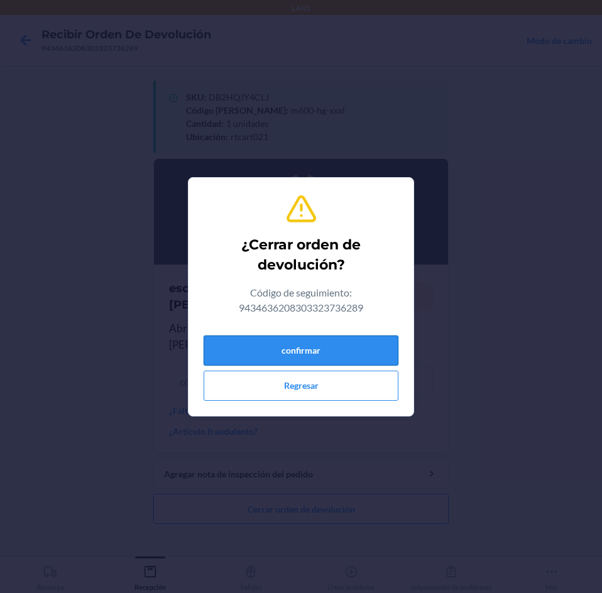
click at [364, 347] on button "confirmar" at bounding box center [300, 350] width 195 height 30
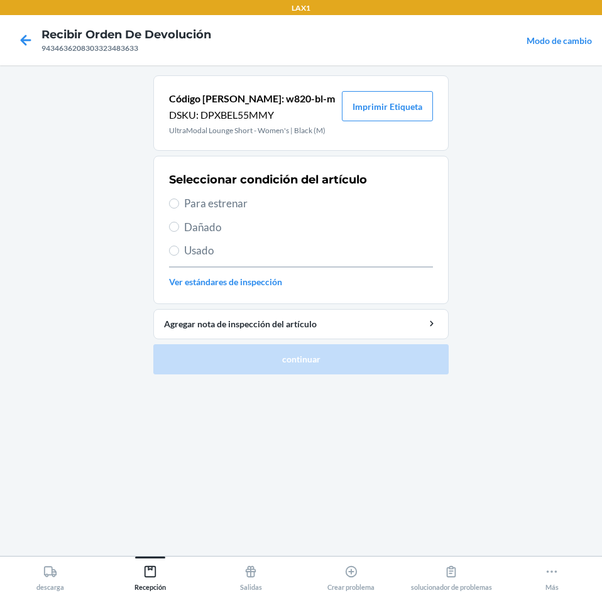
click at [198, 200] on span "Para estrenar" at bounding box center [308, 203] width 249 height 16
click at [179, 200] on input "Para estrenar" at bounding box center [174, 203] width 10 height 10
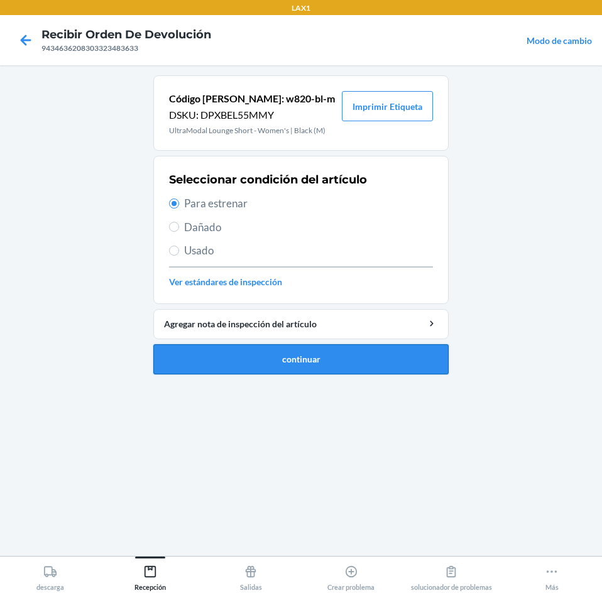
click at [379, 360] on button "continuar" at bounding box center [300, 359] width 295 height 30
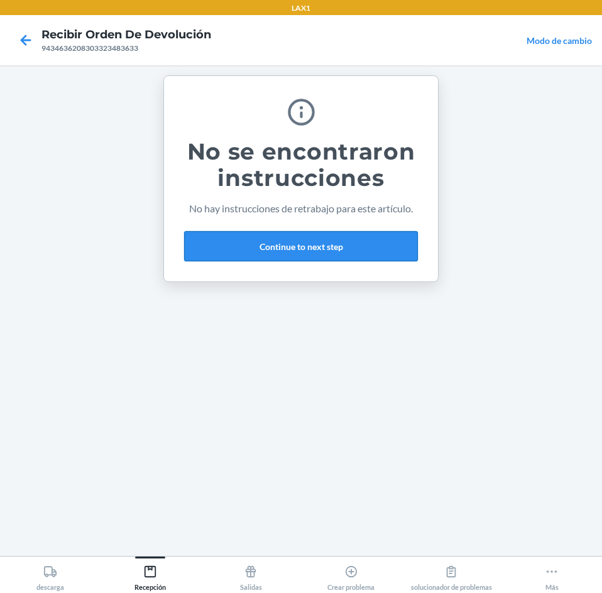
click at [375, 246] on button "Continue to next step" at bounding box center [301, 246] width 234 height 30
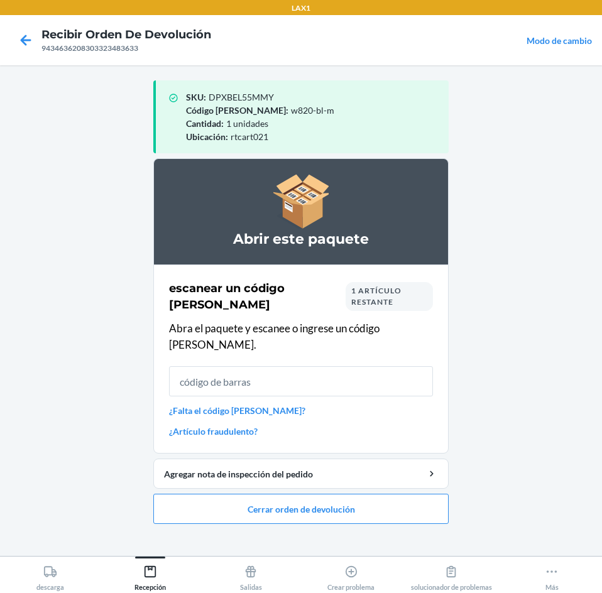
click at [355, 305] on span "1 artículo restante" at bounding box center [376, 296] width 50 height 21
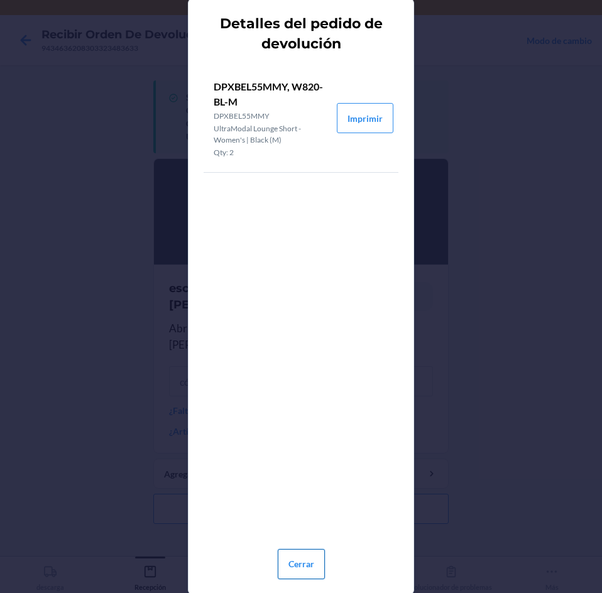
click at [301, 578] on button "Cerrar" at bounding box center [301, 564] width 47 height 30
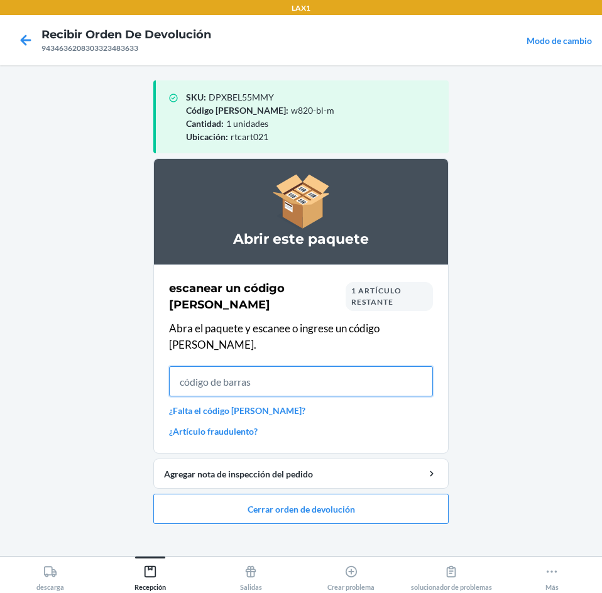
click at [356, 377] on input "text" at bounding box center [301, 381] width 264 height 30
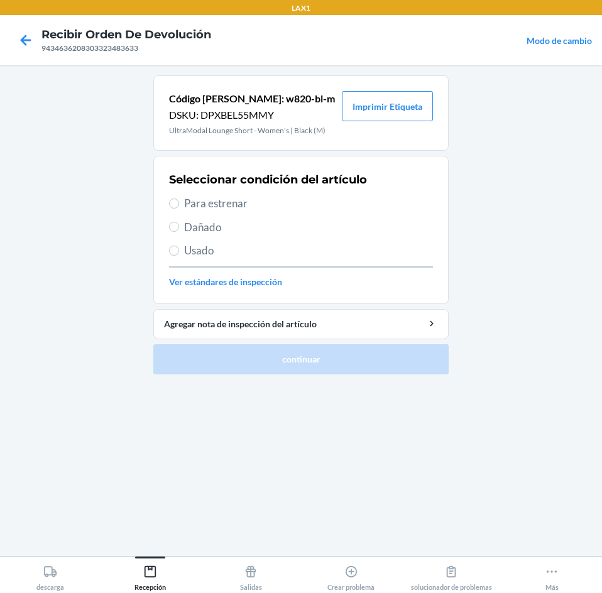
click at [207, 247] on span "Usado" at bounding box center [308, 250] width 249 height 16
click at [179, 247] on input "Usado" at bounding box center [174, 251] width 10 height 10
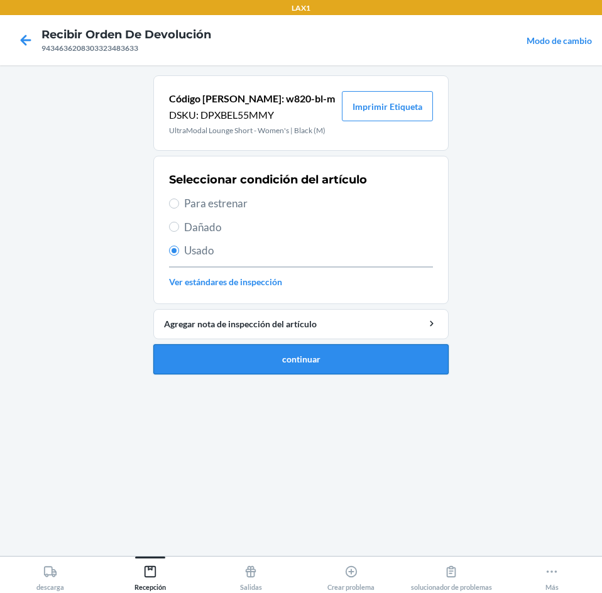
click at [248, 364] on button "continuar" at bounding box center [300, 359] width 295 height 30
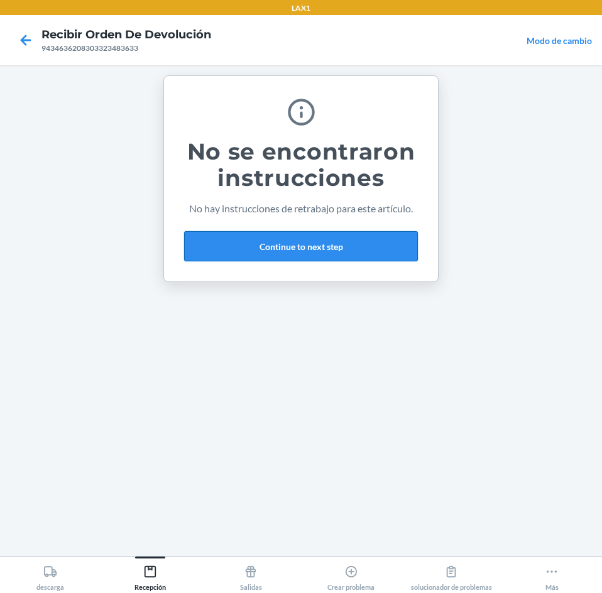
click at [365, 244] on button "Continue to next step" at bounding box center [301, 246] width 234 height 30
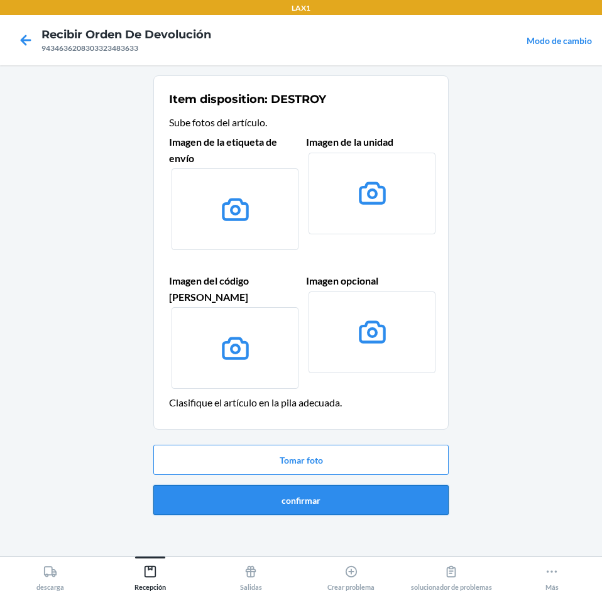
click at [408, 490] on button "confirmar" at bounding box center [300, 500] width 295 height 30
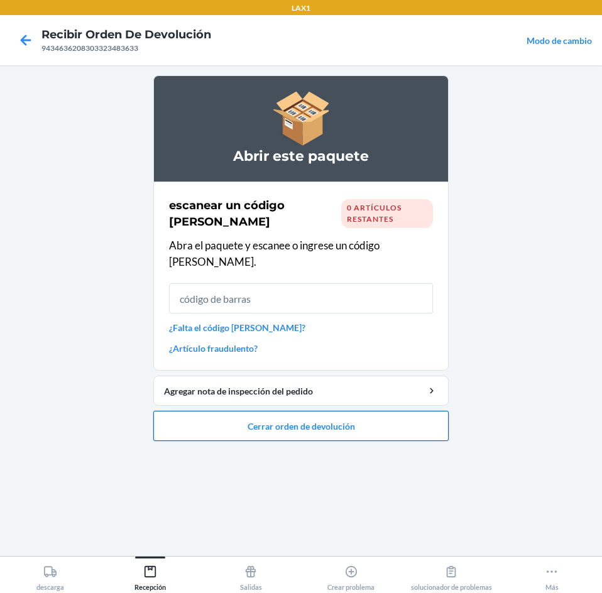
click at [440, 417] on button "Cerrar orden de devolución" at bounding box center [300, 426] width 295 height 30
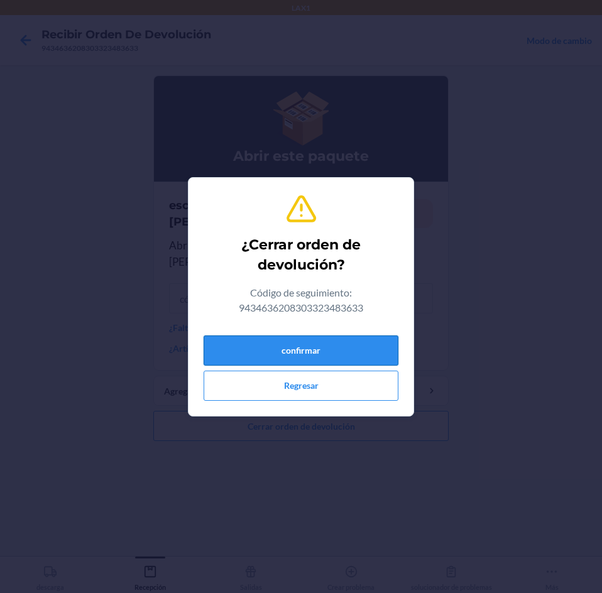
click at [340, 345] on button "confirmar" at bounding box center [300, 350] width 195 height 30
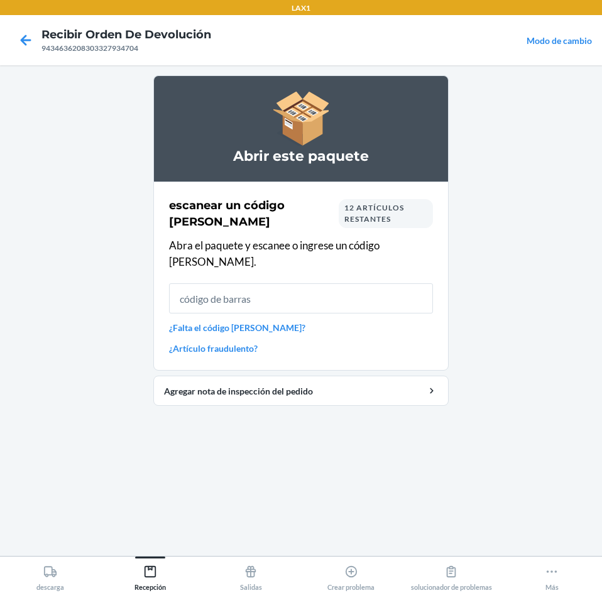
click at [366, 283] on input "text" at bounding box center [301, 298] width 264 height 30
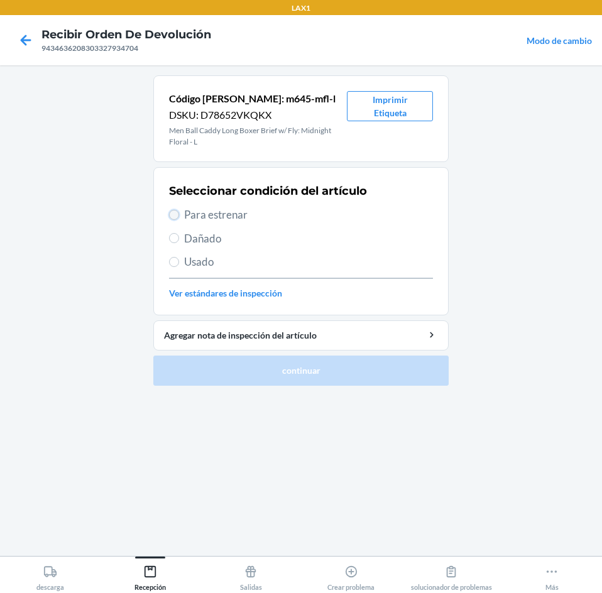
click at [177, 216] on input "Para estrenar" at bounding box center [174, 215] width 10 height 10
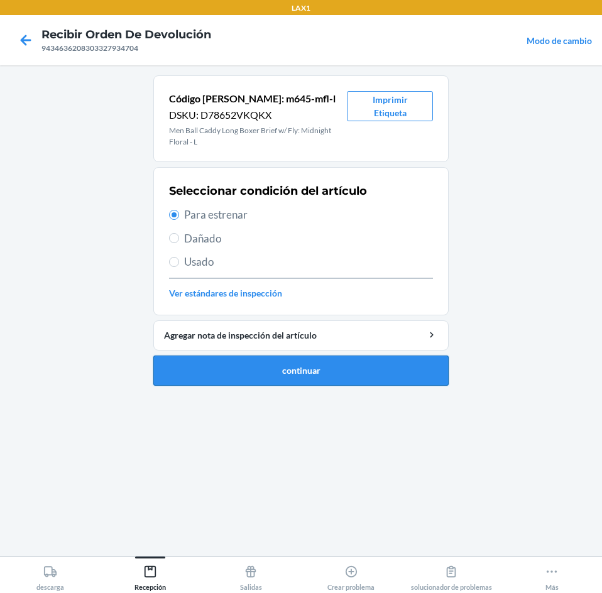
click at [237, 376] on button "continuar" at bounding box center [300, 370] width 295 height 30
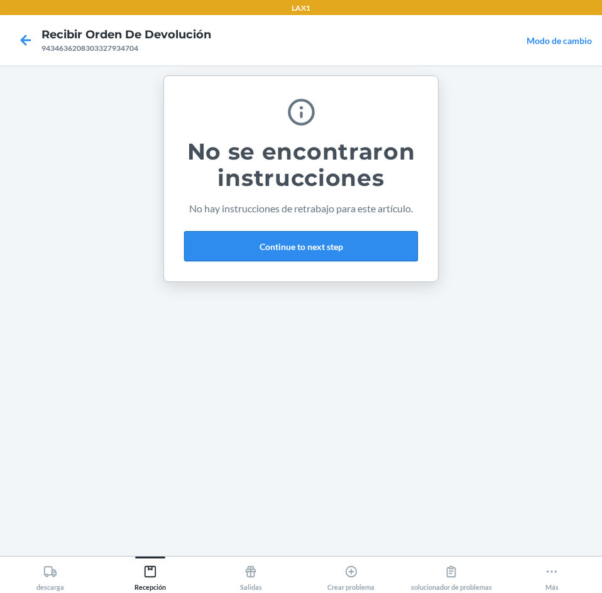
click at [378, 239] on button "Continue to next step" at bounding box center [301, 246] width 234 height 30
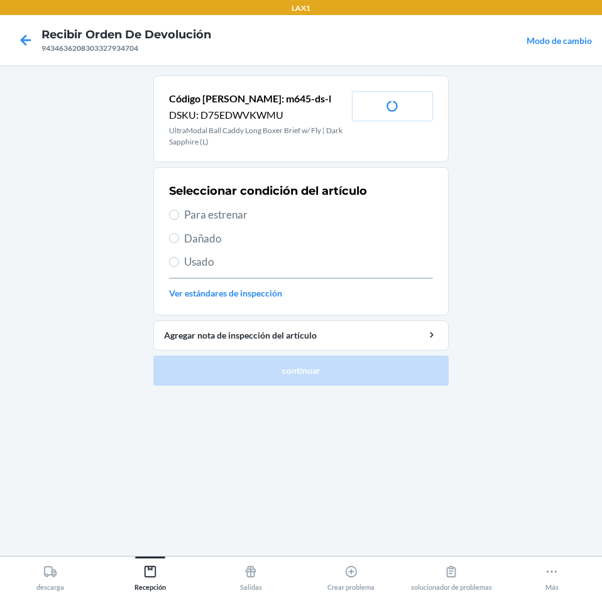
click at [190, 208] on span "Para estrenar" at bounding box center [308, 215] width 249 height 16
click at [179, 210] on input "Para estrenar" at bounding box center [174, 215] width 10 height 10
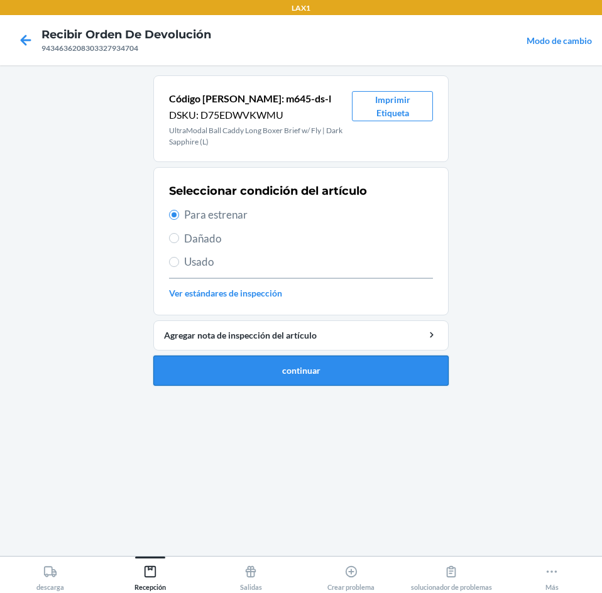
click at [198, 370] on button "continuar" at bounding box center [300, 370] width 295 height 30
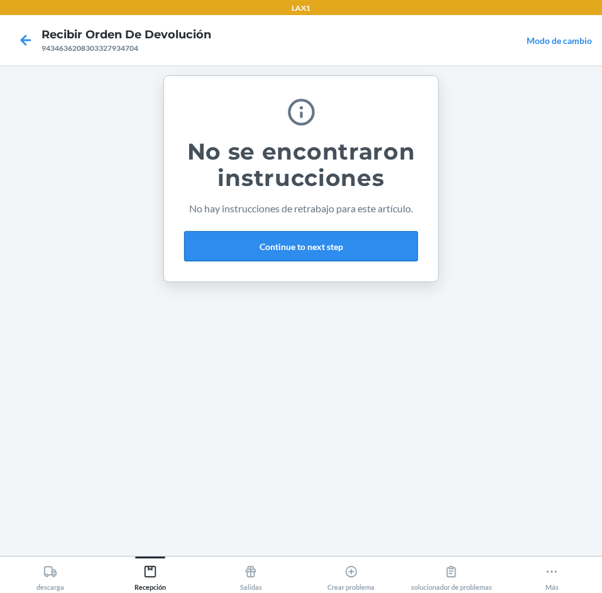
click at [358, 237] on button "Continue to next step" at bounding box center [301, 246] width 234 height 30
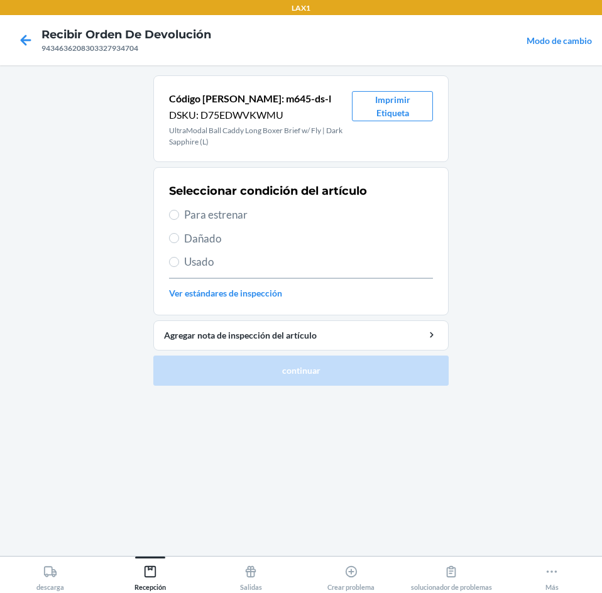
click at [204, 215] on span "Para estrenar" at bounding box center [308, 215] width 249 height 16
click at [179, 215] on input "Para estrenar" at bounding box center [174, 215] width 10 height 10
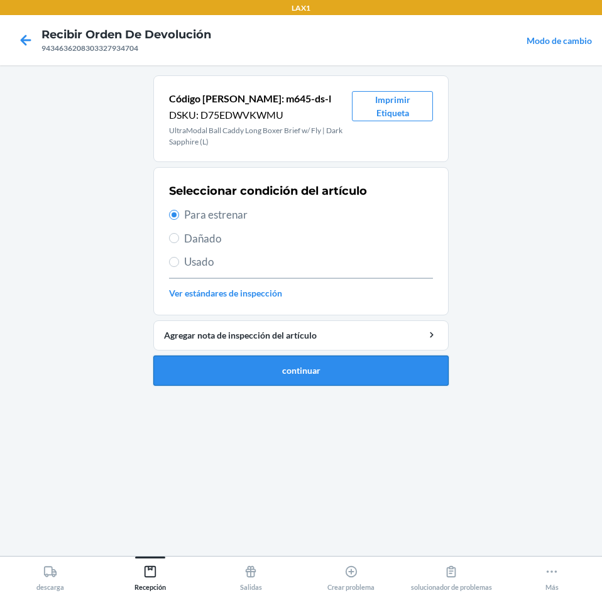
click at [224, 381] on button "continuar" at bounding box center [300, 370] width 295 height 30
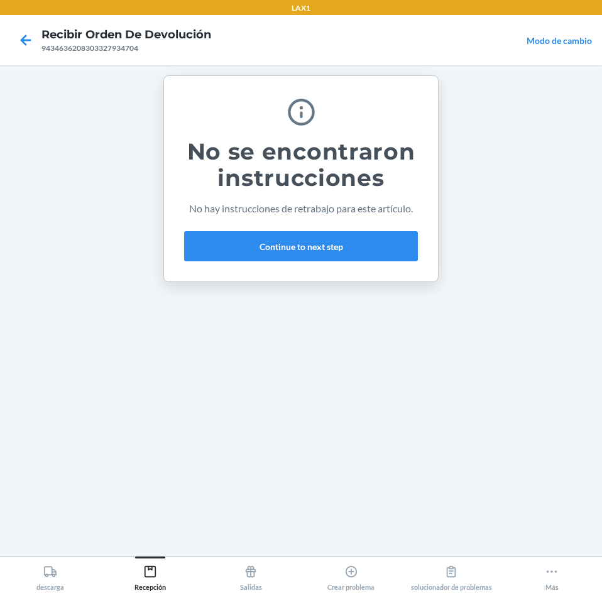
click at [290, 227] on div "No se encontraron instrucciones No hay instrucciones de retrabajo para este art…" at bounding box center [301, 178] width 234 height 175
click at [288, 239] on button "Continue to next step" at bounding box center [301, 246] width 234 height 30
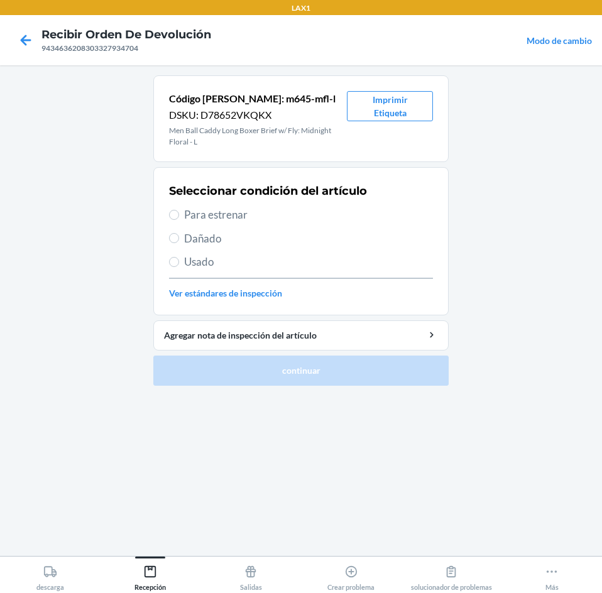
click at [200, 210] on span "Para estrenar" at bounding box center [308, 215] width 249 height 16
click at [179, 210] on input "Para estrenar" at bounding box center [174, 215] width 10 height 10
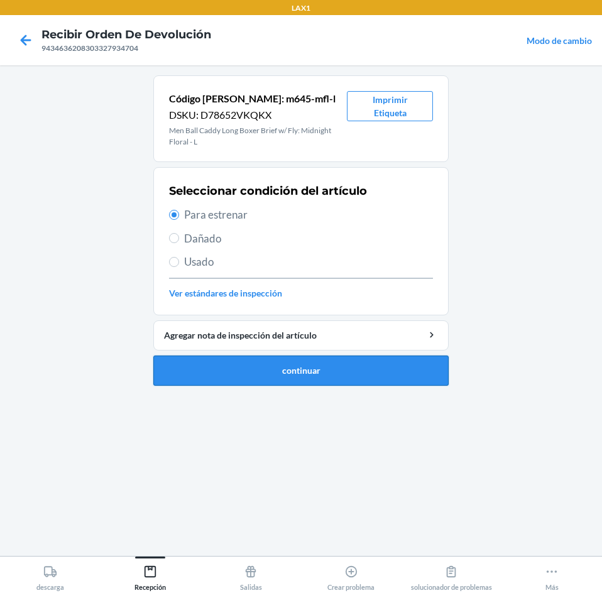
click at [224, 362] on button "continuar" at bounding box center [300, 370] width 295 height 30
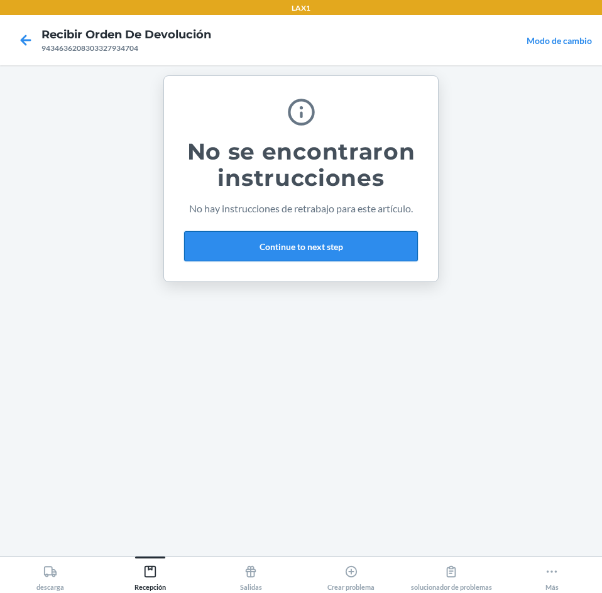
click at [273, 241] on button "Continue to next step" at bounding box center [301, 246] width 234 height 30
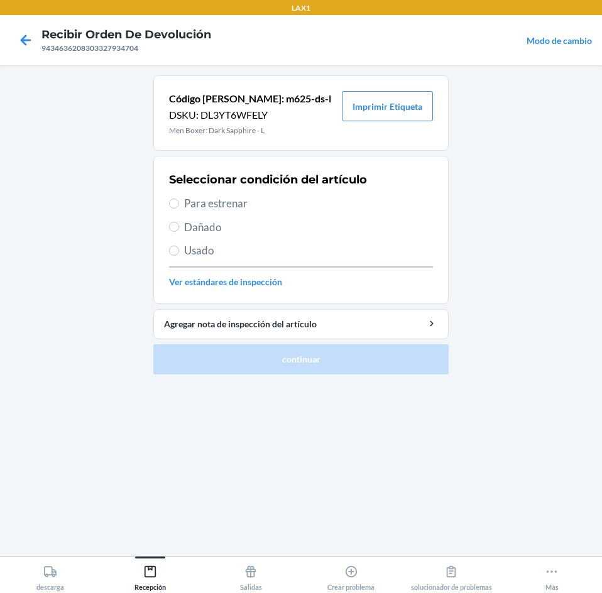
click at [200, 205] on span "Para estrenar" at bounding box center [308, 203] width 249 height 16
click at [179, 205] on input "Para estrenar" at bounding box center [174, 203] width 10 height 10
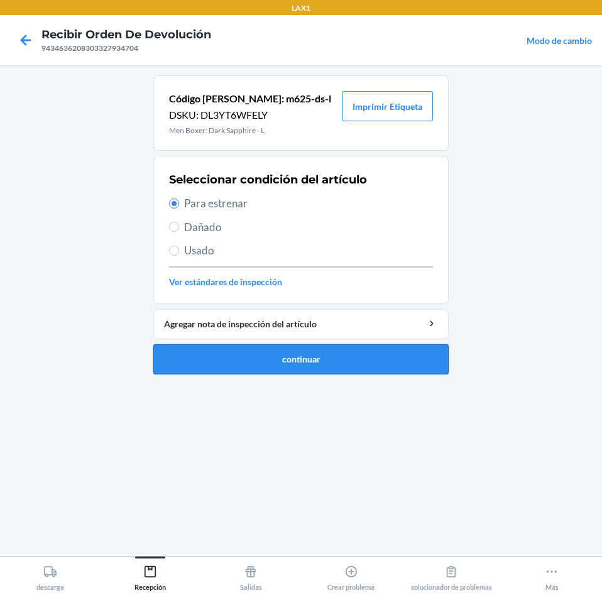
click at [253, 355] on button "continuar" at bounding box center [300, 359] width 295 height 30
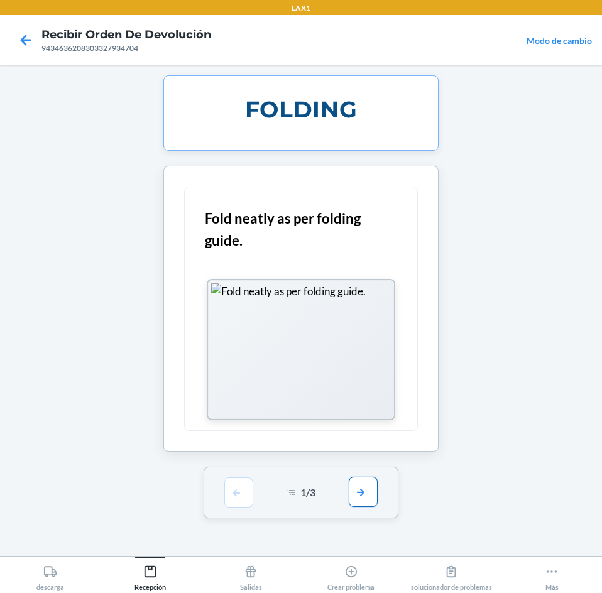
click at [364, 502] on button "button" at bounding box center [363, 492] width 29 height 30
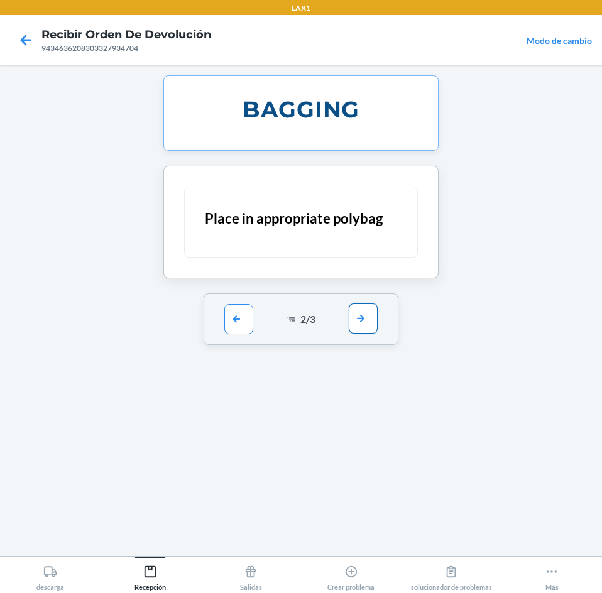
click at [361, 320] on button "button" at bounding box center [363, 318] width 29 height 30
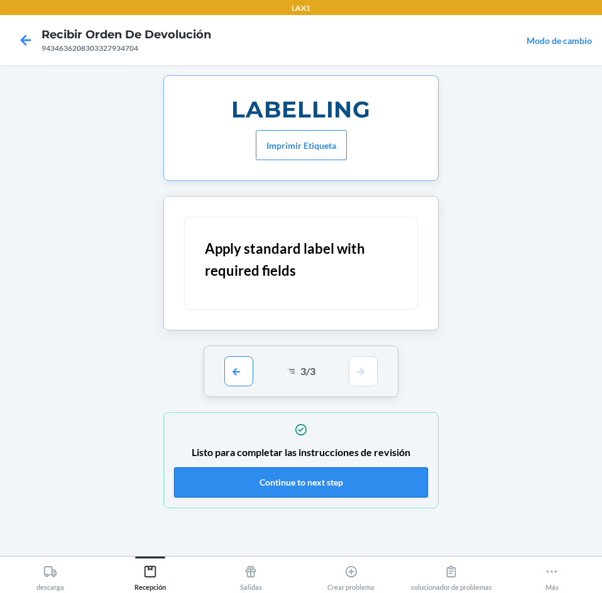
click at [389, 487] on button "Continue to next step" at bounding box center [301, 482] width 254 height 30
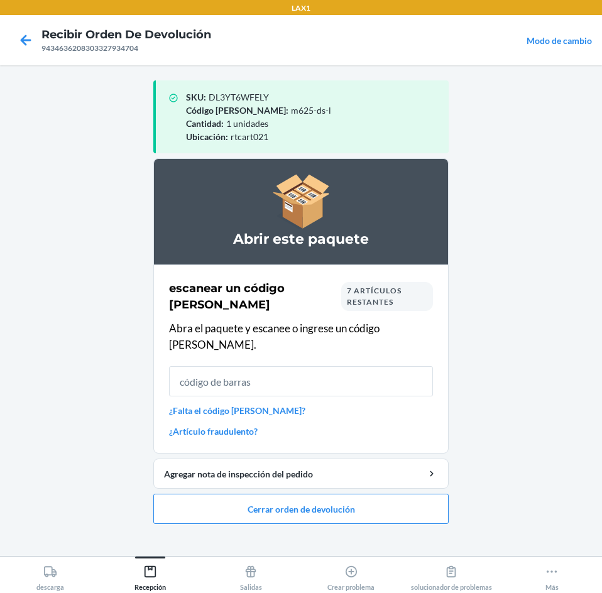
click at [343, 366] on input "text" at bounding box center [301, 381] width 264 height 30
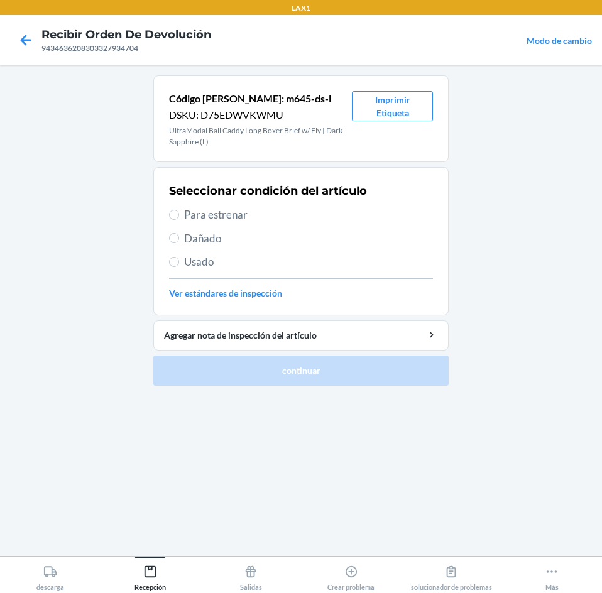
click at [196, 220] on span "Para estrenar" at bounding box center [308, 215] width 249 height 16
click at [179, 220] on input "Para estrenar" at bounding box center [174, 215] width 10 height 10
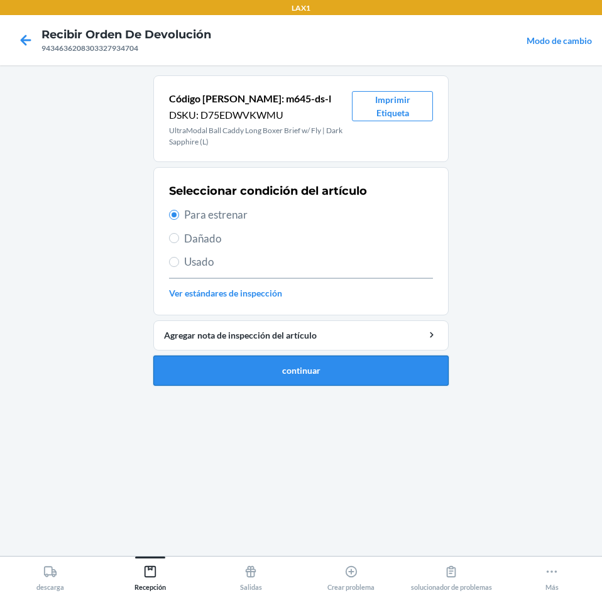
click at [224, 368] on button "continuar" at bounding box center [300, 370] width 295 height 30
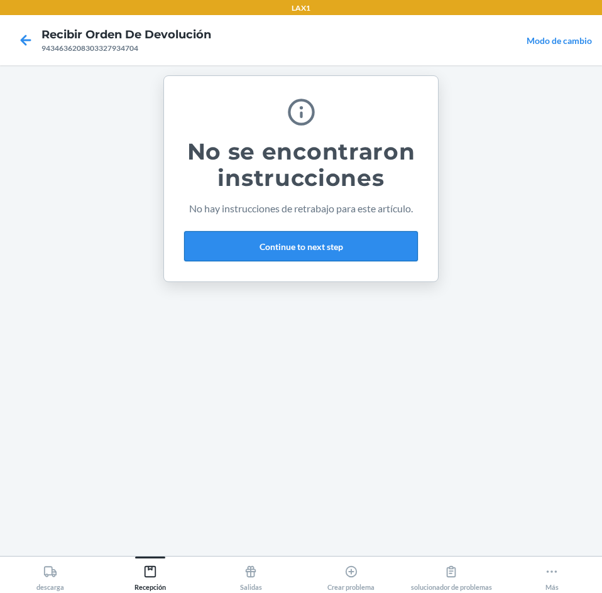
click at [347, 247] on button "Continue to next step" at bounding box center [301, 246] width 234 height 30
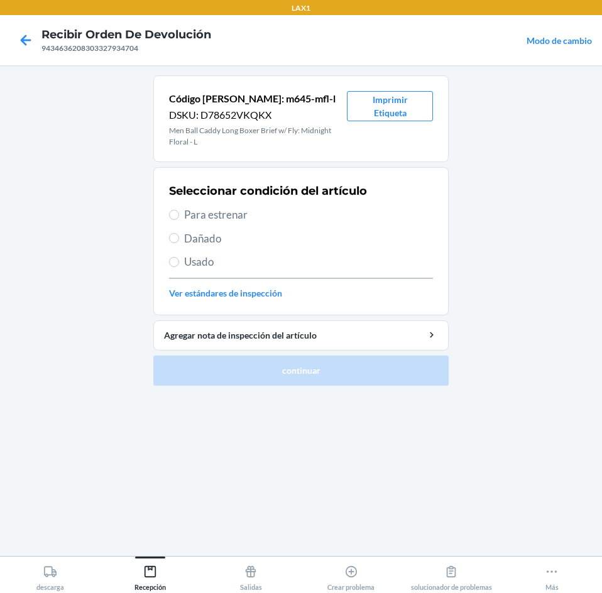
click at [212, 211] on span "Para estrenar" at bounding box center [308, 215] width 249 height 16
click at [179, 211] on input "Para estrenar" at bounding box center [174, 215] width 10 height 10
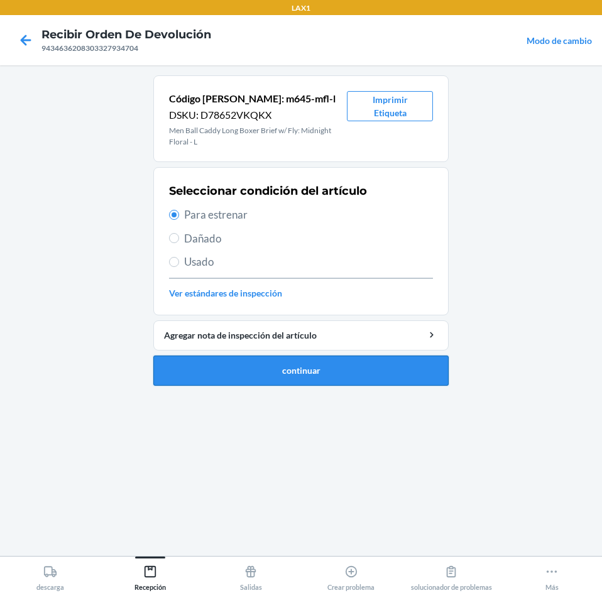
click at [221, 372] on button "continuar" at bounding box center [300, 370] width 295 height 30
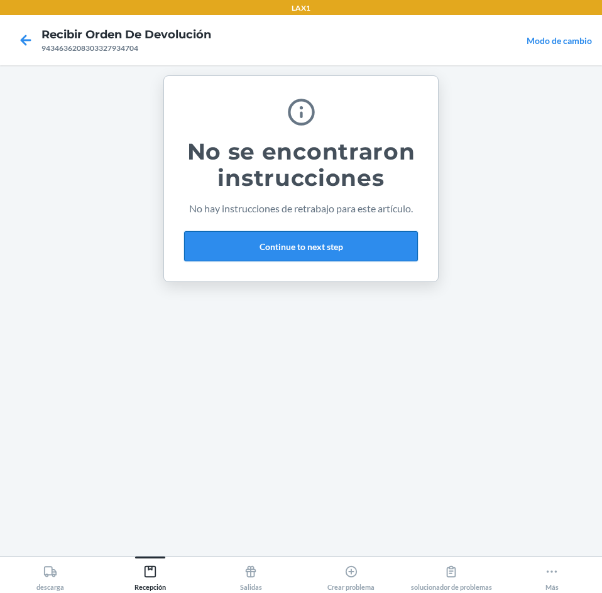
click at [362, 240] on button "Continue to next step" at bounding box center [301, 246] width 234 height 30
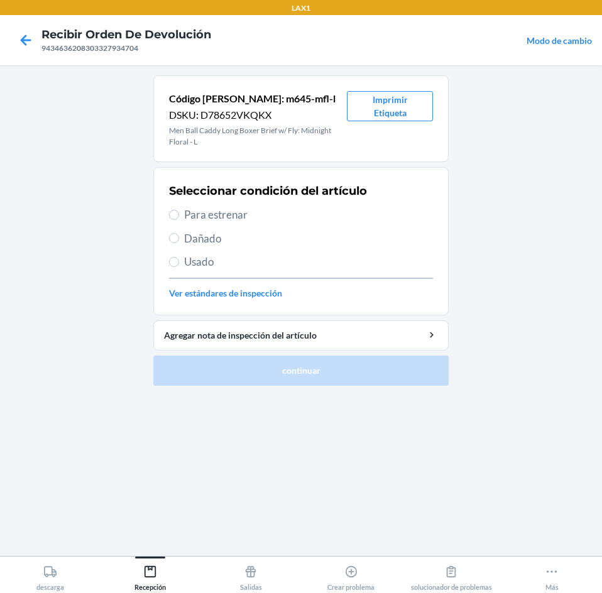
click at [185, 210] on span "Para estrenar" at bounding box center [308, 215] width 249 height 16
click at [179, 210] on input "Para estrenar" at bounding box center [174, 215] width 10 height 10
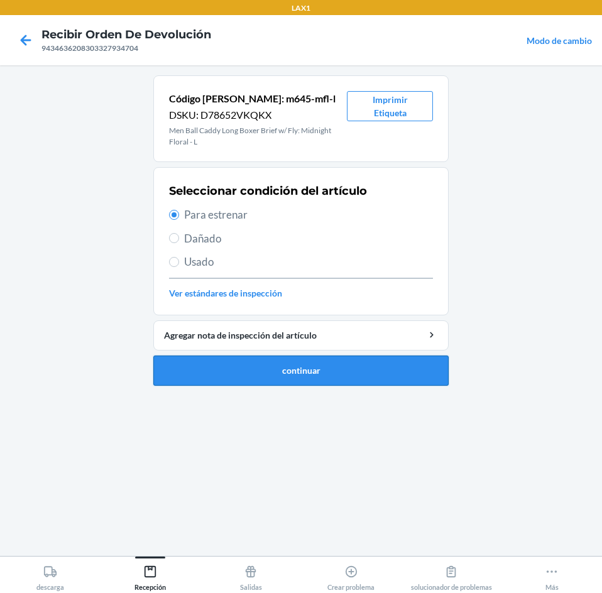
click at [349, 372] on button "continuar" at bounding box center [300, 370] width 295 height 30
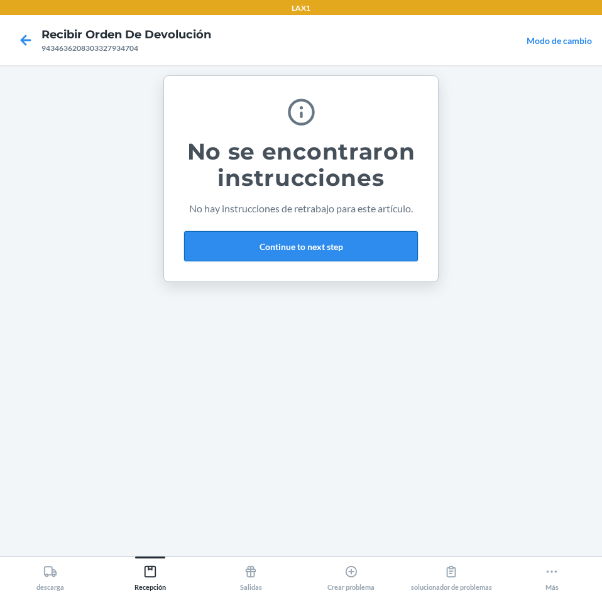
click at [351, 238] on button "Continue to next step" at bounding box center [301, 246] width 234 height 30
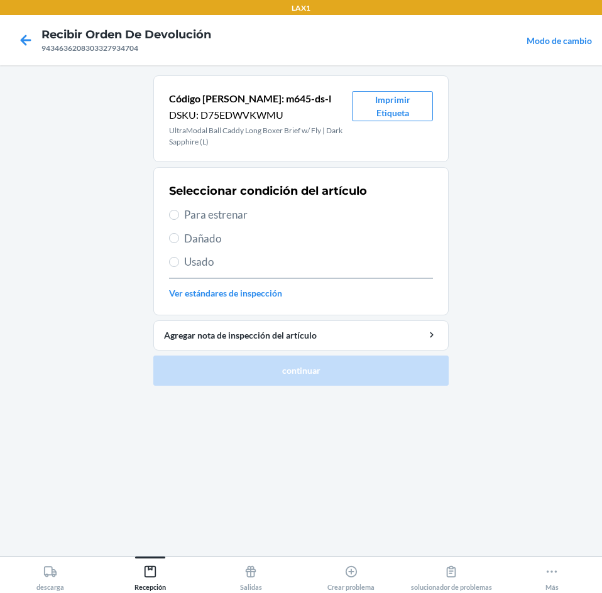
click at [183, 218] on label "Para estrenar" at bounding box center [301, 215] width 264 height 16
click at [179, 218] on input "Para estrenar" at bounding box center [174, 215] width 10 height 10
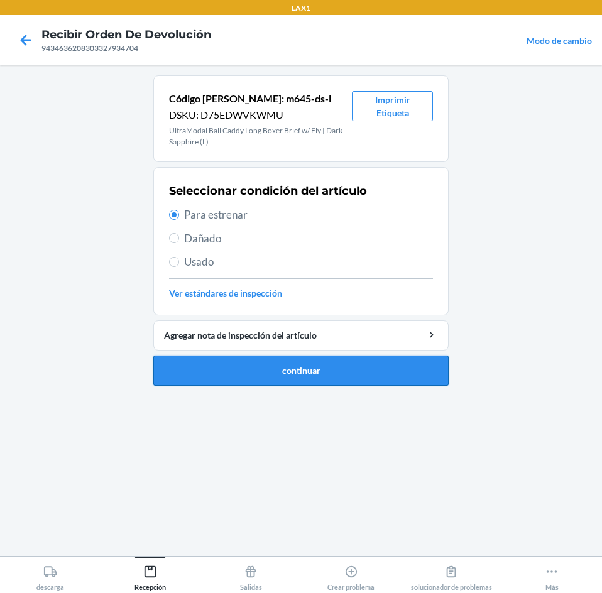
click at [246, 377] on button "continuar" at bounding box center [300, 370] width 295 height 30
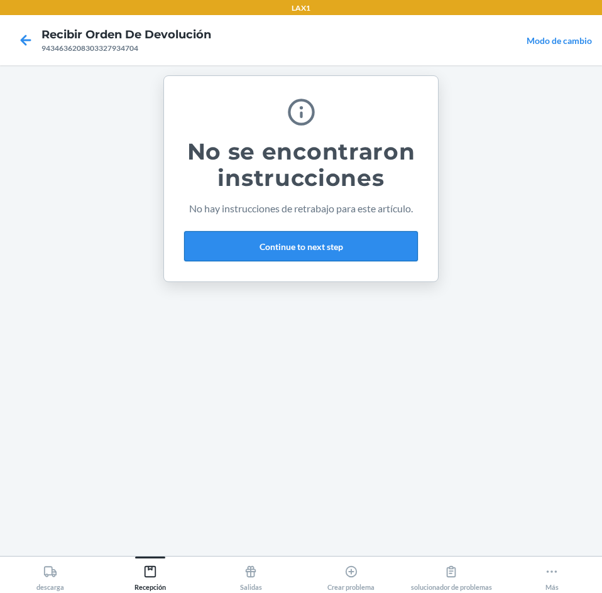
click at [346, 244] on button "Continue to next step" at bounding box center [301, 246] width 234 height 30
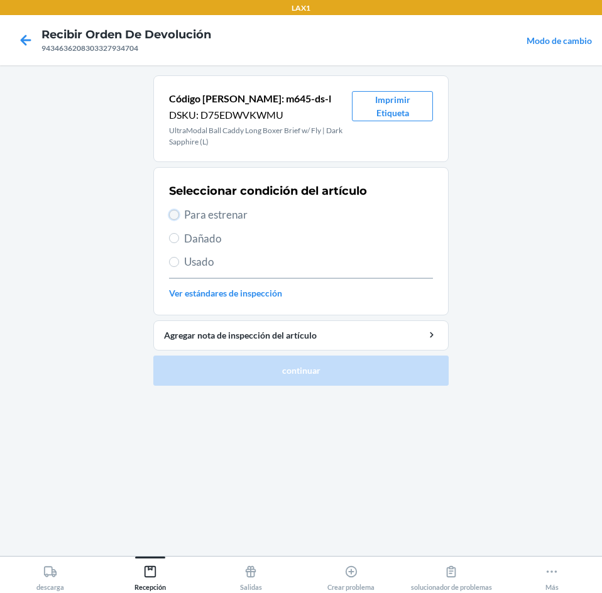
click at [174, 214] on input "Para estrenar" at bounding box center [174, 215] width 10 height 10
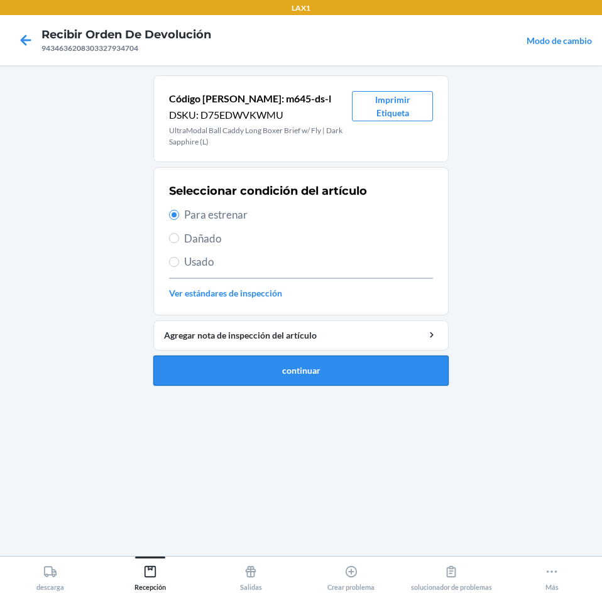
click at [215, 380] on button "continuar" at bounding box center [300, 370] width 295 height 30
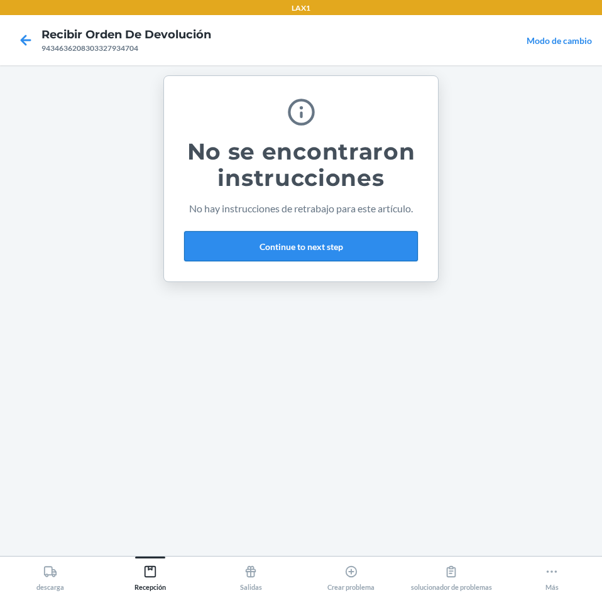
click at [386, 249] on button "Continue to next step" at bounding box center [301, 246] width 234 height 30
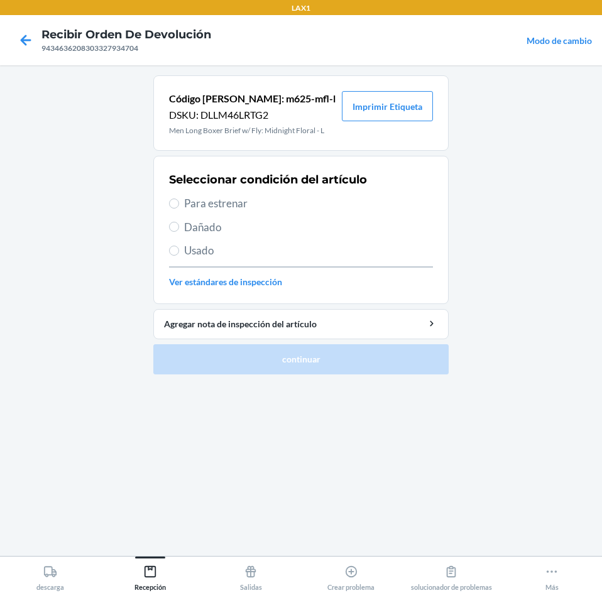
click at [196, 207] on span "Para estrenar" at bounding box center [308, 203] width 249 height 16
click at [179, 207] on input "Para estrenar" at bounding box center [174, 203] width 10 height 10
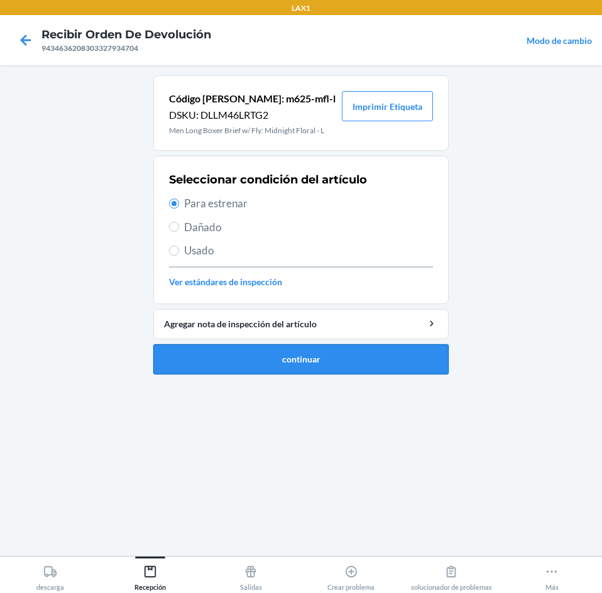
click at [190, 361] on button "continuar" at bounding box center [300, 359] width 295 height 30
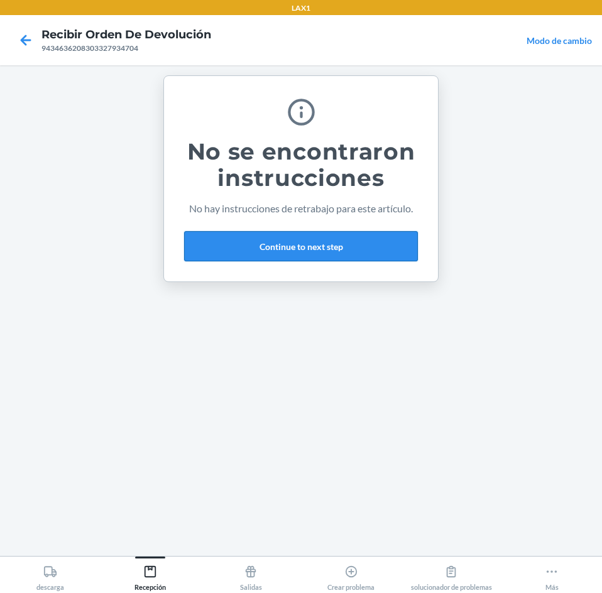
click at [403, 244] on button "Continue to next step" at bounding box center [301, 246] width 234 height 30
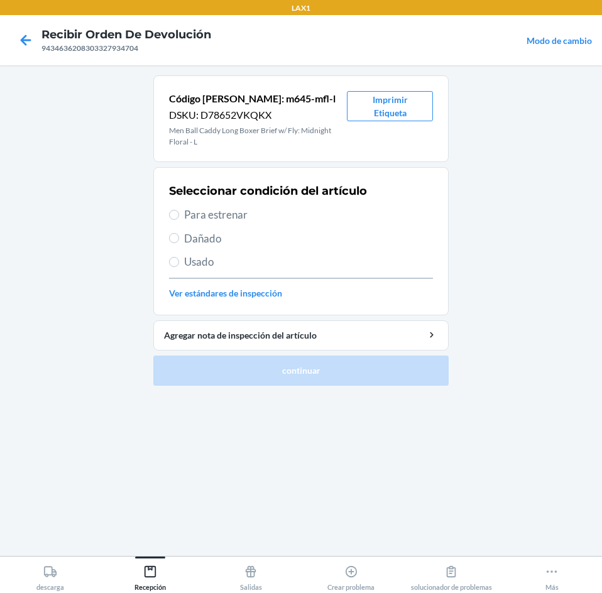
click at [223, 217] on span "Para estrenar" at bounding box center [308, 215] width 249 height 16
click at [179, 217] on input "Para estrenar" at bounding box center [174, 215] width 10 height 10
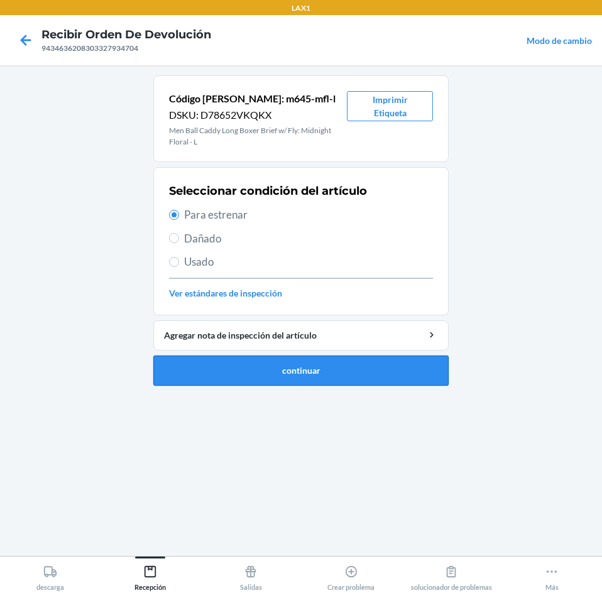
click at [234, 365] on button "continuar" at bounding box center [300, 370] width 295 height 30
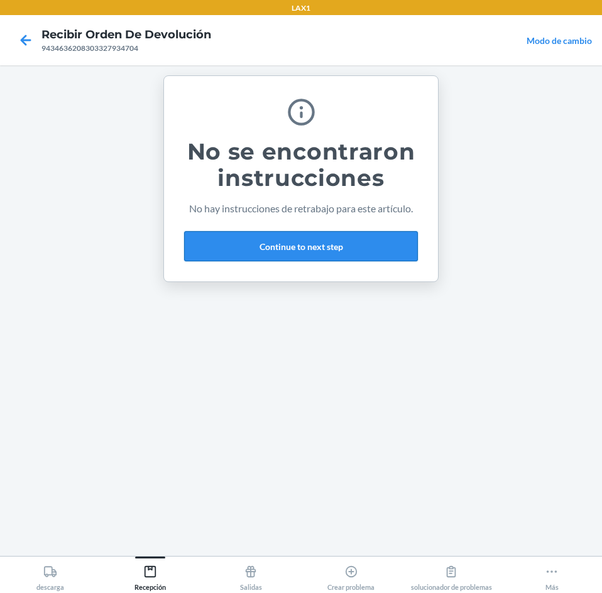
click at [379, 242] on button "Continue to next step" at bounding box center [301, 246] width 234 height 30
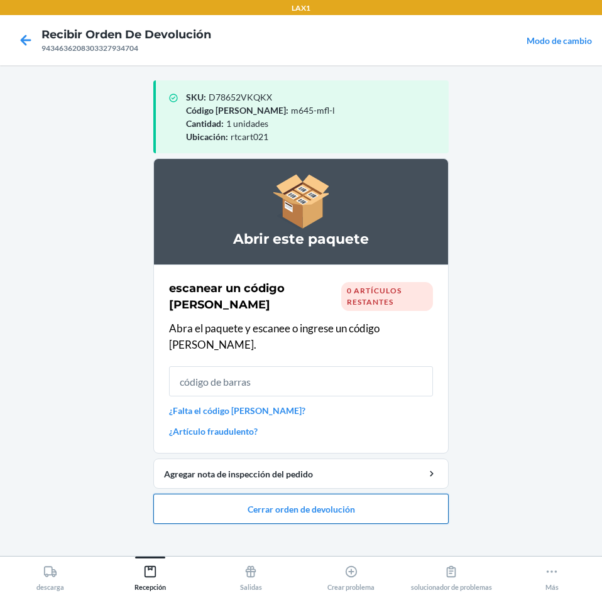
click at [347, 494] on button "Cerrar orden de devolución" at bounding box center [300, 509] width 295 height 30
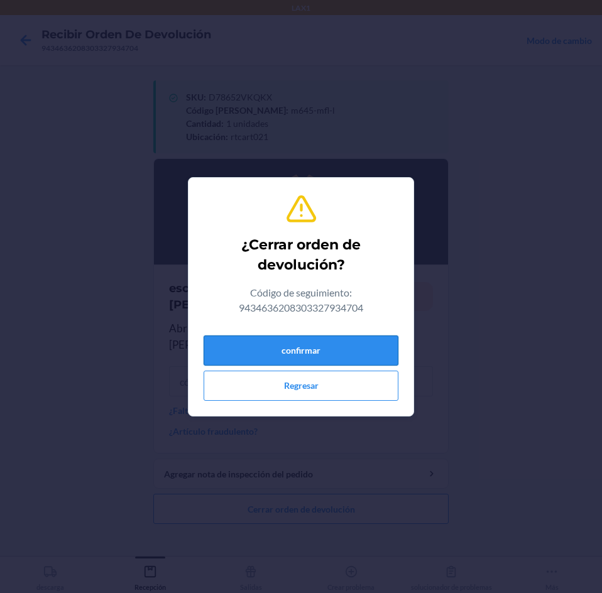
click at [376, 353] on button "confirmar" at bounding box center [300, 350] width 195 height 30
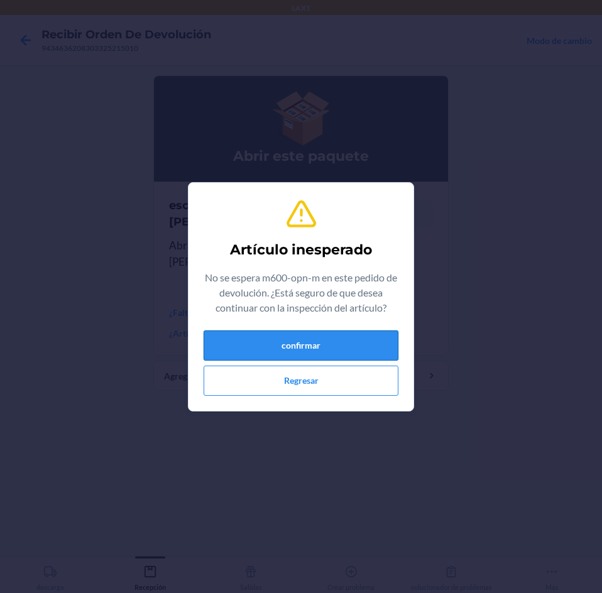
click at [349, 347] on button "confirmar" at bounding box center [300, 345] width 195 height 30
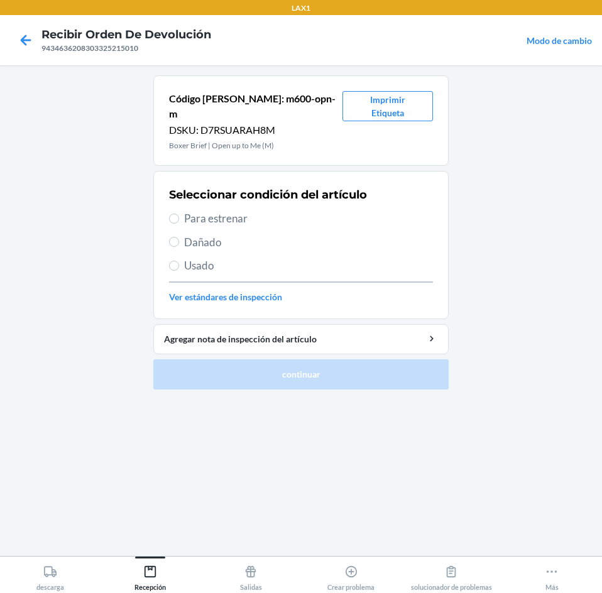
click at [224, 210] on span "Para estrenar" at bounding box center [308, 218] width 249 height 16
click at [179, 214] on input "Para estrenar" at bounding box center [174, 219] width 10 height 10
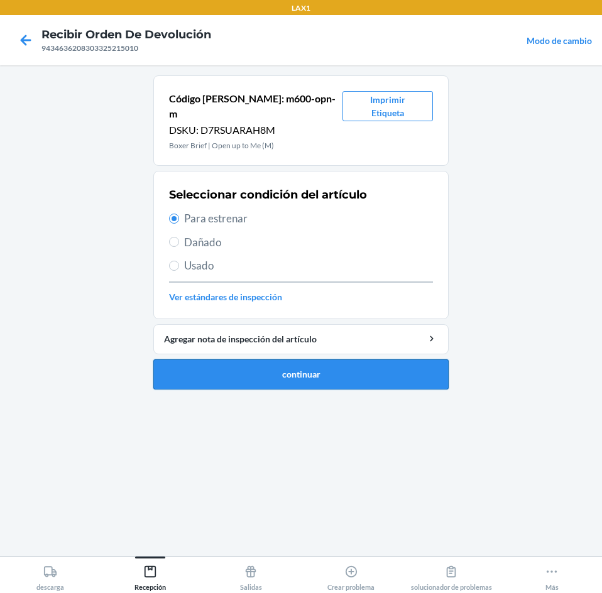
click at [268, 362] on button "continuar" at bounding box center [300, 374] width 295 height 30
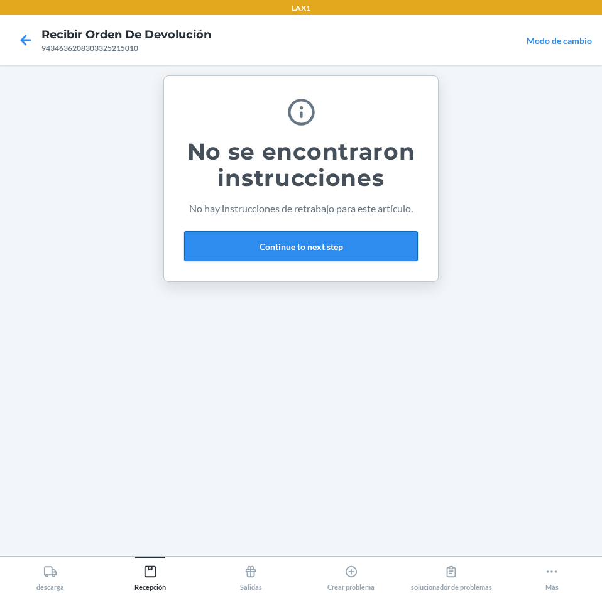
click at [362, 239] on button "Continue to next step" at bounding box center [301, 246] width 234 height 30
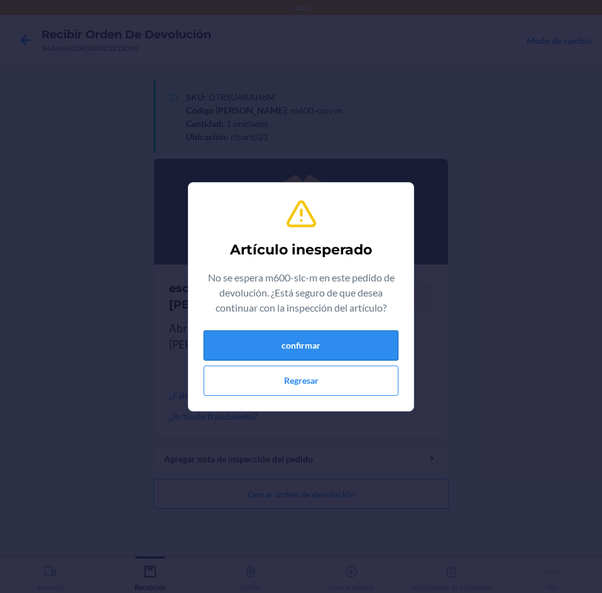
click at [362, 348] on button "confirmar" at bounding box center [300, 345] width 195 height 30
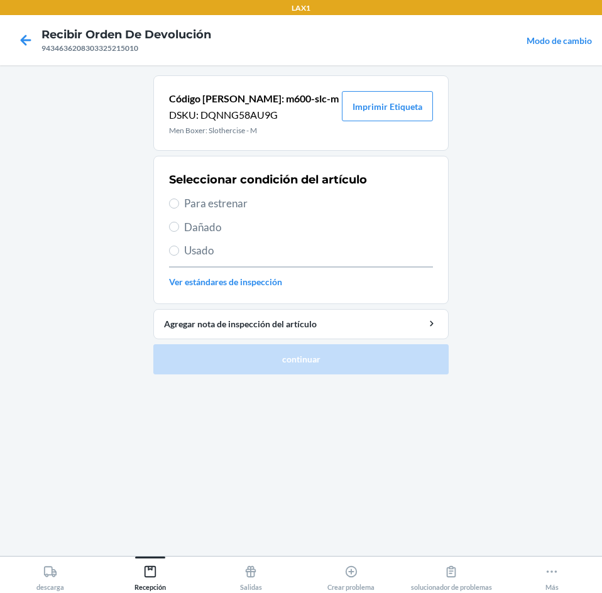
click at [199, 198] on span "Para estrenar" at bounding box center [308, 203] width 249 height 16
click at [179, 198] on input "Para estrenar" at bounding box center [174, 203] width 10 height 10
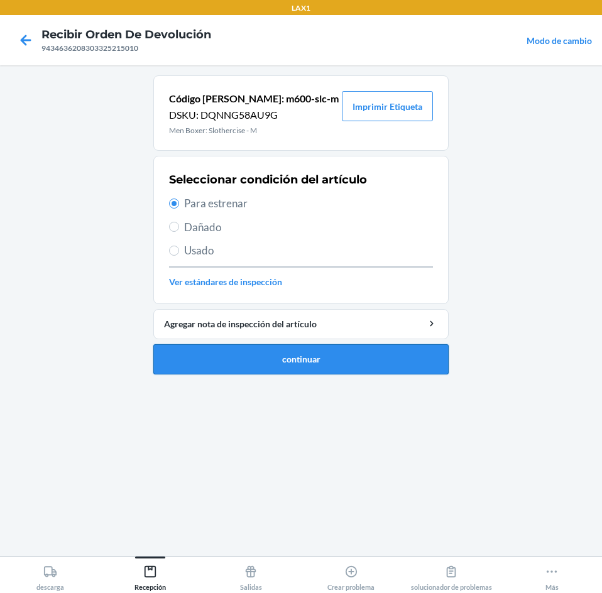
click at [235, 368] on button "continuar" at bounding box center [300, 359] width 295 height 30
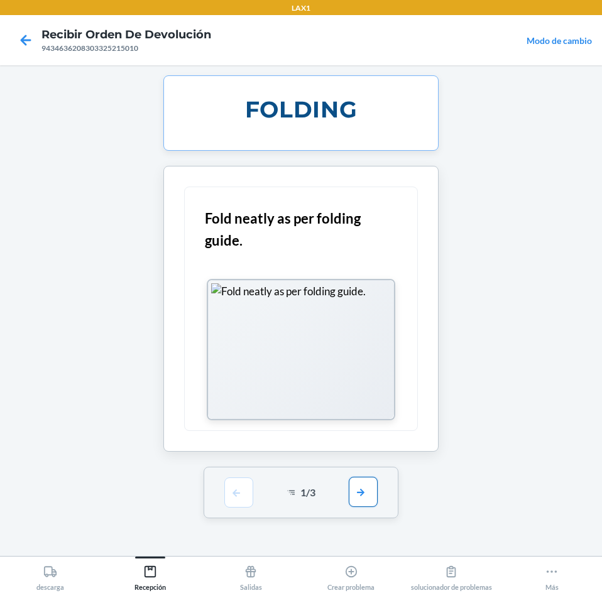
click at [376, 492] on button "button" at bounding box center [363, 492] width 29 height 30
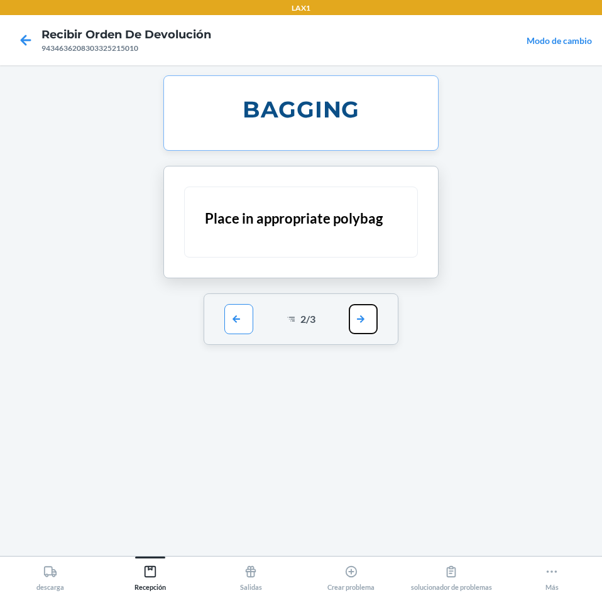
click at [359, 315] on button "button" at bounding box center [363, 319] width 29 height 30
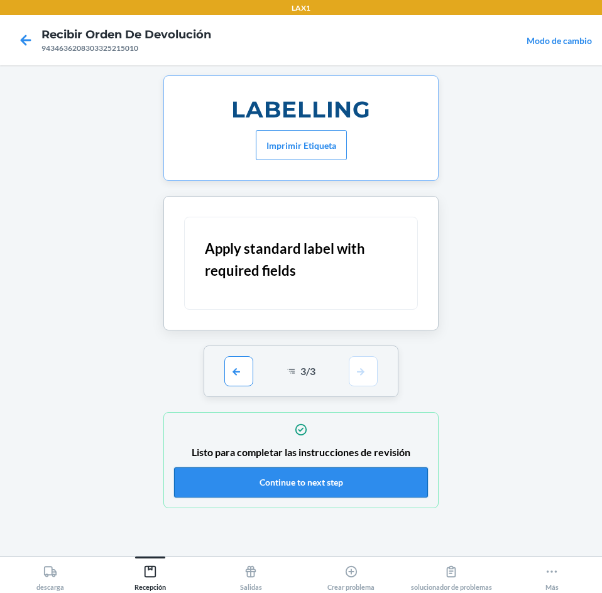
click at [374, 479] on button "Continue to next step" at bounding box center [301, 482] width 254 height 30
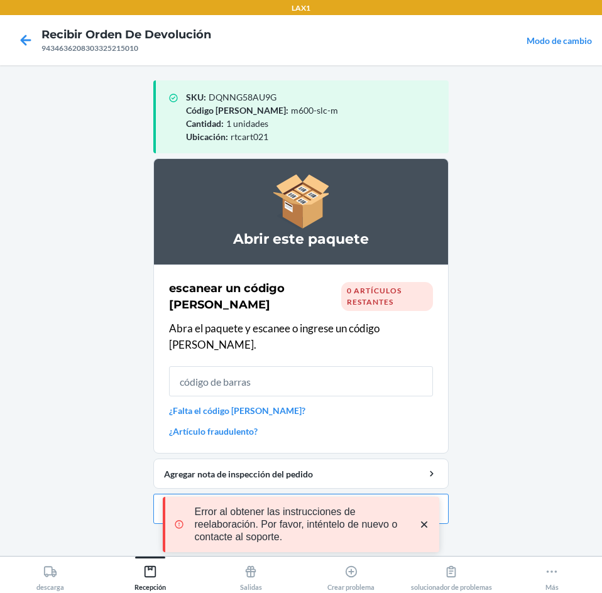
click at [388, 366] on input "text" at bounding box center [301, 381] width 264 height 30
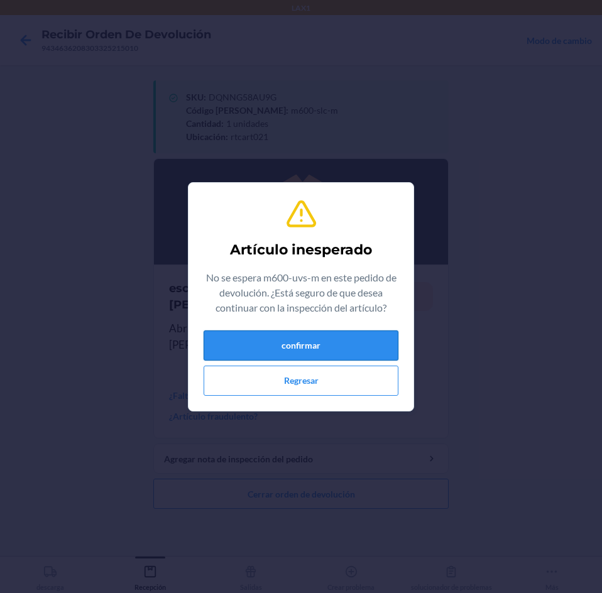
click at [235, 333] on button "confirmar" at bounding box center [300, 345] width 195 height 30
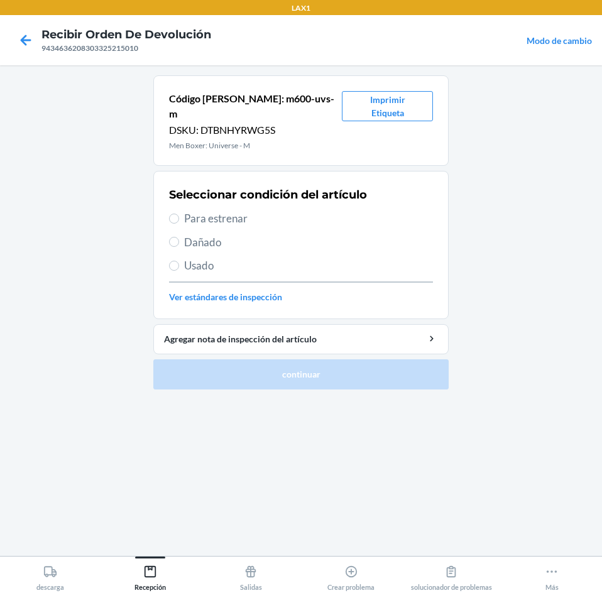
click at [181, 210] on label "Para estrenar" at bounding box center [301, 218] width 264 height 16
click at [179, 214] on input "Para estrenar" at bounding box center [174, 219] width 10 height 10
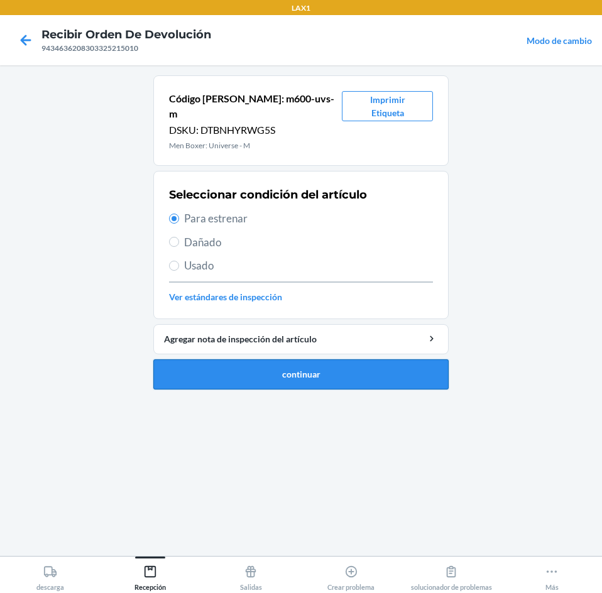
click at [232, 359] on button "continuar" at bounding box center [300, 374] width 295 height 30
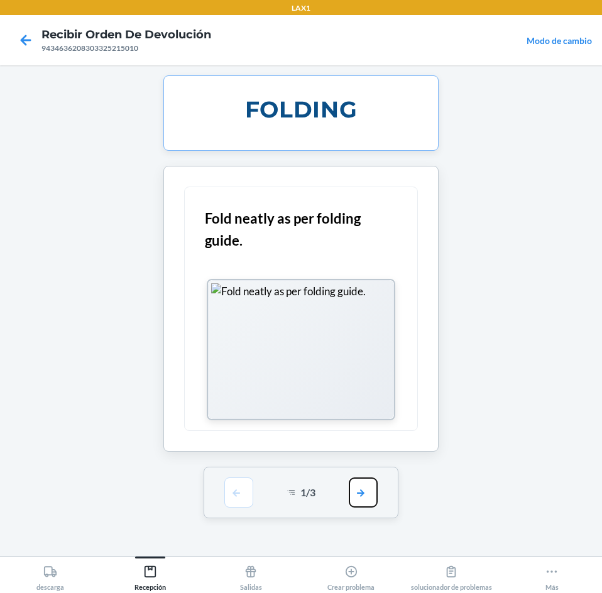
click at [366, 495] on button "button" at bounding box center [363, 492] width 29 height 30
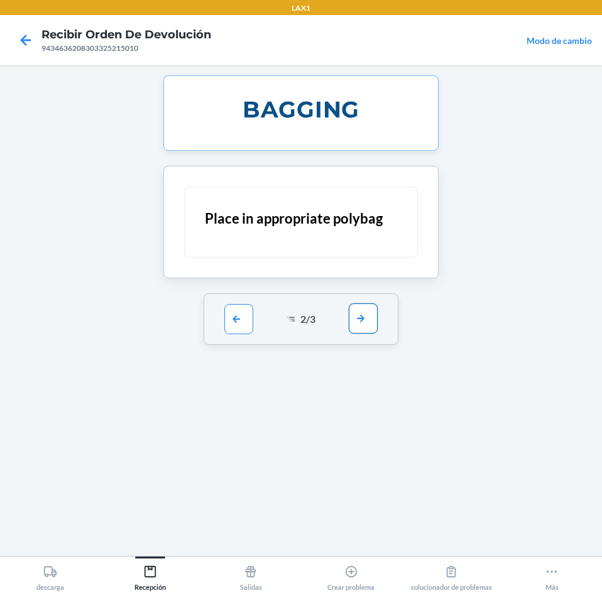
click at [357, 316] on button "button" at bounding box center [363, 318] width 29 height 30
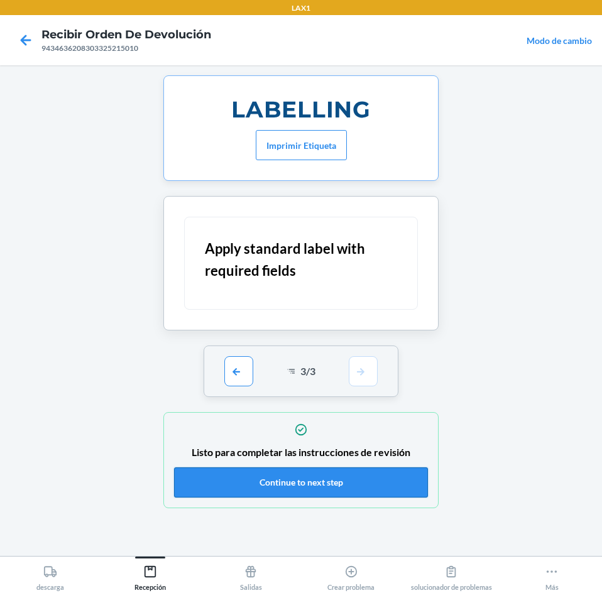
click at [373, 484] on button "Continue to next step" at bounding box center [301, 482] width 254 height 30
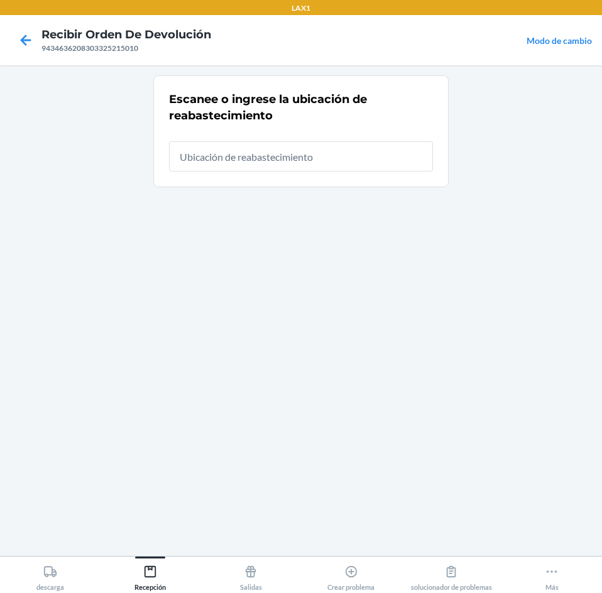
click at [391, 163] on input "text" at bounding box center [301, 156] width 264 height 30
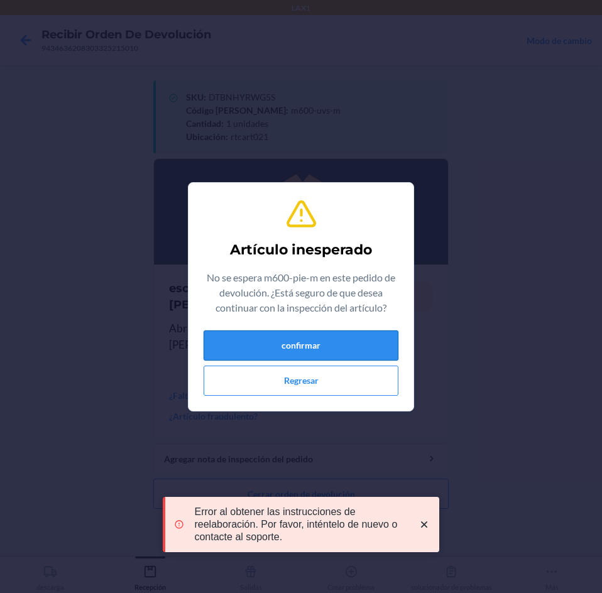
click at [259, 343] on button "confirmar" at bounding box center [300, 345] width 195 height 30
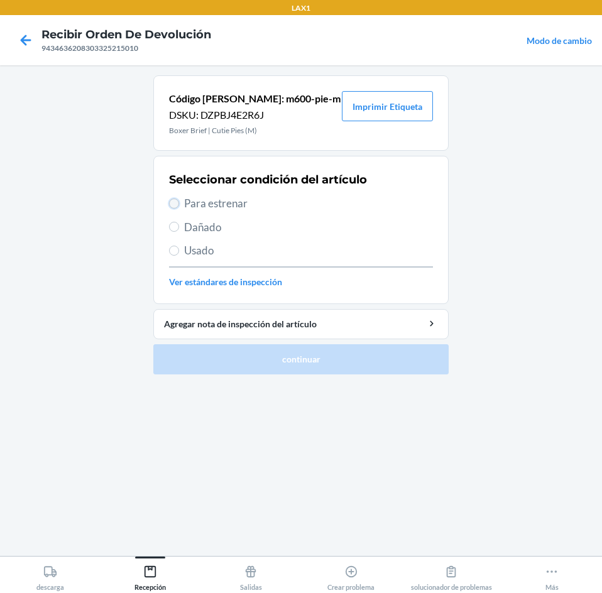
click at [176, 203] on input "Para estrenar" at bounding box center [174, 203] width 10 height 10
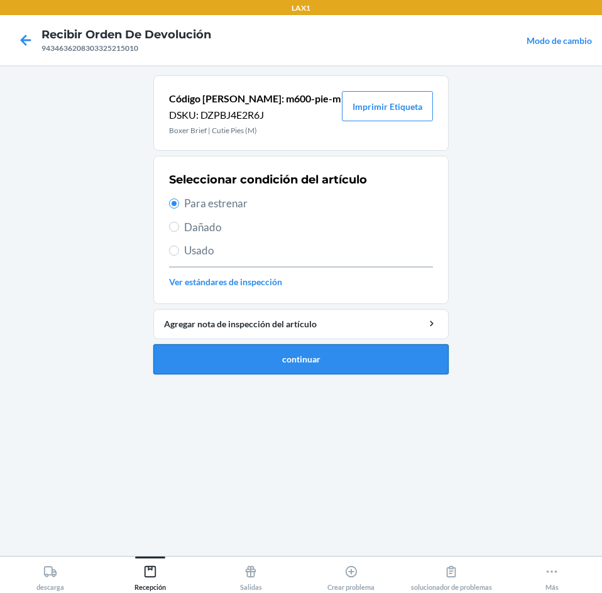
click at [217, 357] on button "continuar" at bounding box center [300, 359] width 295 height 30
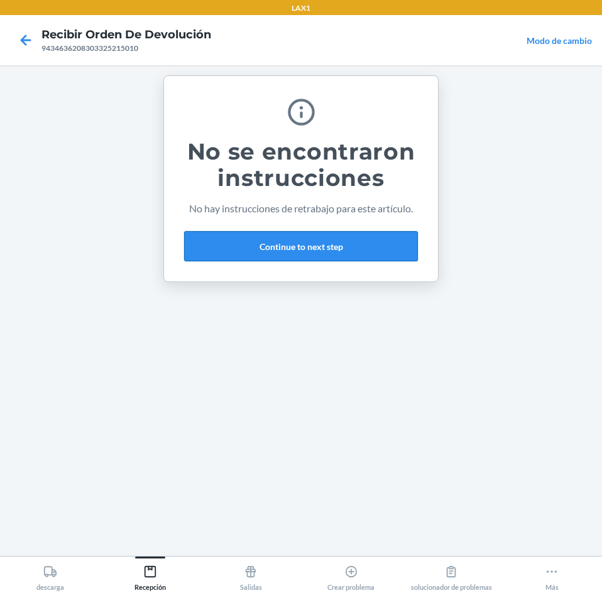
click at [276, 247] on button "Continue to next step" at bounding box center [301, 246] width 234 height 30
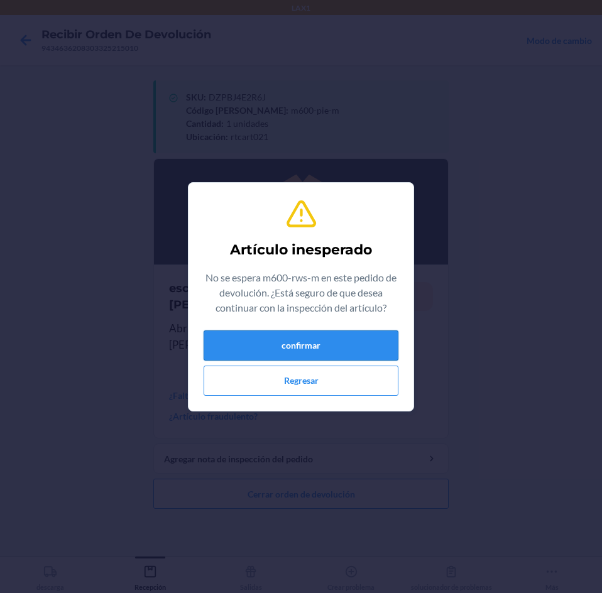
click at [327, 338] on button "confirmar" at bounding box center [300, 345] width 195 height 30
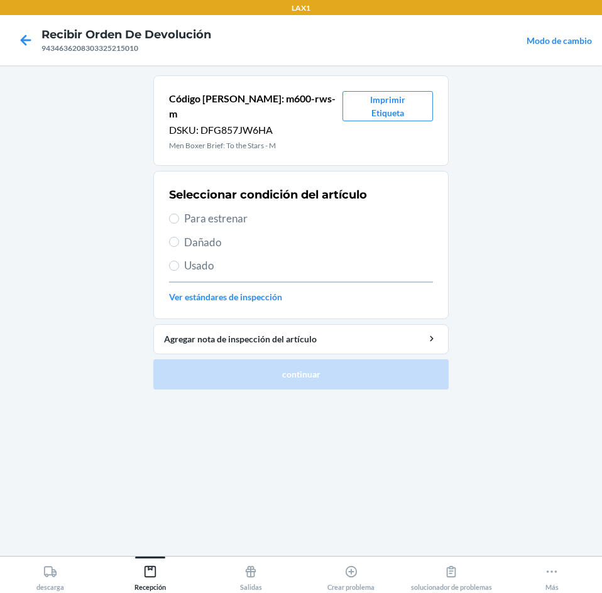
click at [181, 210] on label "Para estrenar" at bounding box center [301, 218] width 264 height 16
click at [179, 214] on input "Para estrenar" at bounding box center [174, 219] width 10 height 10
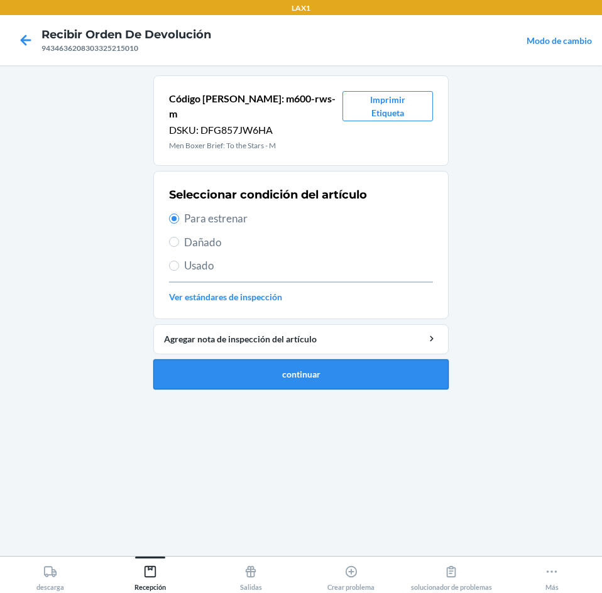
click at [237, 362] on button "continuar" at bounding box center [300, 374] width 295 height 30
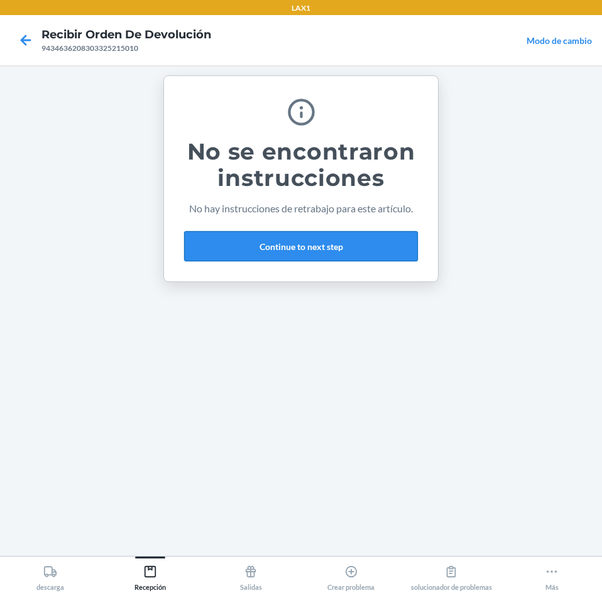
click at [361, 244] on button "Continue to next step" at bounding box center [301, 246] width 234 height 30
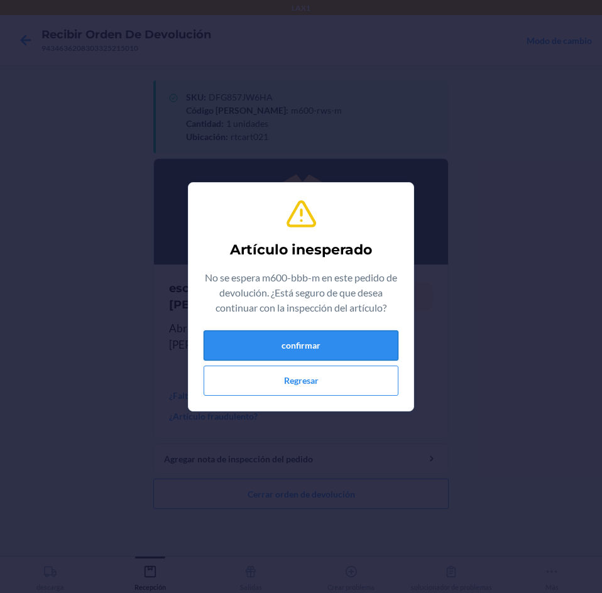
click at [234, 335] on button "confirmar" at bounding box center [300, 345] width 195 height 30
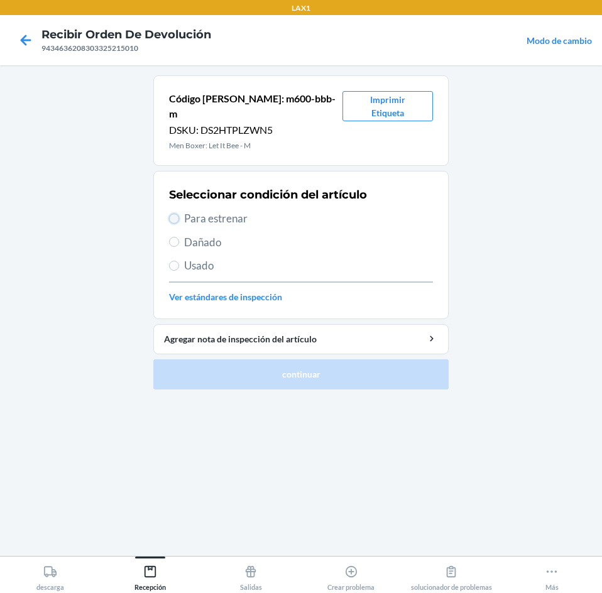
click at [171, 214] on input "Para estrenar" at bounding box center [174, 219] width 10 height 10
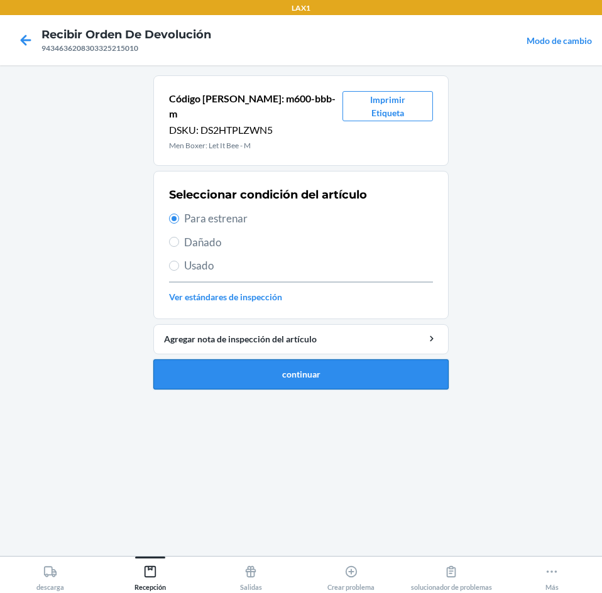
click at [257, 359] on button "continuar" at bounding box center [300, 374] width 295 height 30
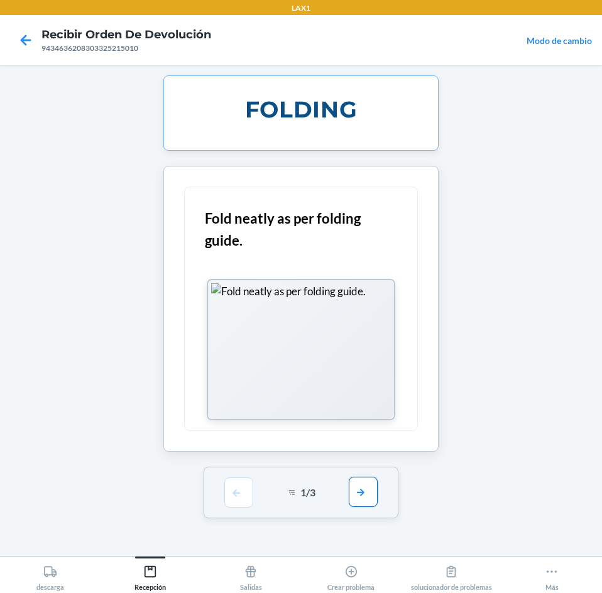
click at [366, 495] on button "button" at bounding box center [363, 492] width 29 height 30
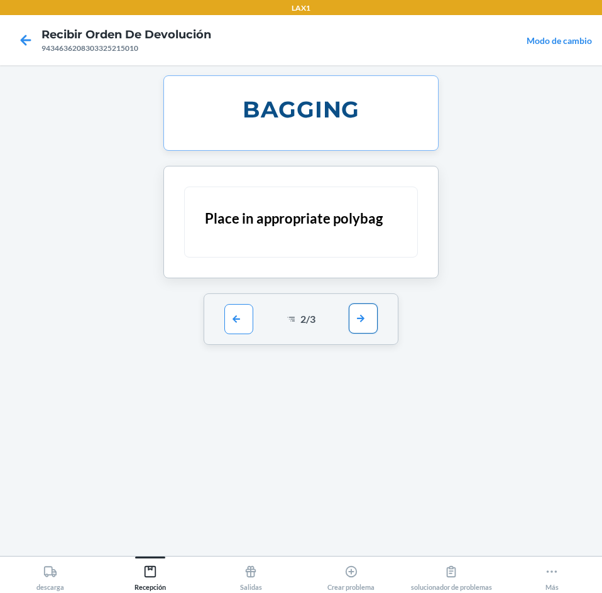
click at [355, 322] on button "button" at bounding box center [363, 318] width 29 height 30
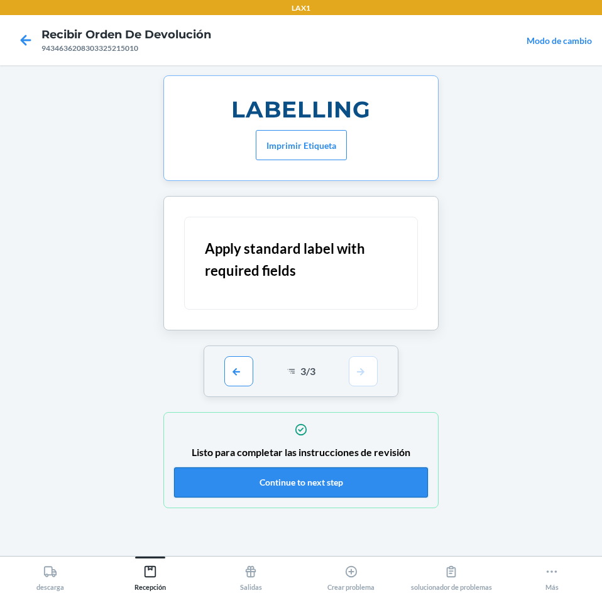
click at [279, 479] on button "Continue to next step" at bounding box center [301, 482] width 254 height 30
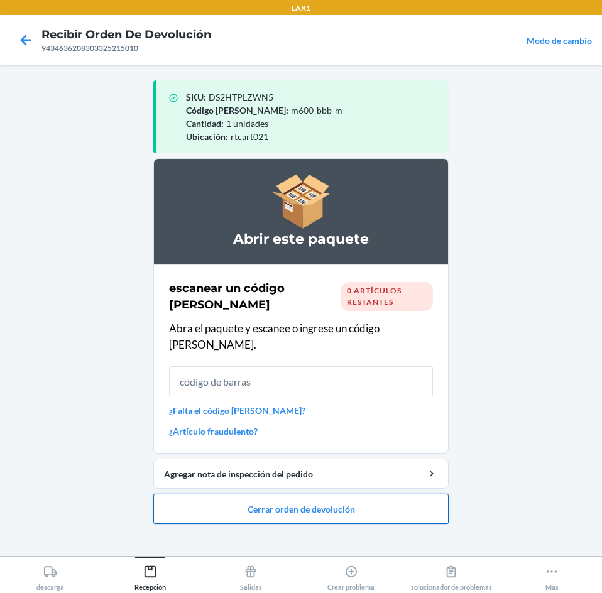
click at [430, 494] on button "Cerrar orden de devolución" at bounding box center [300, 509] width 295 height 30
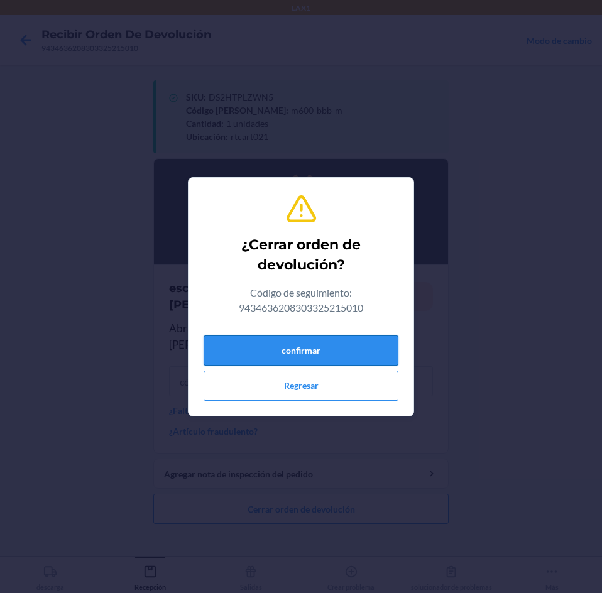
click at [376, 347] on button "confirmar" at bounding box center [300, 350] width 195 height 30
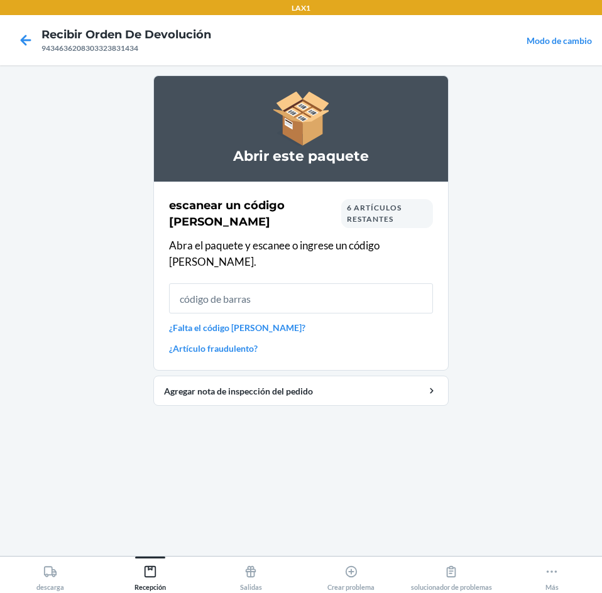
click at [365, 220] on span "6 artículos restantes" at bounding box center [374, 213] width 55 height 21
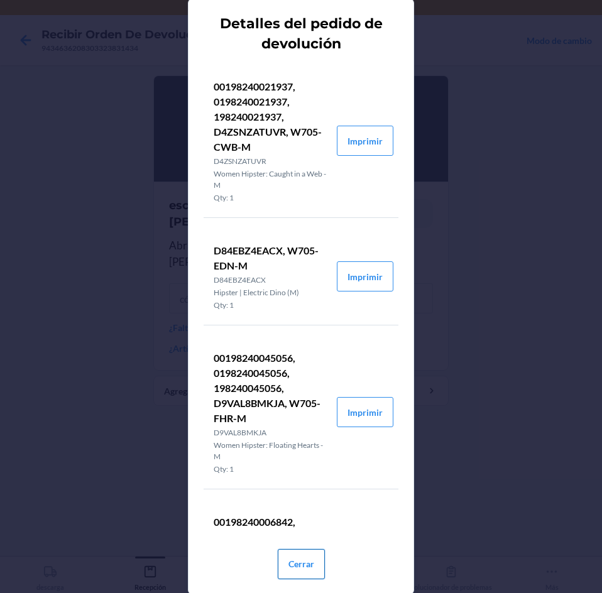
click at [303, 563] on button "Cerrar" at bounding box center [301, 564] width 47 height 30
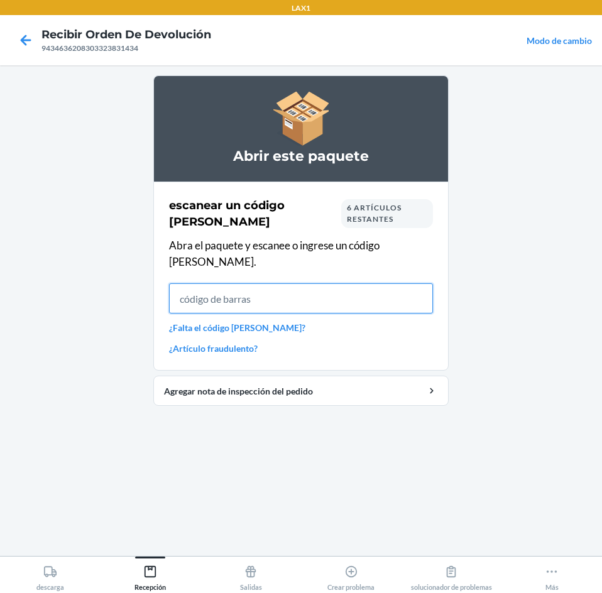
click at [379, 288] on input "text" at bounding box center [301, 298] width 264 height 30
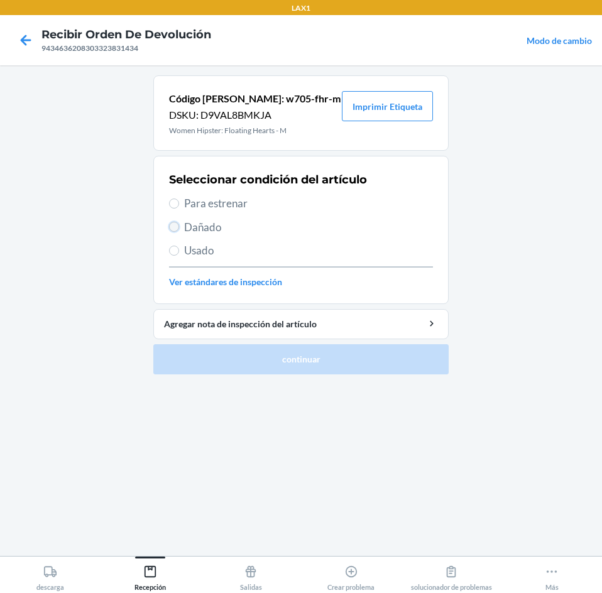
click at [173, 225] on input "Dañado" at bounding box center [174, 227] width 10 height 10
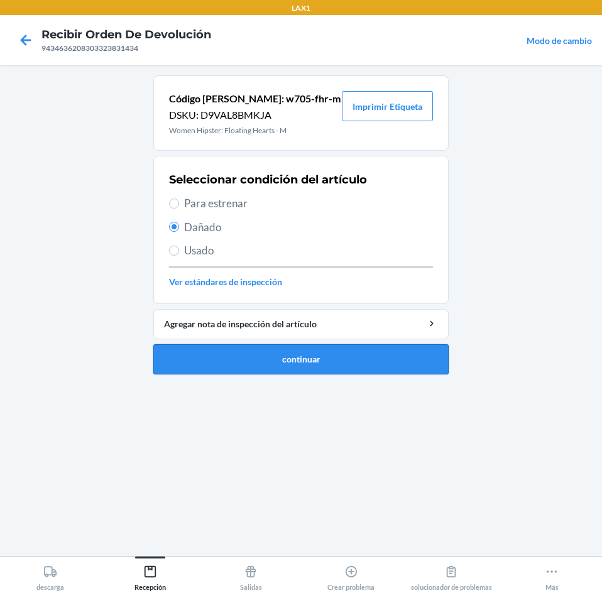
click at [246, 359] on button "continuar" at bounding box center [300, 359] width 295 height 30
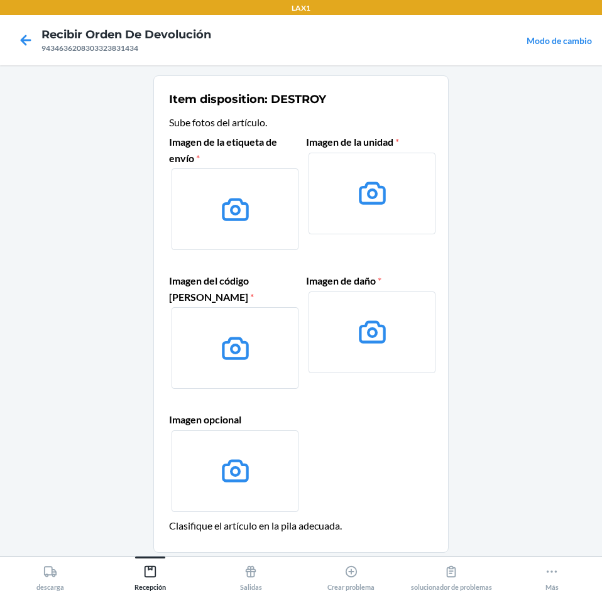
scroll to position [92, 0]
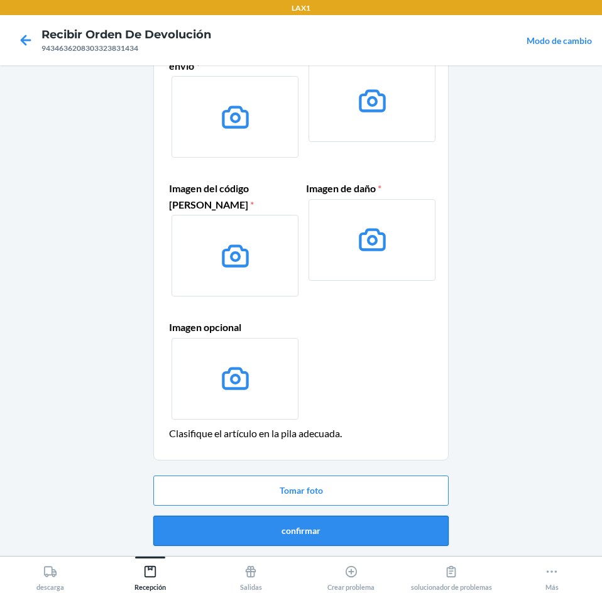
click at [377, 527] on button "confirmar" at bounding box center [300, 531] width 295 height 30
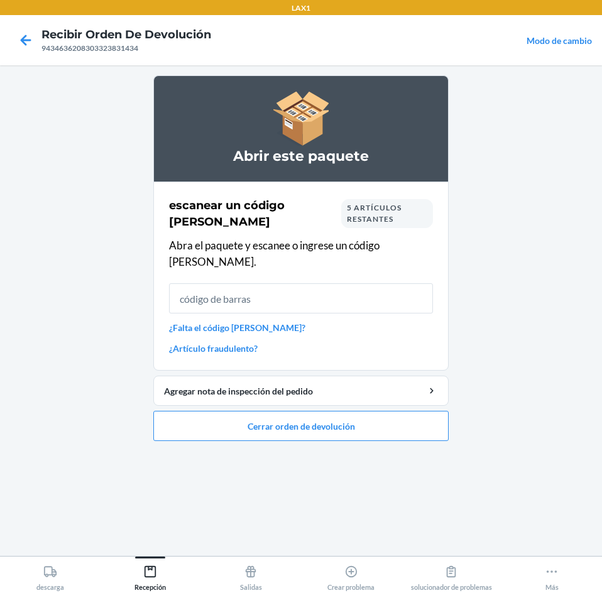
click at [274, 283] on input "text" at bounding box center [301, 298] width 264 height 30
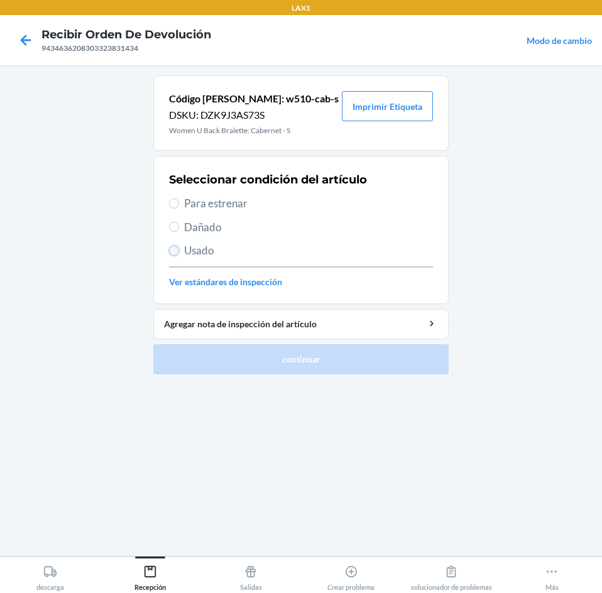
click at [174, 247] on input "Usado" at bounding box center [174, 251] width 10 height 10
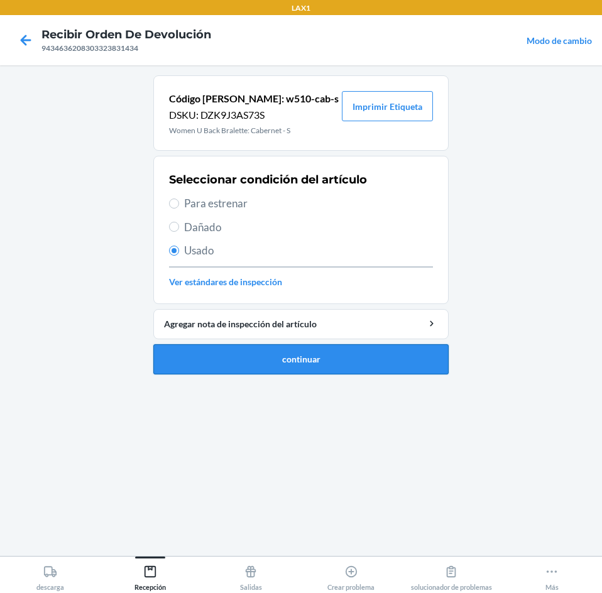
click at [235, 354] on button "continuar" at bounding box center [300, 359] width 295 height 30
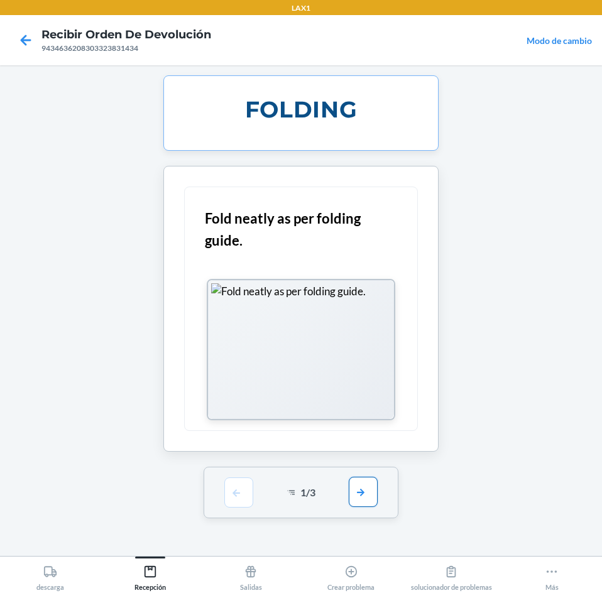
click at [357, 495] on button "button" at bounding box center [363, 492] width 29 height 30
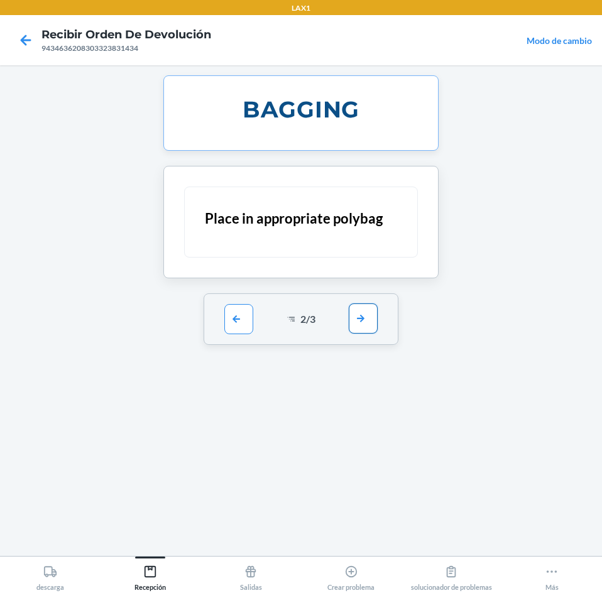
click at [372, 324] on button "button" at bounding box center [363, 318] width 29 height 30
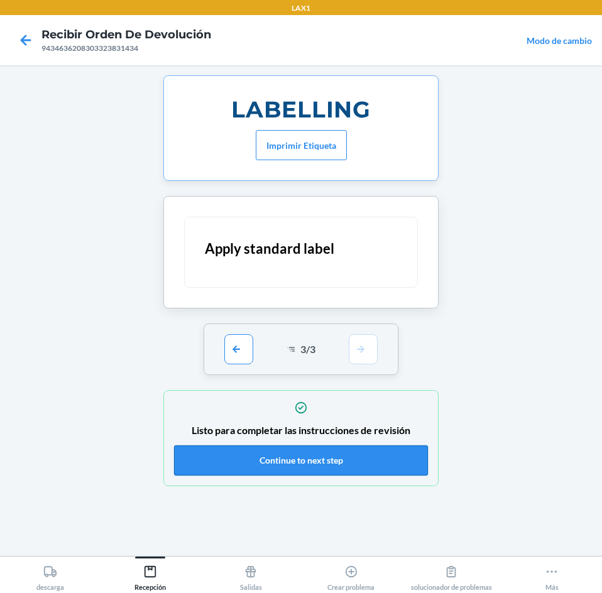
click at [327, 464] on button "Continue to next step" at bounding box center [301, 460] width 254 height 30
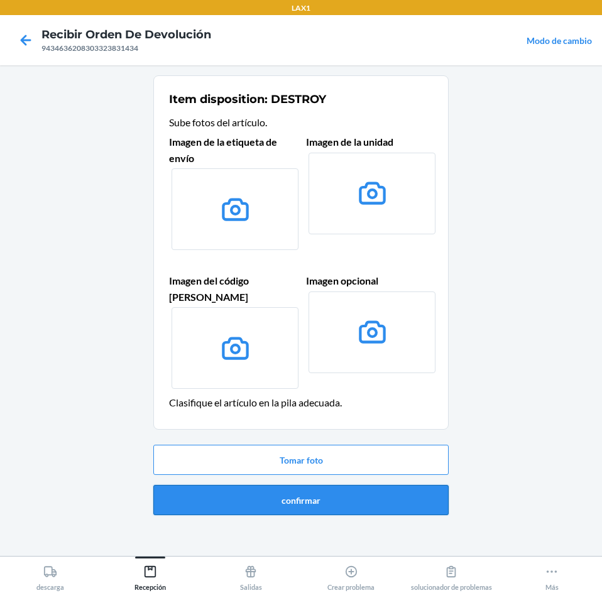
click at [320, 485] on button "confirmar" at bounding box center [300, 500] width 295 height 30
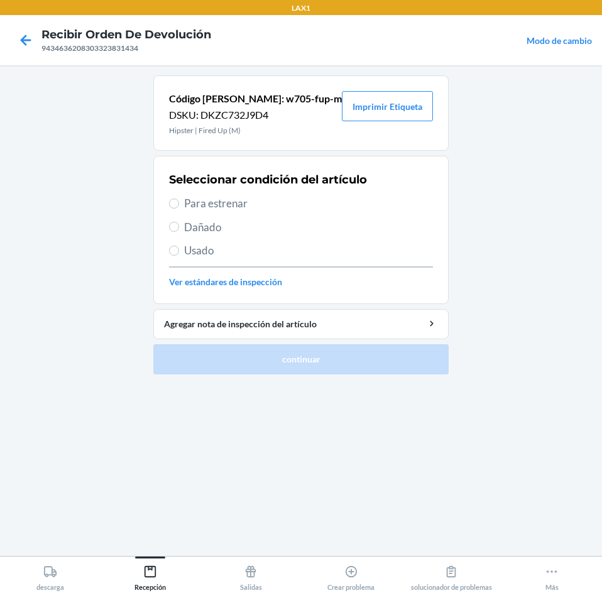
click at [199, 248] on span "Usado" at bounding box center [308, 250] width 249 height 16
click at [179, 248] on input "Usado" at bounding box center [174, 251] width 10 height 10
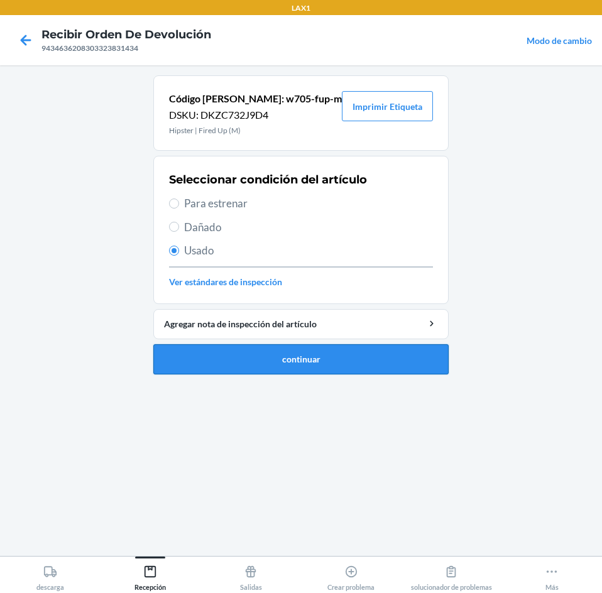
click at [261, 369] on button "continuar" at bounding box center [300, 359] width 295 height 30
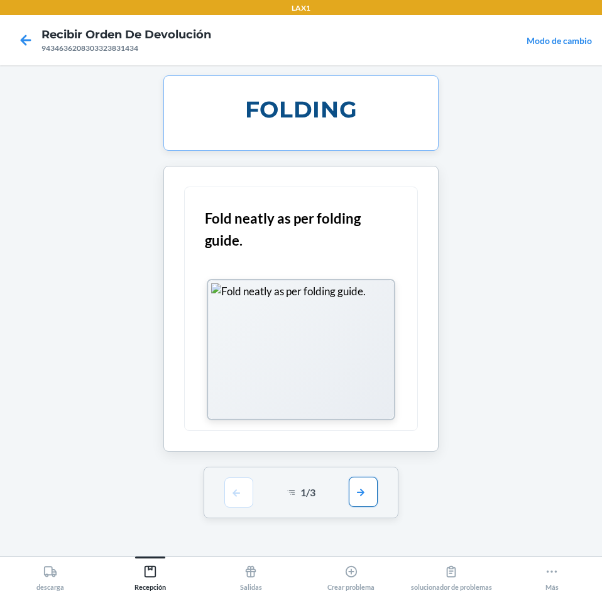
click at [363, 497] on button "button" at bounding box center [363, 492] width 29 height 30
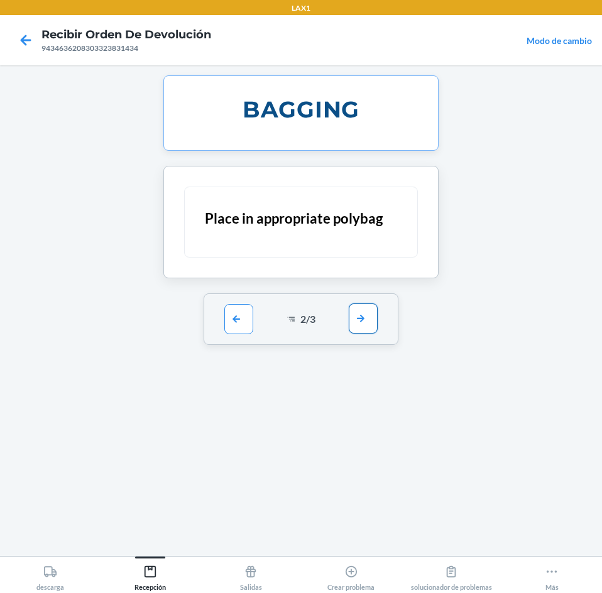
click at [374, 318] on button "button" at bounding box center [363, 318] width 29 height 30
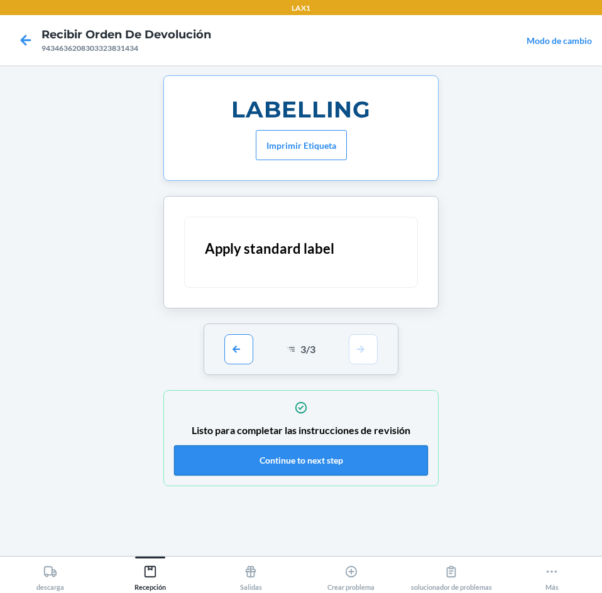
click at [395, 460] on button "Continue to next step" at bounding box center [301, 460] width 254 height 30
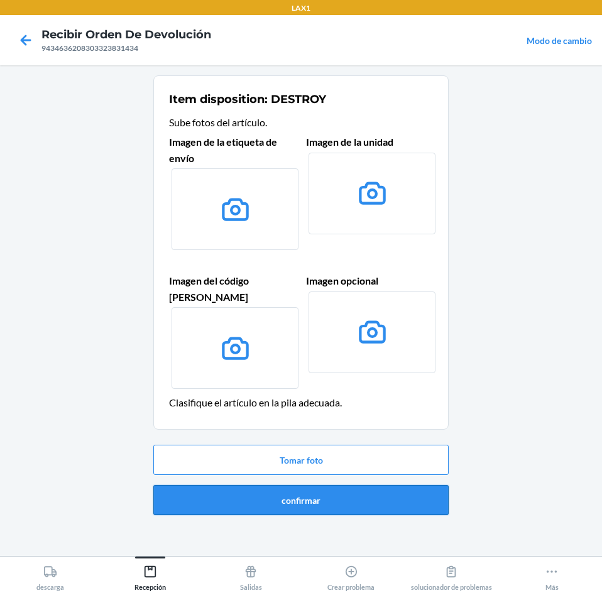
click at [375, 487] on button "confirmar" at bounding box center [300, 500] width 295 height 30
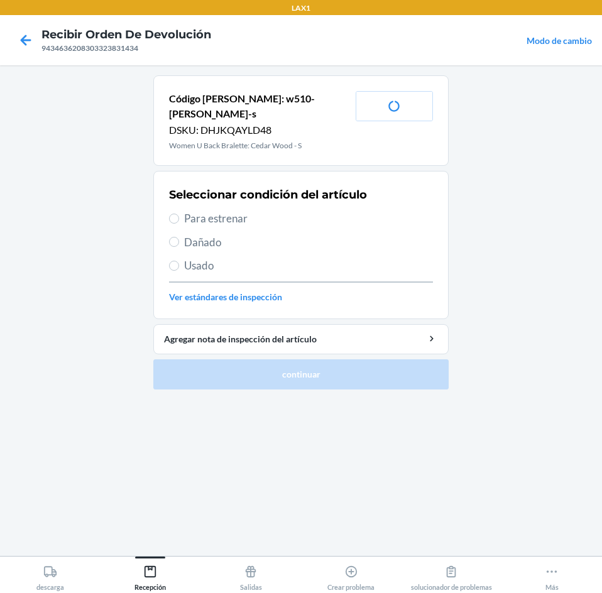
click at [187, 210] on span "Para estrenar" at bounding box center [308, 218] width 249 height 16
click at [179, 214] on input "Para estrenar" at bounding box center [174, 219] width 10 height 10
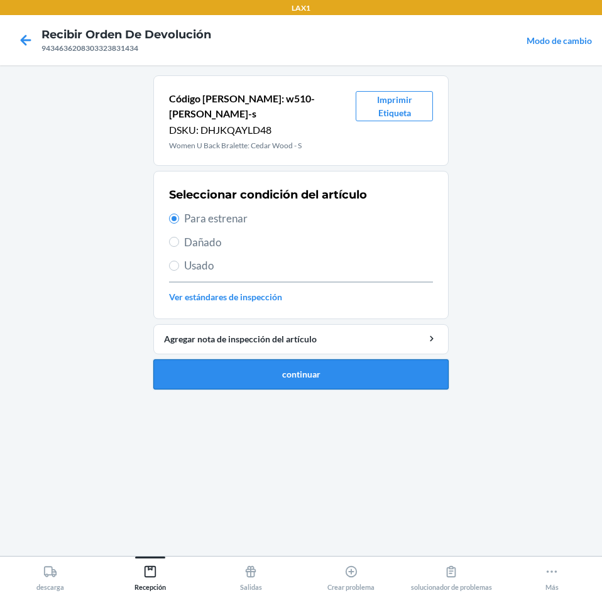
click at [217, 359] on button "continuar" at bounding box center [300, 374] width 295 height 30
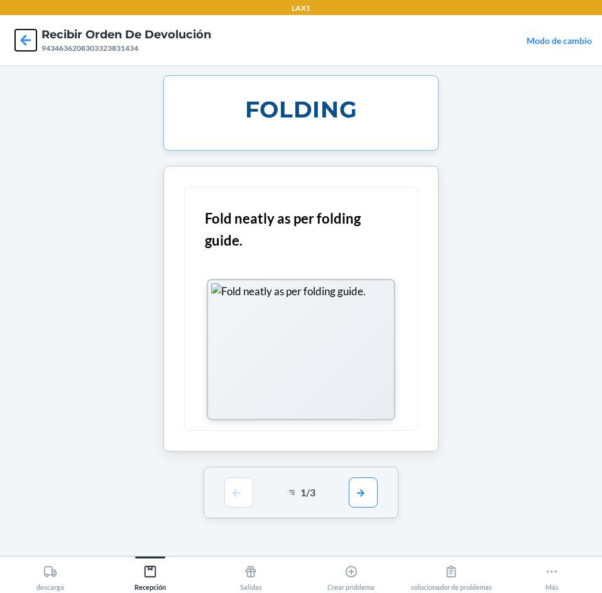
click at [28, 38] on icon at bounding box center [25, 40] width 21 height 21
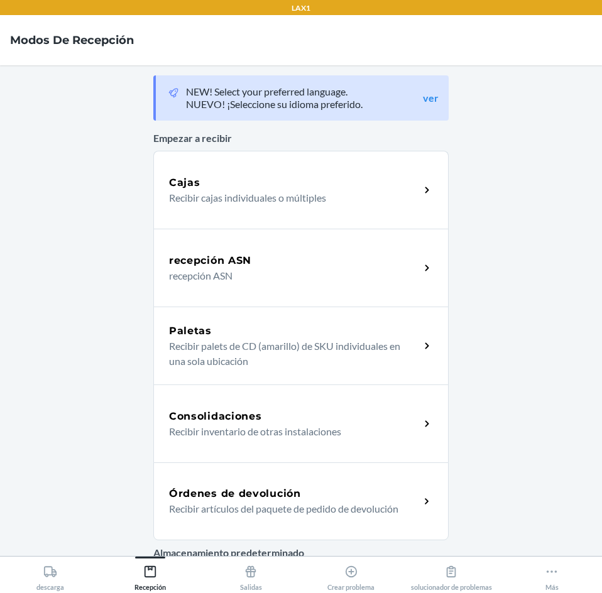
click at [308, 487] on div "Órdenes de devolución" at bounding box center [294, 493] width 251 height 15
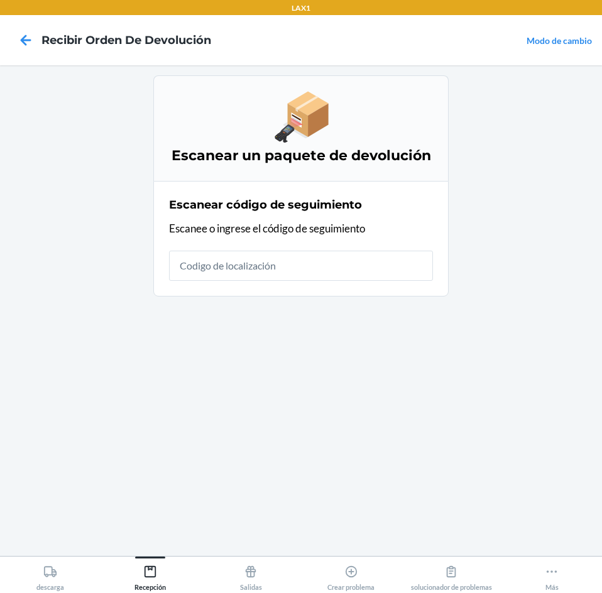
click at [352, 273] on input "text" at bounding box center [301, 266] width 264 height 30
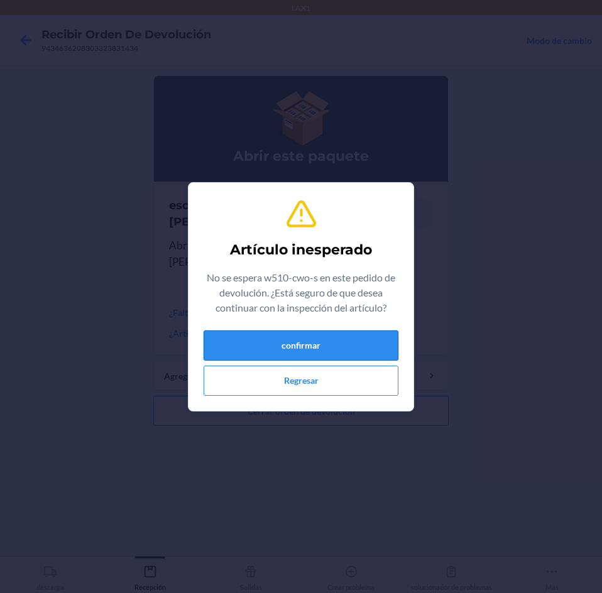
click at [340, 351] on button "confirmar" at bounding box center [300, 345] width 195 height 30
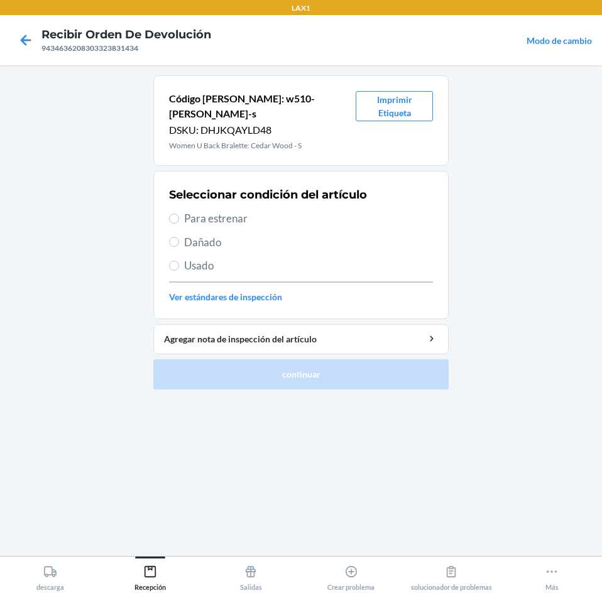
click at [187, 257] on span "Usado" at bounding box center [308, 265] width 249 height 16
click at [179, 261] on input "Usado" at bounding box center [174, 266] width 10 height 10
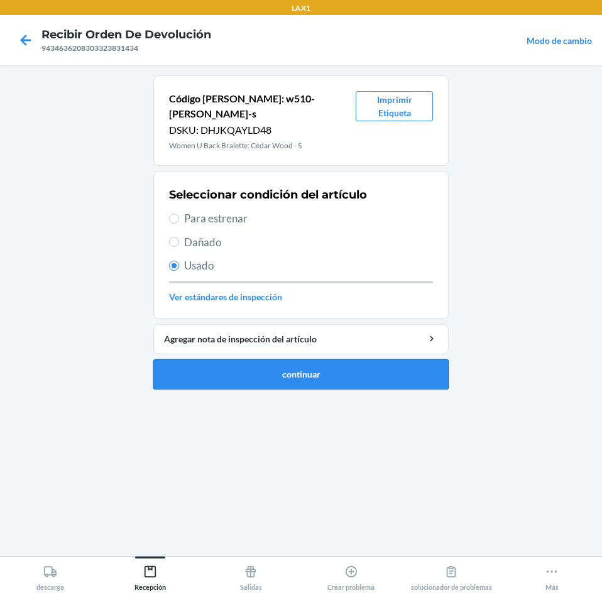
click at [354, 364] on button "continuar" at bounding box center [300, 374] width 295 height 30
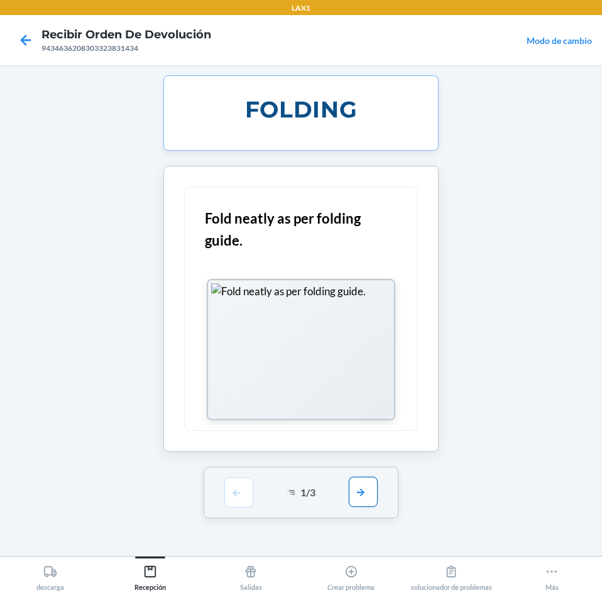
click at [373, 490] on button "button" at bounding box center [363, 492] width 29 height 30
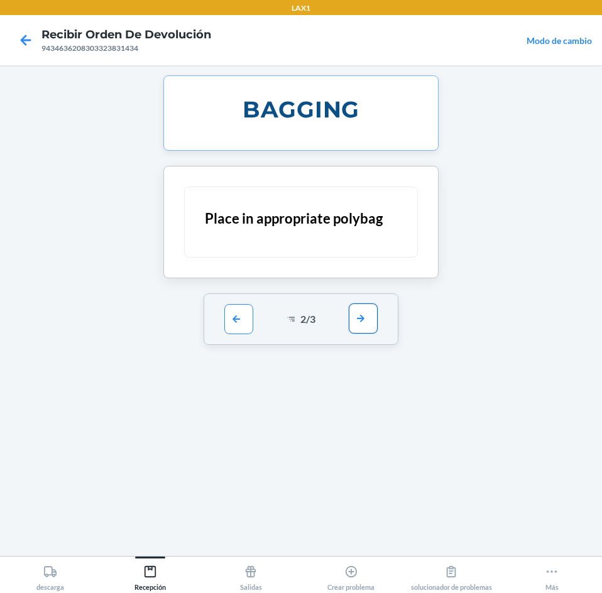
click at [364, 317] on button "button" at bounding box center [363, 318] width 29 height 30
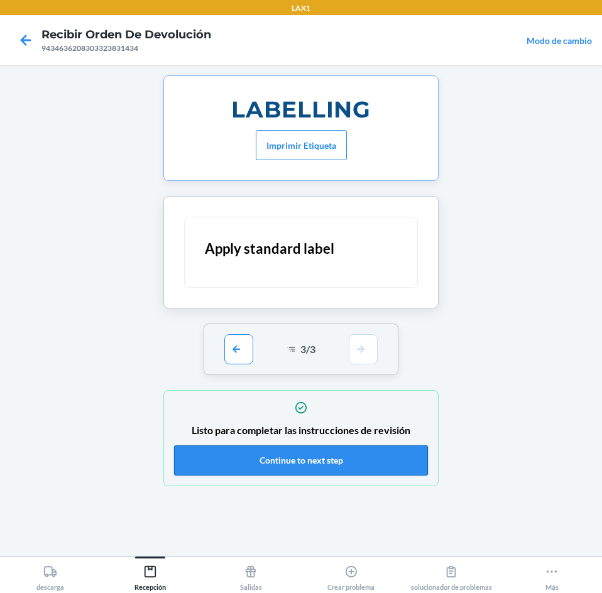
click at [329, 451] on button "Continue to next step" at bounding box center [301, 460] width 254 height 30
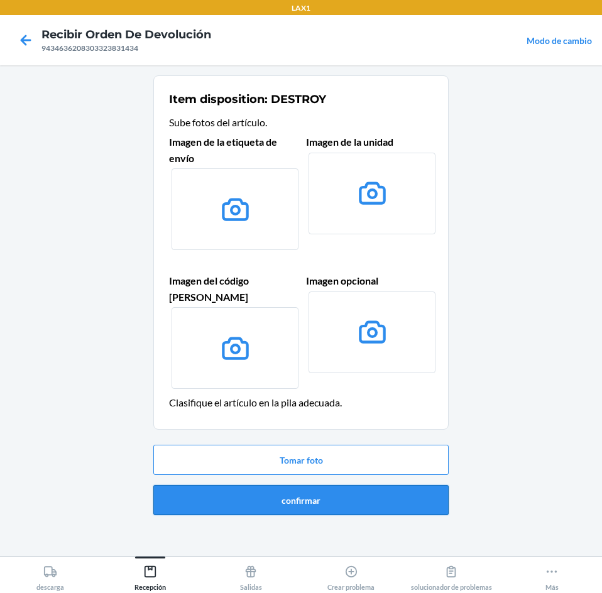
click at [366, 485] on button "confirmar" at bounding box center [300, 500] width 295 height 30
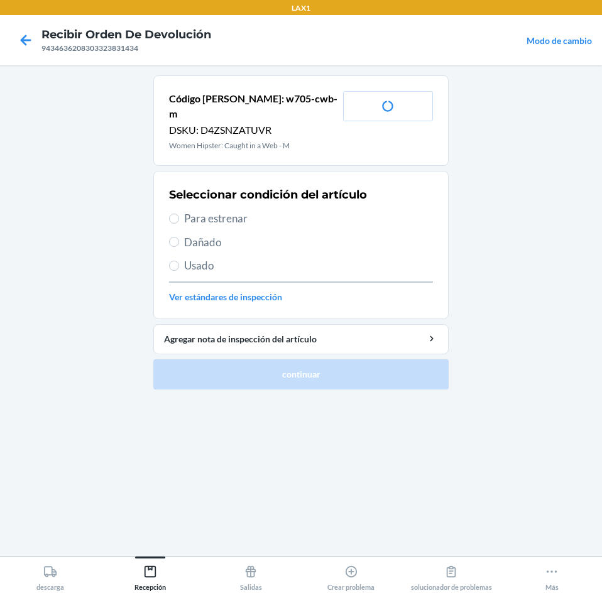
click at [185, 210] on span "Para estrenar" at bounding box center [308, 218] width 249 height 16
click at [179, 214] on input "Para estrenar" at bounding box center [174, 219] width 10 height 10
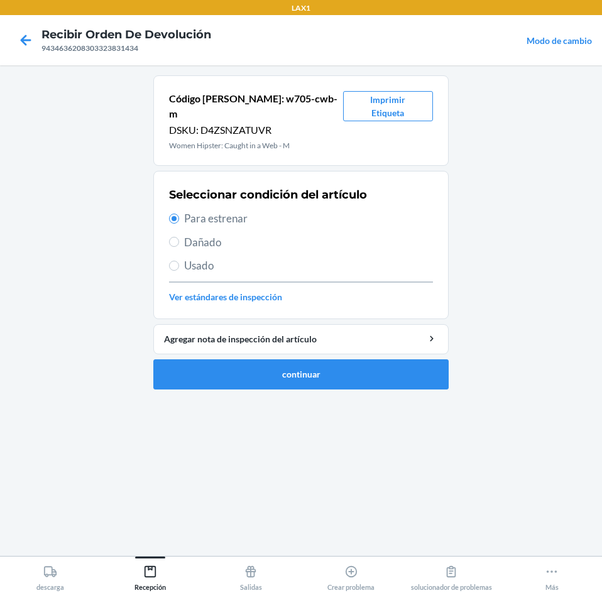
click at [211, 234] on span "Dañado" at bounding box center [308, 242] width 249 height 16
click at [179, 237] on input "Dañado" at bounding box center [174, 242] width 10 height 10
click at [185, 359] on button "continuar" at bounding box center [300, 374] width 295 height 30
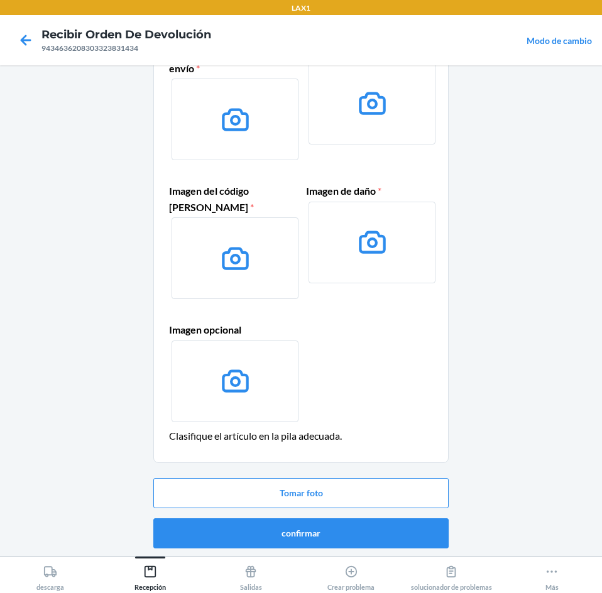
scroll to position [92, 0]
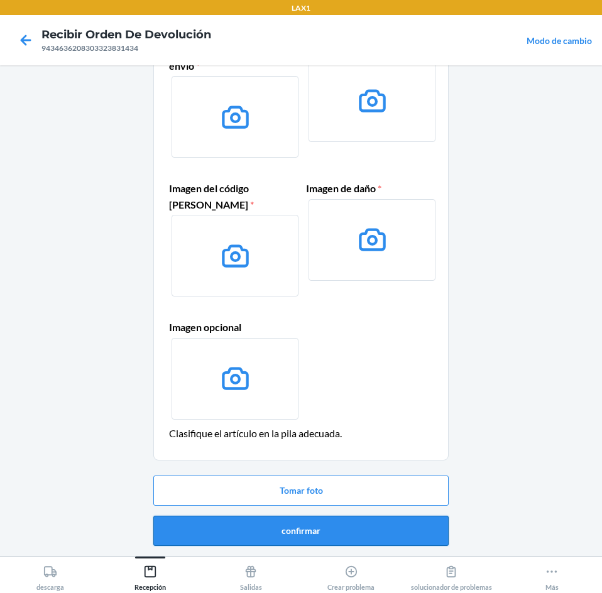
click at [383, 533] on button "confirmar" at bounding box center [300, 531] width 295 height 30
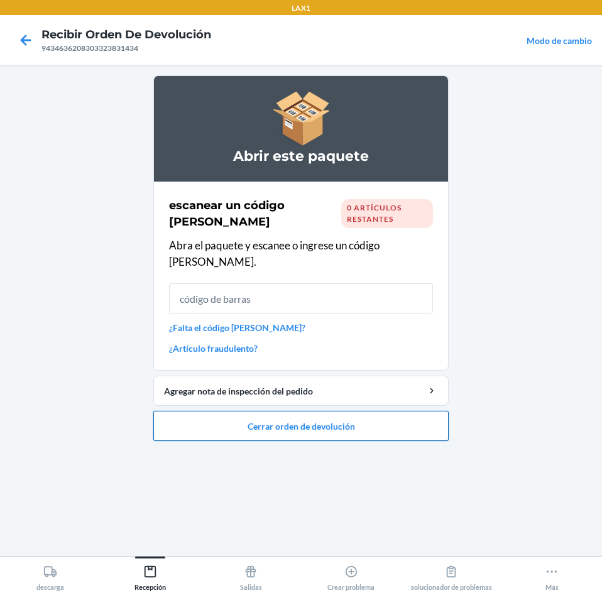
click at [369, 411] on button "Cerrar orden de devolución" at bounding box center [300, 426] width 295 height 30
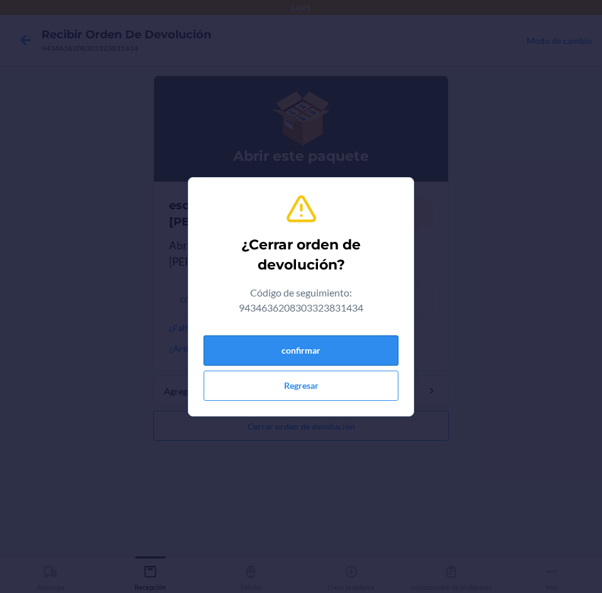
click at [240, 354] on button "confirmar" at bounding box center [300, 350] width 195 height 30
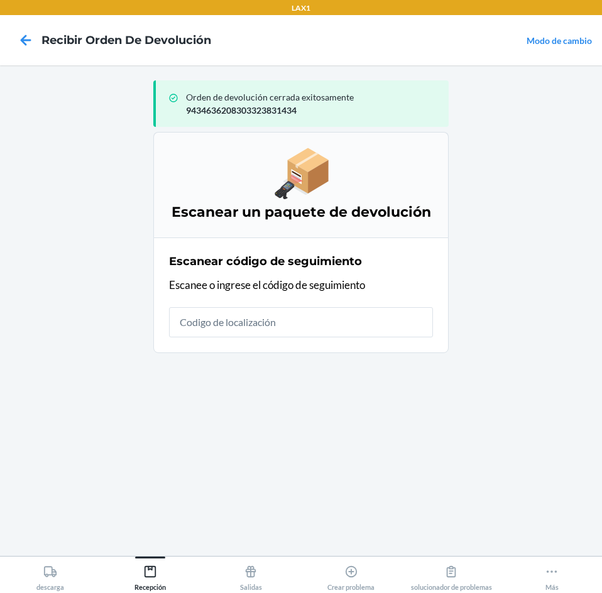
click at [325, 292] on p "Escanee o ingrese el código de seguimiento" at bounding box center [301, 285] width 264 height 16
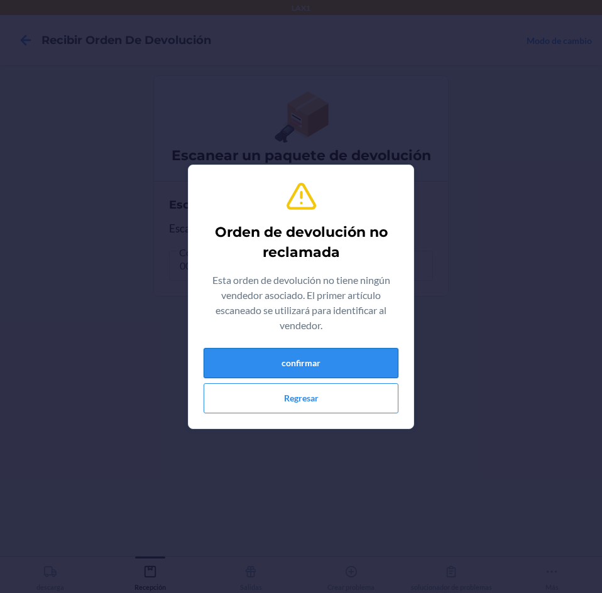
click at [354, 369] on button "confirmar" at bounding box center [300, 363] width 195 height 30
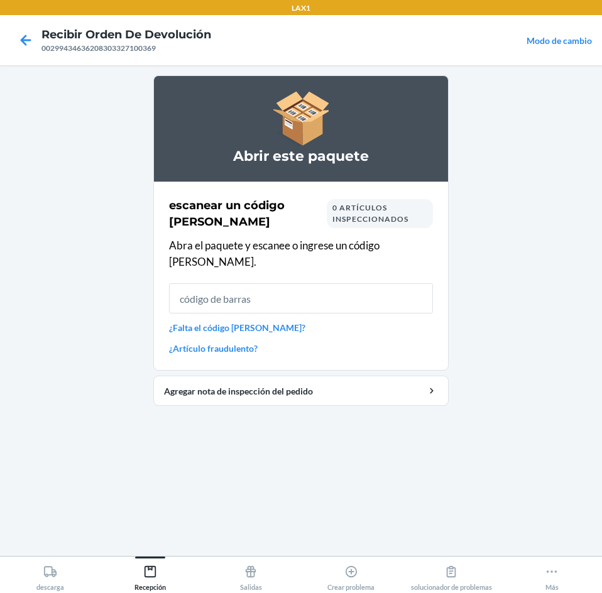
click at [368, 283] on input "text" at bounding box center [301, 298] width 264 height 30
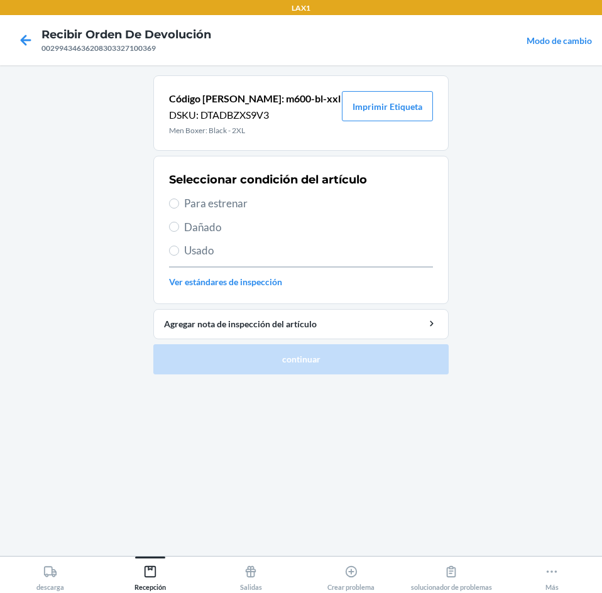
click at [200, 197] on span "Para estrenar" at bounding box center [308, 203] width 249 height 16
click at [179, 198] on input "Para estrenar" at bounding box center [174, 203] width 10 height 10
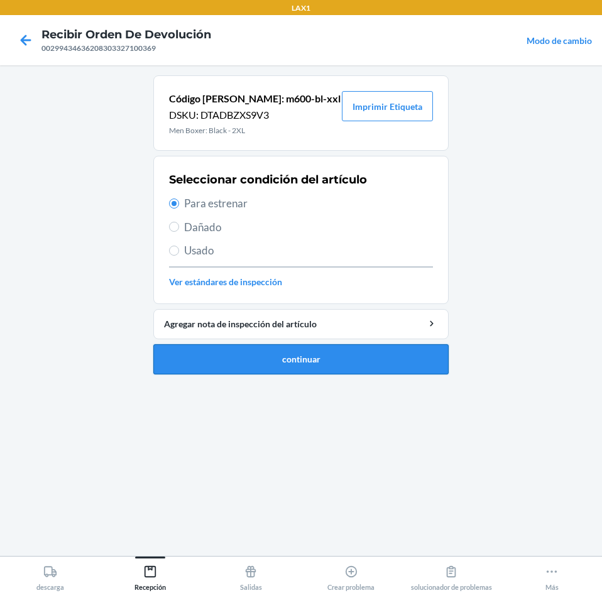
click at [216, 365] on button "continuar" at bounding box center [300, 359] width 295 height 30
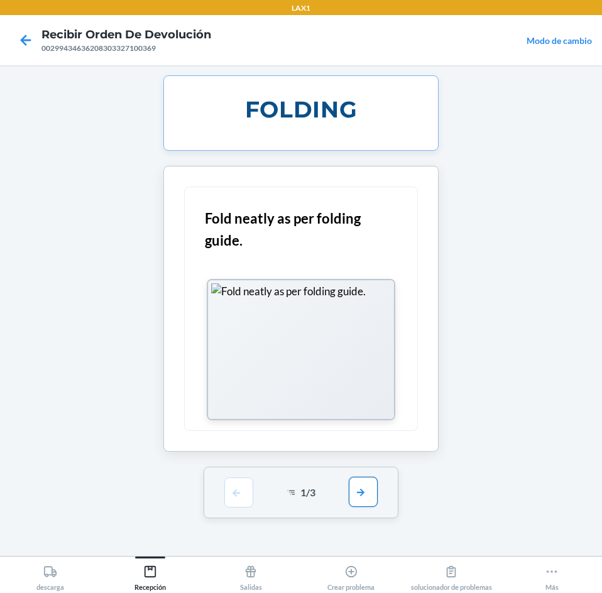
click at [370, 494] on button "button" at bounding box center [363, 492] width 29 height 30
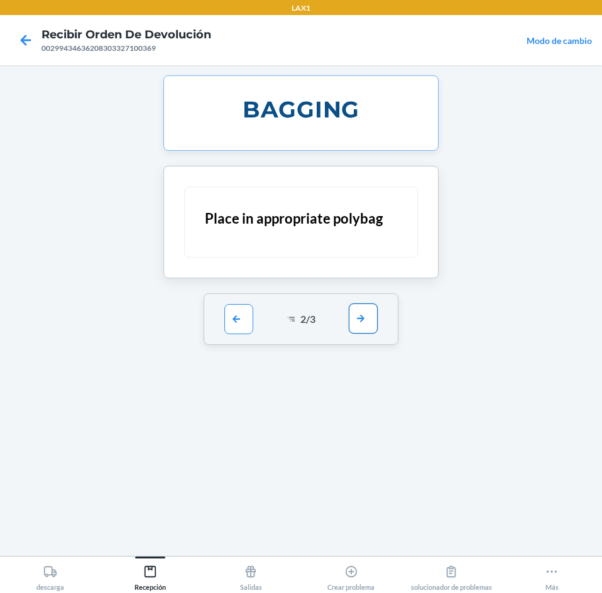
click at [359, 310] on button "button" at bounding box center [363, 318] width 29 height 30
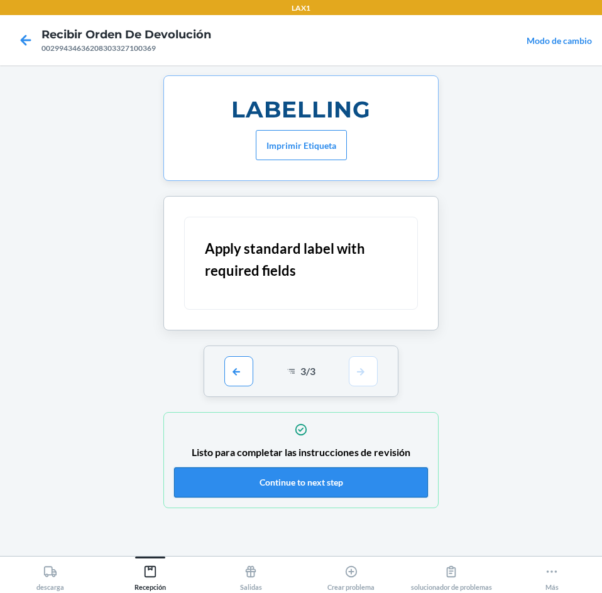
click at [403, 484] on button "Continue to next step" at bounding box center [301, 482] width 254 height 30
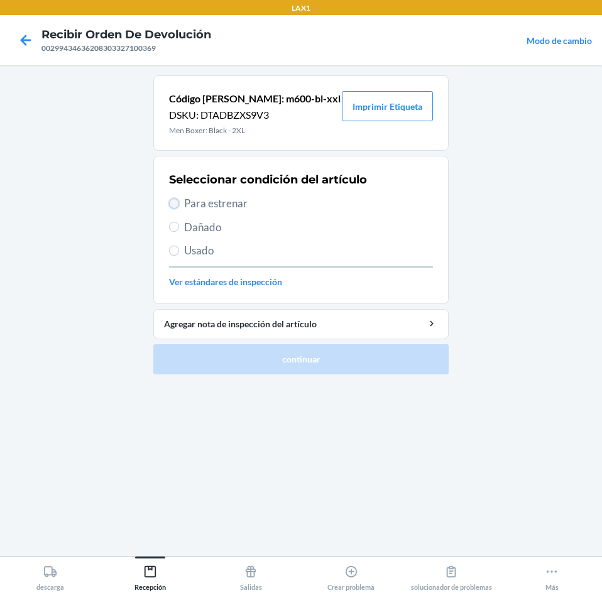
click at [178, 200] on input "Para estrenar" at bounding box center [174, 203] width 10 height 10
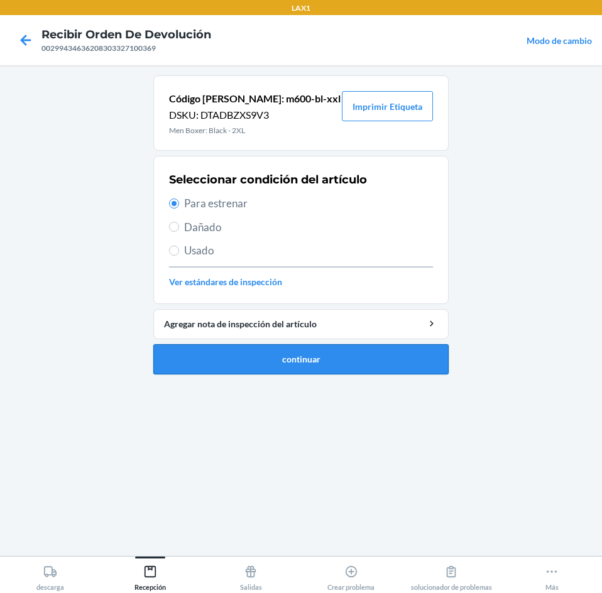
click at [219, 354] on button "continuar" at bounding box center [300, 359] width 295 height 30
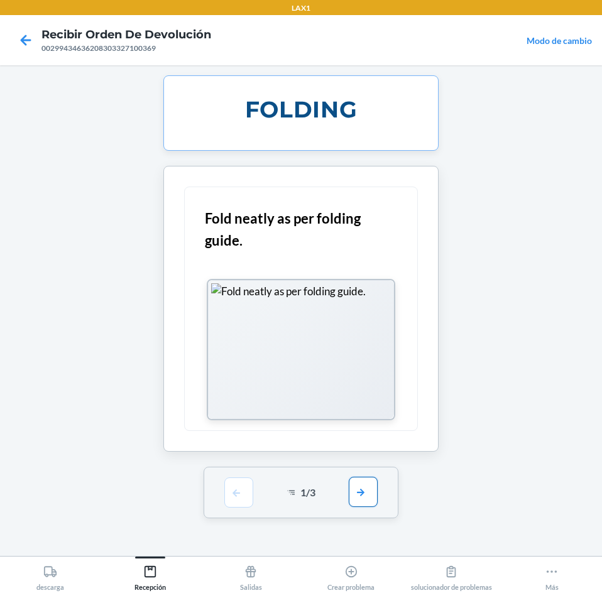
click at [357, 488] on button "button" at bounding box center [363, 492] width 29 height 30
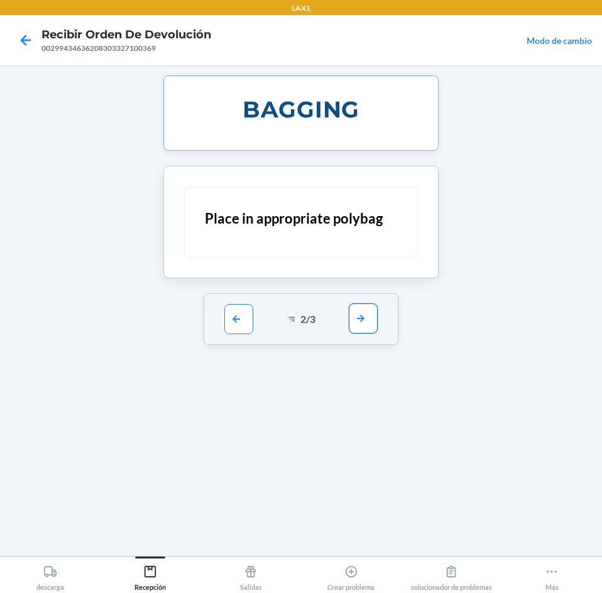
click at [350, 312] on button "button" at bounding box center [363, 318] width 29 height 30
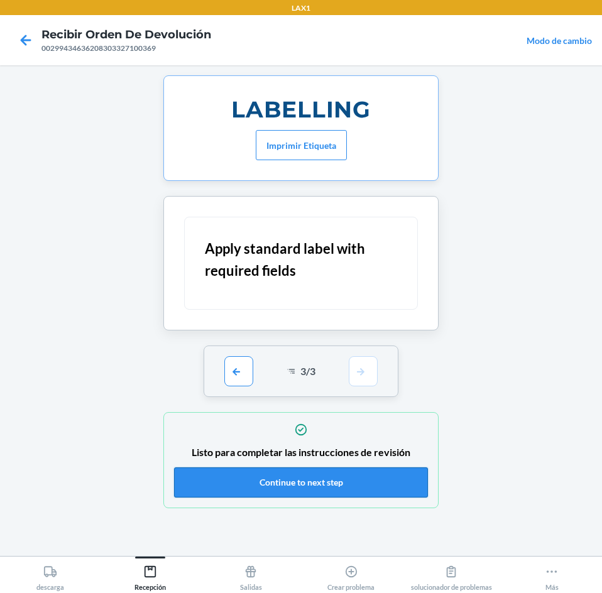
click at [387, 482] on button "Continue to next step" at bounding box center [301, 482] width 254 height 30
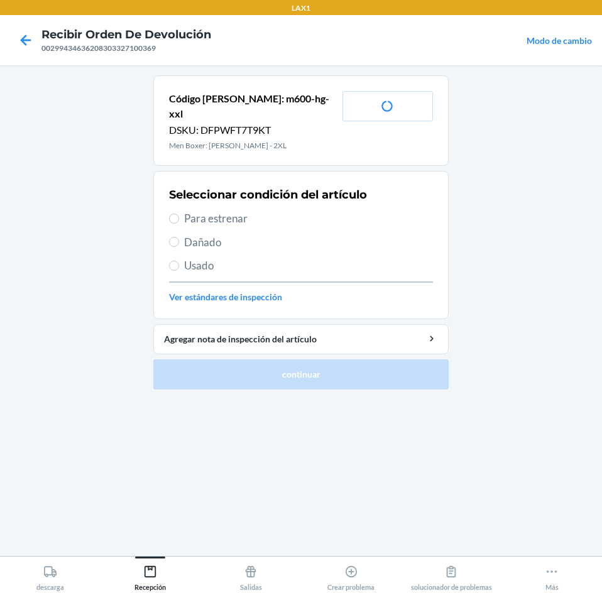
click at [176, 210] on label "Para estrenar" at bounding box center [301, 218] width 264 height 16
click at [176, 214] on input "Para estrenar" at bounding box center [174, 219] width 10 height 10
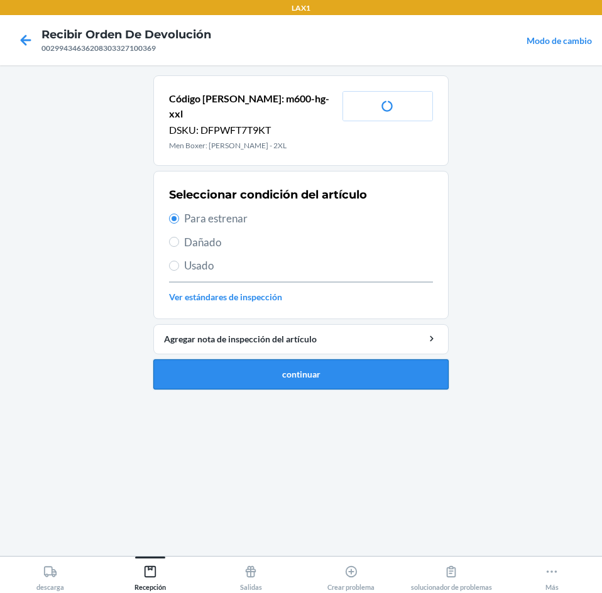
click at [185, 359] on button "continuar" at bounding box center [300, 374] width 295 height 30
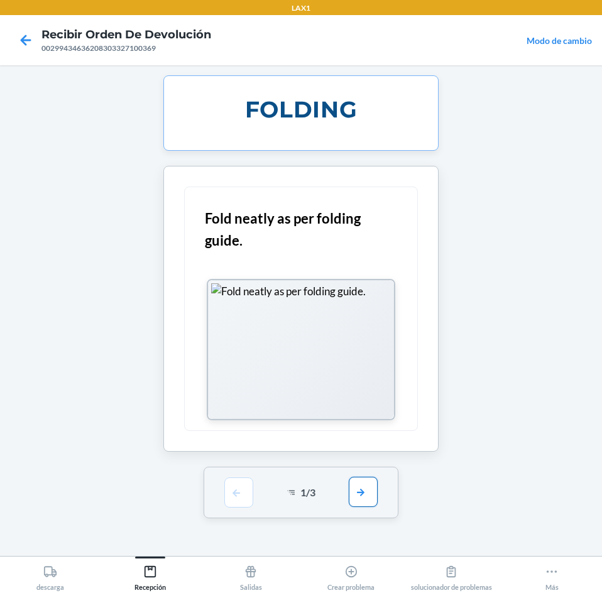
click at [359, 490] on button "button" at bounding box center [363, 492] width 29 height 30
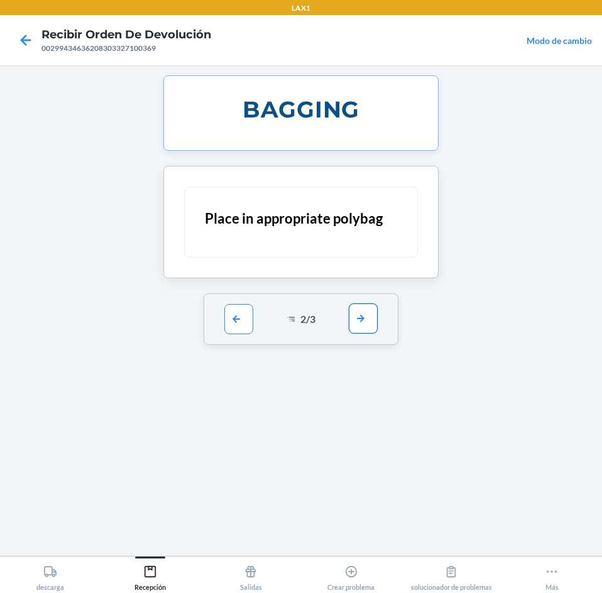
click at [361, 327] on button "button" at bounding box center [363, 318] width 29 height 30
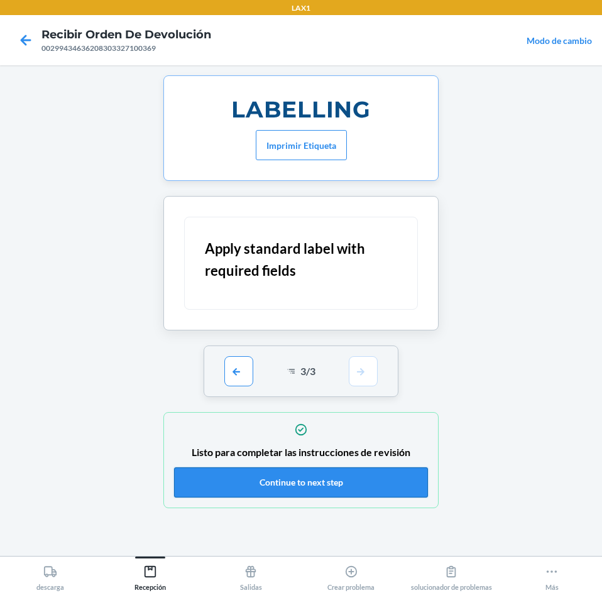
click at [362, 475] on button "Continue to next step" at bounding box center [301, 482] width 254 height 30
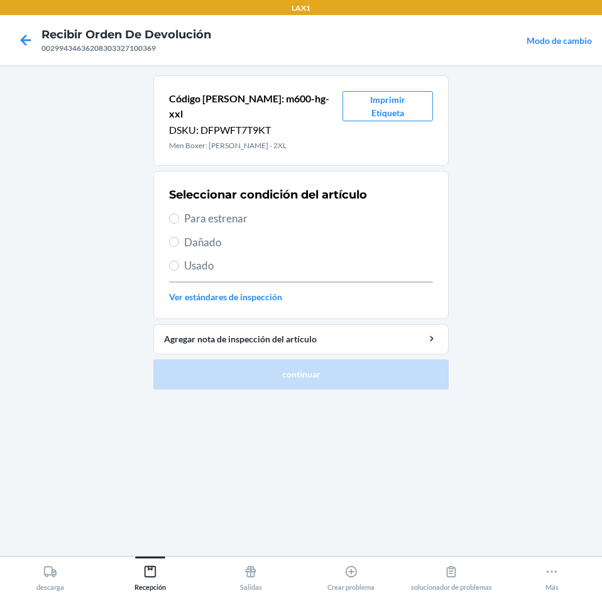
click at [195, 210] on span "Para estrenar" at bounding box center [308, 218] width 249 height 16
click at [179, 214] on input "Para estrenar" at bounding box center [174, 219] width 10 height 10
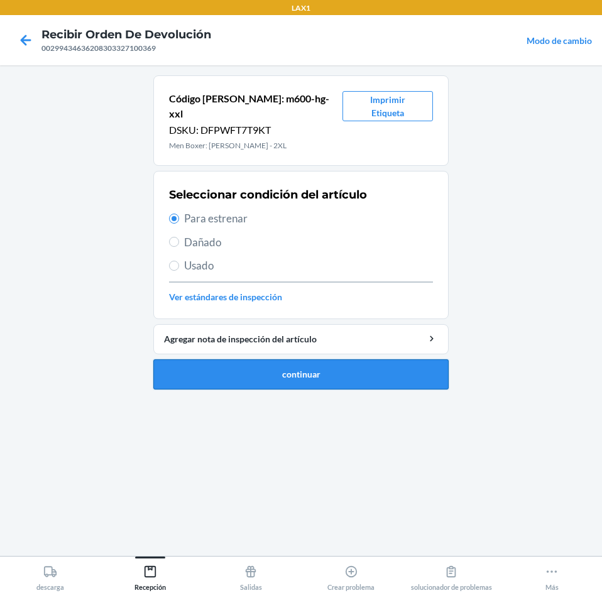
click at [284, 359] on button "continuar" at bounding box center [300, 374] width 295 height 30
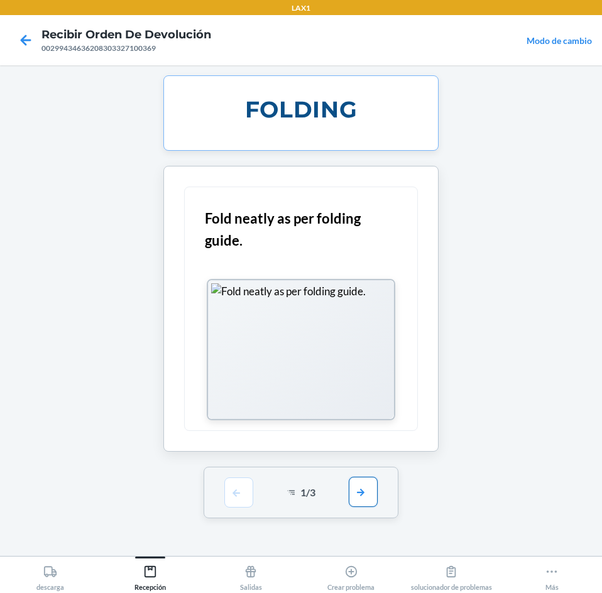
click at [368, 494] on button "button" at bounding box center [363, 492] width 29 height 30
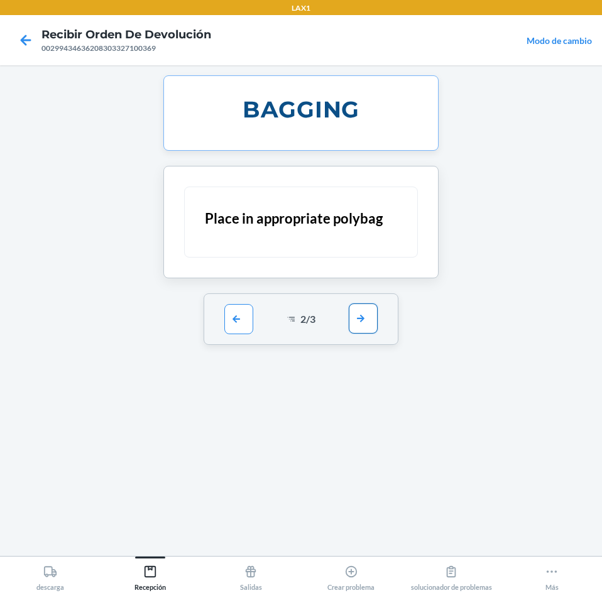
click at [360, 318] on button "button" at bounding box center [363, 318] width 29 height 30
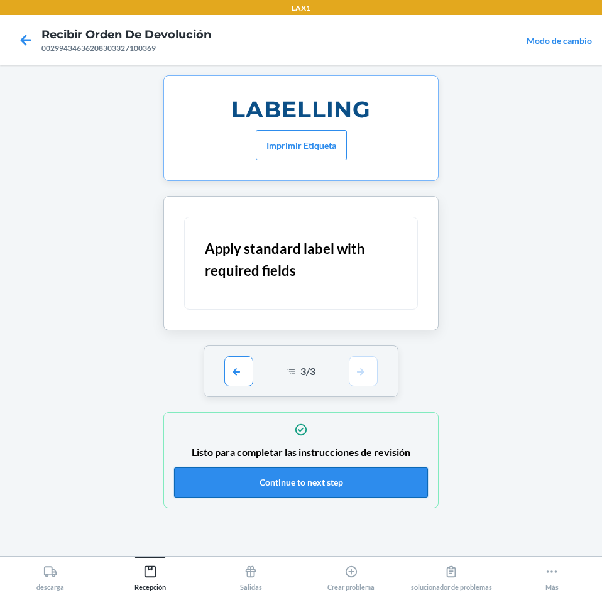
click at [372, 474] on button "Continue to next step" at bounding box center [301, 482] width 254 height 30
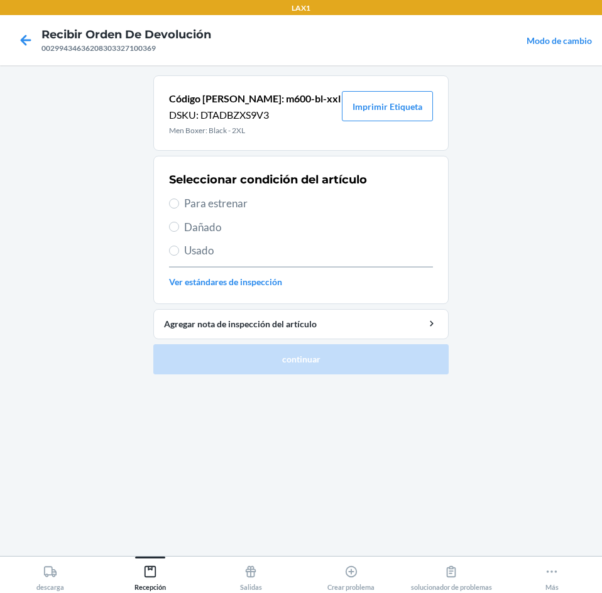
click at [190, 205] on span "Para estrenar" at bounding box center [308, 203] width 249 height 16
click at [179, 205] on input "Para estrenar" at bounding box center [174, 203] width 10 height 10
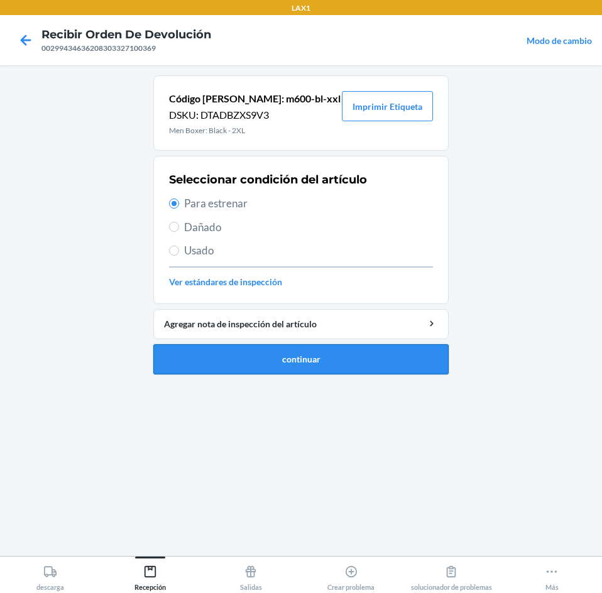
click at [295, 359] on button "continuar" at bounding box center [300, 359] width 295 height 30
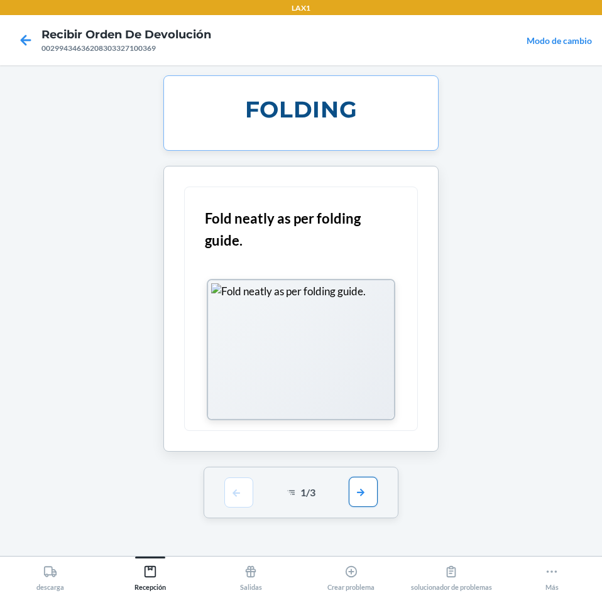
click at [365, 492] on button "button" at bounding box center [363, 492] width 29 height 30
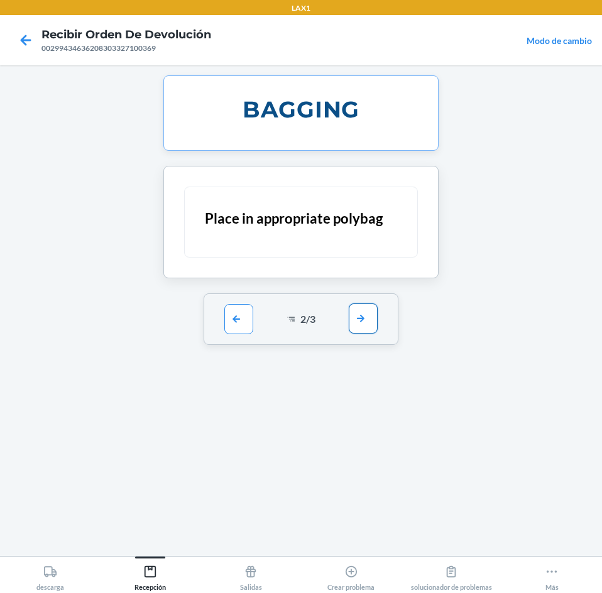
click at [370, 316] on button "button" at bounding box center [363, 318] width 29 height 30
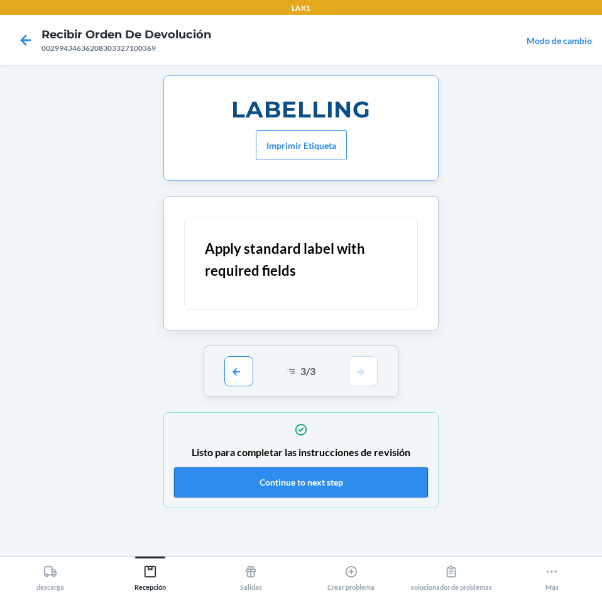
click at [386, 482] on button "Continue to next step" at bounding box center [301, 482] width 254 height 30
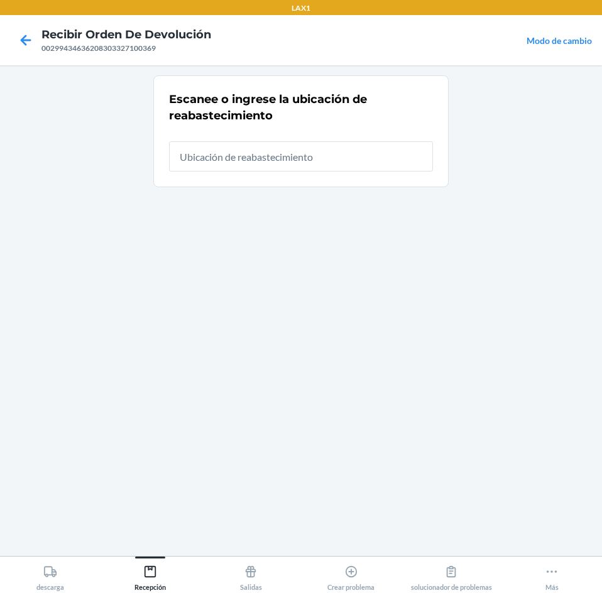
click at [362, 160] on input "text" at bounding box center [301, 156] width 264 height 30
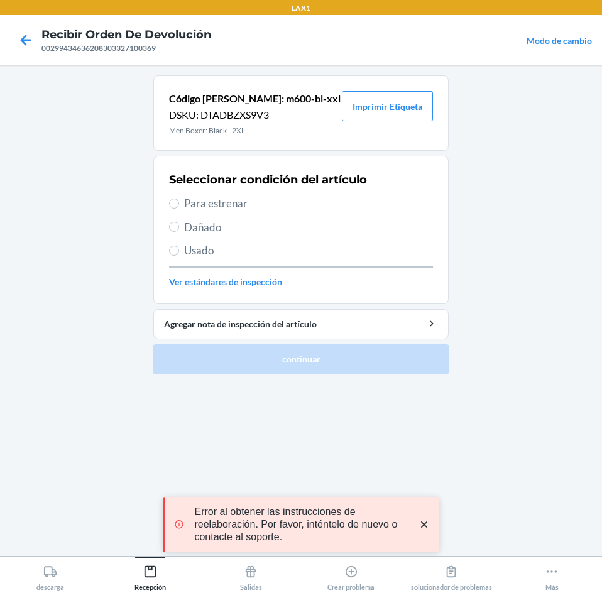
click at [221, 207] on span "Para estrenar" at bounding box center [308, 203] width 249 height 16
click at [179, 207] on input "Para estrenar" at bounding box center [174, 203] width 10 height 10
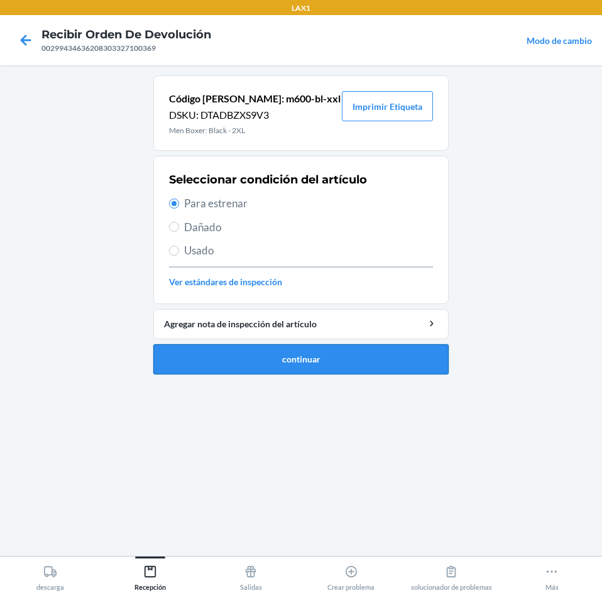
click at [243, 369] on button "continuar" at bounding box center [300, 359] width 295 height 30
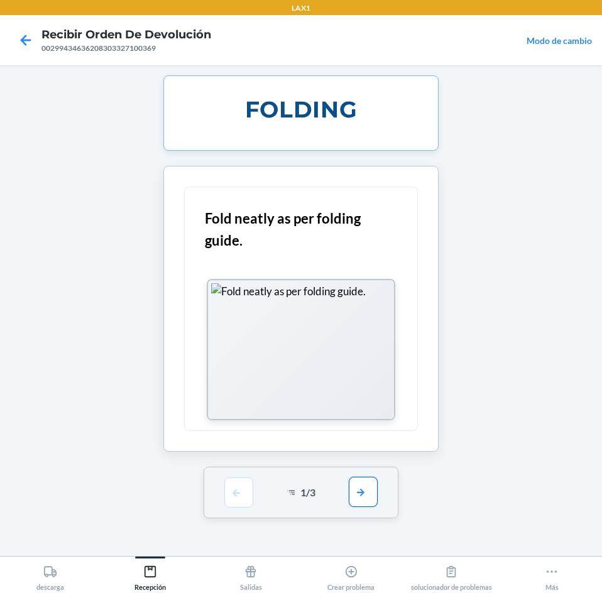
click at [359, 493] on button "button" at bounding box center [363, 492] width 29 height 30
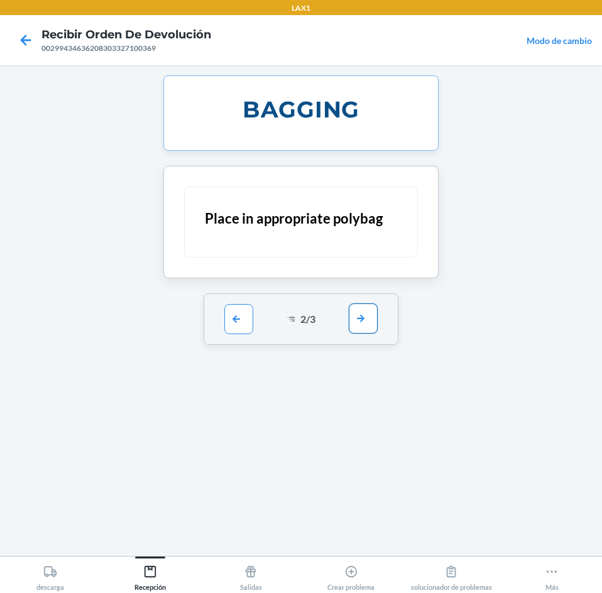
click at [361, 318] on button "button" at bounding box center [363, 318] width 29 height 30
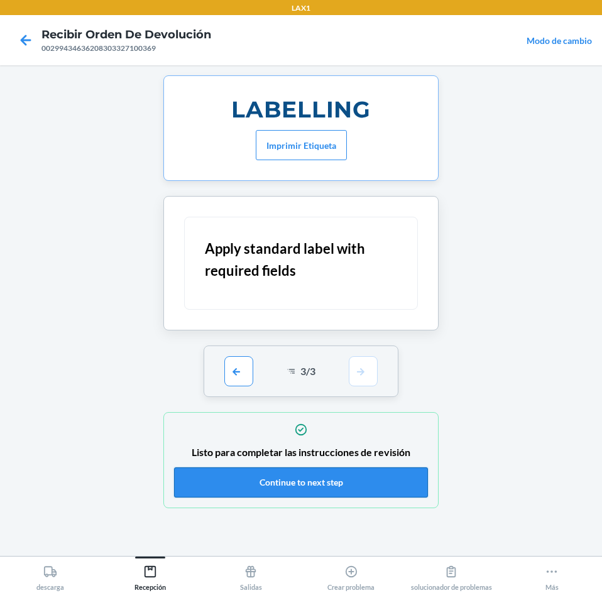
click at [361, 470] on button "Continue to next step" at bounding box center [301, 482] width 254 height 30
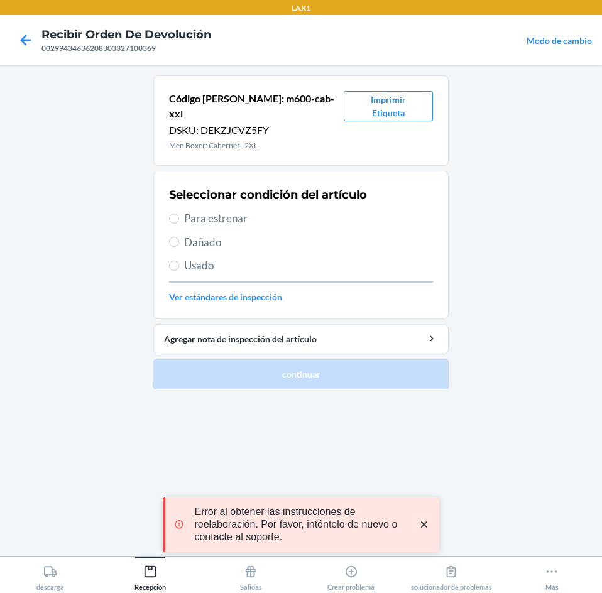
click at [220, 210] on span "Para estrenar" at bounding box center [308, 218] width 249 height 16
click at [179, 214] on input "Para estrenar" at bounding box center [174, 219] width 10 height 10
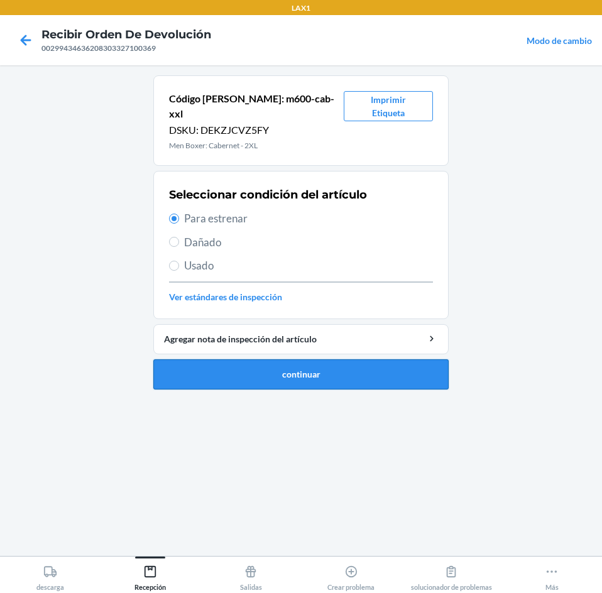
click at [242, 359] on button "continuar" at bounding box center [300, 374] width 295 height 30
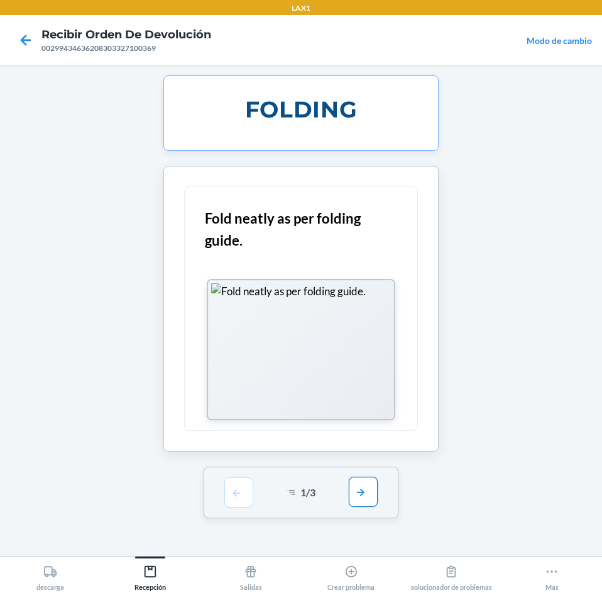
click at [367, 490] on button "button" at bounding box center [363, 492] width 29 height 30
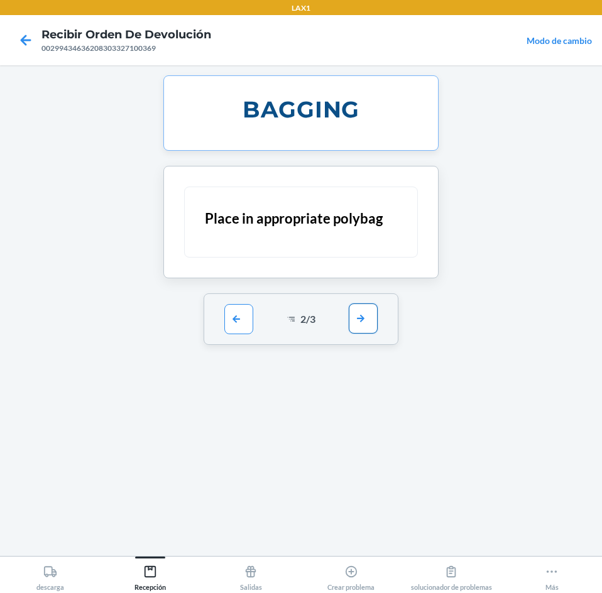
click at [357, 317] on button "button" at bounding box center [363, 318] width 29 height 30
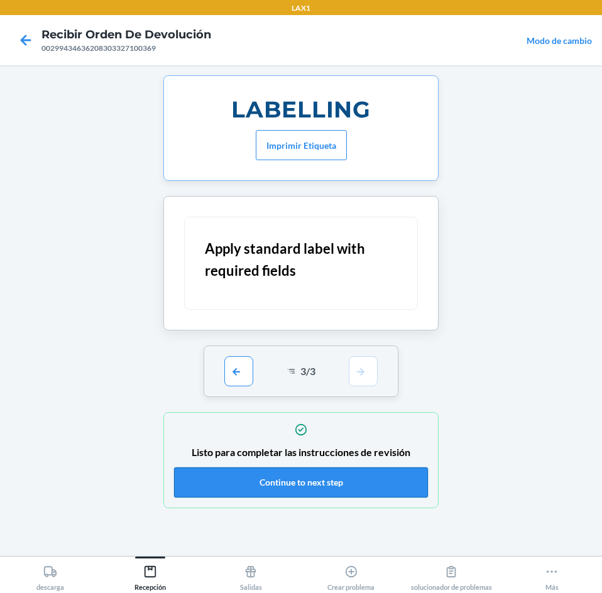
click at [335, 483] on button "Continue to next step" at bounding box center [301, 482] width 254 height 30
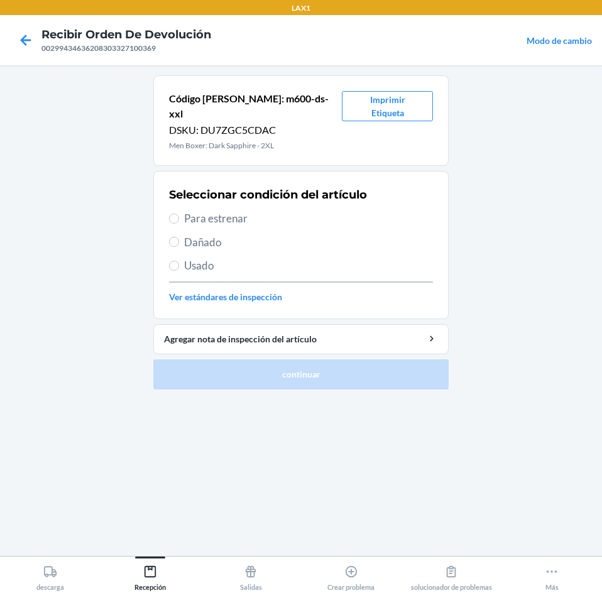
click at [214, 210] on span "Para estrenar" at bounding box center [308, 218] width 249 height 16
click at [179, 214] on input "Para estrenar" at bounding box center [174, 219] width 10 height 10
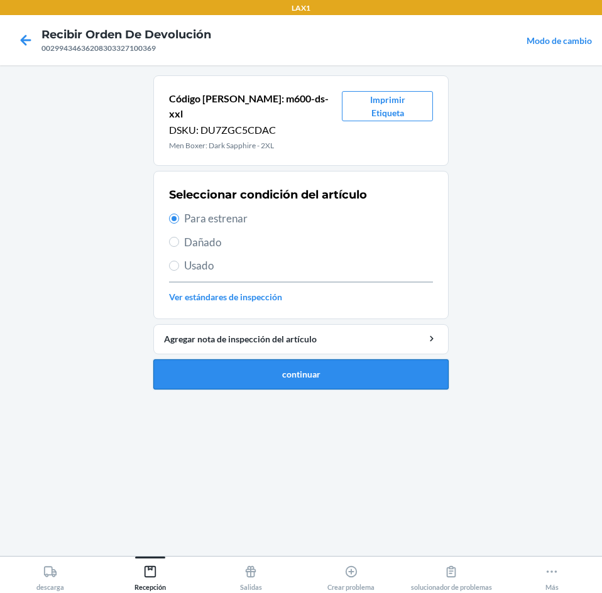
click at [233, 362] on button "continuar" at bounding box center [300, 374] width 295 height 30
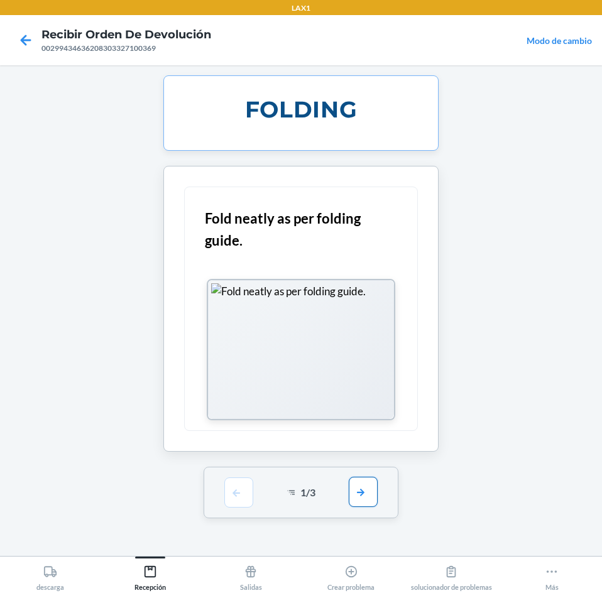
click at [359, 491] on button "button" at bounding box center [363, 492] width 29 height 30
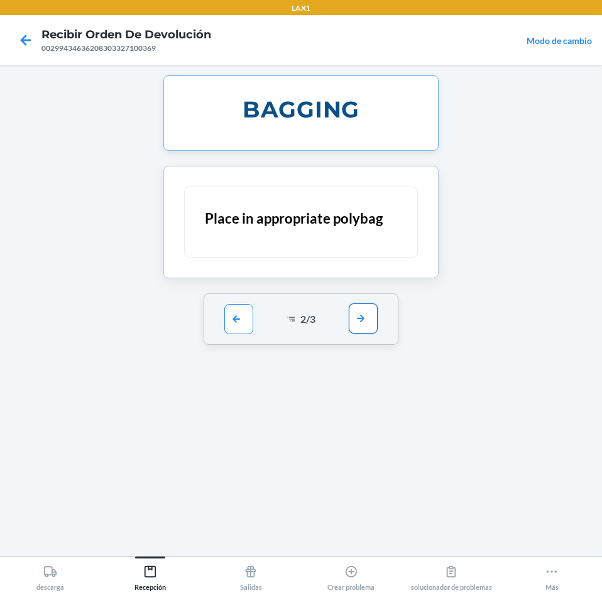
click at [364, 316] on button "button" at bounding box center [363, 318] width 29 height 30
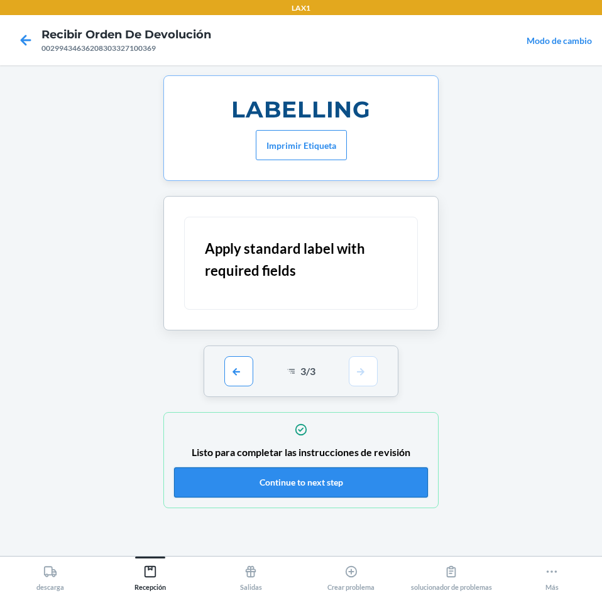
click at [333, 480] on button "Continue to next step" at bounding box center [301, 482] width 254 height 30
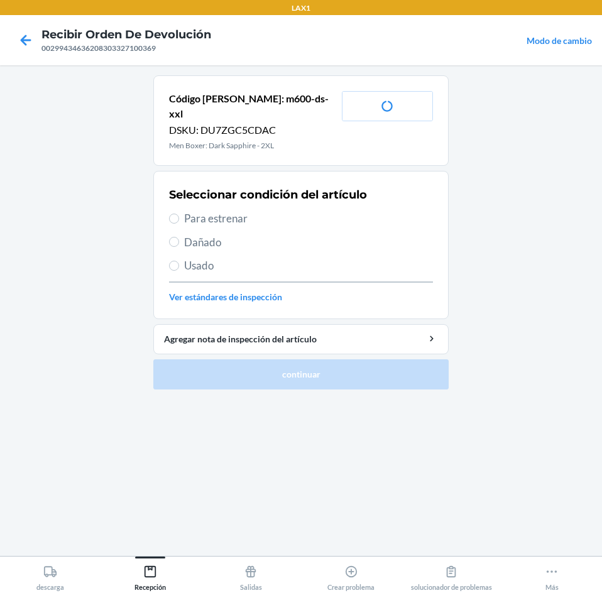
click at [182, 210] on label "Para estrenar" at bounding box center [301, 218] width 264 height 16
click at [179, 214] on input "Para estrenar" at bounding box center [174, 219] width 10 height 10
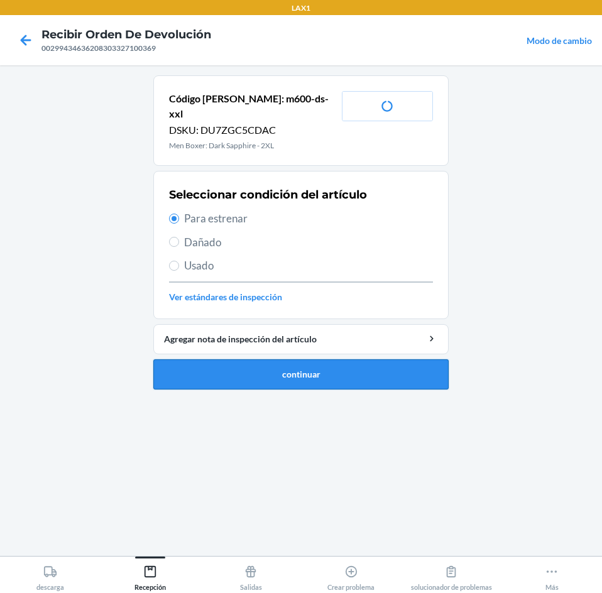
click at [205, 362] on button "continuar" at bounding box center [300, 374] width 295 height 30
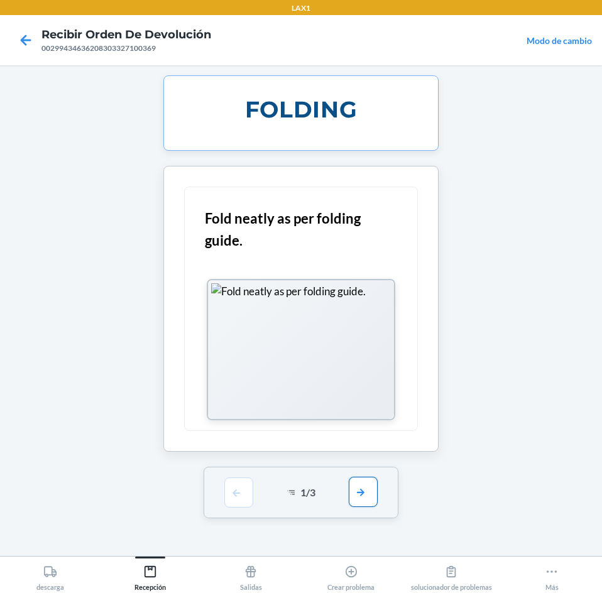
click at [352, 488] on button "button" at bounding box center [363, 492] width 29 height 30
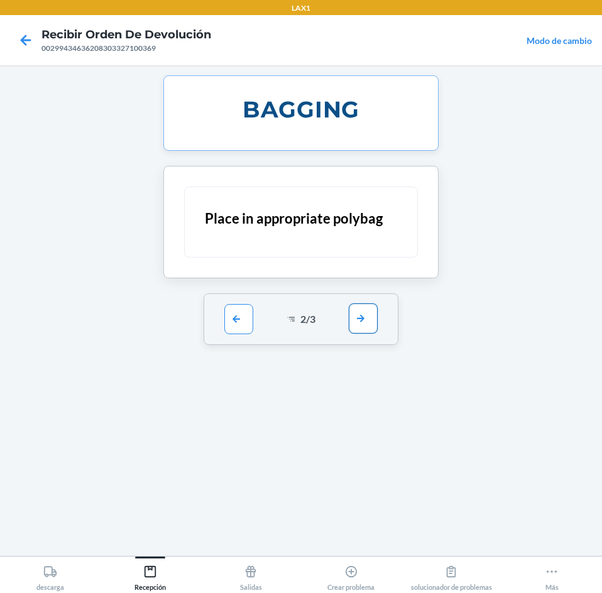
click at [359, 320] on button "button" at bounding box center [363, 318] width 29 height 30
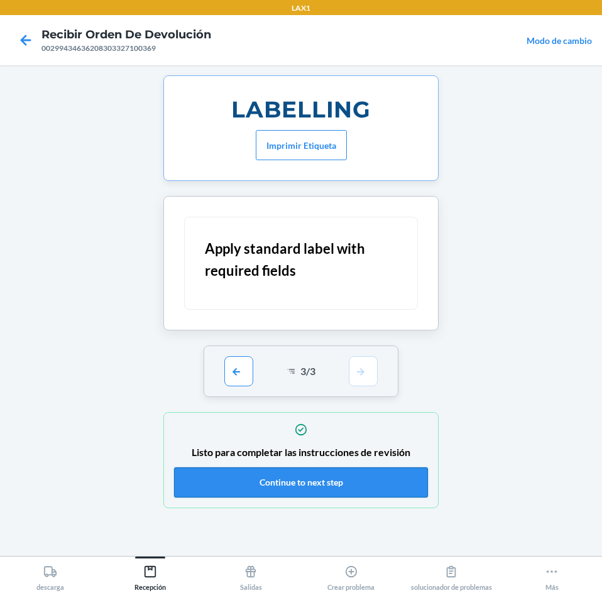
click at [394, 482] on button "Continue to next step" at bounding box center [301, 482] width 254 height 30
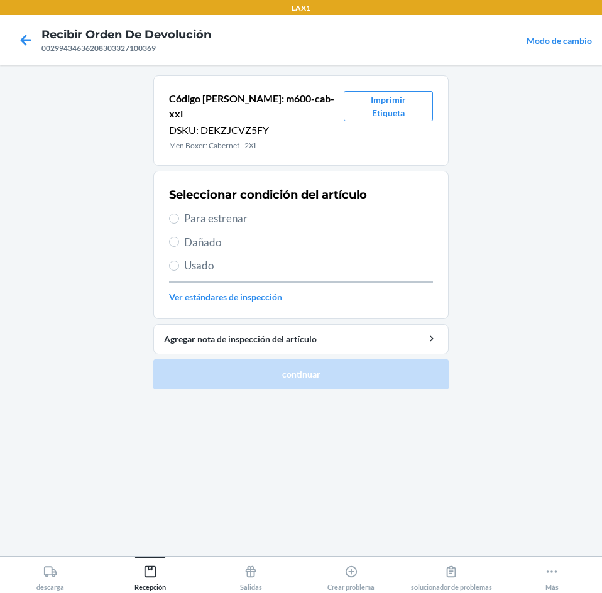
click at [197, 257] on span "Usado" at bounding box center [308, 265] width 249 height 16
click at [179, 261] on input "Usado" at bounding box center [174, 266] width 10 height 10
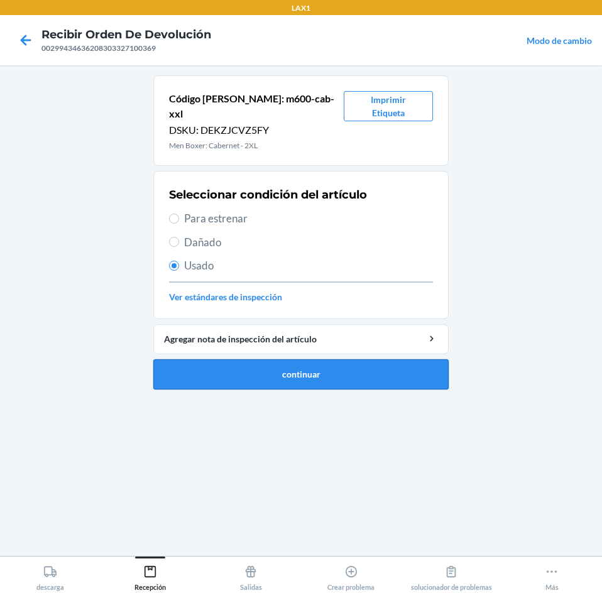
click at [256, 359] on button "continuar" at bounding box center [300, 374] width 295 height 30
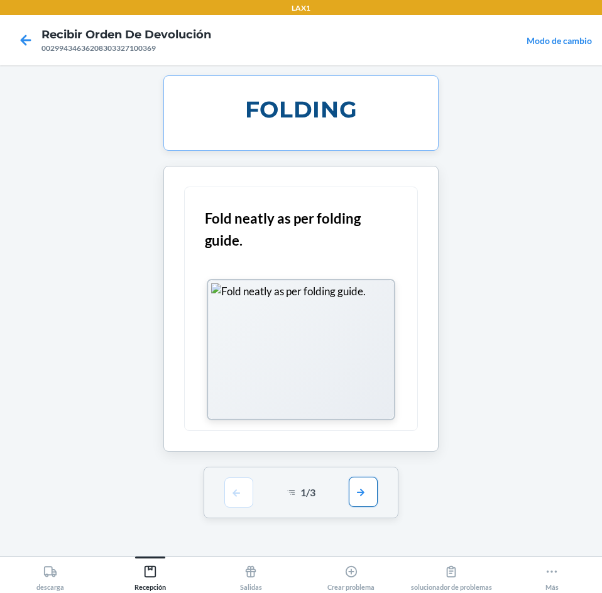
click at [370, 489] on button "button" at bounding box center [363, 492] width 29 height 30
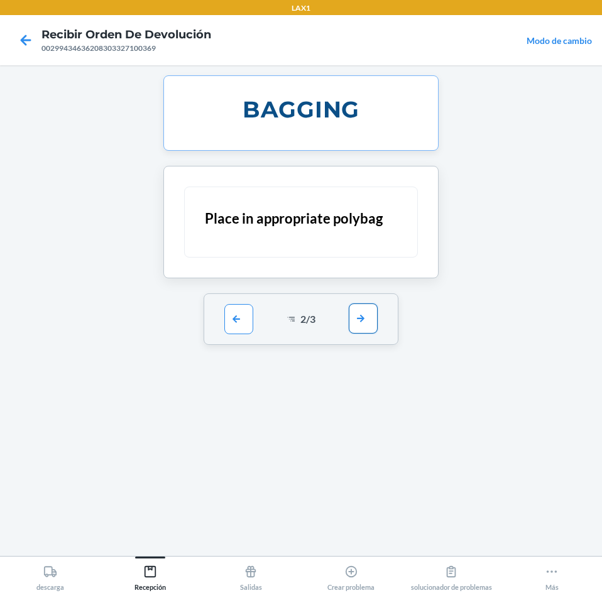
click at [372, 319] on button "button" at bounding box center [363, 318] width 29 height 30
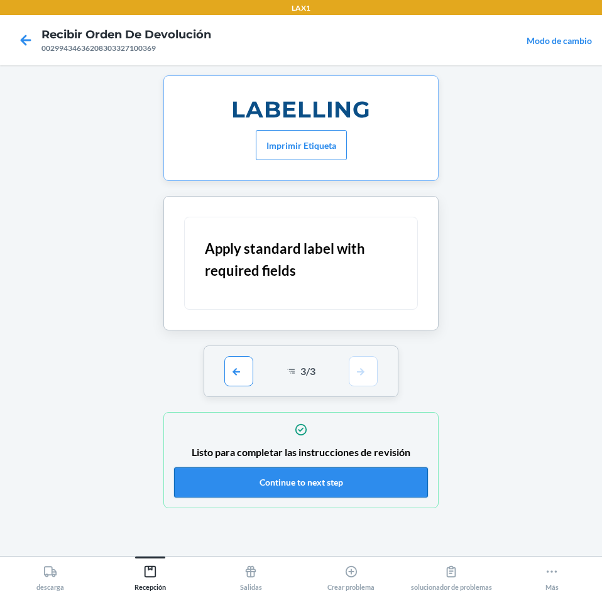
click at [308, 478] on button "Continue to next step" at bounding box center [301, 482] width 254 height 30
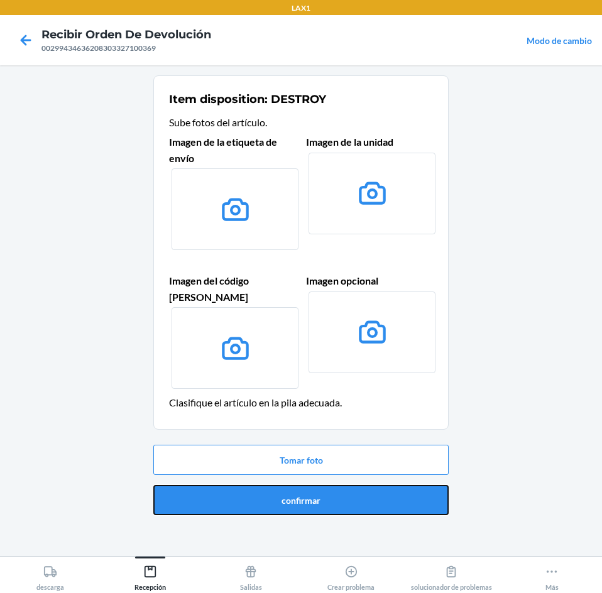
click at [407, 489] on button "confirmar" at bounding box center [300, 500] width 295 height 30
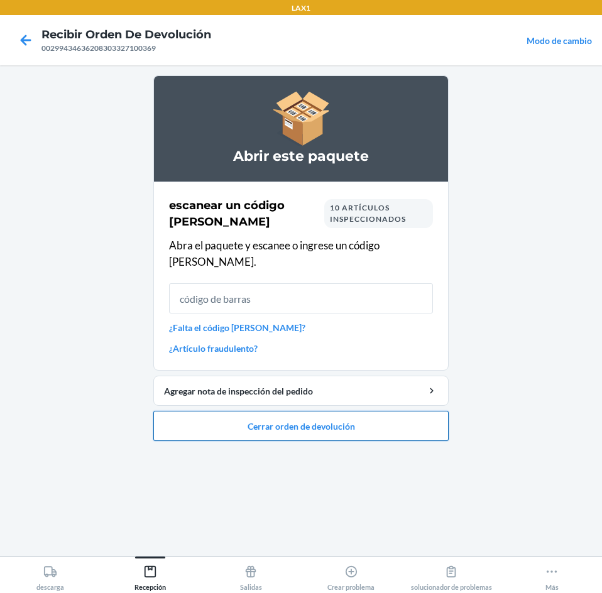
click at [417, 417] on button "Cerrar orden de devolución" at bounding box center [300, 426] width 295 height 30
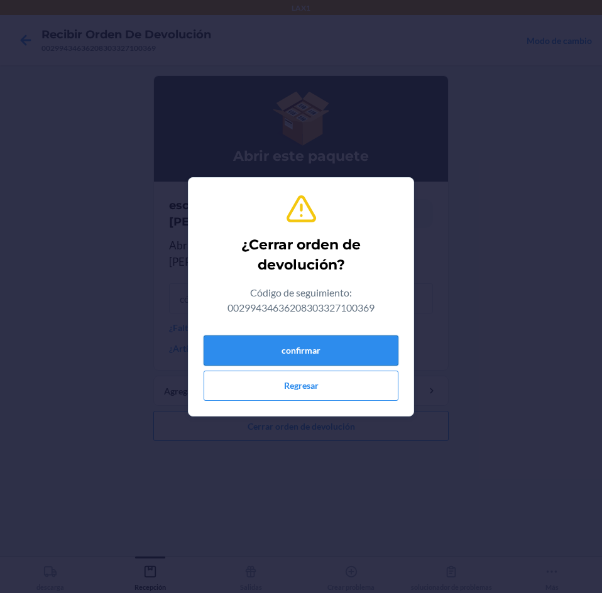
click at [377, 344] on button "confirmar" at bounding box center [300, 350] width 195 height 30
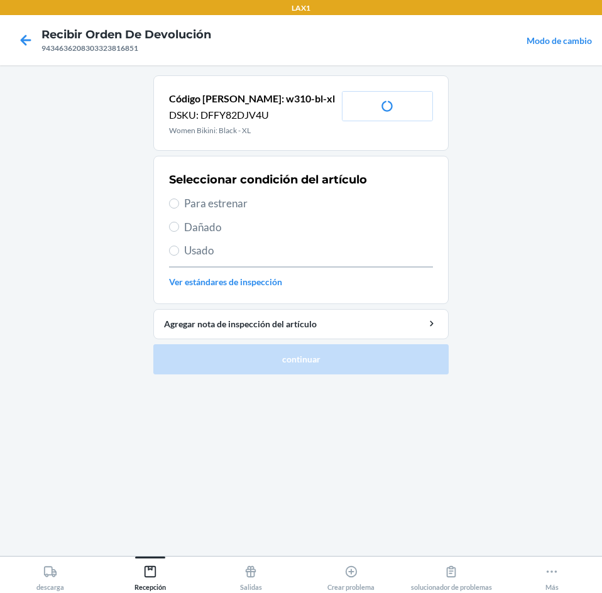
click at [211, 205] on span "Para estrenar" at bounding box center [308, 203] width 249 height 16
click at [179, 205] on input "Para estrenar" at bounding box center [174, 203] width 10 height 10
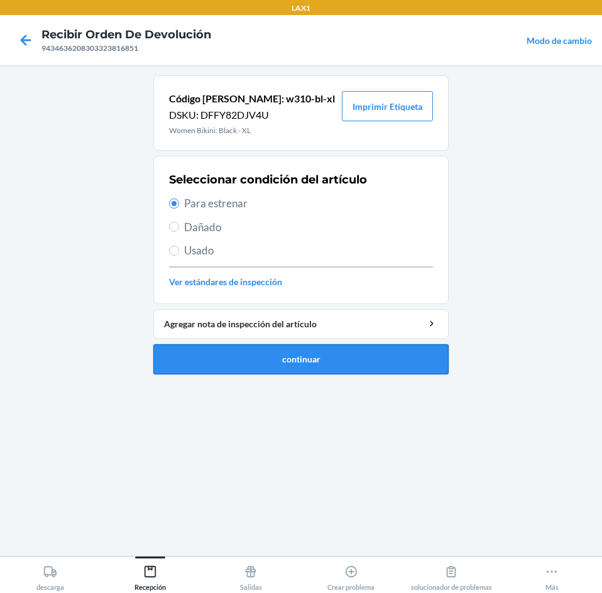
click at [259, 365] on button "continuar" at bounding box center [300, 359] width 295 height 30
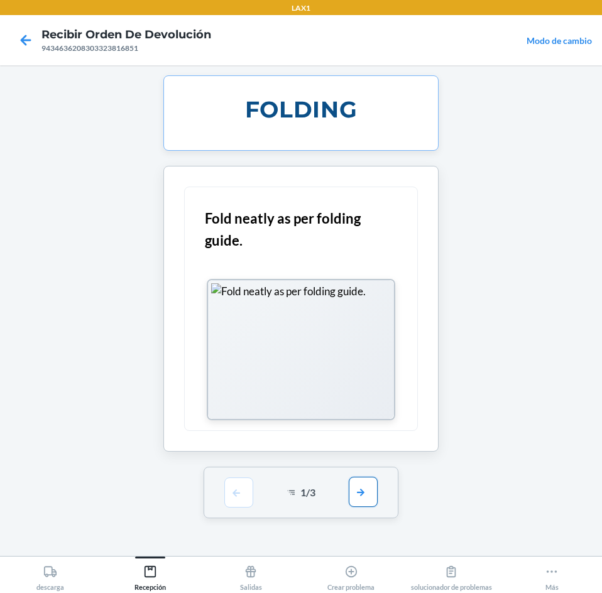
click at [370, 490] on button "button" at bounding box center [363, 492] width 29 height 30
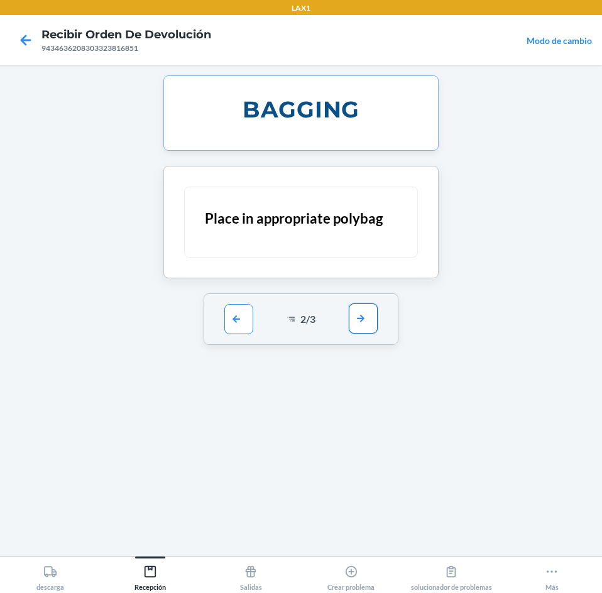
click at [359, 310] on button "button" at bounding box center [363, 318] width 29 height 30
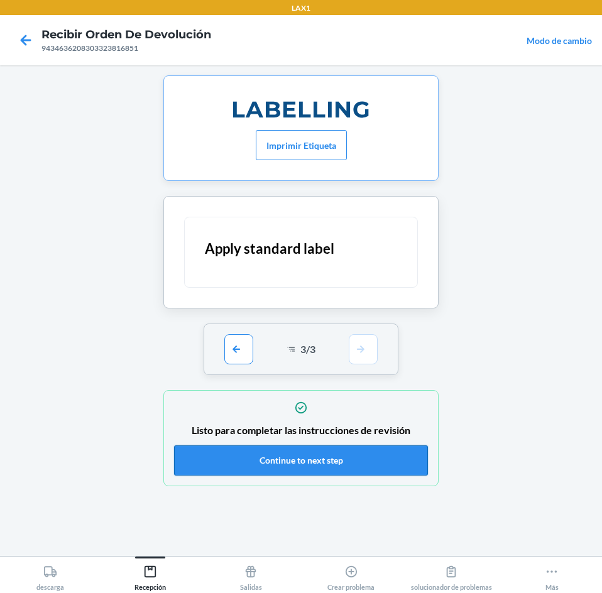
click at [354, 460] on button "Continue to next step" at bounding box center [301, 460] width 254 height 30
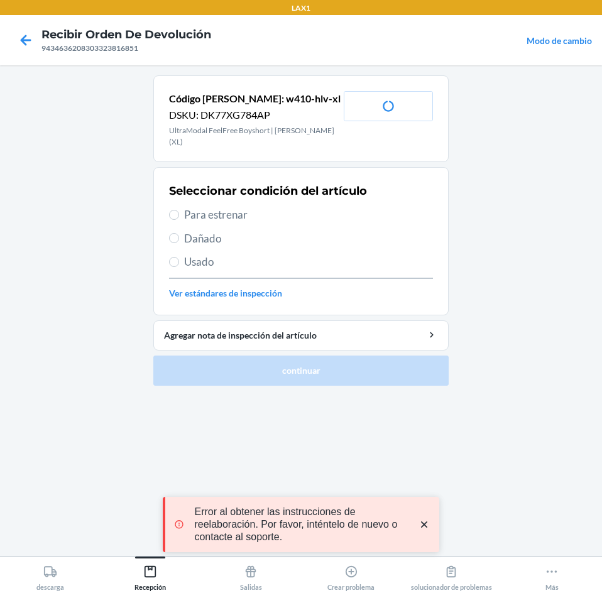
click at [202, 207] on span "Para estrenar" at bounding box center [308, 215] width 249 height 16
click at [179, 210] on input "Para estrenar" at bounding box center [174, 215] width 10 height 10
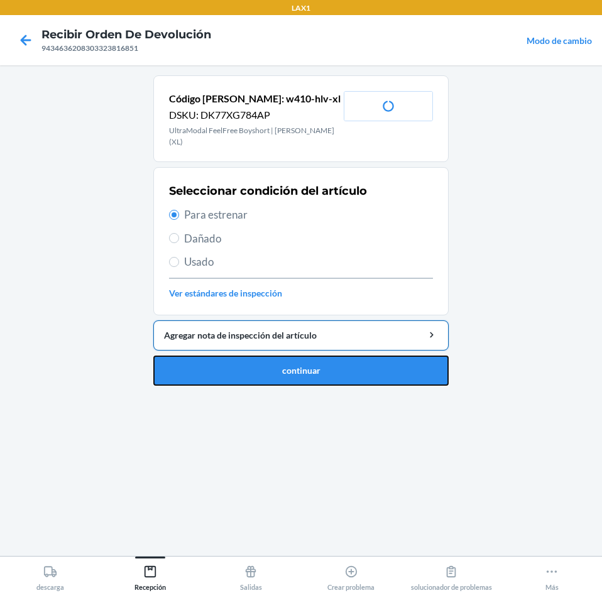
drag, startPoint x: 234, startPoint y: 357, endPoint x: 219, endPoint y: 331, distance: 30.7
click at [234, 355] on button "continuar" at bounding box center [300, 370] width 295 height 30
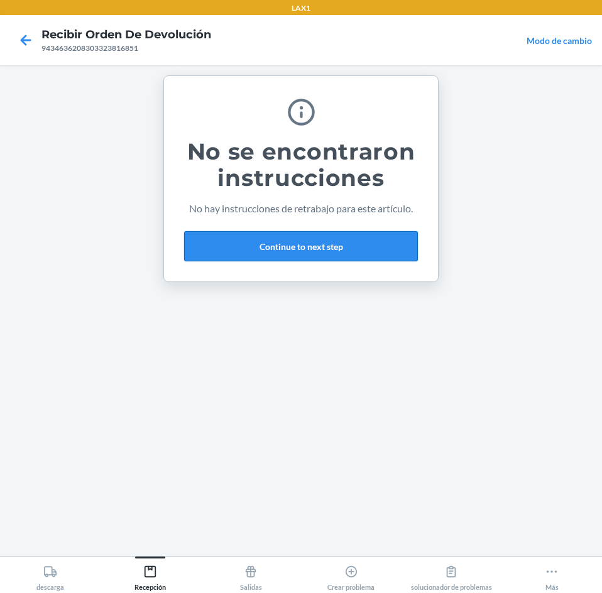
click at [359, 246] on button "Continue to next step" at bounding box center [301, 246] width 234 height 30
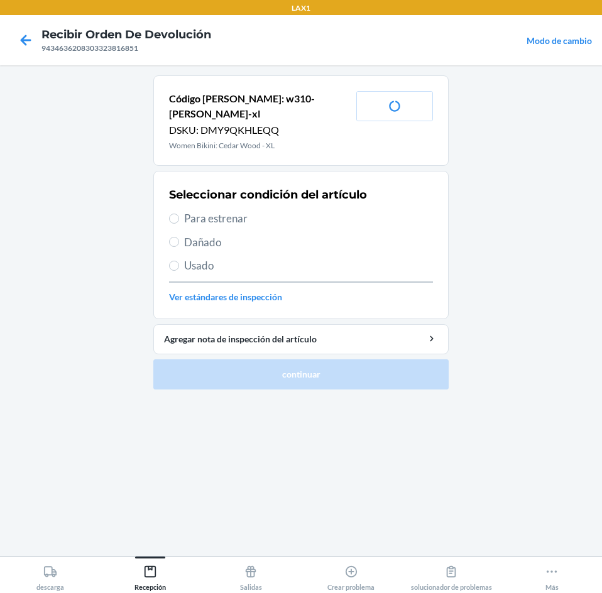
click at [192, 210] on span "Para estrenar" at bounding box center [308, 218] width 249 height 16
click at [179, 214] on input "Para estrenar" at bounding box center [174, 219] width 10 height 10
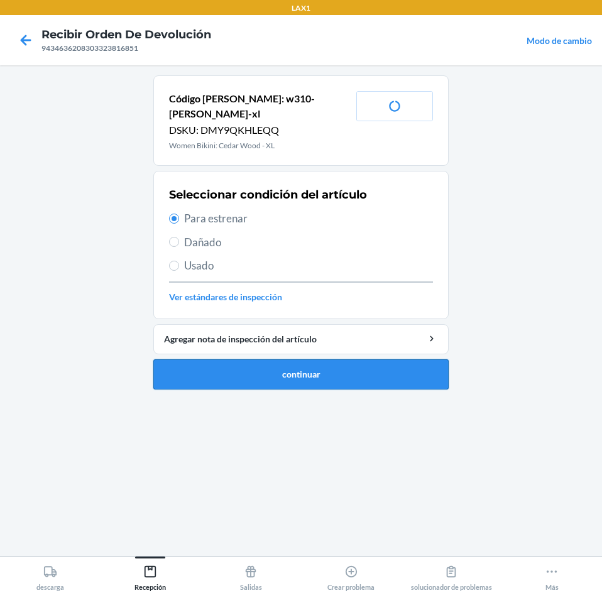
click at [246, 359] on button "continuar" at bounding box center [300, 374] width 295 height 30
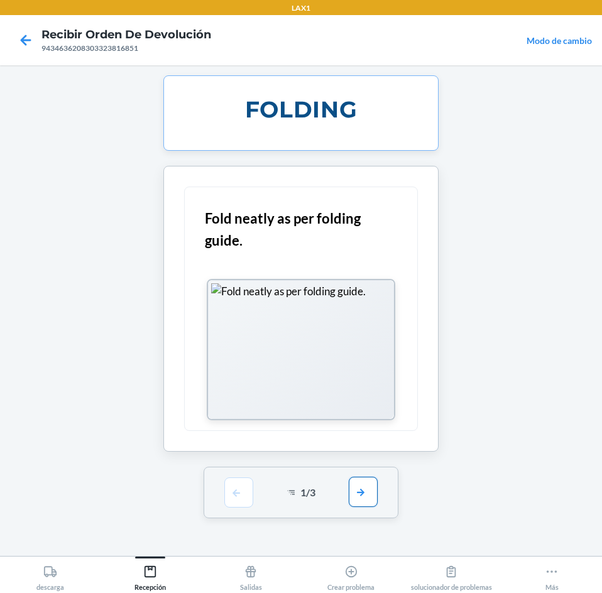
click at [374, 495] on button "button" at bounding box center [363, 492] width 29 height 30
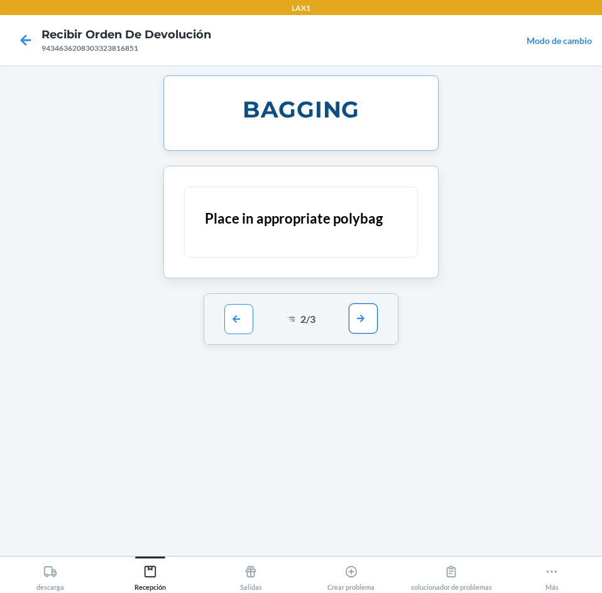
click at [357, 313] on button "button" at bounding box center [363, 318] width 29 height 30
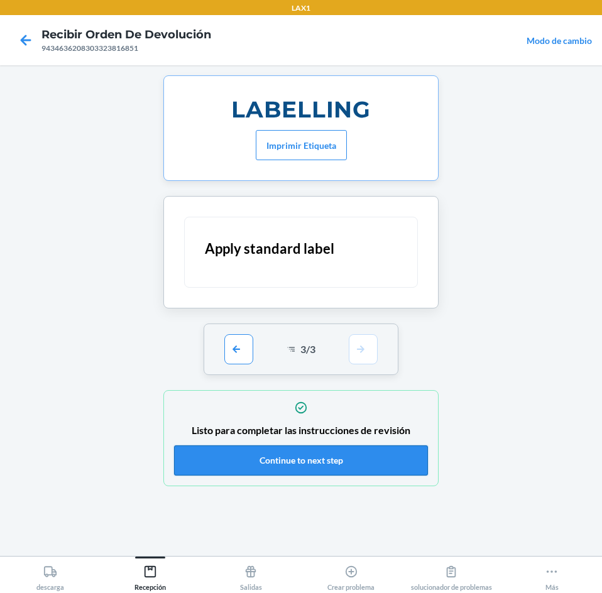
click at [384, 445] on button "Continue to next step" at bounding box center [301, 460] width 254 height 30
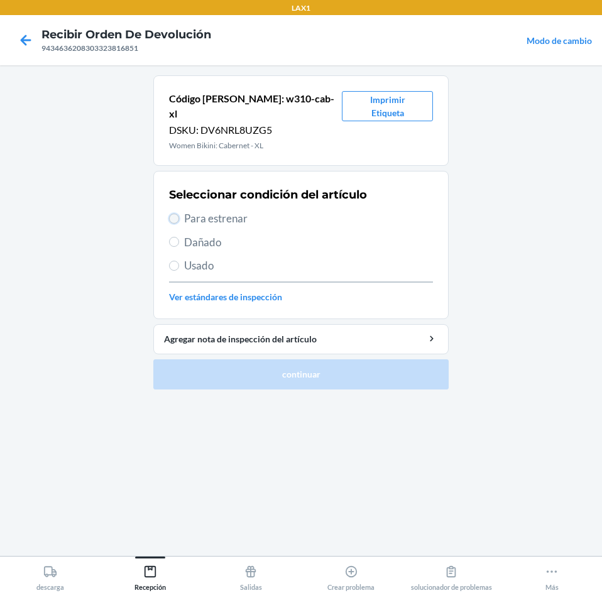
click at [173, 214] on input "Para estrenar" at bounding box center [174, 219] width 10 height 10
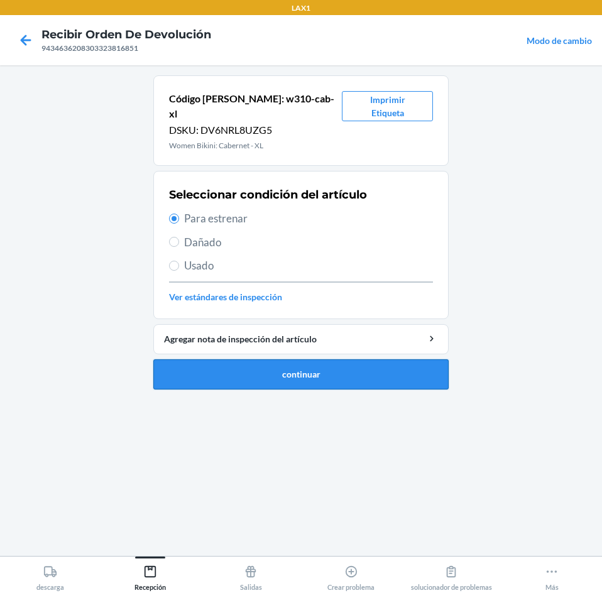
click at [215, 359] on button "continuar" at bounding box center [300, 374] width 295 height 30
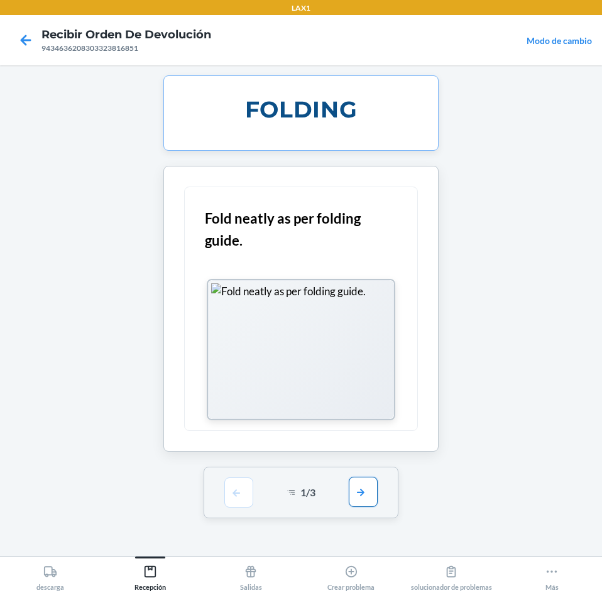
click at [362, 489] on button "button" at bounding box center [363, 492] width 29 height 30
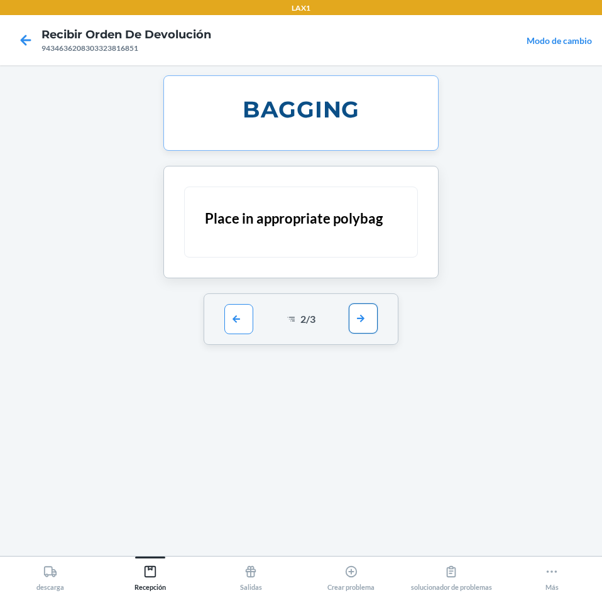
click at [362, 309] on button "button" at bounding box center [363, 318] width 29 height 30
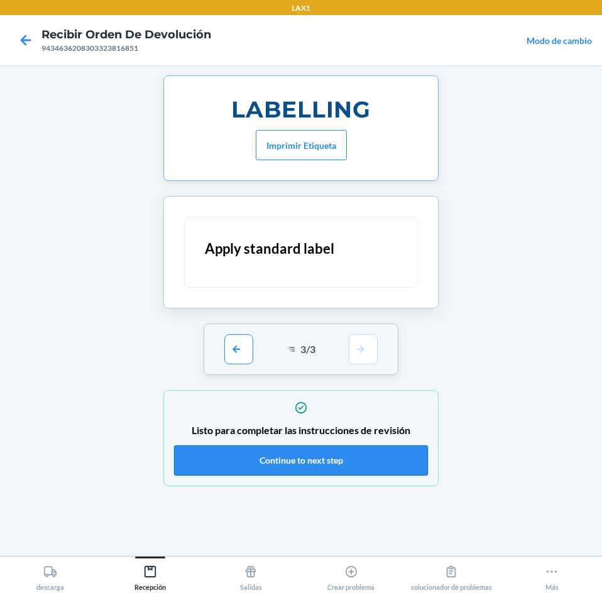
click at [404, 457] on button "Continue to next step" at bounding box center [301, 460] width 254 height 30
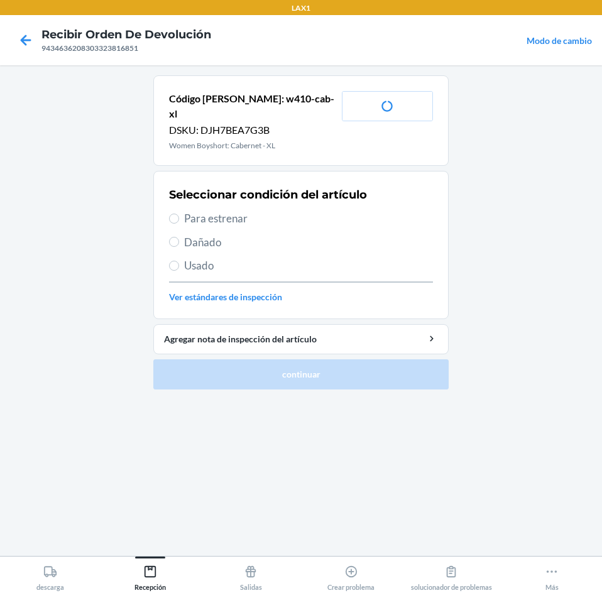
click at [199, 210] on span "Para estrenar" at bounding box center [308, 218] width 249 height 16
click at [179, 214] on input "Para estrenar" at bounding box center [174, 219] width 10 height 10
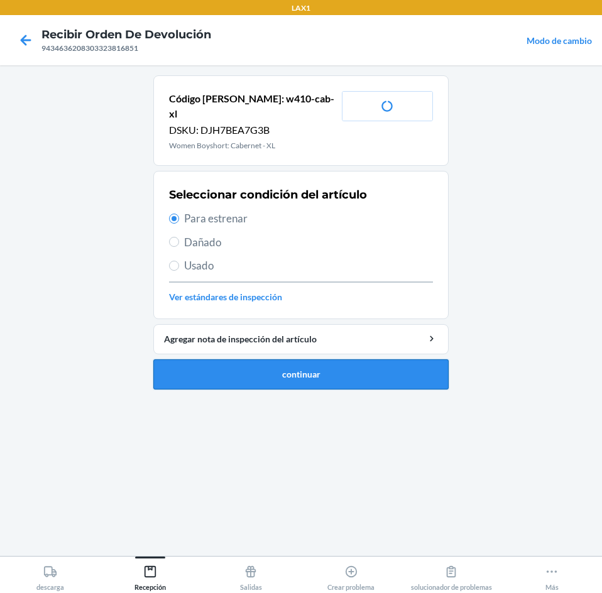
click at [185, 362] on button "continuar" at bounding box center [300, 374] width 295 height 30
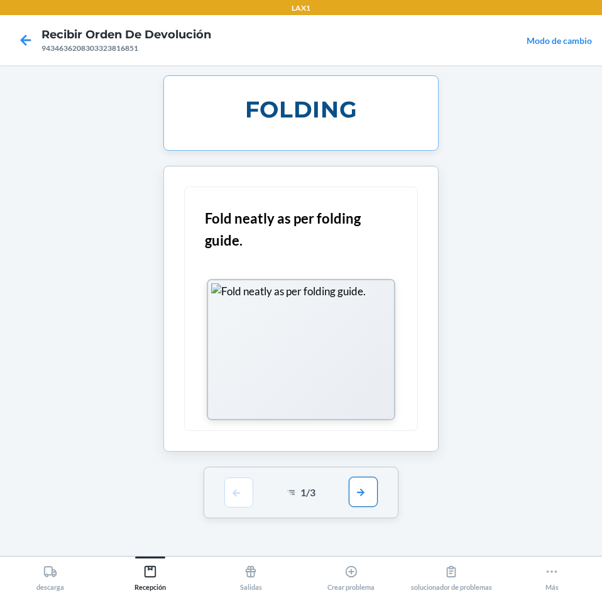
click at [364, 481] on button "button" at bounding box center [363, 492] width 29 height 30
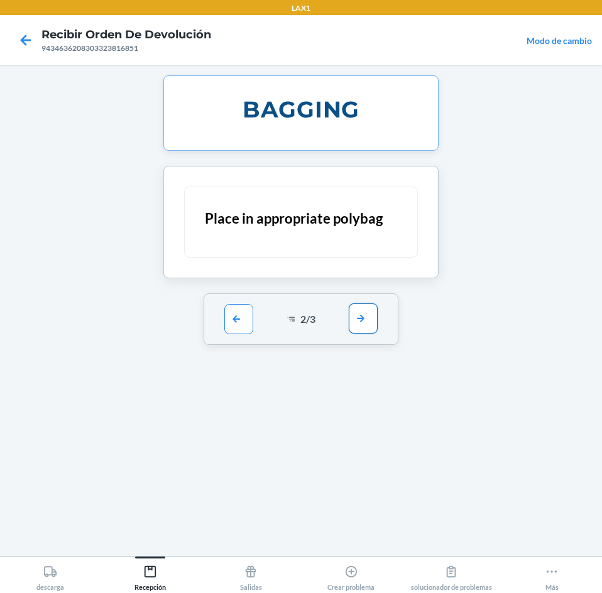
click at [359, 318] on button "button" at bounding box center [363, 318] width 29 height 30
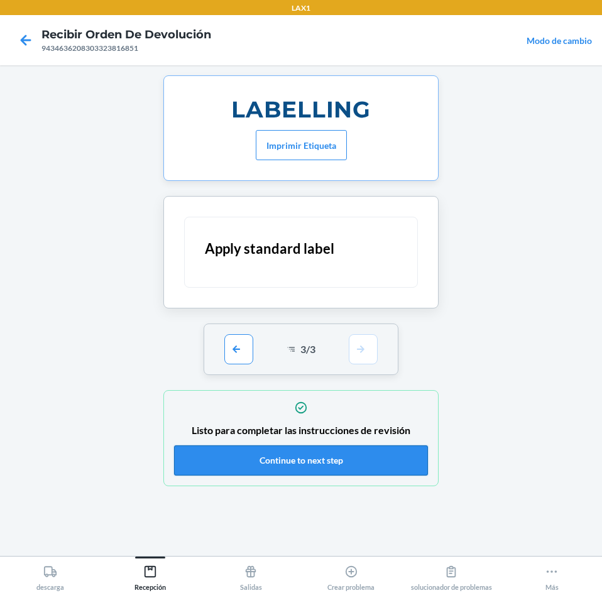
click at [347, 471] on button "Continue to next step" at bounding box center [301, 460] width 254 height 30
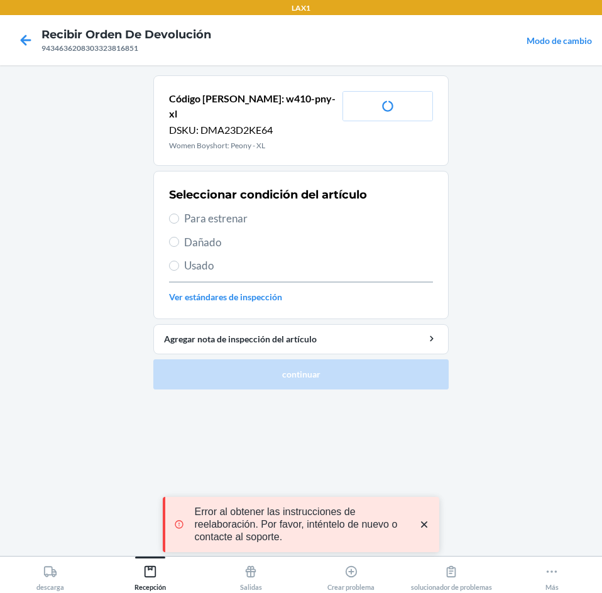
click at [168, 202] on section "Seleccionar condición del artículo Para estrenar Dañado Usado Ver estándares de…" at bounding box center [300, 245] width 295 height 148
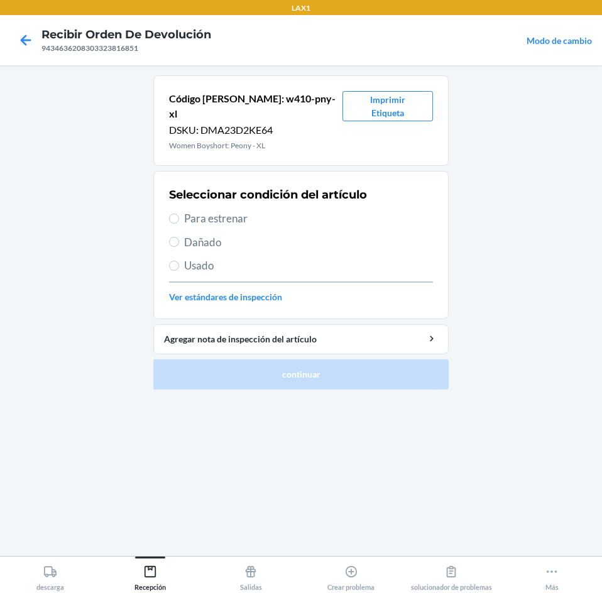
click at [181, 210] on label "Para estrenar" at bounding box center [301, 218] width 264 height 16
click at [179, 214] on input "Para estrenar" at bounding box center [174, 219] width 10 height 10
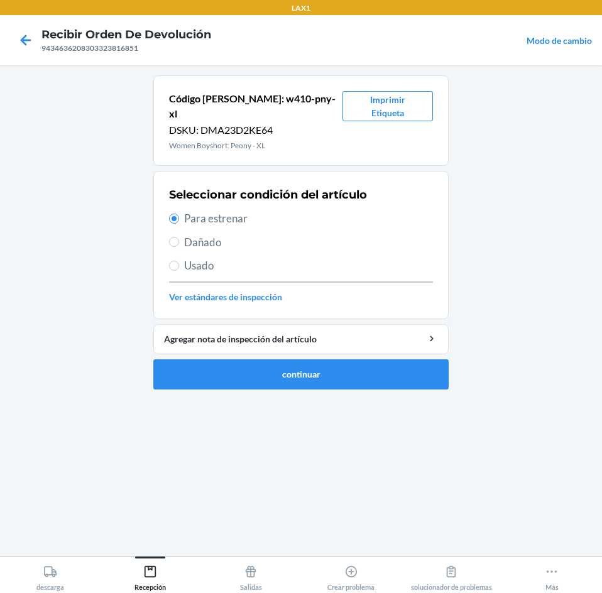
click at [178, 340] on li "Código [PERSON_NAME]: w410-pny-xl DSKU: DMA23D2KE64 Women Boyshort: Peony - XL …" at bounding box center [300, 232] width 295 height 314
click at [181, 359] on button "continuar" at bounding box center [300, 374] width 295 height 30
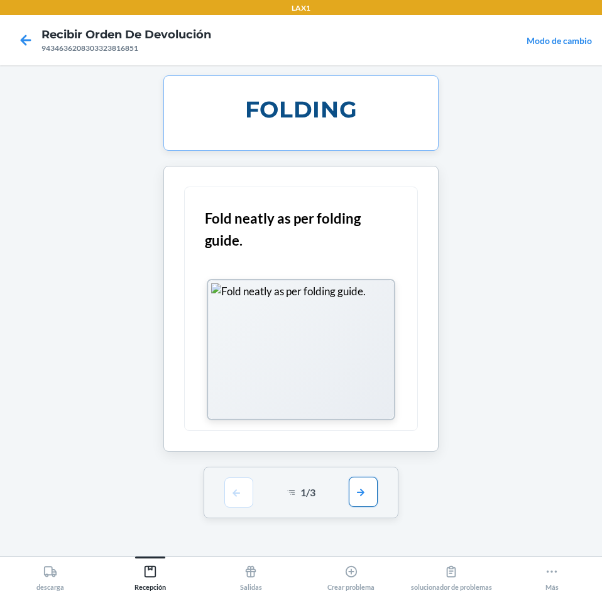
click at [360, 495] on button "button" at bounding box center [363, 492] width 29 height 30
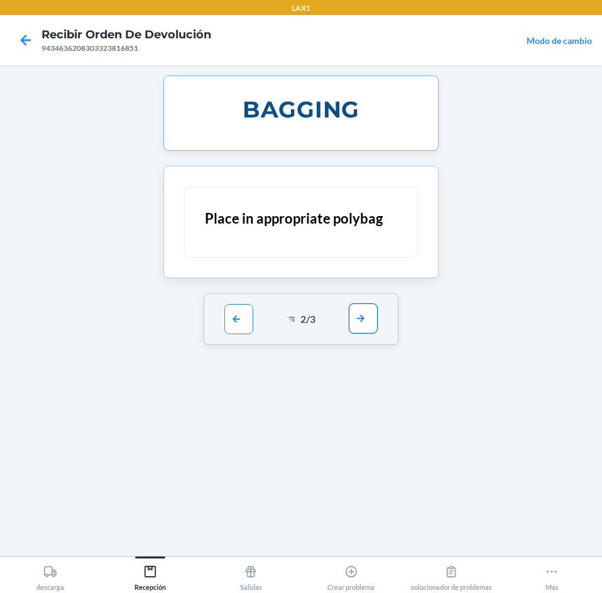
click at [355, 323] on button "button" at bounding box center [363, 318] width 29 height 30
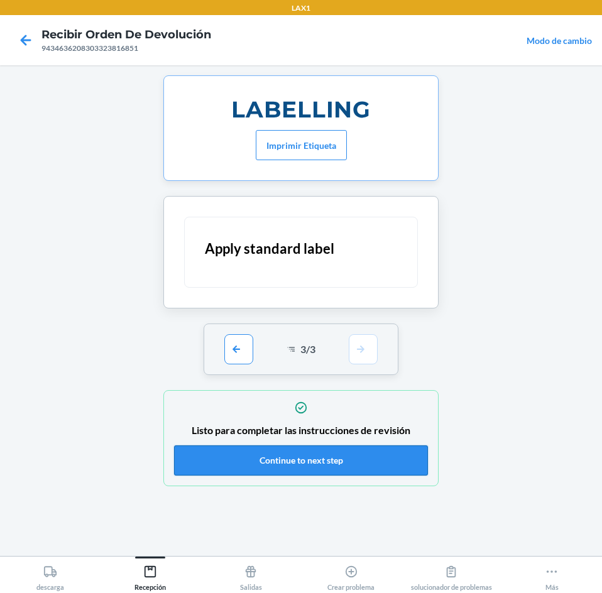
click at [342, 459] on button "Continue to next step" at bounding box center [301, 460] width 254 height 30
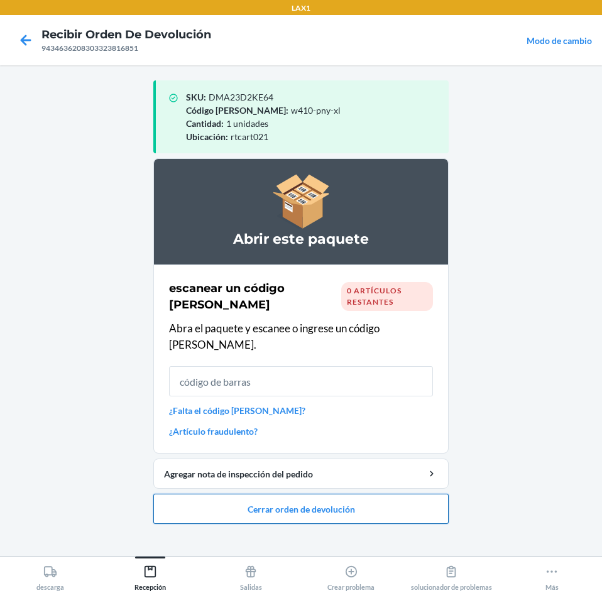
click at [428, 494] on button "Cerrar orden de devolución" at bounding box center [300, 509] width 295 height 30
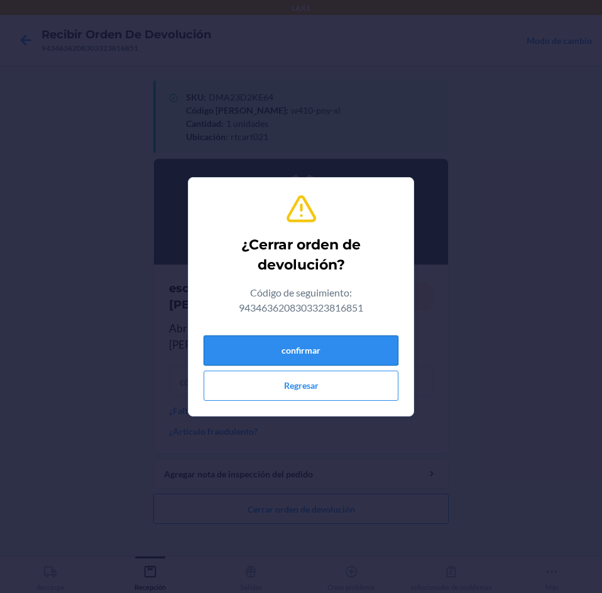
click at [288, 342] on button "confirmar" at bounding box center [300, 350] width 195 height 30
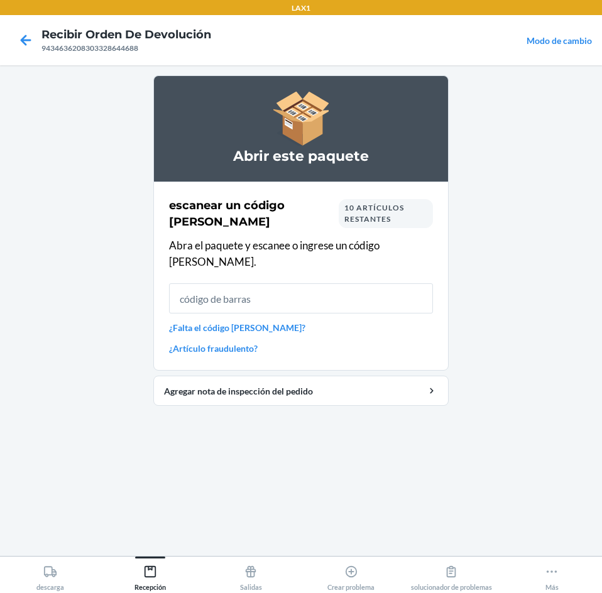
click at [256, 283] on input "text" at bounding box center [301, 298] width 264 height 30
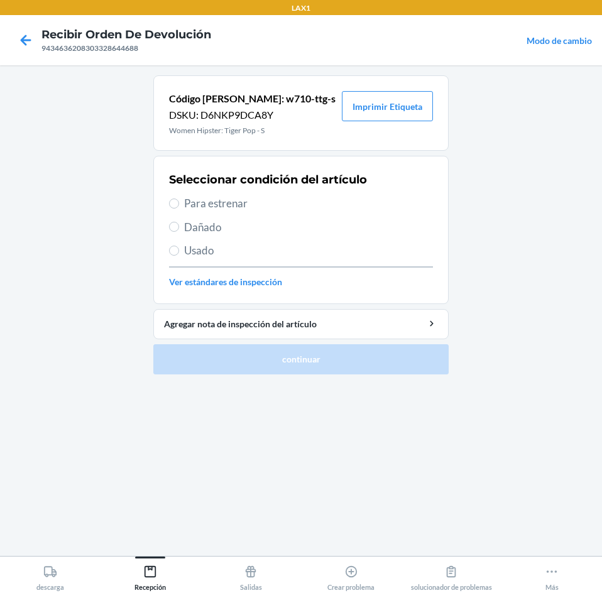
click at [198, 198] on span "Para estrenar" at bounding box center [308, 203] width 249 height 16
click at [179, 198] on input "Para estrenar" at bounding box center [174, 203] width 10 height 10
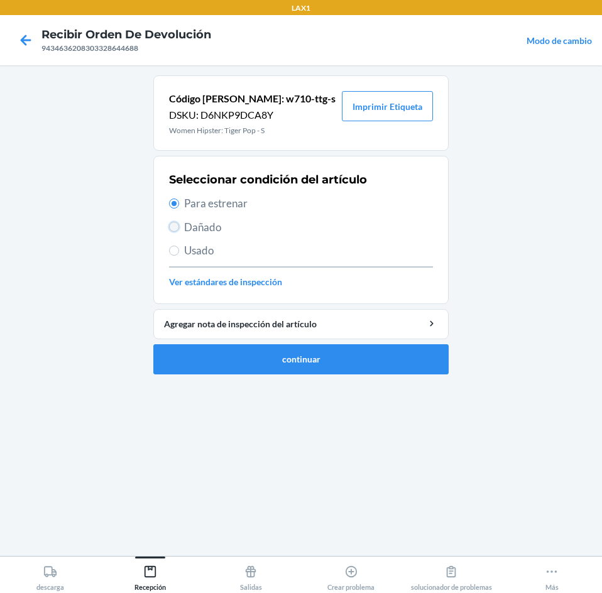
click at [175, 230] on input "Dañado" at bounding box center [174, 227] width 10 height 10
click at [358, 351] on button "continuar" at bounding box center [300, 359] width 295 height 30
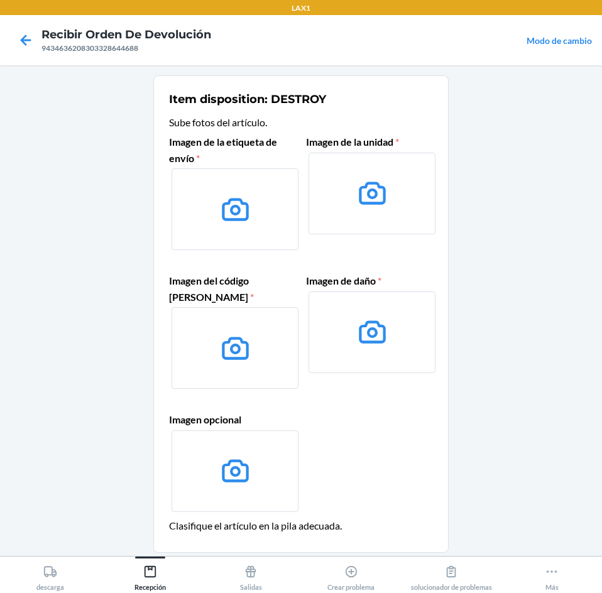
scroll to position [92, 0]
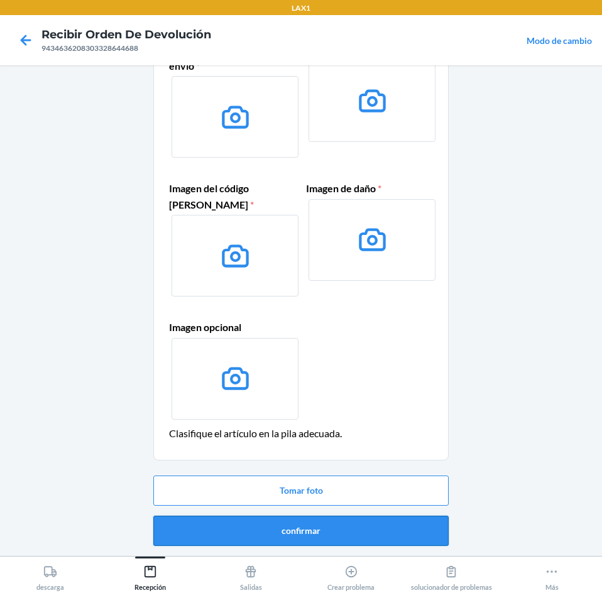
click at [387, 539] on button "confirmar" at bounding box center [300, 531] width 295 height 30
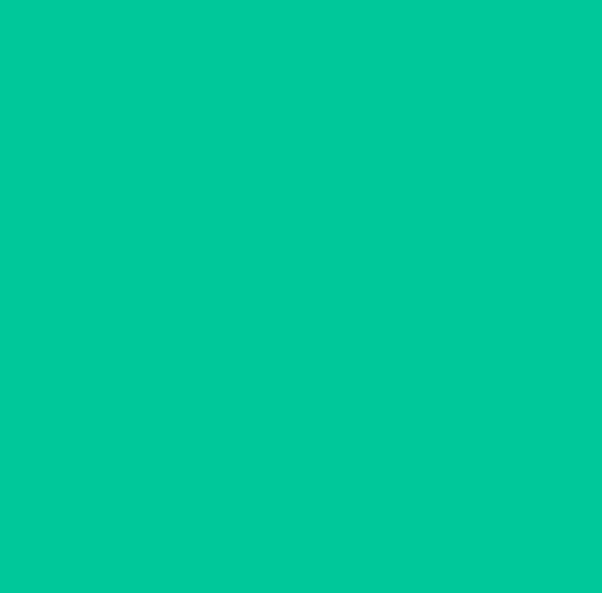
scroll to position [0, 0]
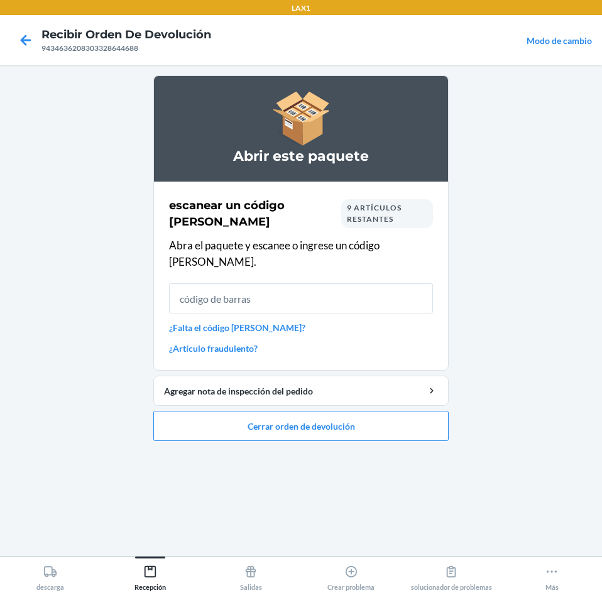
click at [329, 283] on input "text" at bounding box center [301, 298] width 264 height 30
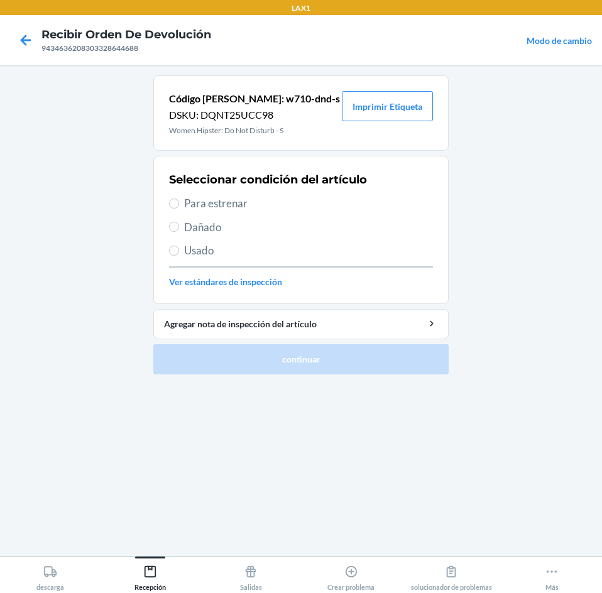
click at [212, 223] on span "Dañado" at bounding box center [308, 227] width 249 height 16
click at [179, 223] on input "Dañado" at bounding box center [174, 227] width 10 height 10
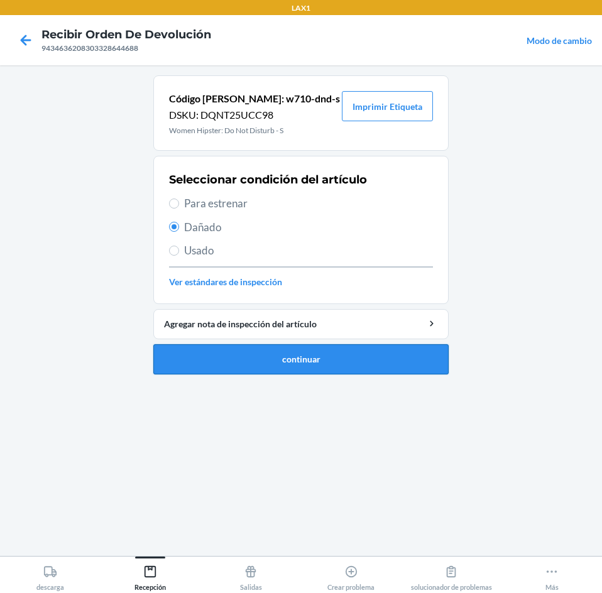
click at [199, 362] on button "continuar" at bounding box center [300, 359] width 295 height 30
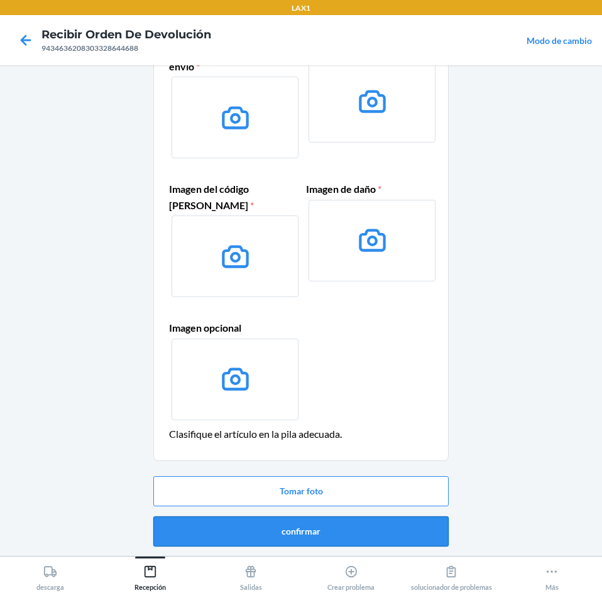
scroll to position [92, 0]
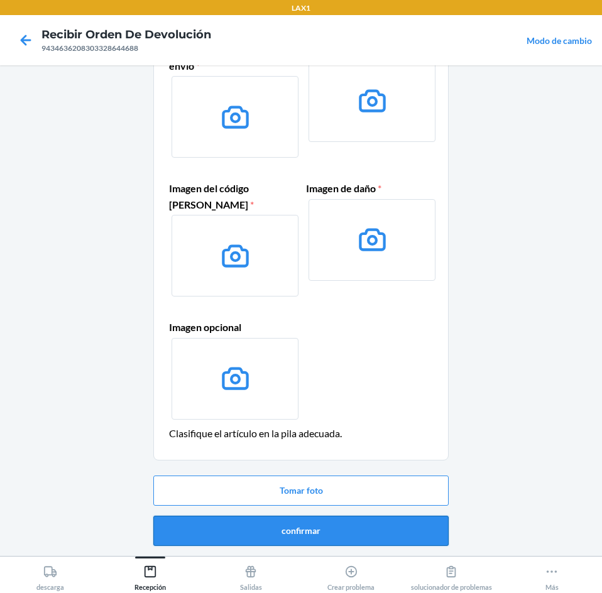
click at [318, 528] on button "confirmar" at bounding box center [300, 531] width 295 height 30
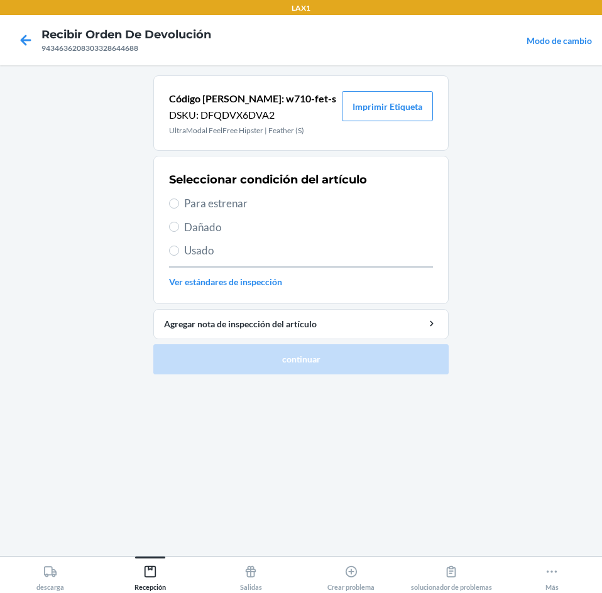
click at [187, 248] on span "Usado" at bounding box center [308, 250] width 249 height 16
click at [179, 248] on input "Usado" at bounding box center [174, 251] width 10 height 10
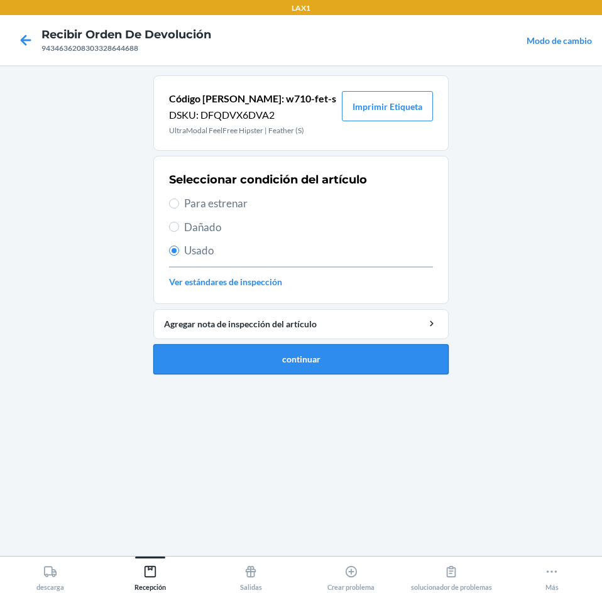
click at [291, 364] on button "continuar" at bounding box center [300, 359] width 295 height 30
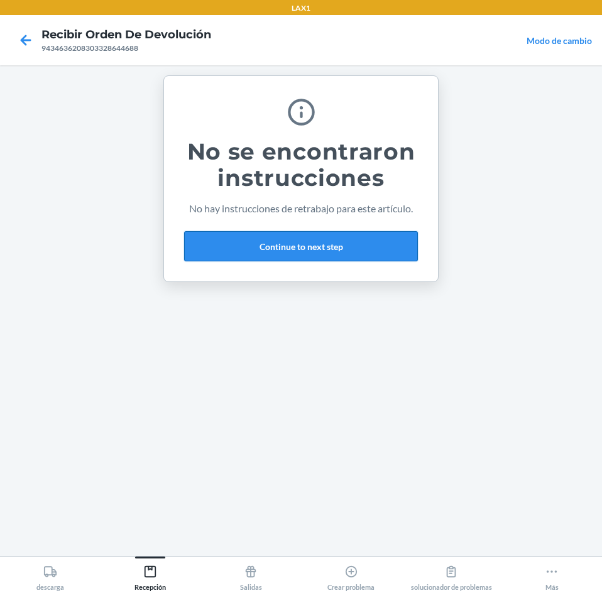
click at [403, 239] on button "Continue to next step" at bounding box center [301, 246] width 234 height 30
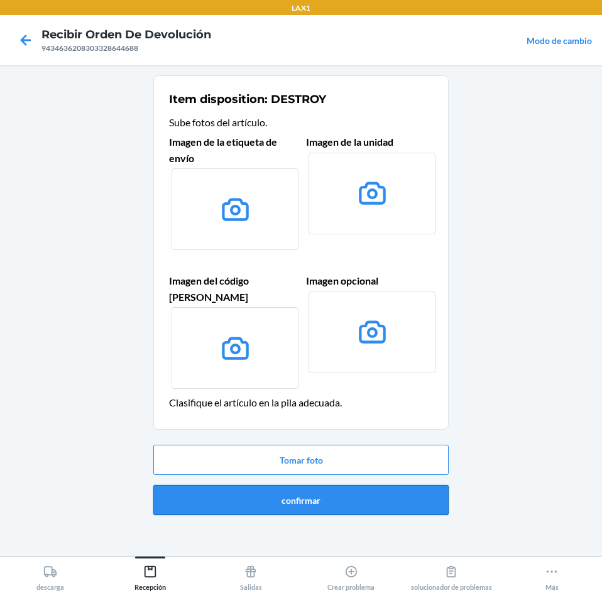
click at [360, 492] on button "confirmar" at bounding box center [300, 500] width 295 height 30
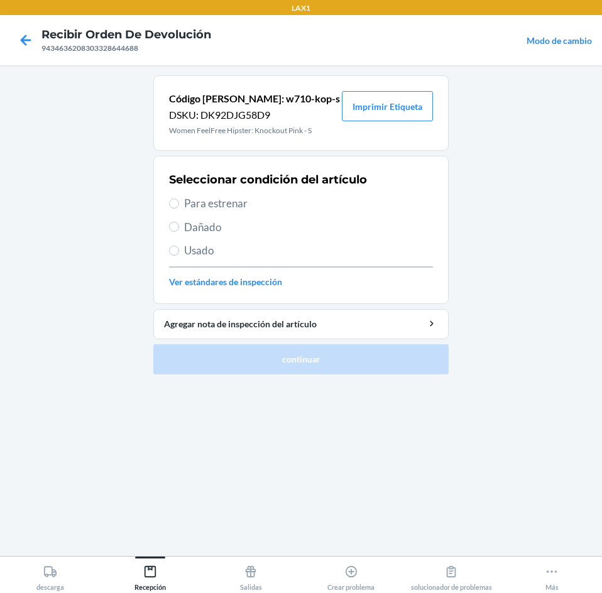
click at [208, 247] on span "Usado" at bounding box center [308, 250] width 249 height 16
click at [179, 247] on input "Usado" at bounding box center [174, 251] width 10 height 10
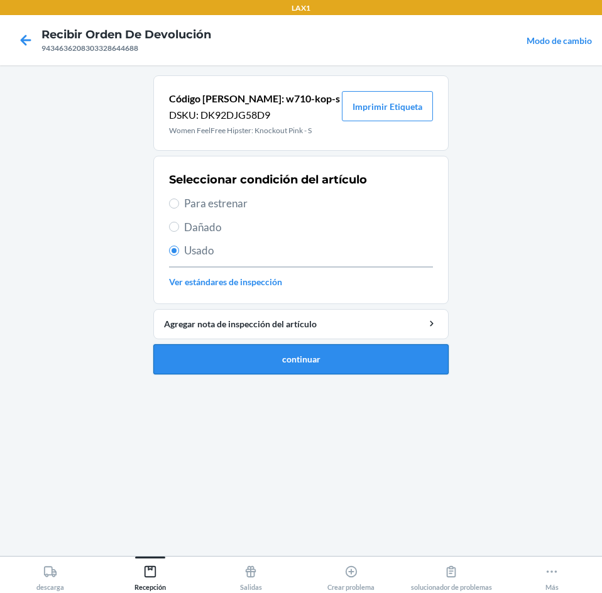
click at [214, 367] on button "continuar" at bounding box center [300, 359] width 295 height 30
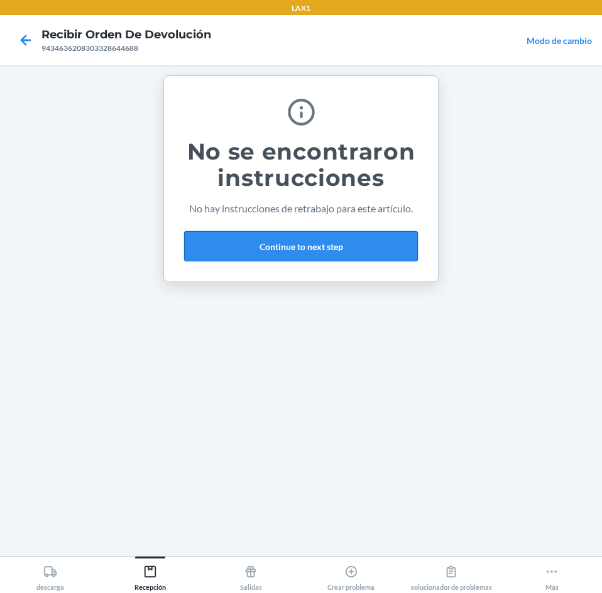
click at [401, 249] on button "Continue to next step" at bounding box center [301, 246] width 234 height 30
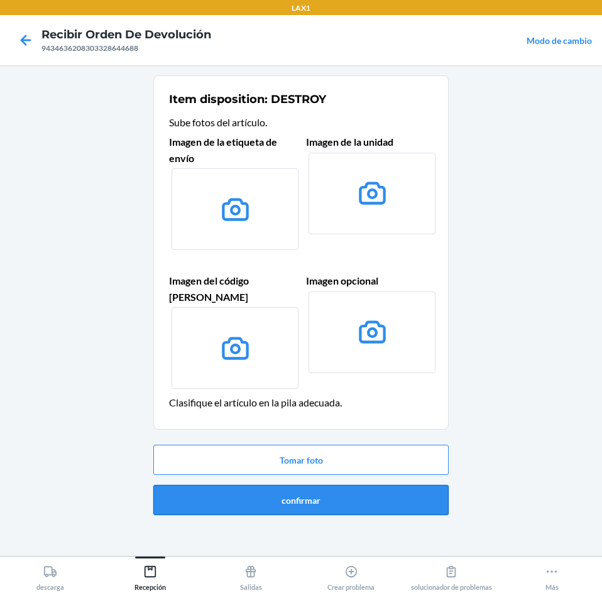
click at [375, 485] on button "confirmar" at bounding box center [300, 500] width 295 height 30
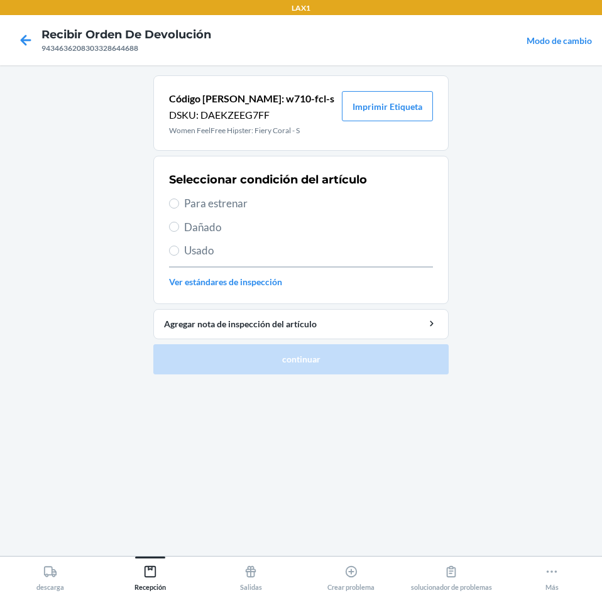
click at [197, 255] on span "Usado" at bounding box center [308, 250] width 249 height 16
click at [179, 255] on input "Usado" at bounding box center [174, 251] width 10 height 10
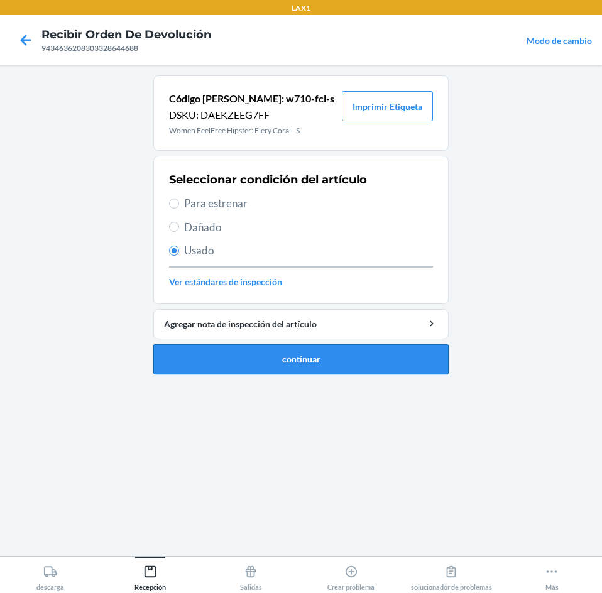
click at [252, 347] on button "continuar" at bounding box center [300, 359] width 295 height 30
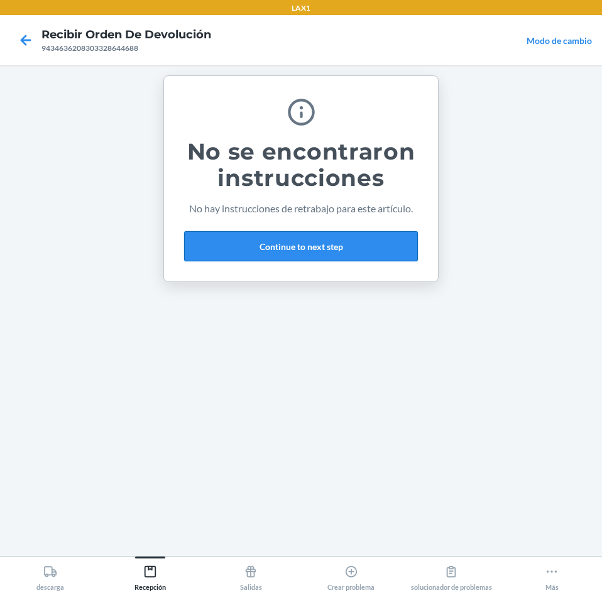
click at [361, 244] on button "Continue to next step" at bounding box center [301, 246] width 234 height 30
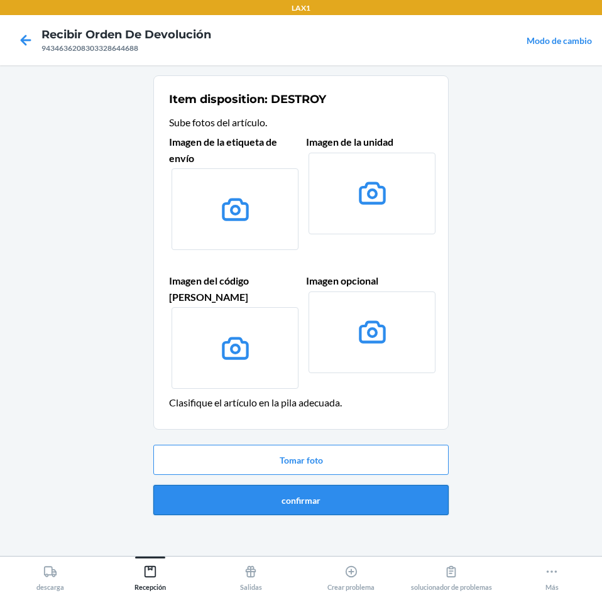
click at [340, 488] on button "confirmar" at bounding box center [300, 500] width 295 height 30
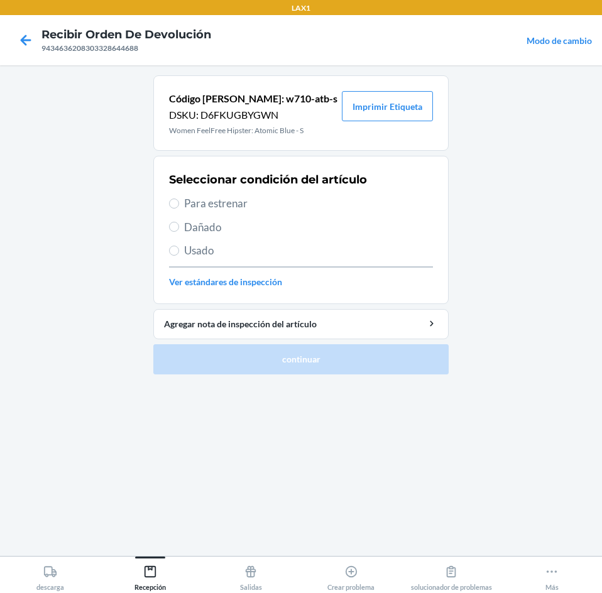
click at [195, 225] on span "Dañado" at bounding box center [308, 227] width 249 height 16
click at [179, 225] on input "Dañado" at bounding box center [174, 227] width 10 height 10
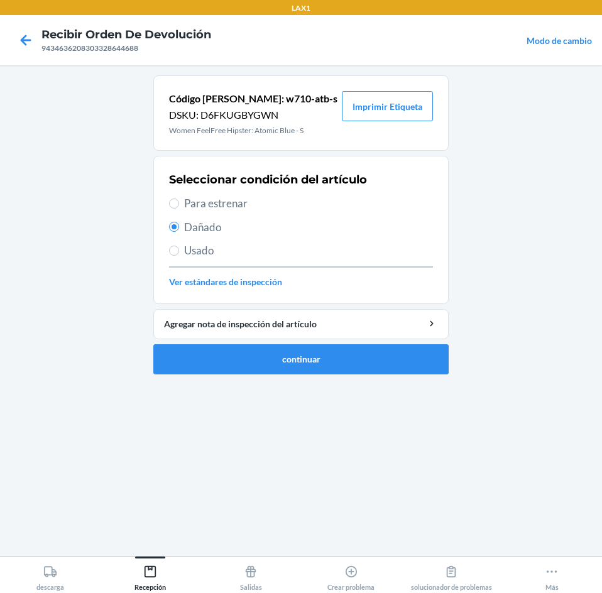
click at [192, 252] on span "Usado" at bounding box center [308, 250] width 249 height 16
click at [179, 252] on input "Usado" at bounding box center [174, 251] width 10 height 10
click at [200, 355] on button "continuar" at bounding box center [300, 359] width 295 height 30
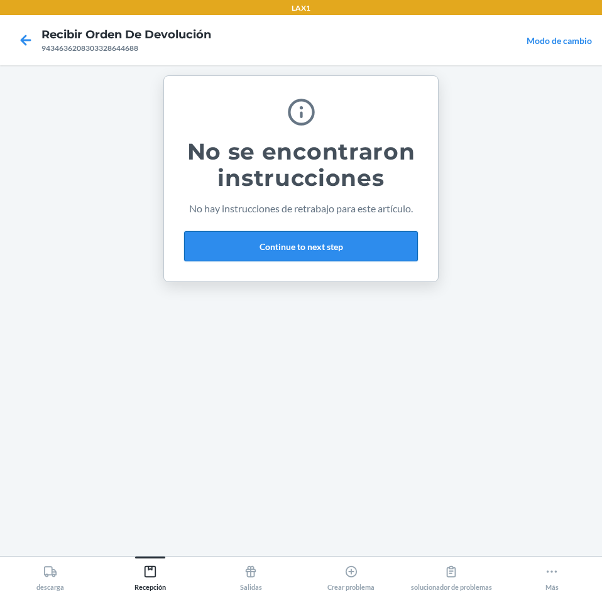
click at [358, 255] on button "Continue to next step" at bounding box center [301, 246] width 234 height 30
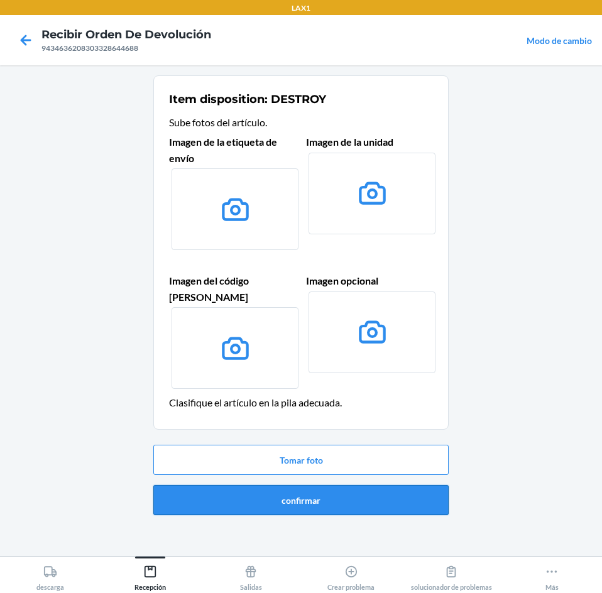
click at [406, 488] on button "confirmar" at bounding box center [300, 500] width 295 height 30
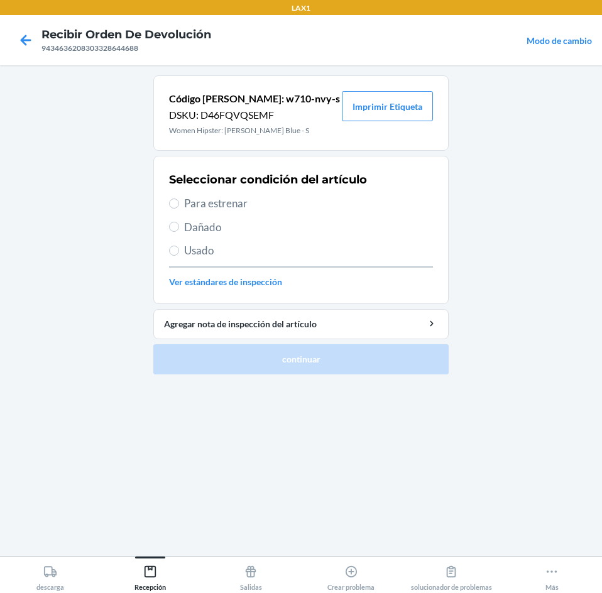
click at [207, 249] on span "Usado" at bounding box center [308, 250] width 249 height 16
click at [179, 249] on input "Usado" at bounding box center [174, 251] width 10 height 10
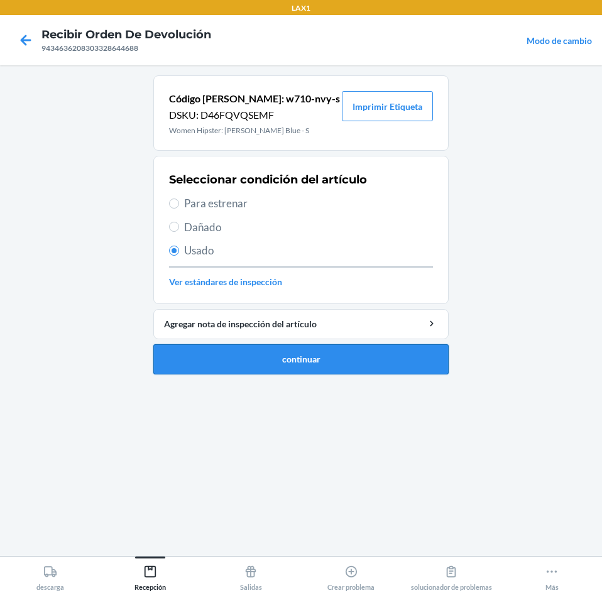
click at [273, 362] on button "continuar" at bounding box center [300, 359] width 295 height 30
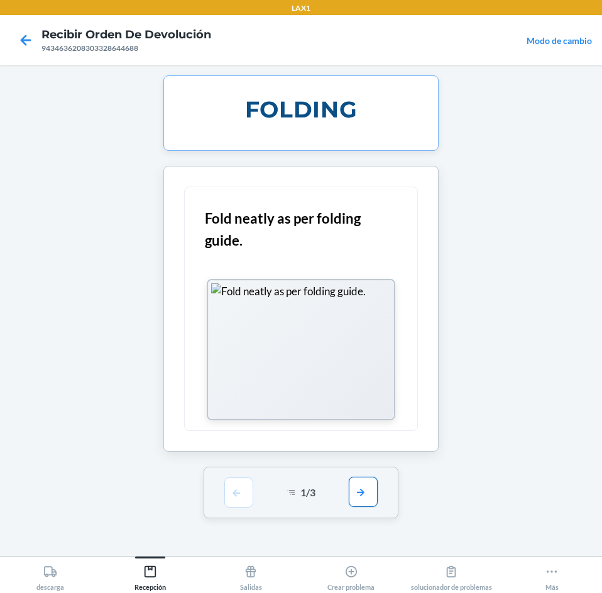
click at [374, 499] on button "button" at bounding box center [363, 492] width 29 height 30
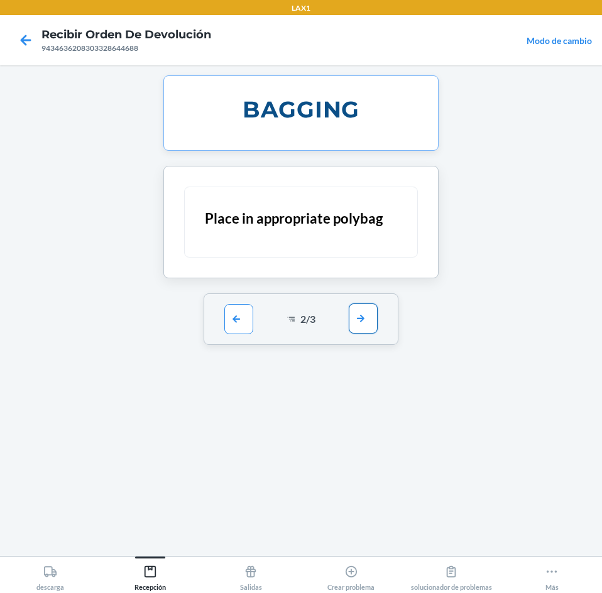
click at [360, 323] on button "button" at bounding box center [363, 318] width 29 height 30
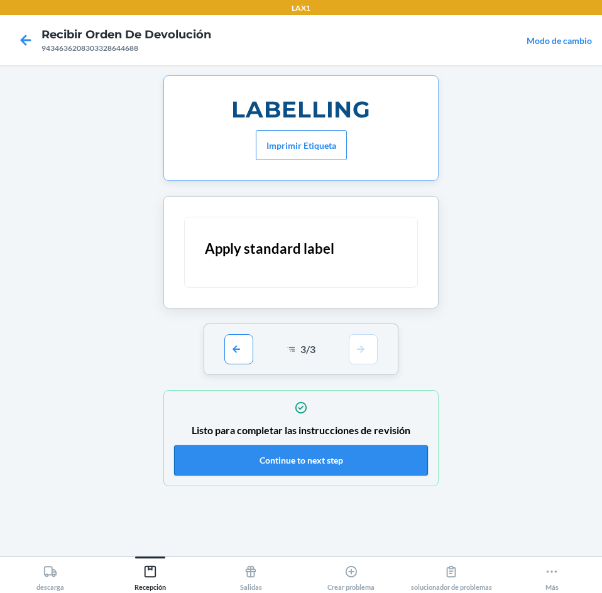
click at [376, 462] on button "Continue to next step" at bounding box center [301, 460] width 254 height 30
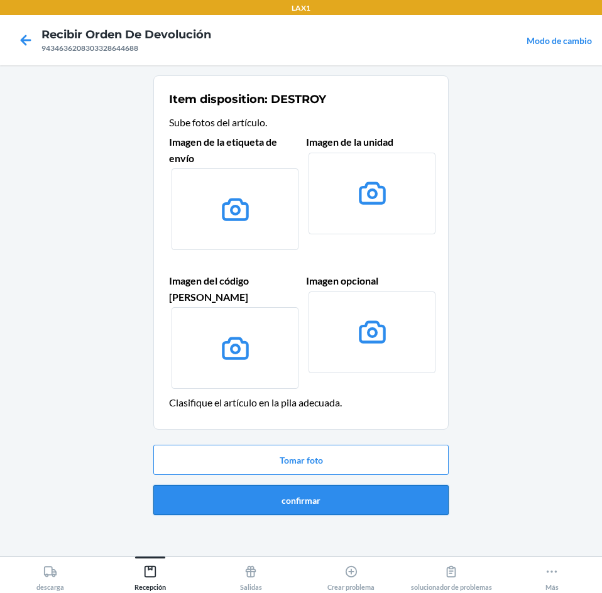
click at [389, 485] on button "confirmar" at bounding box center [300, 500] width 295 height 30
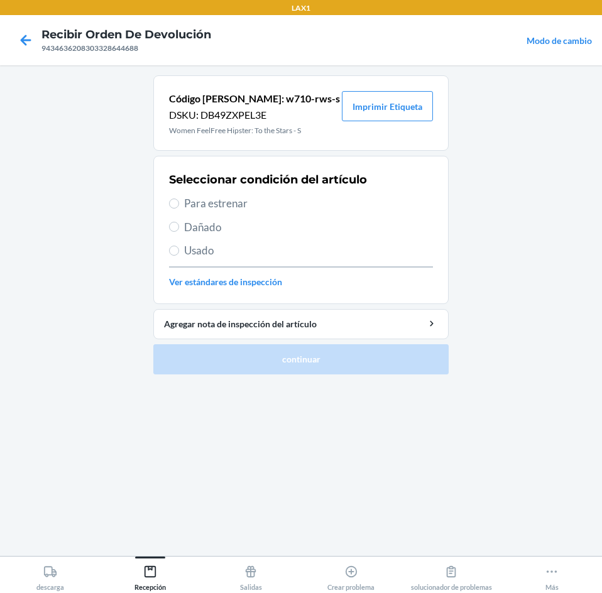
click at [201, 255] on span "Usado" at bounding box center [308, 250] width 249 height 16
click at [179, 255] on input "Usado" at bounding box center [174, 251] width 10 height 10
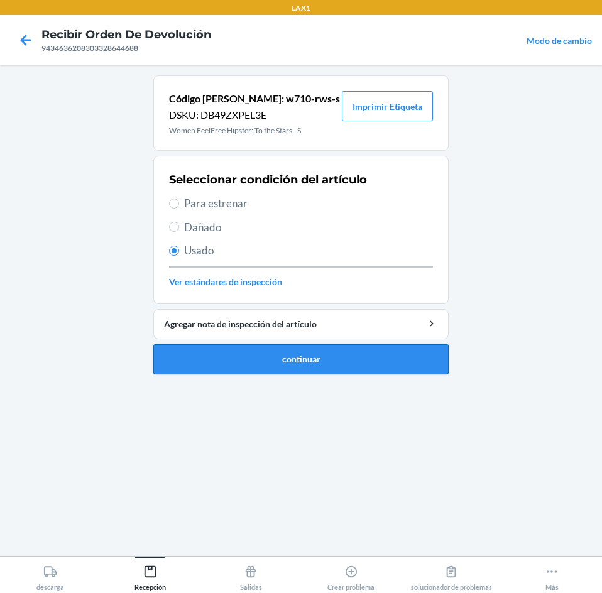
click at [242, 359] on button "continuar" at bounding box center [300, 359] width 295 height 30
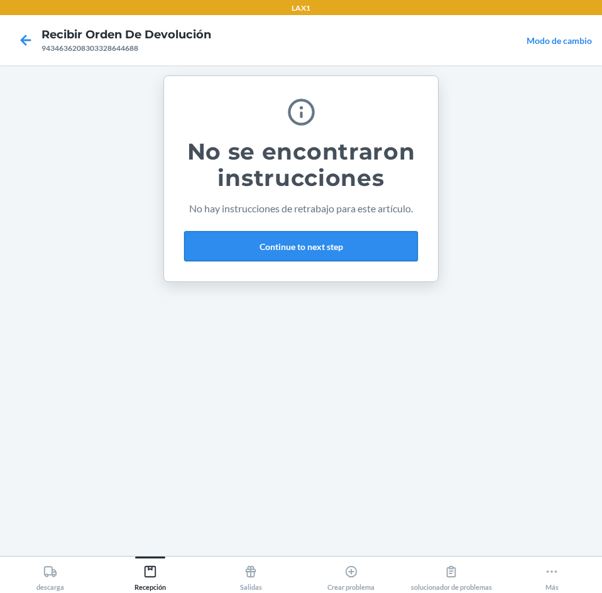
click at [382, 239] on button "Continue to next step" at bounding box center [301, 246] width 234 height 30
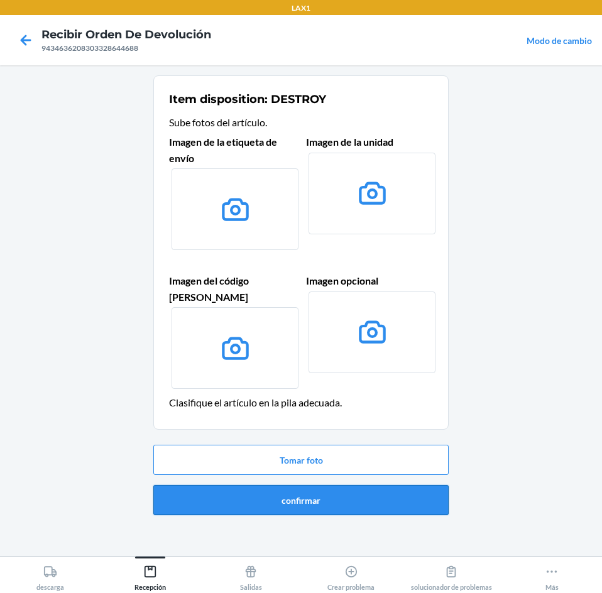
click at [349, 491] on button "confirmar" at bounding box center [300, 500] width 295 height 30
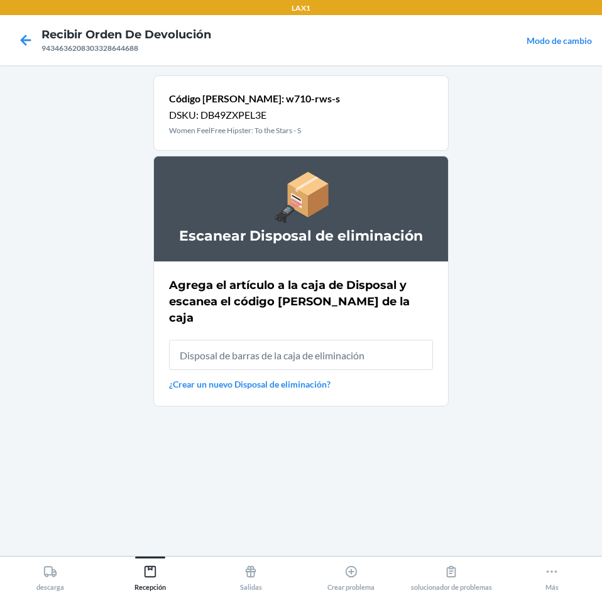
click at [395, 340] on input "text" at bounding box center [301, 355] width 264 height 30
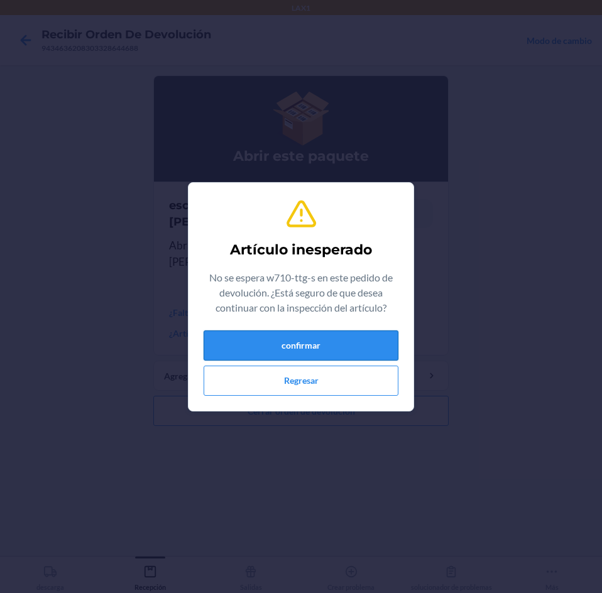
click at [316, 332] on button "confirmar" at bounding box center [300, 345] width 195 height 30
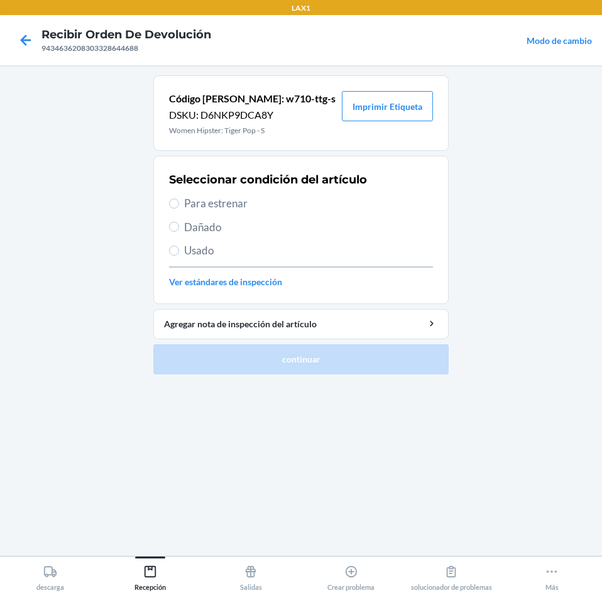
click at [203, 243] on span "Usado" at bounding box center [308, 250] width 249 height 16
click at [179, 246] on input "Usado" at bounding box center [174, 251] width 10 height 10
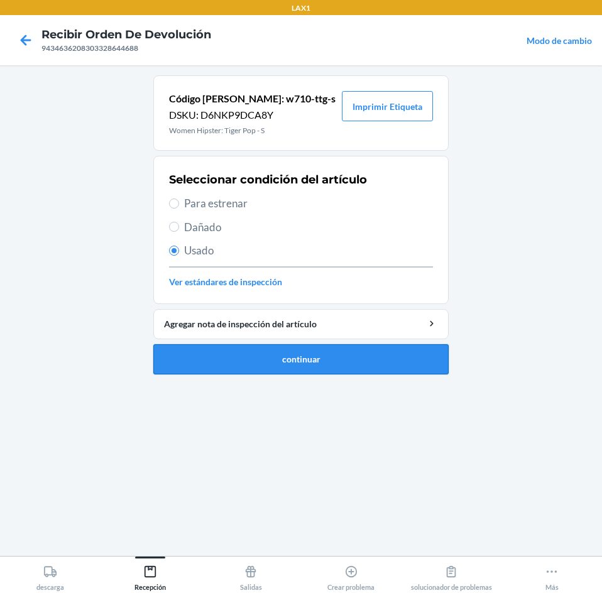
click at [260, 357] on button "continuar" at bounding box center [300, 359] width 295 height 30
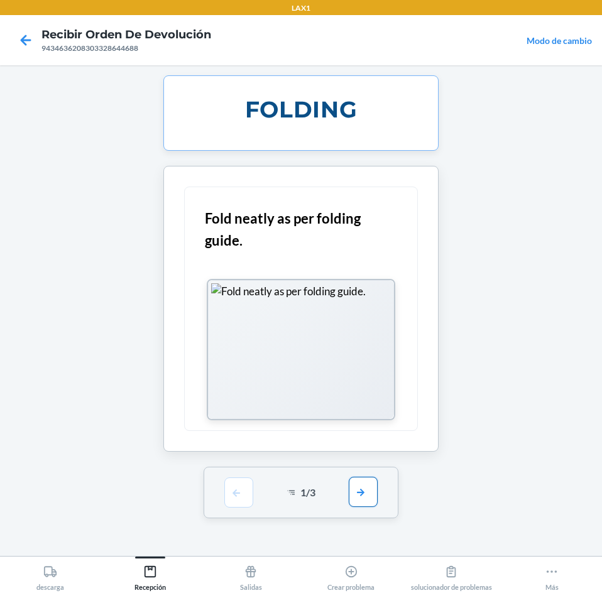
click at [367, 485] on button "button" at bounding box center [363, 492] width 29 height 30
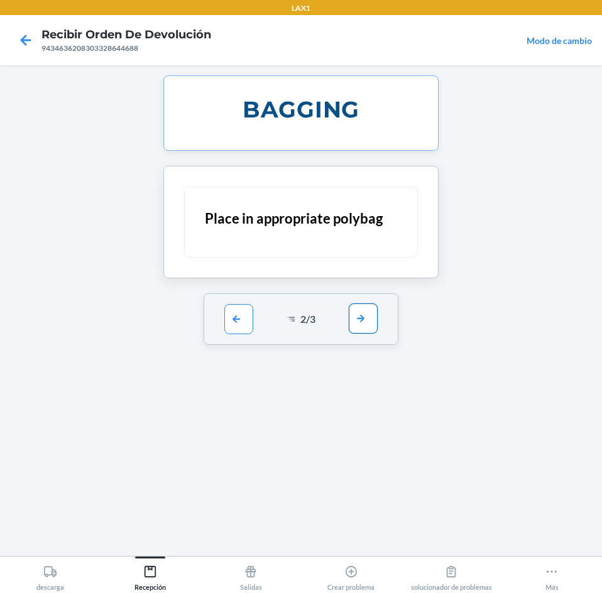
click at [376, 323] on button "button" at bounding box center [363, 318] width 29 height 30
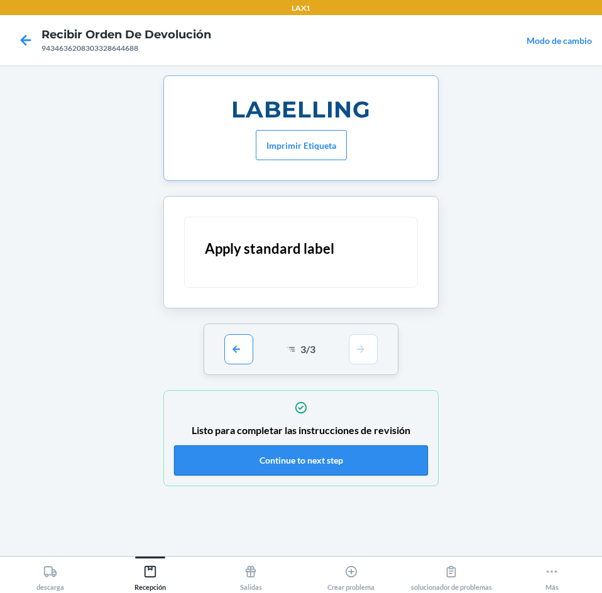
click at [339, 465] on button "Continue to next step" at bounding box center [301, 460] width 254 height 30
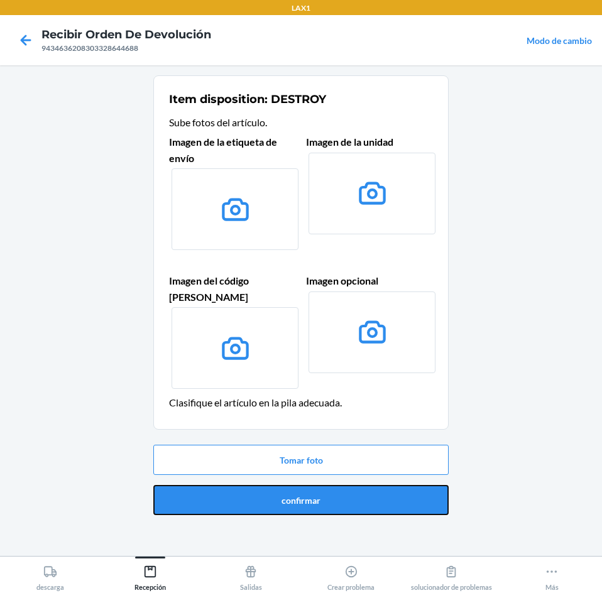
drag, startPoint x: 362, startPoint y: 483, endPoint x: 367, endPoint y: 468, distance: 15.3
click at [364, 485] on button "confirmar" at bounding box center [300, 500] width 295 height 30
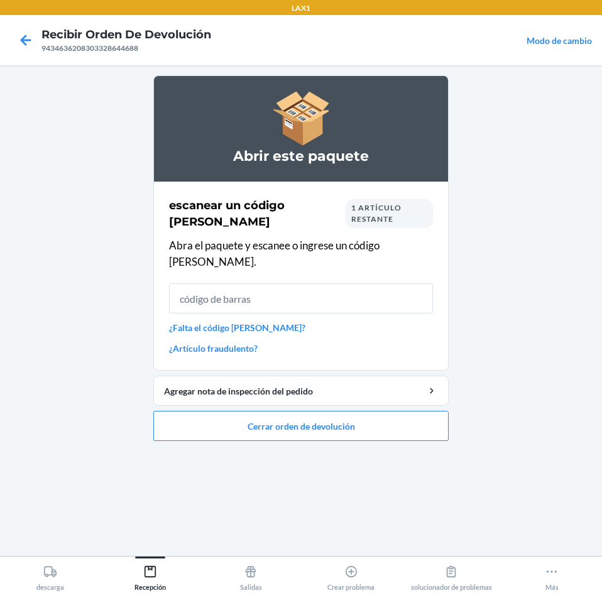
click at [237, 321] on link "¿Falta el código [PERSON_NAME]?" at bounding box center [301, 327] width 264 height 13
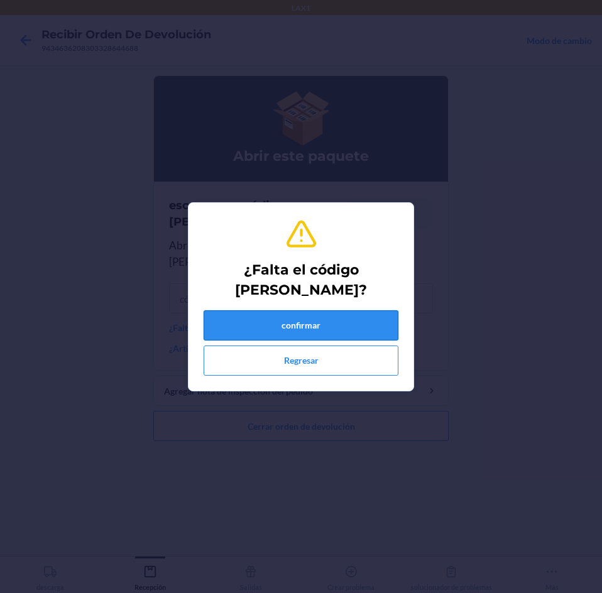
click at [306, 327] on button "confirmar" at bounding box center [300, 325] width 195 height 30
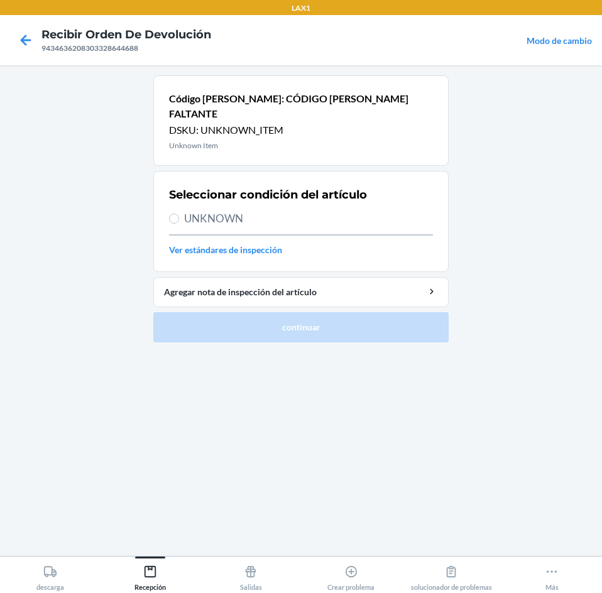
click at [197, 210] on span "UNKNOWN" at bounding box center [308, 218] width 249 height 16
click at [179, 214] on input "UNKNOWN" at bounding box center [174, 219] width 10 height 10
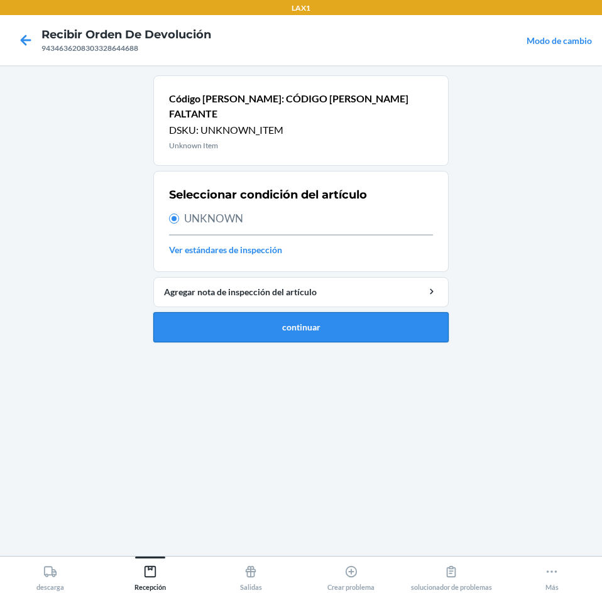
click at [278, 312] on button "continuar" at bounding box center [300, 327] width 295 height 30
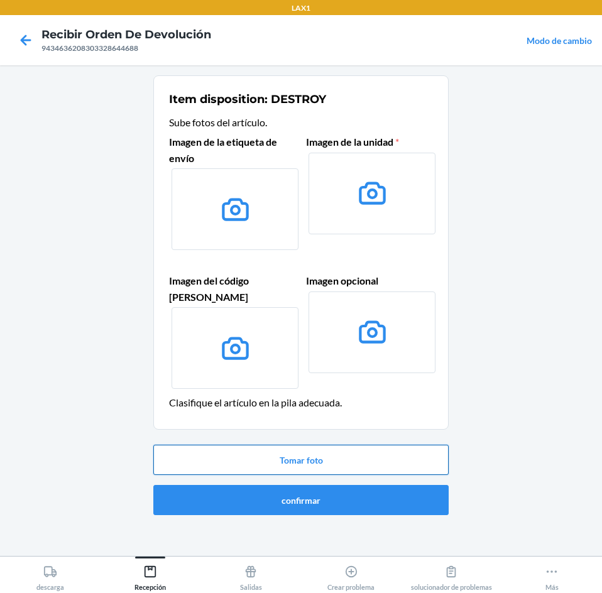
click at [272, 445] on button "Tomar foto" at bounding box center [300, 460] width 295 height 30
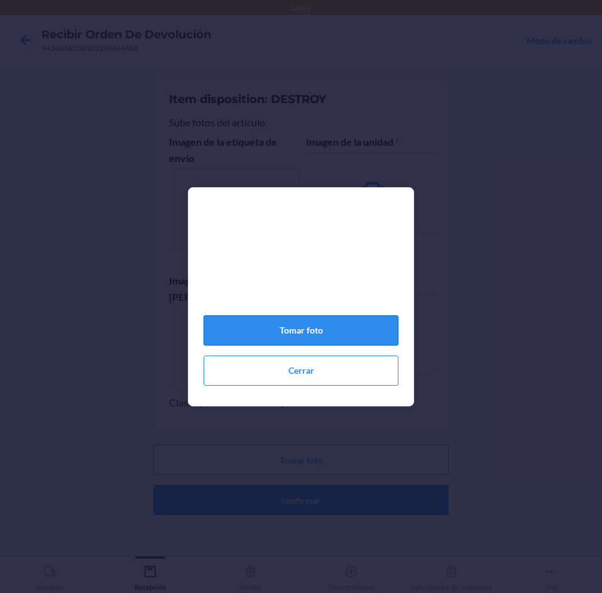
click at [291, 334] on button "Tomar foto" at bounding box center [300, 330] width 195 height 30
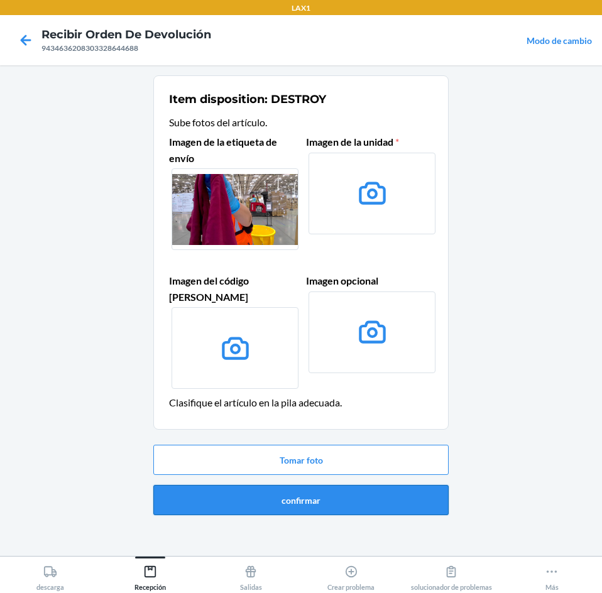
click at [399, 485] on button "confirmar" at bounding box center [300, 500] width 295 height 30
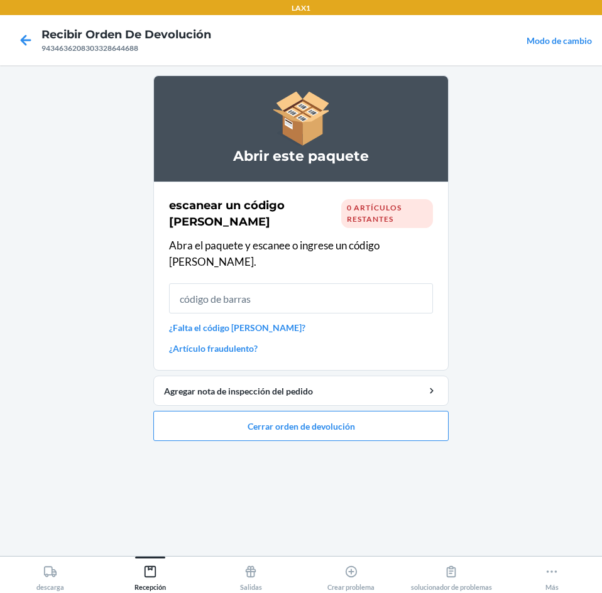
click at [405, 291] on input "text" at bounding box center [301, 298] width 264 height 30
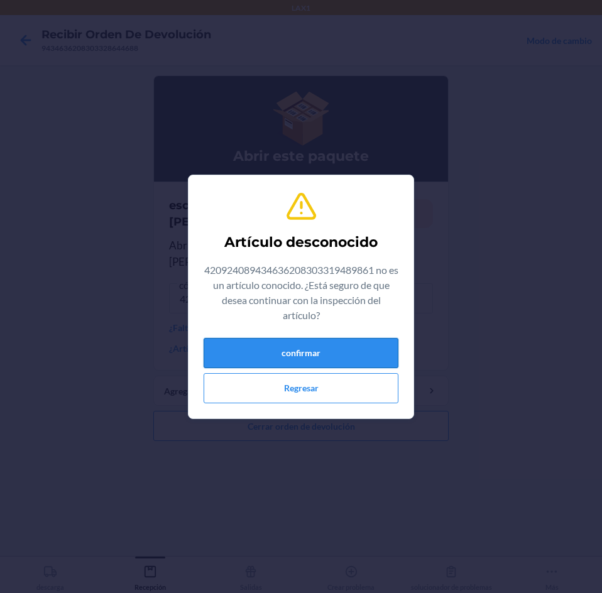
click at [359, 361] on button "confirmar" at bounding box center [300, 353] width 195 height 30
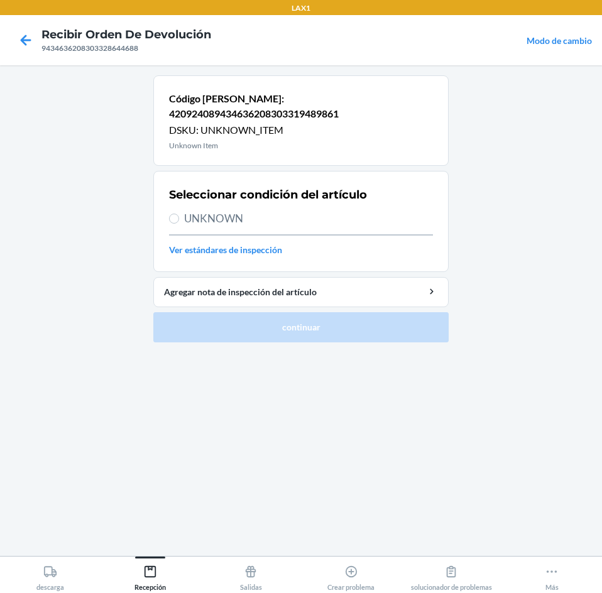
click at [48, 41] on h4 "Recibir orden de devolución" at bounding box center [126, 34] width 170 height 16
click at [38, 43] on div at bounding box center [25, 39] width 31 height 31
click at [31, 41] on icon at bounding box center [25, 40] width 21 height 21
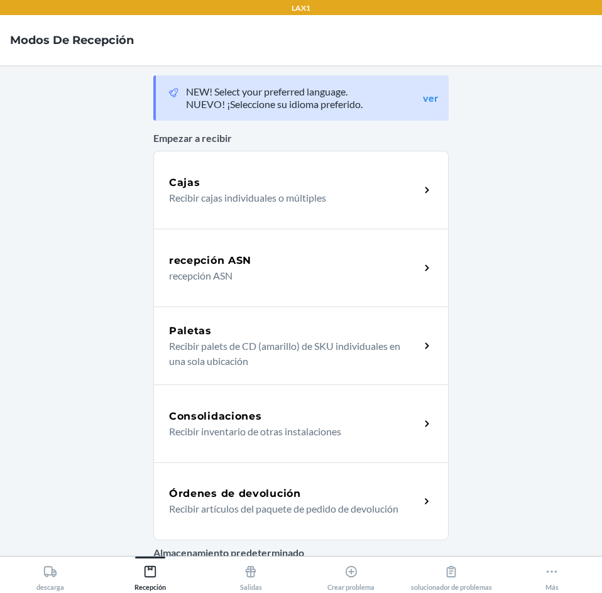
click at [358, 500] on div "Órdenes de devolución" at bounding box center [294, 493] width 251 height 15
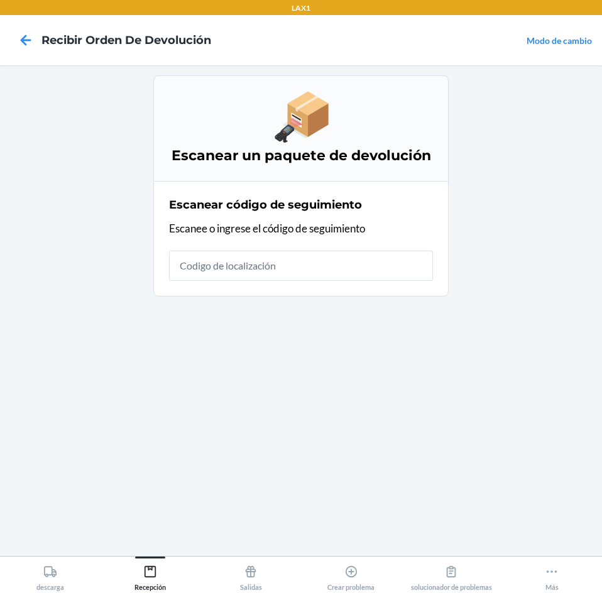
click at [360, 269] on input "text" at bounding box center [301, 266] width 264 height 30
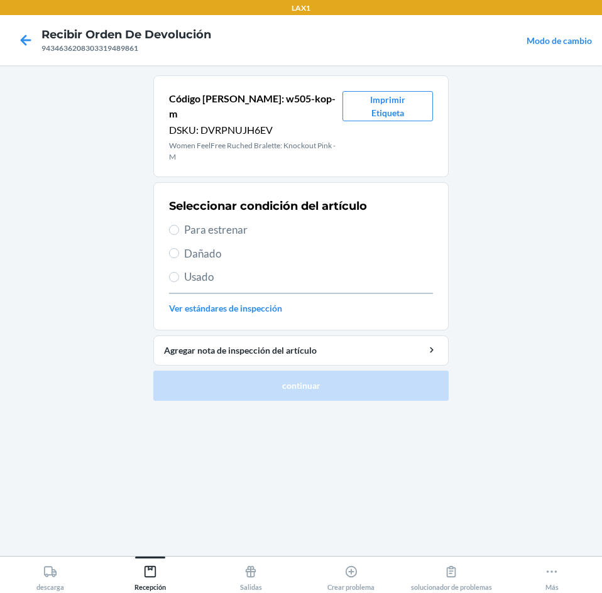
drag, startPoint x: 198, startPoint y: 217, endPoint x: 217, endPoint y: 272, distance: 58.2
click at [203, 227] on div "Seleccionar condición del artículo Para estrenar Dañado Usado Ver estándares de…" at bounding box center [301, 256] width 264 height 124
drag, startPoint x: 175, startPoint y: 215, endPoint x: 174, endPoint y: 250, distance: 35.2
click at [175, 225] on input "Para estrenar" at bounding box center [174, 230] width 10 height 10
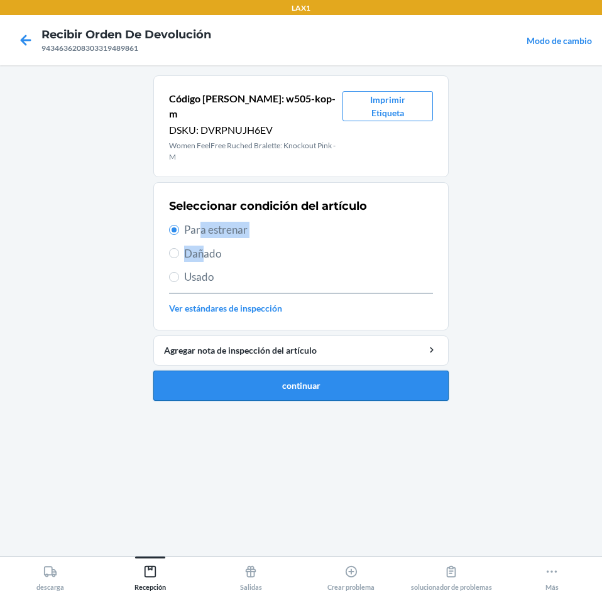
drag, startPoint x: 276, startPoint y: 369, endPoint x: 298, endPoint y: 359, distance: 24.2
click at [276, 370] on button "continuar" at bounding box center [300, 385] width 295 height 30
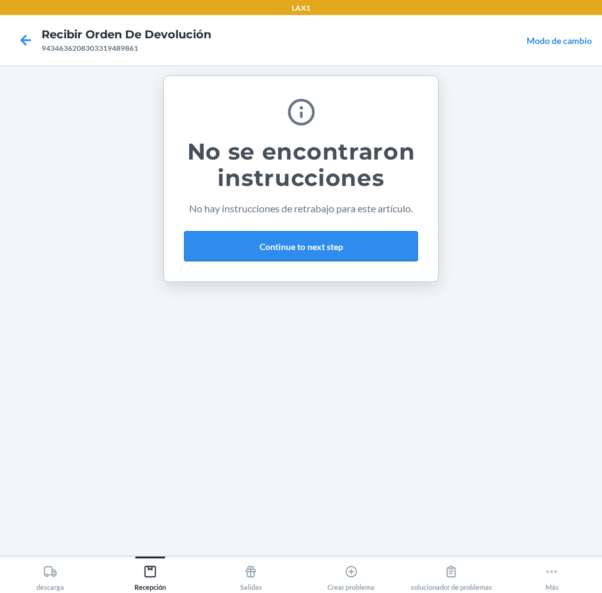
click at [377, 240] on button "Continue to next step" at bounding box center [301, 246] width 234 height 30
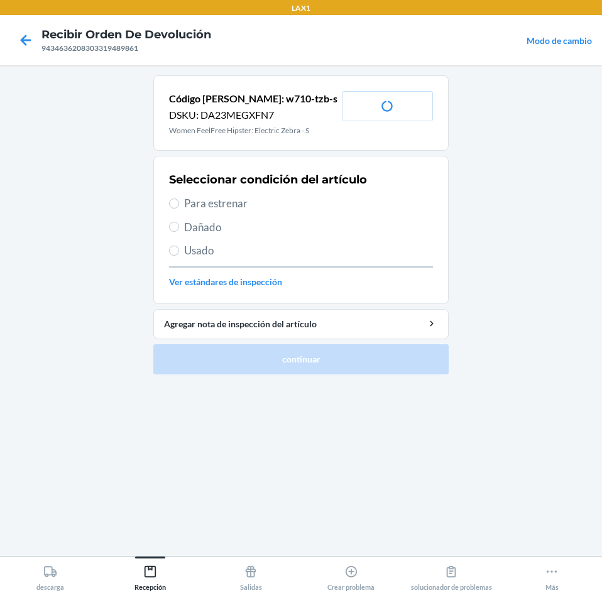
click at [195, 205] on span "Para estrenar" at bounding box center [308, 203] width 249 height 16
click at [179, 205] on input "Para estrenar" at bounding box center [174, 203] width 10 height 10
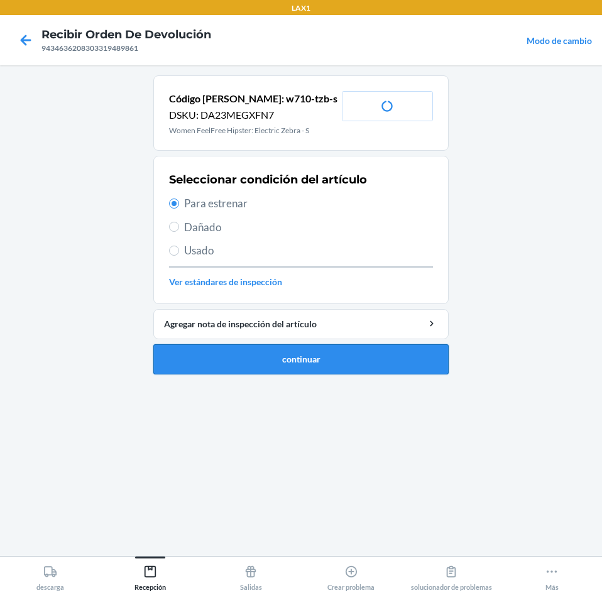
click at [233, 362] on button "continuar" at bounding box center [300, 359] width 295 height 30
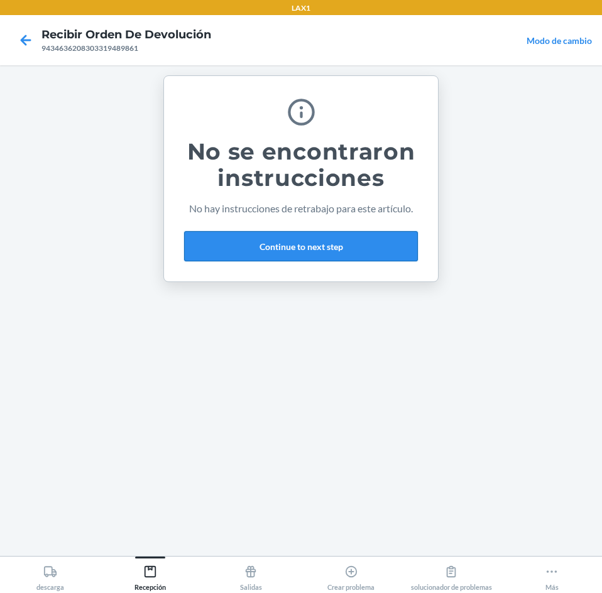
click at [291, 237] on button "Continue to next step" at bounding box center [301, 246] width 234 height 30
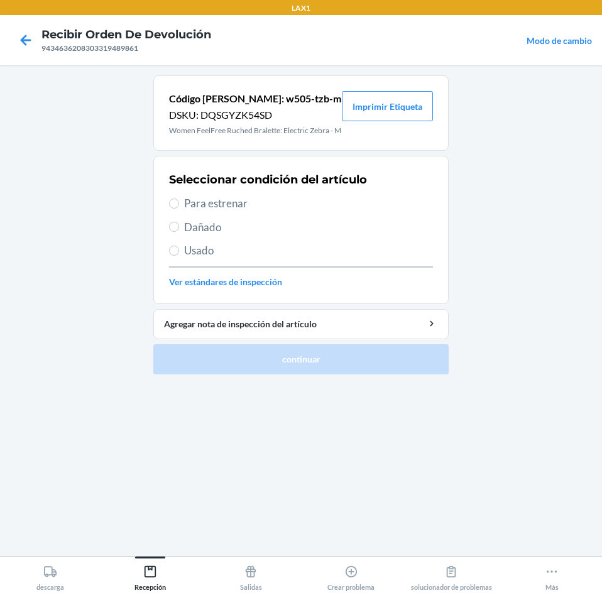
click at [210, 207] on span "Para estrenar" at bounding box center [308, 203] width 249 height 16
click at [179, 207] on input "Para estrenar" at bounding box center [174, 203] width 10 height 10
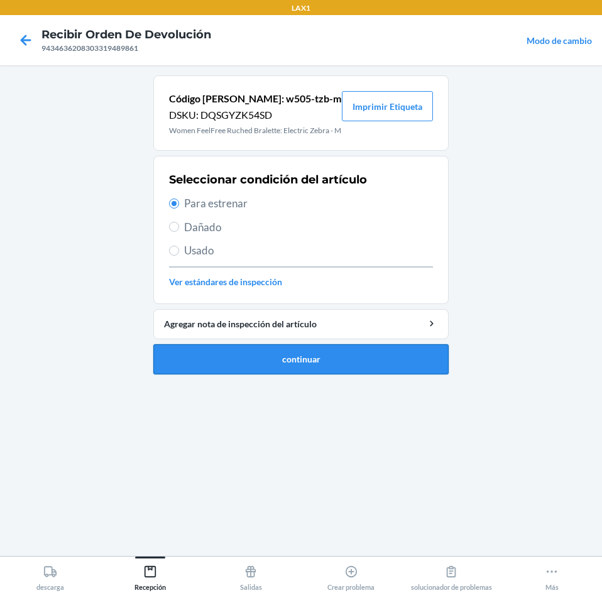
click at [230, 372] on button "continuar" at bounding box center [300, 359] width 295 height 30
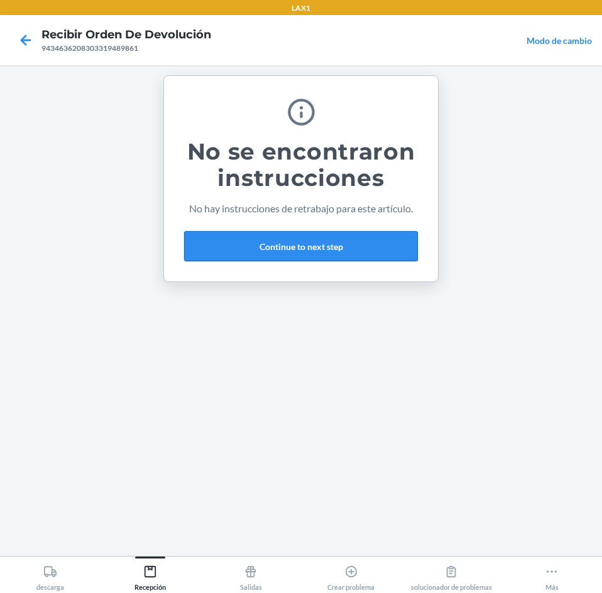
click at [366, 242] on button "Continue to next step" at bounding box center [301, 246] width 234 height 30
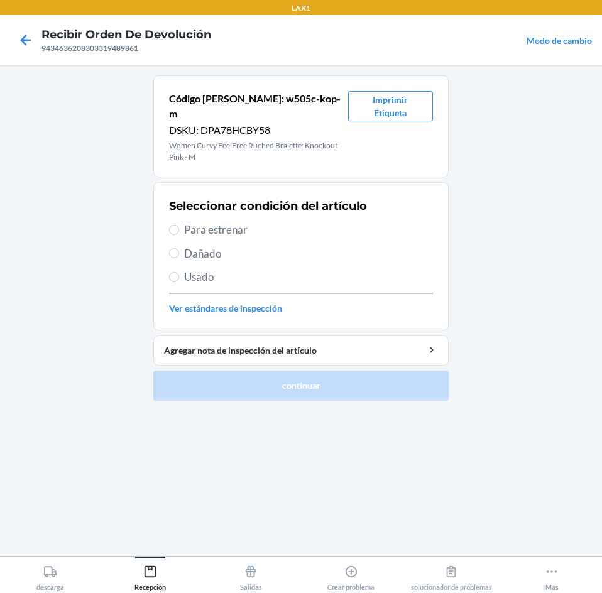
click at [181, 222] on label "Para estrenar" at bounding box center [301, 230] width 264 height 16
click at [179, 225] on input "Para estrenar" at bounding box center [174, 230] width 10 height 10
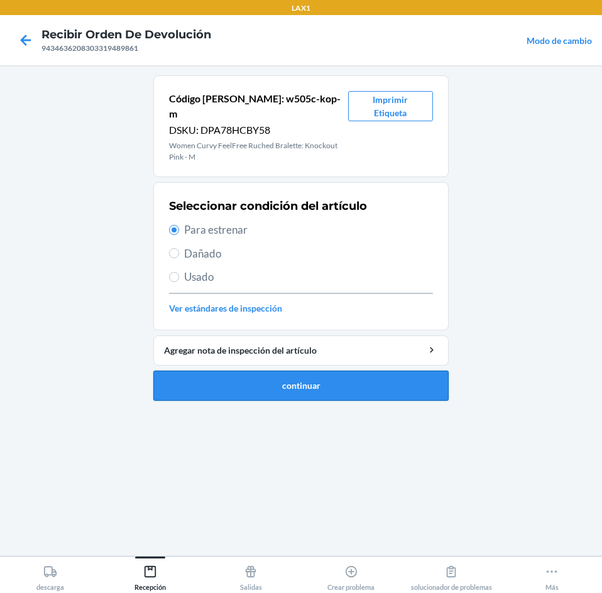
click at [238, 374] on button "continuar" at bounding box center [300, 385] width 295 height 30
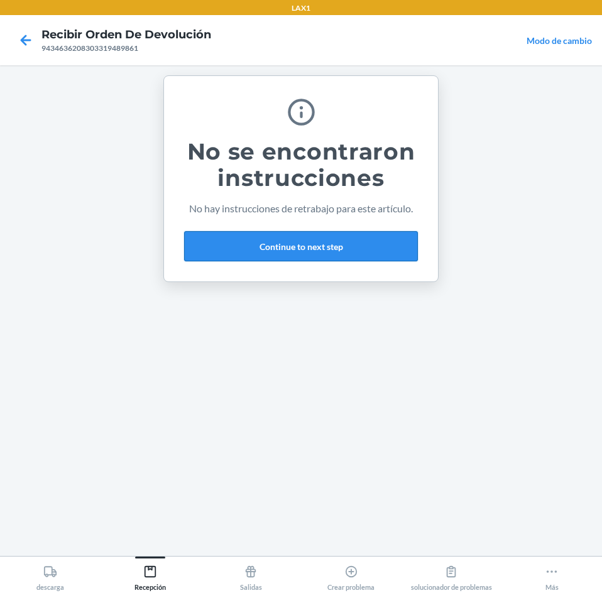
click at [321, 237] on button "Continue to next step" at bounding box center [301, 246] width 234 height 30
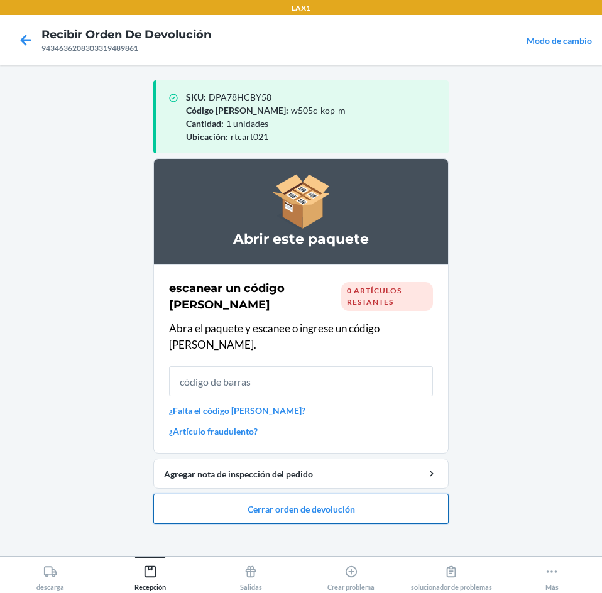
click at [394, 499] on button "Cerrar orden de devolución" at bounding box center [300, 509] width 295 height 30
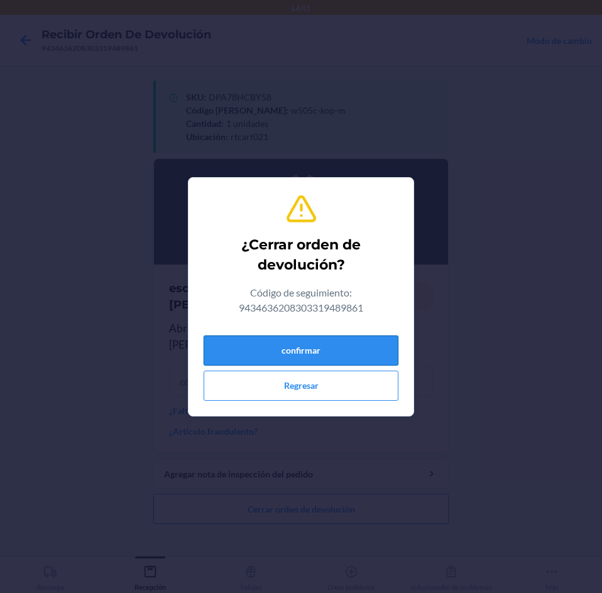
click at [362, 363] on button "confirmar" at bounding box center [300, 350] width 195 height 30
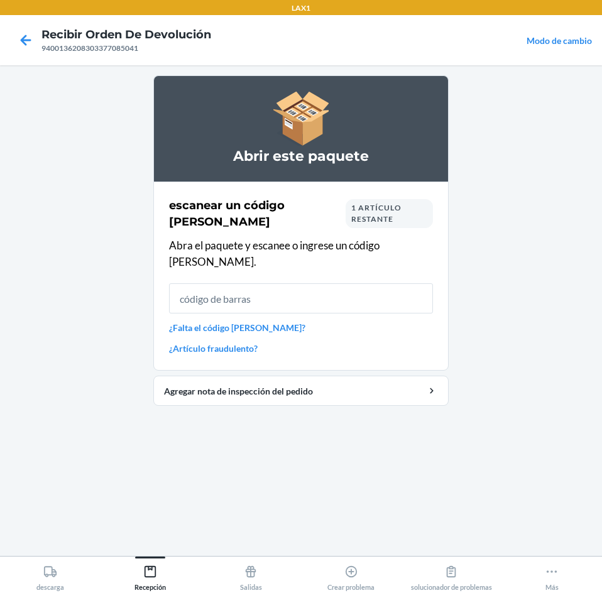
click at [242, 321] on link "¿Falta el código [PERSON_NAME]?" at bounding box center [301, 327] width 264 height 13
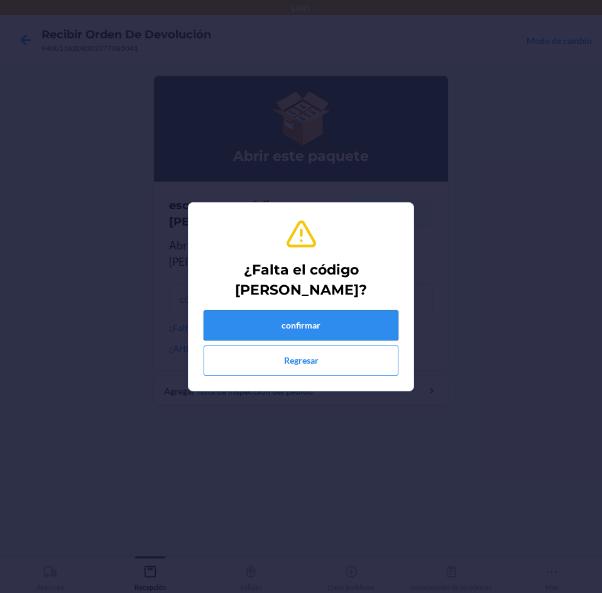
click at [257, 320] on button "confirmar" at bounding box center [300, 325] width 195 height 30
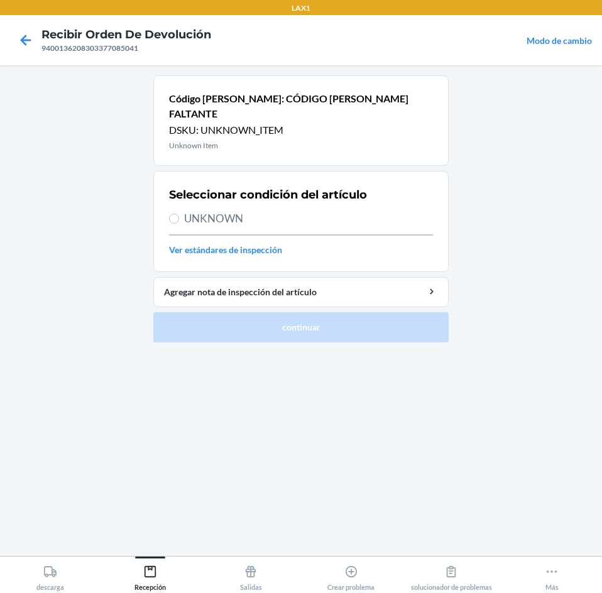
click at [217, 210] on span "UNKNOWN" at bounding box center [308, 218] width 249 height 16
click at [179, 214] on input "UNKNOWN" at bounding box center [174, 219] width 10 height 10
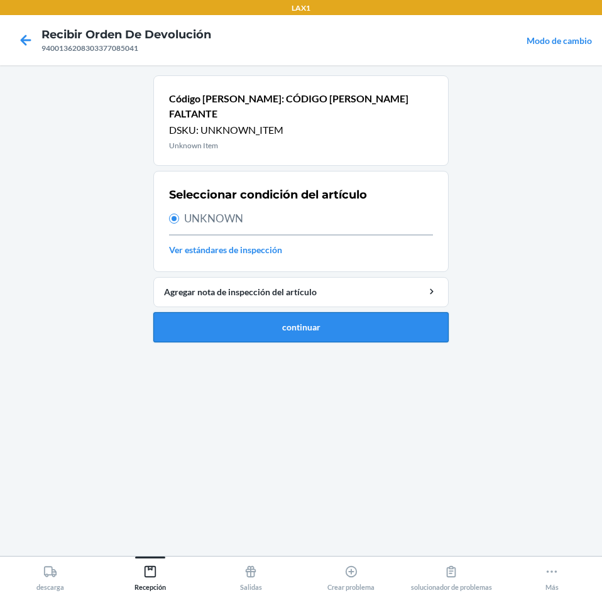
click at [283, 323] on button "continuar" at bounding box center [300, 327] width 295 height 30
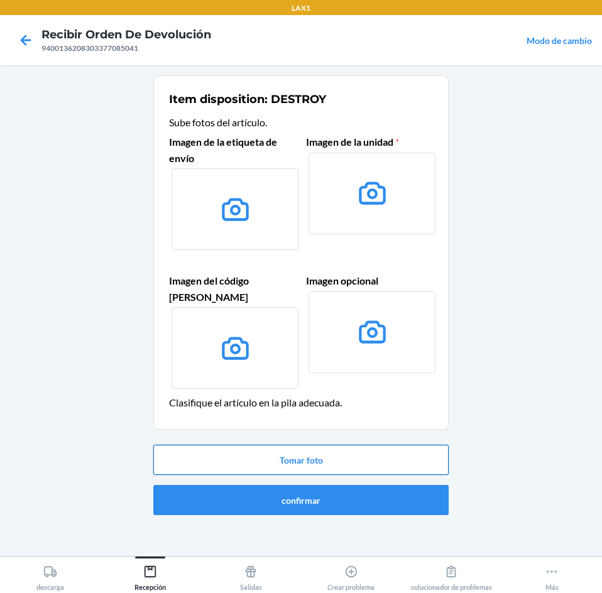
click at [374, 445] on button "Tomar foto" at bounding box center [300, 460] width 295 height 30
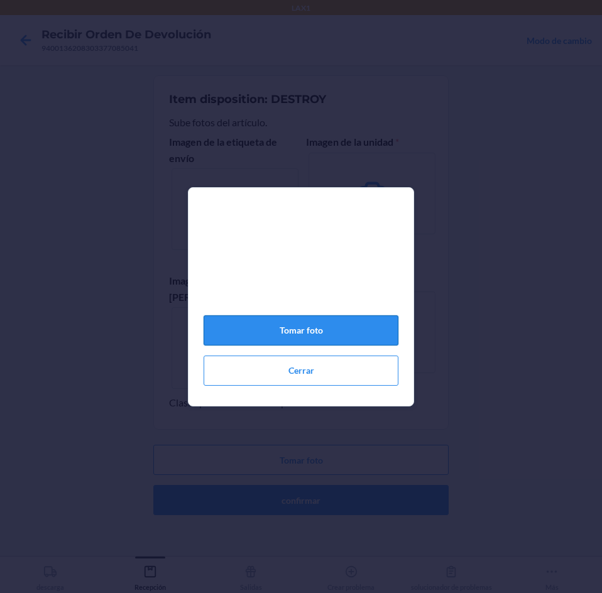
click at [321, 326] on button "Tomar foto" at bounding box center [300, 330] width 195 height 30
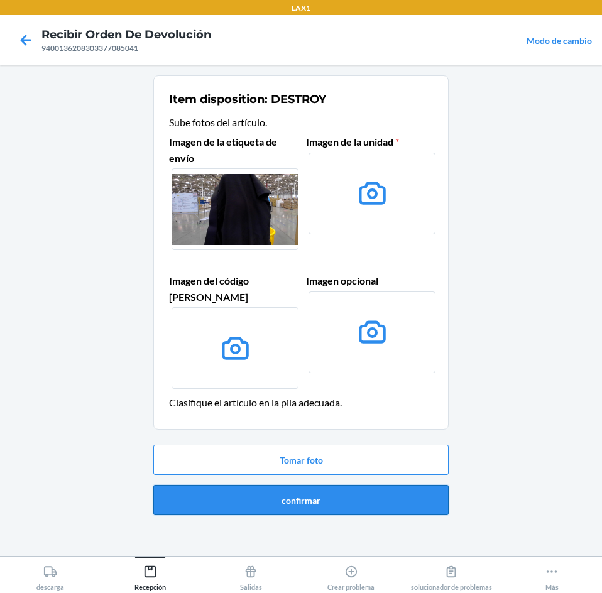
click at [341, 497] on button "confirmar" at bounding box center [300, 500] width 295 height 30
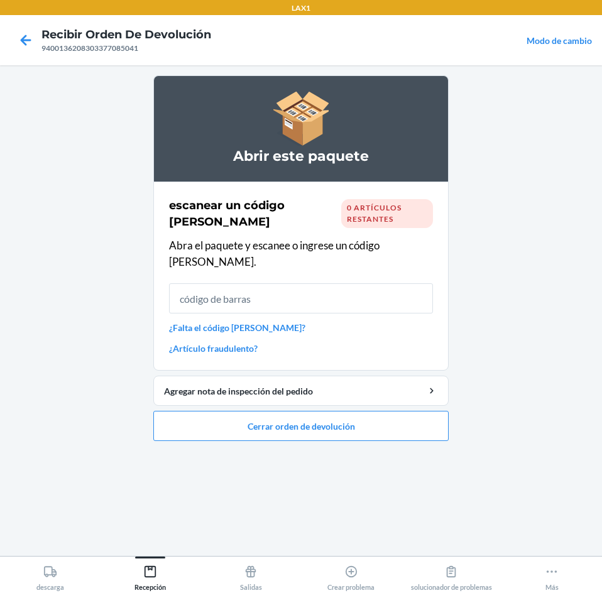
click at [257, 321] on link "¿Falta el código [PERSON_NAME]?" at bounding box center [301, 327] width 264 height 13
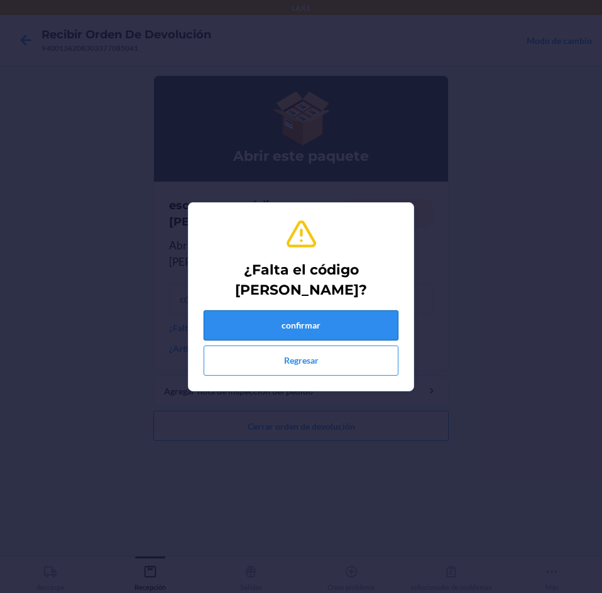
click at [280, 323] on button "confirmar" at bounding box center [300, 325] width 195 height 30
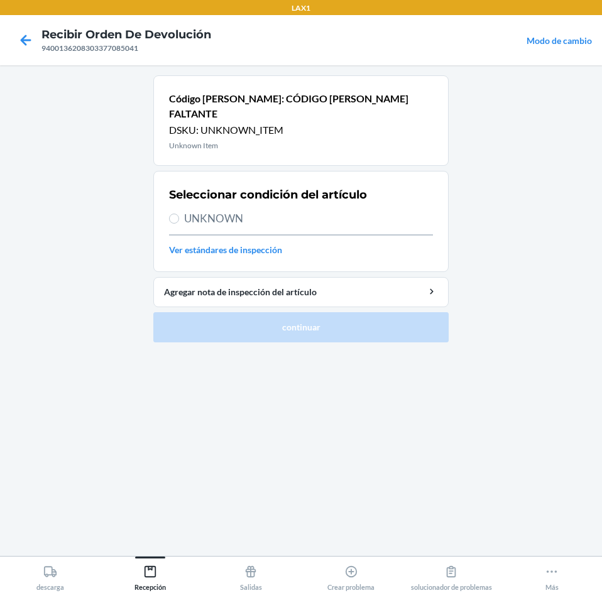
click at [207, 193] on div "Seleccionar condición del artículo UNKNOWN Ver estándares de inspección" at bounding box center [301, 221] width 264 height 77
click at [229, 210] on span "UNKNOWN" at bounding box center [308, 218] width 249 height 16
click at [179, 214] on input "UNKNOWN" at bounding box center [174, 219] width 10 height 10
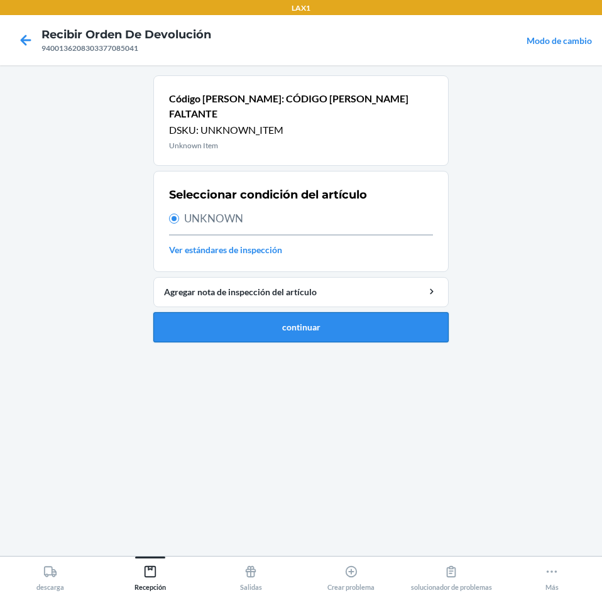
click at [312, 314] on button "continuar" at bounding box center [300, 327] width 295 height 30
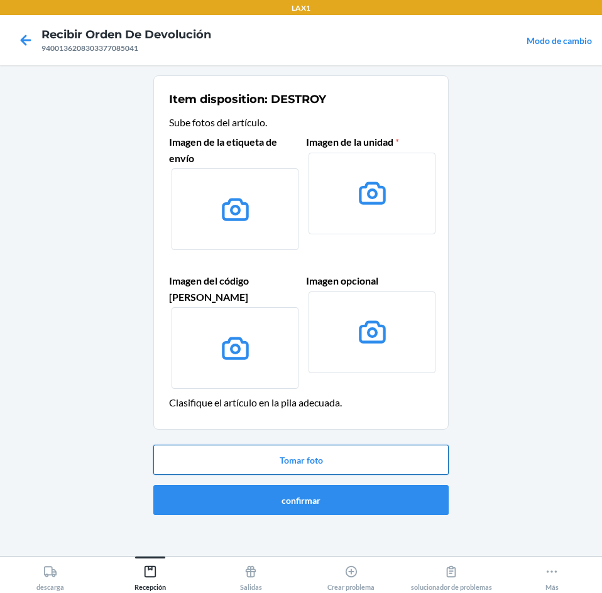
click at [383, 448] on button "Tomar foto" at bounding box center [300, 460] width 295 height 30
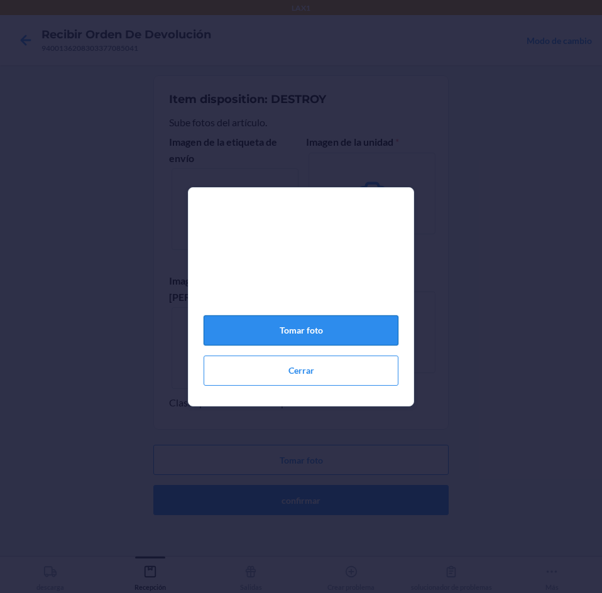
click at [321, 329] on button "Tomar foto" at bounding box center [300, 330] width 195 height 30
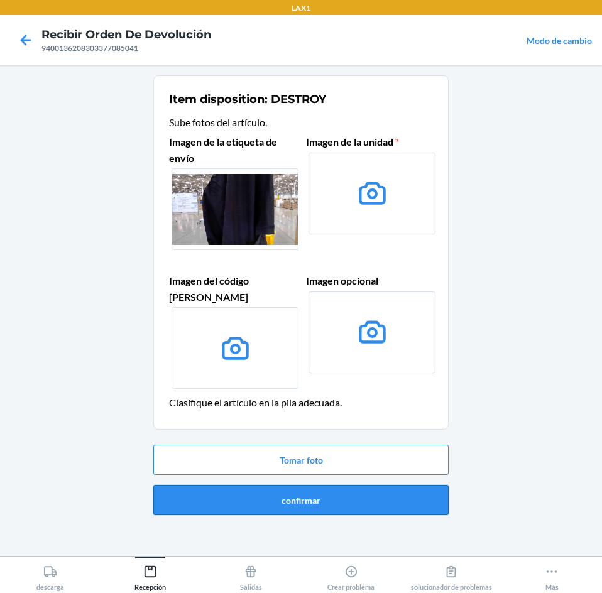
click at [400, 487] on button "confirmar" at bounding box center [300, 500] width 295 height 30
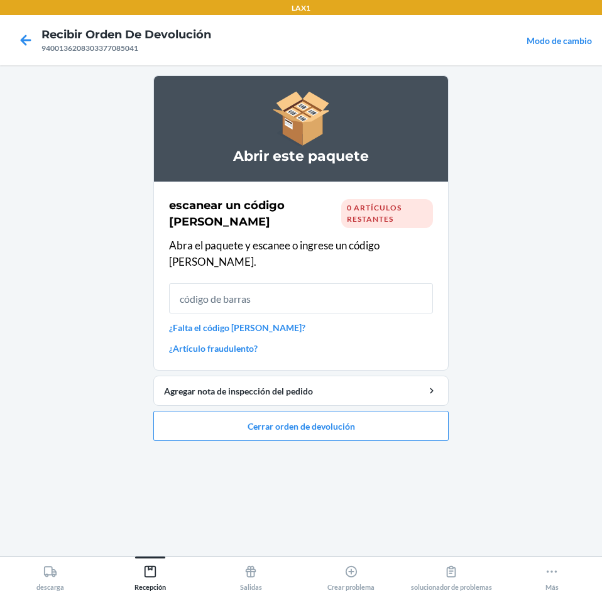
click at [193, 321] on link "¿Falta el código [PERSON_NAME]?" at bounding box center [301, 327] width 264 height 13
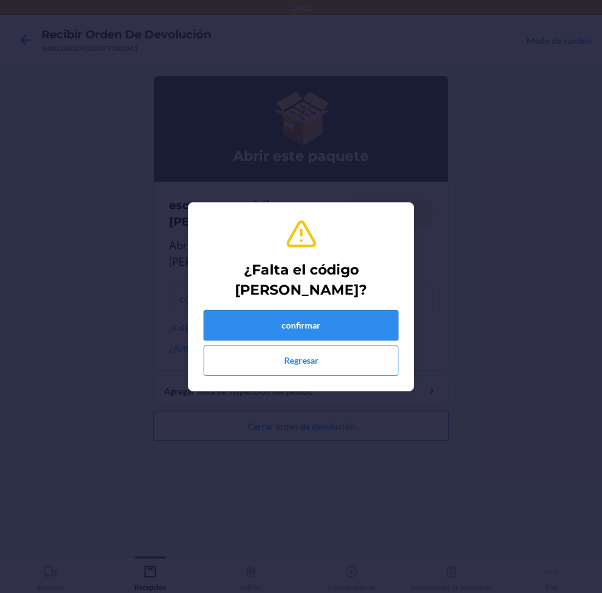
click at [290, 328] on button "confirmar" at bounding box center [300, 325] width 195 height 30
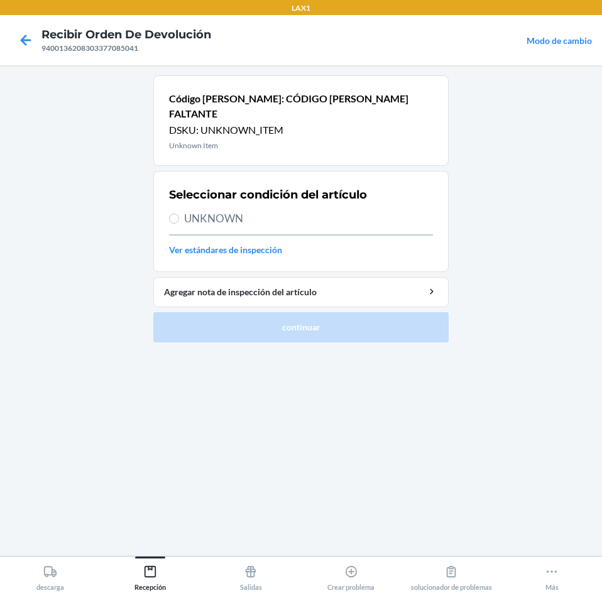
click at [205, 210] on span "UNKNOWN" at bounding box center [308, 218] width 249 height 16
click at [179, 214] on input "UNKNOWN" at bounding box center [174, 219] width 10 height 10
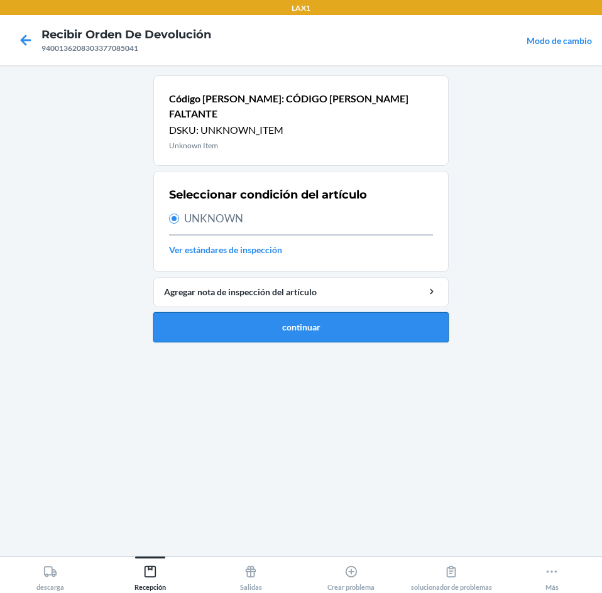
click at [246, 312] on button "continuar" at bounding box center [300, 327] width 295 height 30
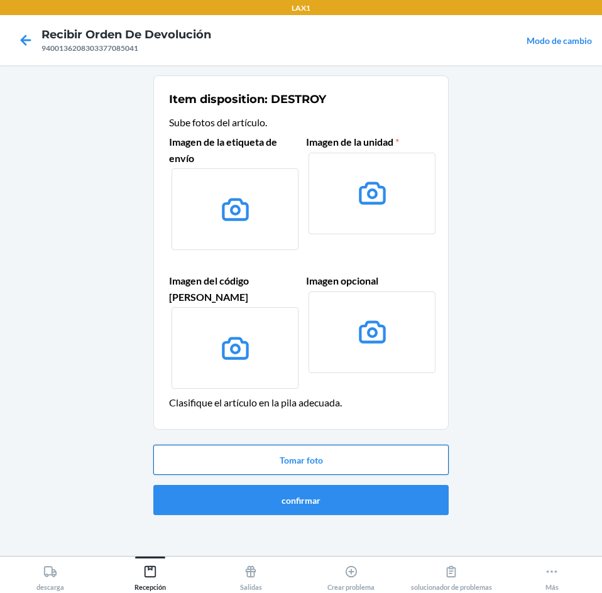
click at [394, 445] on button "Tomar foto" at bounding box center [300, 460] width 295 height 30
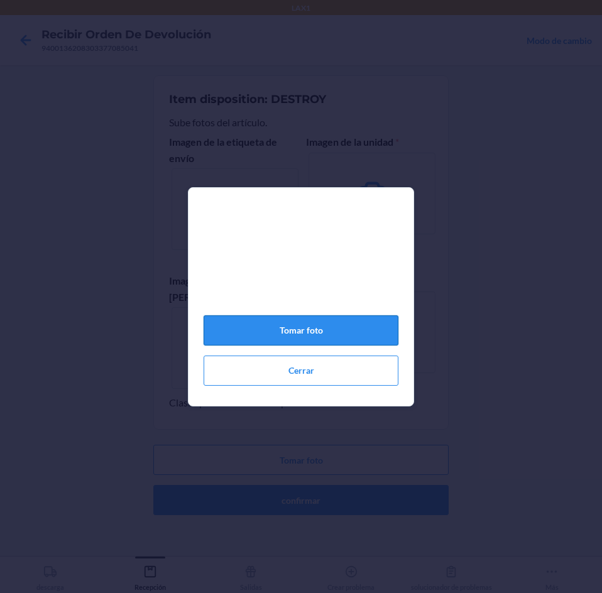
click at [341, 337] on button "Tomar foto" at bounding box center [300, 330] width 195 height 30
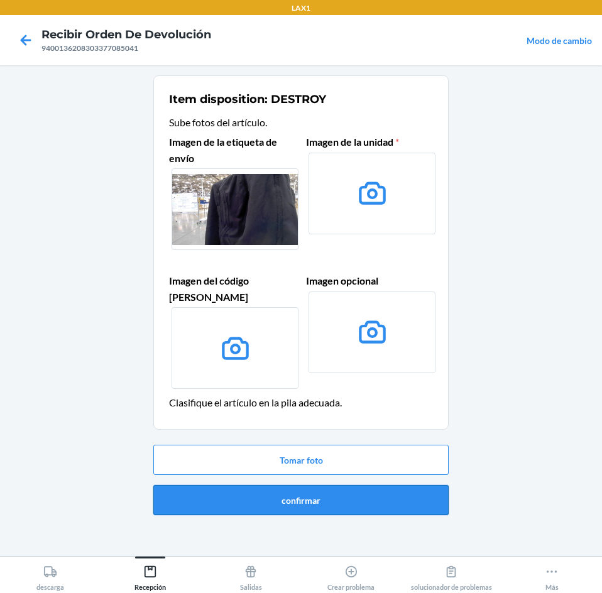
click at [349, 485] on button "confirmar" at bounding box center [300, 500] width 295 height 30
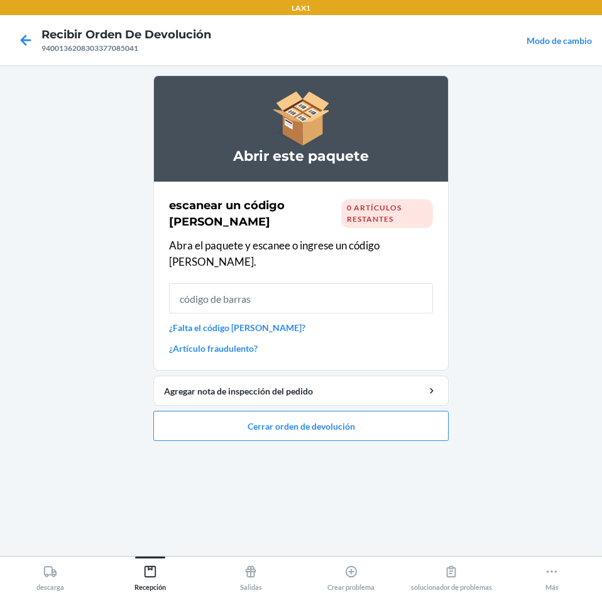
click at [269, 321] on link "¿Falta el código [PERSON_NAME]?" at bounding box center [301, 327] width 264 height 13
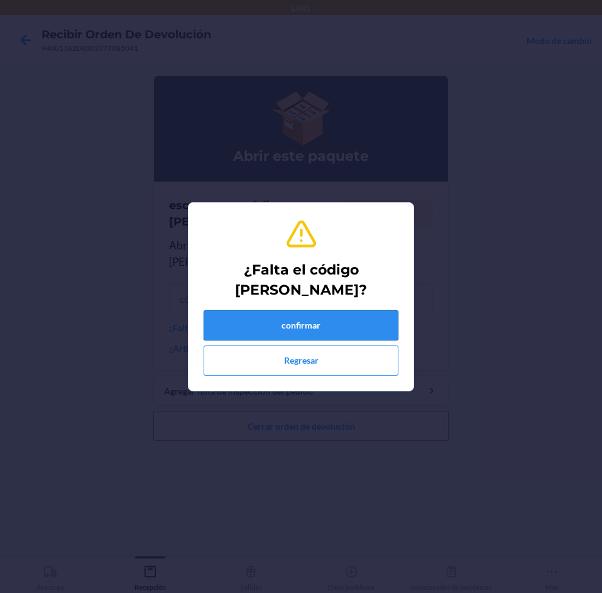
click at [284, 322] on button "confirmar" at bounding box center [300, 325] width 195 height 30
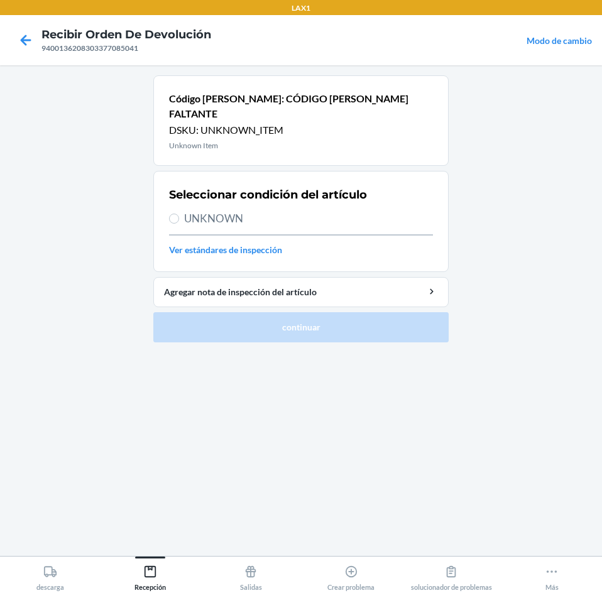
click at [208, 210] on span "UNKNOWN" at bounding box center [308, 218] width 249 height 16
click at [179, 214] on input "UNKNOWN" at bounding box center [174, 219] width 10 height 10
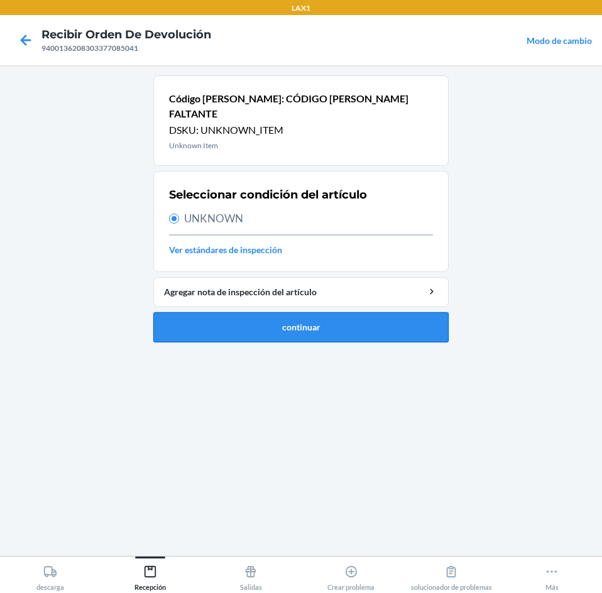
click at [256, 312] on button "continuar" at bounding box center [300, 327] width 295 height 30
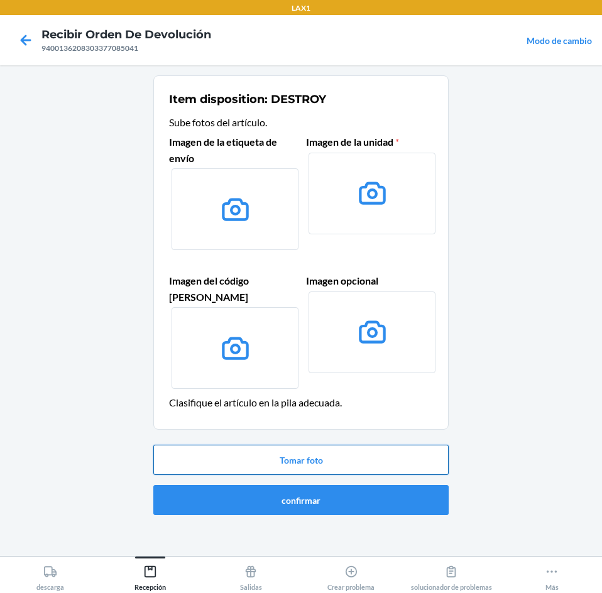
click at [301, 445] on button "Tomar foto" at bounding box center [300, 460] width 295 height 30
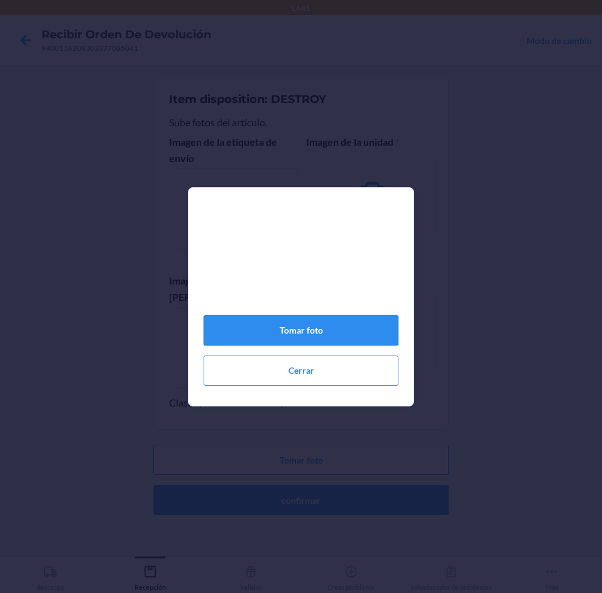
click at [318, 327] on button "Tomar foto" at bounding box center [300, 330] width 195 height 30
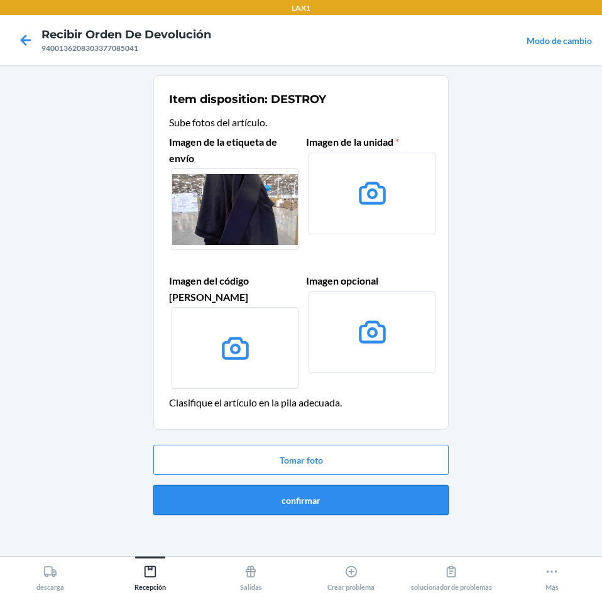
click at [360, 490] on button "confirmar" at bounding box center [300, 500] width 295 height 30
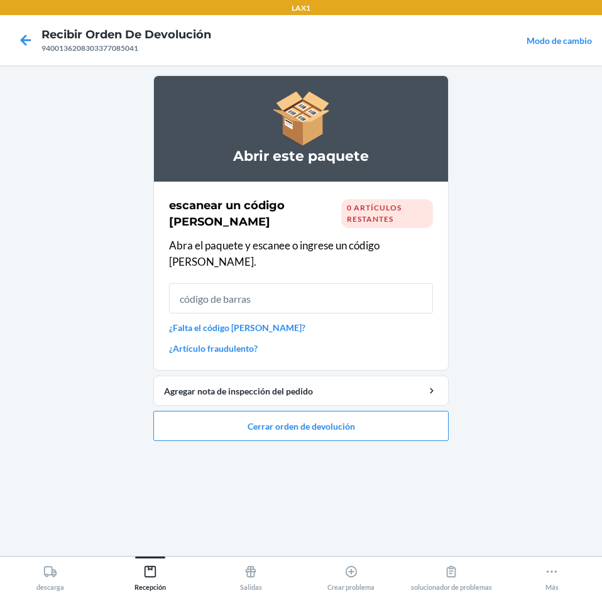
click at [238, 321] on link "¿Falta el código [PERSON_NAME]?" at bounding box center [301, 327] width 264 height 13
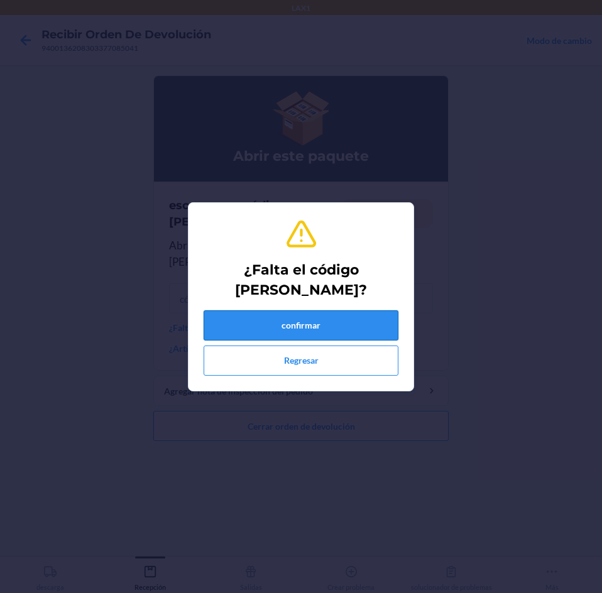
click at [256, 318] on button "confirmar" at bounding box center [300, 325] width 195 height 30
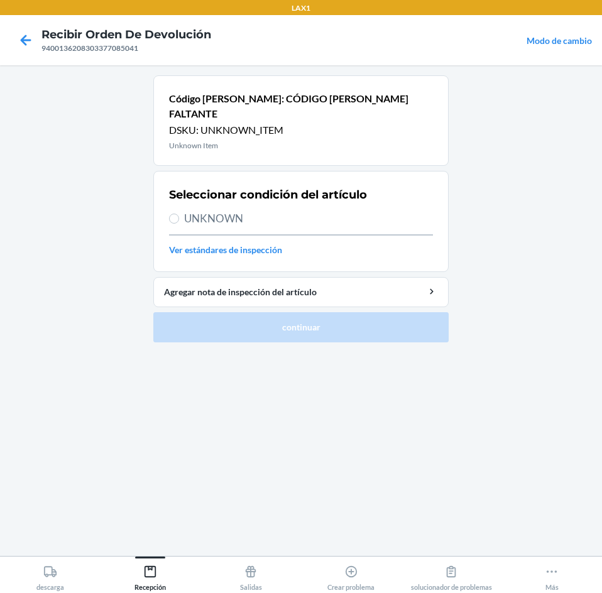
click at [187, 210] on span "UNKNOWN" at bounding box center [308, 218] width 249 height 16
click at [179, 214] on input "UNKNOWN" at bounding box center [174, 219] width 10 height 10
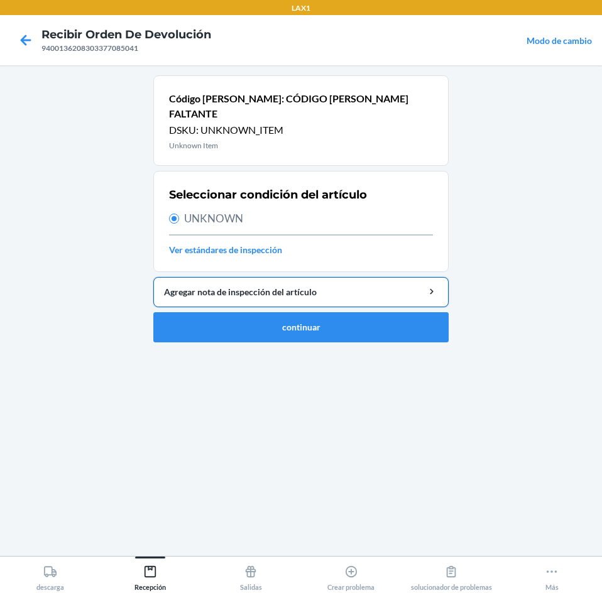
click at [236, 285] on div "Agregar nota de inspección del artículo" at bounding box center [301, 291] width 274 height 13
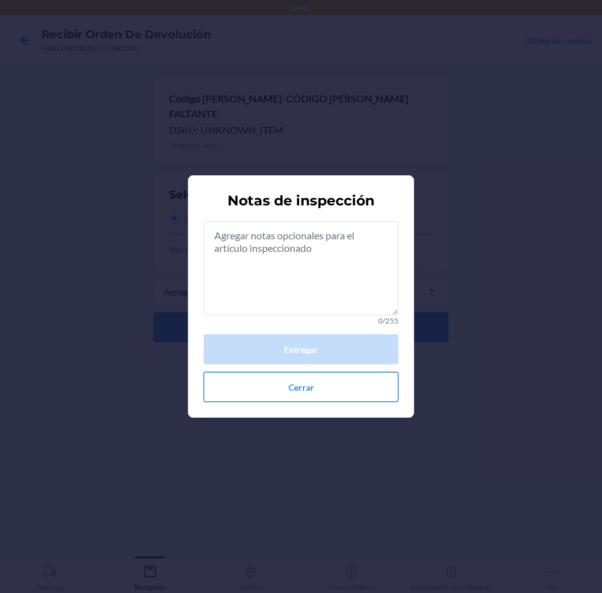
click at [320, 388] on button "Cerrar" at bounding box center [300, 387] width 195 height 30
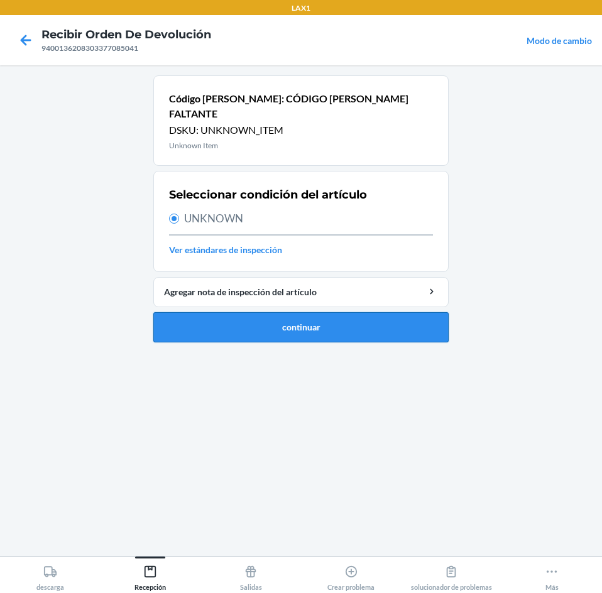
click at [305, 315] on button "continuar" at bounding box center [300, 327] width 295 height 30
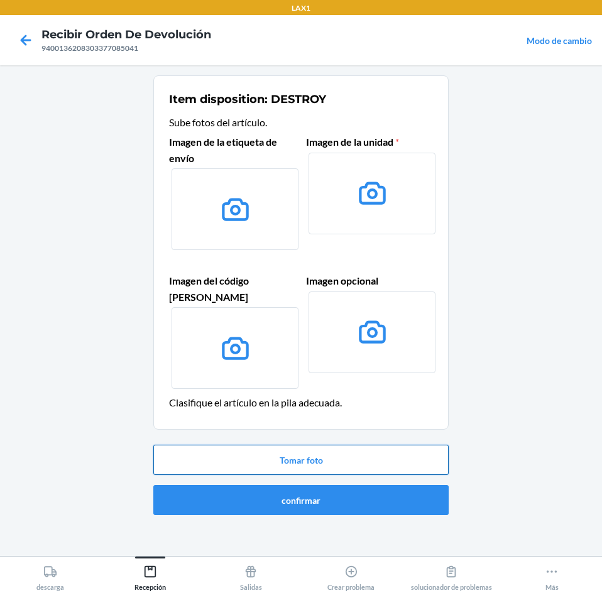
click at [354, 446] on button "Tomar foto" at bounding box center [300, 460] width 295 height 30
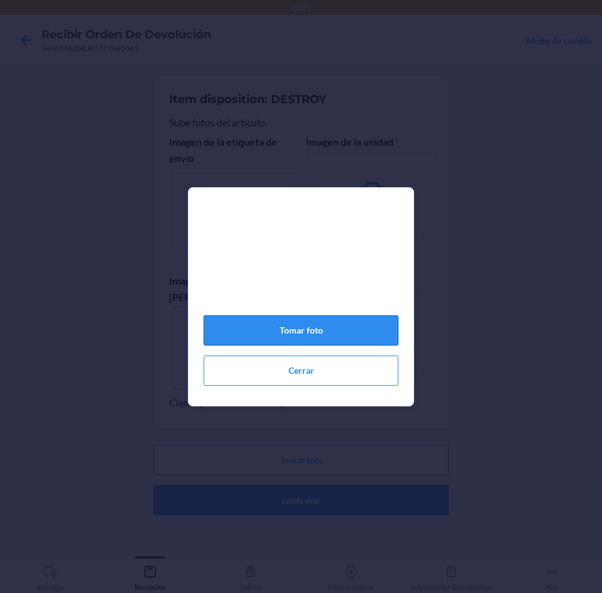
click at [313, 337] on button "Tomar foto" at bounding box center [300, 330] width 195 height 30
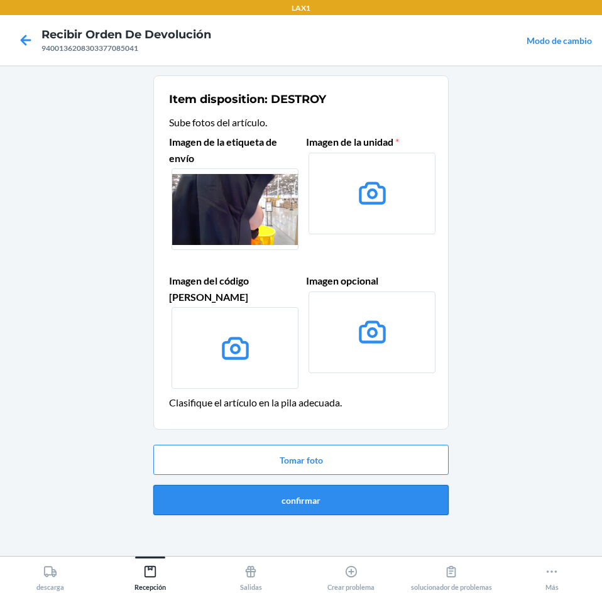
click at [342, 485] on button "confirmar" at bounding box center [300, 500] width 295 height 30
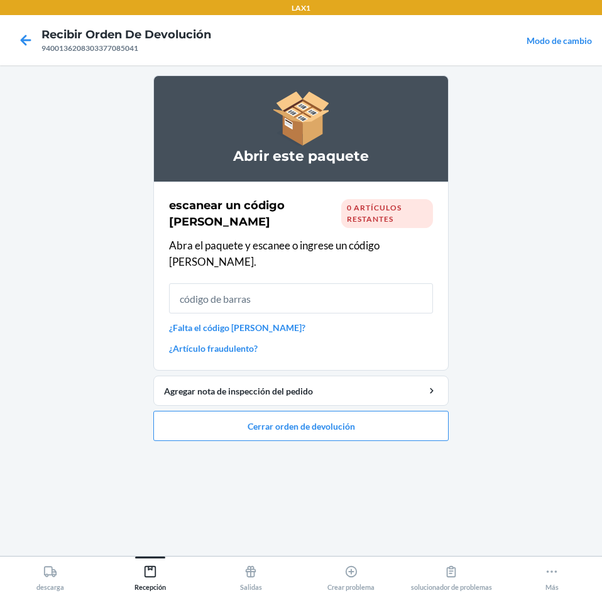
click at [266, 321] on link "¿Falta el código [PERSON_NAME]?" at bounding box center [301, 327] width 264 height 13
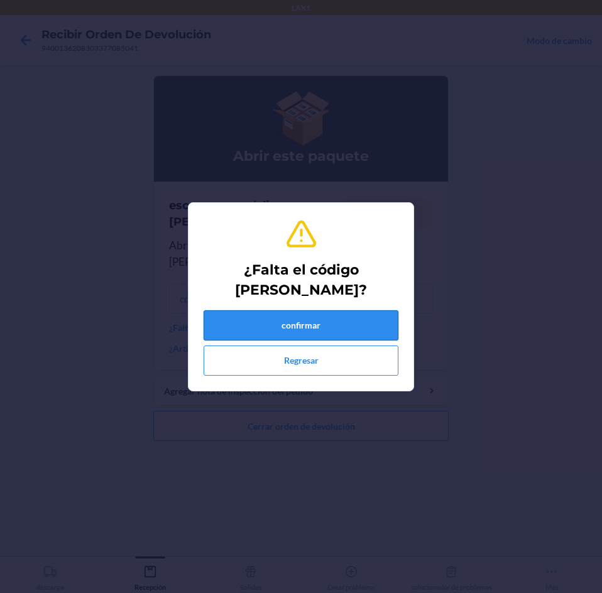
click at [274, 322] on button "confirmar" at bounding box center [300, 325] width 195 height 30
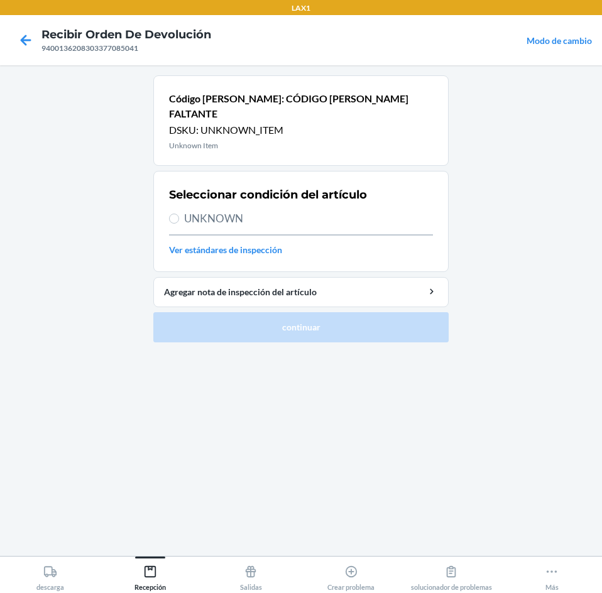
click at [199, 210] on span "UNKNOWN" at bounding box center [308, 218] width 249 height 16
click at [179, 214] on input "UNKNOWN" at bounding box center [174, 219] width 10 height 10
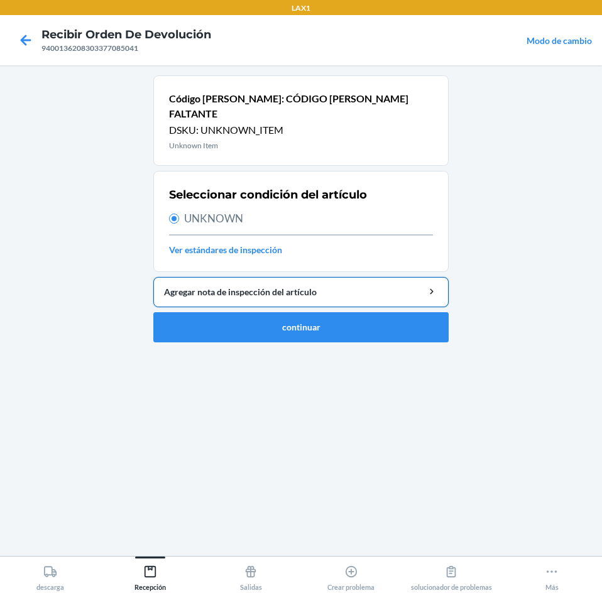
click at [212, 285] on div "Agregar nota de inspección del artículo" at bounding box center [301, 291] width 274 height 13
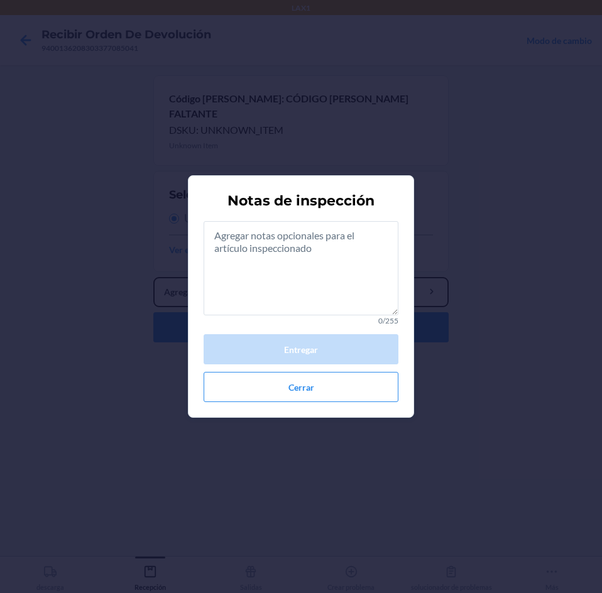
click at [153, 277] on button "Agregar nota de inspección del artículo" at bounding box center [300, 292] width 295 height 30
click at [287, 244] on textarea at bounding box center [300, 268] width 195 height 94
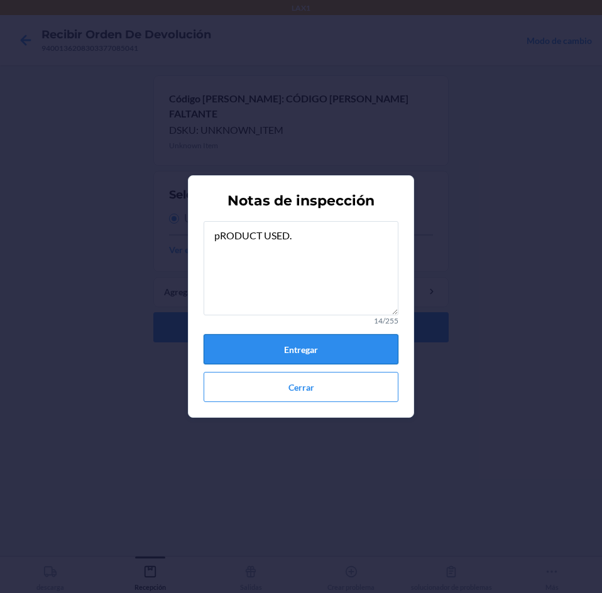
click at [293, 344] on button "Entregar" at bounding box center [300, 349] width 195 height 30
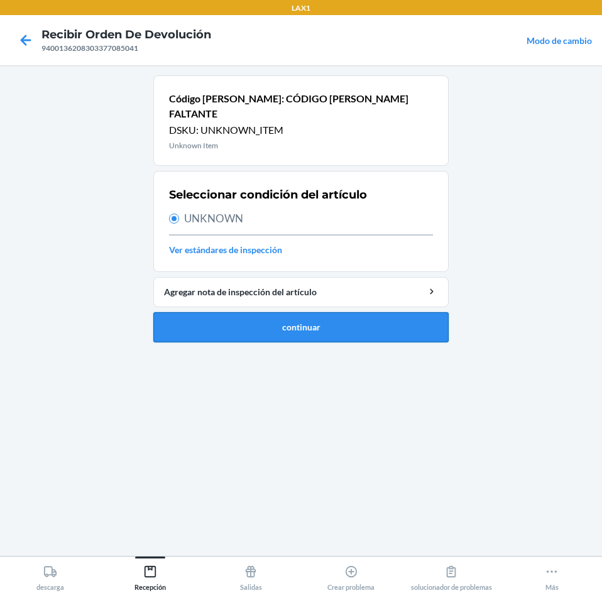
click at [257, 318] on button "continuar" at bounding box center [300, 327] width 295 height 30
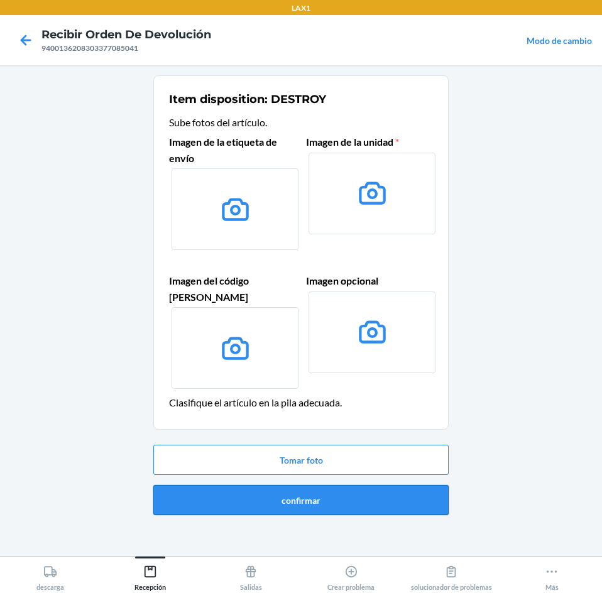
click at [306, 485] on button "confirmar" at bounding box center [300, 500] width 295 height 30
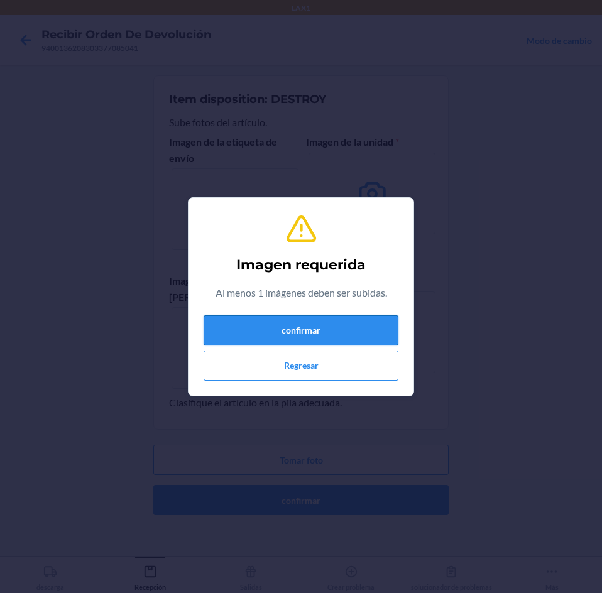
click at [315, 316] on button "confirmar" at bounding box center [300, 330] width 195 height 30
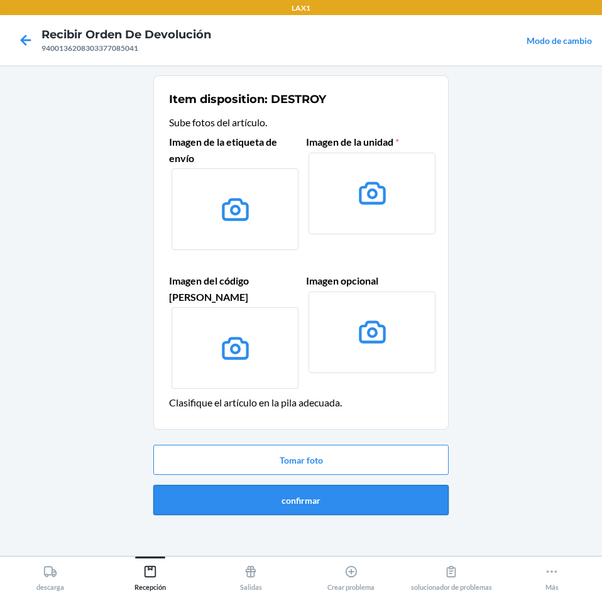
click at [193, 485] on button "confirmar" at bounding box center [300, 500] width 295 height 30
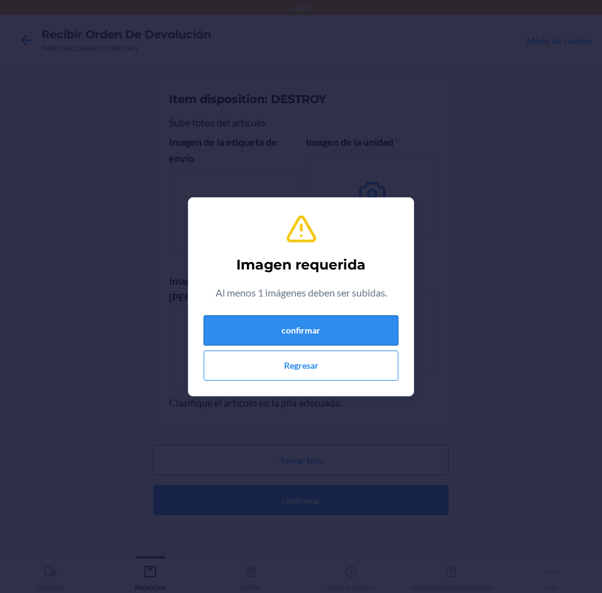
click at [380, 328] on button "confirmar" at bounding box center [300, 330] width 195 height 30
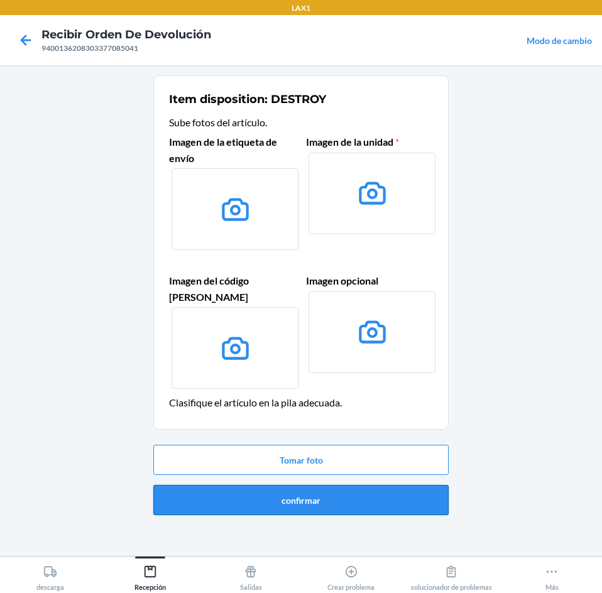
click at [387, 485] on button "confirmar" at bounding box center [300, 500] width 295 height 30
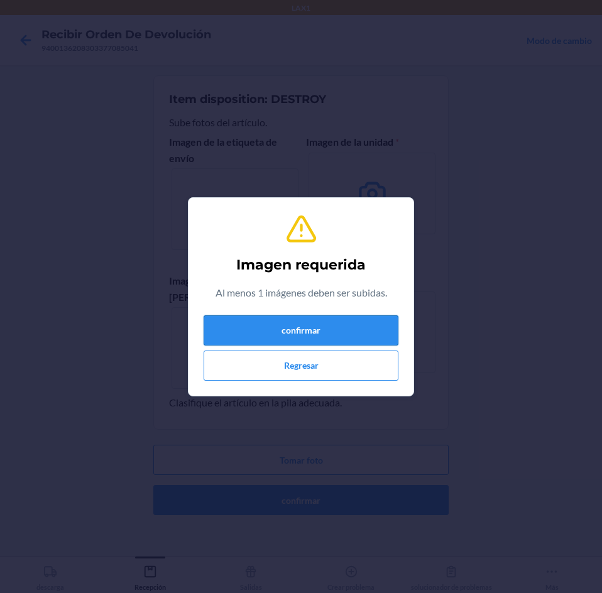
click at [393, 327] on button "confirmar" at bounding box center [300, 330] width 195 height 30
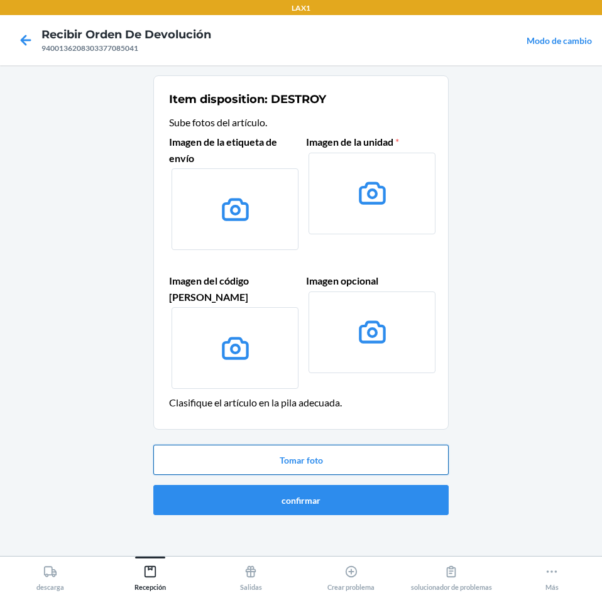
click at [308, 445] on button "Tomar foto" at bounding box center [300, 460] width 295 height 30
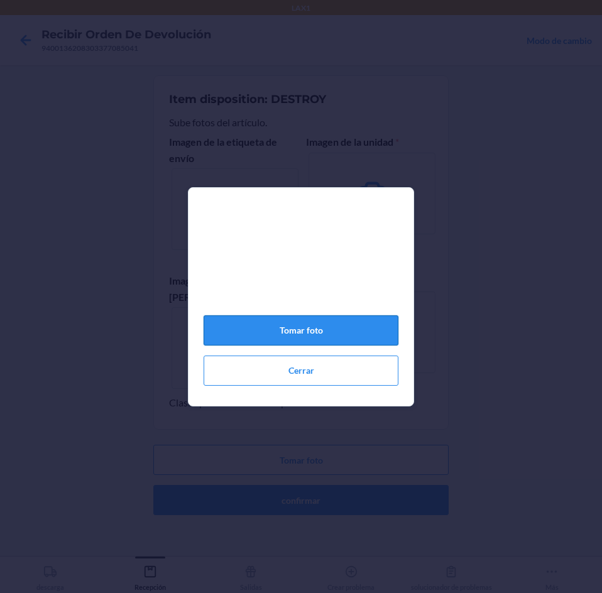
click at [324, 340] on button "Tomar foto" at bounding box center [300, 330] width 195 height 30
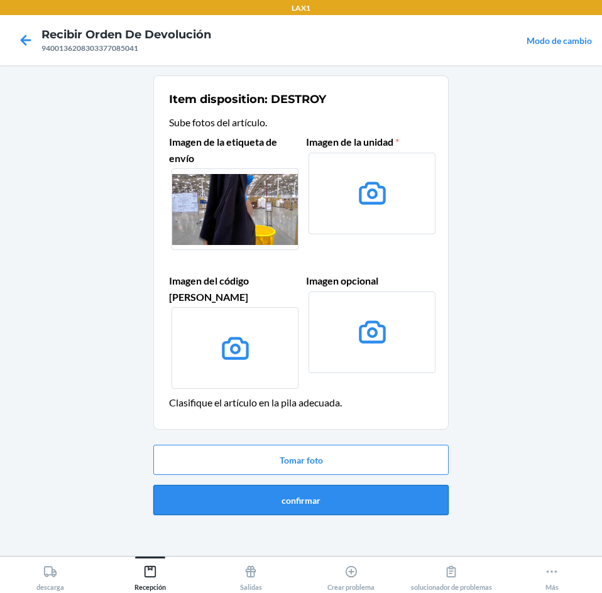
click at [380, 485] on button "confirmar" at bounding box center [300, 500] width 295 height 30
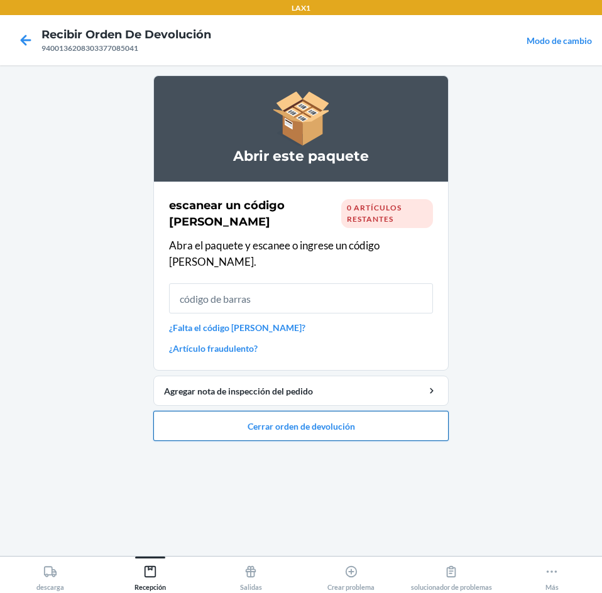
click at [379, 411] on button "Cerrar orden de devolución" at bounding box center [300, 426] width 295 height 30
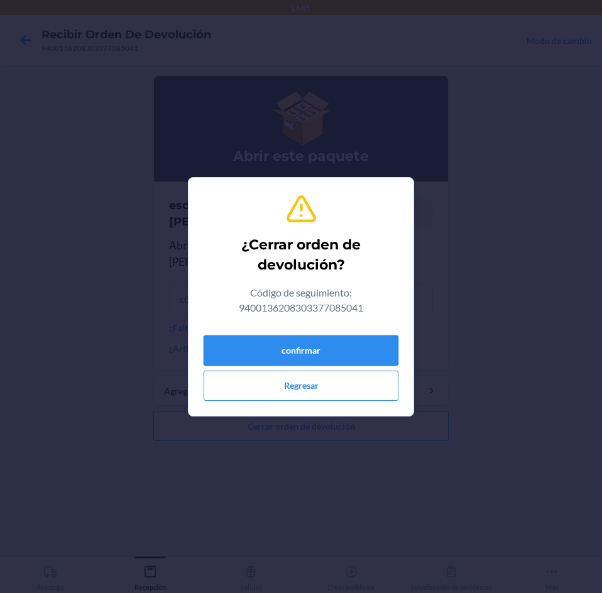
click at [352, 352] on button "confirmar" at bounding box center [300, 350] width 195 height 30
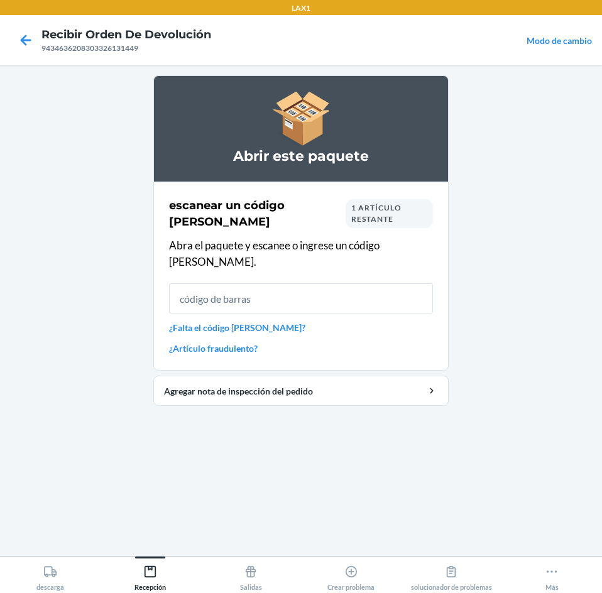
click at [355, 220] on span "1 artículo restante" at bounding box center [376, 213] width 50 height 21
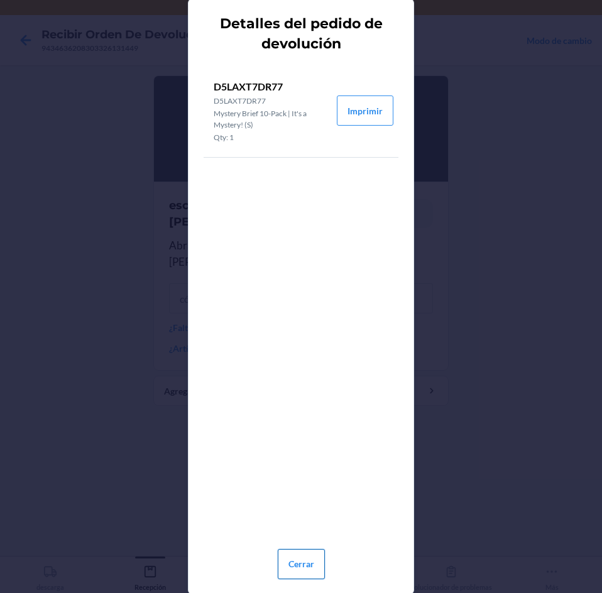
click at [312, 568] on button "Cerrar" at bounding box center [301, 564] width 47 height 30
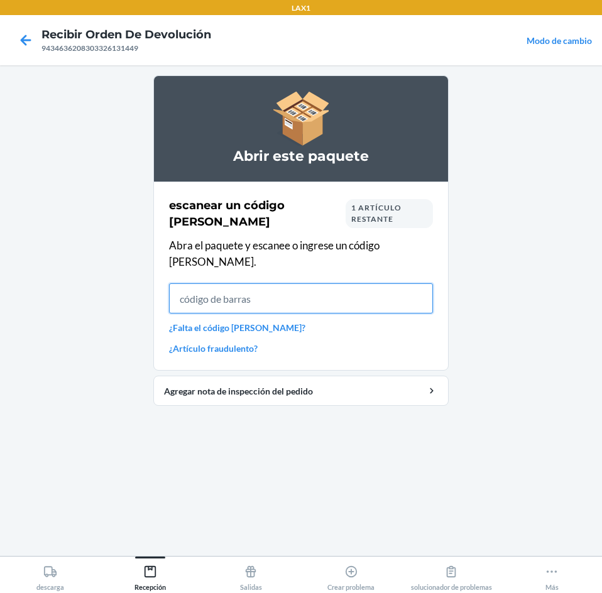
click at [369, 283] on input "text" at bounding box center [301, 298] width 264 height 30
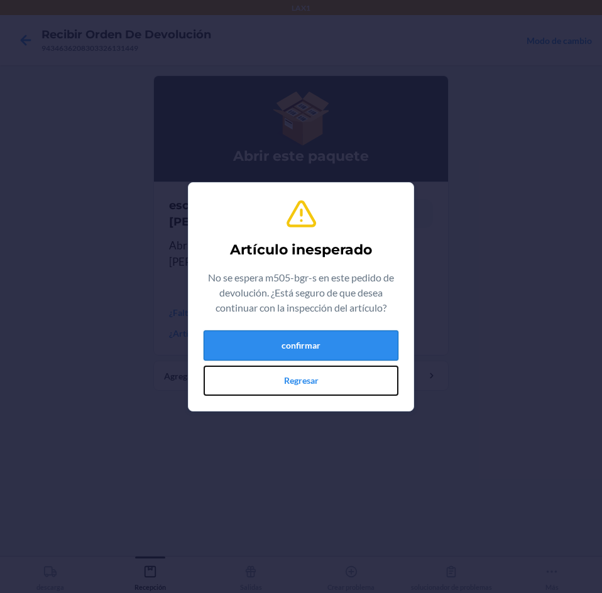
drag, startPoint x: 341, startPoint y: 365, endPoint x: 341, endPoint y: 354, distance: 11.3
click at [341, 364] on div "confirmar Regresar" at bounding box center [300, 362] width 195 height 65
click at [341, 349] on button "confirmar" at bounding box center [300, 345] width 195 height 30
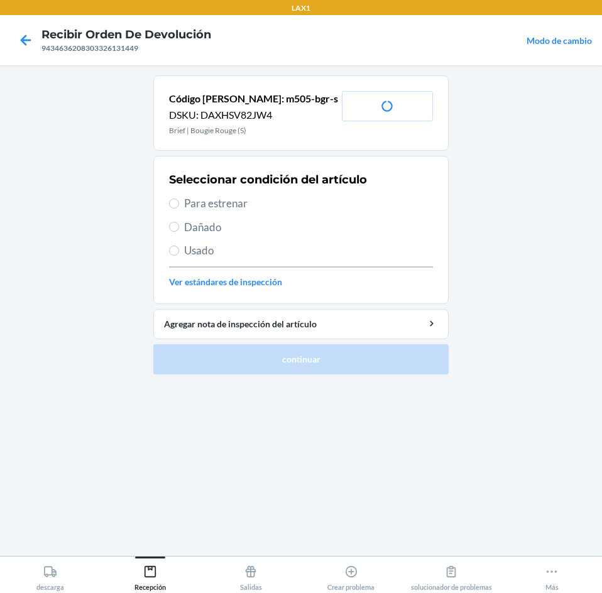
click at [184, 202] on span "Para estrenar" at bounding box center [308, 203] width 249 height 16
click at [179, 202] on input "Para estrenar" at bounding box center [174, 203] width 10 height 10
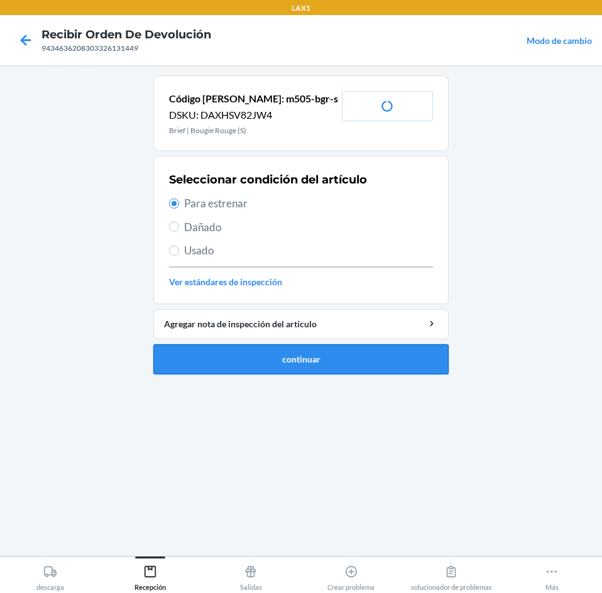
click at [314, 354] on button "continuar" at bounding box center [300, 359] width 295 height 30
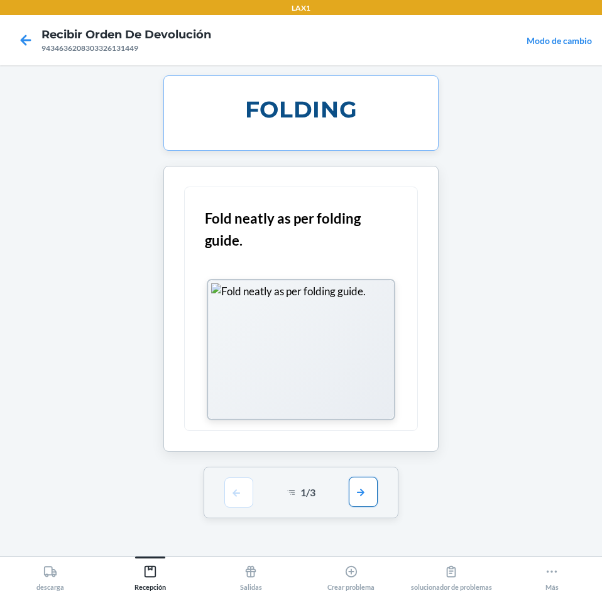
click at [362, 497] on button "button" at bounding box center [363, 492] width 29 height 30
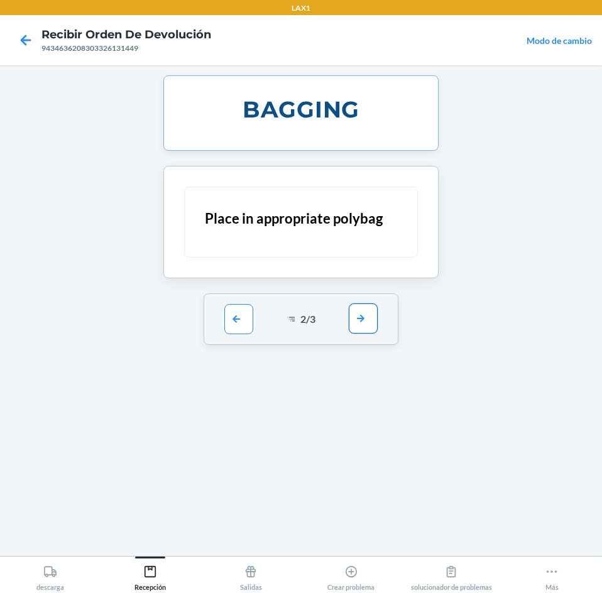
click at [363, 323] on button "button" at bounding box center [363, 318] width 29 height 30
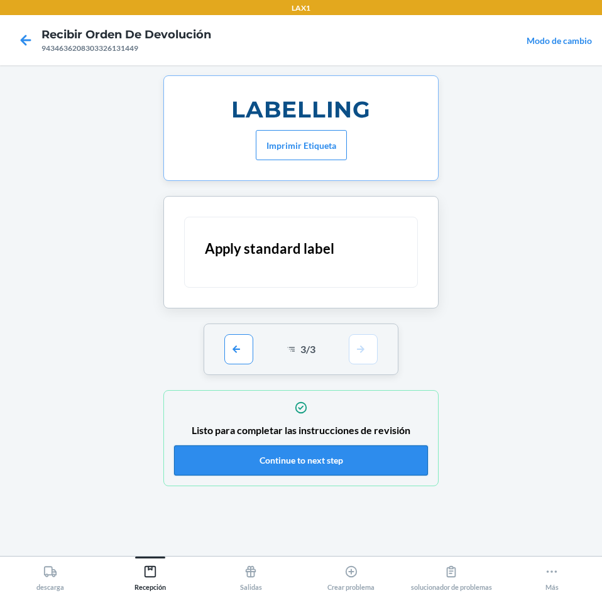
click at [365, 468] on button "Continue to next step" at bounding box center [301, 460] width 254 height 30
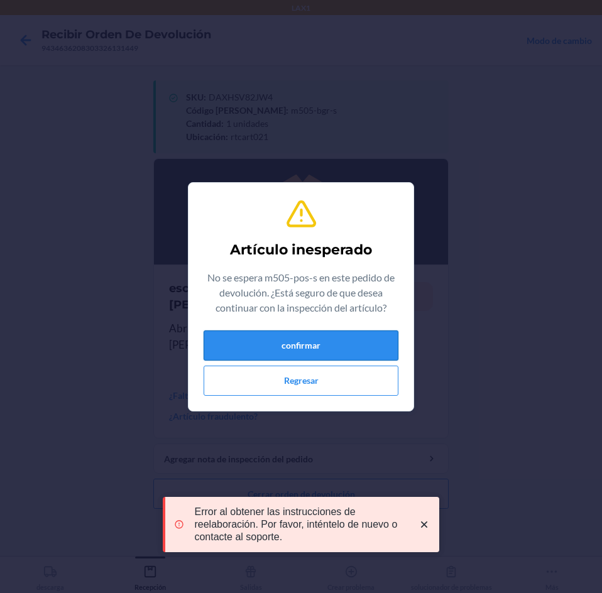
click at [315, 347] on button "confirmar" at bounding box center [300, 345] width 195 height 30
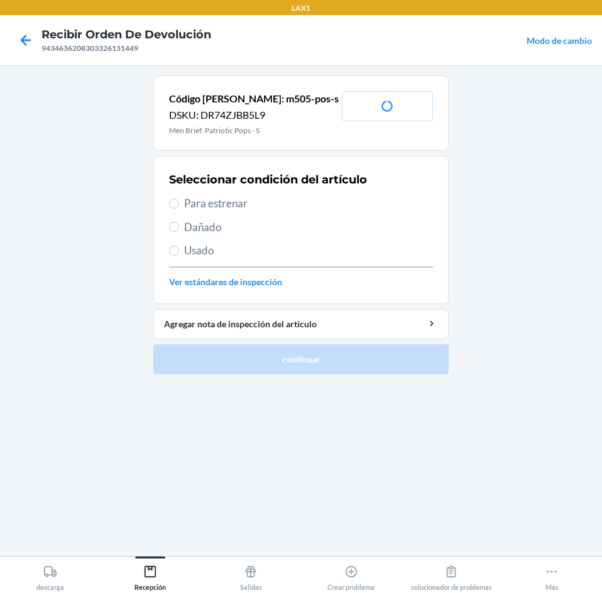
click at [200, 206] on span "Para estrenar" at bounding box center [308, 203] width 249 height 16
click at [179, 206] on input "Para estrenar" at bounding box center [174, 203] width 10 height 10
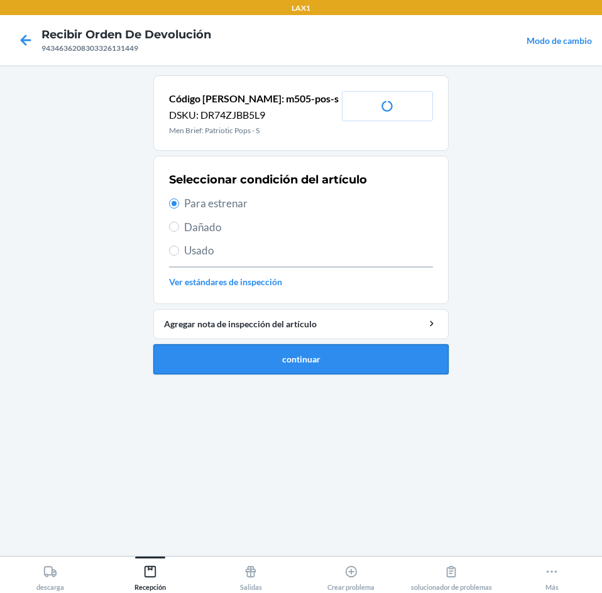
click at [240, 358] on button "continuar" at bounding box center [300, 359] width 295 height 30
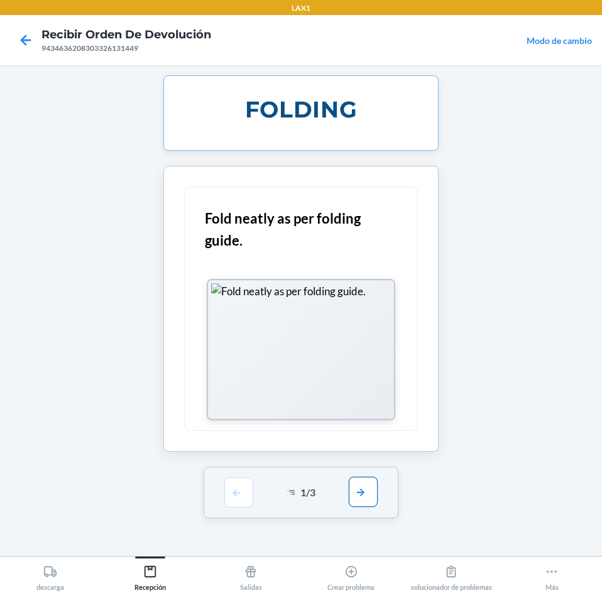
click at [356, 490] on button "button" at bounding box center [363, 492] width 29 height 30
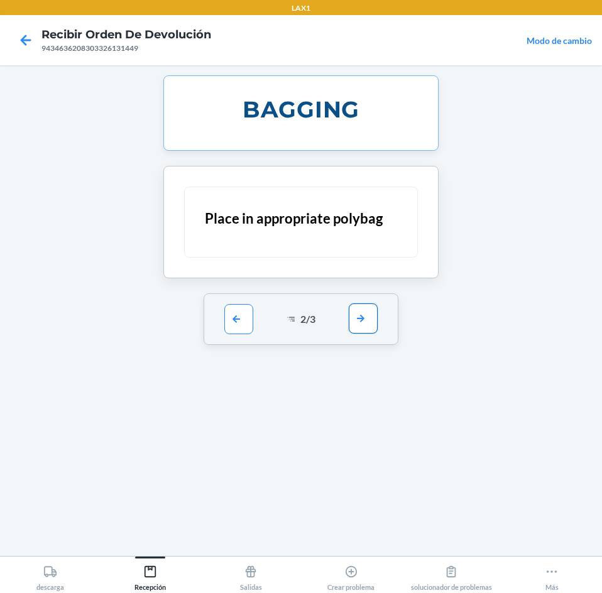
click at [364, 317] on button "button" at bounding box center [363, 318] width 29 height 30
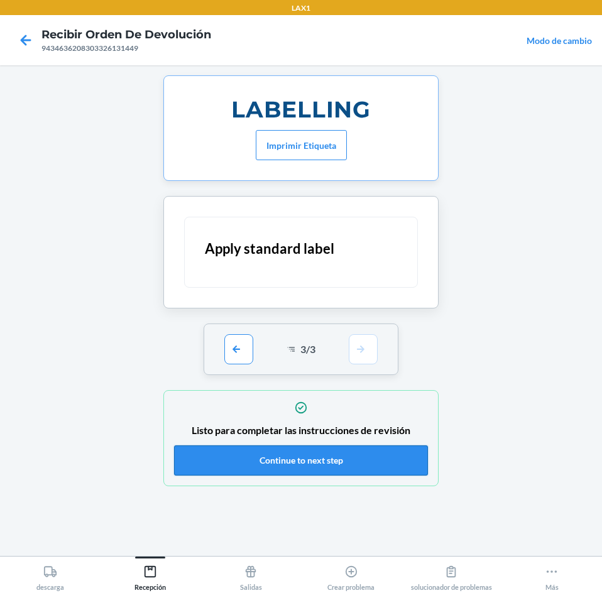
click at [376, 454] on button "Continue to next step" at bounding box center [301, 460] width 254 height 30
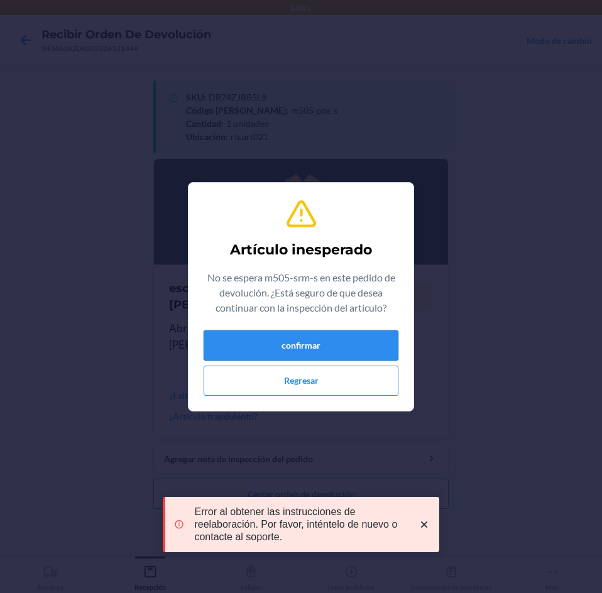
click at [325, 352] on button "confirmar" at bounding box center [300, 345] width 195 height 30
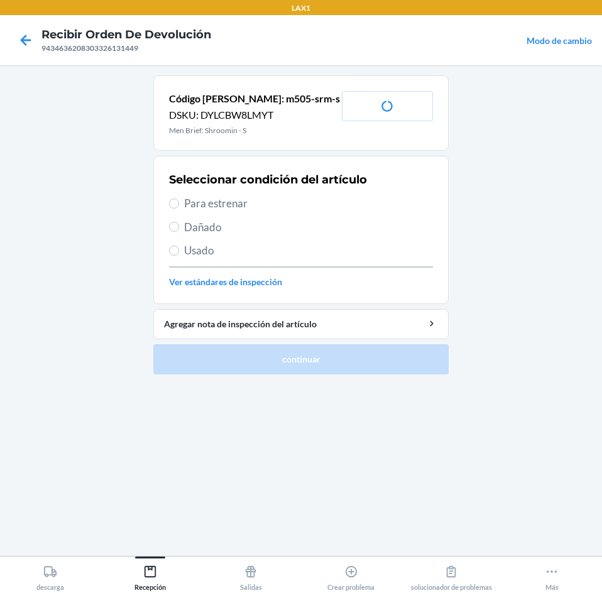
click at [167, 197] on section "Seleccionar condición del artículo Para estrenar Dañado Usado Ver estándares de…" at bounding box center [300, 230] width 295 height 148
click at [220, 208] on span "Para estrenar" at bounding box center [308, 203] width 249 height 16
click at [179, 208] on input "Para estrenar" at bounding box center [174, 203] width 10 height 10
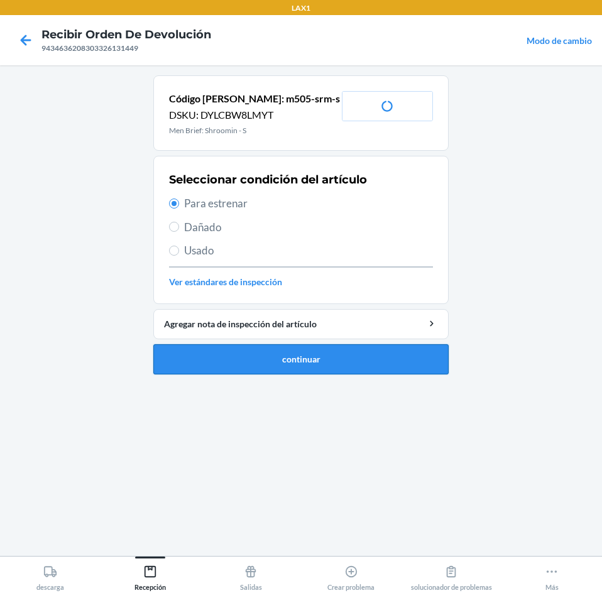
click at [257, 364] on button "continuar" at bounding box center [300, 359] width 295 height 30
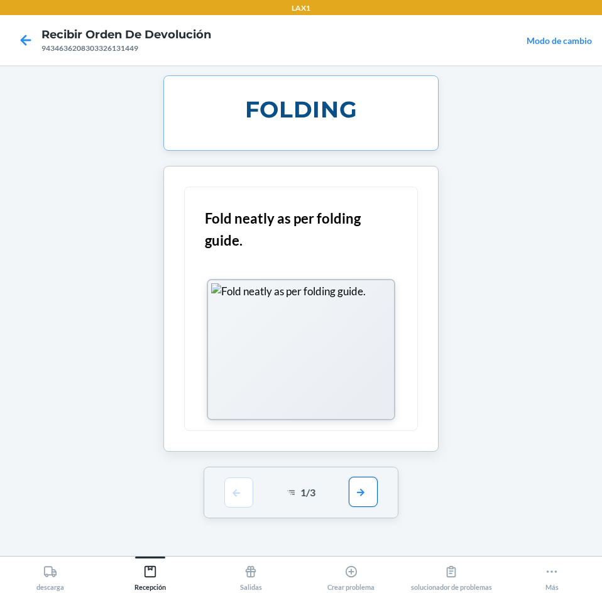
click at [362, 492] on button "button" at bounding box center [363, 492] width 29 height 30
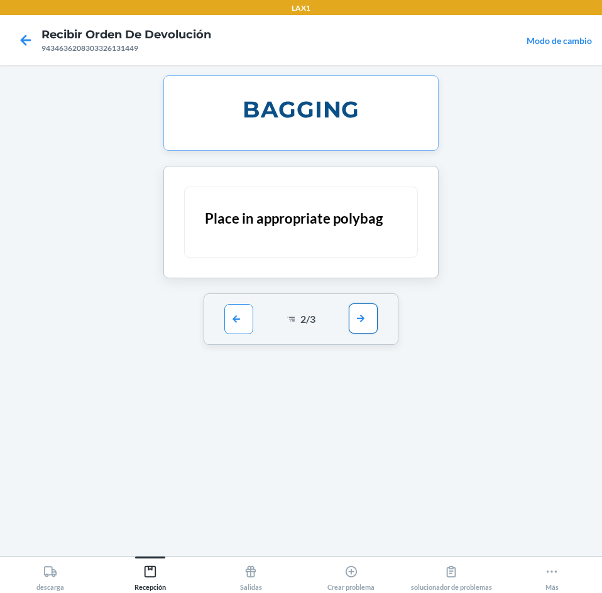
click at [364, 314] on button "button" at bounding box center [363, 318] width 29 height 30
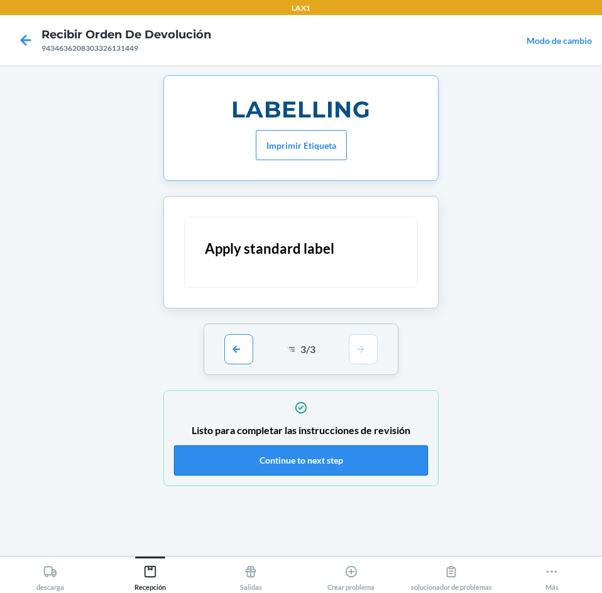
click at [377, 469] on button "Continue to next step" at bounding box center [301, 460] width 254 height 30
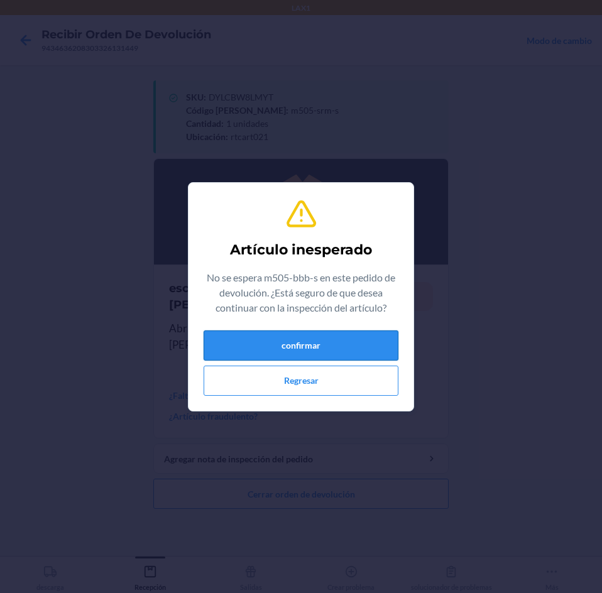
click at [296, 354] on button "confirmar" at bounding box center [300, 345] width 195 height 30
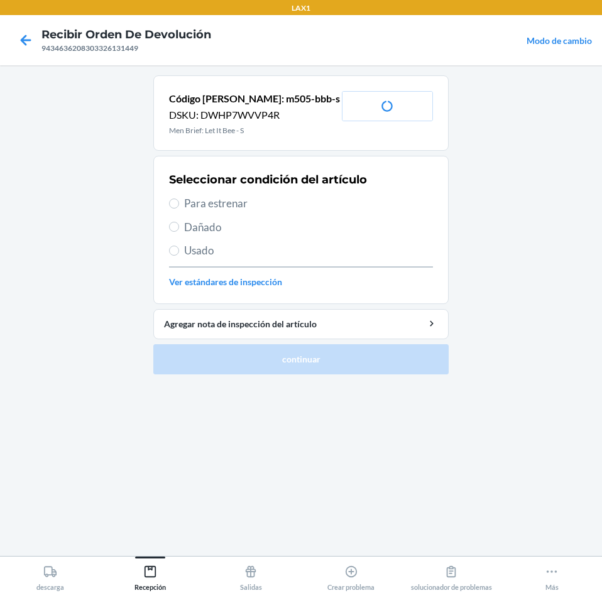
click at [182, 204] on label "Para estrenar" at bounding box center [301, 203] width 264 height 16
click at [179, 204] on input "Para estrenar" at bounding box center [174, 203] width 10 height 10
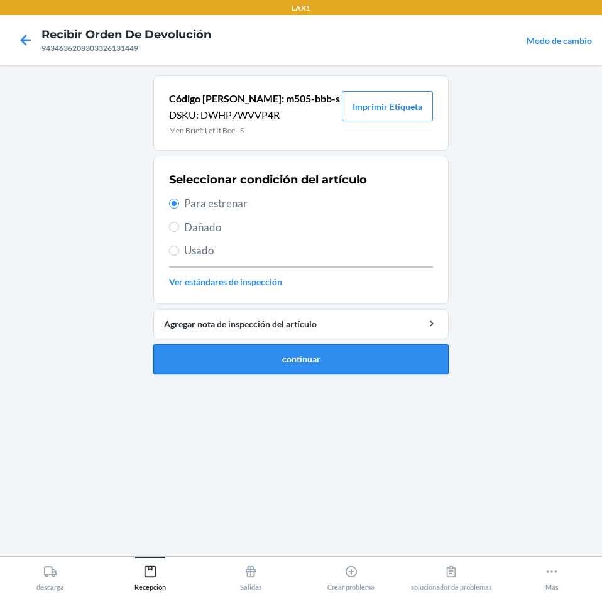
click at [267, 362] on button "continuar" at bounding box center [300, 359] width 295 height 30
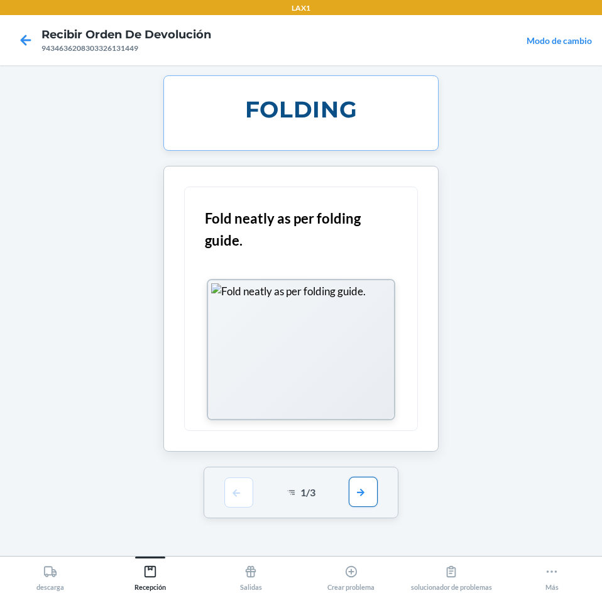
click at [364, 494] on button "button" at bounding box center [363, 492] width 29 height 30
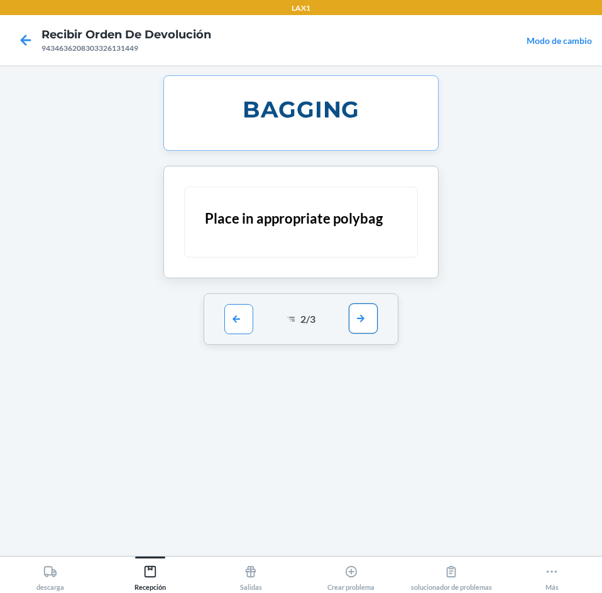
click at [355, 316] on button "button" at bounding box center [363, 318] width 29 height 30
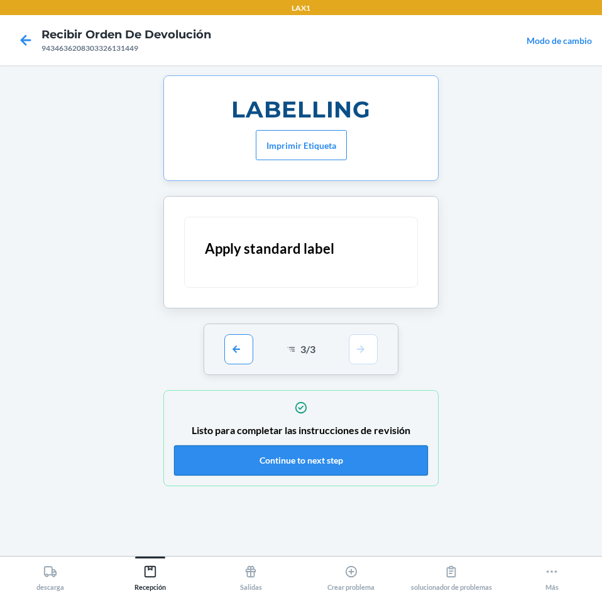
click at [369, 457] on button "Continue to next step" at bounding box center [301, 460] width 254 height 30
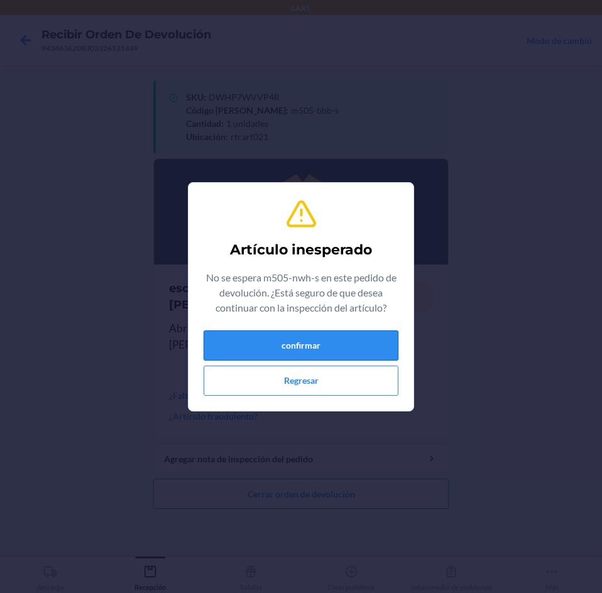
click at [354, 331] on button "confirmar" at bounding box center [300, 345] width 195 height 30
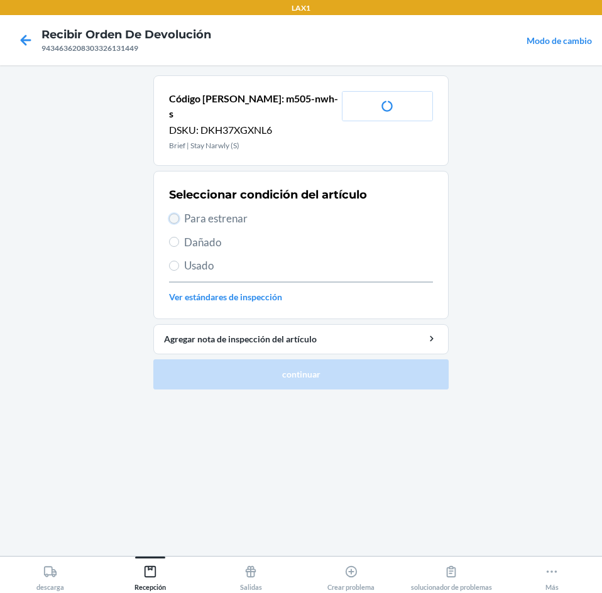
click at [170, 214] on input "Para estrenar" at bounding box center [174, 219] width 10 height 10
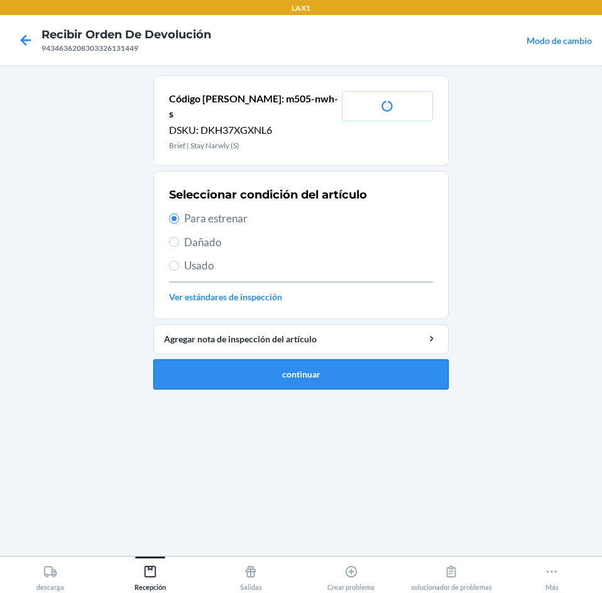
click at [198, 359] on button "continuar" at bounding box center [300, 374] width 295 height 30
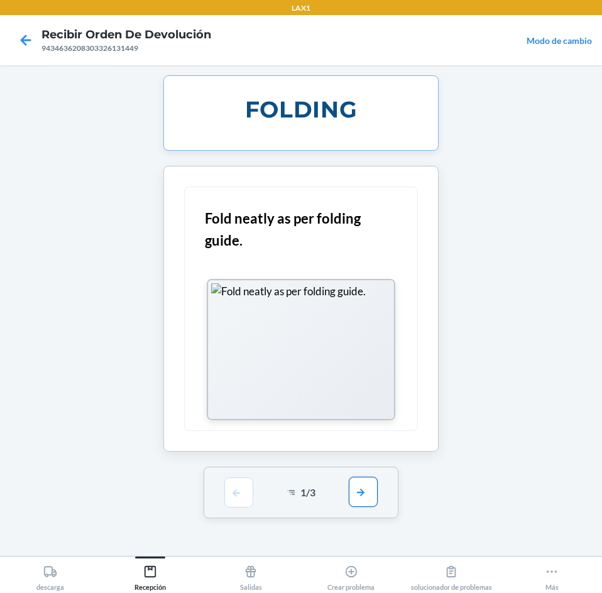
click at [366, 493] on button "button" at bounding box center [363, 492] width 29 height 30
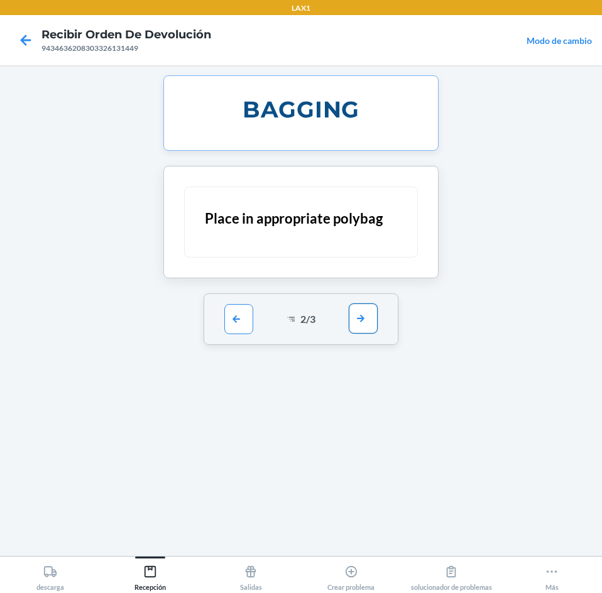
click at [359, 313] on button "button" at bounding box center [363, 318] width 29 height 30
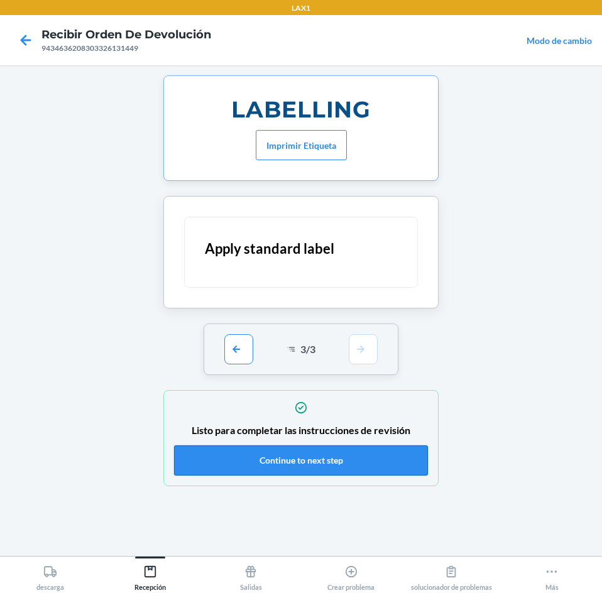
click at [359, 458] on button "Continue to next step" at bounding box center [301, 460] width 254 height 30
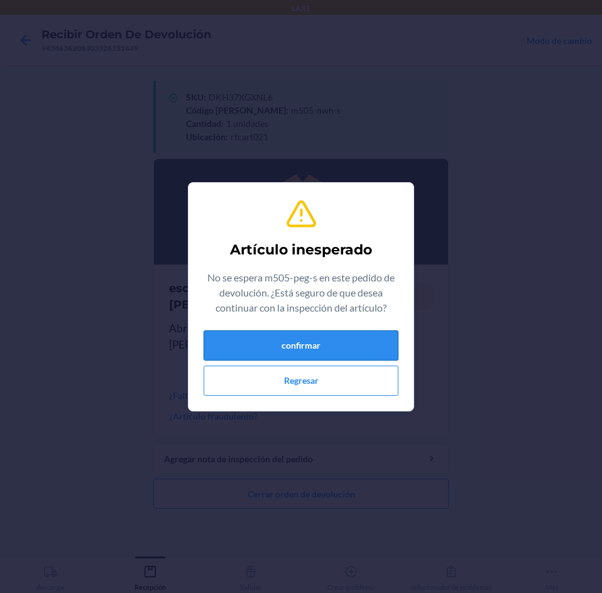
click at [347, 354] on button "confirmar" at bounding box center [300, 345] width 195 height 30
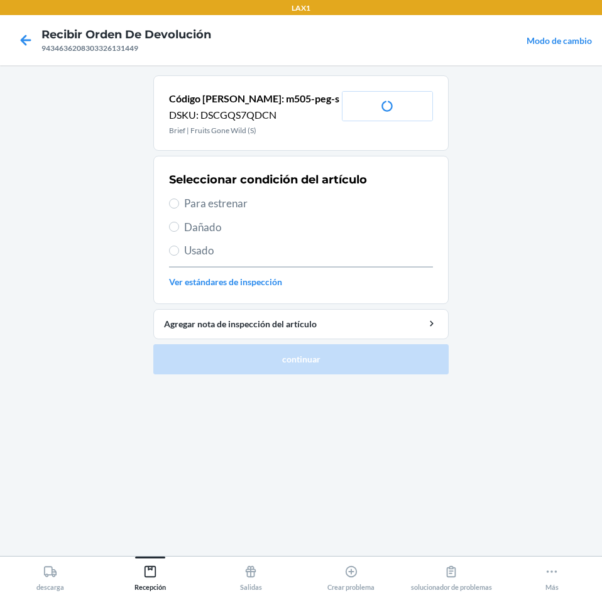
click at [208, 208] on span "Para estrenar" at bounding box center [308, 203] width 249 height 16
click at [179, 208] on input "Para estrenar" at bounding box center [174, 203] width 10 height 10
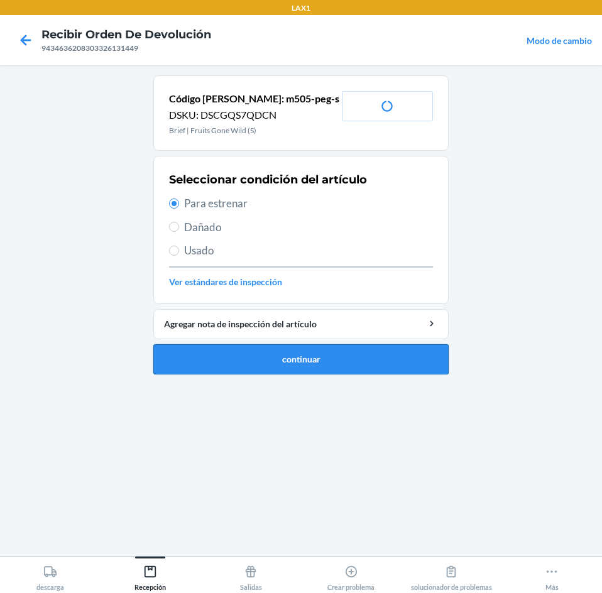
click at [224, 360] on button "continuar" at bounding box center [300, 359] width 295 height 30
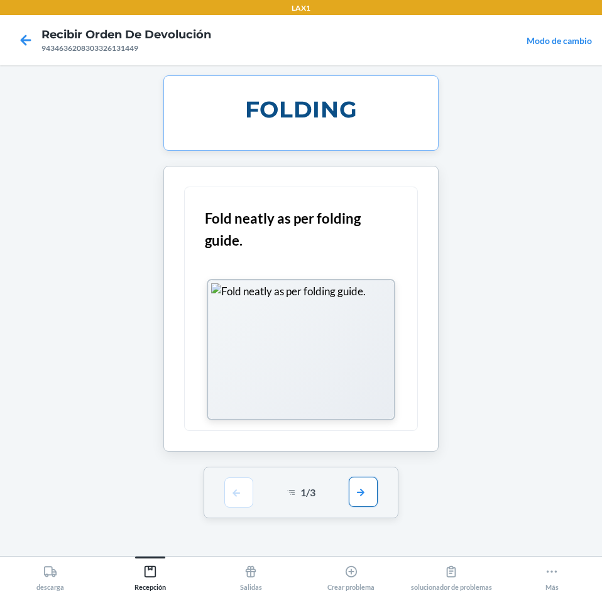
click at [375, 487] on button "button" at bounding box center [363, 492] width 29 height 30
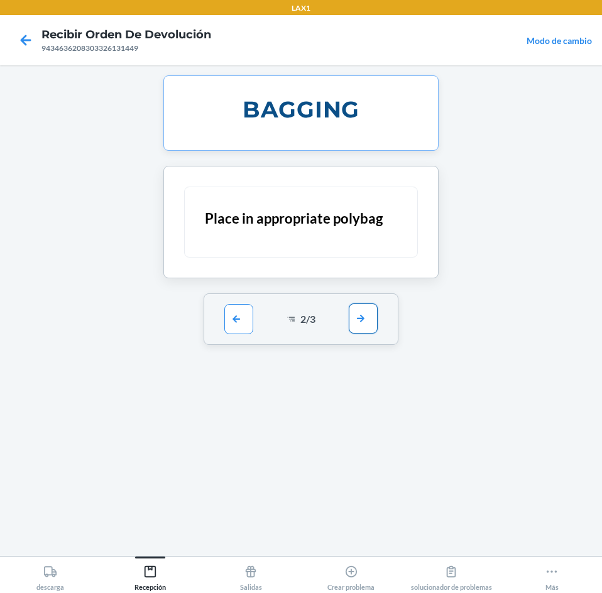
click at [370, 325] on button "button" at bounding box center [363, 318] width 29 height 30
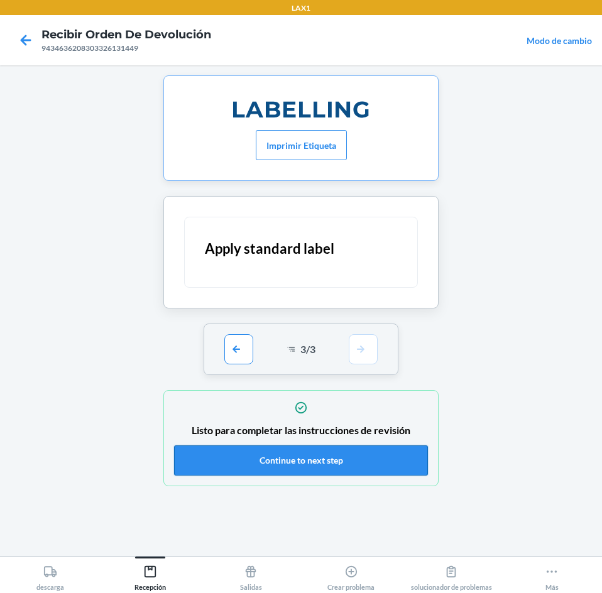
click at [354, 454] on button "Continue to next step" at bounding box center [301, 460] width 254 height 30
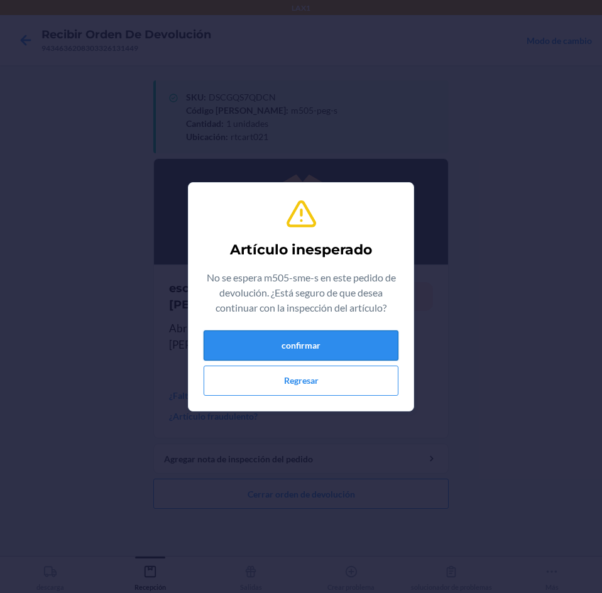
click at [283, 341] on button "confirmar" at bounding box center [300, 345] width 195 height 30
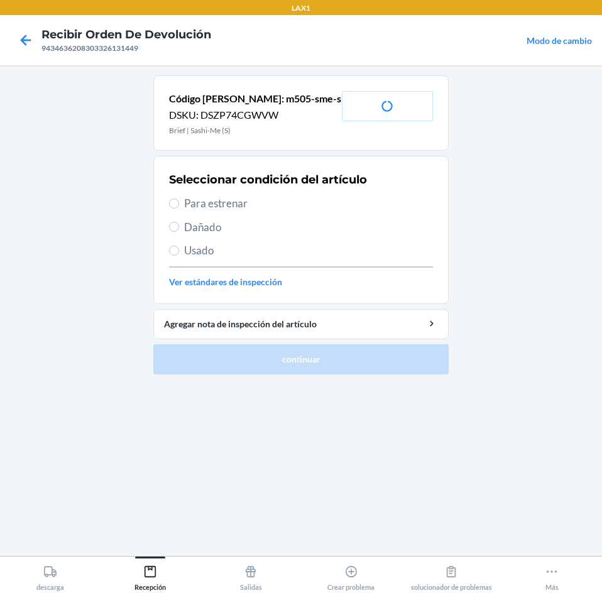
click at [187, 203] on span "Para estrenar" at bounding box center [308, 203] width 249 height 16
click at [179, 203] on input "Para estrenar" at bounding box center [174, 203] width 10 height 10
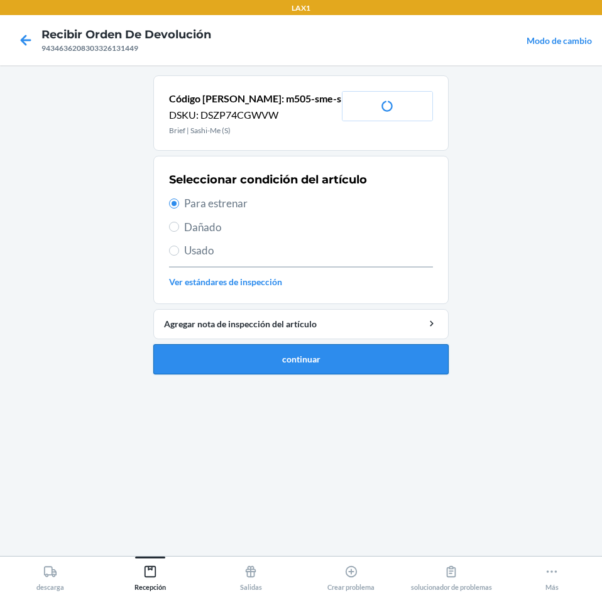
click at [217, 347] on button "continuar" at bounding box center [300, 359] width 295 height 30
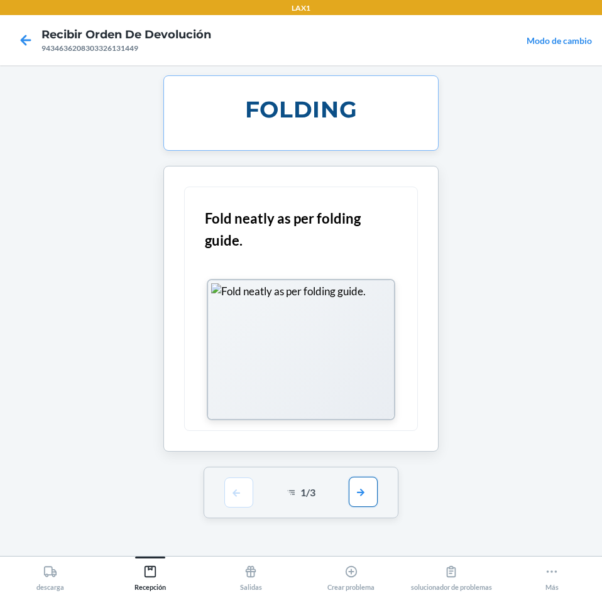
click at [367, 500] on button "button" at bounding box center [363, 492] width 29 height 30
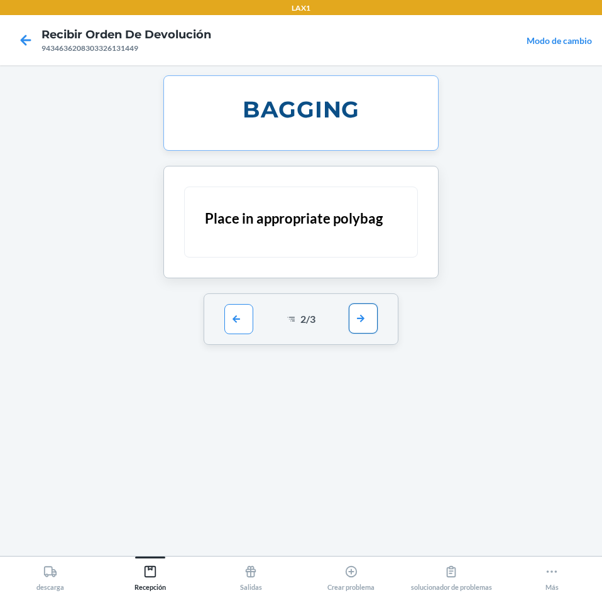
click at [356, 308] on button "button" at bounding box center [363, 318] width 29 height 30
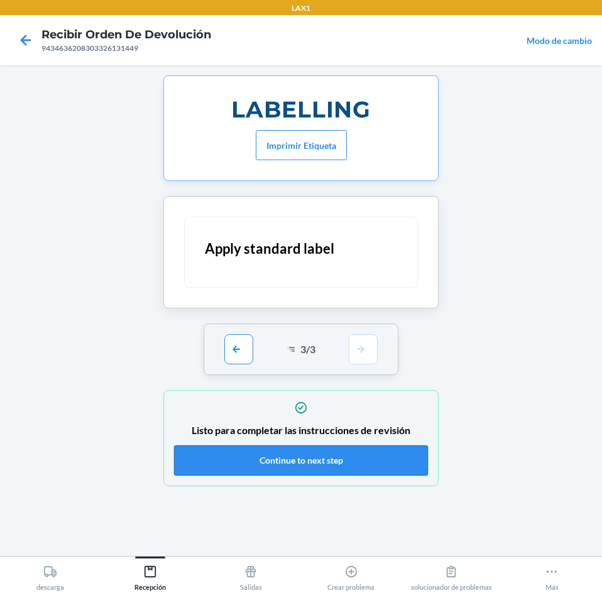
click at [365, 451] on button "Continue to next step" at bounding box center [301, 460] width 254 height 30
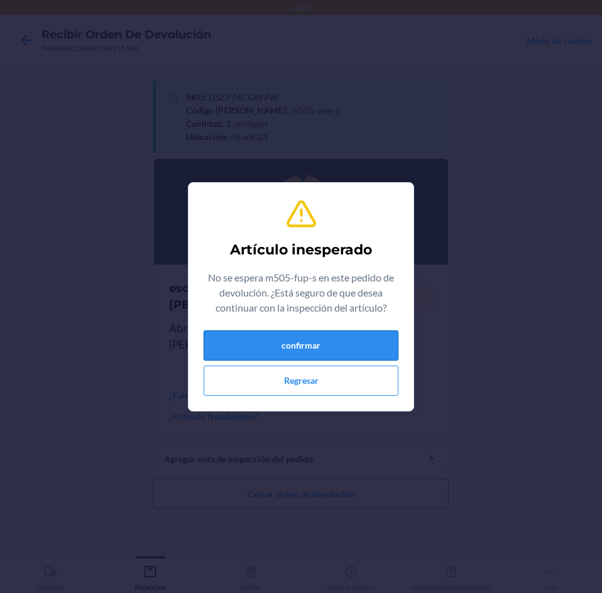
click at [218, 349] on button "confirmar" at bounding box center [300, 345] width 195 height 30
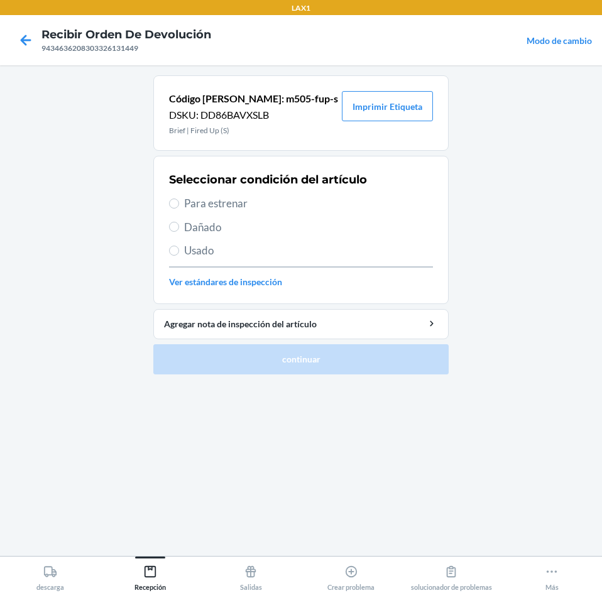
click at [190, 206] on span "Para estrenar" at bounding box center [308, 203] width 249 height 16
click at [179, 206] on input "Para estrenar" at bounding box center [174, 203] width 10 height 10
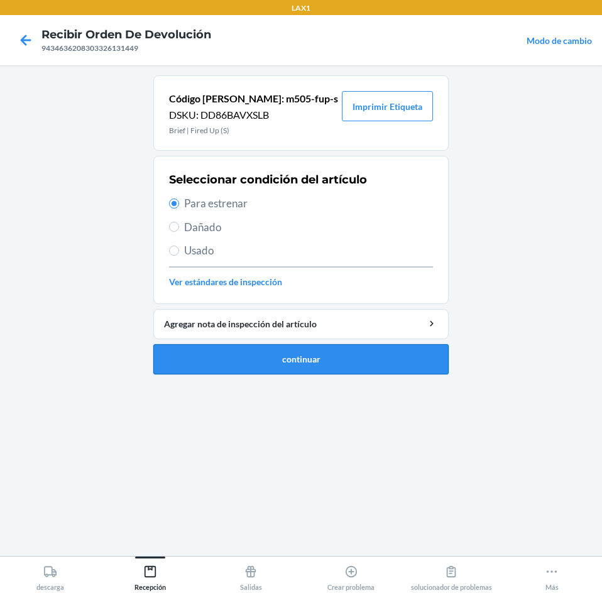
click at [264, 359] on button "continuar" at bounding box center [300, 359] width 295 height 30
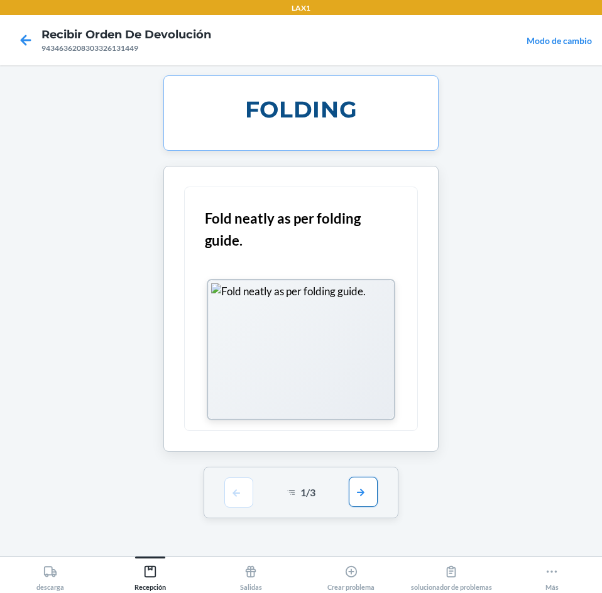
click at [360, 492] on button "button" at bounding box center [363, 492] width 29 height 30
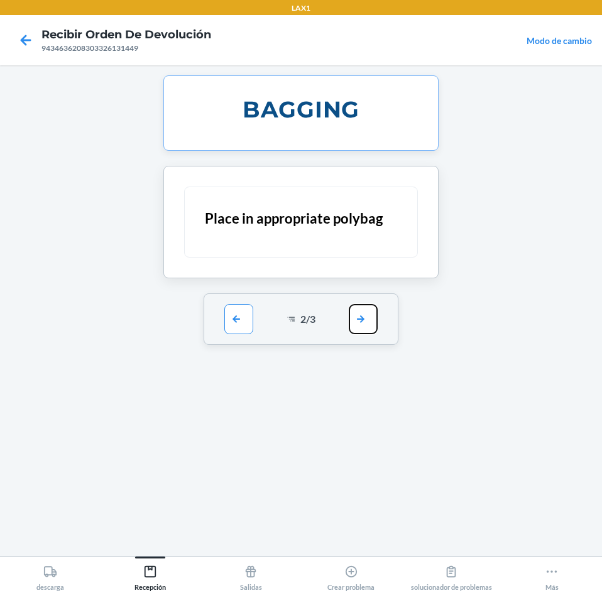
click at [352, 314] on button "button" at bounding box center [363, 319] width 29 height 30
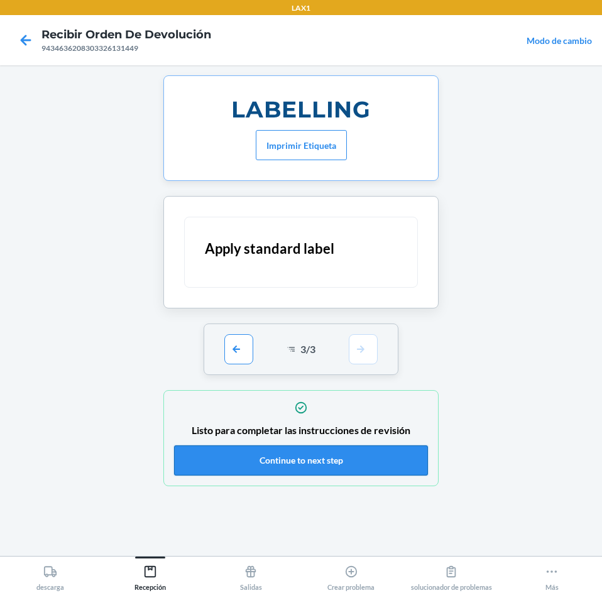
click at [333, 457] on button "Continue to next step" at bounding box center [301, 460] width 254 height 30
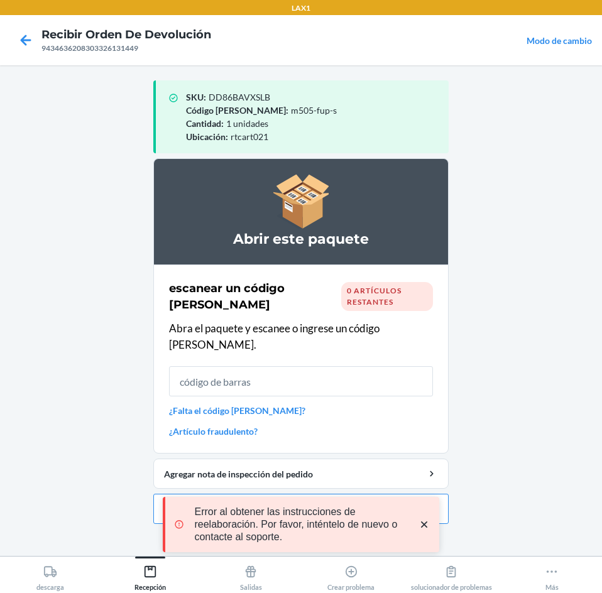
click at [394, 294] on div "0 artículos restantes" at bounding box center [387, 296] width 92 height 29
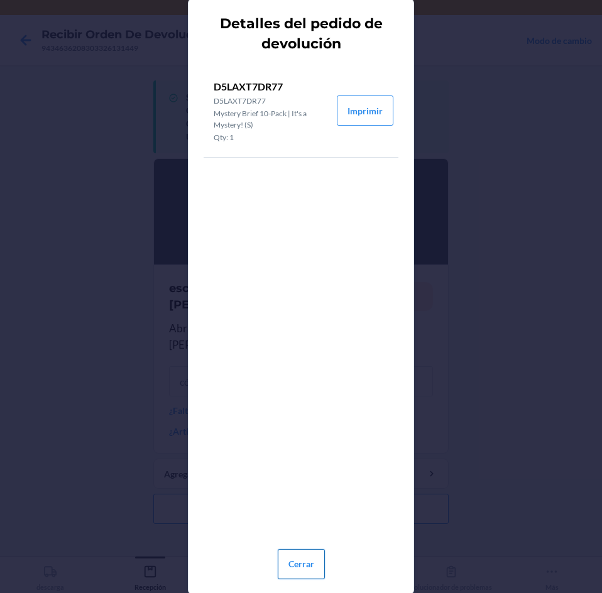
click at [313, 561] on button "Cerrar" at bounding box center [301, 564] width 47 height 30
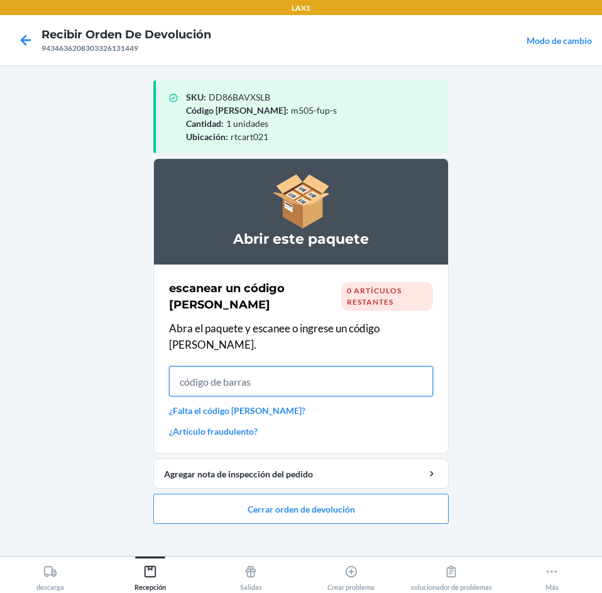
click at [398, 366] on input "text" at bounding box center [301, 381] width 264 height 30
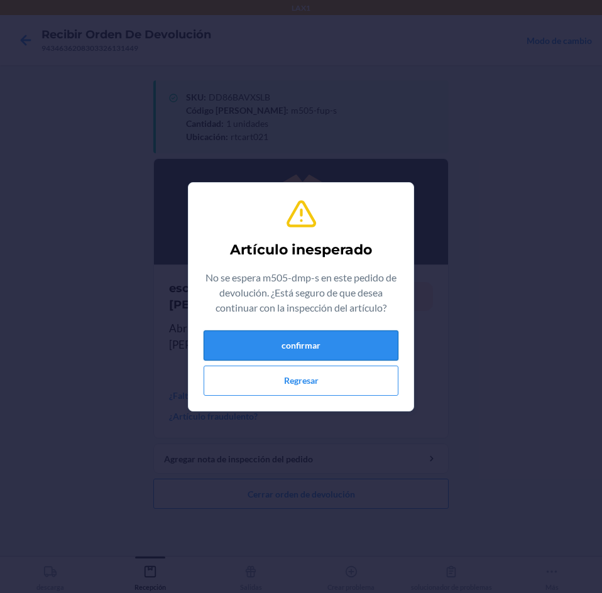
click at [241, 340] on button "confirmar" at bounding box center [300, 345] width 195 height 30
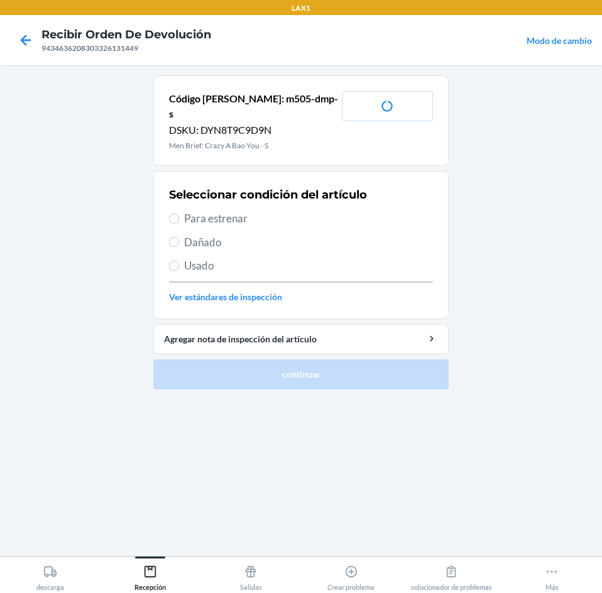
click at [181, 257] on label "Usado" at bounding box center [301, 265] width 264 height 16
click at [179, 261] on input "Usado" at bounding box center [174, 266] width 10 height 10
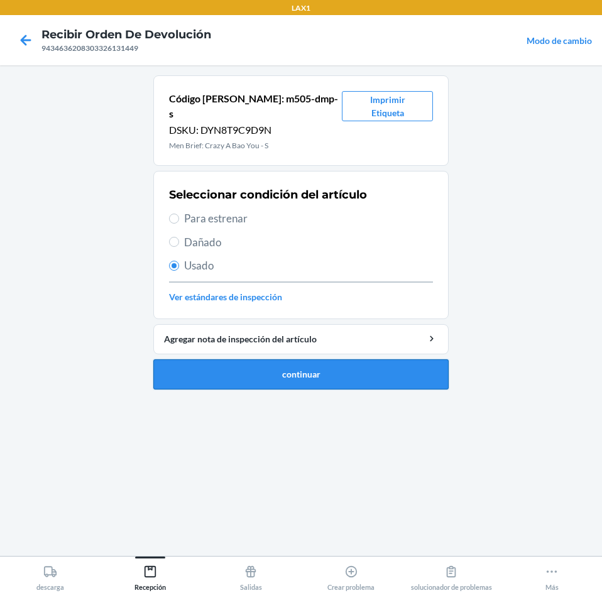
click at [259, 364] on button "continuar" at bounding box center [300, 374] width 295 height 30
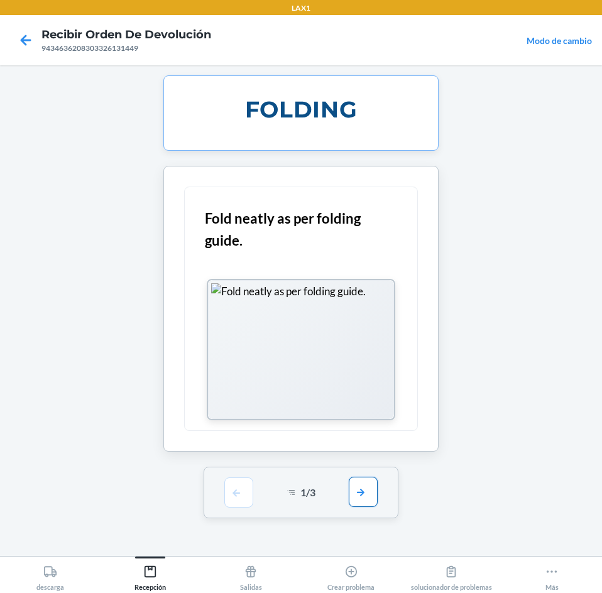
click at [371, 486] on button "button" at bounding box center [363, 492] width 29 height 30
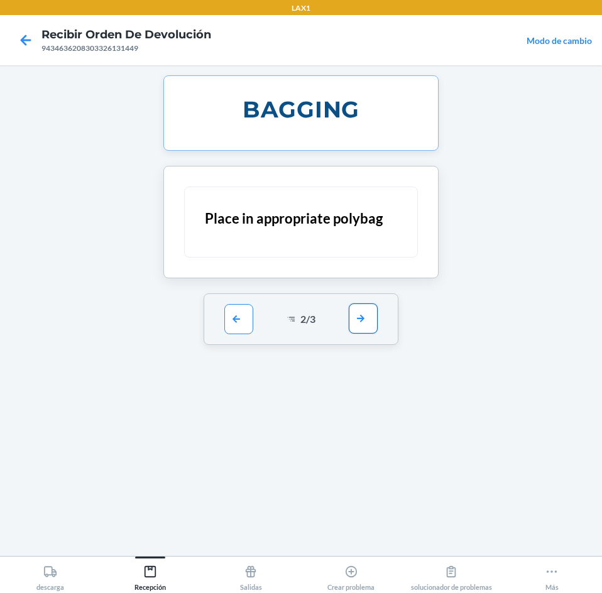
click at [363, 325] on button "button" at bounding box center [363, 318] width 29 height 30
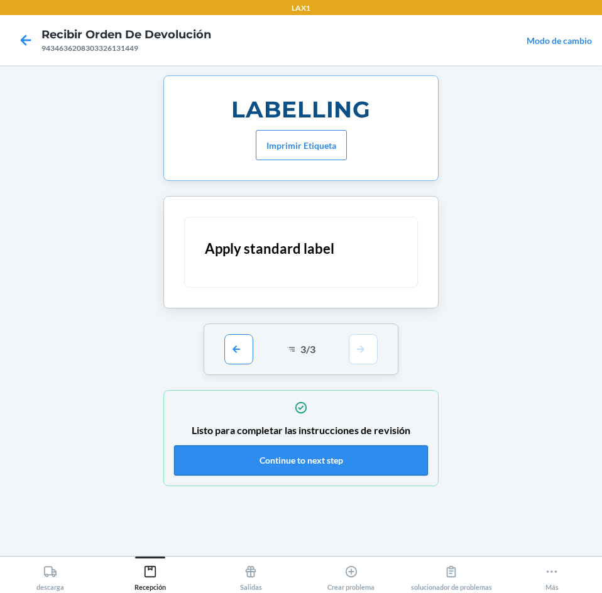
click at [364, 454] on button "Continue to next step" at bounding box center [301, 460] width 254 height 30
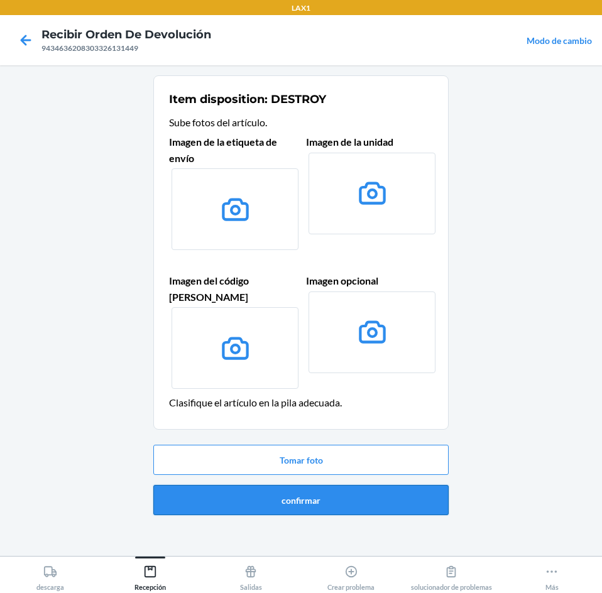
click at [362, 485] on button "confirmar" at bounding box center [300, 500] width 295 height 30
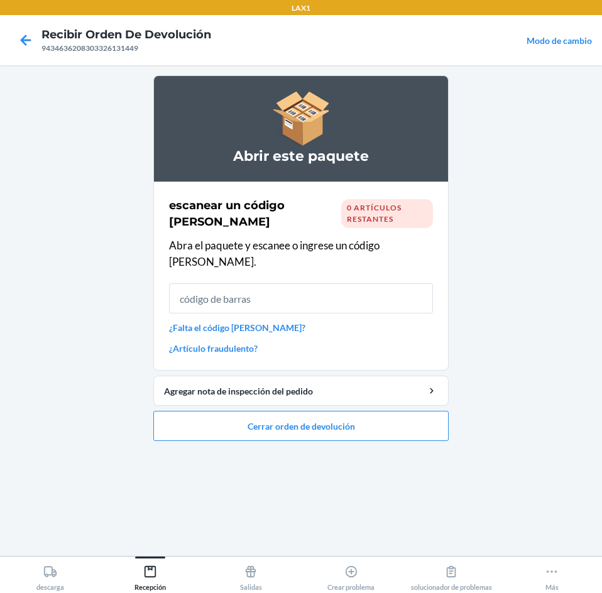
click at [234, 321] on link "¿Falta el código [PERSON_NAME]?" at bounding box center [301, 327] width 264 height 13
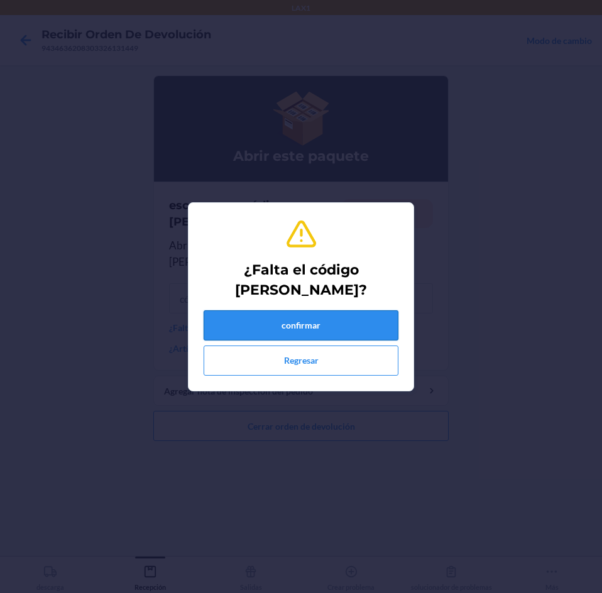
click at [327, 332] on button "confirmar" at bounding box center [300, 325] width 195 height 30
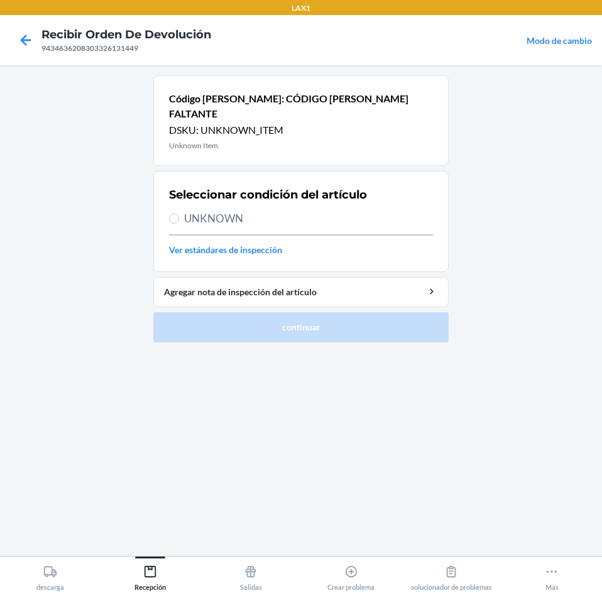
click at [194, 210] on span "UNKNOWN" at bounding box center [308, 218] width 249 height 16
click at [179, 214] on input "UNKNOWN" at bounding box center [174, 219] width 10 height 10
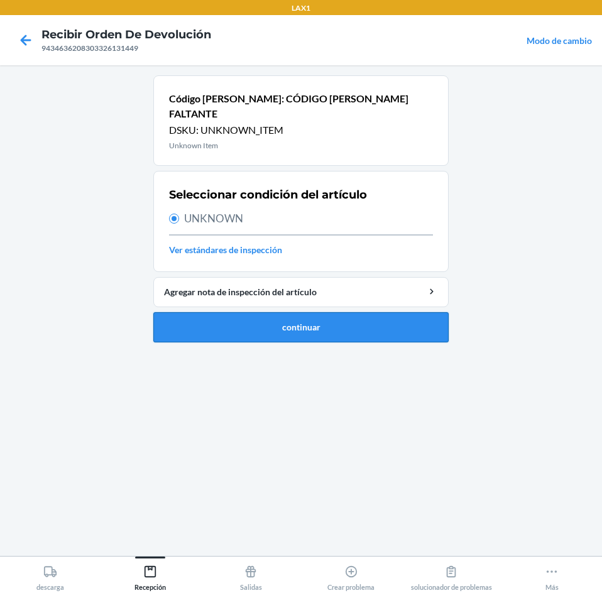
click at [300, 318] on button "continuar" at bounding box center [300, 327] width 295 height 30
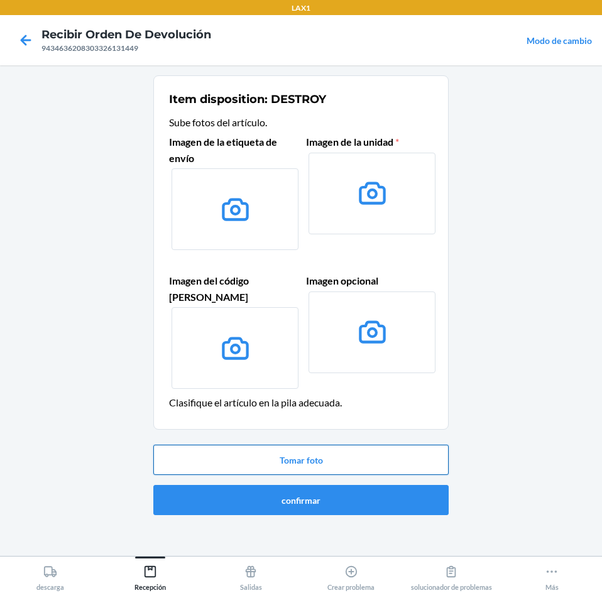
click at [413, 445] on button "Tomar foto" at bounding box center [300, 460] width 295 height 30
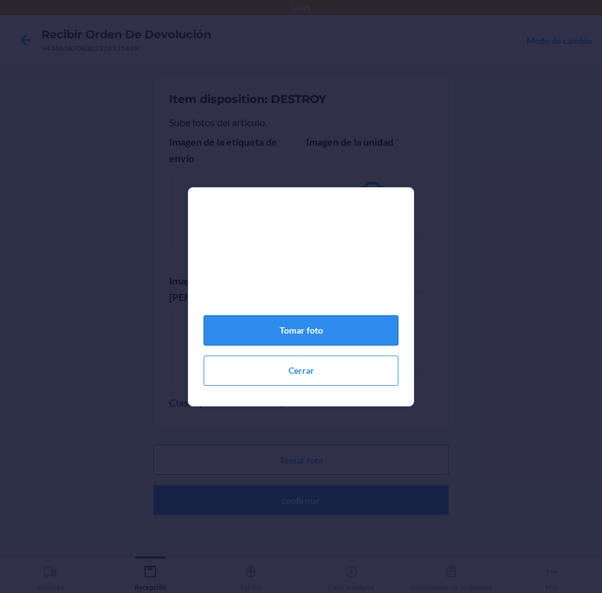
click at [349, 340] on button "Tomar foto" at bounding box center [300, 330] width 195 height 30
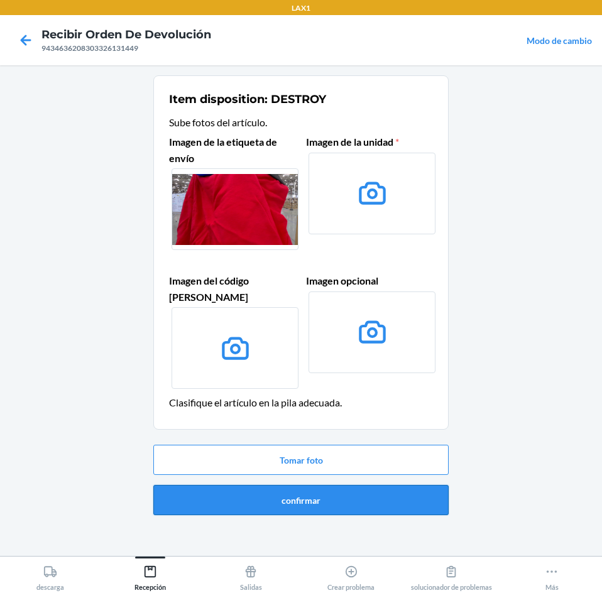
click at [344, 485] on button "confirmar" at bounding box center [300, 500] width 295 height 30
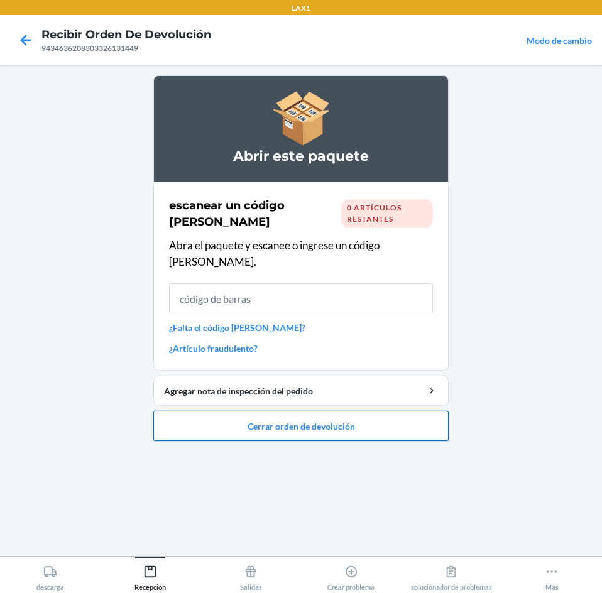
click at [397, 413] on button "Cerrar orden de devolución" at bounding box center [300, 426] width 295 height 30
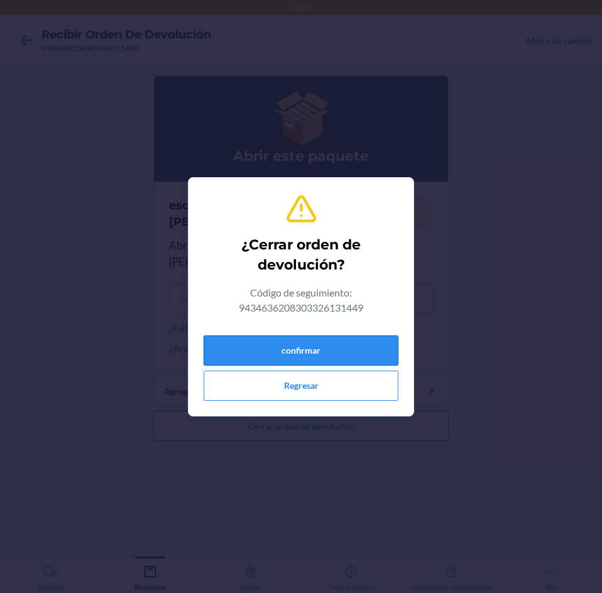
click at [372, 347] on button "confirmar" at bounding box center [300, 350] width 195 height 30
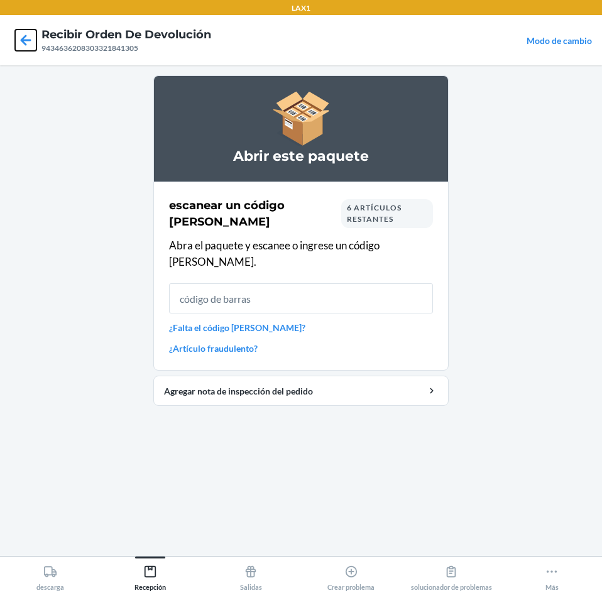
drag, startPoint x: 21, startPoint y: 40, endPoint x: 31, endPoint y: 43, distance: 10.5
click at [23, 40] on icon at bounding box center [26, 40] width 11 height 11
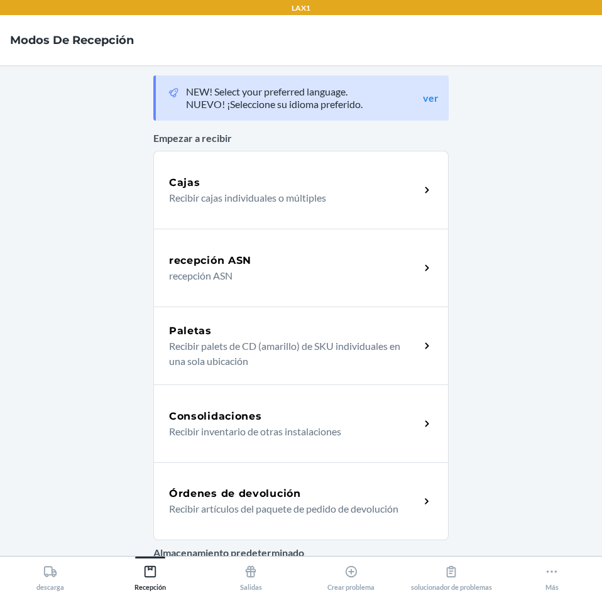
click at [318, 494] on div "Órdenes de devolución" at bounding box center [294, 493] width 251 height 15
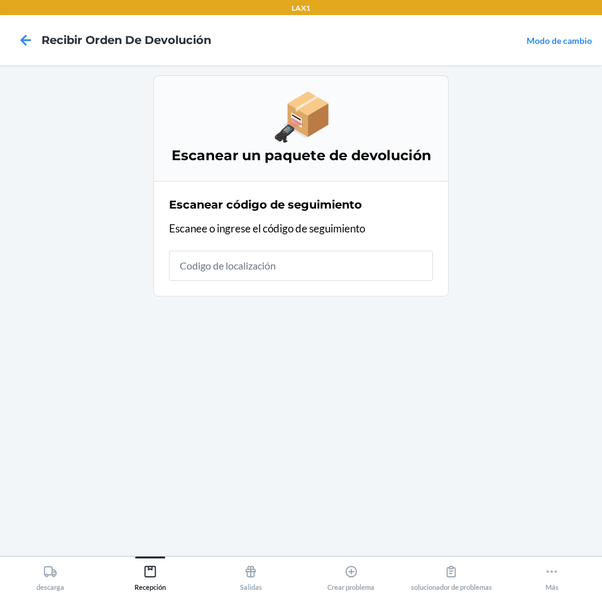
click at [383, 274] on input "text" at bounding box center [301, 266] width 264 height 30
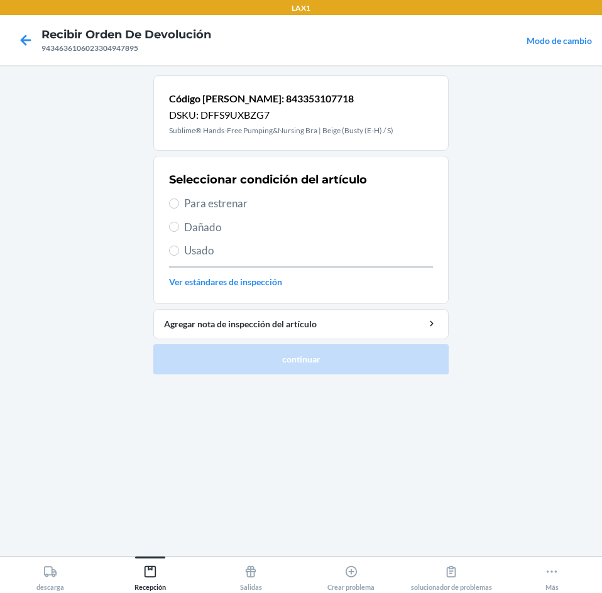
click at [201, 203] on span "Para estrenar" at bounding box center [308, 203] width 249 height 16
click at [179, 203] on input "Para estrenar" at bounding box center [174, 203] width 10 height 10
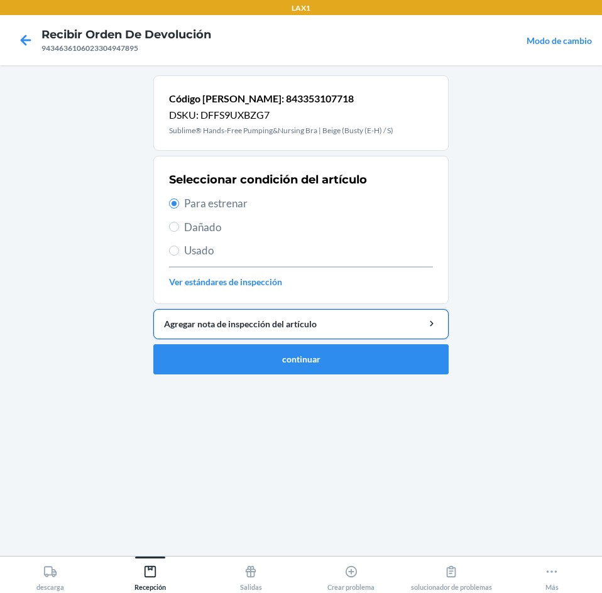
click at [229, 338] on button "Agregar nota de inspección del artículo" at bounding box center [300, 324] width 295 height 30
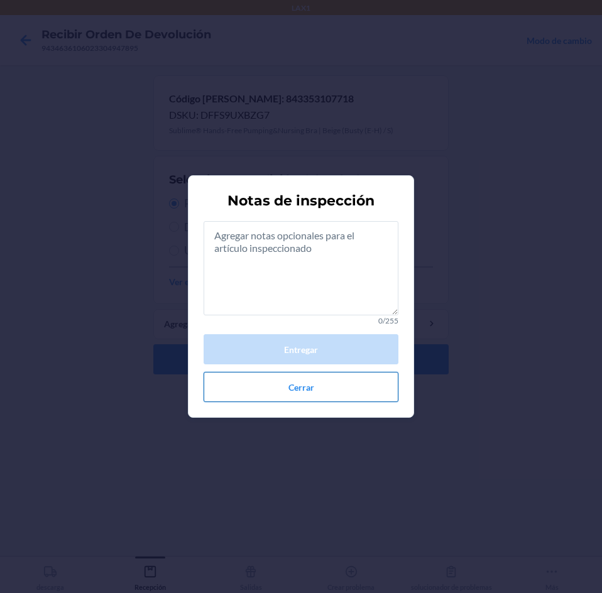
click at [267, 394] on button "Cerrar" at bounding box center [300, 387] width 195 height 30
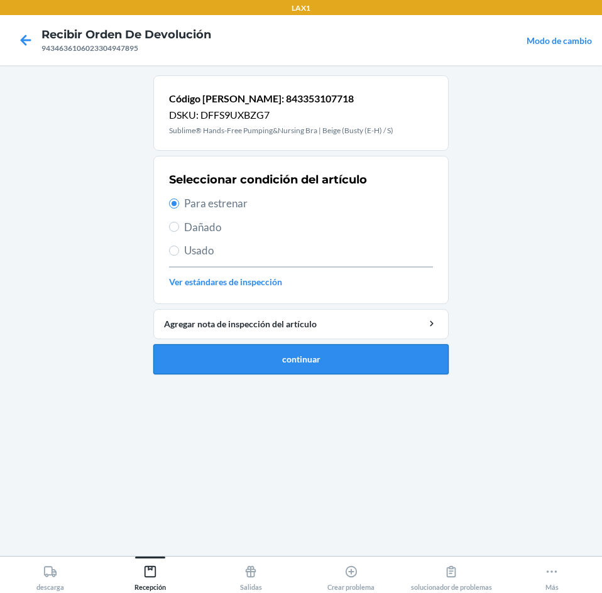
click at [250, 361] on button "continuar" at bounding box center [300, 359] width 295 height 30
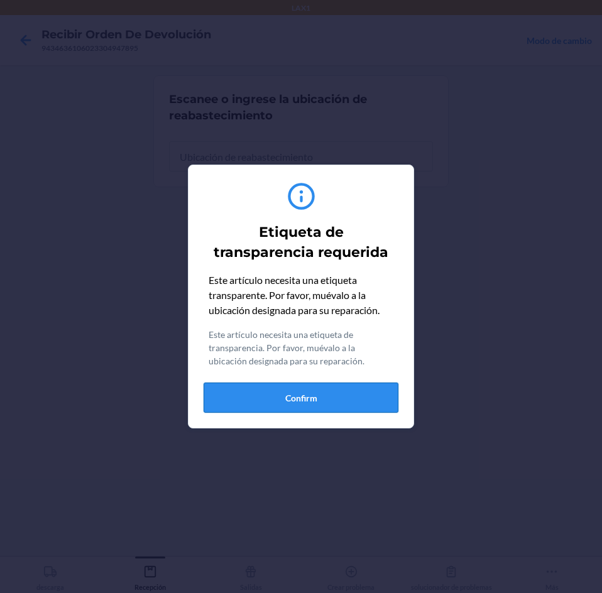
click at [358, 397] on button "Confirm" at bounding box center [300, 397] width 195 height 30
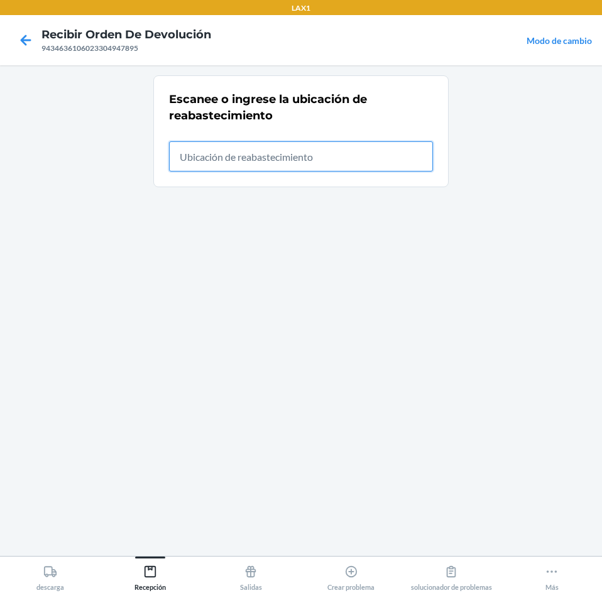
click at [380, 154] on input "text" at bounding box center [301, 156] width 264 height 30
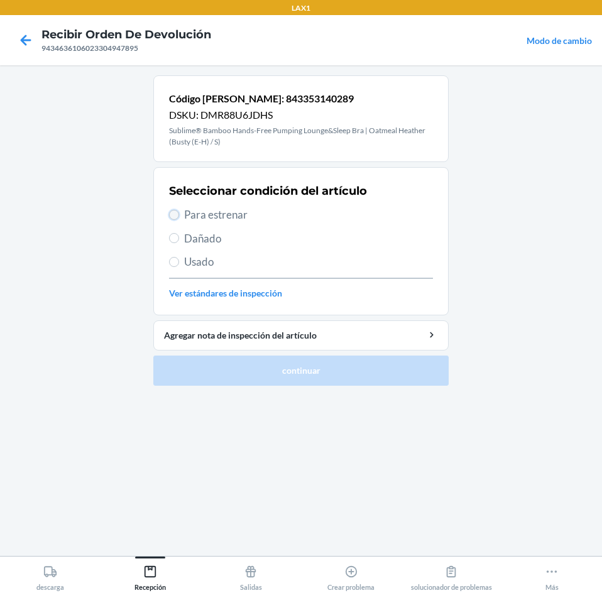
click at [175, 217] on input "Para estrenar" at bounding box center [174, 215] width 10 height 10
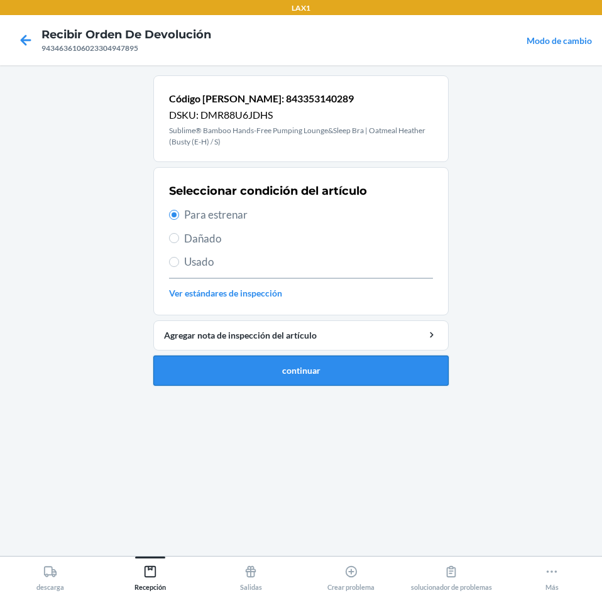
click at [248, 372] on button "continuar" at bounding box center [300, 370] width 295 height 30
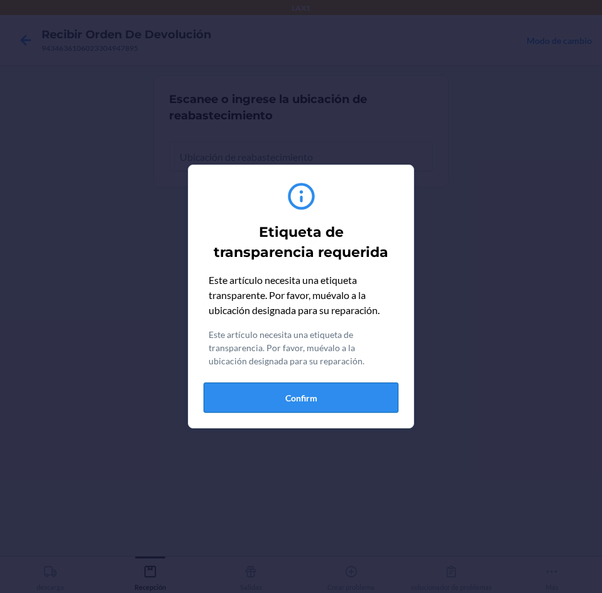
click at [380, 408] on button "Confirm" at bounding box center [300, 397] width 195 height 30
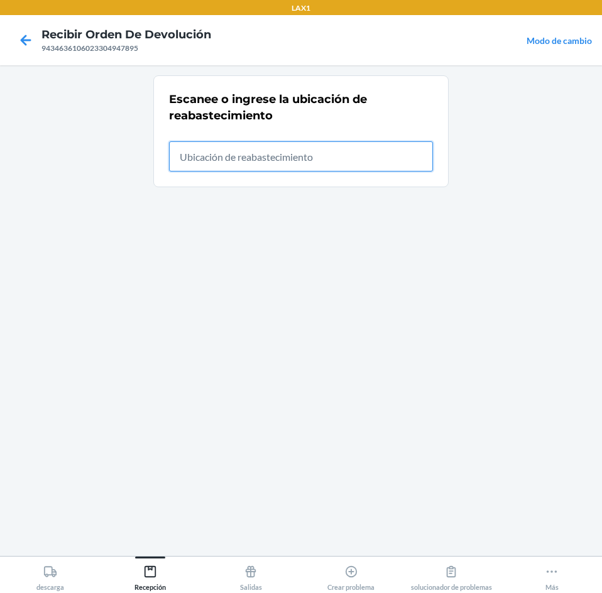
click at [411, 170] on input "text" at bounding box center [301, 156] width 264 height 30
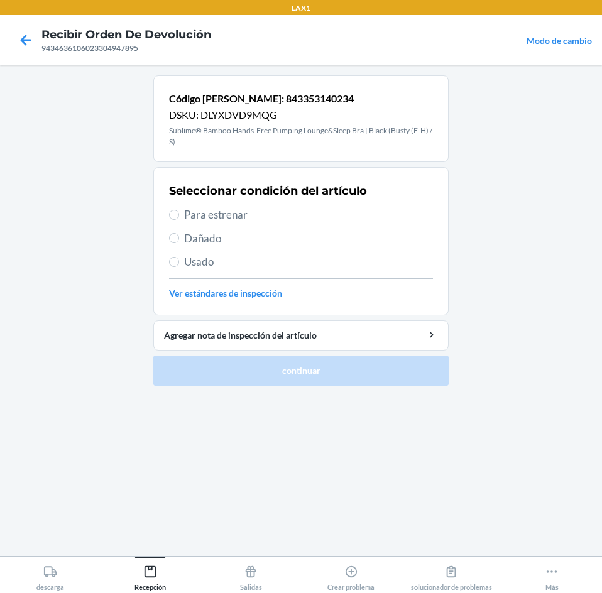
click at [204, 215] on span "Para estrenar" at bounding box center [308, 215] width 249 height 16
click at [179, 215] on input "Para estrenar" at bounding box center [174, 215] width 10 height 10
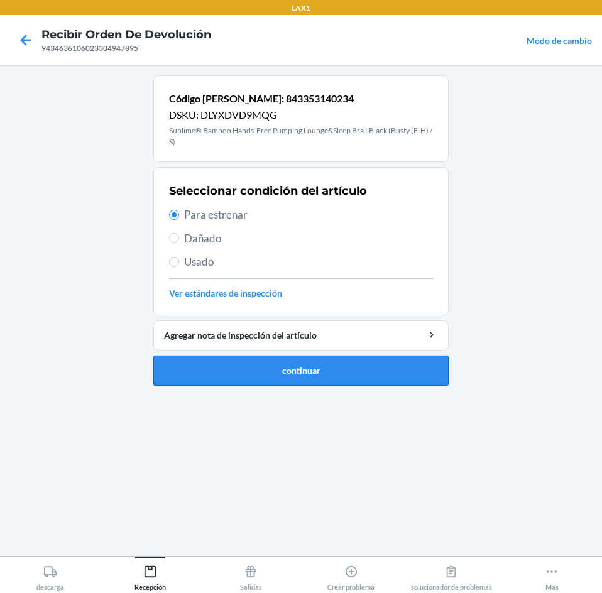
click at [242, 374] on button "continuar" at bounding box center [300, 370] width 295 height 30
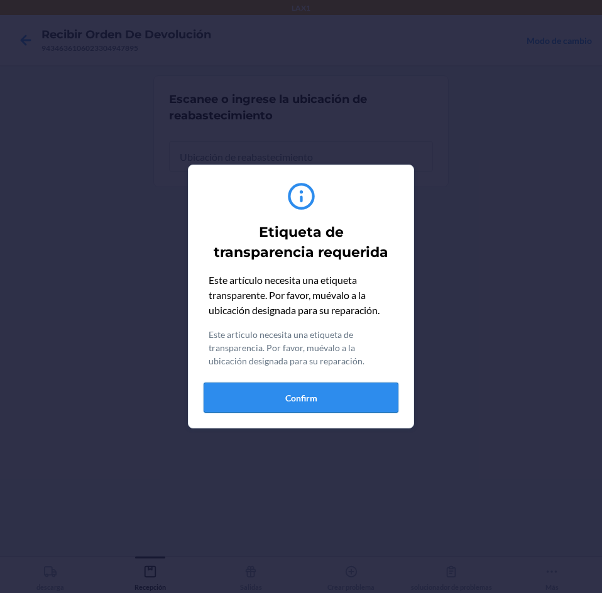
click at [316, 396] on button "Confirm" at bounding box center [300, 397] width 195 height 30
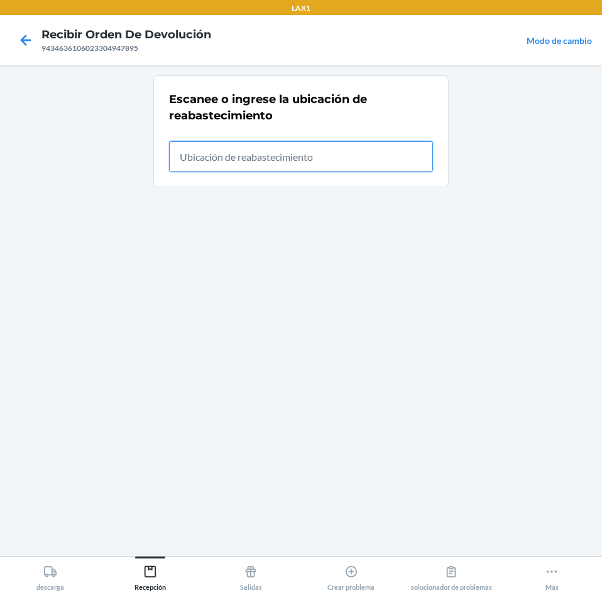
click at [382, 166] on input "text" at bounding box center [301, 156] width 264 height 30
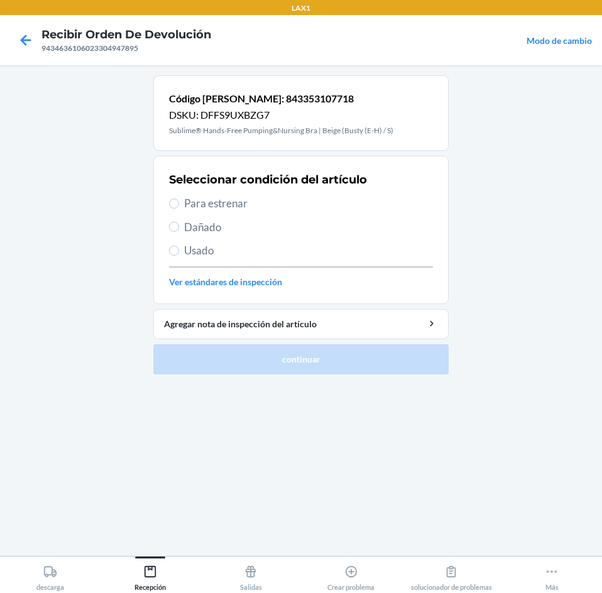
click at [184, 195] on div "Seleccionar condición del artículo Para estrenar Dañado Usado Ver estándares de…" at bounding box center [301, 230] width 264 height 124
click at [184, 199] on span "Para estrenar" at bounding box center [308, 203] width 249 height 16
click at [179, 199] on input "Para estrenar" at bounding box center [174, 203] width 10 height 10
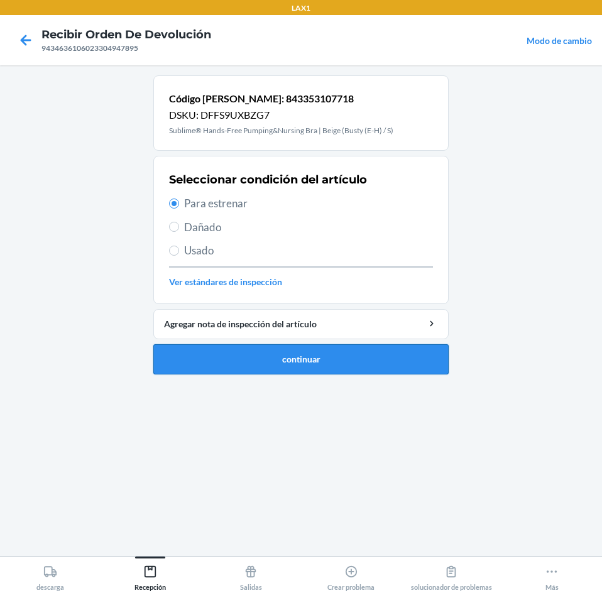
click at [326, 355] on button "continuar" at bounding box center [300, 359] width 295 height 30
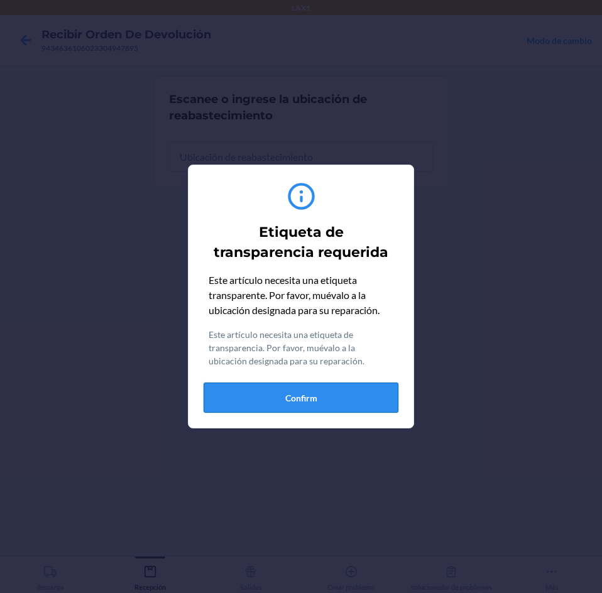
click at [382, 403] on button "Confirm" at bounding box center [300, 397] width 195 height 30
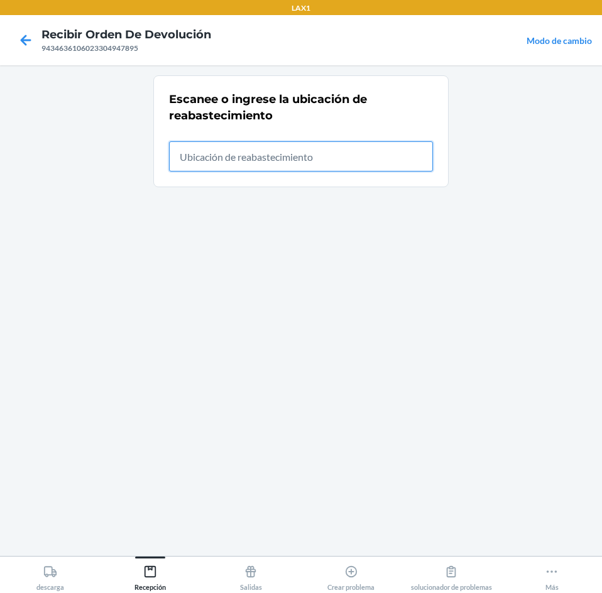
click at [354, 155] on input "text" at bounding box center [301, 156] width 264 height 30
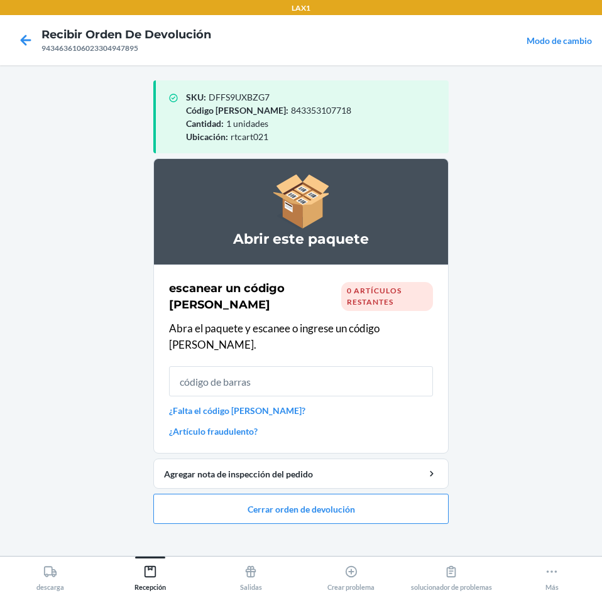
click at [396, 366] on input "text" at bounding box center [301, 381] width 264 height 30
click at [365, 494] on button "Cerrar orden de devolución" at bounding box center [300, 509] width 295 height 30
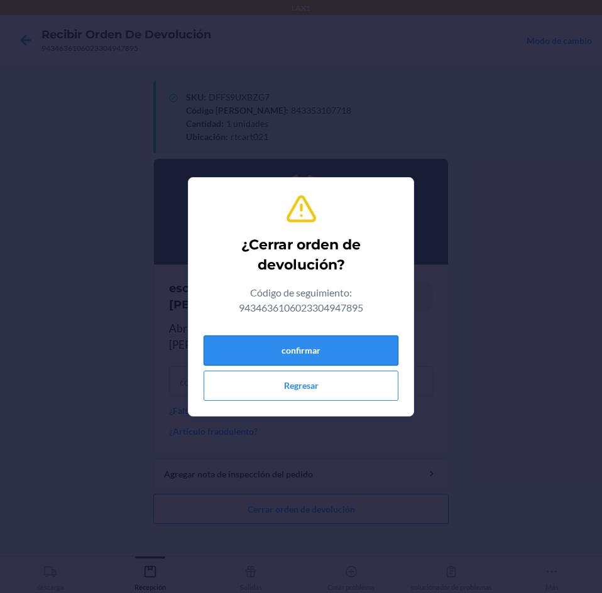
click at [360, 350] on button "confirmar" at bounding box center [300, 350] width 195 height 30
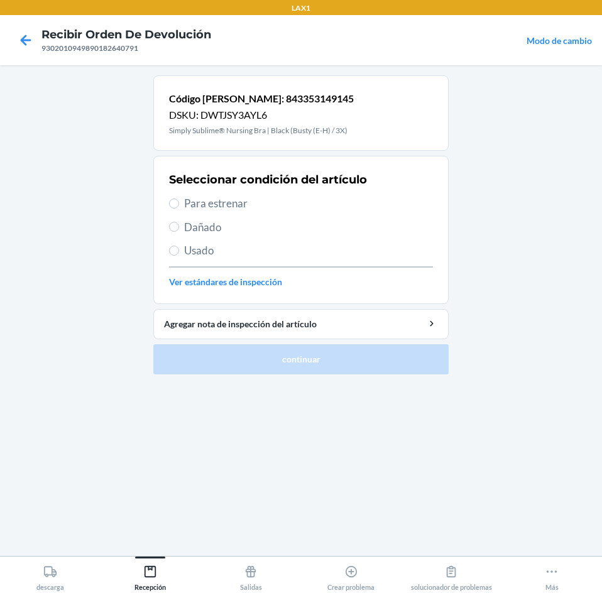
click at [187, 208] on span "Para estrenar" at bounding box center [308, 203] width 249 height 16
click at [179, 208] on input "Para estrenar" at bounding box center [174, 203] width 10 height 10
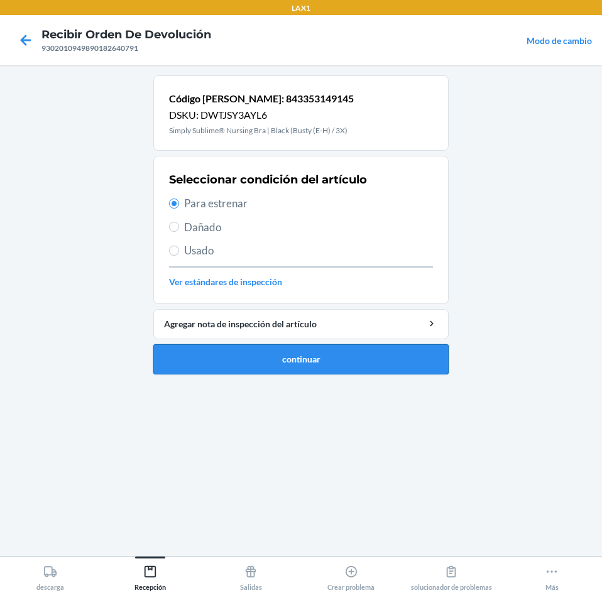
click at [269, 362] on button "continuar" at bounding box center [300, 359] width 295 height 30
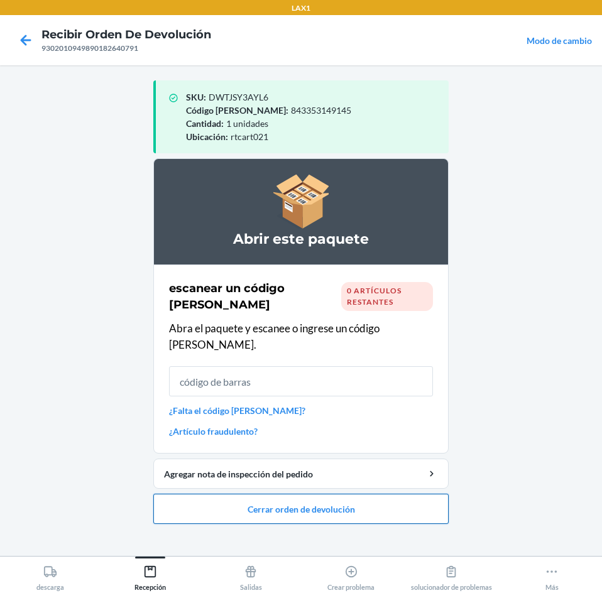
click at [385, 499] on button "Cerrar orden de devolución" at bounding box center [300, 509] width 295 height 30
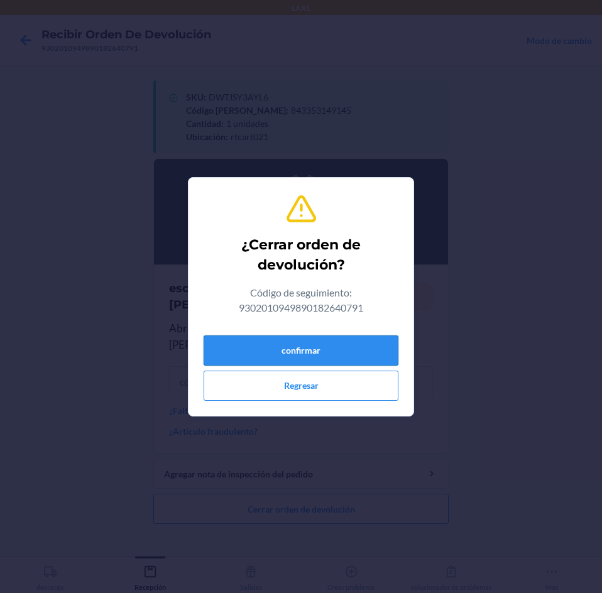
click at [377, 343] on button "confirmar" at bounding box center [300, 350] width 195 height 30
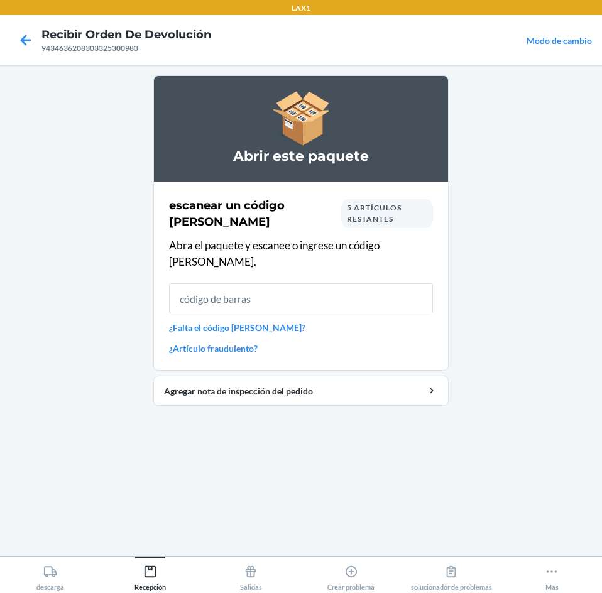
click at [365, 215] on span "5 artículos restantes" at bounding box center [374, 213] width 55 height 21
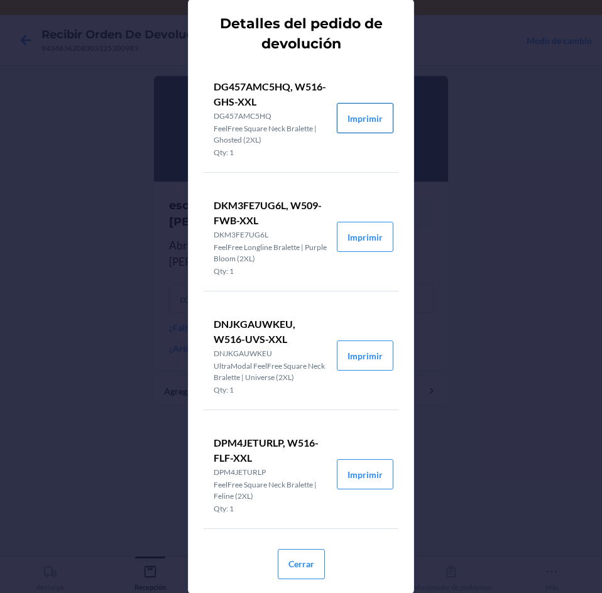
click at [337, 124] on button "Imprimir" at bounding box center [365, 118] width 57 height 30
click at [349, 239] on button "Imprimir" at bounding box center [365, 237] width 57 height 30
click at [367, 360] on button "Imprimir" at bounding box center [365, 355] width 57 height 30
click at [288, 557] on button "Cerrar" at bounding box center [301, 564] width 47 height 30
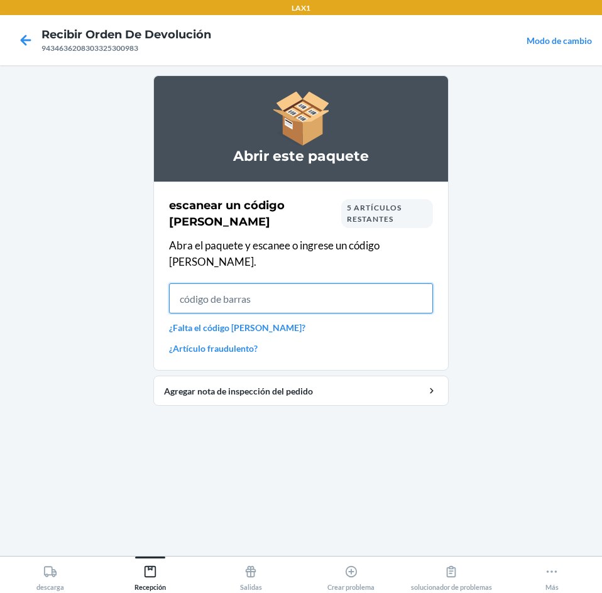
click at [384, 289] on input "text" at bounding box center [301, 298] width 264 height 30
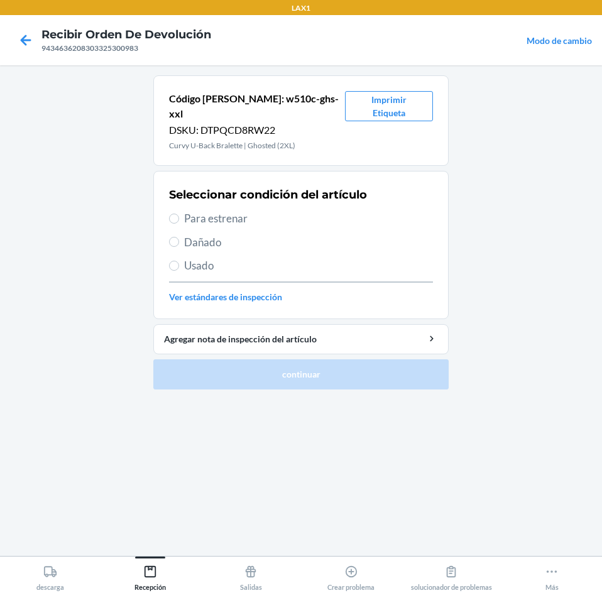
click at [170, 210] on label "Para estrenar" at bounding box center [301, 218] width 264 height 16
click at [170, 214] on input "Para estrenar" at bounding box center [174, 219] width 10 height 10
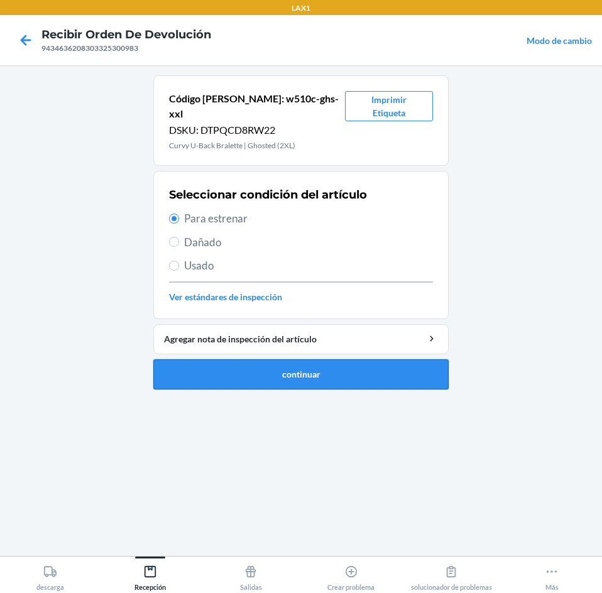
click at [190, 360] on button "continuar" at bounding box center [300, 374] width 295 height 30
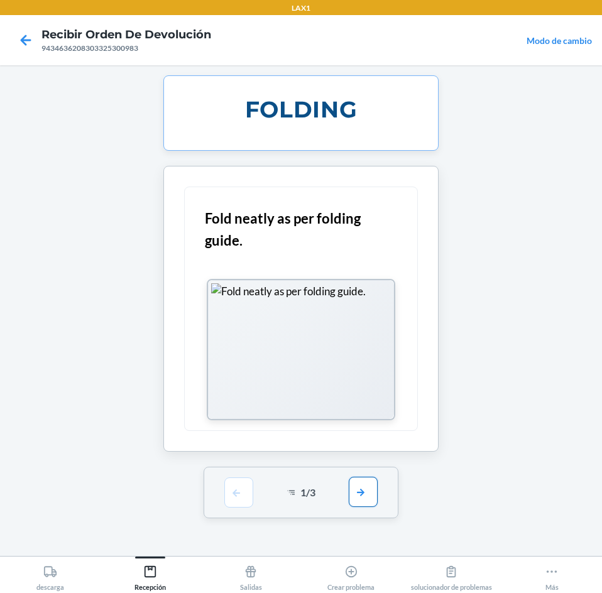
click at [370, 493] on button "button" at bounding box center [363, 492] width 29 height 30
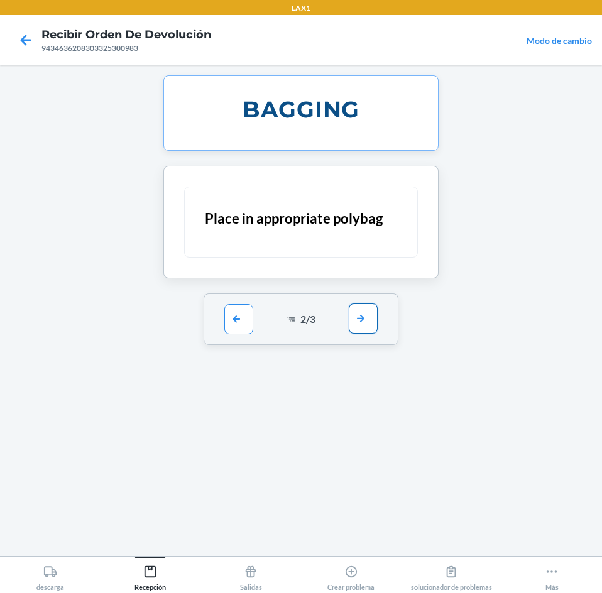
click at [360, 321] on button "button" at bounding box center [363, 318] width 29 height 30
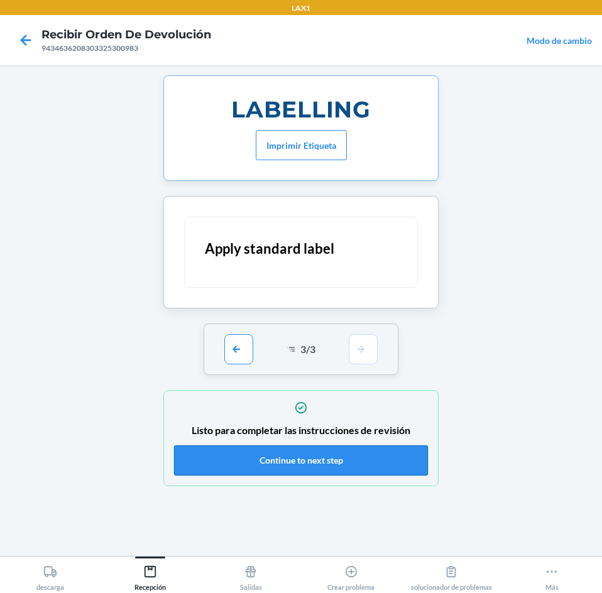
click at [389, 472] on button "Continue to next step" at bounding box center [301, 460] width 254 height 30
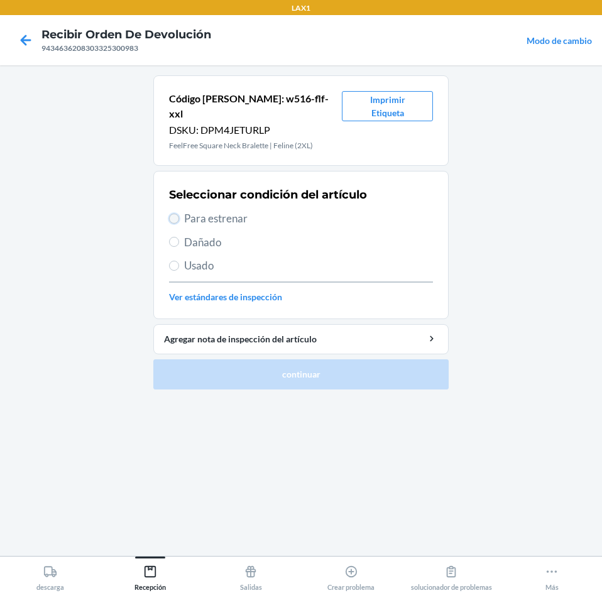
click at [176, 214] on input "Para estrenar" at bounding box center [174, 219] width 10 height 10
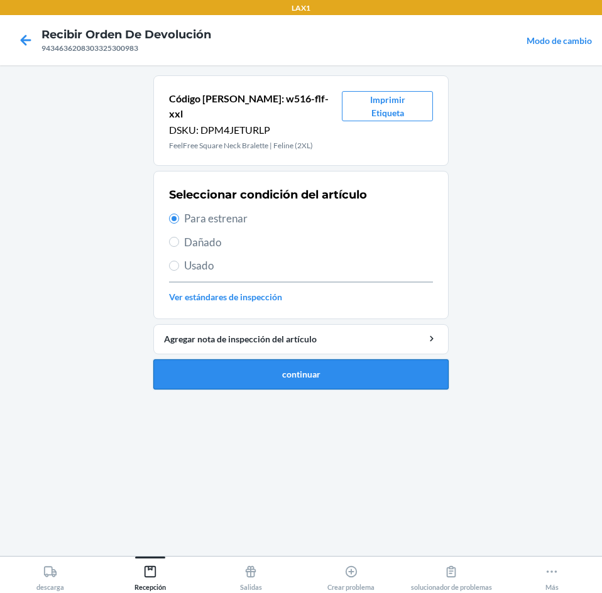
click at [205, 359] on button "continuar" at bounding box center [300, 374] width 295 height 30
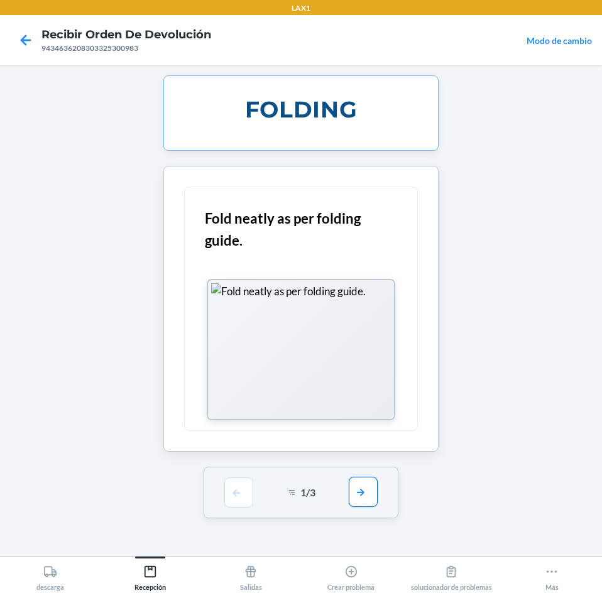
click at [357, 489] on button "button" at bounding box center [363, 492] width 29 height 30
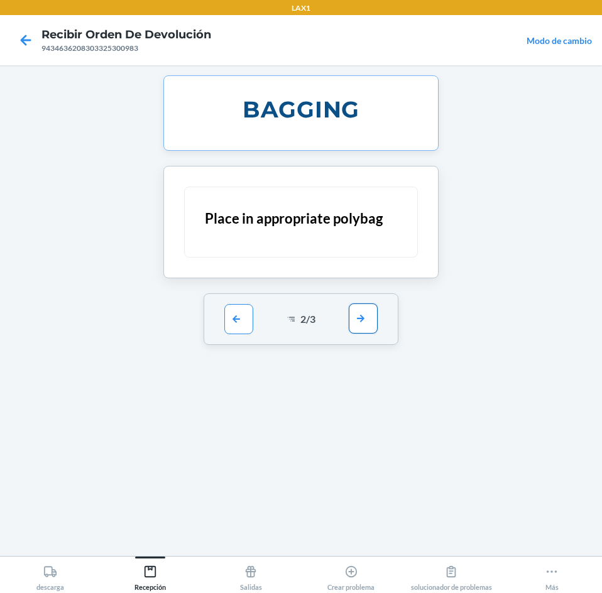
click at [360, 318] on button "button" at bounding box center [363, 318] width 29 height 30
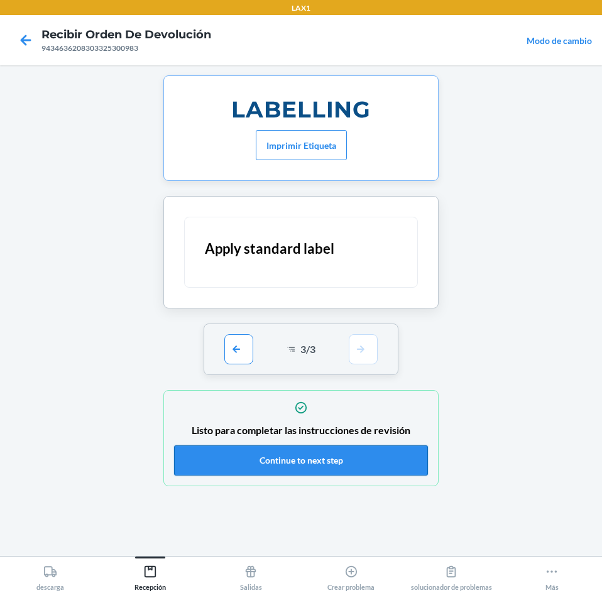
click at [370, 468] on button "Continue to next step" at bounding box center [301, 460] width 254 height 30
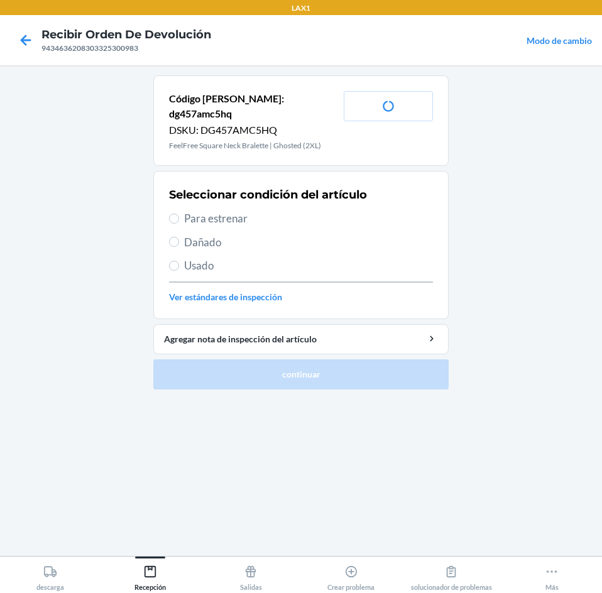
click at [193, 210] on span "Para estrenar" at bounding box center [308, 218] width 249 height 16
click at [179, 214] on input "Para estrenar" at bounding box center [174, 219] width 10 height 10
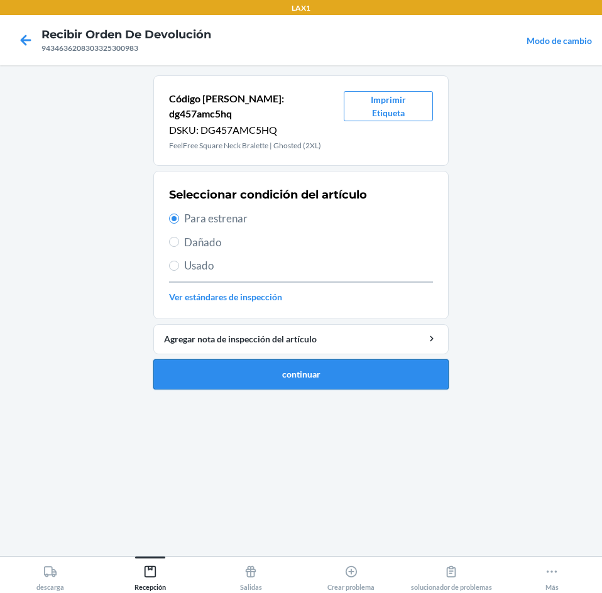
click at [347, 359] on button "continuar" at bounding box center [300, 374] width 295 height 30
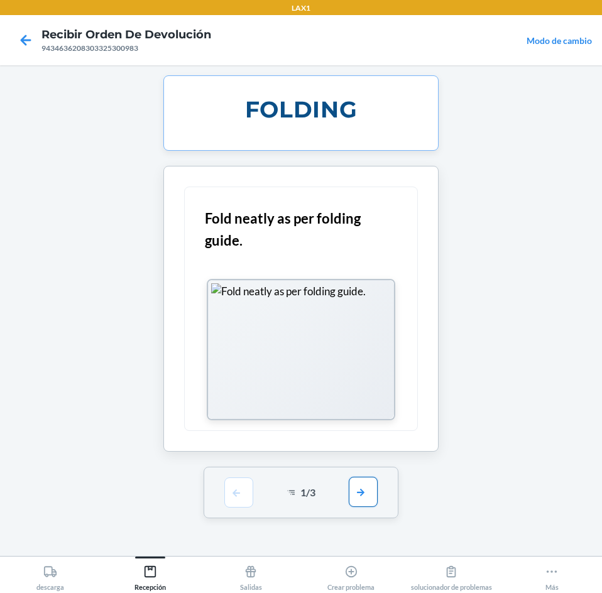
click at [352, 486] on button "button" at bounding box center [363, 492] width 29 height 30
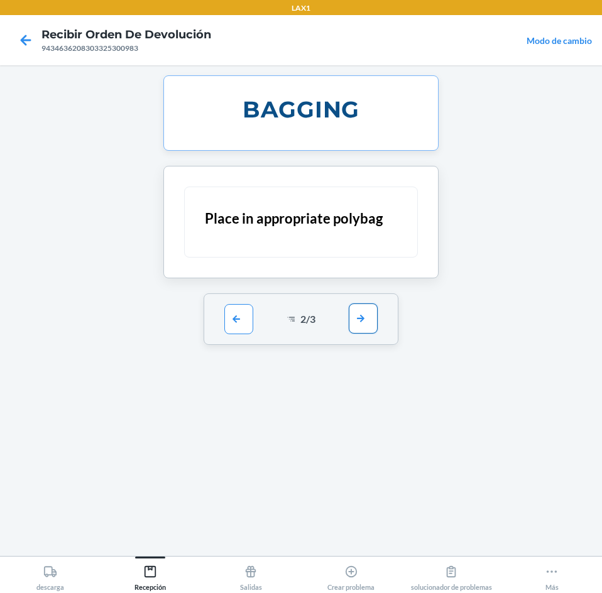
click at [366, 325] on button "button" at bounding box center [363, 318] width 29 height 30
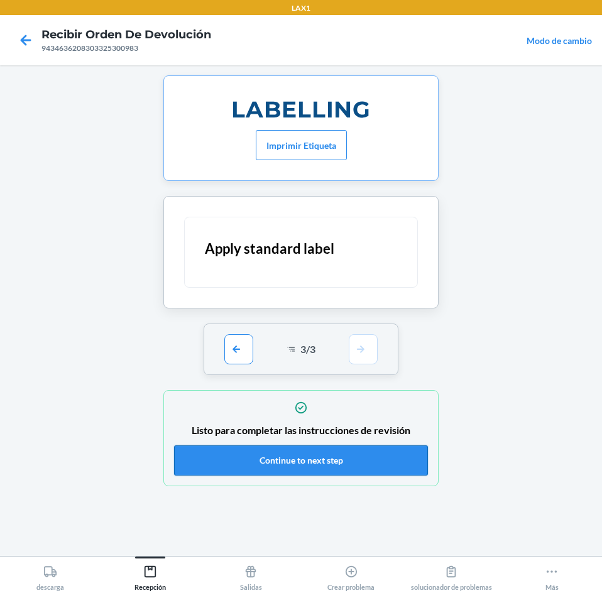
click at [337, 458] on button "Continue to next step" at bounding box center [301, 460] width 254 height 30
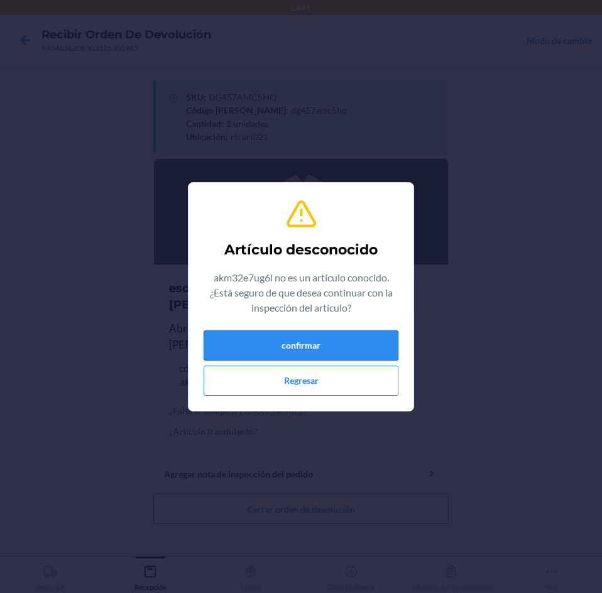
click at [332, 338] on button "confirmar" at bounding box center [300, 345] width 195 height 30
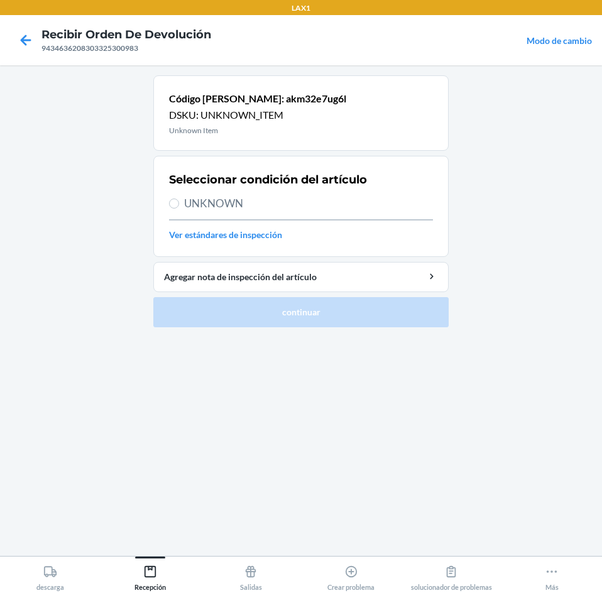
click at [193, 205] on span "UNKNOWN" at bounding box center [308, 203] width 249 height 16
click at [179, 205] on input "UNKNOWN" at bounding box center [174, 203] width 10 height 10
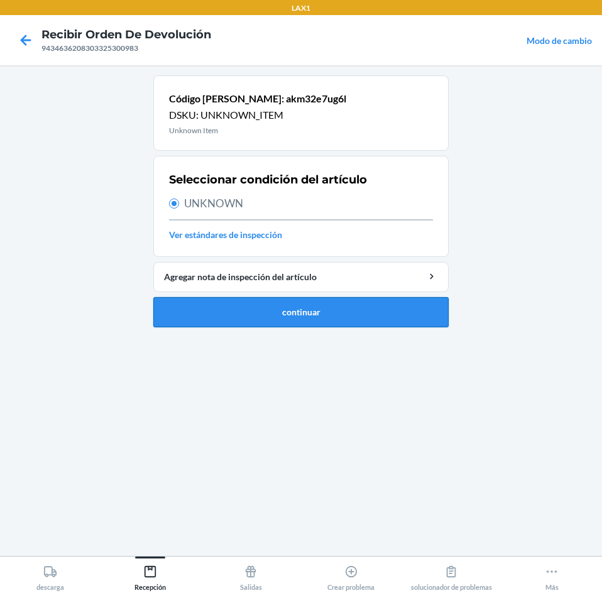
click at [193, 301] on button "continuar" at bounding box center [300, 312] width 295 height 30
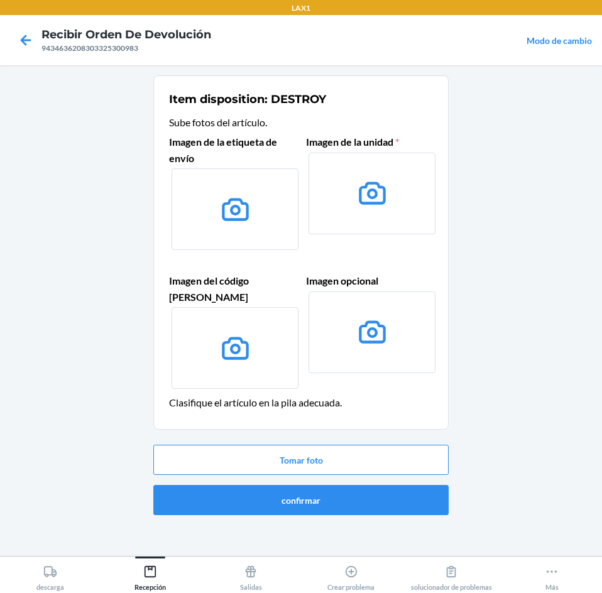
click at [36, 40] on div at bounding box center [25, 39] width 31 height 31
click at [318, 492] on button "confirmar" at bounding box center [300, 500] width 295 height 30
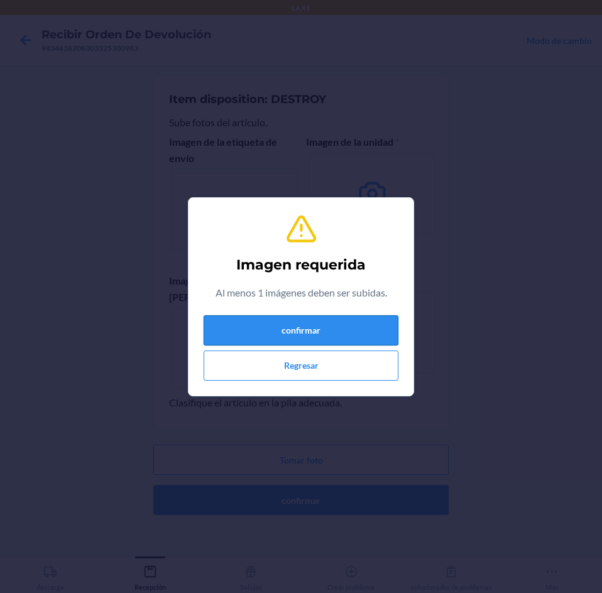
click at [370, 330] on button "confirmar" at bounding box center [300, 330] width 195 height 30
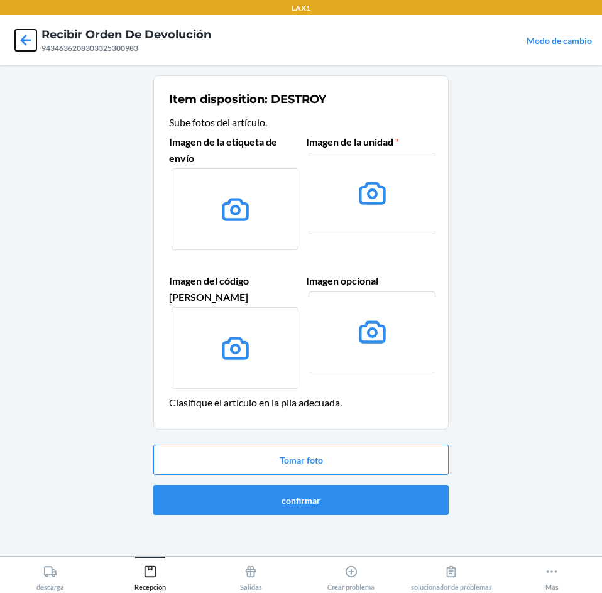
click at [16, 40] on icon at bounding box center [25, 40] width 21 height 21
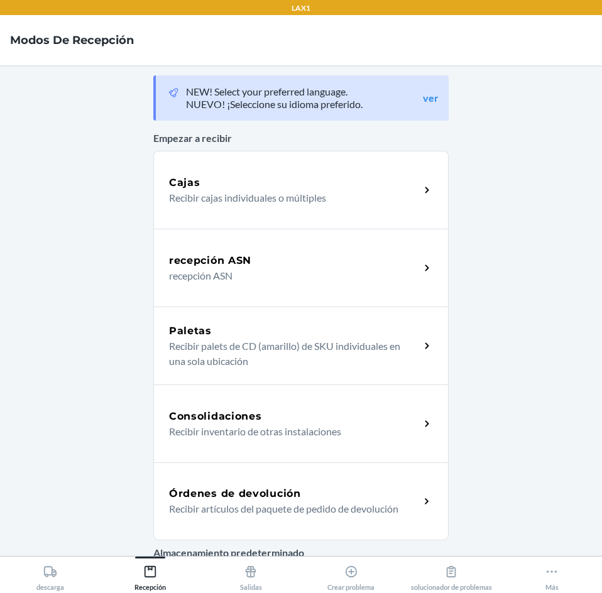
click at [300, 482] on div "Órdenes de devolución Recibir artículos del paquete de pedido de devolución" at bounding box center [300, 501] width 295 height 78
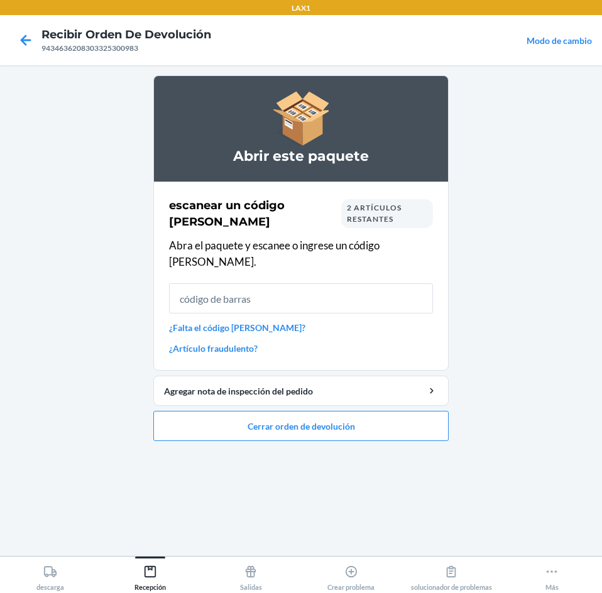
click at [346, 265] on div "escanear un código [PERSON_NAME] 2 artículos restantes Abra el paquete y escane…" at bounding box center [301, 275] width 264 height 165
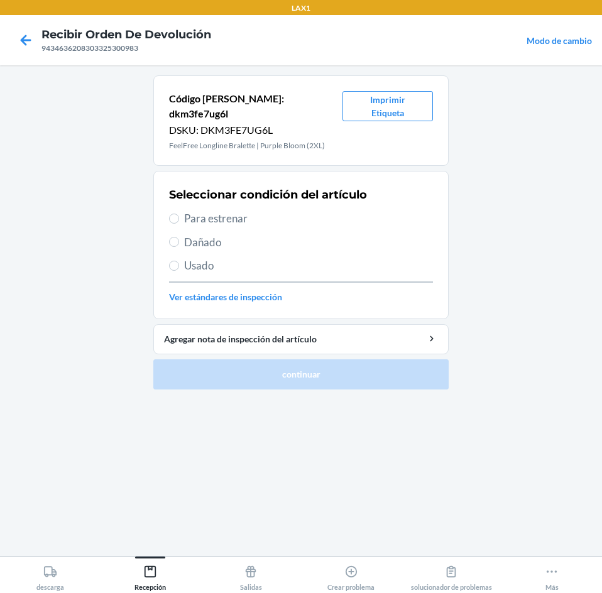
click at [188, 210] on span "Para estrenar" at bounding box center [308, 218] width 249 height 16
click at [179, 214] on input "Para estrenar" at bounding box center [174, 219] width 10 height 10
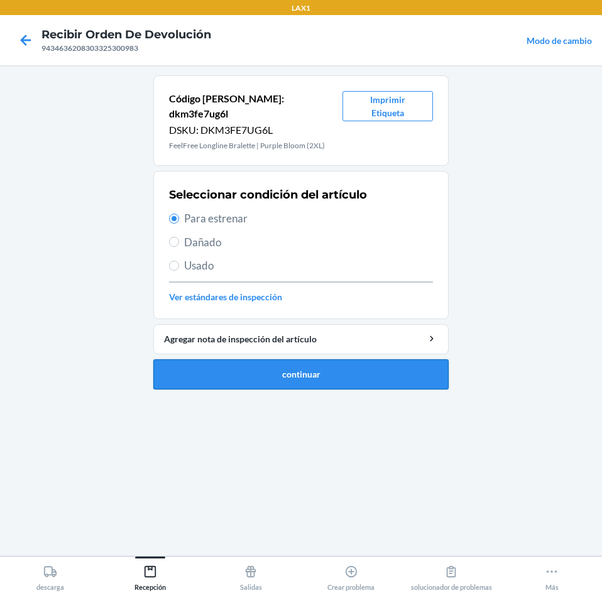
click at [168, 359] on button "continuar" at bounding box center [300, 374] width 295 height 30
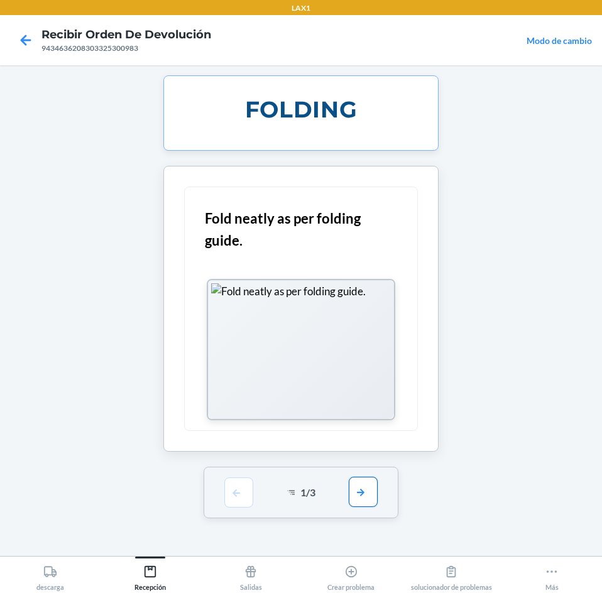
click at [365, 498] on button "button" at bounding box center [363, 492] width 29 height 30
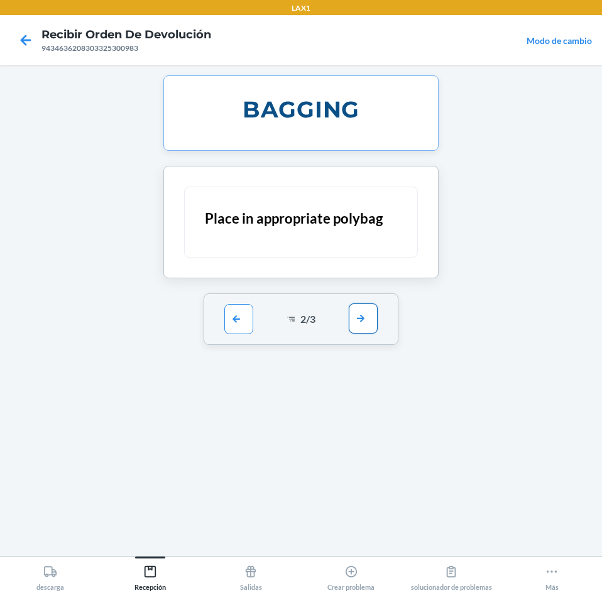
click at [368, 318] on button "button" at bounding box center [363, 318] width 29 height 30
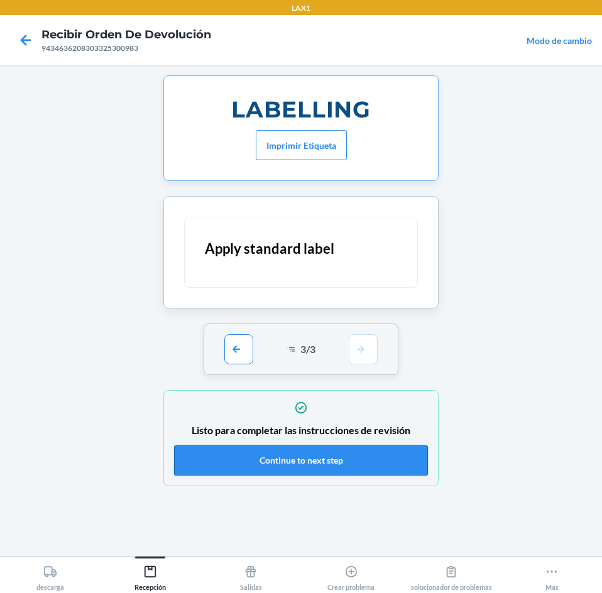
click at [330, 461] on button "Continue to next step" at bounding box center [301, 460] width 254 height 30
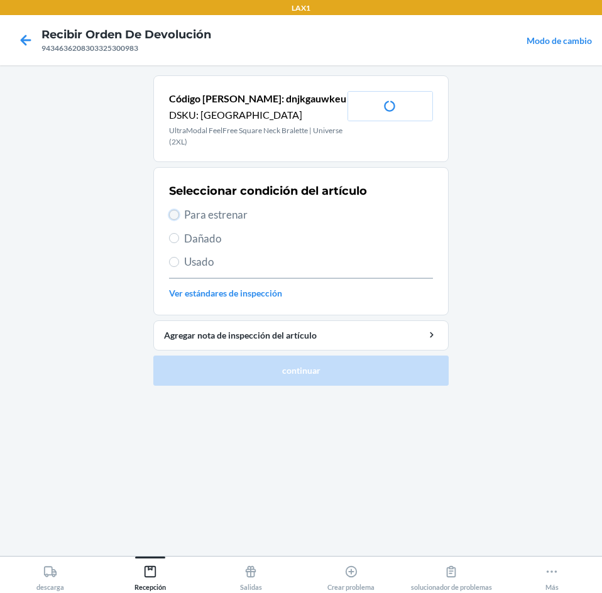
click at [171, 215] on input "Para estrenar" at bounding box center [174, 215] width 10 height 10
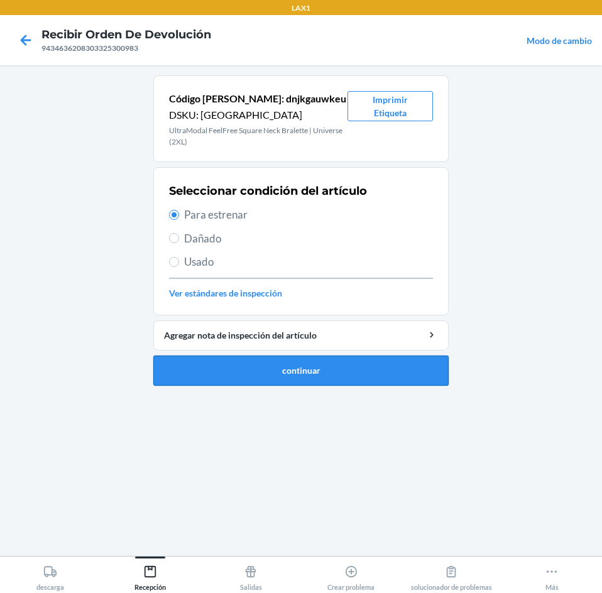
click at [431, 381] on button "continuar" at bounding box center [300, 370] width 295 height 30
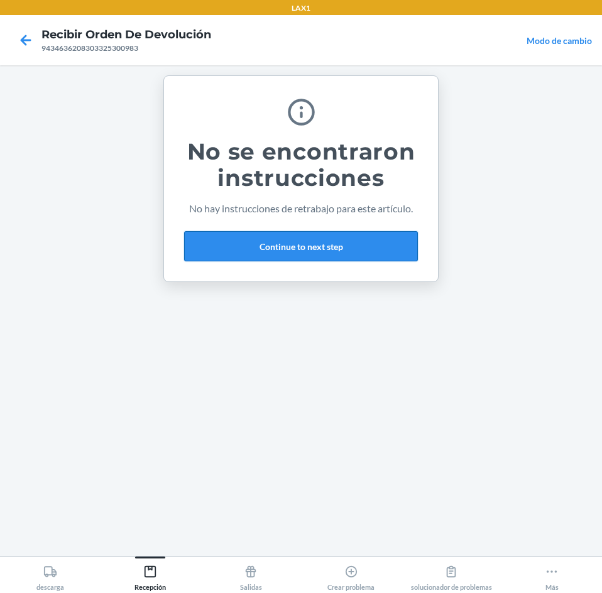
click at [345, 244] on button "Continue to next step" at bounding box center [301, 246] width 234 height 30
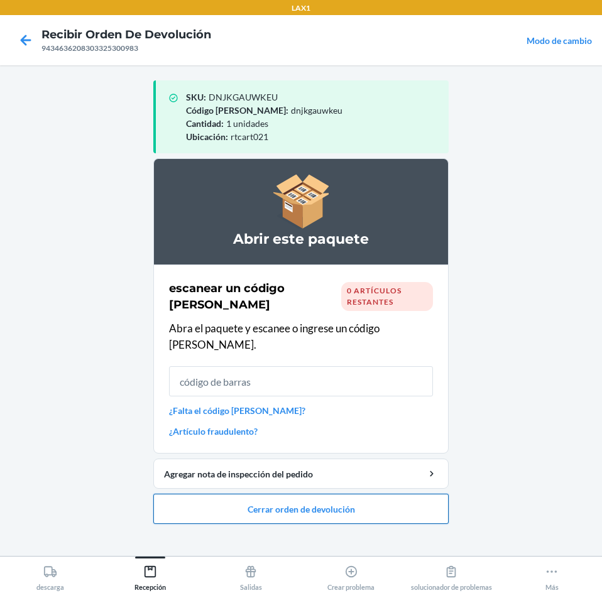
click at [376, 506] on button "Cerrar orden de devolución" at bounding box center [300, 509] width 295 height 30
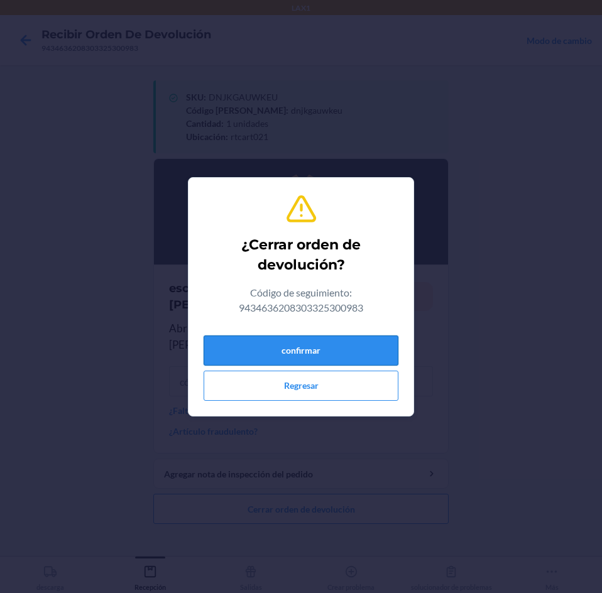
click at [354, 351] on button "confirmar" at bounding box center [300, 350] width 195 height 30
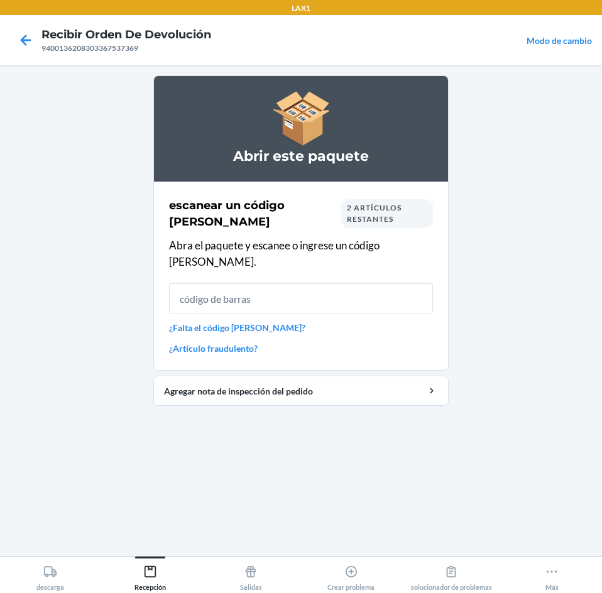
click at [365, 215] on span "2 artículos restantes" at bounding box center [374, 213] width 55 height 21
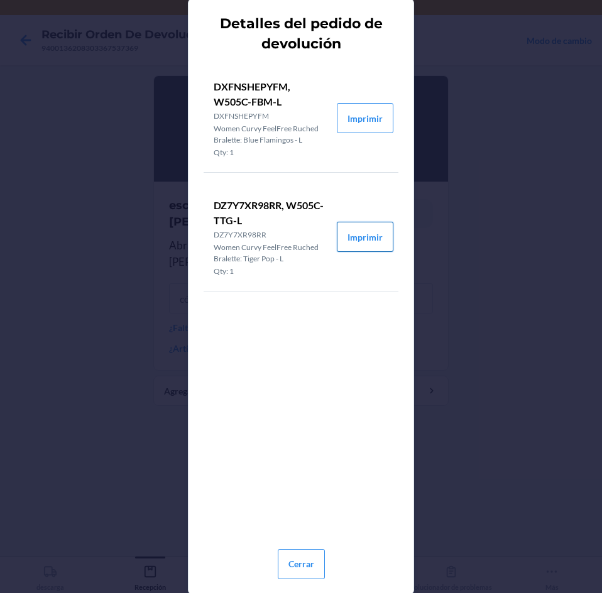
click at [360, 237] on button "Imprimir" at bounding box center [365, 237] width 57 height 30
click at [359, 234] on button "Imprimir" at bounding box center [365, 237] width 57 height 30
click at [362, 104] on button "Imprimir" at bounding box center [365, 118] width 57 height 30
click at [291, 564] on button "Cerrar" at bounding box center [301, 564] width 47 height 30
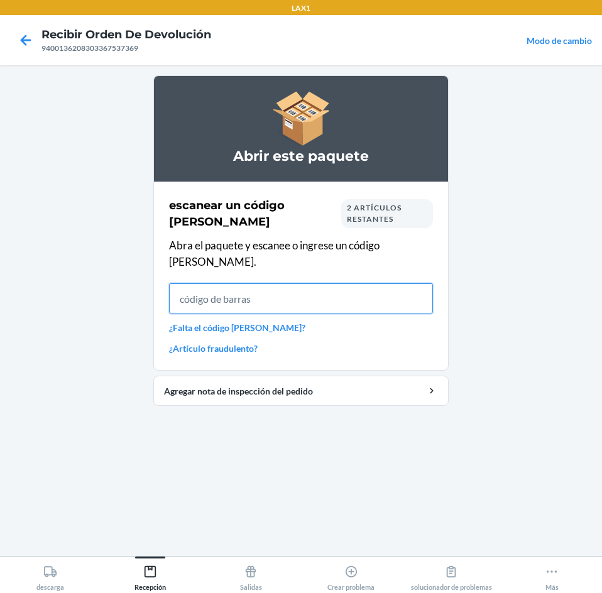
drag, startPoint x: 382, startPoint y: 276, endPoint x: 382, endPoint y: 260, distance: 15.7
click at [382, 260] on div "escanear un código [PERSON_NAME] 2 artículos restantes Abra el paquete y escane…" at bounding box center [301, 275] width 264 height 165
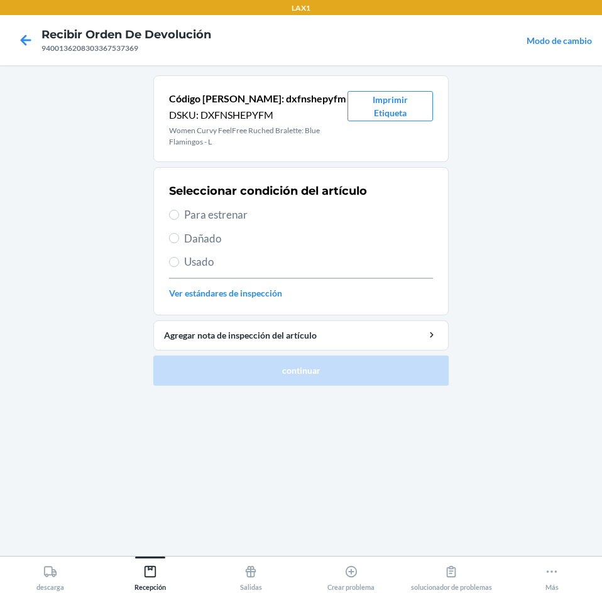
click at [180, 213] on label "Para estrenar" at bounding box center [301, 215] width 264 height 16
click at [179, 213] on input "Para estrenar" at bounding box center [174, 215] width 10 height 10
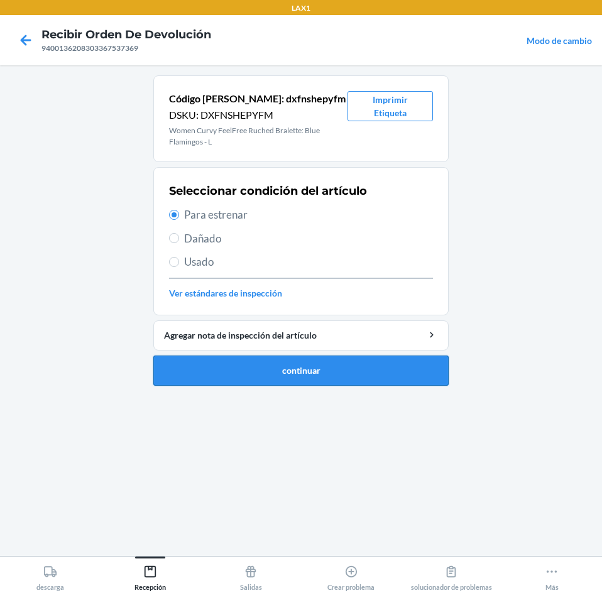
click at [248, 374] on button "continuar" at bounding box center [300, 370] width 295 height 30
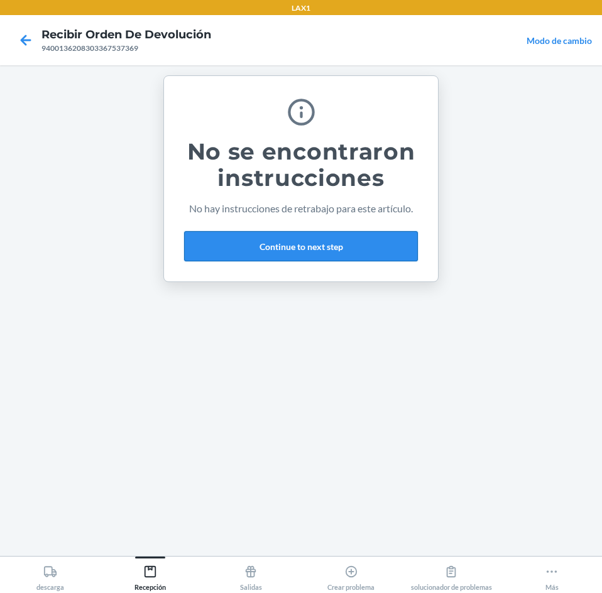
click at [369, 247] on button "Continue to next step" at bounding box center [301, 246] width 234 height 30
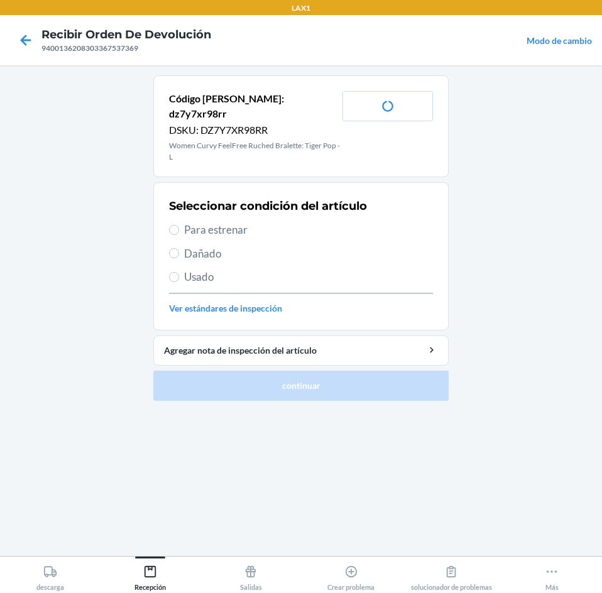
click at [212, 222] on span "Para estrenar" at bounding box center [308, 230] width 249 height 16
click at [179, 225] on input "Para estrenar" at bounding box center [174, 230] width 10 height 10
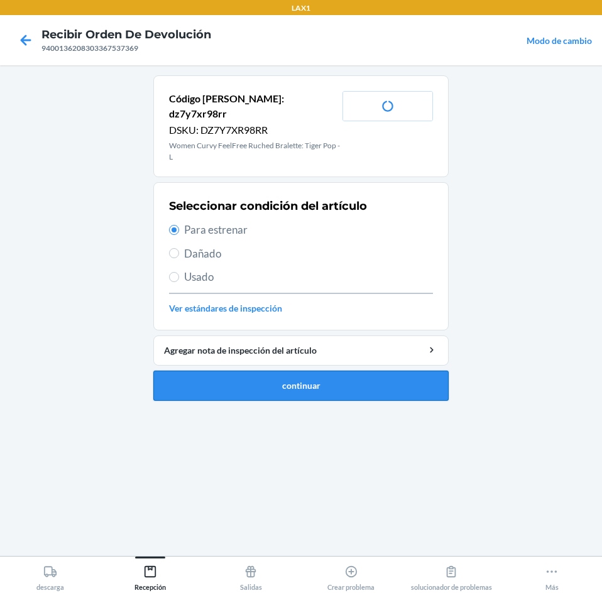
click at [268, 372] on button "continuar" at bounding box center [300, 385] width 295 height 30
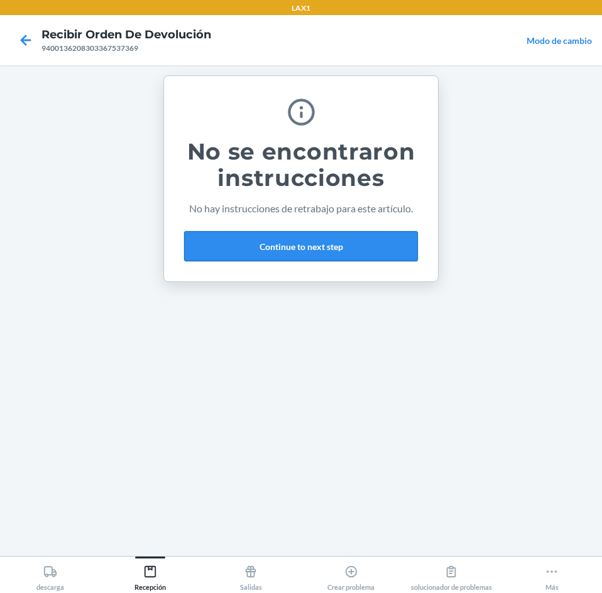
click at [369, 246] on button "Continue to next step" at bounding box center [301, 246] width 234 height 30
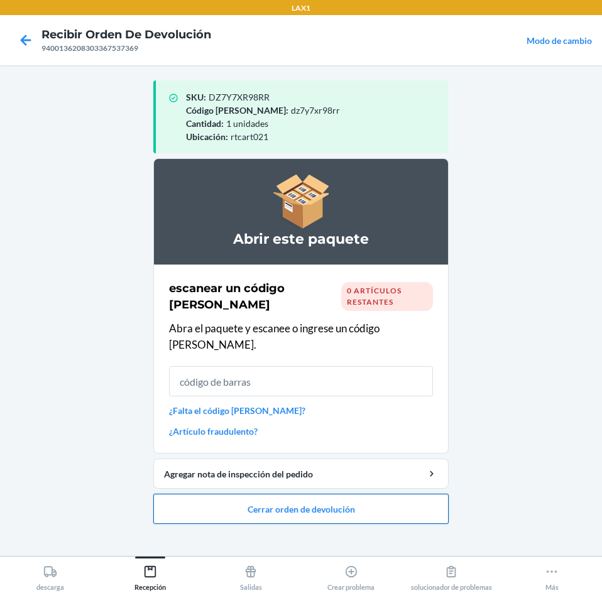
click at [342, 495] on button "Cerrar orden de devolución" at bounding box center [300, 509] width 295 height 30
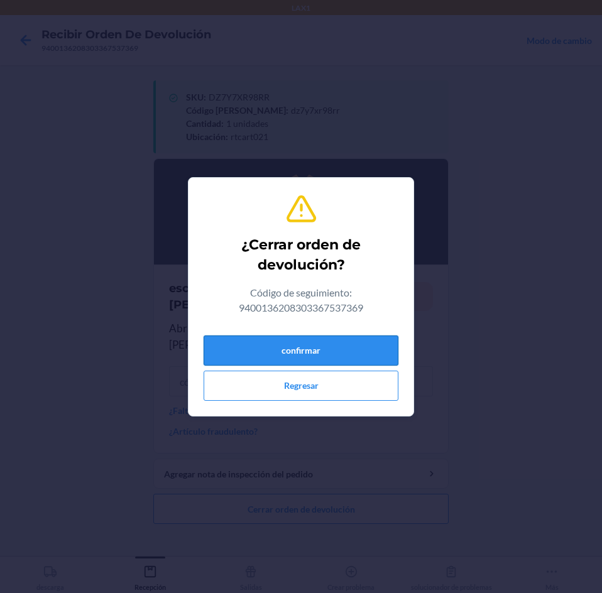
click at [361, 340] on button "confirmar" at bounding box center [300, 350] width 195 height 30
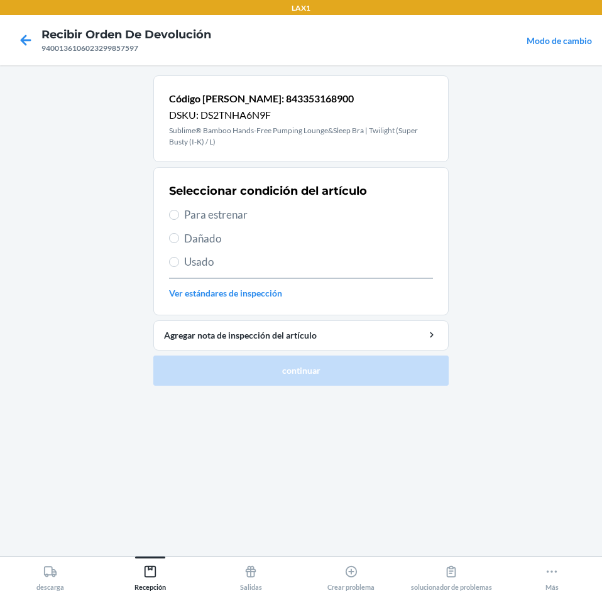
click at [180, 215] on label "Para estrenar" at bounding box center [301, 215] width 264 height 16
click at [179, 215] on input "Para estrenar" at bounding box center [174, 215] width 10 height 10
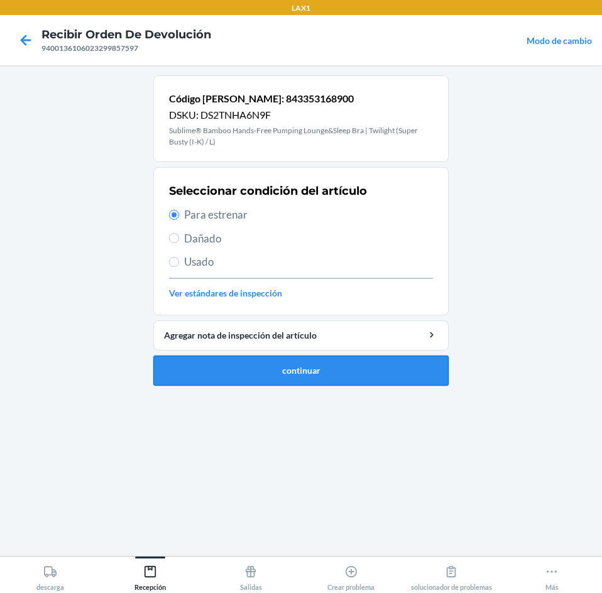
click at [421, 370] on button "continuar" at bounding box center [300, 370] width 295 height 30
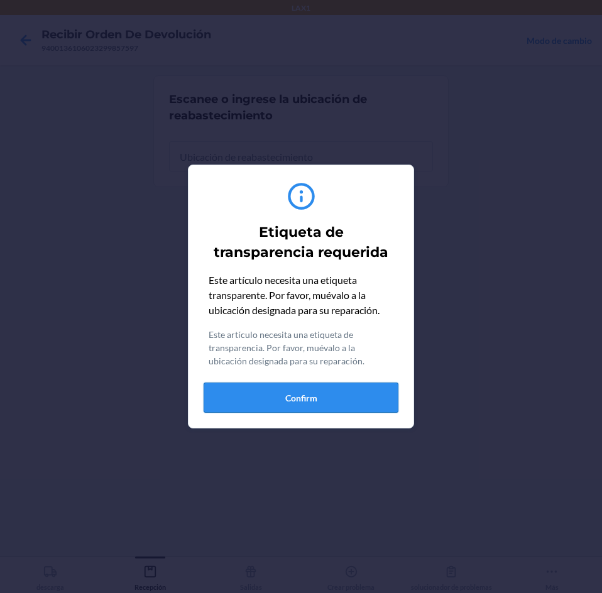
click at [271, 399] on button "Confirm" at bounding box center [300, 397] width 195 height 30
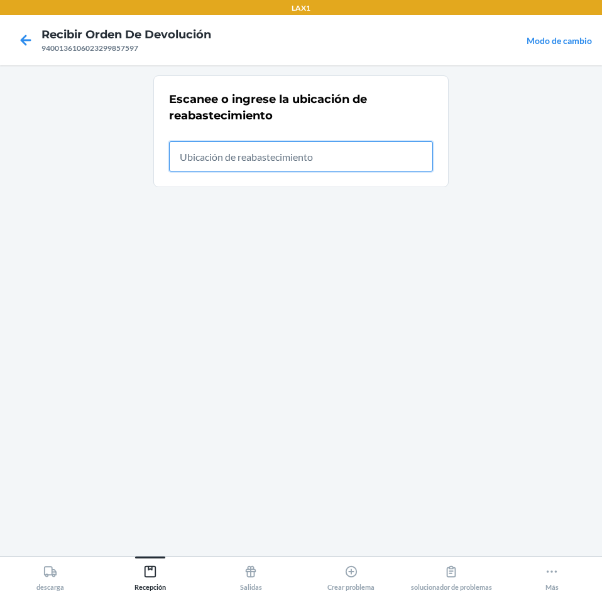
click at [389, 150] on input "text" at bounding box center [301, 156] width 264 height 30
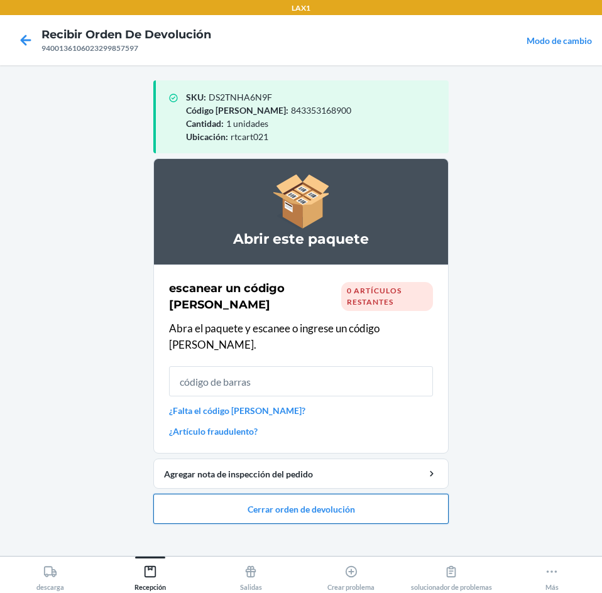
click at [372, 494] on button "Cerrar orden de devolución" at bounding box center [300, 509] width 295 height 30
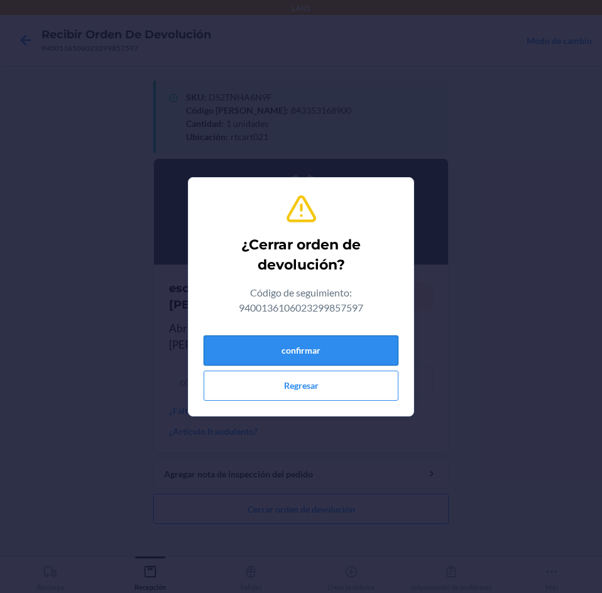
click at [337, 355] on button "confirmar" at bounding box center [300, 350] width 195 height 30
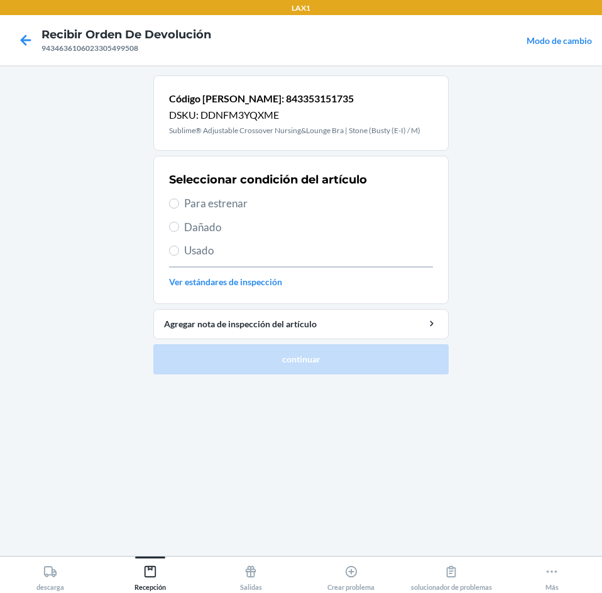
click at [192, 200] on span "Para estrenar" at bounding box center [308, 203] width 249 height 16
click at [179, 200] on input "Para estrenar" at bounding box center [174, 203] width 10 height 10
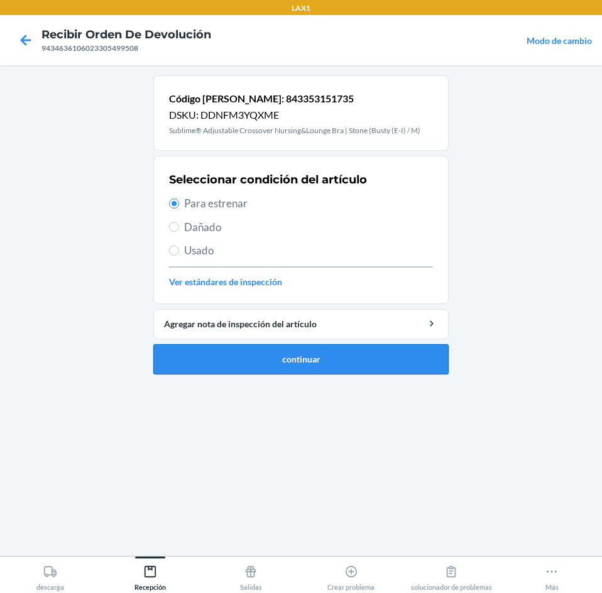
click at [388, 356] on button "continuar" at bounding box center [300, 359] width 295 height 30
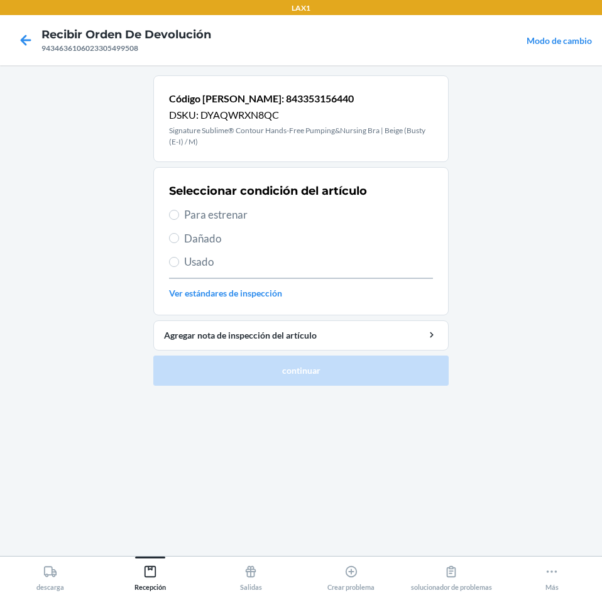
click at [203, 215] on span "Para estrenar" at bounding box center [308, 215] width 249 height 16
click at [179, 215] on input "Para estrenar" at bounding box center [174, 215] width 10 height 10
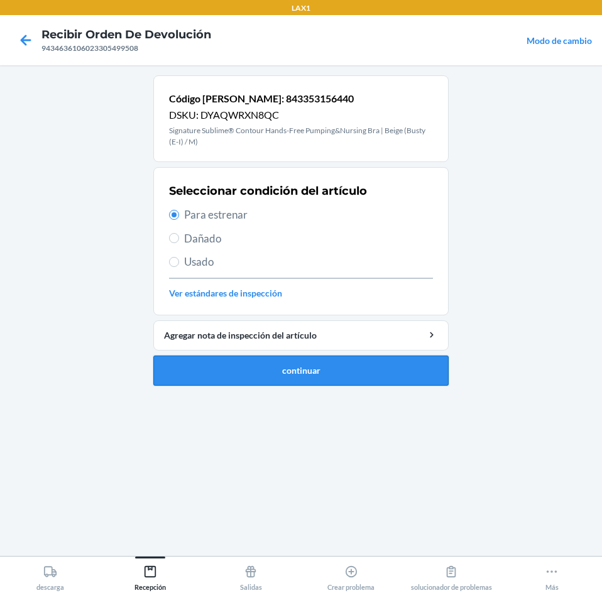
click at [285, 365] on button "continuar" at bounding box center [300, 370] width 295 height 30
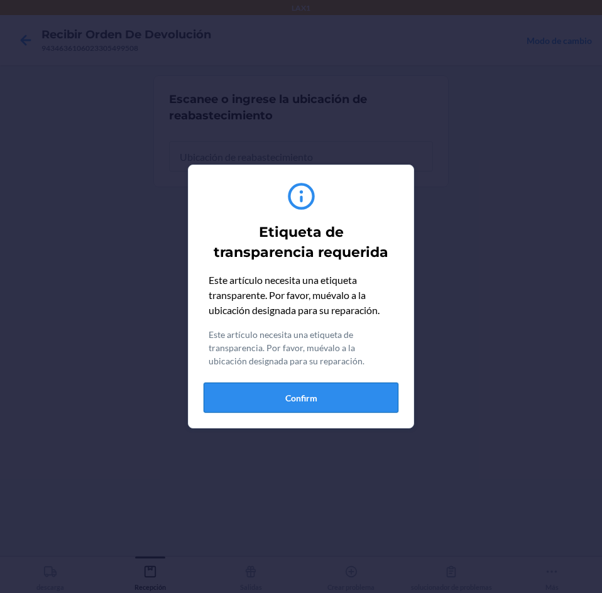
click at [332, 391] on button "Confirm" at bounding box center [300, 397] width 195 height 30
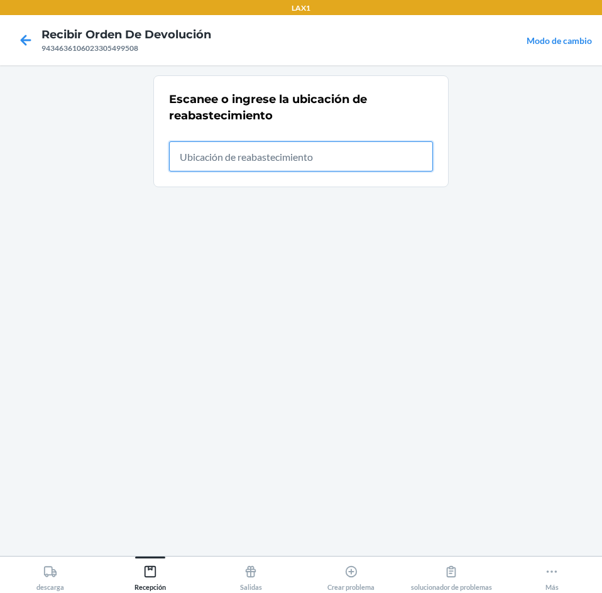
drag, startPoint x: 315, startPoint y: 147, endPoint x: 312, endPoint y: 157, distance: 10.5
click at [312, 155] on input "text" at bounding box center [301, 156] width 264 height 30
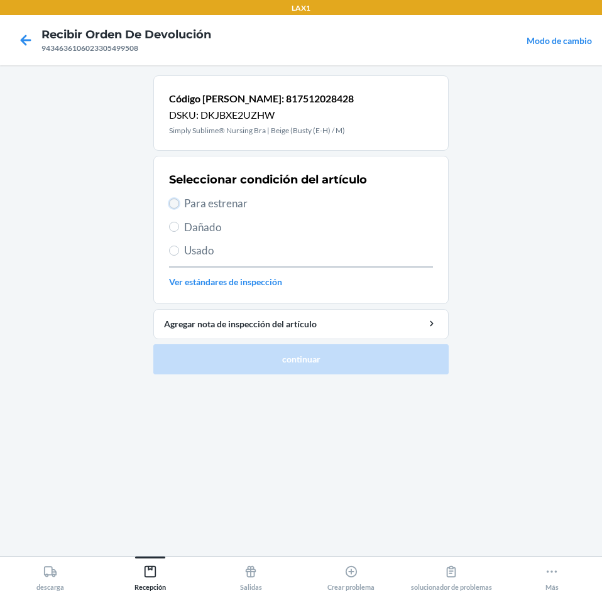
click at [173, 204] on input "Para estrenar" at bounding box center [174, 203] width 10 height 10
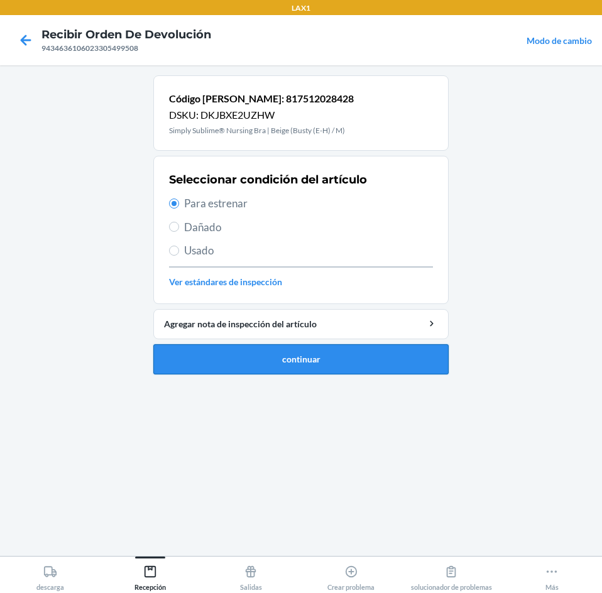
click at [397, 357] on button "continuar" at bounding box center [300, 359] width 295 height 30
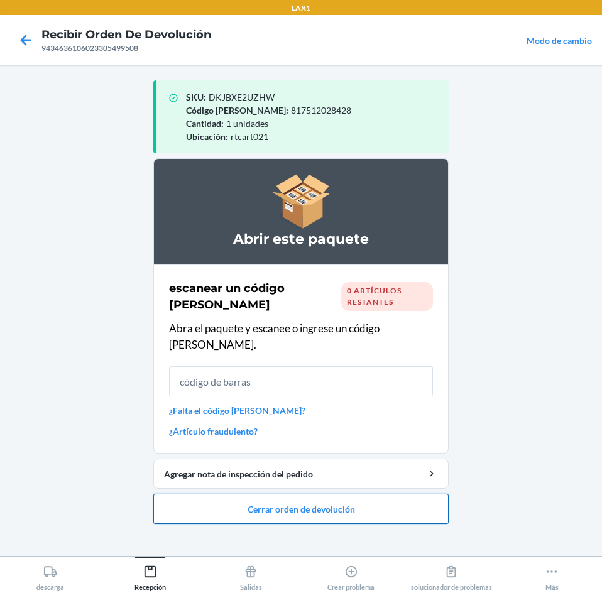
click at [421, 497] on button "Cerrar orden de devolución" at bounding box center [300, 509] width 295 height 30
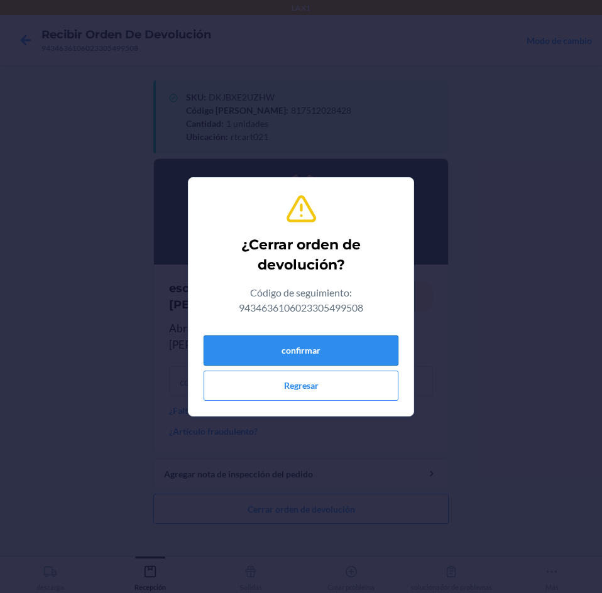
click at [367, 342] on button "confirmar" at bounding box center [300, 350] width 195 height 30
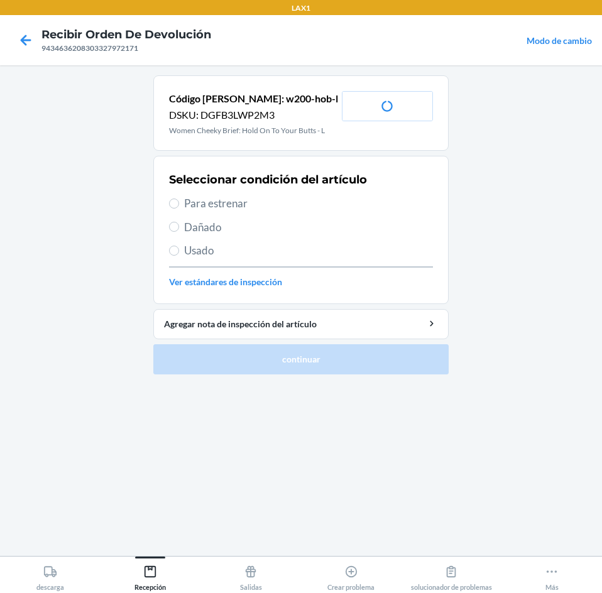
click at [215, 205] on span "Para estrenar" at bounding box center [308, 203] width 249 height 16
click at [179, 205] on input "Para estrenar" at bounding box center [174, 203] width 10 height 10
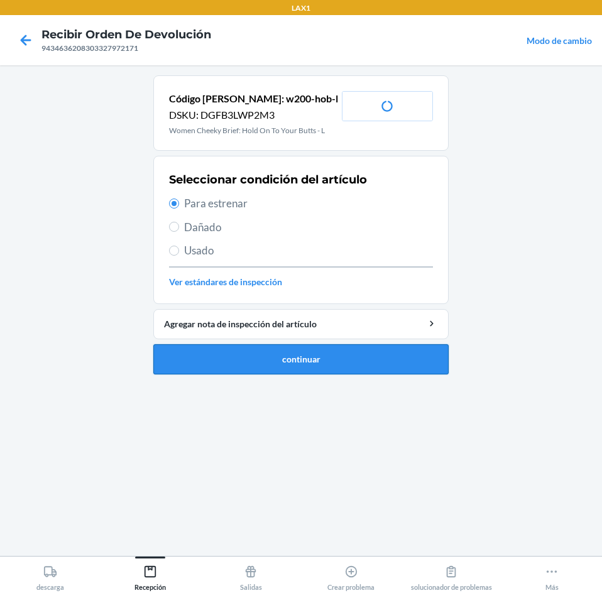
click at [271, 360] on button "continuar" at bounding box center [300, 359] width 295 height 30
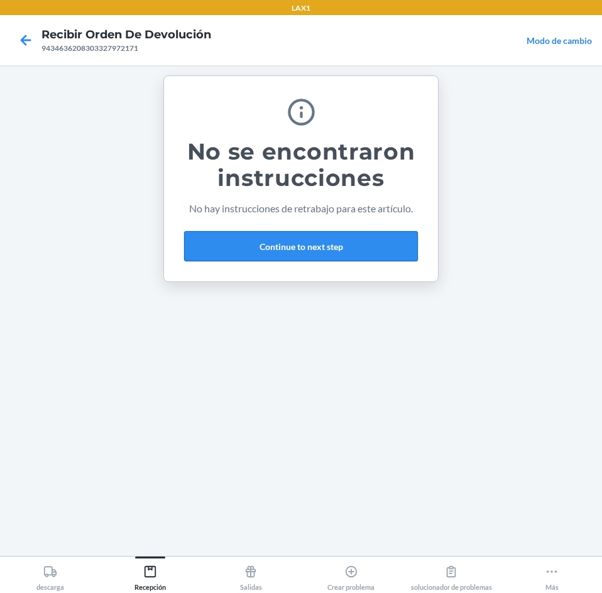
click at [395, 239] on button "Continue to next step" at bounding box center [301, 246] width 234 height 30
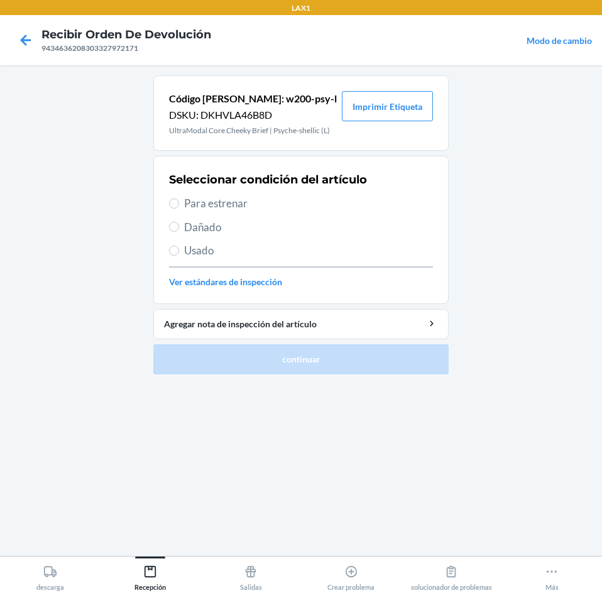
click at [193, 200] on span "Para estrenar" at bounding box center [308, 203] width 249 height 16
click at [179, 200] on input "Para estrenar" at bounding box center [174, 203] width 10 height 10
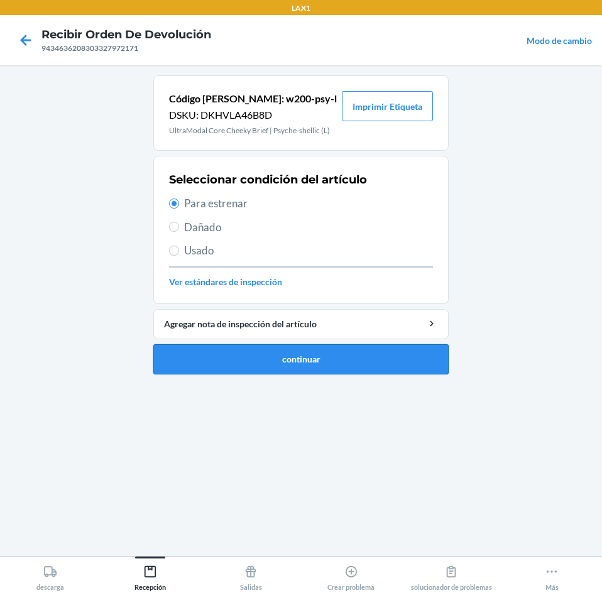
click at [256, 358] on button "continuar" at bounding box center [300, 359] width 295 height 30
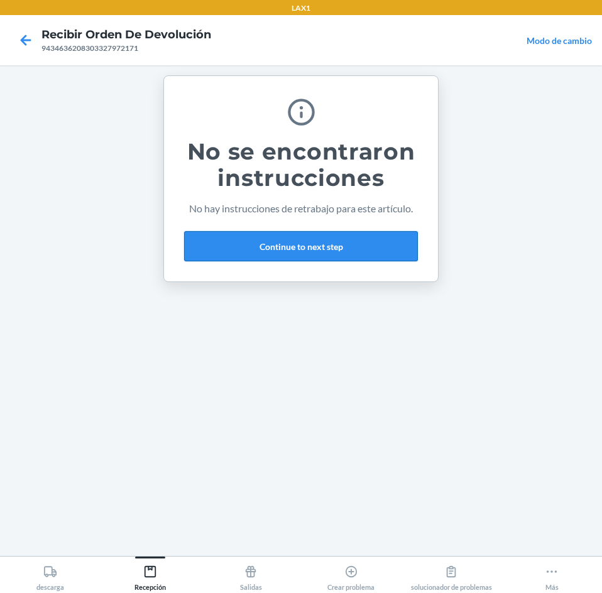
click at [386, 239] on button "Continue to next step" at bounding box center [301, 246] width 234 height 30
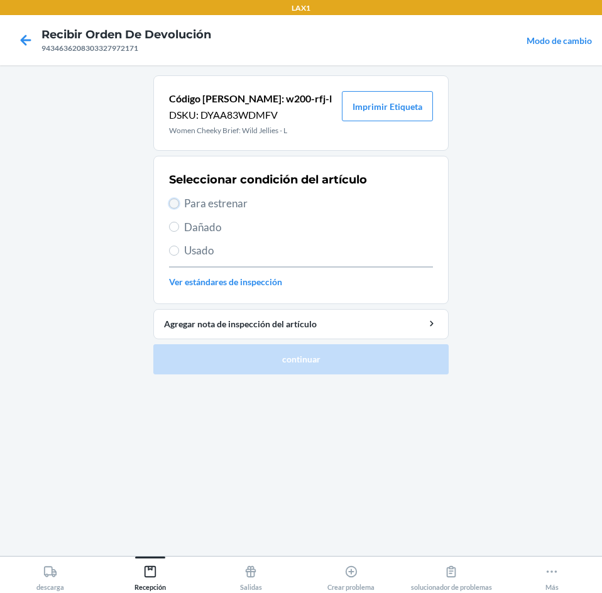
click at [175, 202] on input "Para estrenar" at bounding box center [174, 203] width 10 height 10
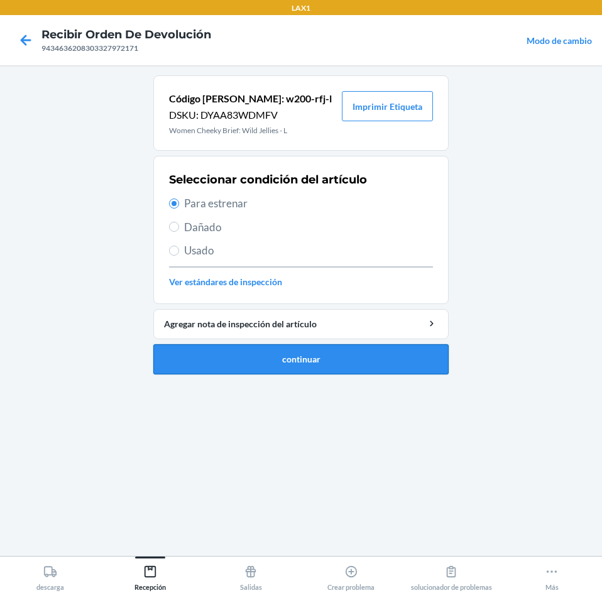
click at [195, 357] on button "continuar" at bounding box center [300, 359] width 295 height 30
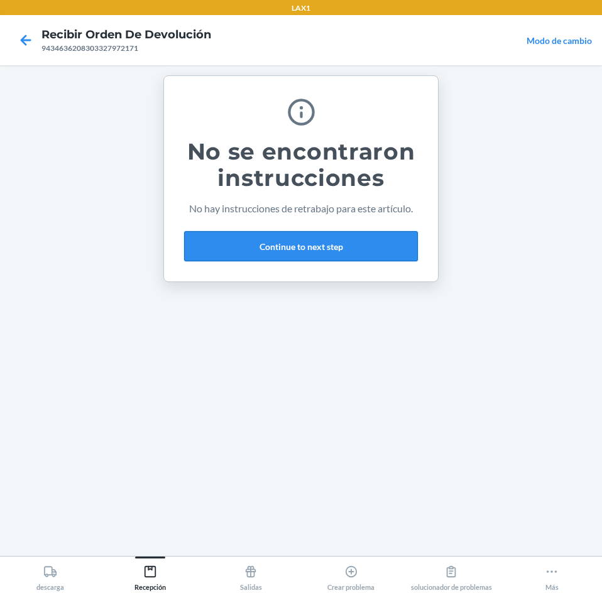
click at [352, 251] on button "Continue to next step" at bounding box center [301, 246] width 234 height 30
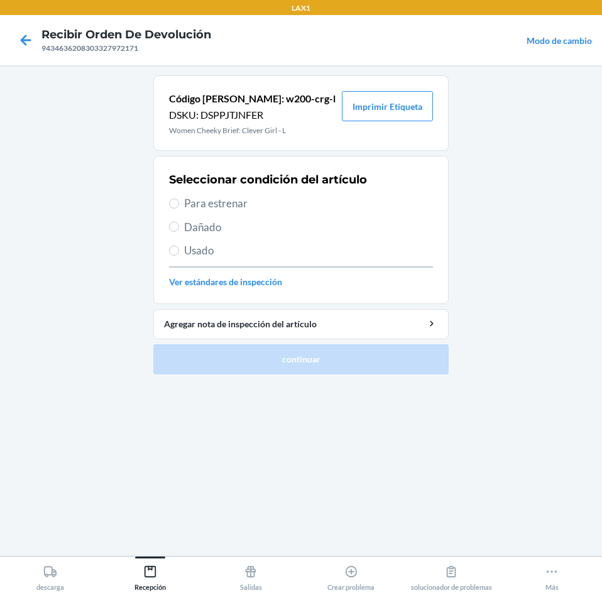
click at [178, 194] on div "Seleccionar condición del artículo Para estrenar Dañado Usado Ver estándares de…" at bounding box center [301, 230] width 264 height 124
click at [191, 205] on span "Para estrenar" at bounding box center [308, 203] width 249 height 16
click at [179, 205] on input "Para estrenar" at bounding box center [174, 203] width 10 height 10
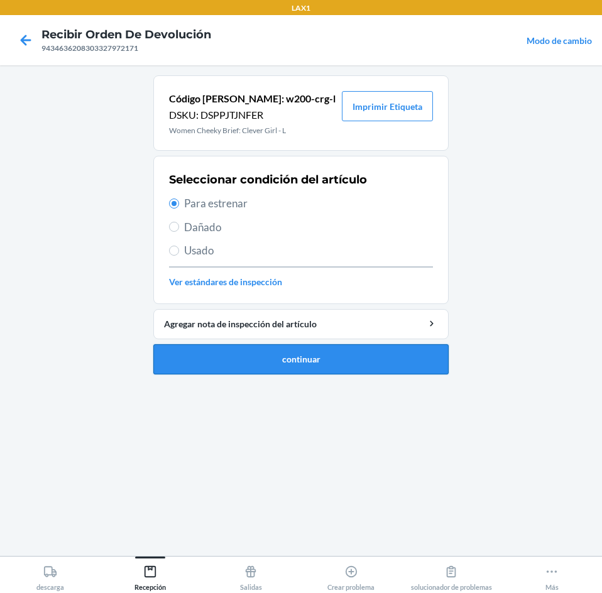
click at [316, 350] on button "continuar" at bounding box center [300, 359] width 295 height 30
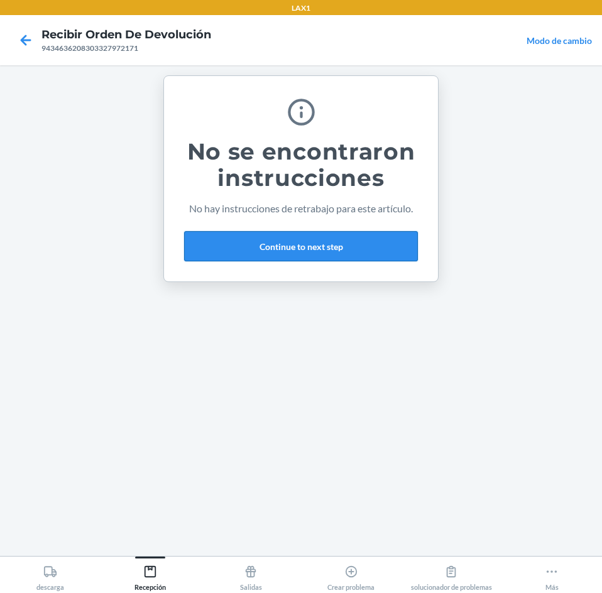
click at [361, 247] on button "Continue to next step" at bounding box center [301, 246] width 234 height 30
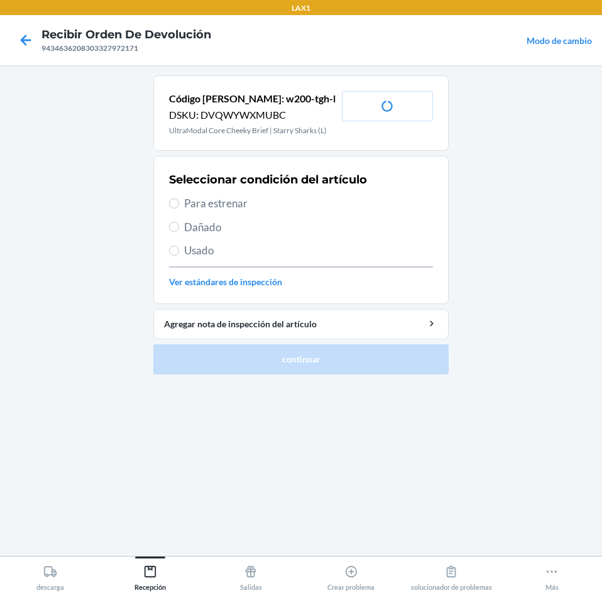
click at [178, 208] on label "Para estrenar" at bounding box center [301, 203] width 264 height 16
click at [178, 208] on input "Para estrenar" at bounding box center [174, 203] width 10 height 10
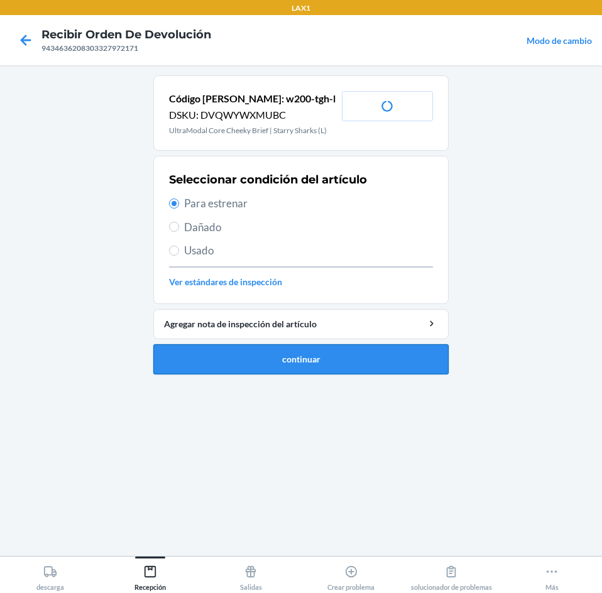
click at [251, 357] on button "continuar" at bounding box center [300, 359] width 295 height 30
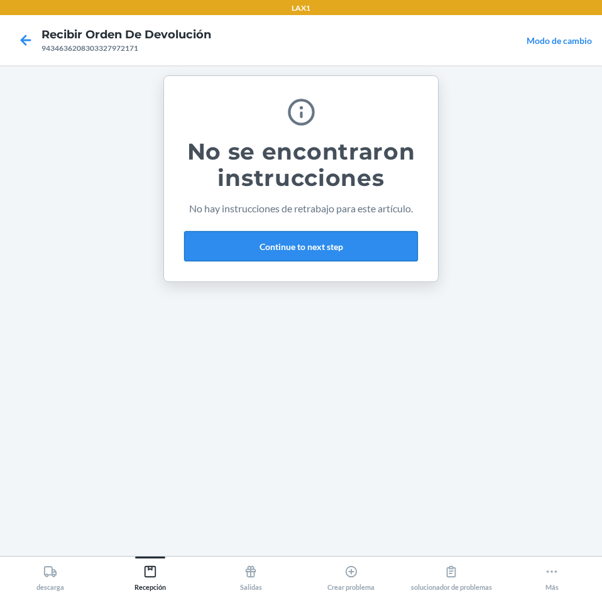
click at [381, 247] on button "Continue to next step" at bounding box center [301, 246] width 234 height 30
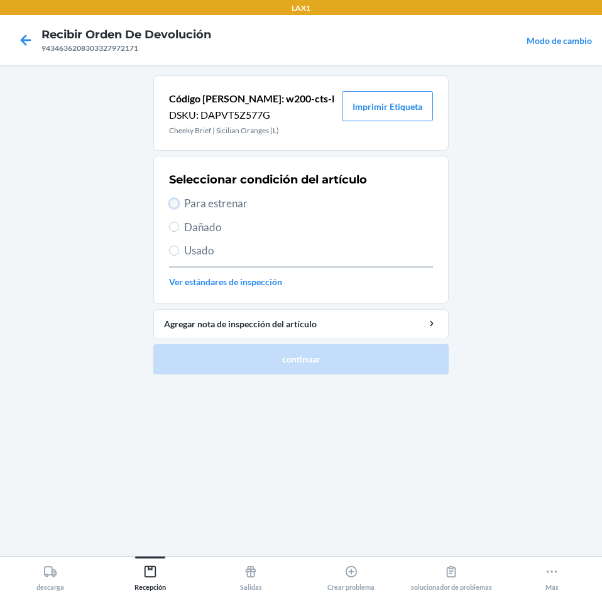
click at [176, 205] on input "Para estrenar" at bounding box center [174, 203] width 10 height 10
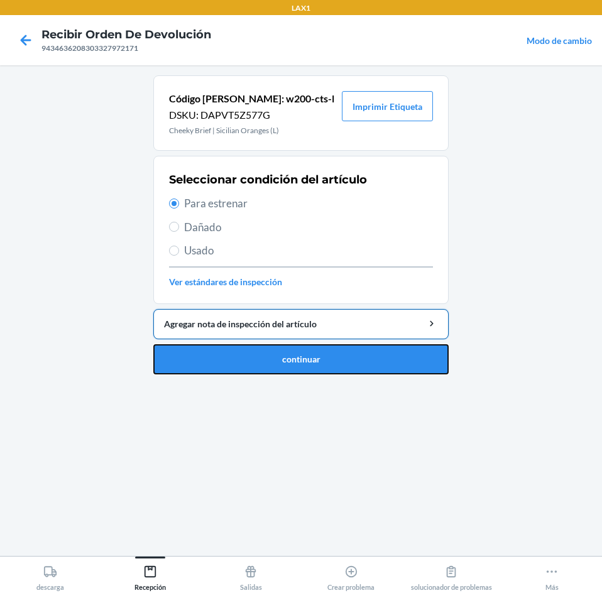
drag, startPoint x: 208, startPoint y: 355, endPoint x: 208, endPoint y: 331, distance: 24.5
click at [208, 350] on button "continuar" at bounding box center [300, 359] width 295 height 30
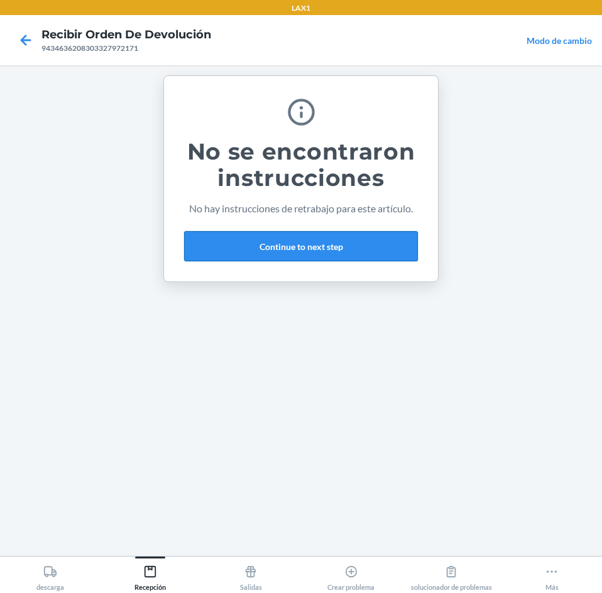
click at [311, 247] on button "Continue to next step" at bounding box center [301, 246] width 234 height 30
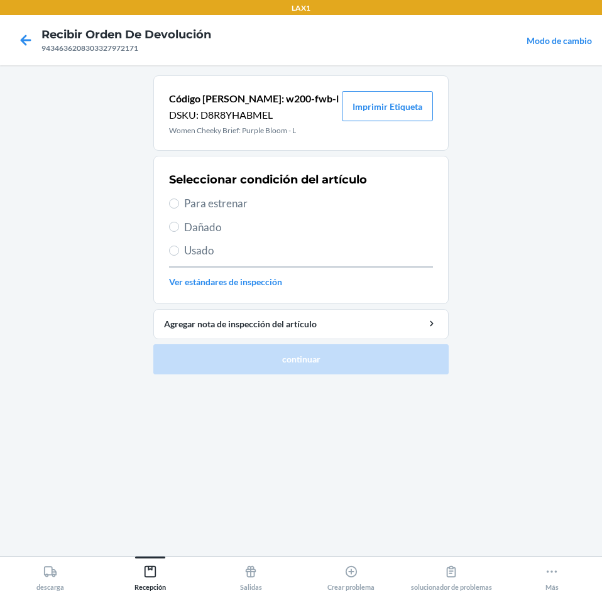
click at [207, 206] on span "Para estrenar" at bounding box center [308, 203] width 249 height 16
click at [179, 206] on input "Para estrenar" at bounding box center [174, 203] width 10 height 10
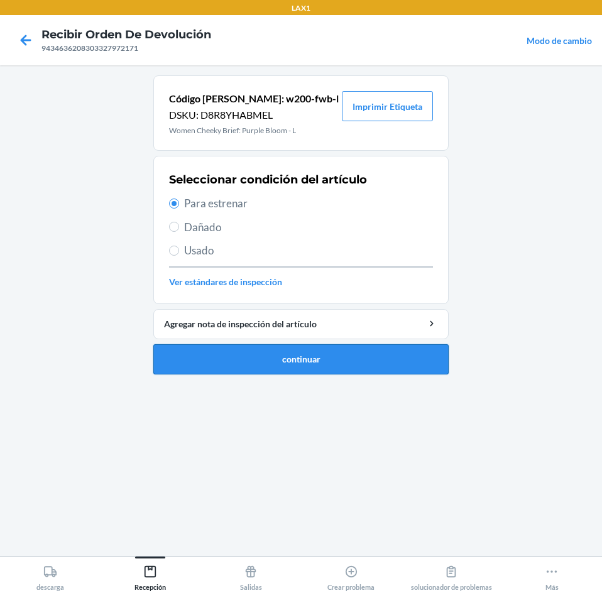
click at [236, 370] on button "continuar" at bounding box center [300, 359] width 295 height 30
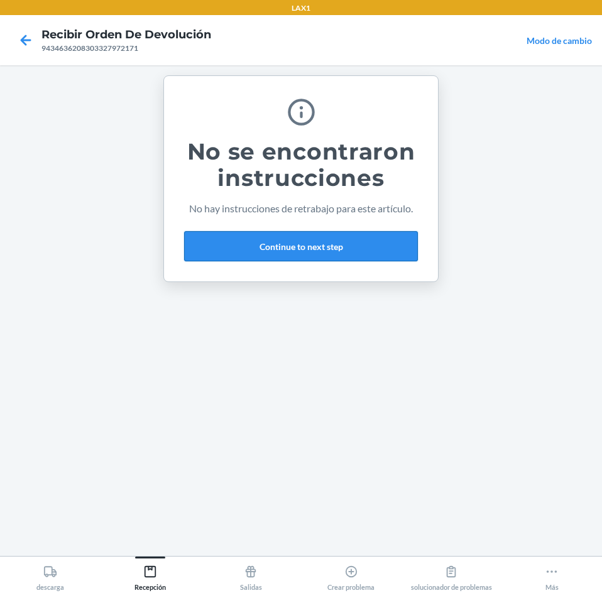
click at [360, 237] on button "Continue to next step" at bounding box center [301, 246] width 234 height 30
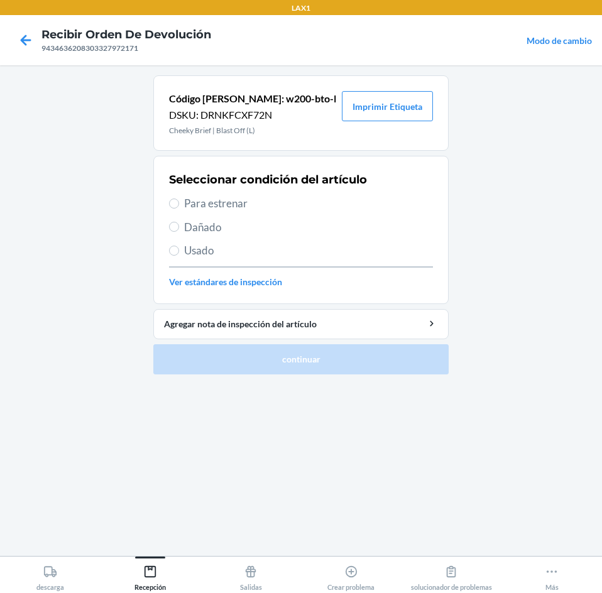
click at [192, 204] on span "Para estrenar" at bounding box center [308, 203] width 249 height 16
click at [179, 204] on input "Para estrenar" at bounding box center [174, 203] width 10 height 10
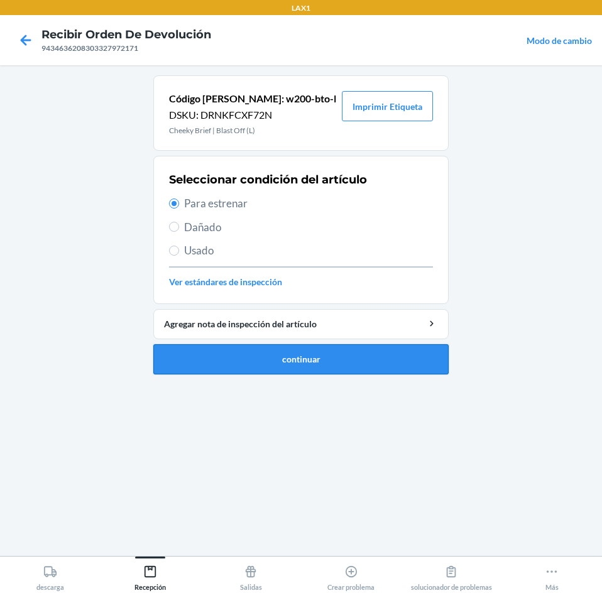
click at [278, 352] on button "continuar" at bounding box center [300, 359] width 295 height 30
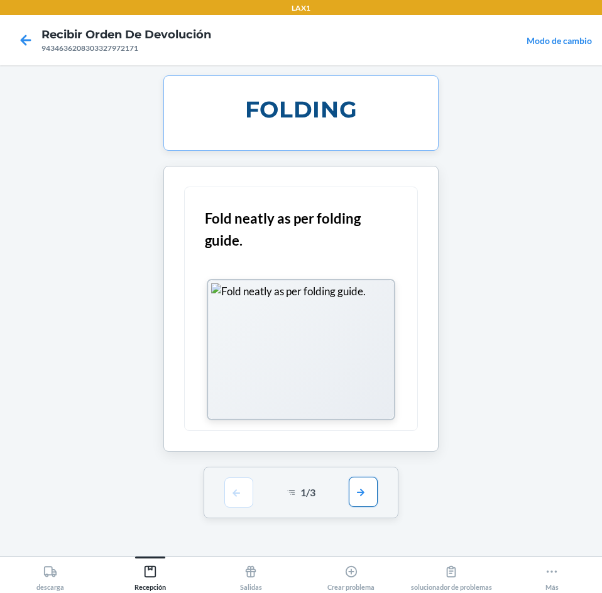
click at [367, 499] on button "button" at bounding box center [363, 492] width 29 height 30
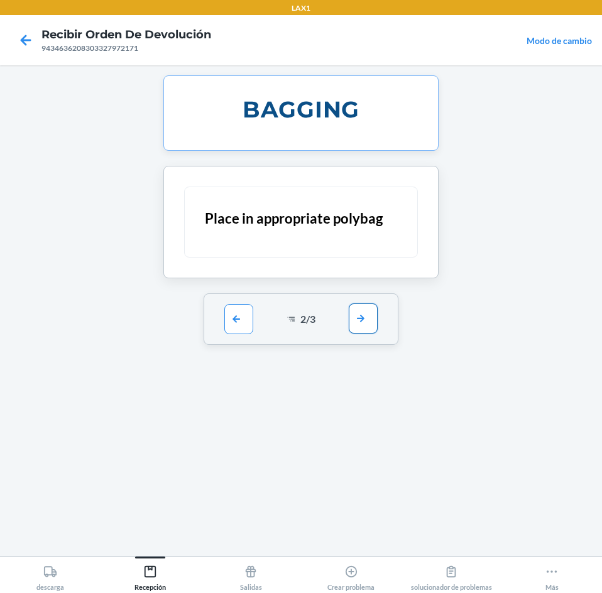
click at [369, 318] on button "button" at bounding box center [363, 318] width 29 height 30
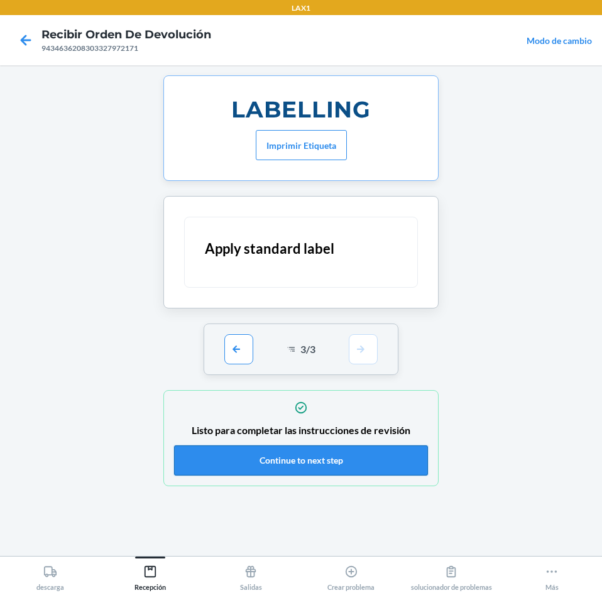
click at [374, 455] on button "Continue to next step" at bounding box center [301, 460] width 254 height 30
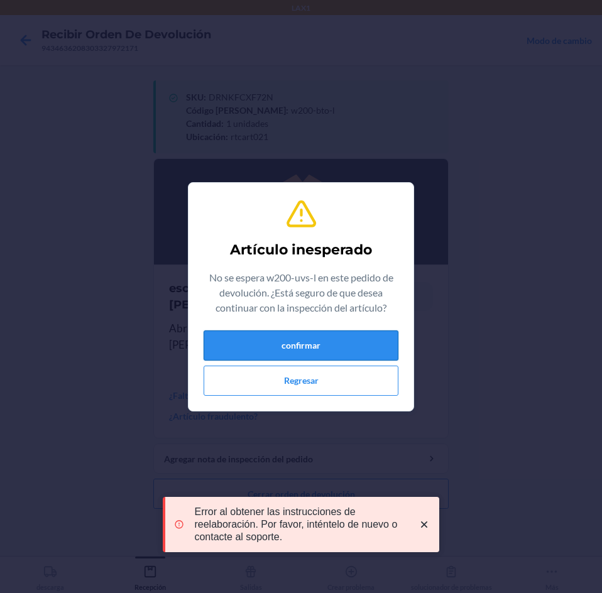
click at [363, 346] on button "confirmar" at bounding box center [300, 345] width 195 height 30
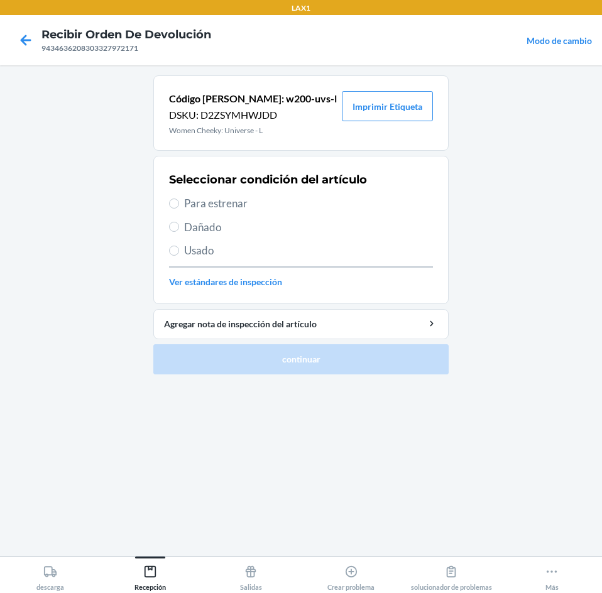
click at [206, 203] on span "Para estrenar" at bounding box center [308, 203] width 249 height 16
click at [179, 203] on input "Para estrenar" at bounding box center [174, 203] width 10 height 10
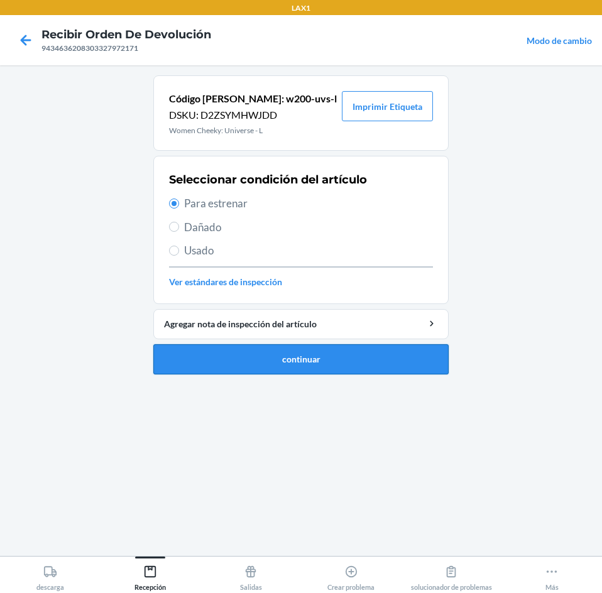
click at [337, 355] on button "continuar" at bounding box center [300, 359] width 295 height 30
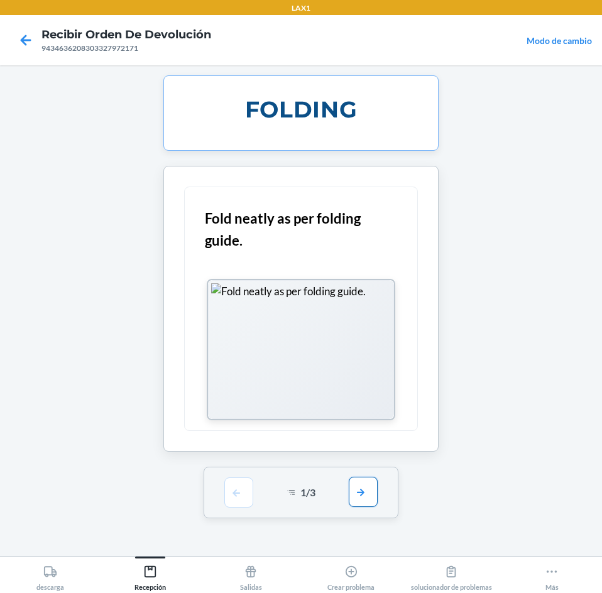
click at [367, 502] on button "button" at bounding box center [363, 492] width 29 height 30
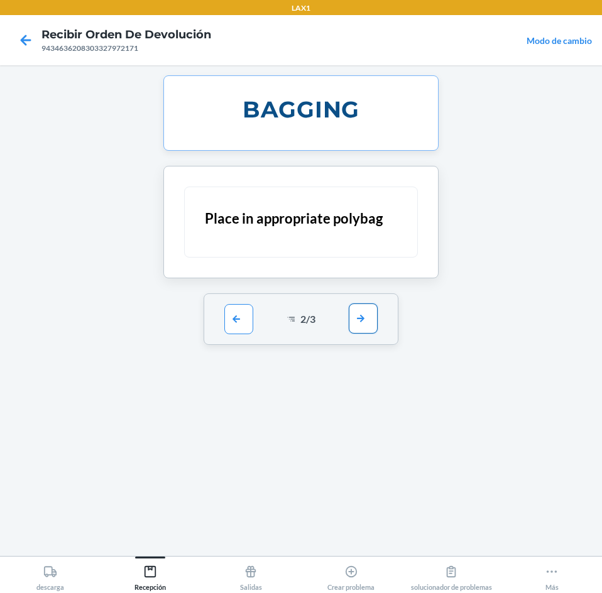
click at [369, 328] on button "button" at bounding box center [363, 318] width 29 height 30
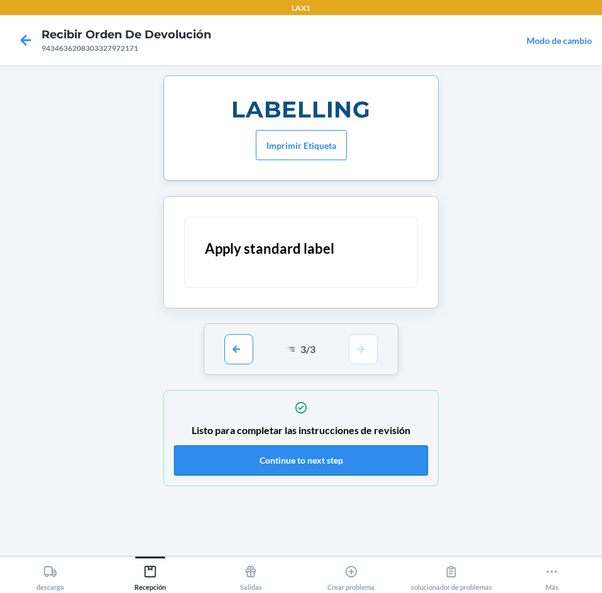
click at [377, 455] on button "Continue to next step" at bounding box center [301, 460] width 254 height 30
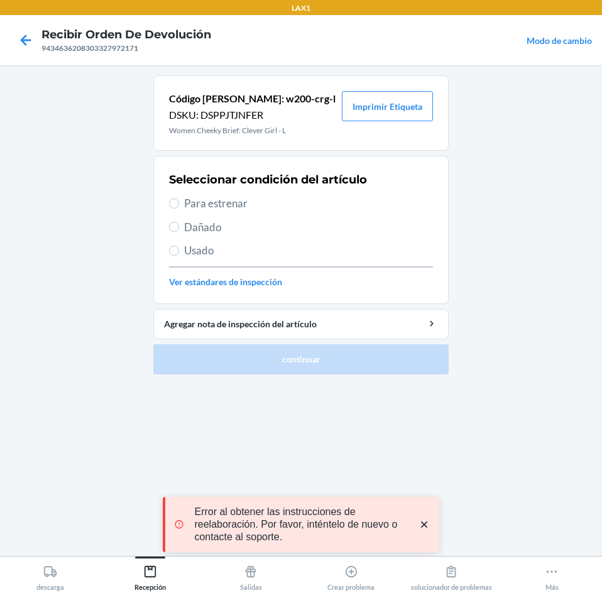
click at [215, 204] on span "Para estrenar" at bounding box center [308, 203] width 249 height 16
click at [179, 204] on input "Para estrenar" at bounding box center [174, 203] width 10 height 10
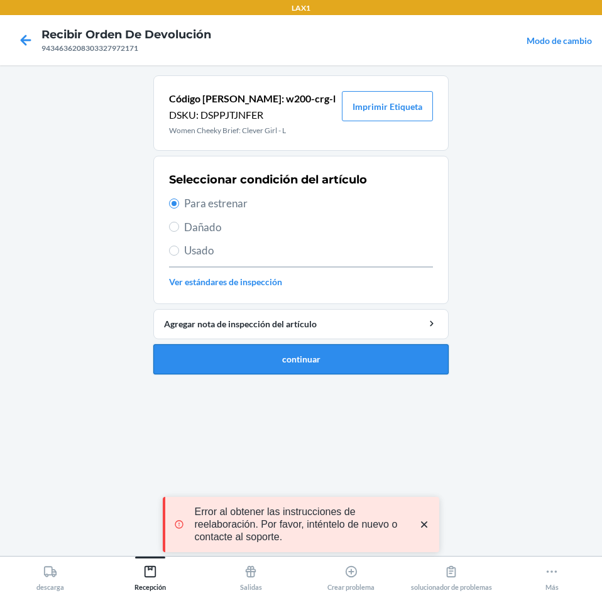
click at [251, 347] on button "continuar" at bounding box center [300, 359] width 295 height 30
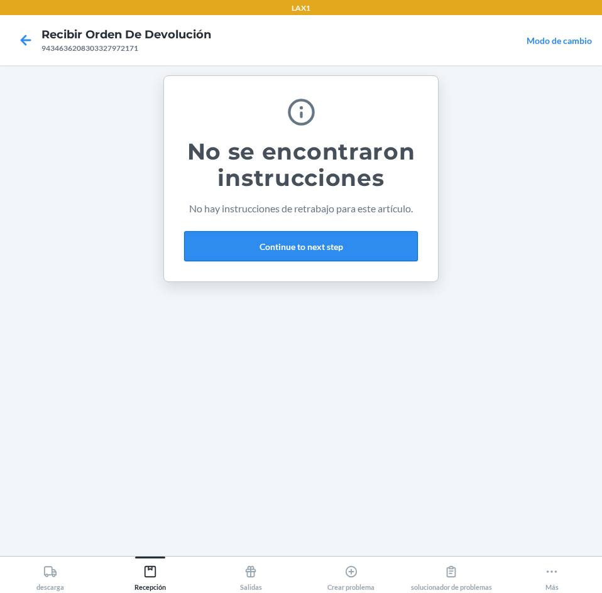
click at [325, 241] on button "Continue to next step" at bounding box center [301, 246] width 234 height 30
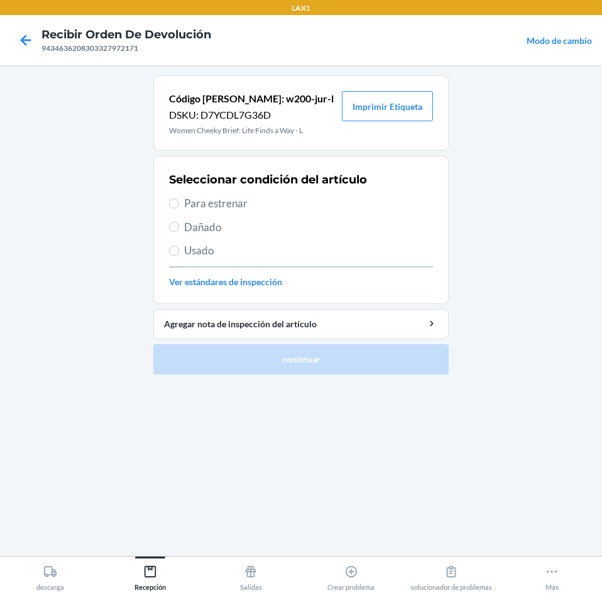
click at [213, 215] on div "Seleccionar condición del artículo Para estrenar Dañado Usado Ver estándares de…" at bounding box center [301, 230] width 264 height 124
click at [225, 197] on span "Para estrenar" at bounding box center [308, 203] width 249 height 16
click at [179, 198] on input "Para estrenar" at bounding box center [174, 203] width 10 height 10
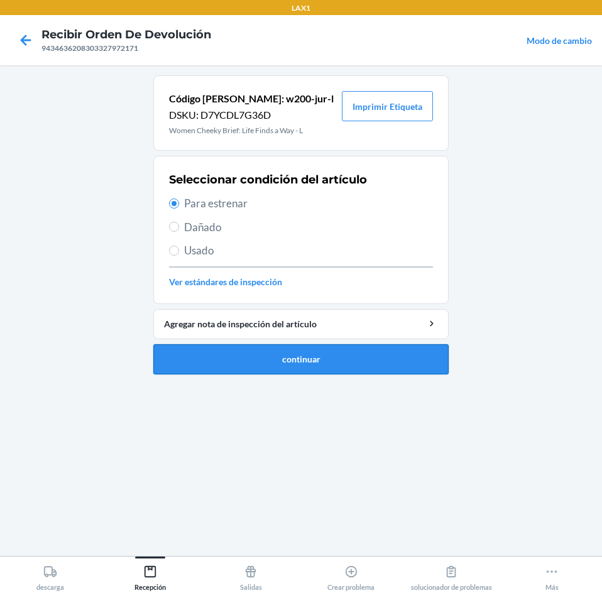
click at [214, 344] on button "continuar" at bounding box center [300, 359] width 295 height 30
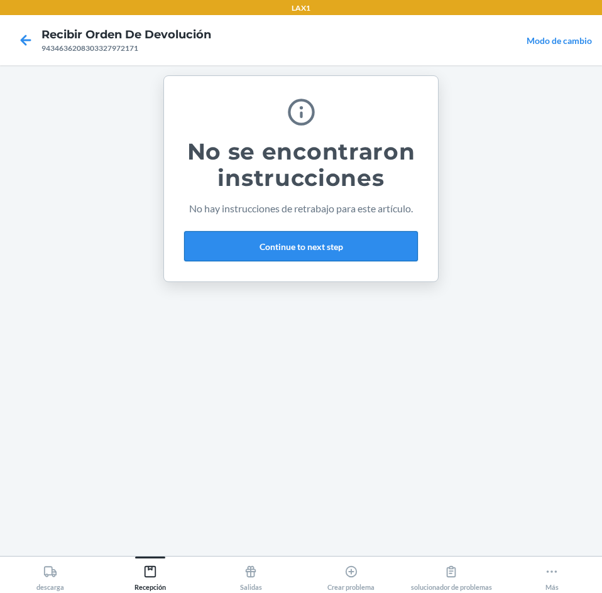
click at [365, 244] on button "Continue to next step" at bounding box center [301, 246] width 234 height 30
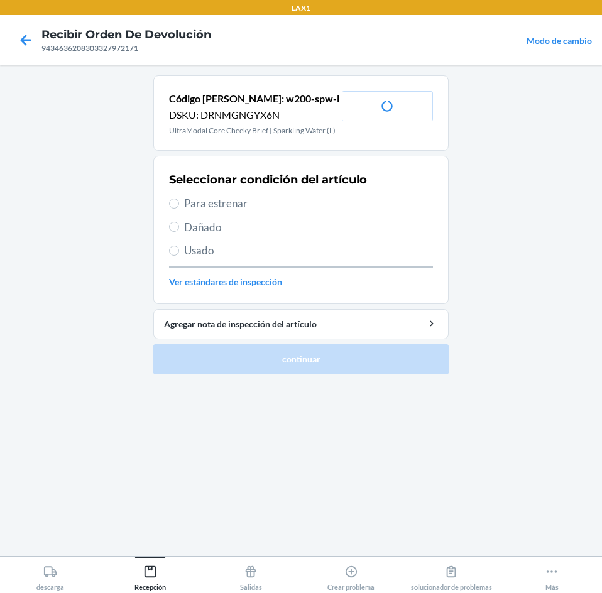
click at [186, 202] on span "Para estrenar" at bounding box center [308, 203] width 249 height 16
click at [179, 202] on input "Para estrenar" at bounding box center [174, 203] width 10 height 10
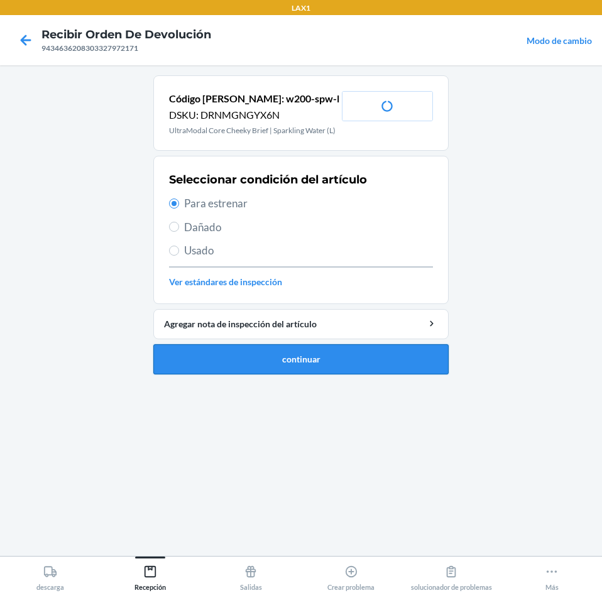
click at [259, 362] on button "continuar" at bounding box center [300, 359] width 295 height 30
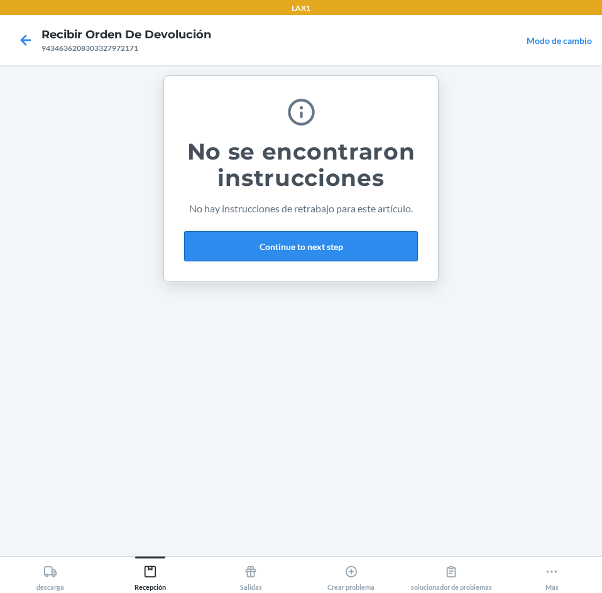
click at [387, 243] on button "Continue to next step" at bounding box center [301, 246] width 234 height 30
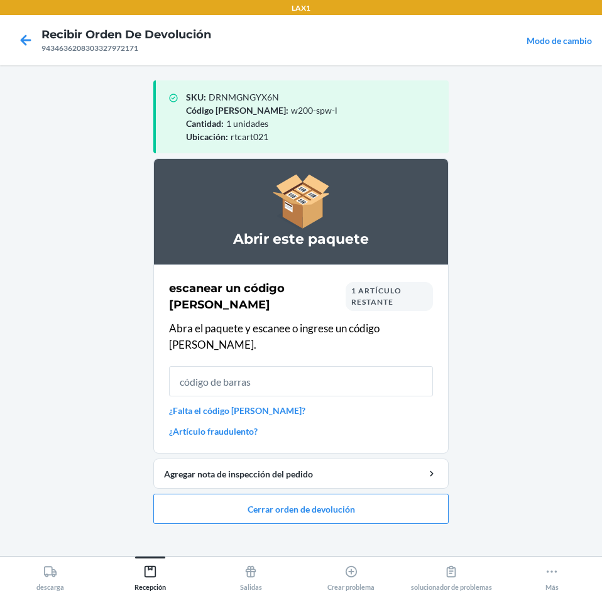
click at [232, 404] on link "¿Falta el código [PERSON_NAME]?" at bounding box center [301, 410] width 264 height 13
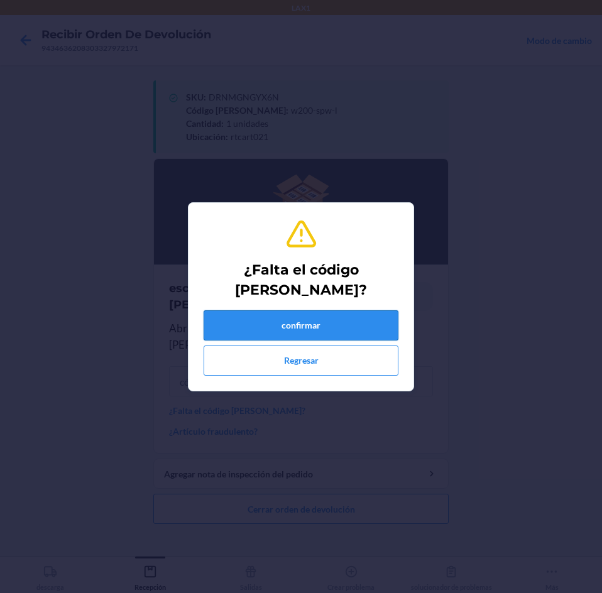
click at [294, 326] on button "confirmar" at bounding box center [300, 325] width 195 height 30
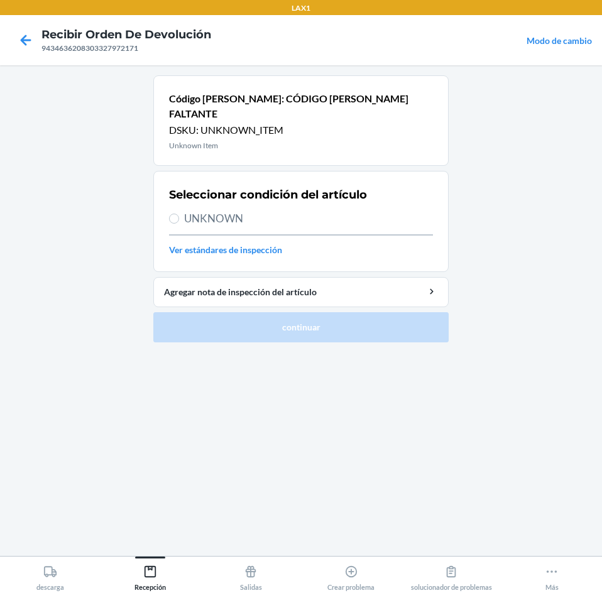
click at [183, 210] on label "UNKNOWN" at bounding box center [301, 218] width 264 height 16
click at [179, 214] on input "UNKNOWN" at bounding box center [174, 219] width 10 height 10
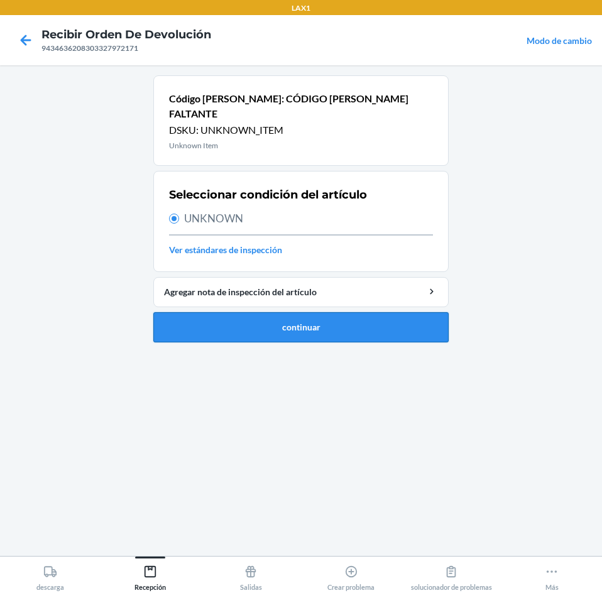
click at [241, 312] on button "continuar" at bounding box center [300, 327] width 295 height 30
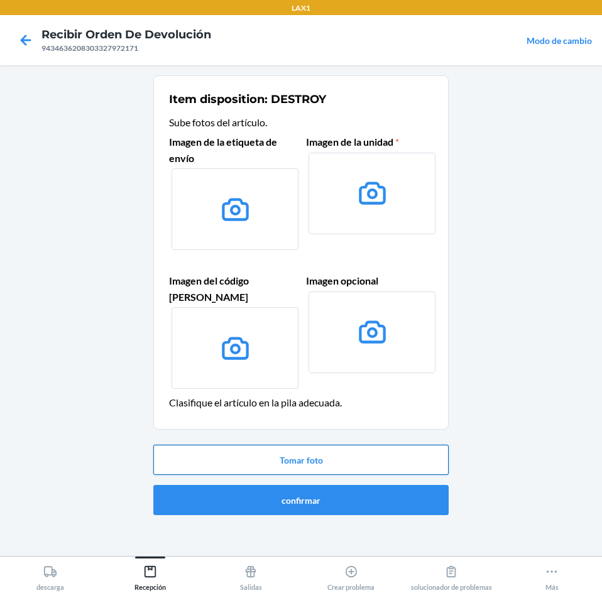
click at [274, 445] on button "Tomar foto" at bounding box center [300, 460] width 295 height 30
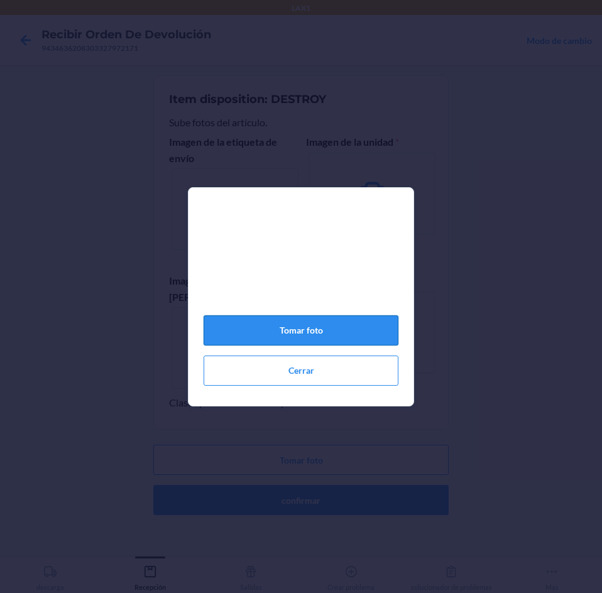
click at [307, 332] on button "Tomar foto" at bounding box center [300, 330] width 195 height 30
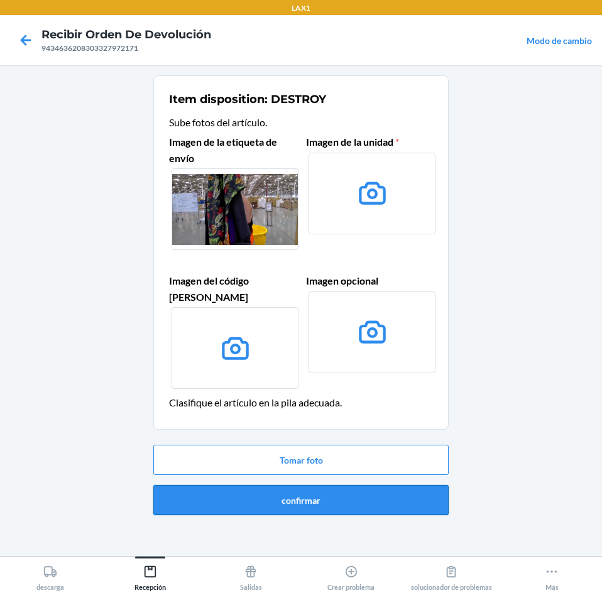
click at [298, 485] on button "confirmar" at bounding box center [300, 500] width 295 height 30
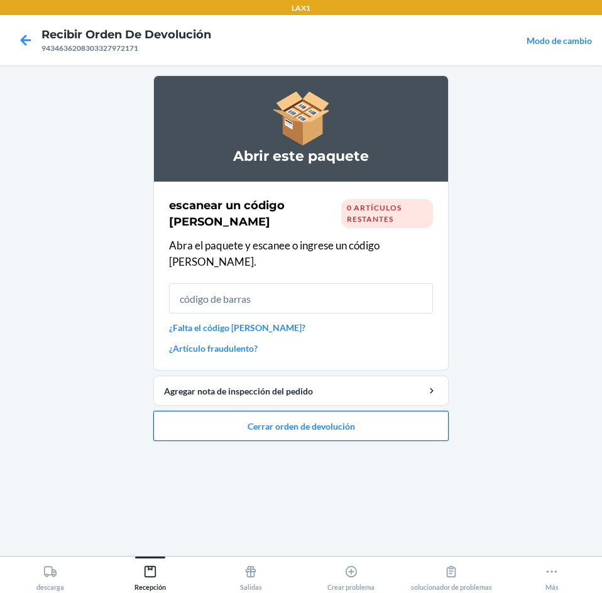
click at [430, 411] on button "Cerrar orden de devolución" at bounding box center [300, 426] width 295 height 30
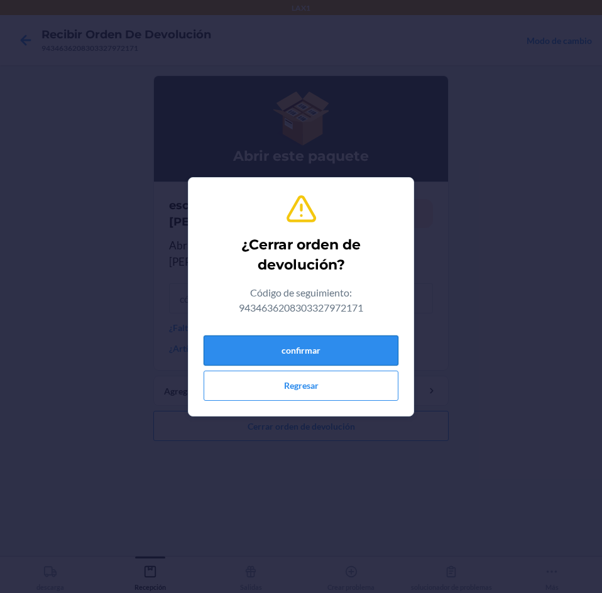
click at [374, 342] on button "confirmar" at bounding box center [300, 350] width 195 height 30
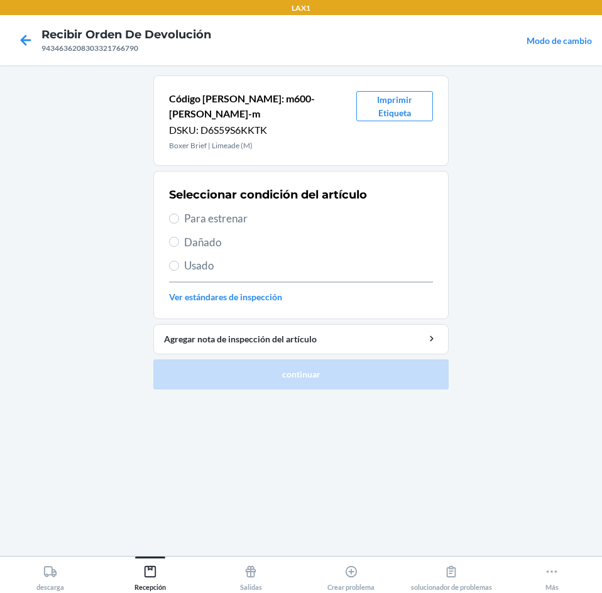
click at [200, 210] on span "Para estrenar" at bounding box center [308, 218] width 249 height 16
click at [179, 214] on input "Para estrenar" at bounding box center [174, 219] width 10 height 10
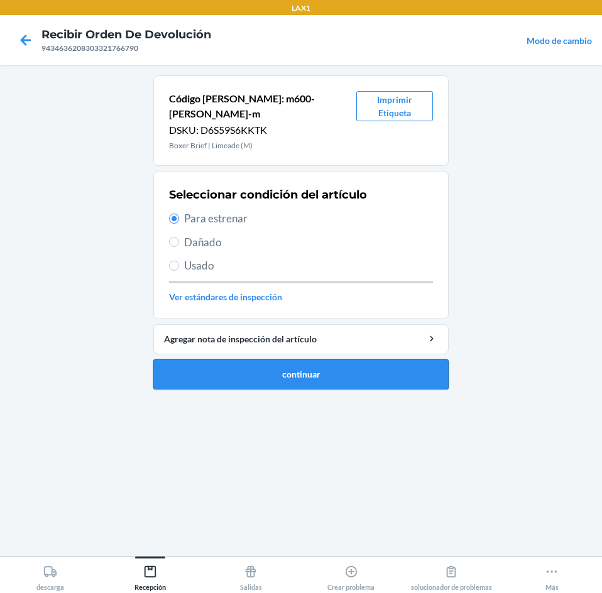
click at [289, 359] on button "continuar" at bounding box center [300, 374] width 295 height 30
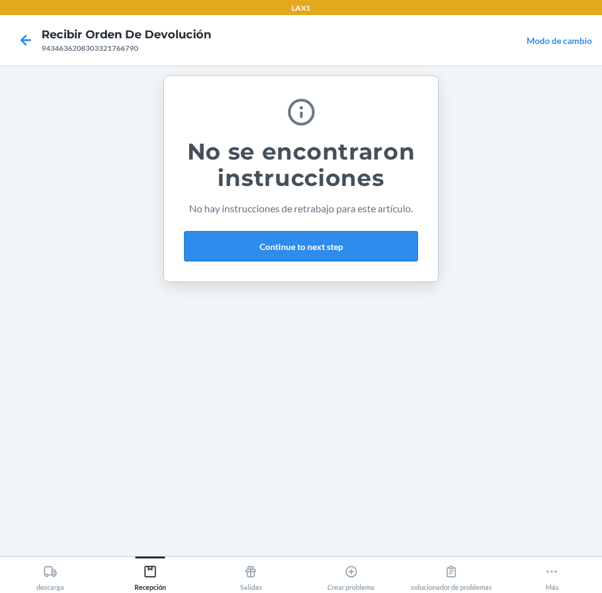
click at [370, 244] on button "Continue to next step" at bounding box center [301, 246] width 234 height 30
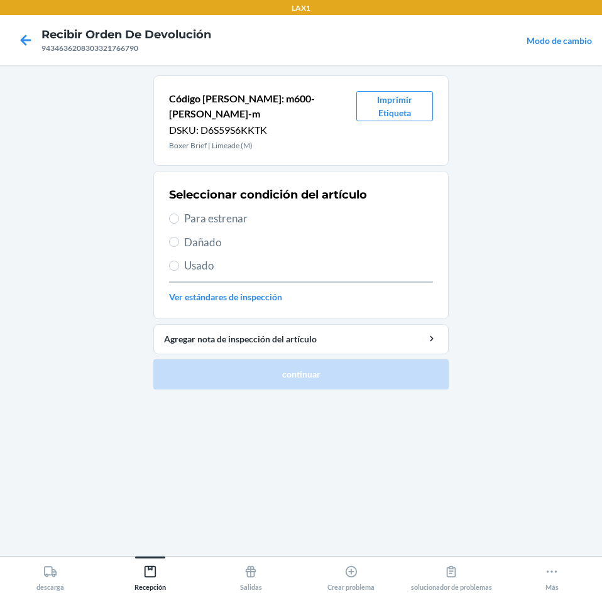
click at [180, 210] on label "Para estrenar" at bounding box center [301, 218] width 264 height 16
click at [179, 214] on input "Para estrenar" at bounding box center [174, 219] width 10 height 10
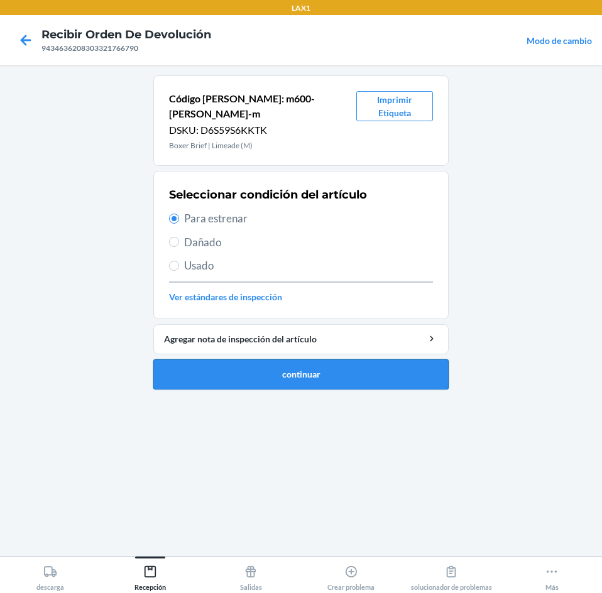
click at [238, 359] on button "continuar" at bounding box center [300, 374] width 295 height 30
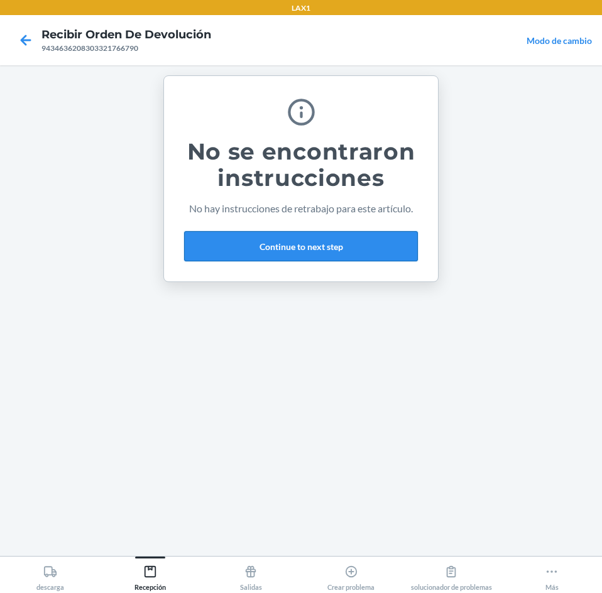
click at [340, 257] on button "Continue to next step" at bounding box center [301, 246] width 234 height 30
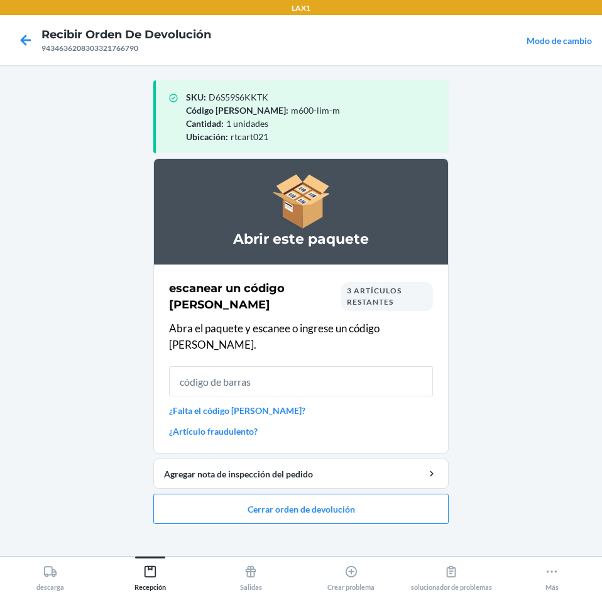
click at [365, 366] on input "text" at bounding box center [301, 381] width 264 height 30
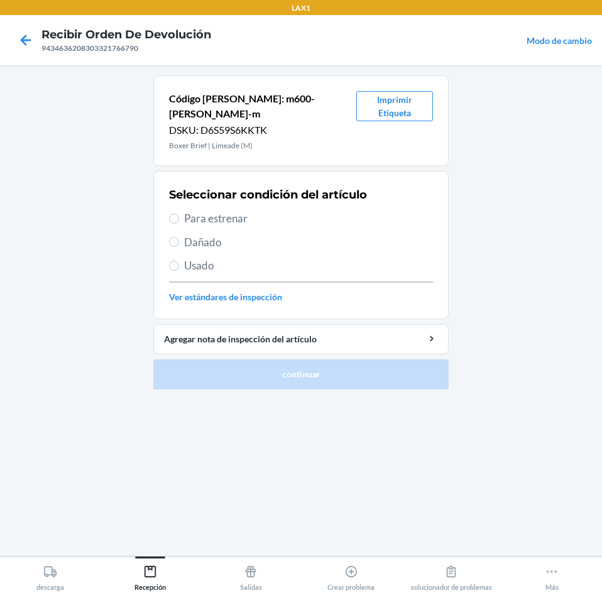
click at [193, 210] on span "Para estrenar" at bounding box center [308, 218] width 249 height 16
click at [179, 214] on input "Para estrenar" at bounding box center [174, 219] width 10 height 10
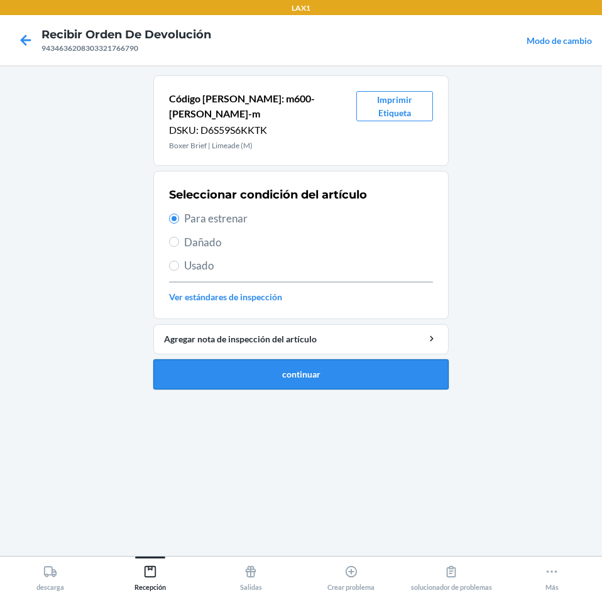
click at [371, 359] on button "continuar" at bounding box center [300, 374] width 295 height 30
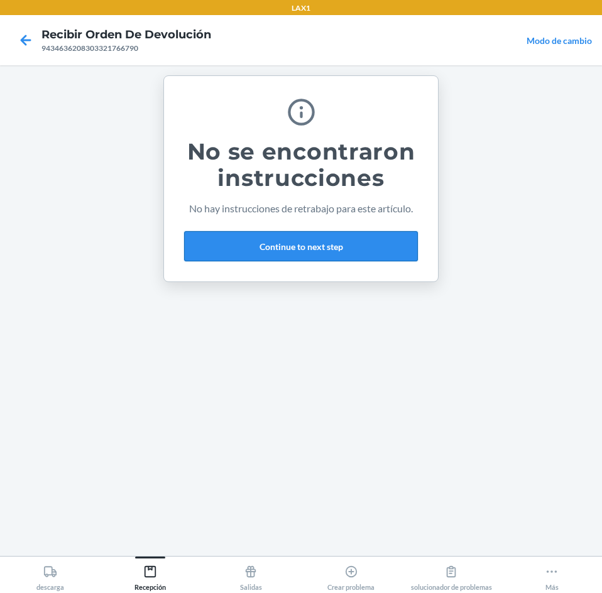
click at [359, 242] on button "Continue to next step" at bounding box center [301, 246] width 234 height 30
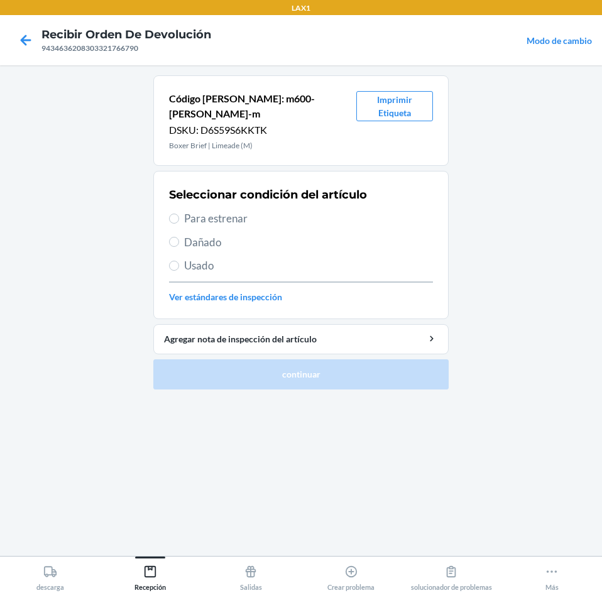
click at [180, 212] on div "Seleccionar condición del artículo Para estrenar Dañado Usado Ver estándares de…" at bounding box center [301, 245] width 264 height 124
click at [182, 210] on label "Para estrenar" at bounding box center [301, 218] width 264 height 16
click at [179, 214] on input "Para estrenar" at bounding box center [174, 219] width 10 height 10
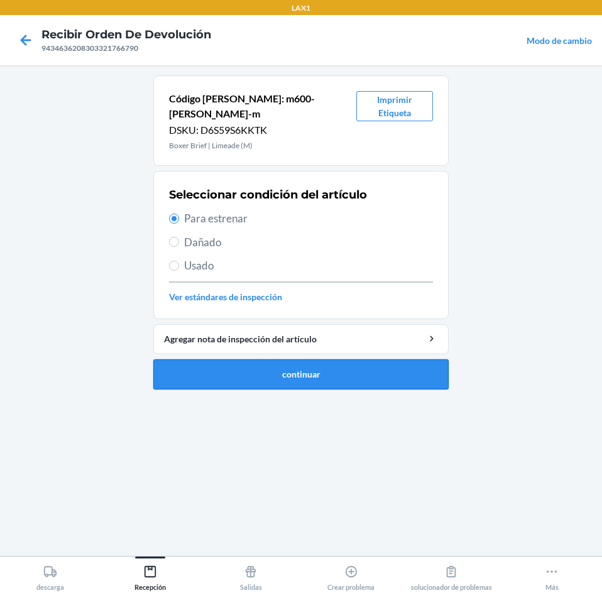
click at [216, 359] on button "continuar" at bounding box center [300, 374] width 295 height 30
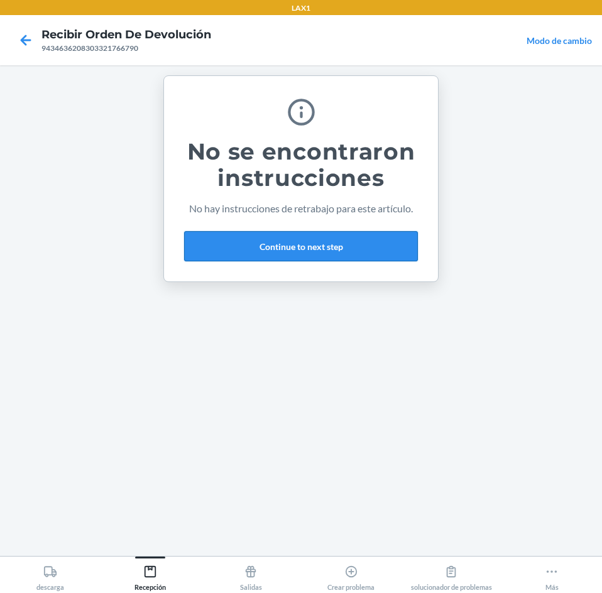
click at [328, 241] on button "Continue to next step" at bounding box center [301, 246] width 234 height 30
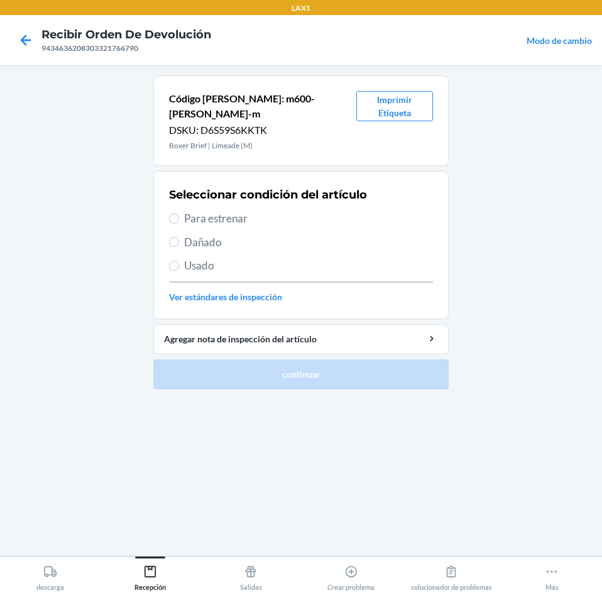
click at [229, 210] on span "Para estrenar" at bounding box center [308, 218] width 249 height 16
click at [179, 214] on input "Para estrenar" at bounding box center [174, 219] width 10 height 10
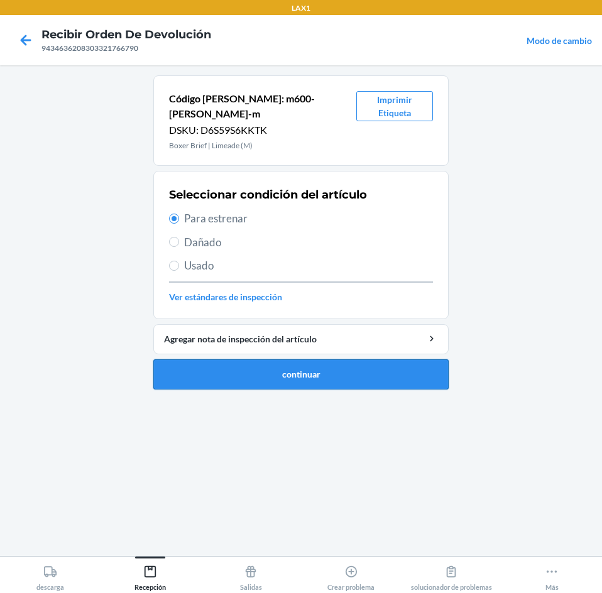
click at [302, 359] on button "continuar" at bounding box center [300, 374] width 295 height 30
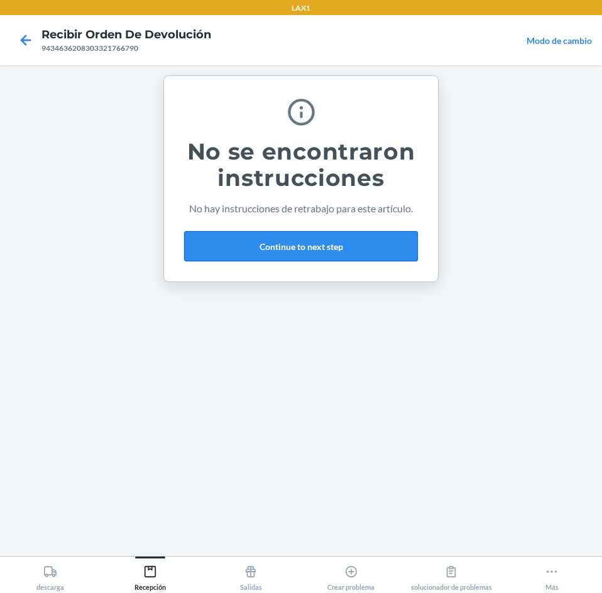
click at [249, 242] on button "Continue to next step" at bounding box center [301, 246] width 234 height 30
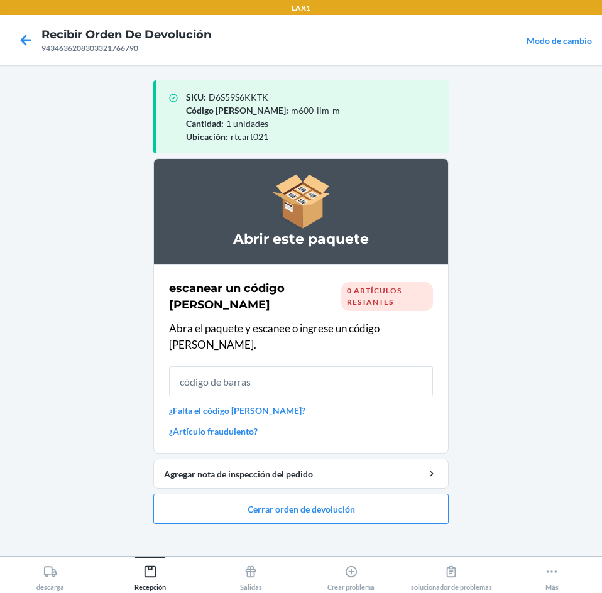
drag, startPoint x: 249, startPoint y: 242, endPoint x: 104, endPoint y: 264, distance: 146.7
drag, startPoint x: 104, startPoint y: 264, endPoint x: 316, endPoint y: 539, distance: 348.3
click at [316, 539] on div "SKU : D6S59S6KKTK Código [PERSON_NAME] : m600-lim-m Cantidad : 1 unidades Ubica…" at bounding box center [300, 310] width 295 height 470
click at [374, 500] on button "Cerrar orden de devolución" at bounding box center [300, 509] width 295 height 30
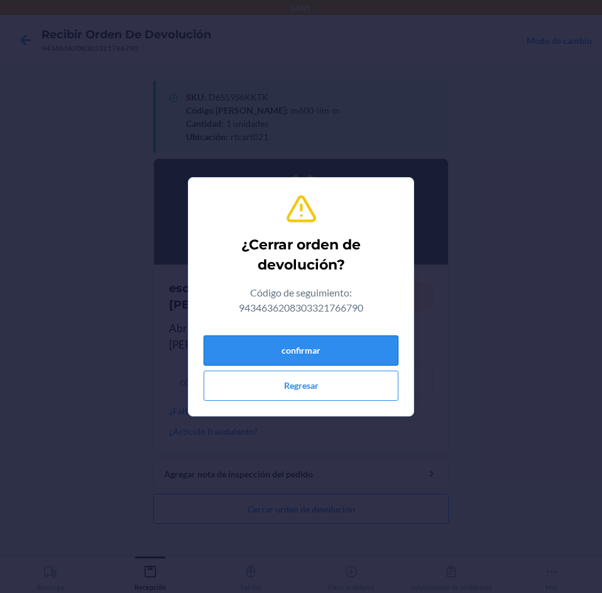
click at [359, 349] on button "confirmar" at bounding box center [300, 350] width 195 height 30
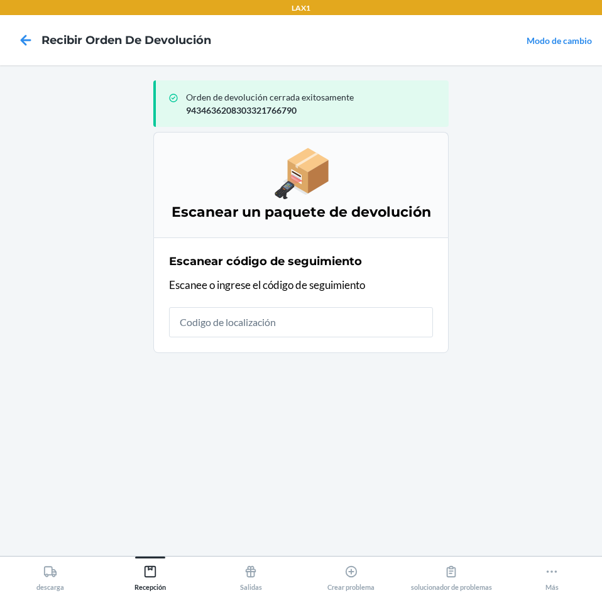
click at [310, 322] on input "text" at bounding box center [301, 322] width 264 height 30
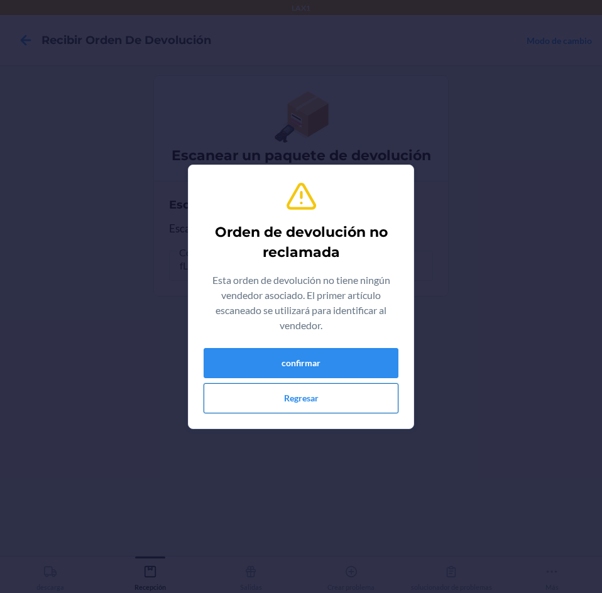
click at [323, 401] on button "Regresar" at bounding box center [300, 398] width 195 height 30
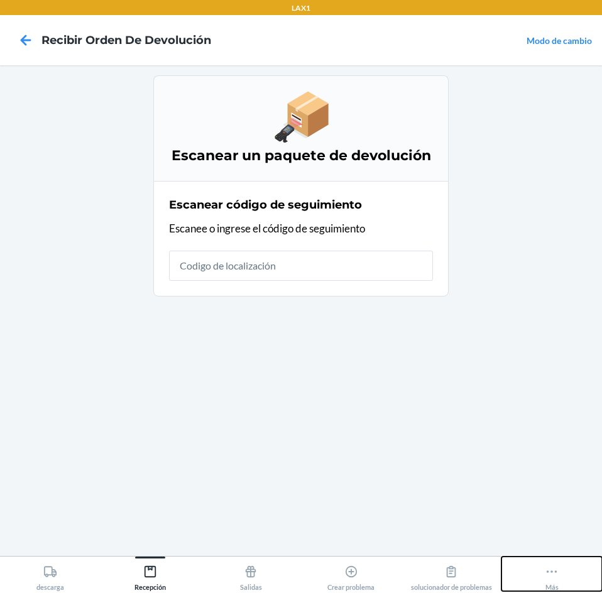
click at [555, 575] on icon at bounding box center [551, 572] width 14 height 14
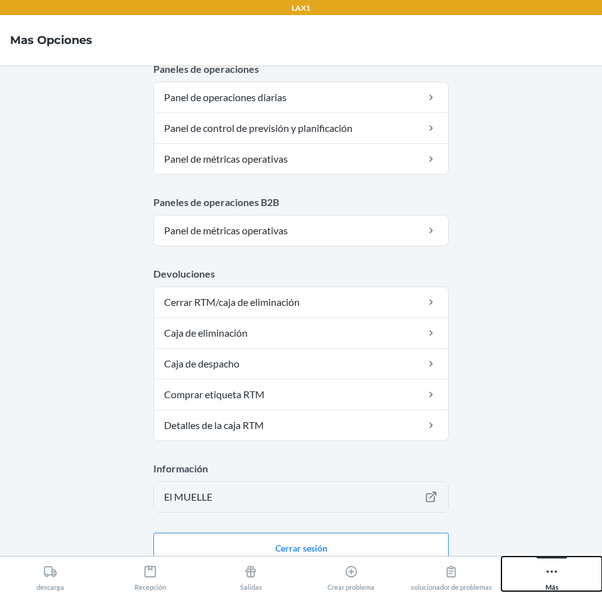
scroll to position [645, 0]
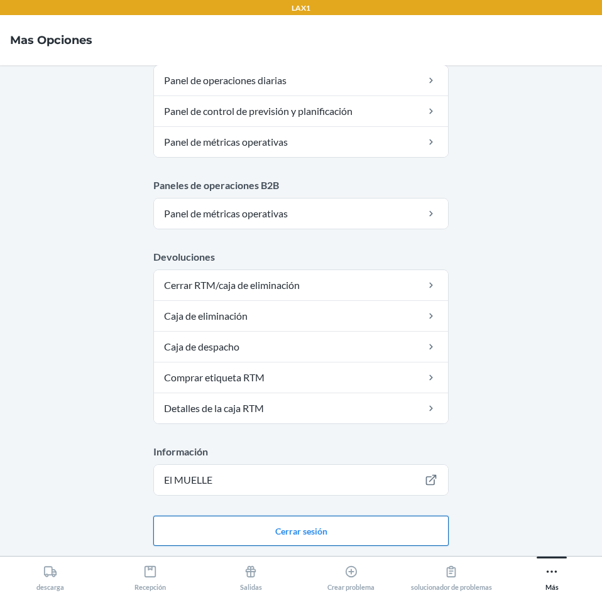
click at [406, 534] on button "Cerrar sesión" at bounding box center [300, 531] width 295 height 30
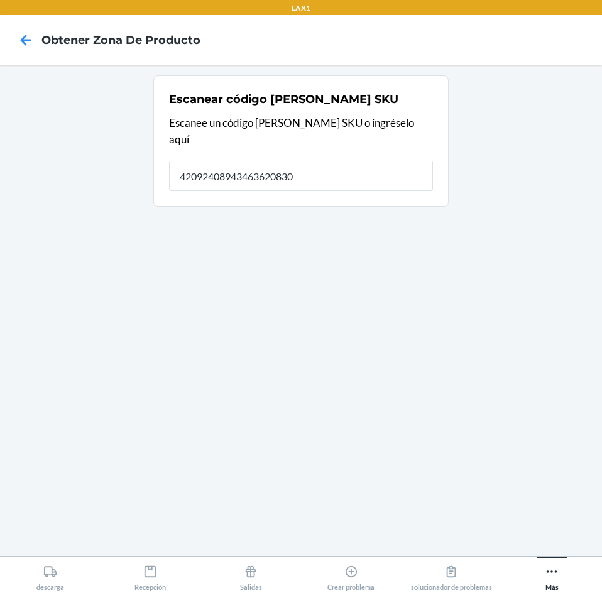
type input "420924089434636208303"
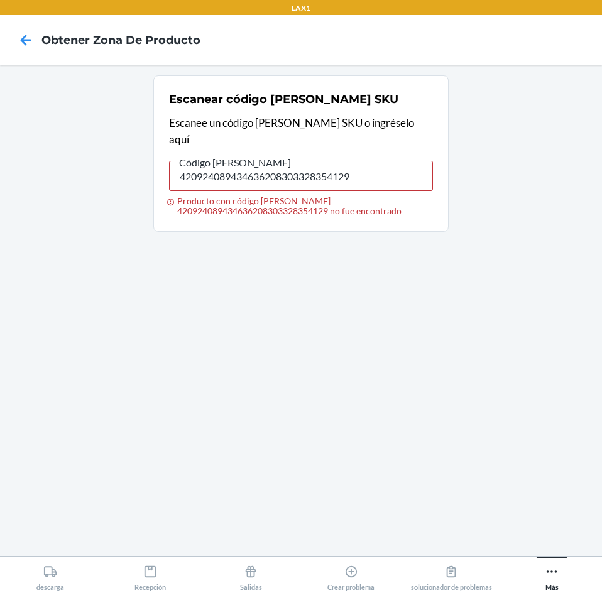
click at [578, 57] on nav "Obtener Zona de Producto" at bounding box center [301, 40] width 602 height 50
